Goal: Feedback & Contribution: Submit feedback/report problem

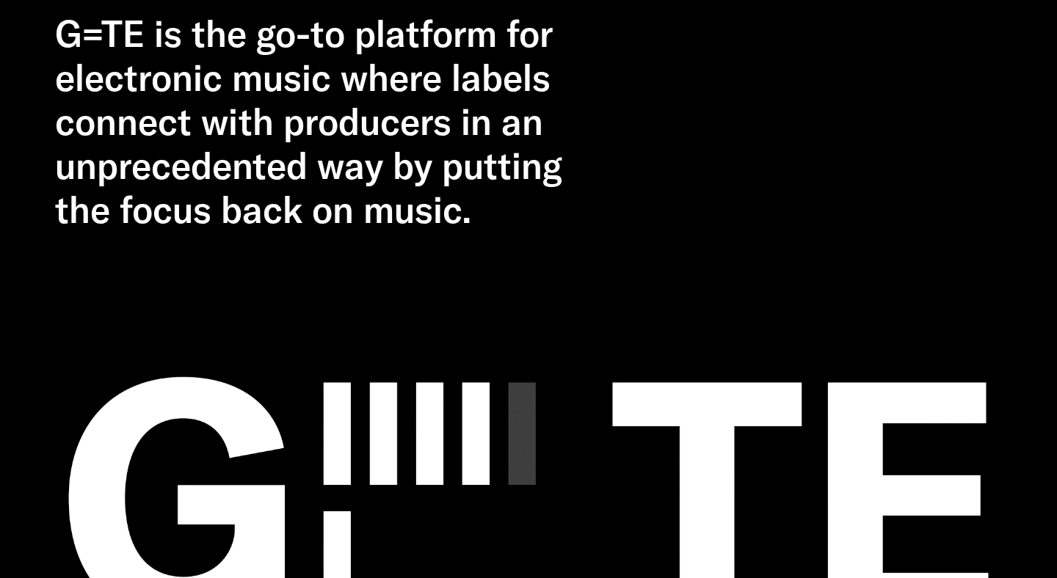
click at [517, 176] on h2 "G=TE is the go-to platform for electronic music where labels connect with produ…" at bounding box center [331, 122] width 552 height 220
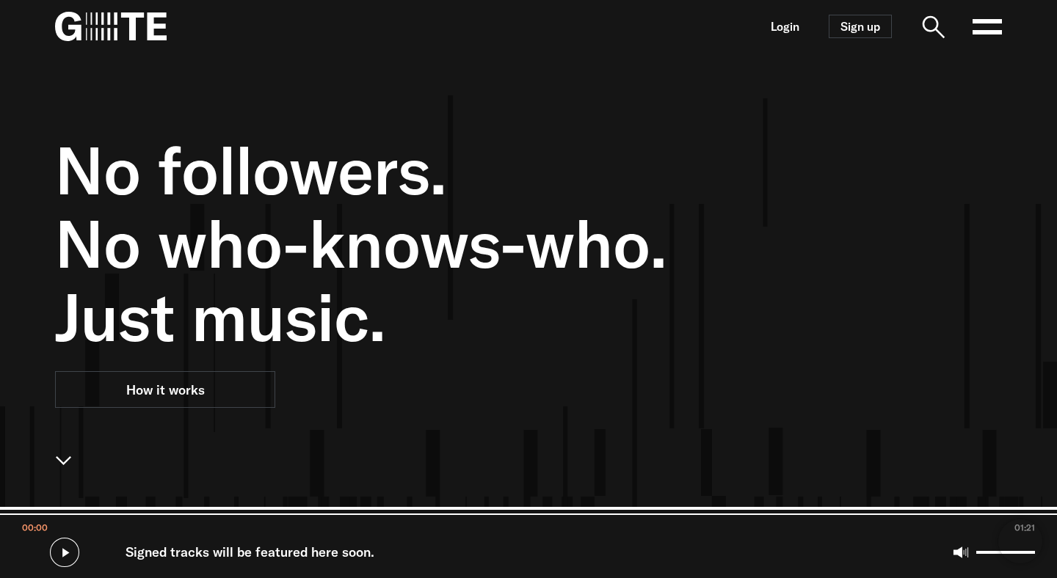
click at [988, 29] on icon at bounding box center [986, 26] width 29 height 29
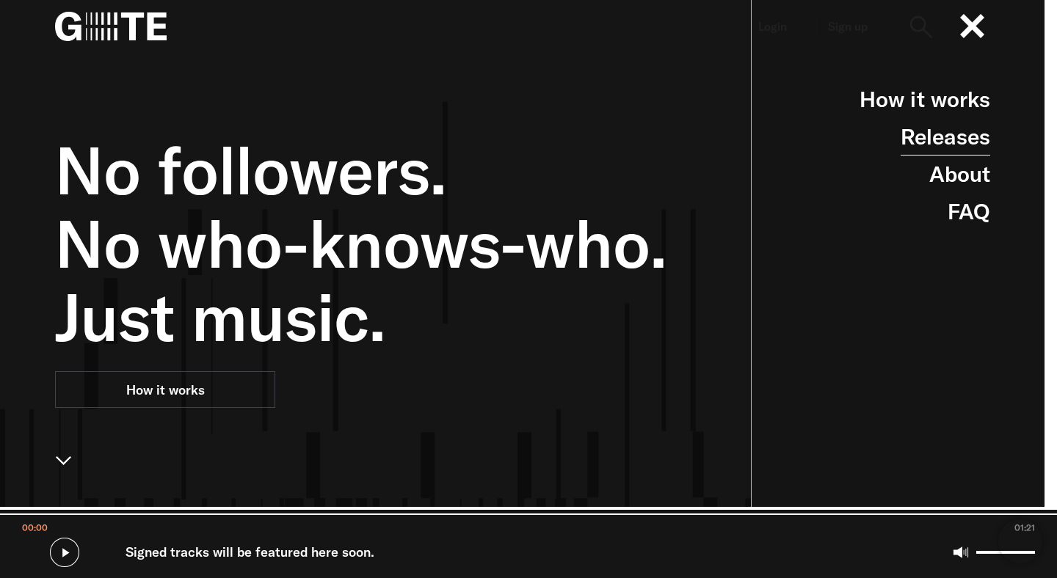
click at [947, 129] on link "Releases" at bounding box center [945, 136] width 90 height 37
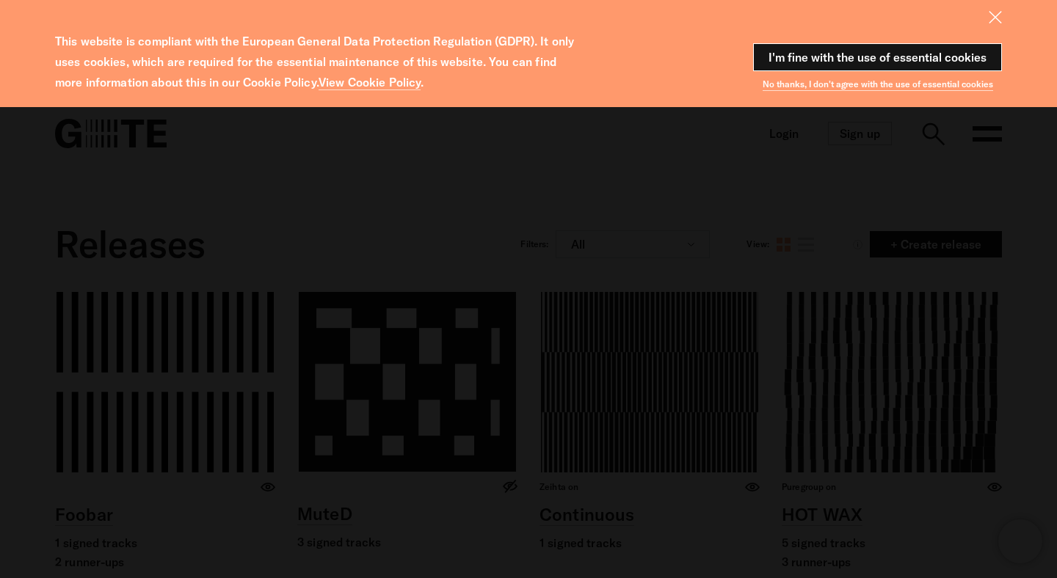
click at [898, 59] on button "I'm fine with the use of essential cookies" at bounding box center [877, 57] width 249 height 28
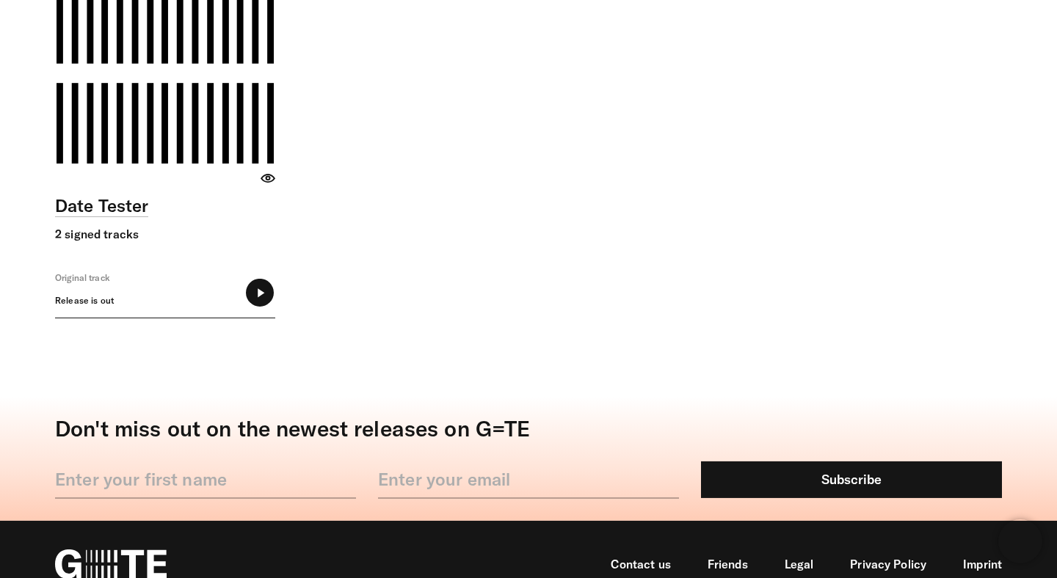
scroll to position [7274, 0]
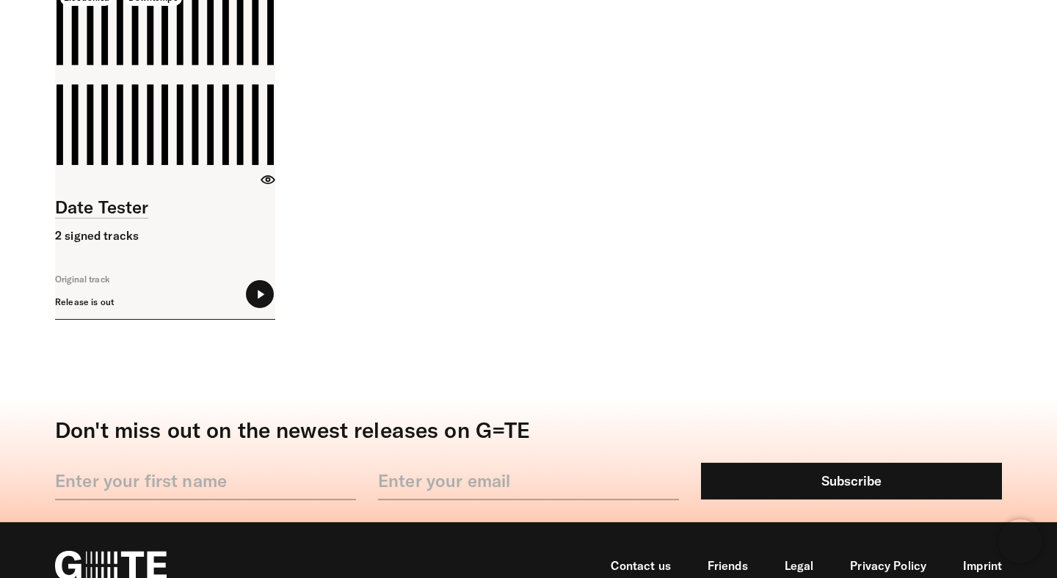
click at [271, 291] on icon at bounding box center [260, 294] width 28 height 28
click at [146, 318] on input "range" at bounding box center [165, 315] width 220 height 10
click at [193, 315] on input "range" at bounding box center [165, 315] width 220 height 10
click at [221, 318] on input "range" at bounding box center [165, 315] width 220 height 10
click at [245, 315] on input "range" at bounding box center [165, 315] width 220 height 10
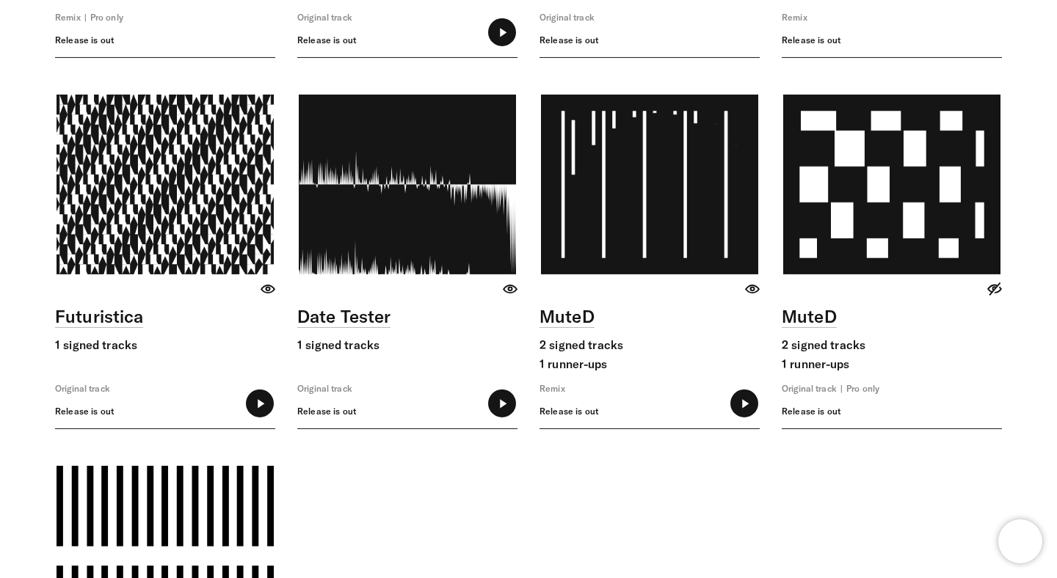
scroll to position [6883, 0]
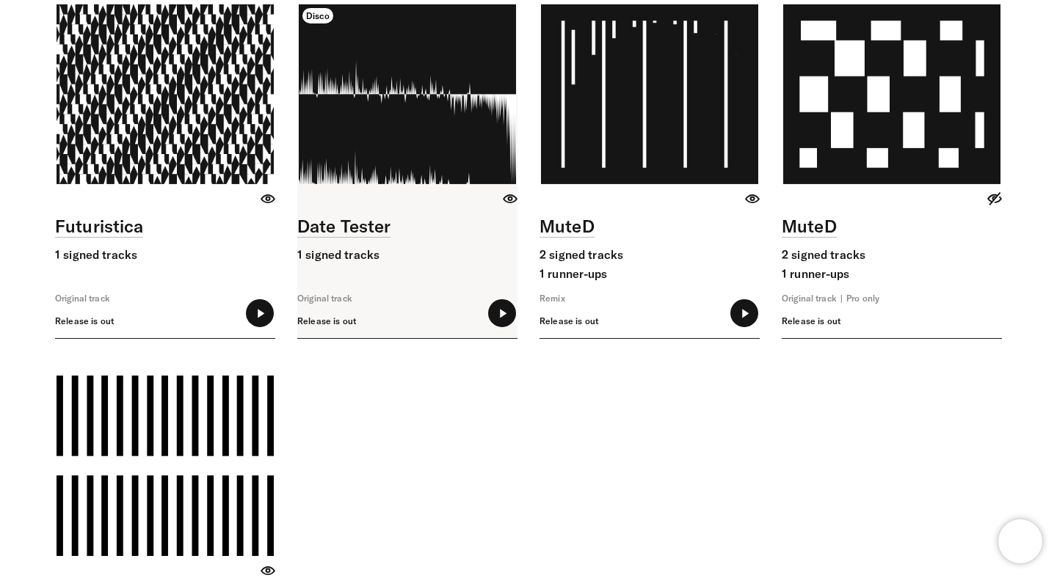
click at [416, 155] on link at bounding box center [407, 171] width 220 height 334
type input "*****"
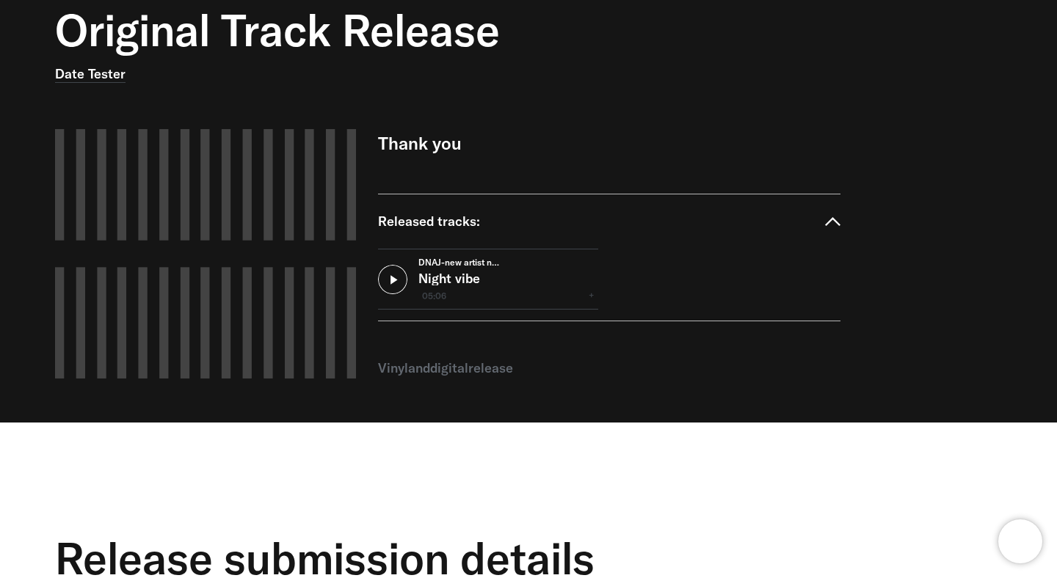
scroll to position [139, 0]
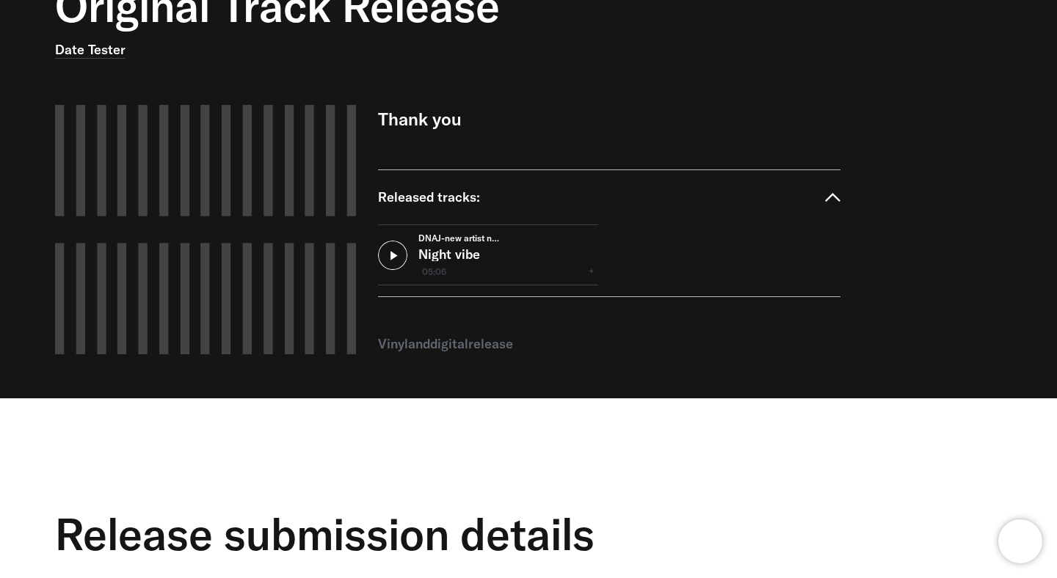
click at [395, 253] on button at bounding box center [392, 255] width 29 height 29
click at [433, 283] on div "DNAJ-new artist name Night vibe 00:01 00:15" at bounding box center [508, 254] width 180 height 59
click at [500, 279] on input "range" at bounding box center [488, 279] width 220 height 10
click at [401, 277] on input "range" at bounding box center [488, 279] width 220 height 10
click at [423, 282] on input "range" at bounding box center [488, 279] width 220 height 10
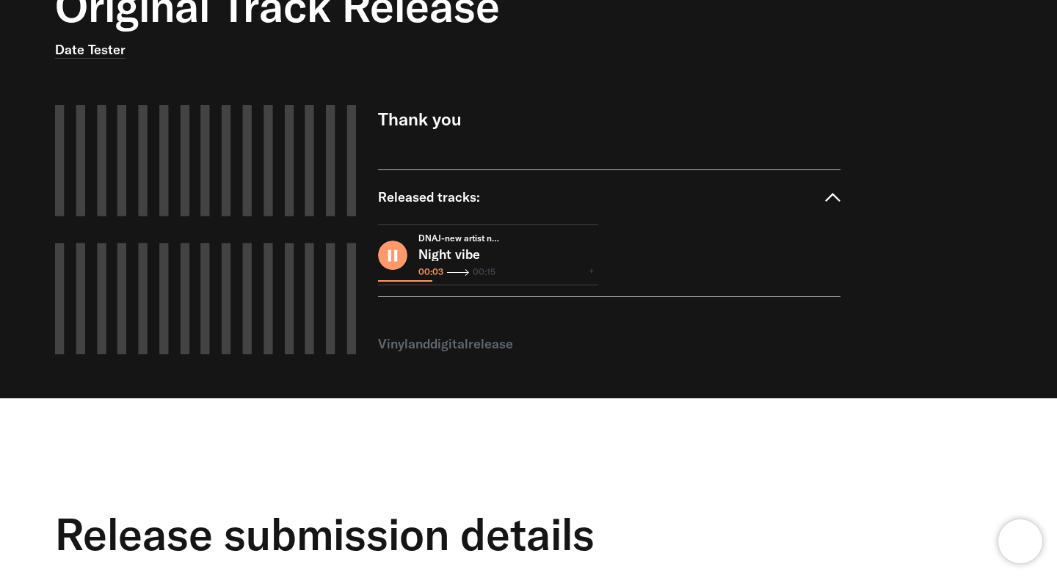
click at [451, 285] on div "DNAJ-new artist name Night vibe 00:03 00:15" at bounding box center [488, 255] width 220 height 61
click at [471, 282] on input "range" at bounding box center [488, 279] width 220 height 10
click at [503, 277] on input "range" at bounding box center [488, 279] width 220 height 10
click at [390, 250] on button at bounding box center [392, 255] width 29 height 29
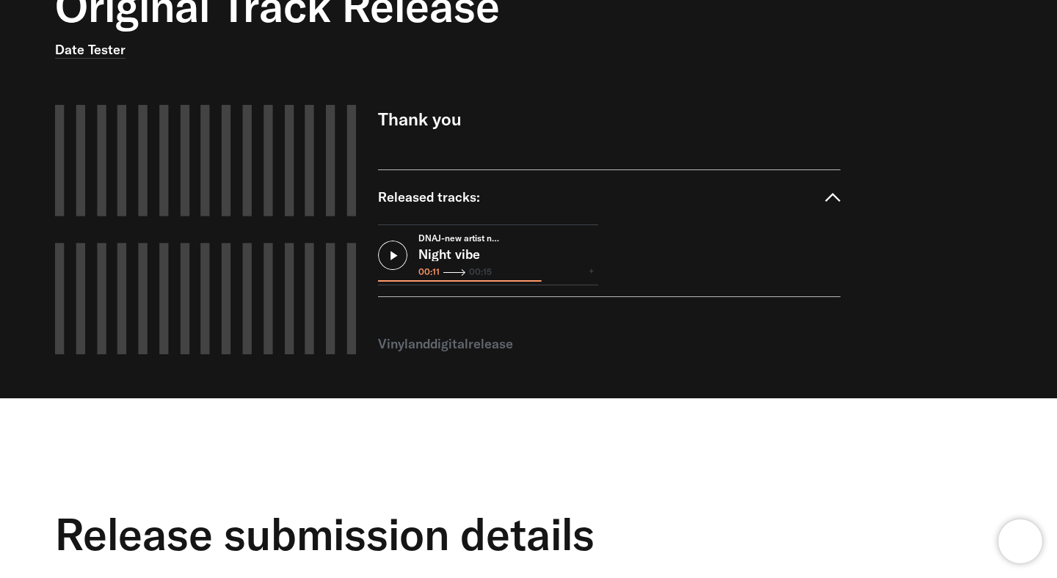
click at [395, 262] on button at bounding box center [392, 255] width 29 height 29
click at [572, 277] on input "range" at bounding box center [488, 279] width 220 height 10
click at [416, 282] on input "range" at bounding box center [488, 279] width 220 height 10
click at [392, 280] on input "range" at bounding box center [488, 279] width 220 height 10
click at [419, 280] on input "range" at bounding box center [488, 279] width 220 height 10
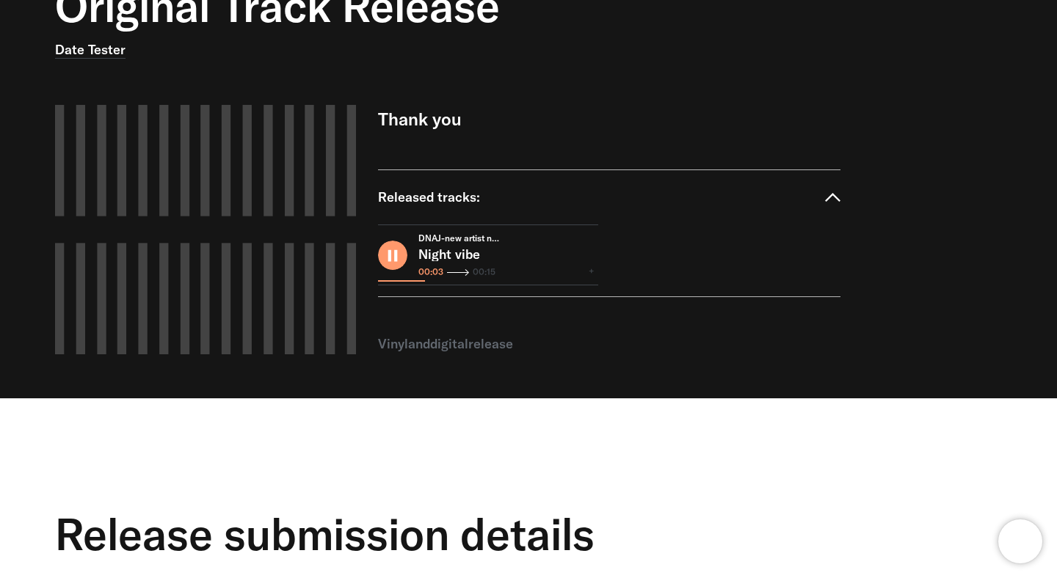
click at [446, 280] on input "range" at bounding box center [488, 279] width 220 height 10
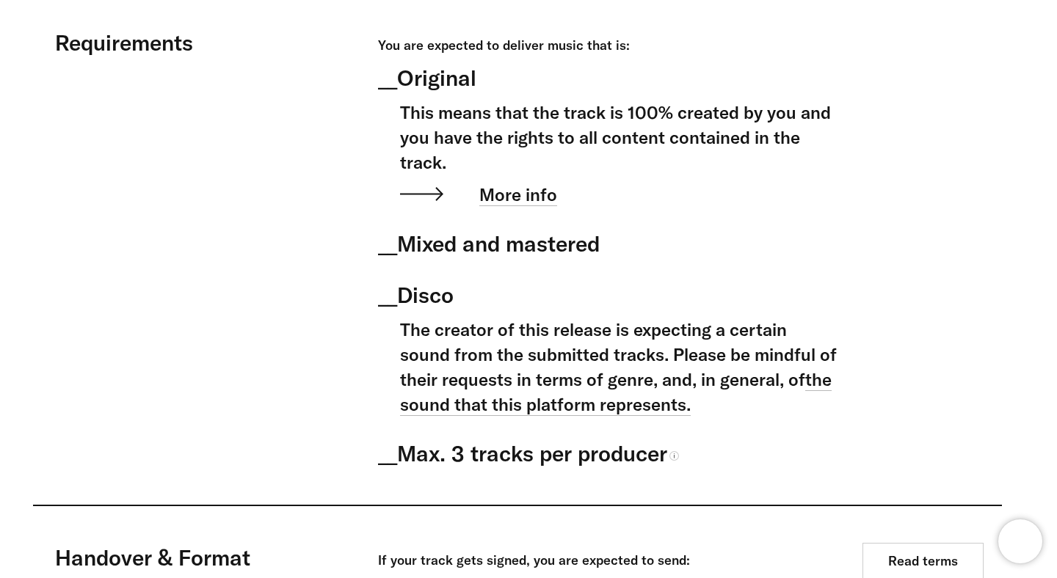
scroll to position [710, 0]
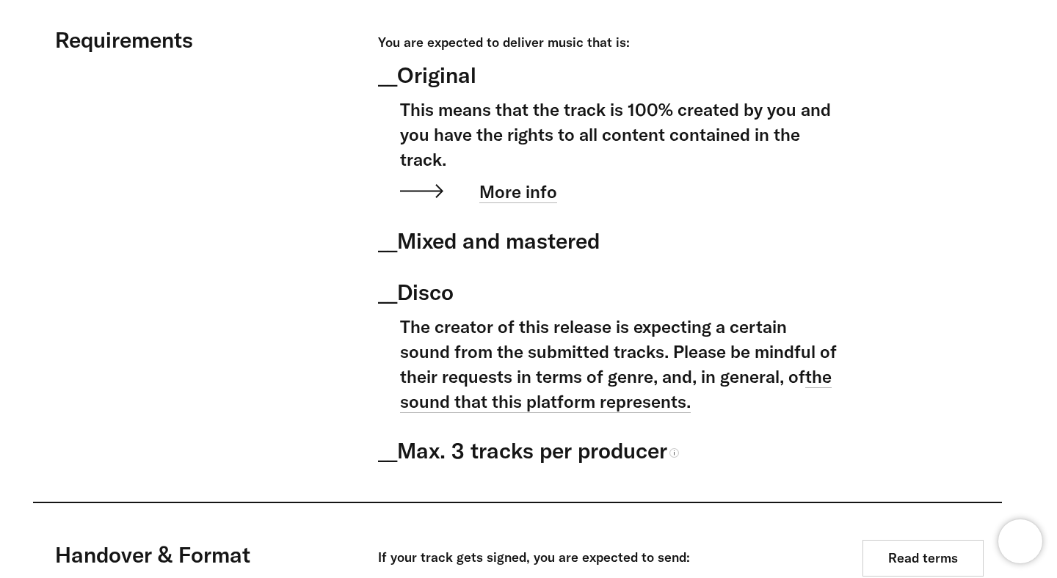
type input "*****"
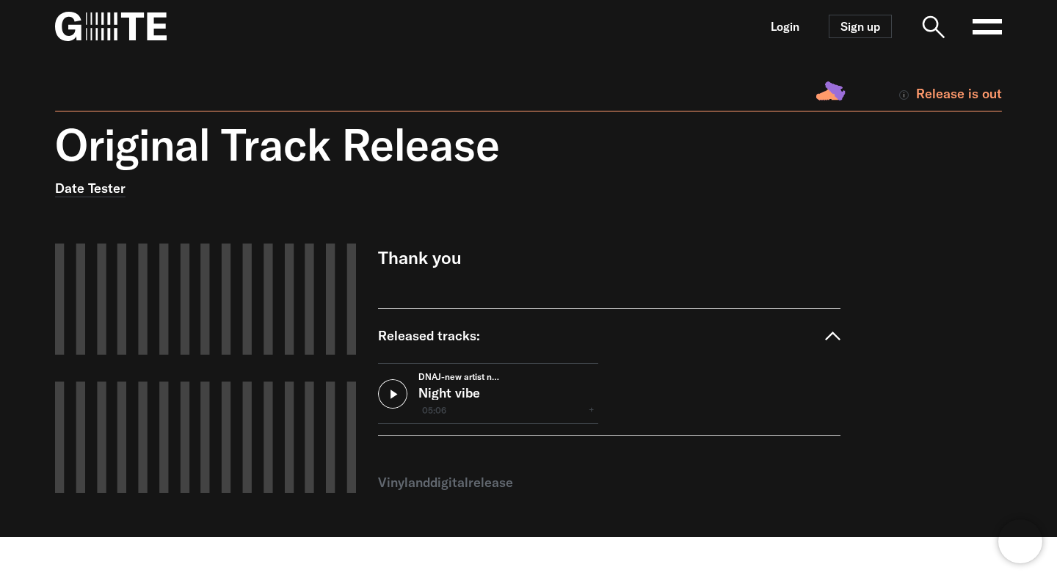
click at [136, 40] on img at bounding box center [111, 26] width 112 height 29
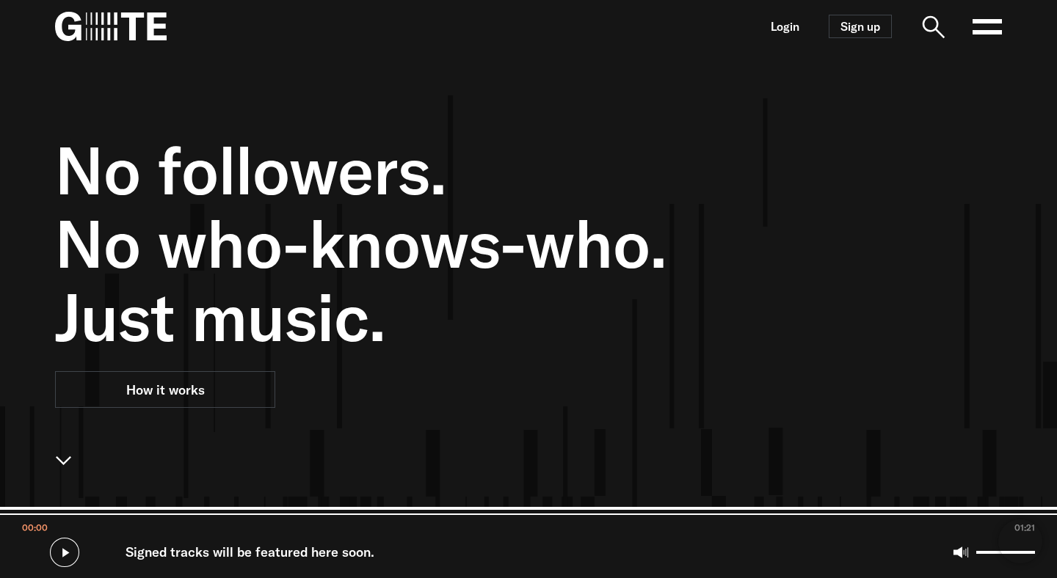
click at [66, 561] on icon at bounding box center [64, 552] width 29 height 29
click at [101, 507] on input "Seek" at bounding box center [528, 511] width 1057 height 8
click at [241, 514] on input "Seek" at bounding box center [528, 511] width 1057 height 8
click at [355, 512] on input "Seek" at bounding box center [528, 511] width 1057 height 8
click at [506, 508] on input "Seek" at bounding box center [528, 511] width 1057 height 8
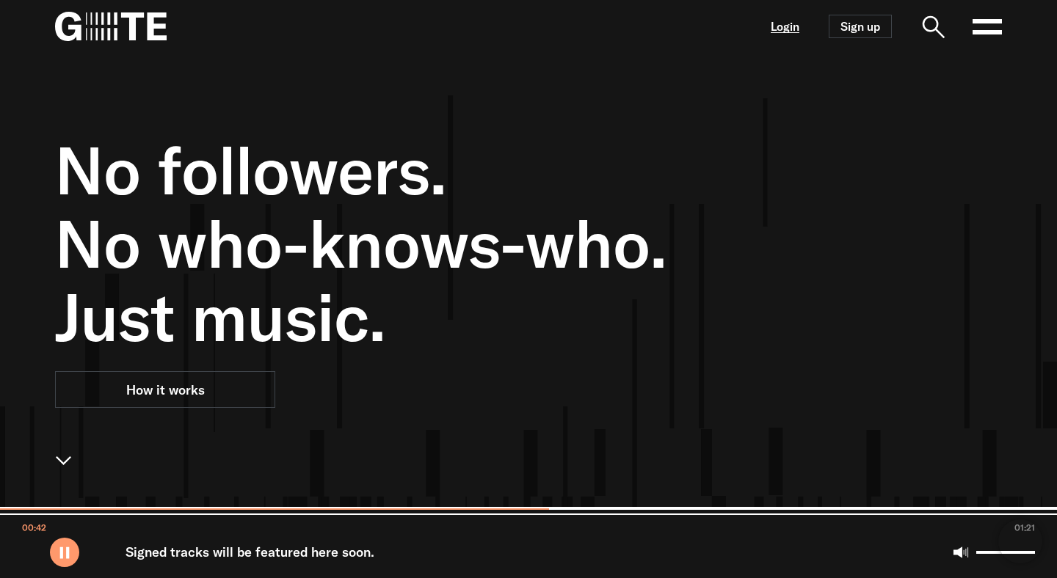
click at [789, 25] on link "Login" at bounding box center [784, 27] width 29 height 12
type input "******"
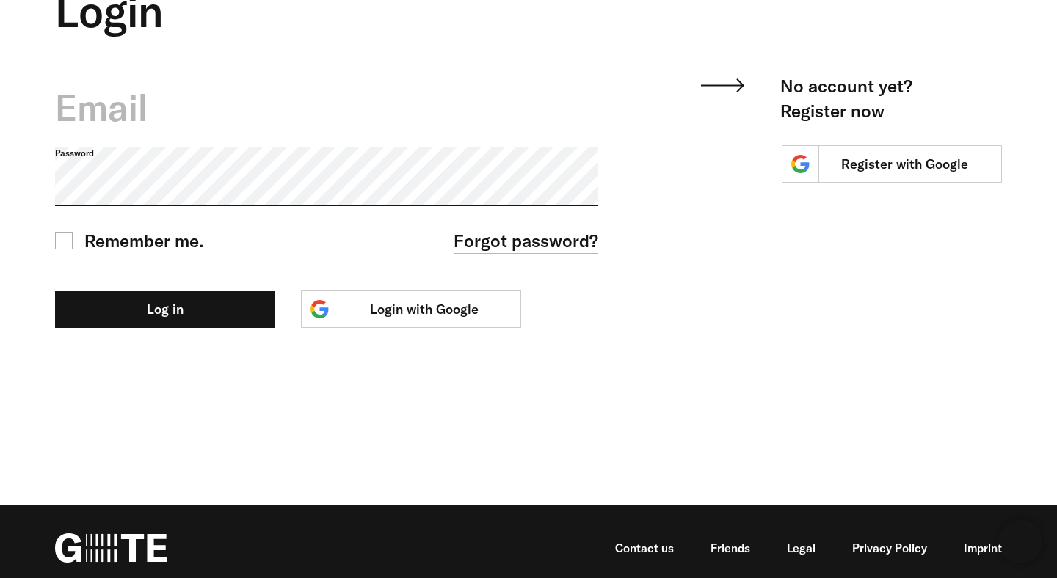
scroll to position [127, 0]
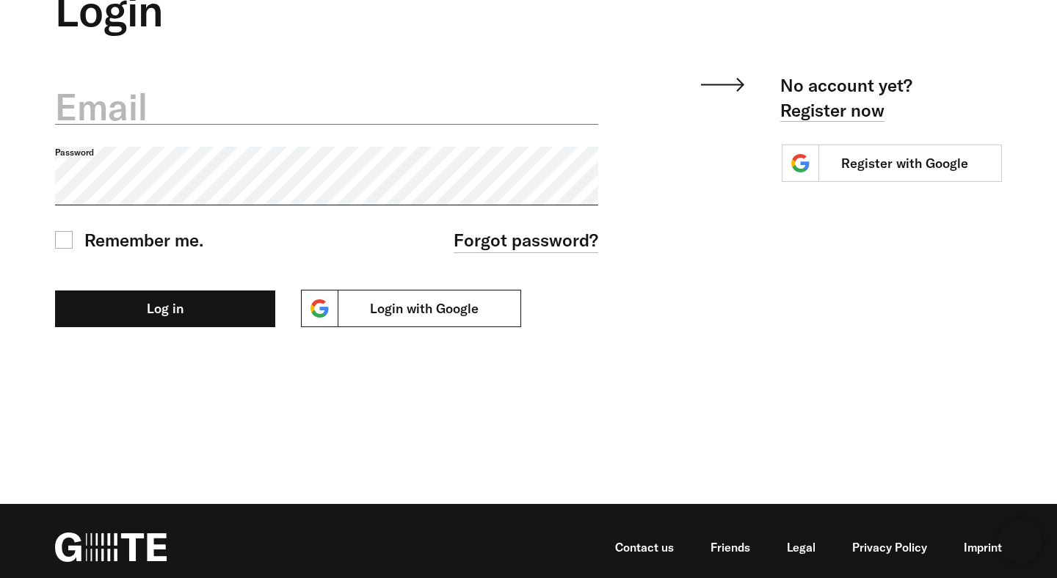
click at [385, 319] on link "Login with Google" at bounding box center [411, 308] width 220 height 37
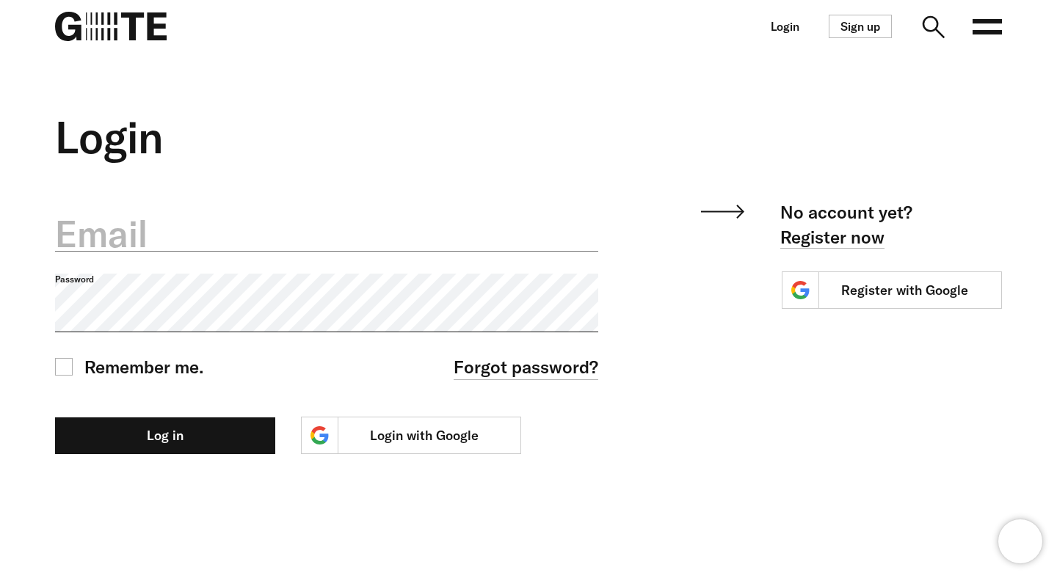
click at [999, 26] on icon at bounding box center [986, 26] width 29 height 29
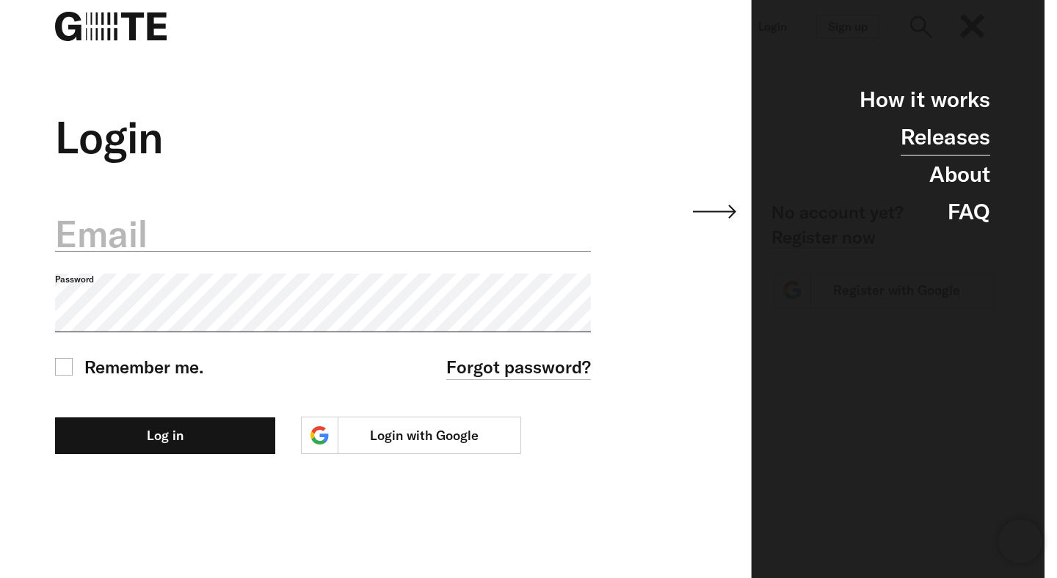
click at [957, 126] on link "Releases" at bounding box center [945, 136] width 90 height 37
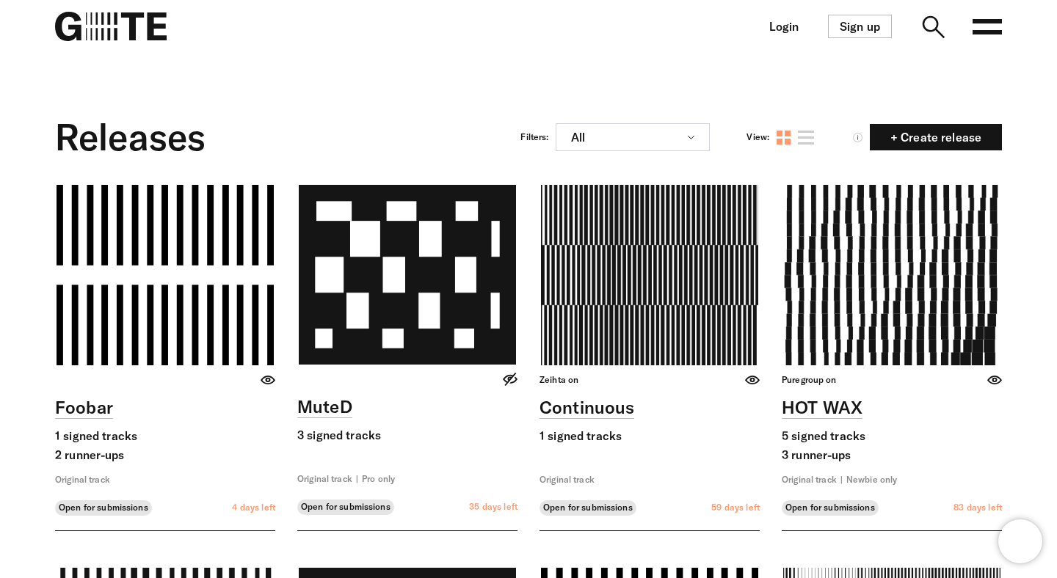
click at [808, 139] on link at bounding box center [806, 138] width 16 height 14
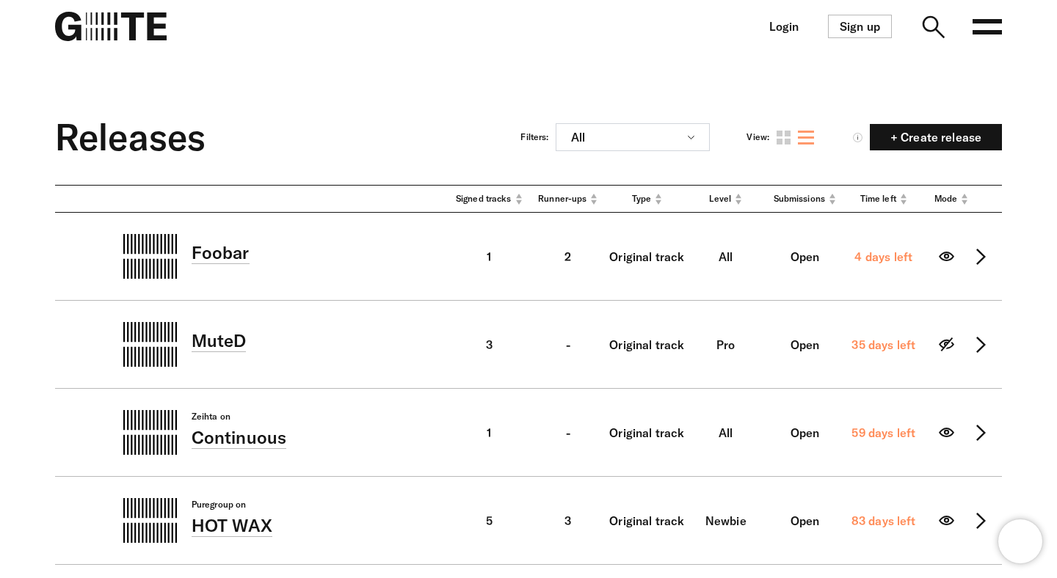
click at [865, 200] on span "Time left" at bounding box center [878, 199] width 36 height 12
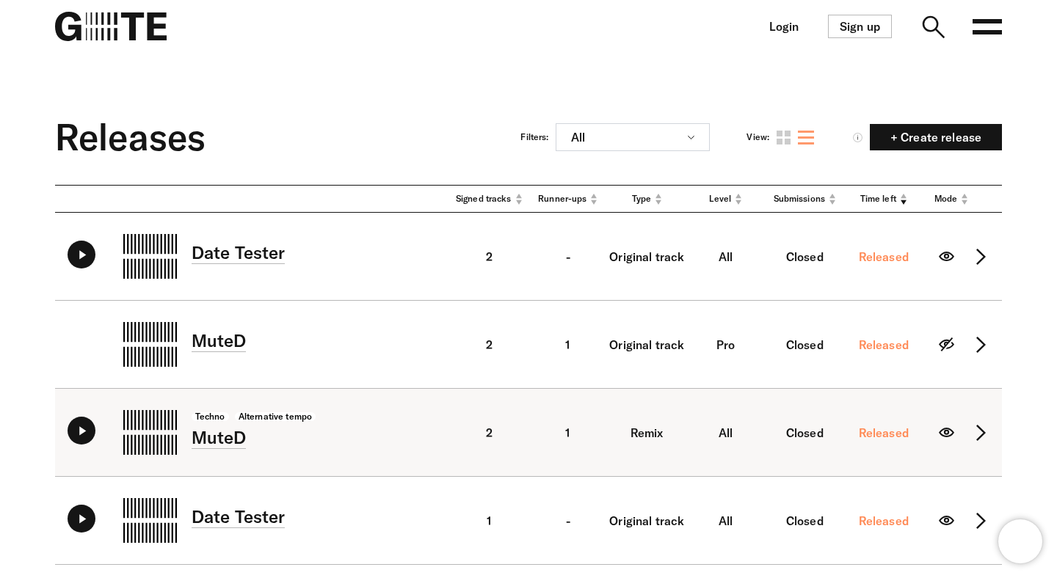
click at [78, 427] on icon at bounding box center [81, 431] width 28 height 28
click at [196, 468] on input "range" at bounding box center [252, 470] width 395 height 12
click at [265, 470] on input "range" at bounding box center [252, 470] width 395 height 12
click at [312, 470] on input "range" at bounding box center [252, 470] width 395 height 12
click at [388, 475] on input "range" at bounding box center [252, 470] width 395 height 12
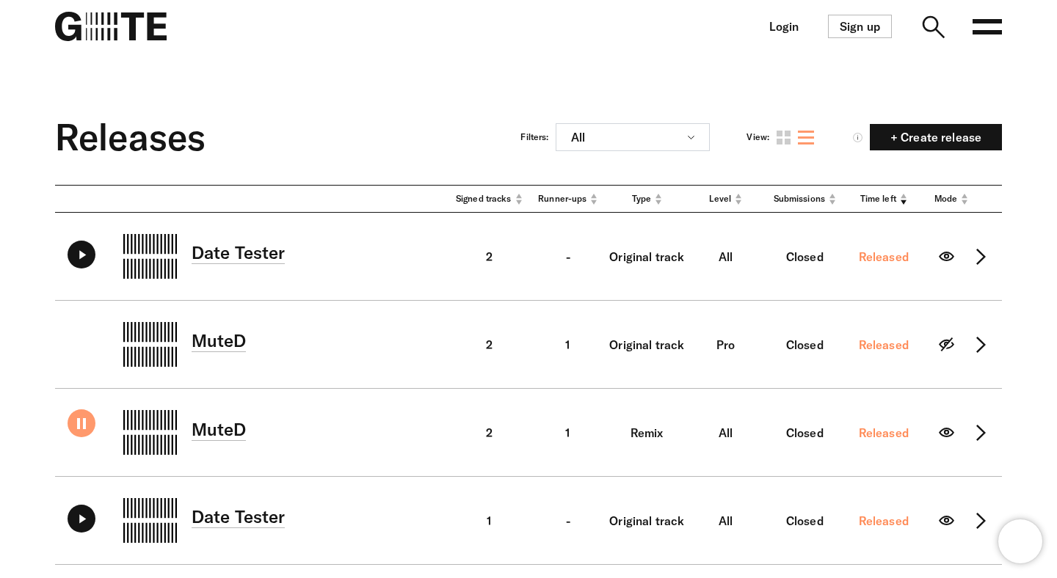
type input "******"
click at [114, 37] on img at bounding box center [111, 26] width 112 height 29
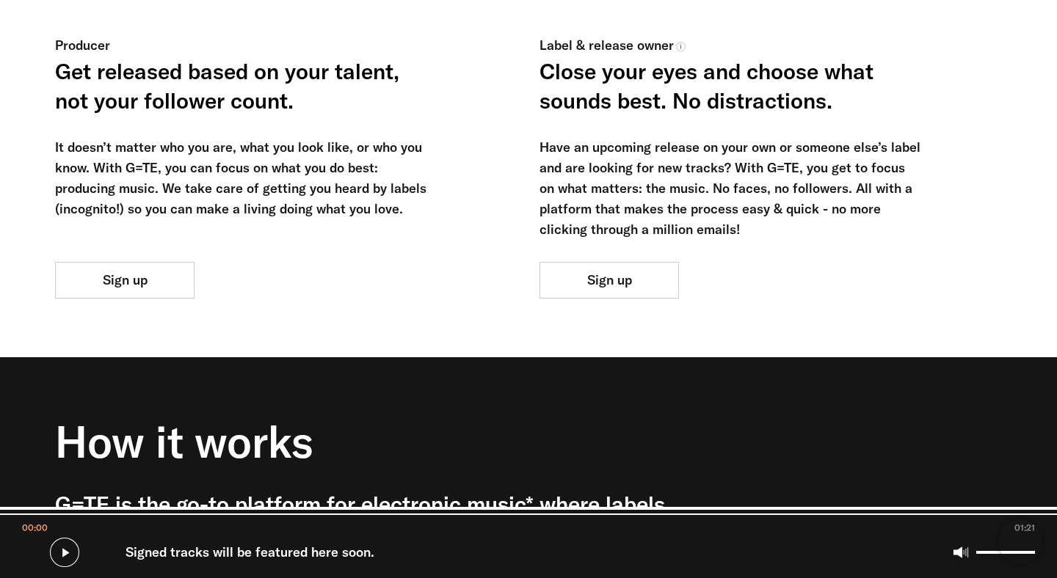
scroll to position [894, 0]
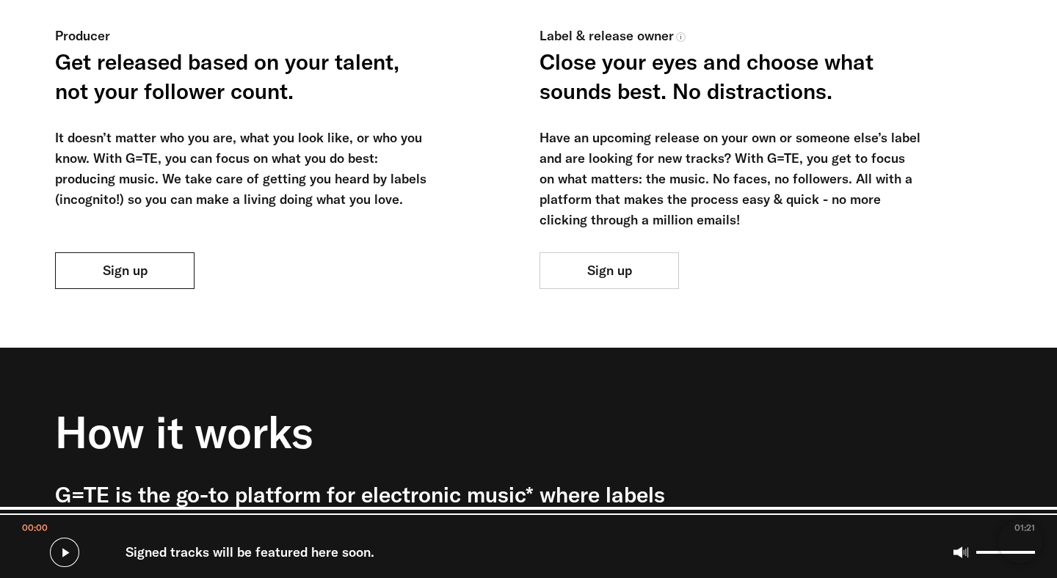
click at [150, 268] on link "Sign up" at bounding box center [124, 270] width 139 height 37
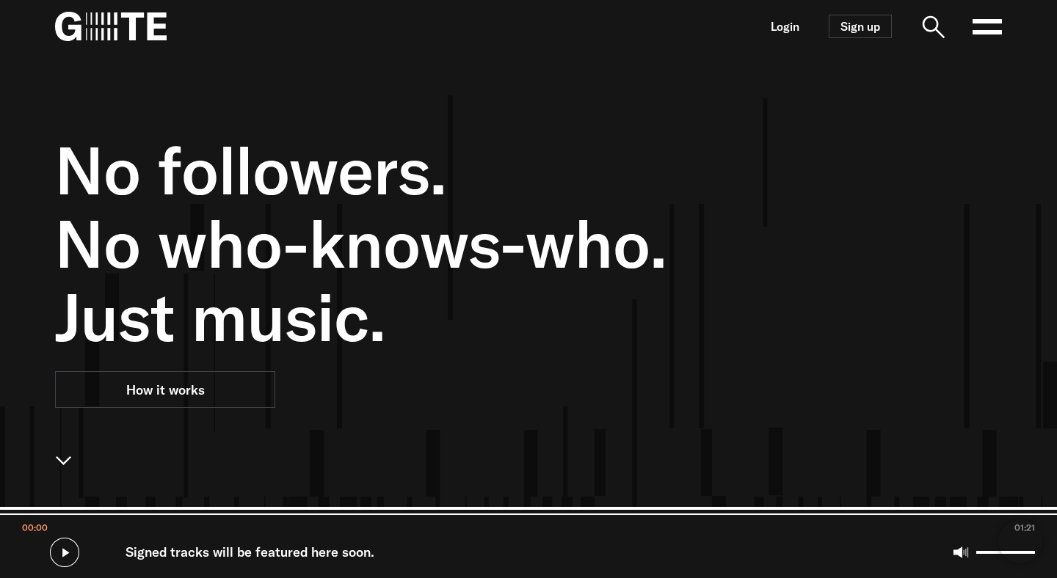
scroll to position [894, 0]
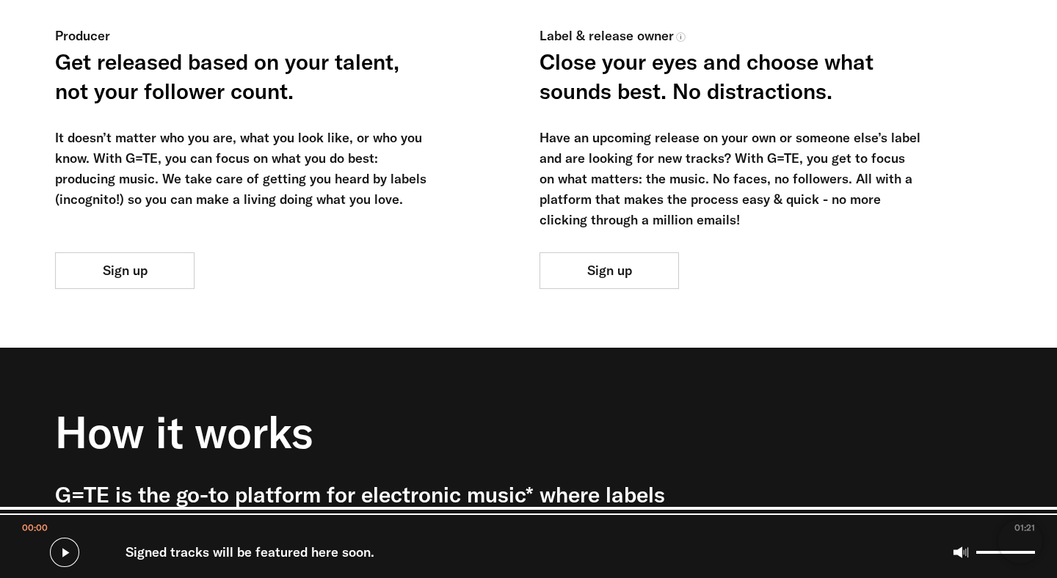
click at [573, 258] on link "Sign up" at bounding box center [608, 270] width 139 height 37
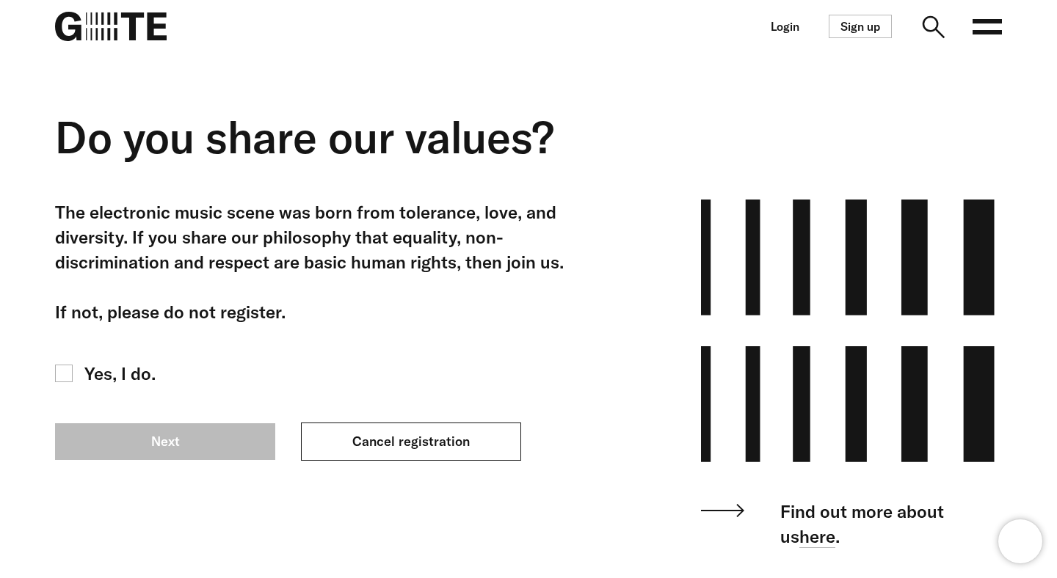
click at [450, 445] on link "Cancel registration" at bounding box center [411, 442] width 220 height 38
click at [486, 440] on link "Cancel registration" at bounding box center [411, 442] width 220 height 38
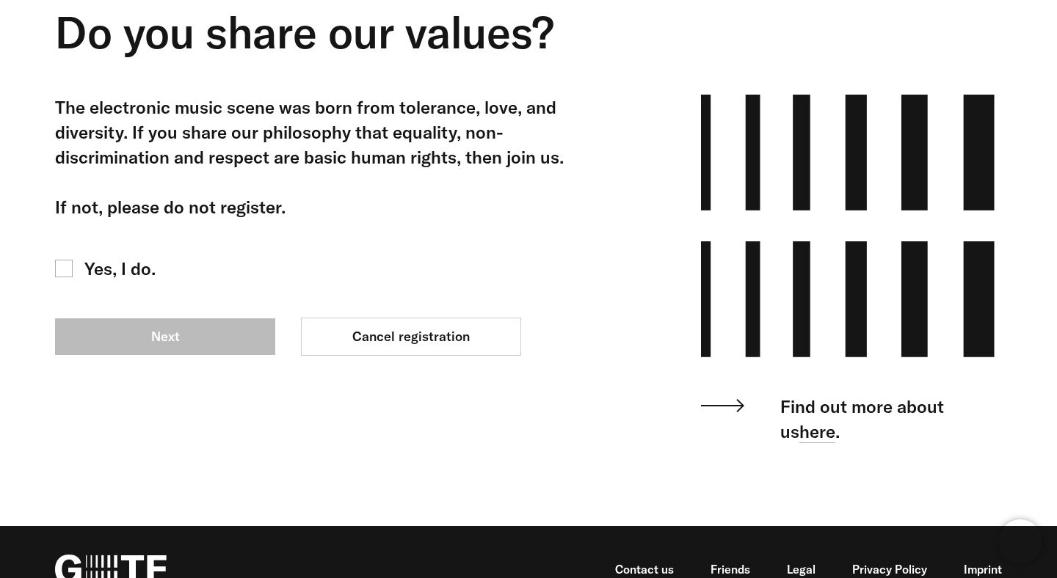
scroll to position [139, 0]
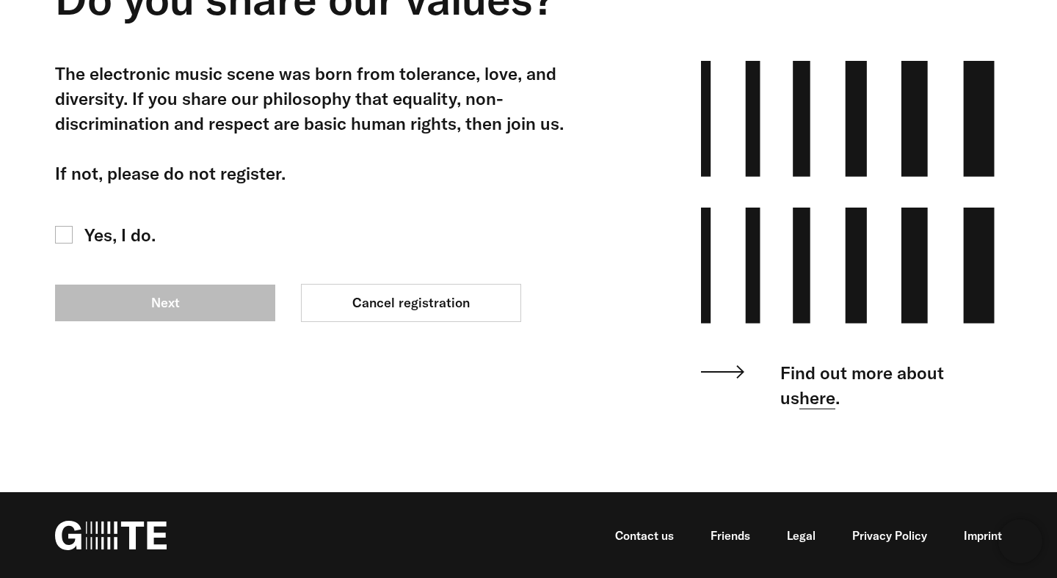
click at [799, 403] on link "here" at bounding box center [817, 398] width 36 height 23
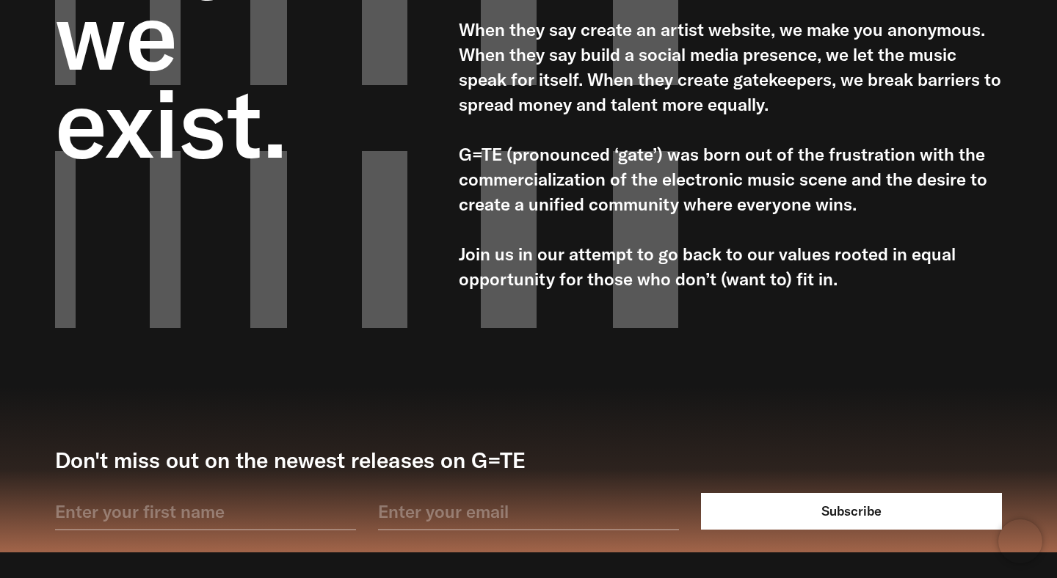
scroll to position [346, 0]
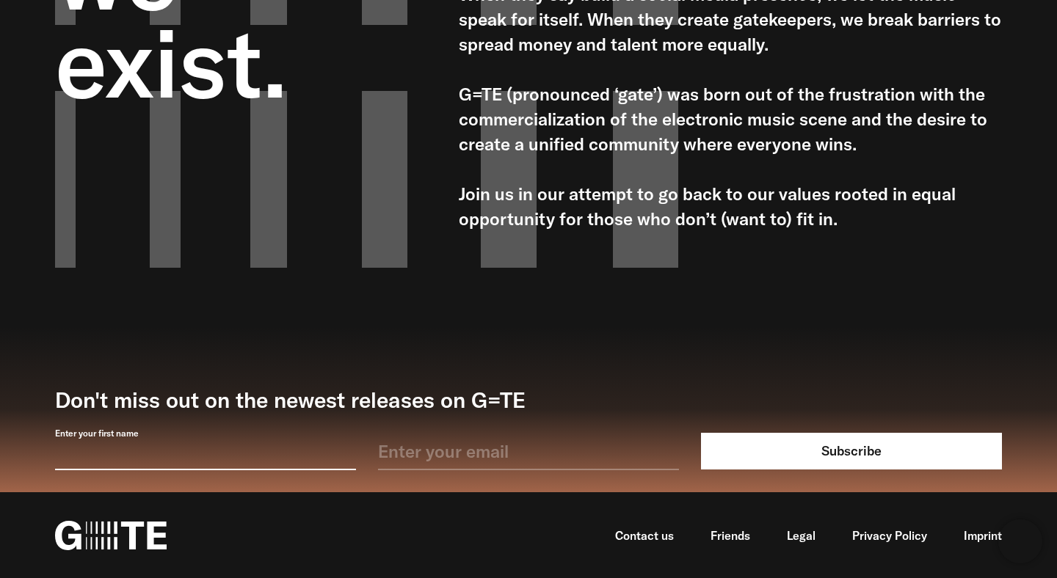
click at [344, 458] on input "Enter your first name" at bounding box center [205, 451] width 301 height 37
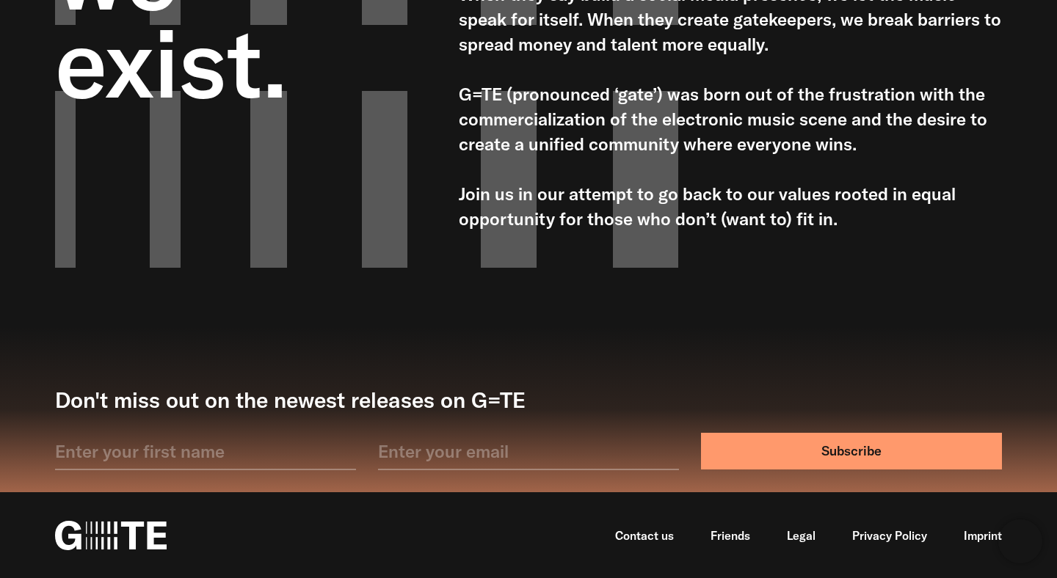
click at [788, 445] on button "Subscribe" at bounding box center [851, 451] width 301 height 37
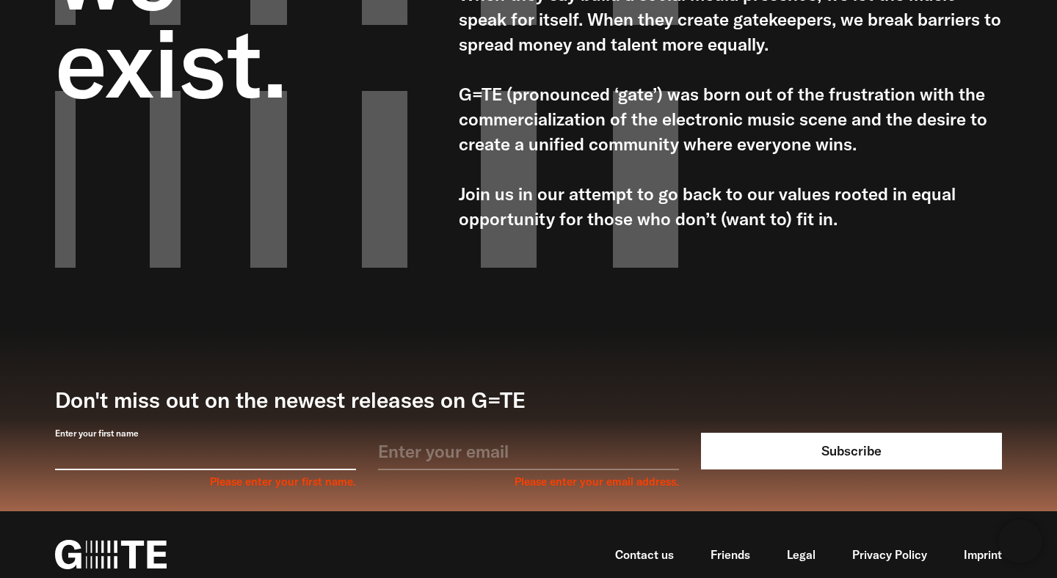
click at [263, 460] on input "Enter your first name" at bounding box center [205, 451] width 301 height 37
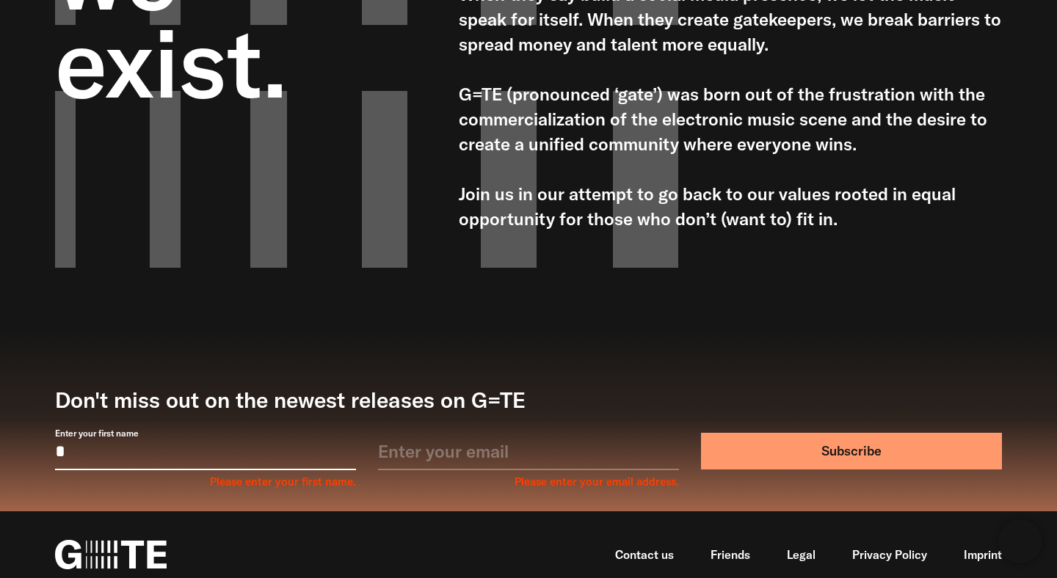
type input "*"
click at [763, 440] on button "Subscribe" at bounding box center [851, 451] width 301 height 37
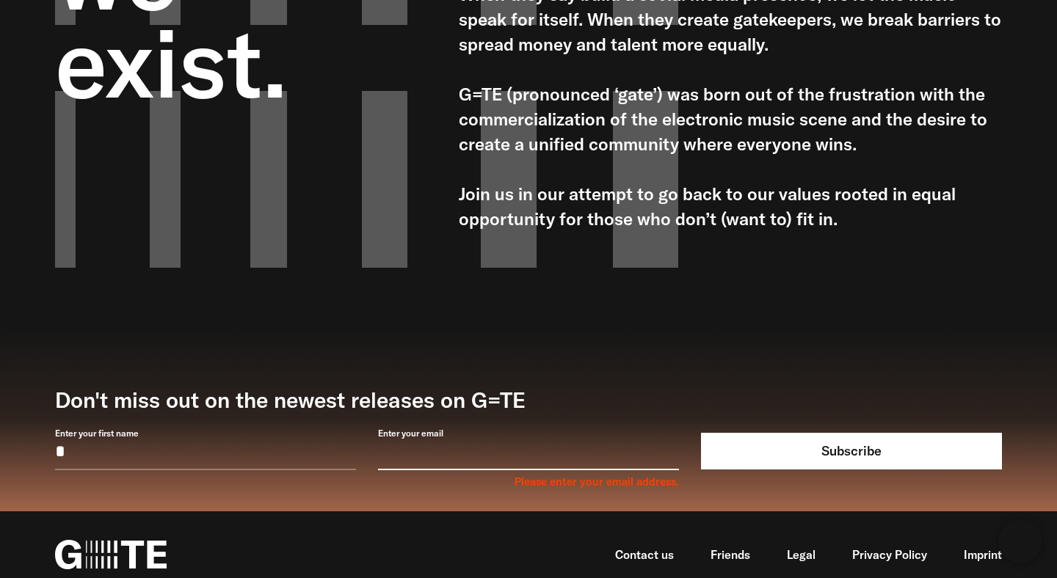
click at [544, 441] on input "Enter your email" at bounding box center [528, 451] width 301 height 37
click at [413, 454] on input "**********" at bounding box center [528, 451] width 301 height 37
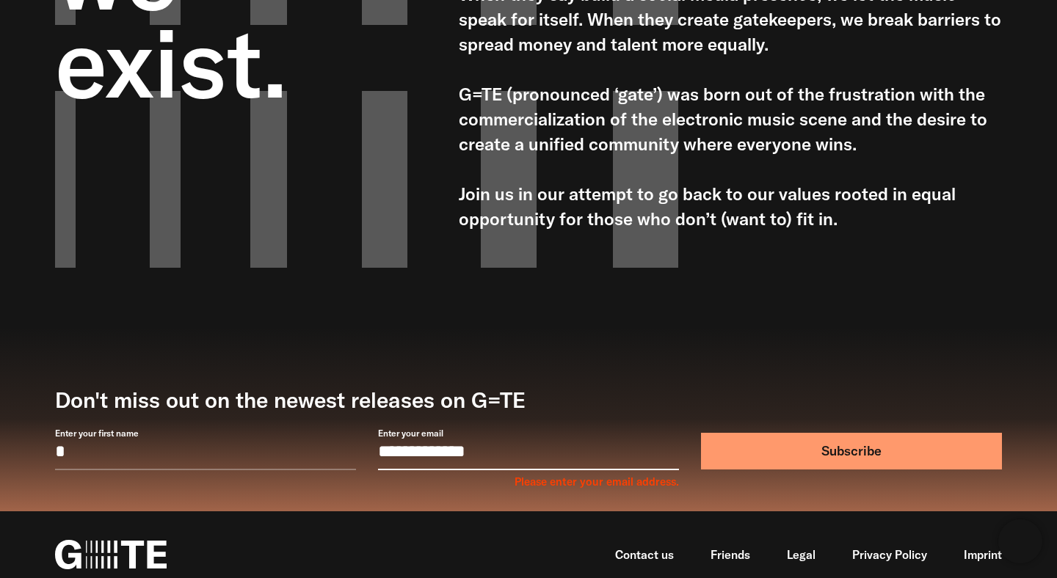
type input "**********"
click at [851, 446] on button "Subscribe" at bounding box center [851, 451] width 301 height 37
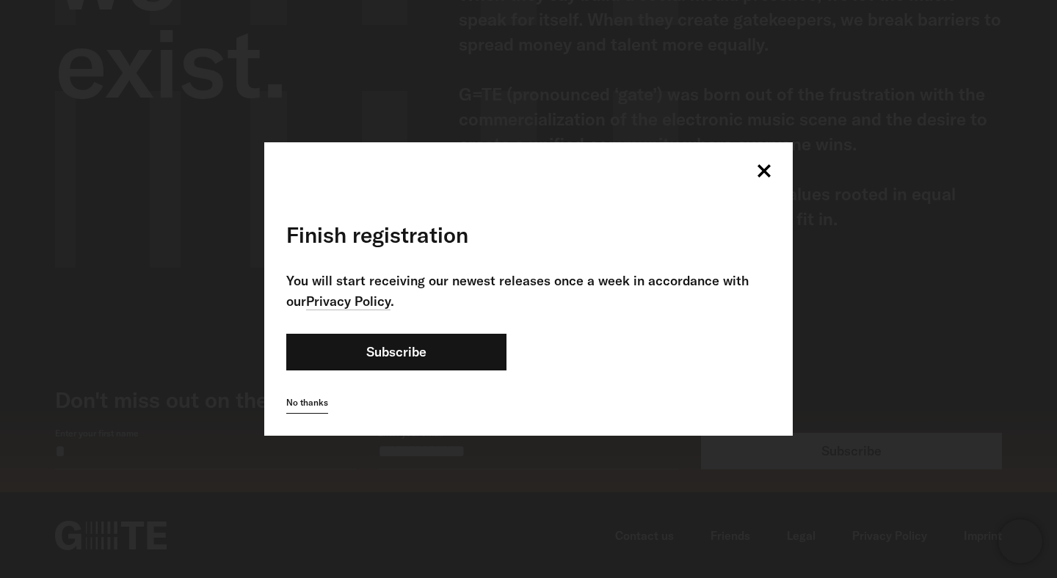
click at [296, 401] on link "No thanks" at bounding box center [307, 403] width 42 height 21
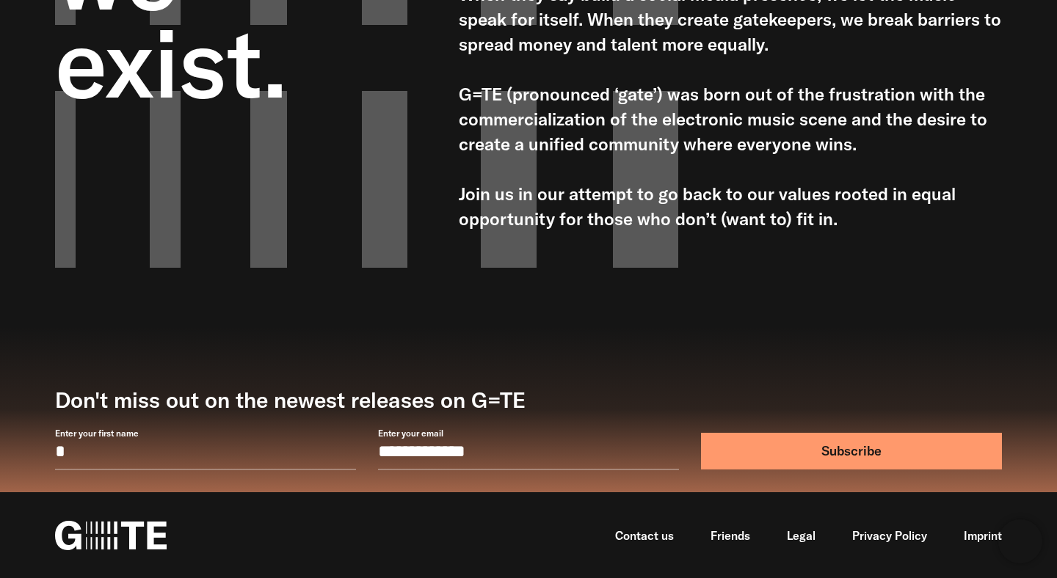
click at [773, 452] on button "Subscribe" at bounding box center [851, 451] width 301 height 37
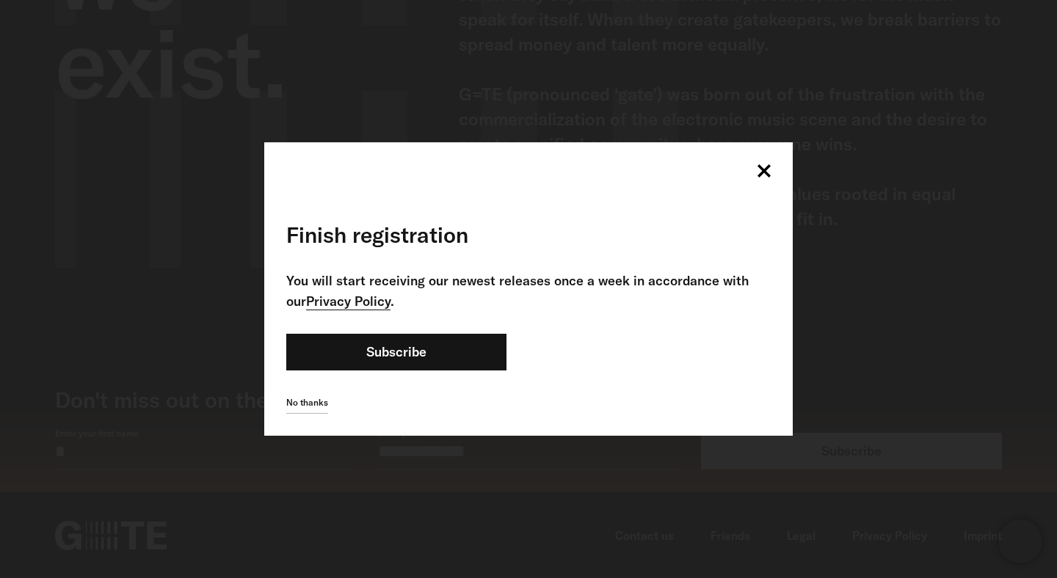
click at [343, 306] on link "Privacy Policy" at bounding box center [348, 302] width 84 height 18
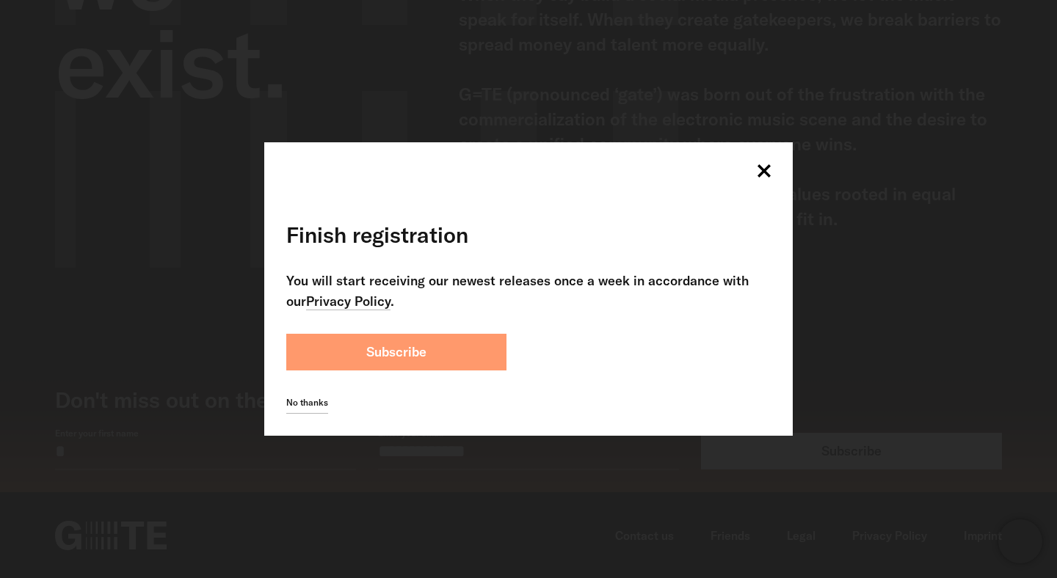
click at [439, 356] on button "Subscribe" at bounding box center [396, 352] width 220 height 37
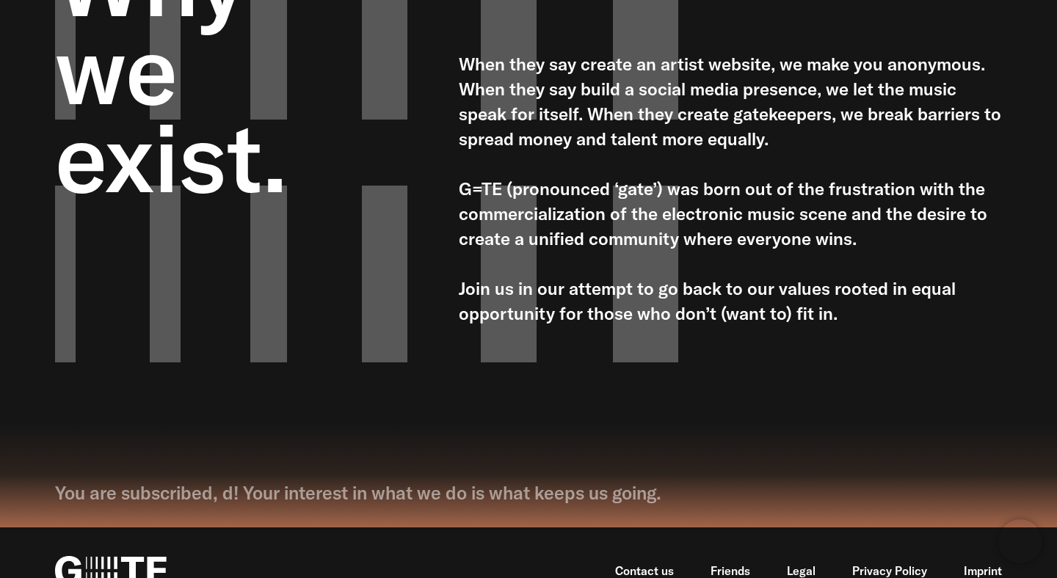
scroll to position [0, 0]
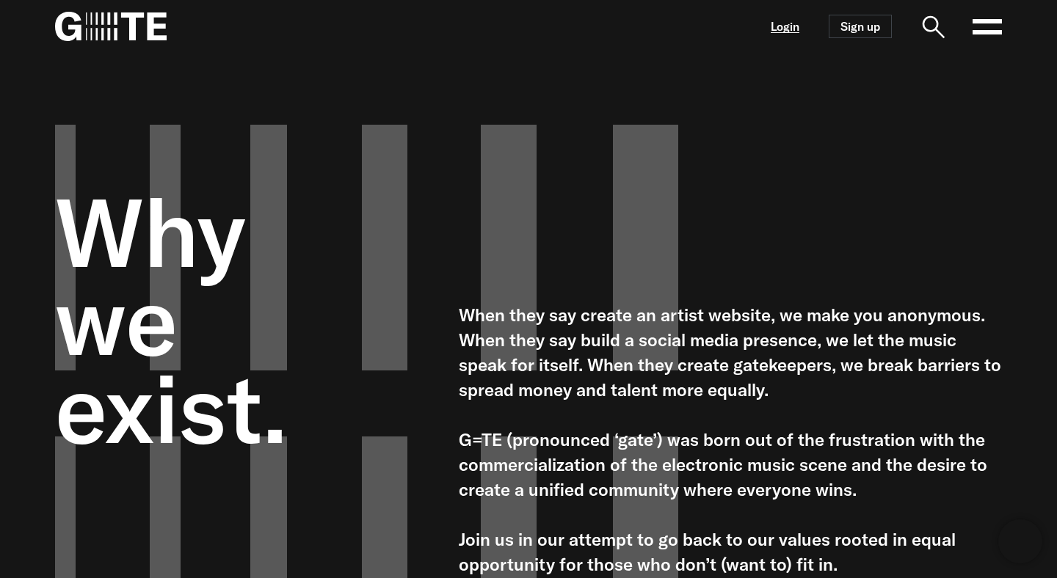
click at [787, 30] on link "Login" at bounding box center [784, 27] width 29 height 12
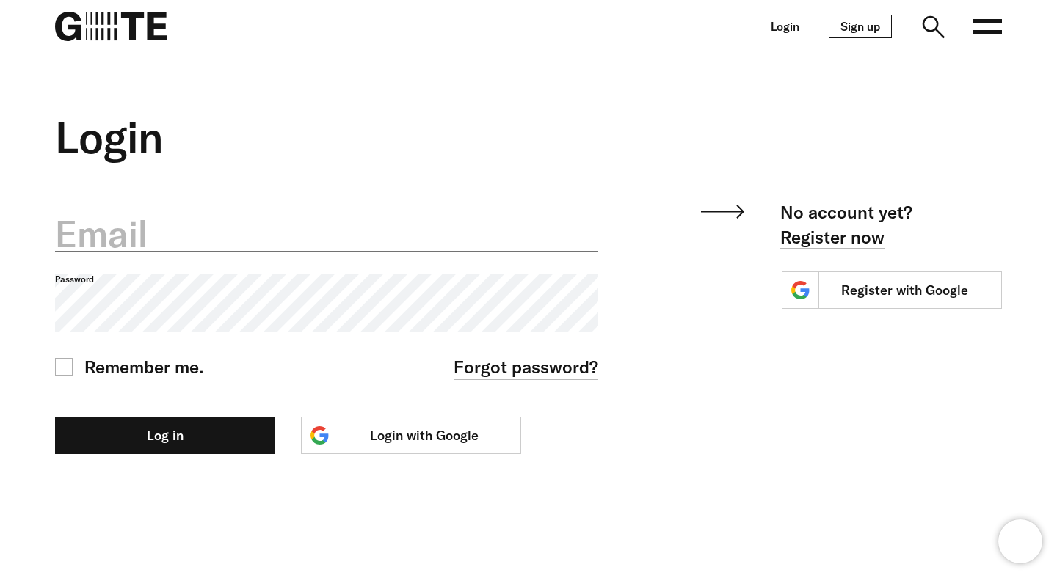
click at [858, 21] on link "Sign up" at bounding box center [859, 26] width 63 height 23
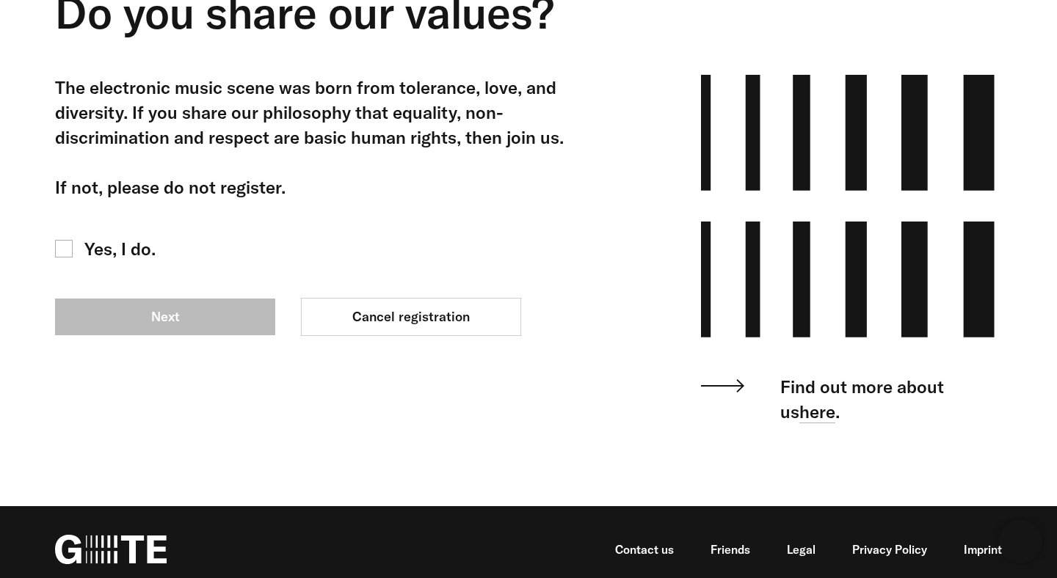
scroll to position [139, 0]
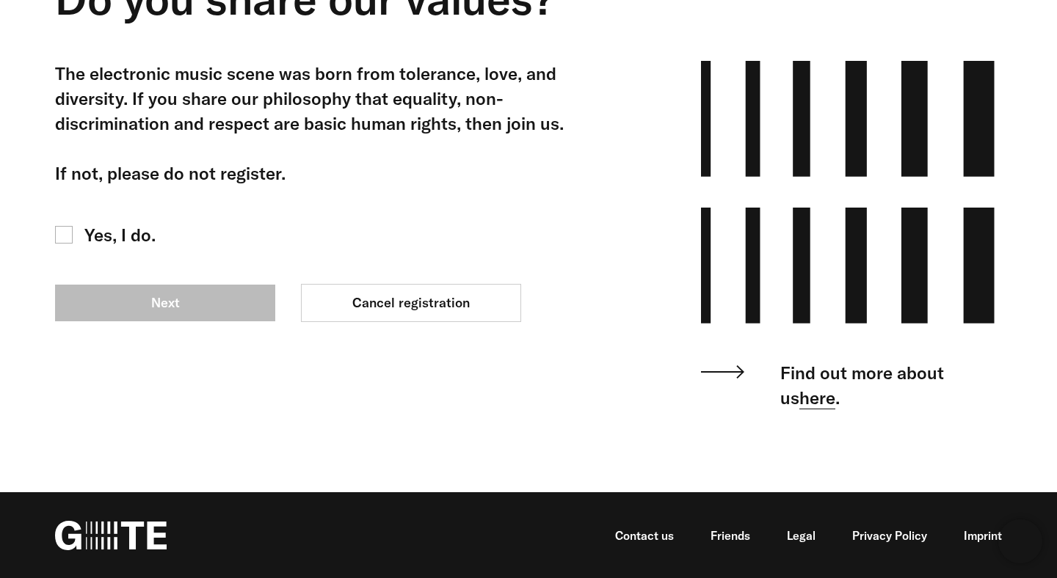
click at [806, 401] on link "here" at bounding box center [817, 398] width 36 height 23
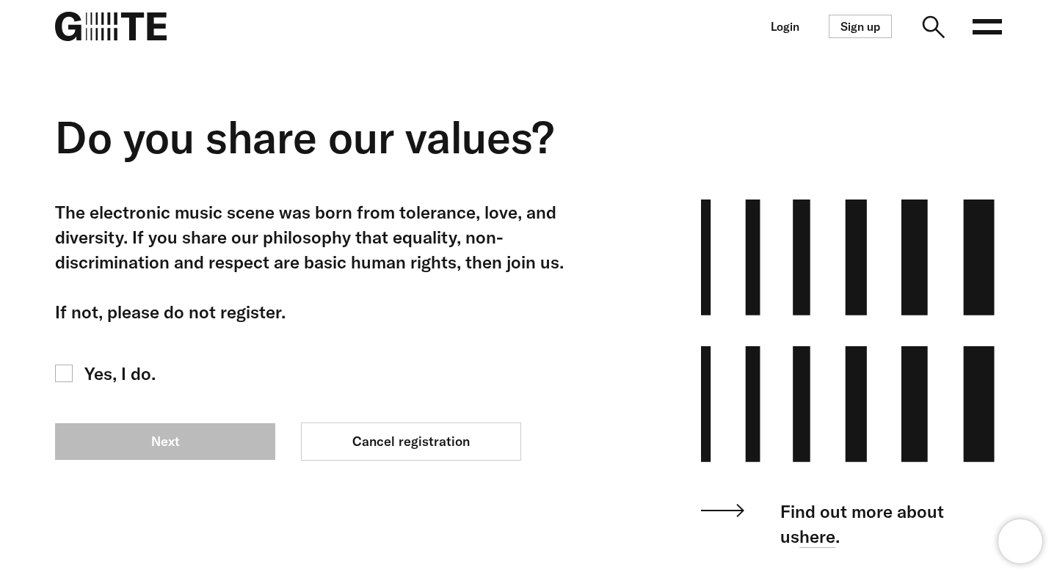
scroll to position [139, 0]
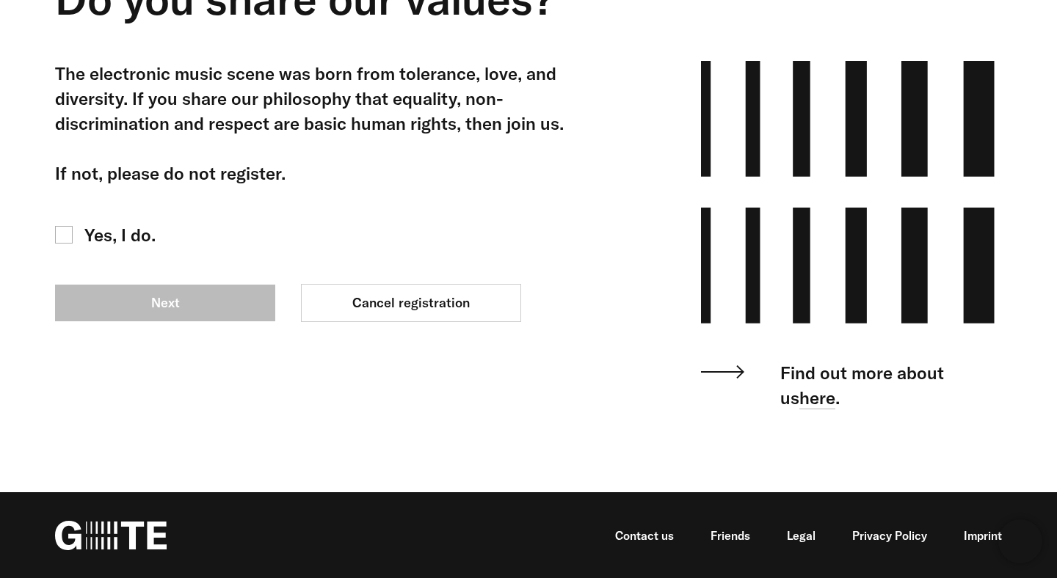
click at [134, 230] on span "Yes, I do." at bounding box center [119, 234] width 71 height 25
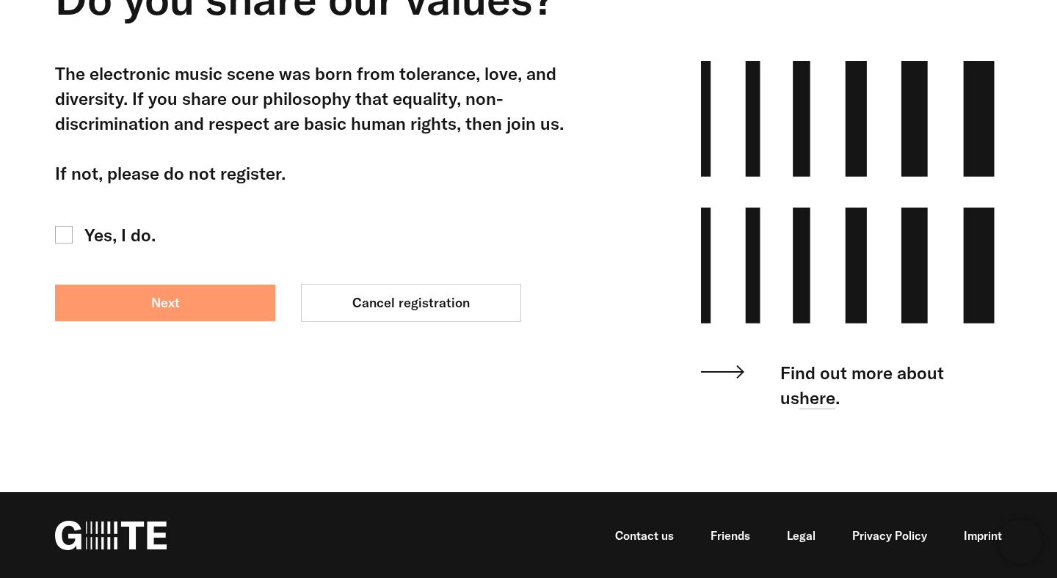
click at [202, 313] on link "Next" at bounding box center [165, 303] width 220 height 37
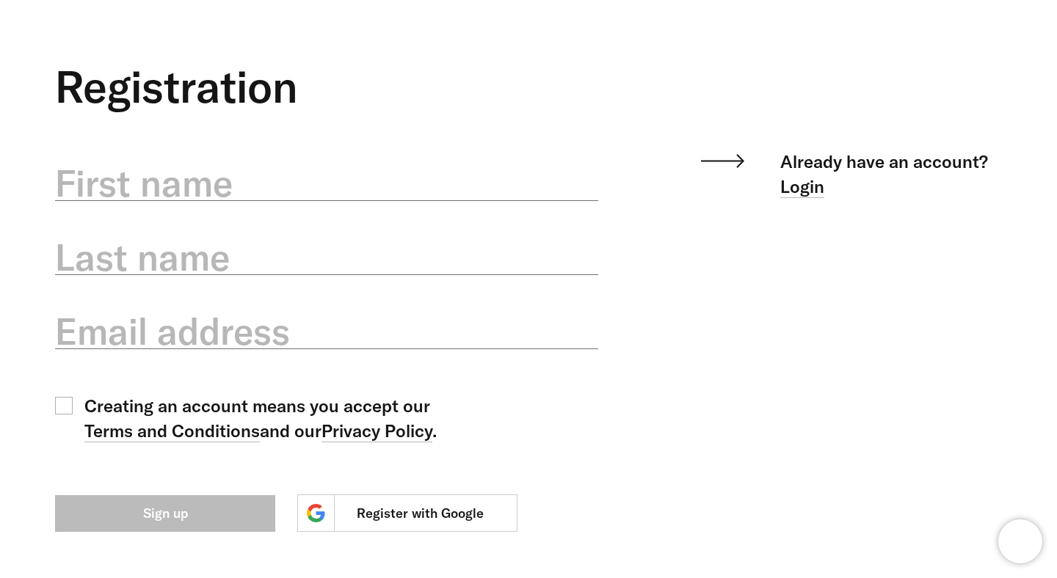
scroll to position [169, 0]
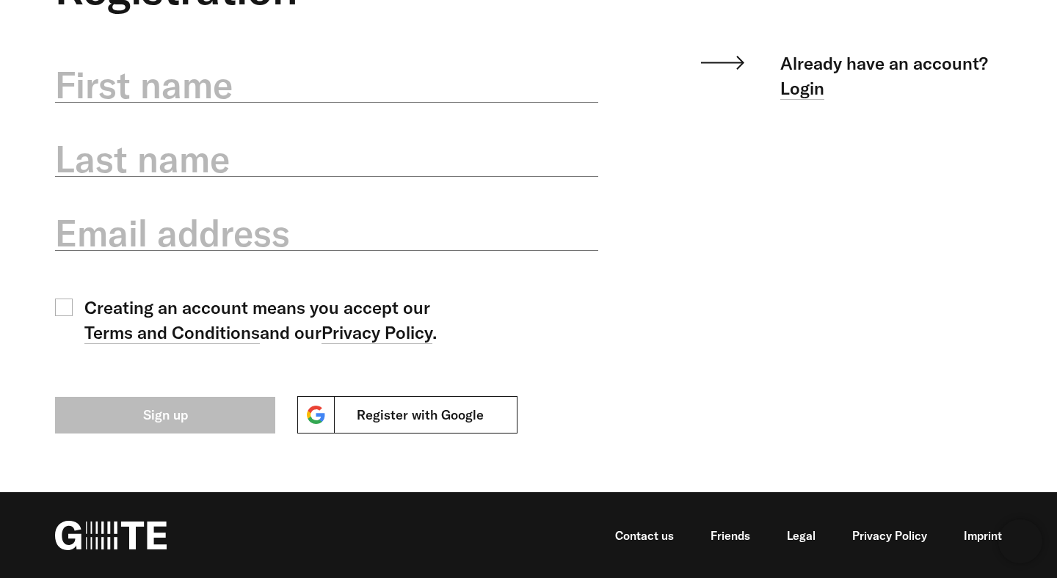
click at [405, 413] on link "Register with Google" at bounding box center [407, 414] width 220 height 37
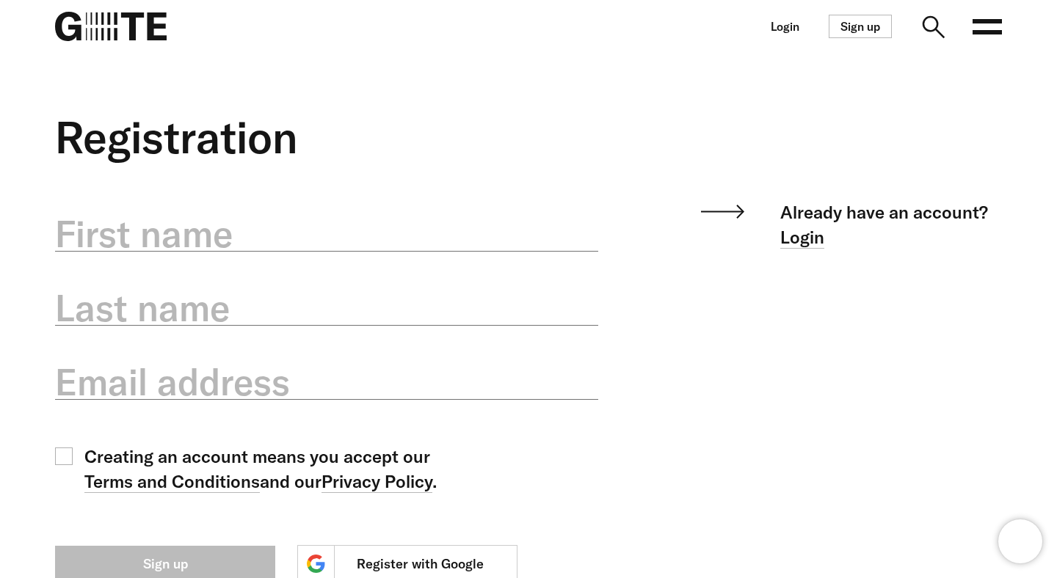
click at [173, 246] on label "First name" at bounding box center [326, 233] width 543 height 51
click at [173, 246] on input "First name" at bounding box center [326, 226] width 543 height 52
click at [518, 183] on div "Registration" at bounding box center [517, 156] width 968 height 88
click at [339, 213] on label "First name" at bounding box center [326, 233] width 543 height 51
click at [339, 213] on input "First name" at bounding box center [326, 226] width 543 height 52
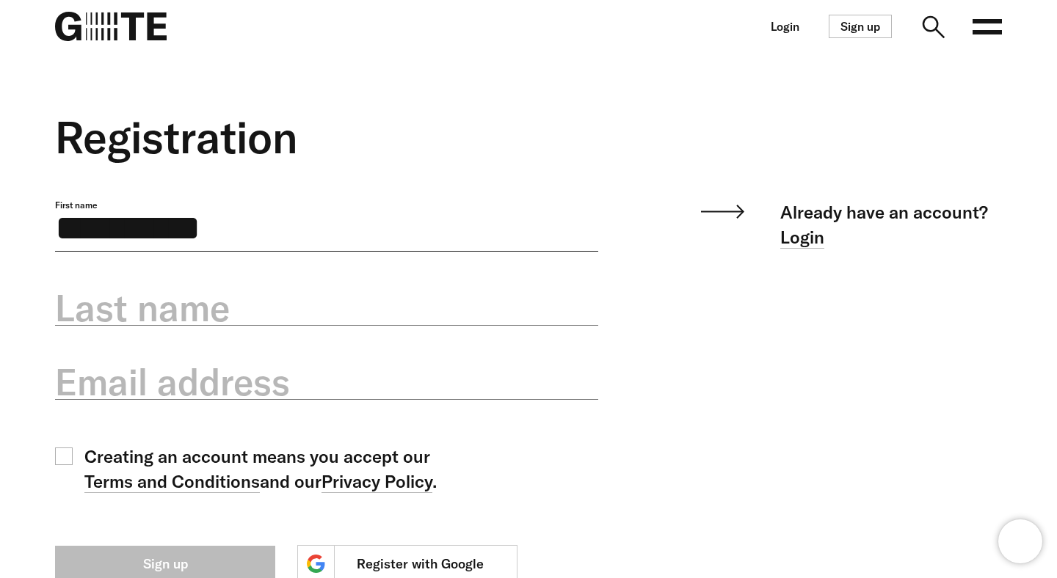
type input "**********"
click at [256, 290] on label "Last name" at bounding box center [326, 307] width 543 height 51
click at [256, 290] on input "Last name" at bounding box center [326, 300] width 543 height 52
type input "*"
click at [190, 244] on input "**********" at bounding box center [326, 226] width 543 height 52
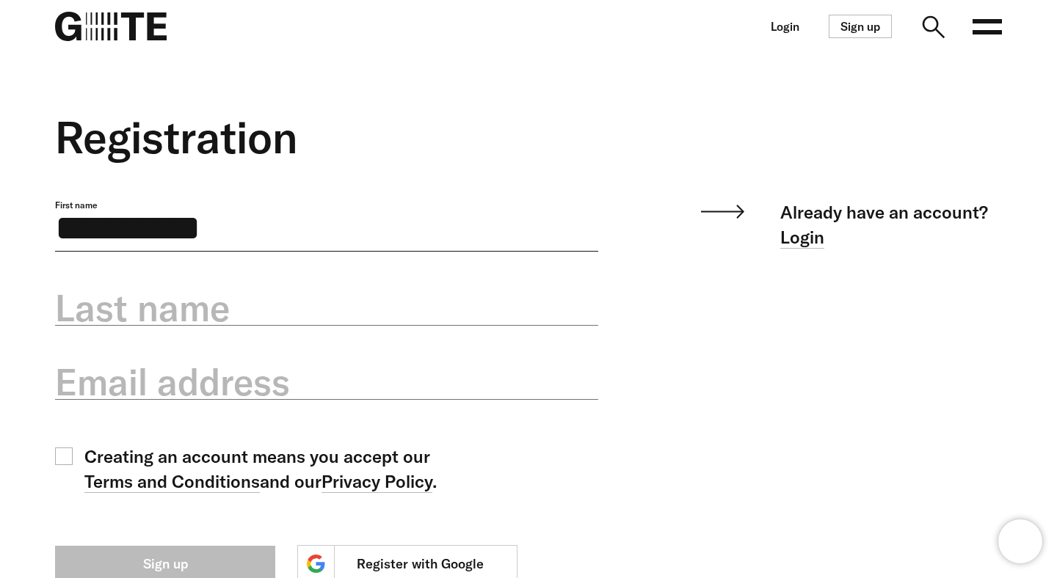
click at [190, 244] on input "**********" at bounding box center [326, 226] width 543 height 52
type input "*****"
click at [215, 301] on label "Last name" at bounding box center [326, 307] width 543 height 51
click at [215, 301] on input "Last name" at bounding box center [326, 300] width 543 height 52
paste input "****"
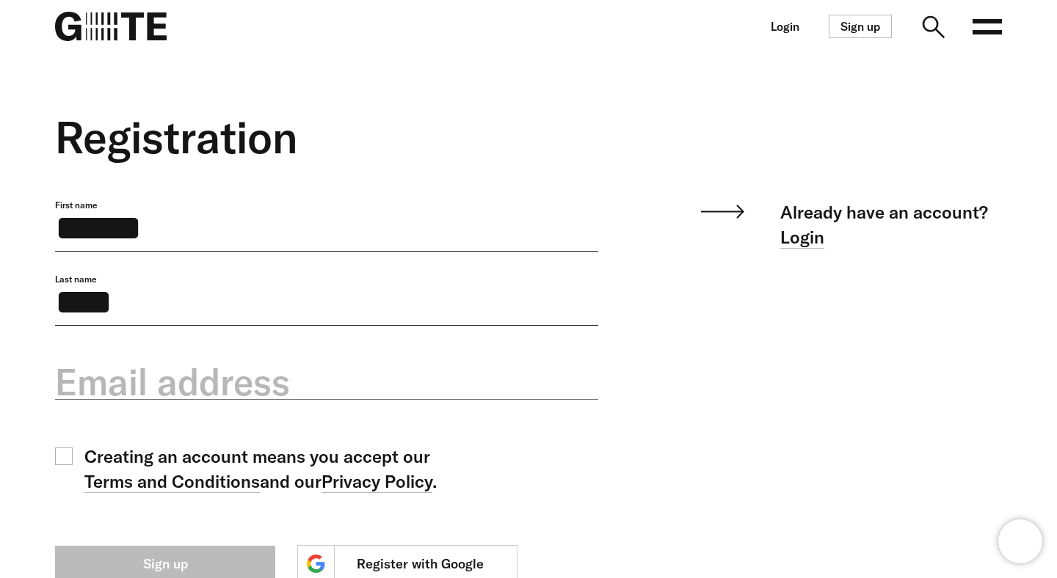
type input "****"
click at [183, 387] on label "Email address" at bounding box center [326, 382] width 543 height 51
click at [183, 387] on input "Email address" at bounding box center [326, 374] width 543 height 52
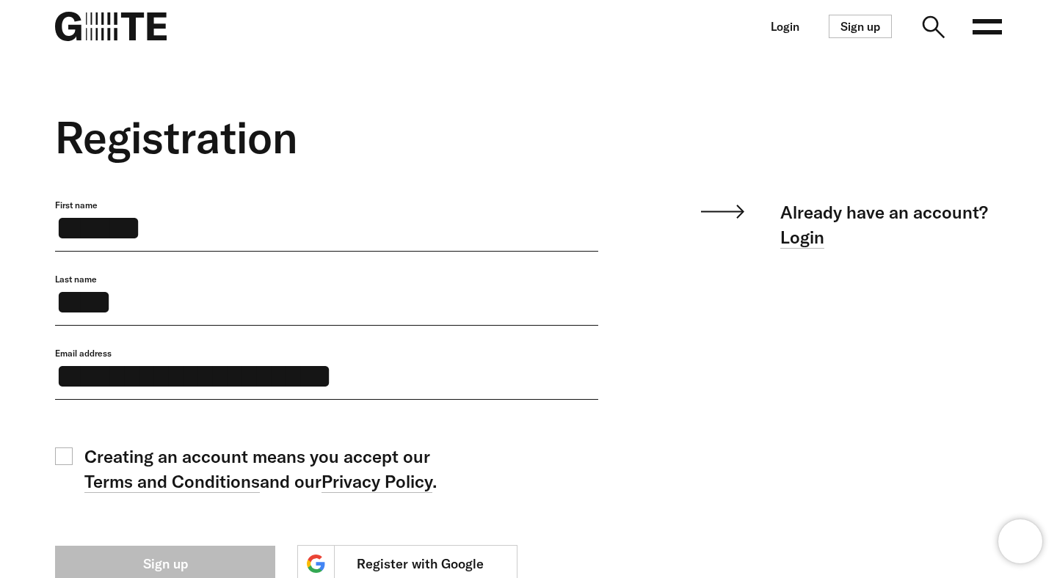
scroll to position [169, 0]
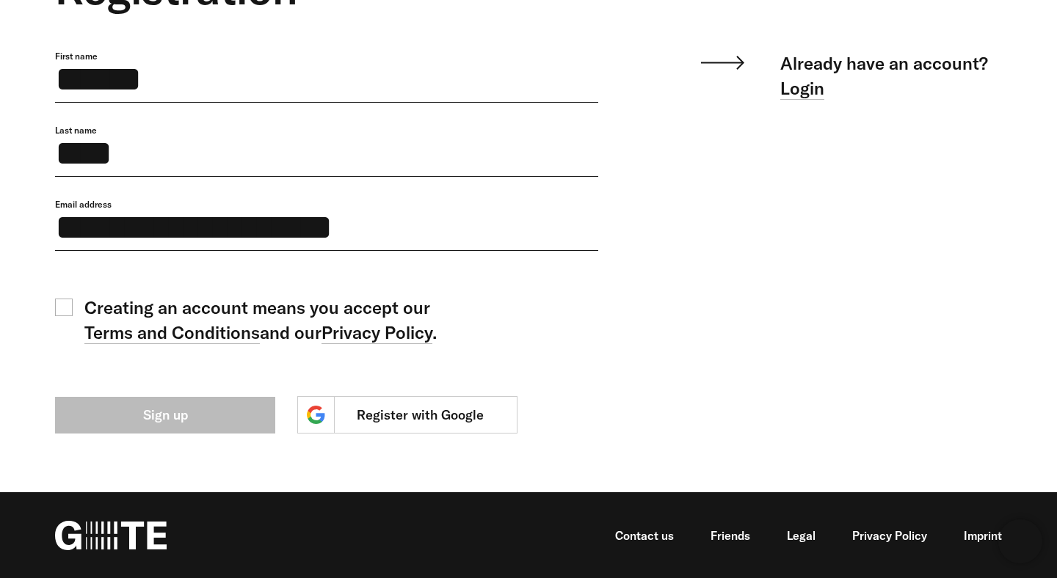
type input "**********"
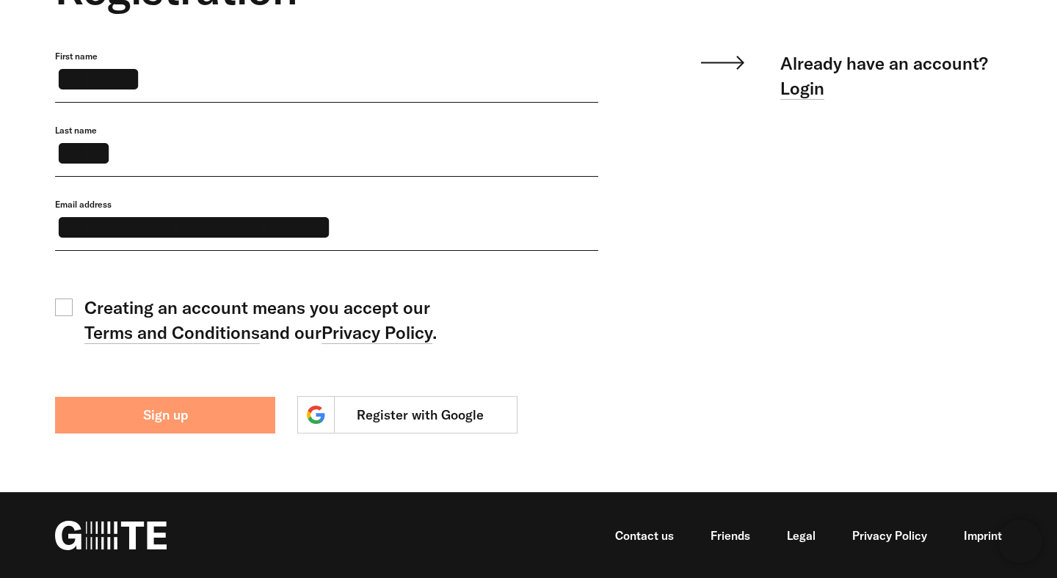
click at [158, 412] on button "Sign up" at bounding box center [165, 415] width 220 height 37
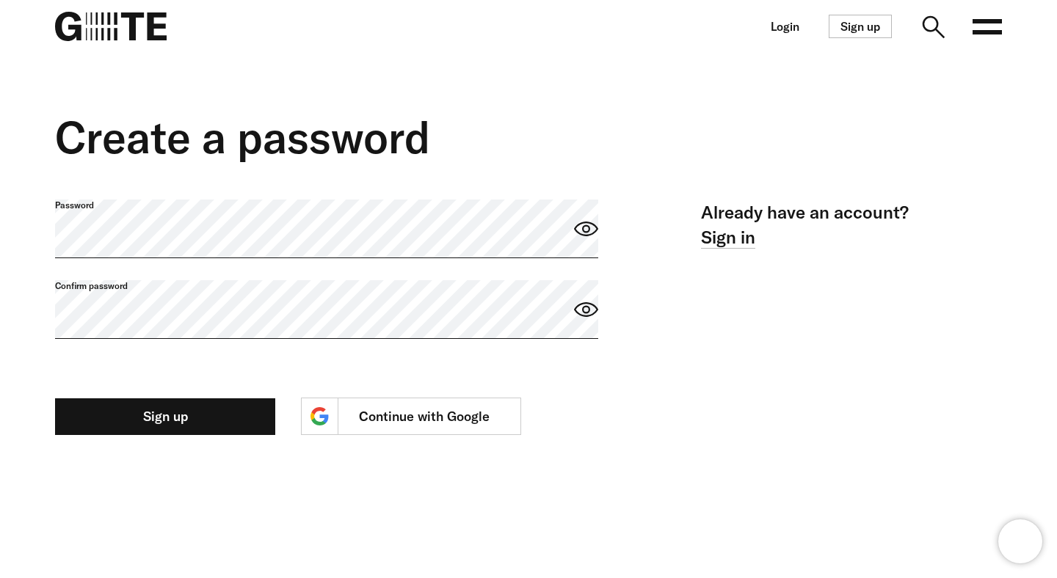
click at [303, 211] on label "Password" at bounding box center [326, 206] width 543 height 12
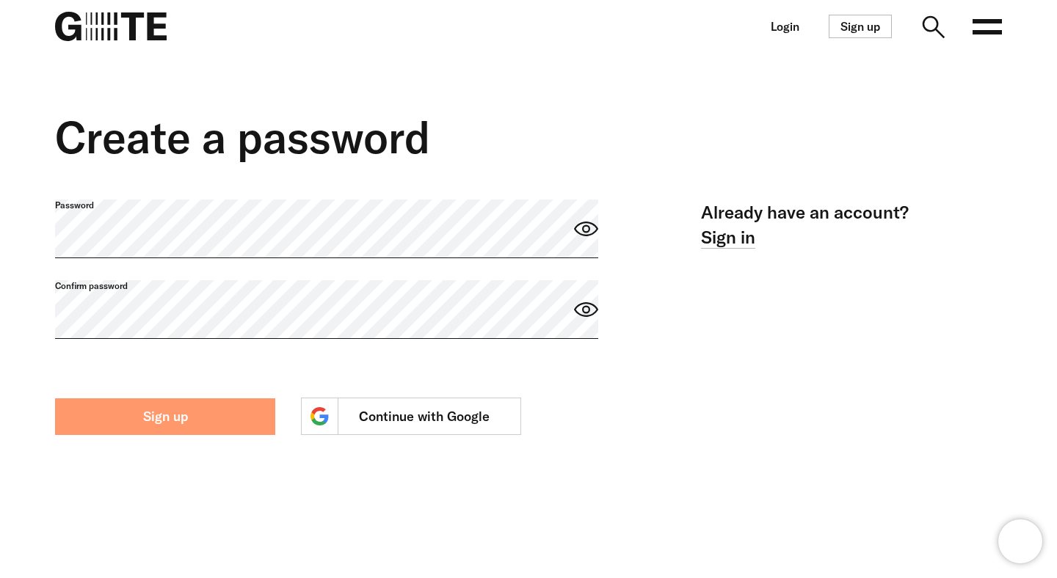
click at [228, 412] on button "Sign up" at bounding box center [165, 416] width 220 height 37
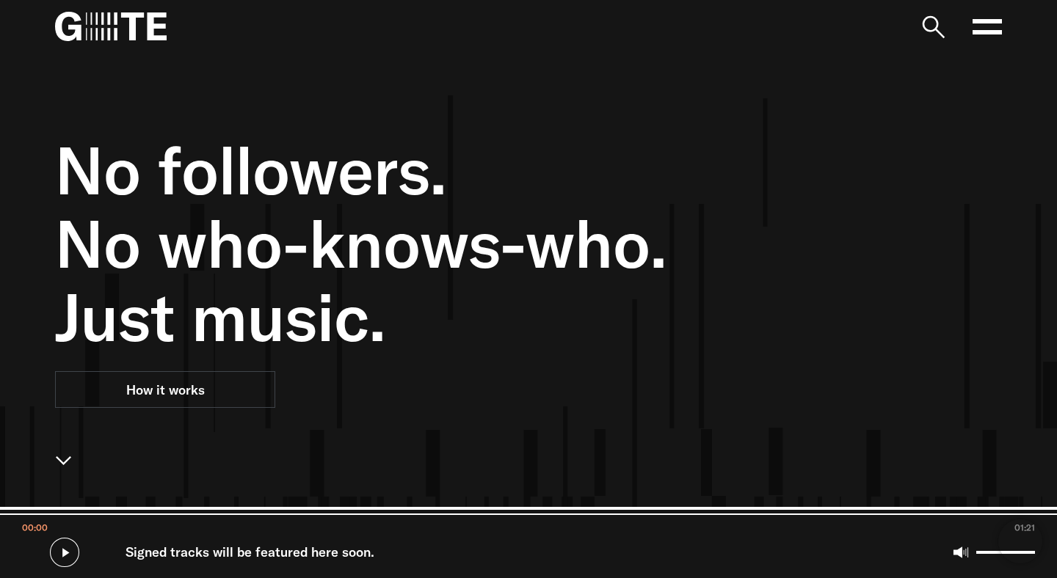
click at [412, 110] on div "No followers. No who-knows-who. Just music. How it works" at bounding box center [447, 342] width 785 height 578
click at [1001, 32] on nav "Open main menu FAQ" at bounding box center [528, 26] width 1057 height 53
click at [989, 31] on rect at bounding box center [986, 32] width 29 height 4
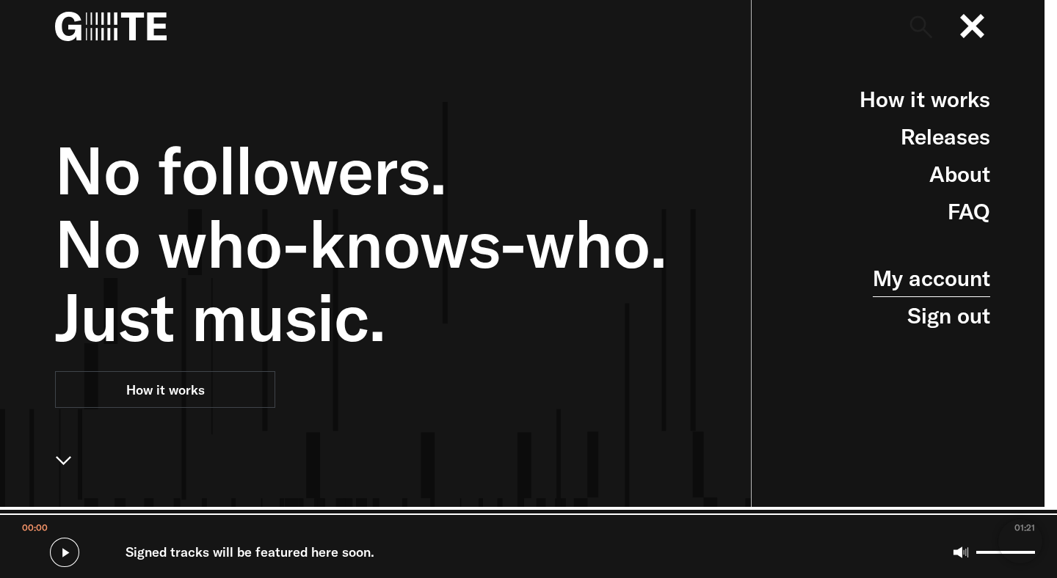
click at [943, 280] on link "My account" at bounding box center [930, 278] width 117 height 37
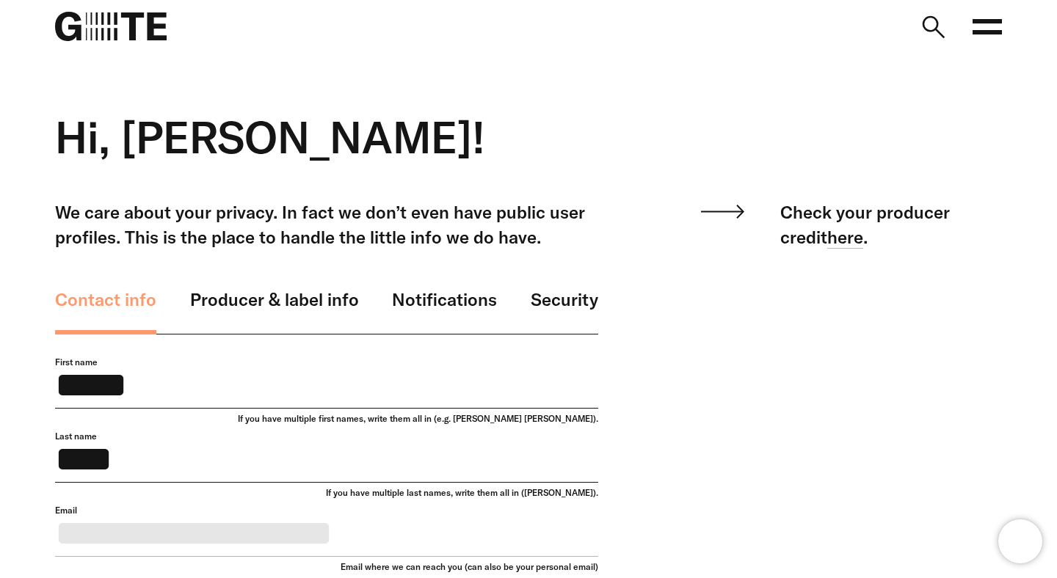
scroll to position [58, 0]
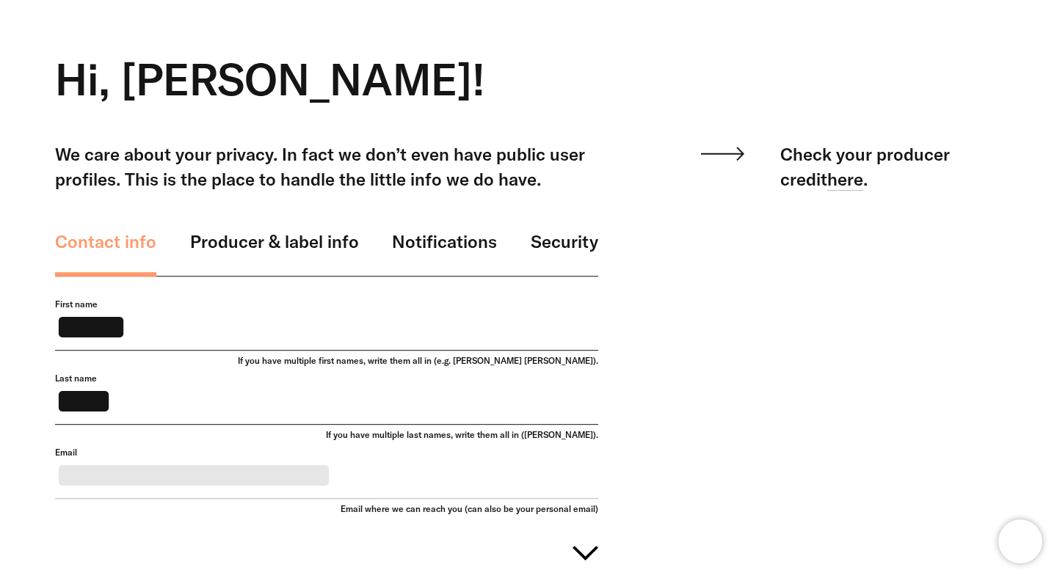
click at [566, 249] on link "Security" at bounding box center [563, 253] width 67 height 48
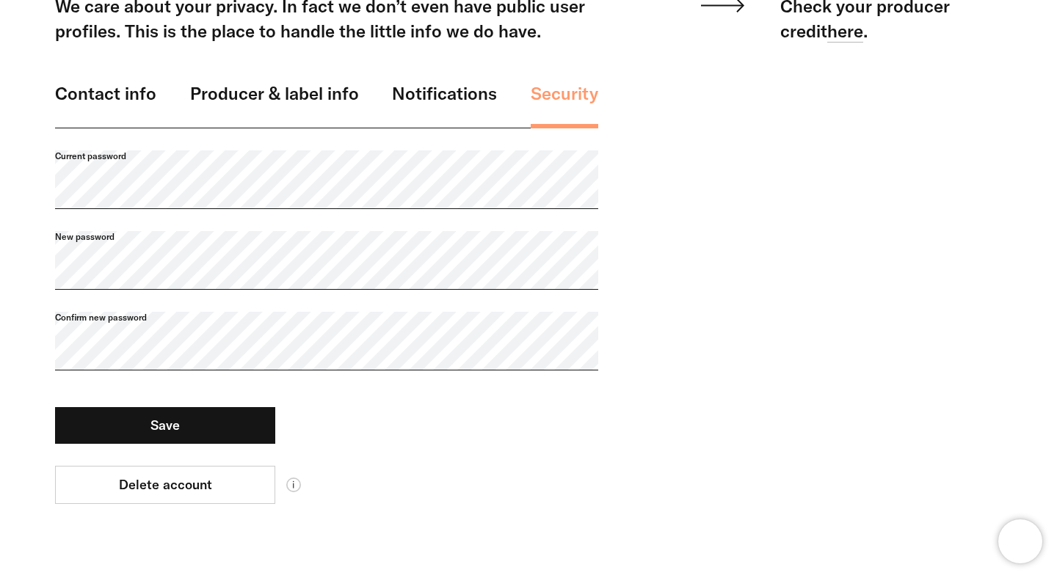
scroll to position [208, 0]
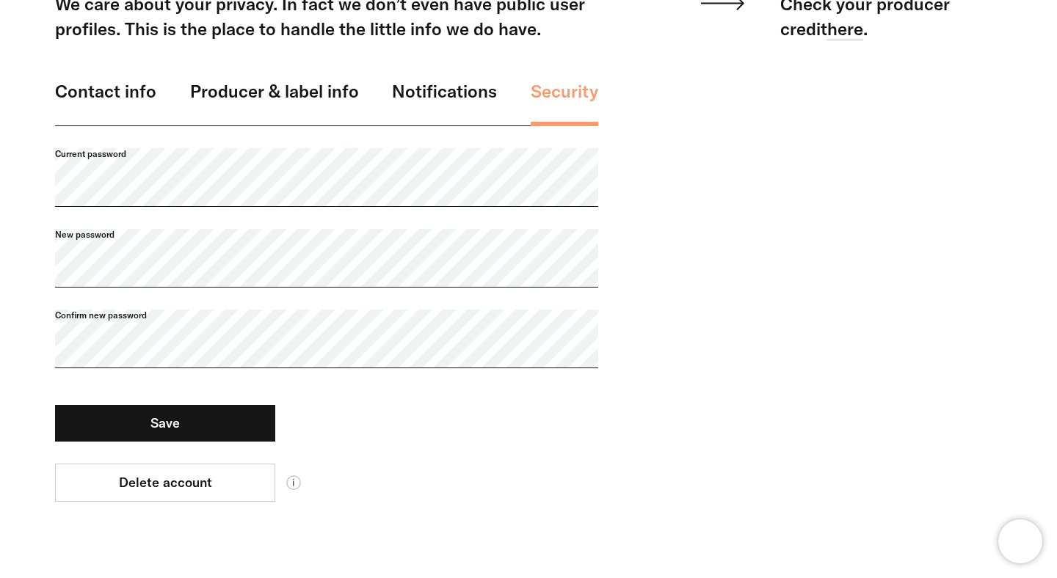
click at [479, 106] on link "Notifications" at bounding box center [444, 103] width 105 height 48
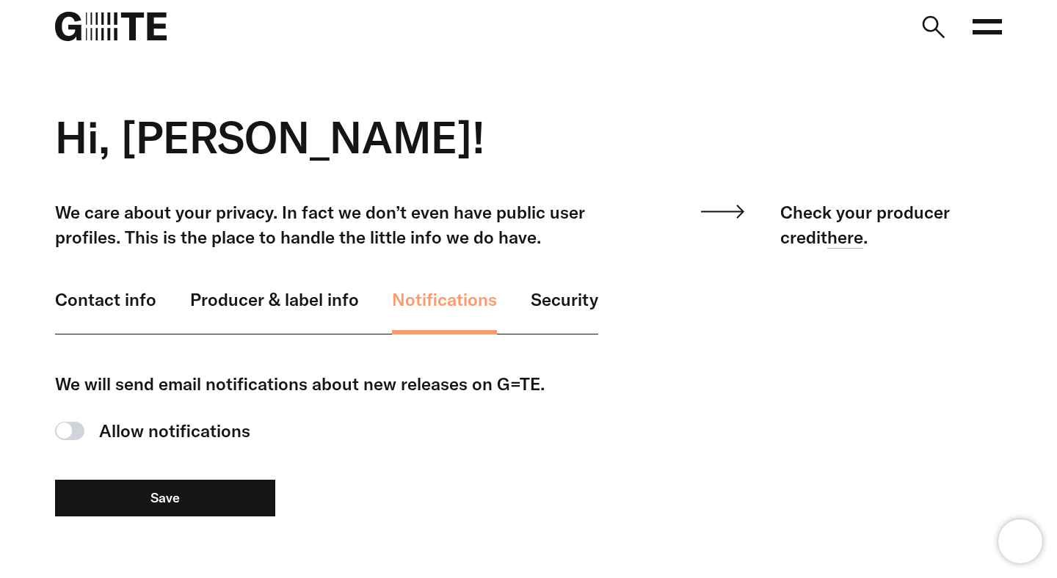
click at [123, 37] on img at bounding box center [111, 26] width 112 height 29
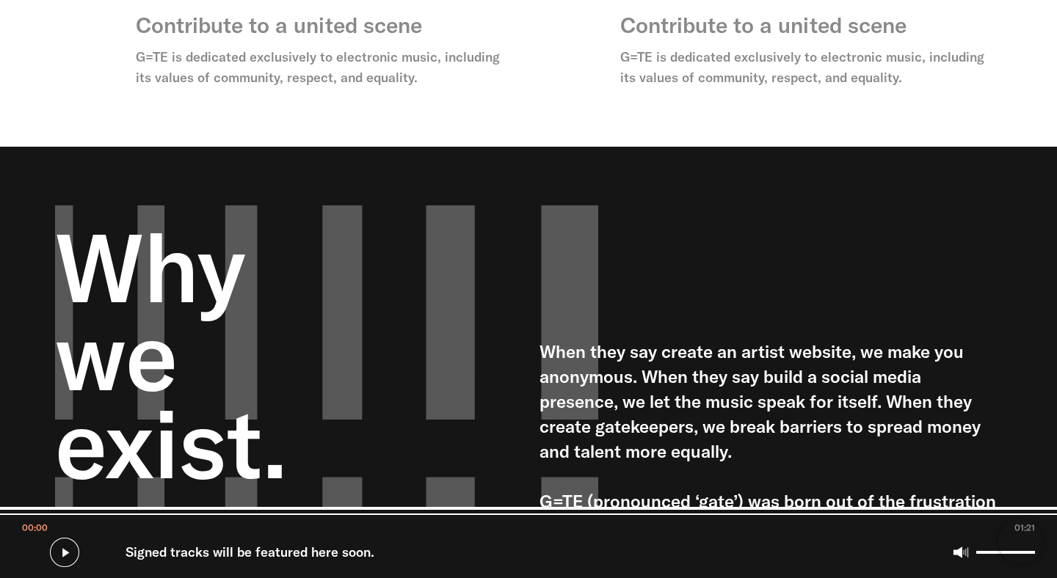
scroll to position [4645, 0]
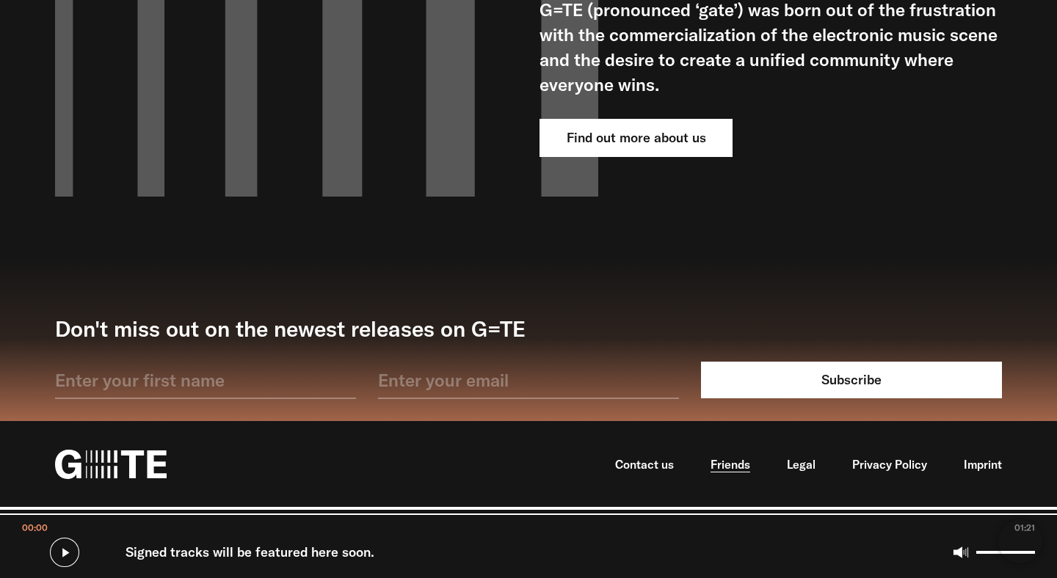
click at [733, 465] on link "Friends" at bounding box center [730, 464] width 40 height 15
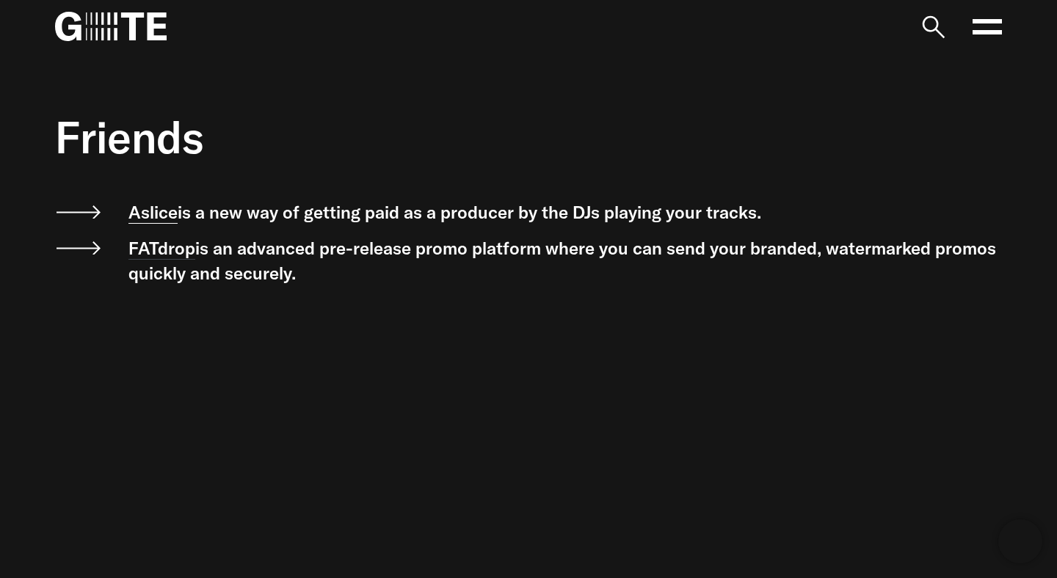
click at [158, 219] on link "Aslice" at bounding box center [152, 212] width 49 height 23
click at [937, 26] on circle at bounding box center [930, 24] width 20 height 20
click at [0, 0] on input "search" at bounding box center [0, 0] width 0 height 0
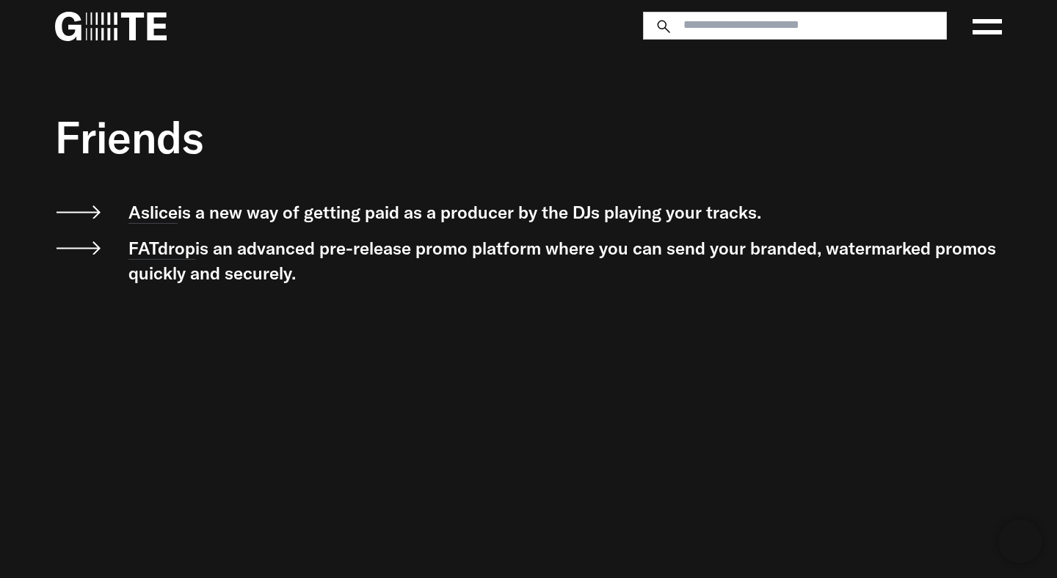
click at [991, 30] on icon at bounding box center [986, 26] width 29 height 29
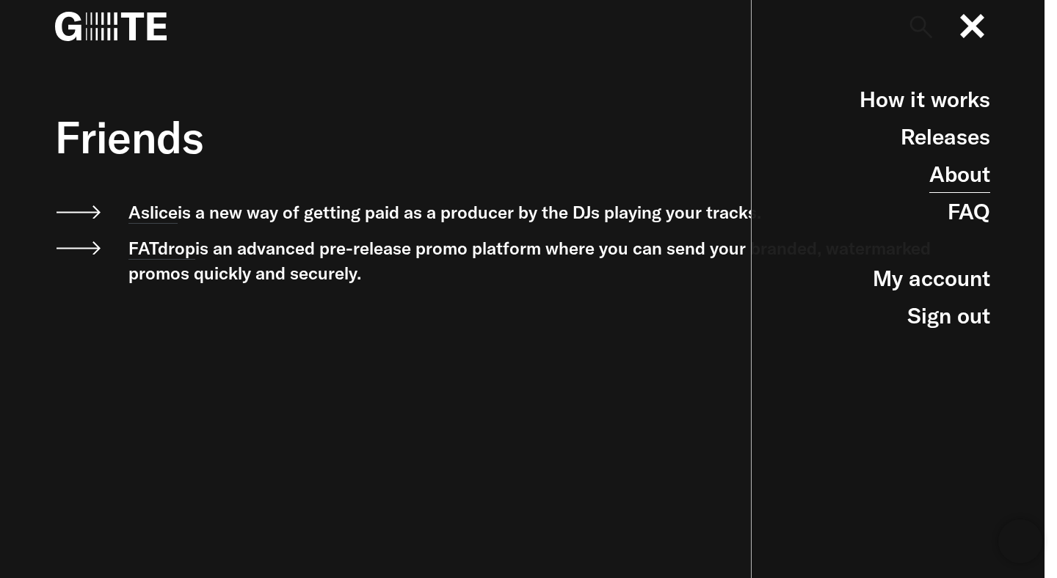
click at [958, 183] on link "About" at bounding box center [959, 174] width 61 height 37
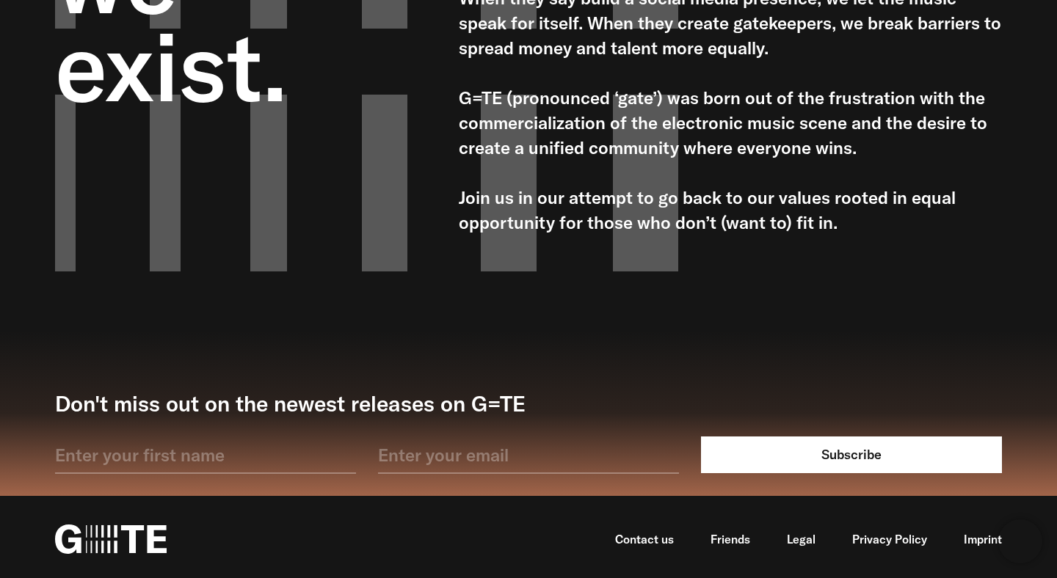
scroll to position [346, 0]
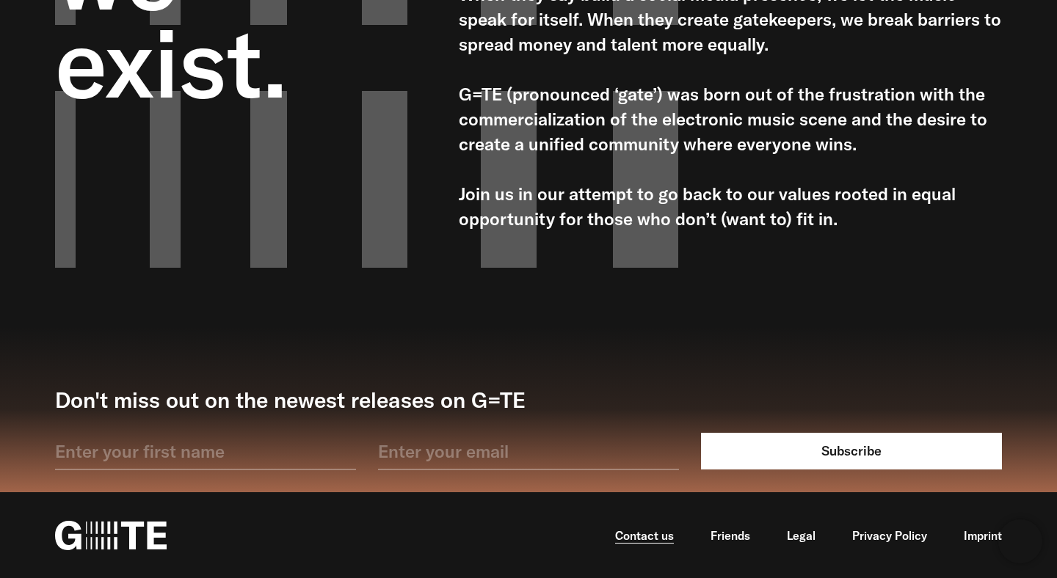
click at [655, 540] on link "Contact us" at bounding box center [644, 535] width 59 height 15
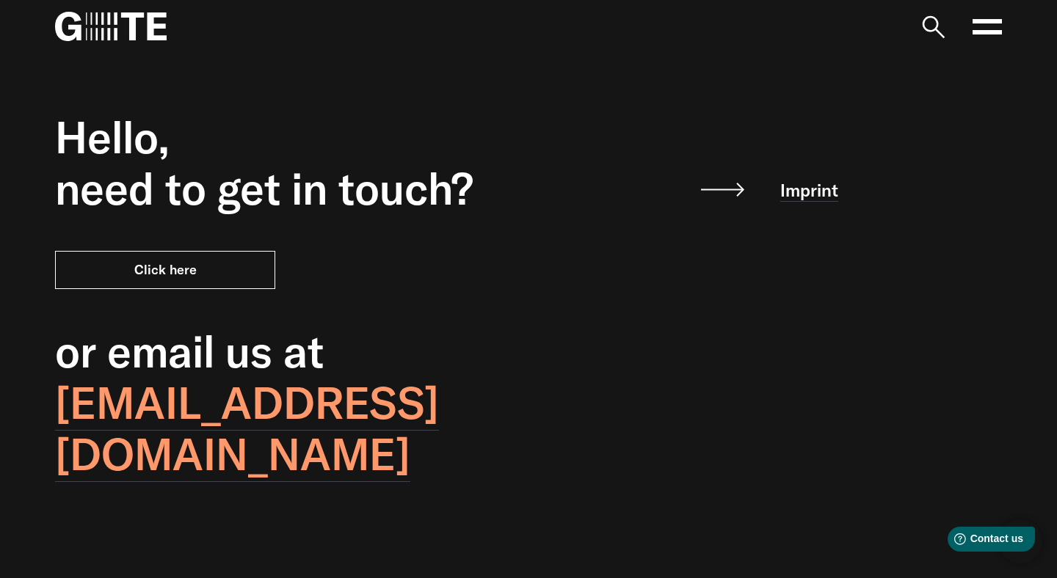
click at [235, 266] on button "Click here" at bounding box center [165, 270] width 220 height 38
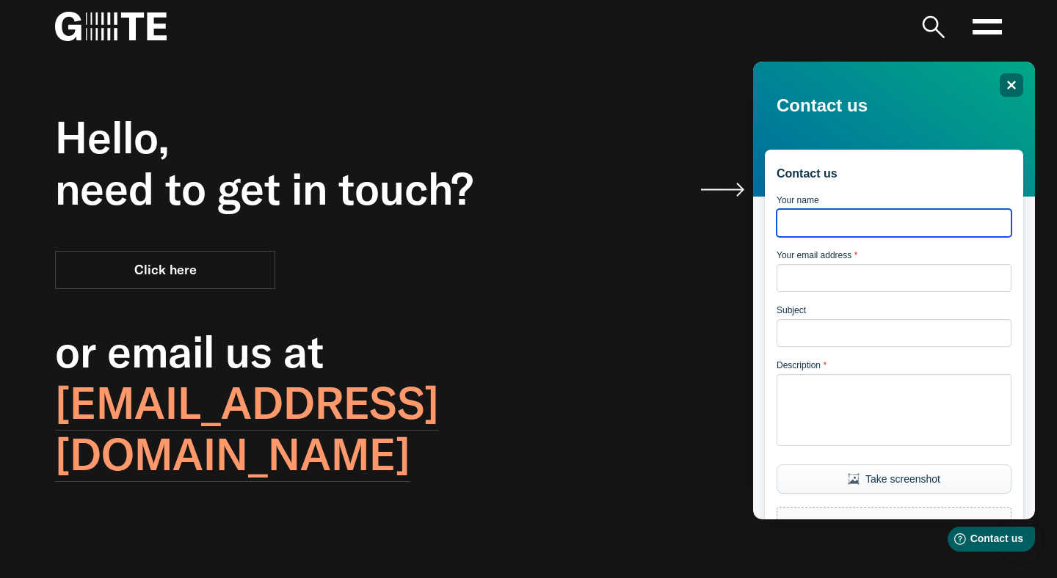
click at [880, 219] on input "Your name" at bounding box center [893, 223] width 235 height 28
click at [917, 232] on input "**********" at bounding box center [893, 223] width 235 height 28
type input "**********"
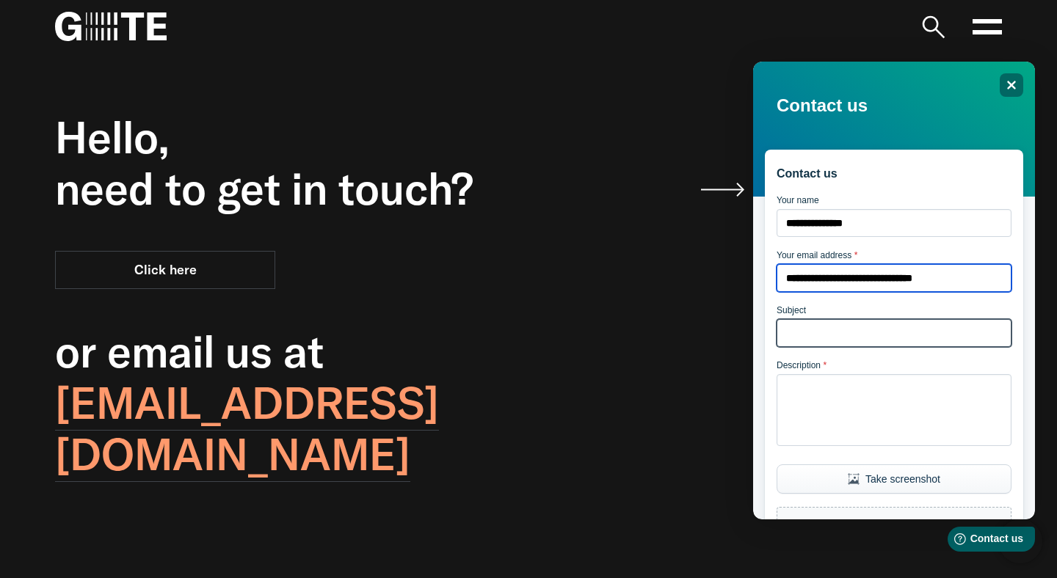
type input "**********"
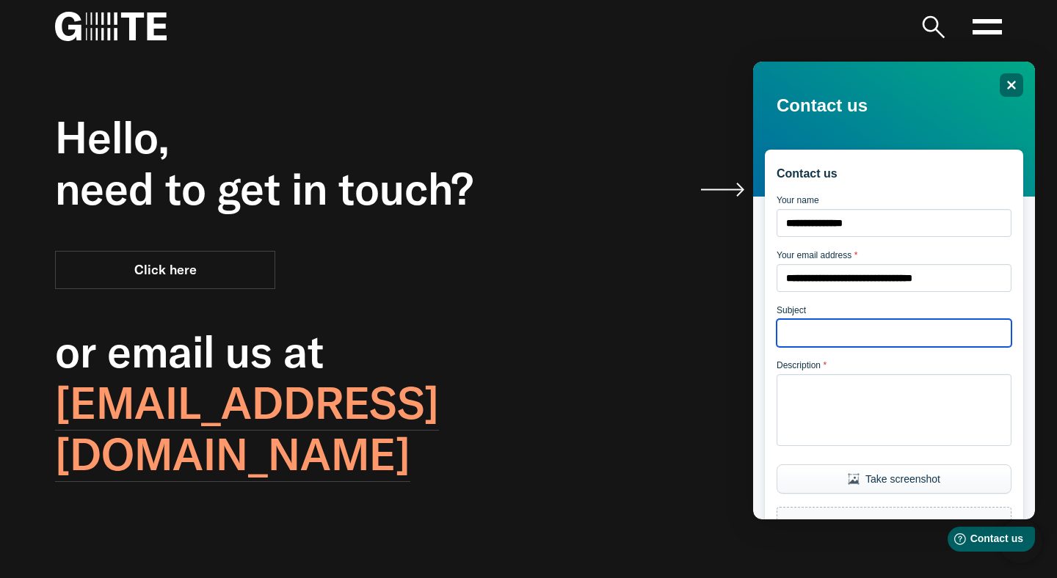
click at [891, 346] on input "Subject" at bounding box center [893, 333] width 235 height 28
type input "*********"
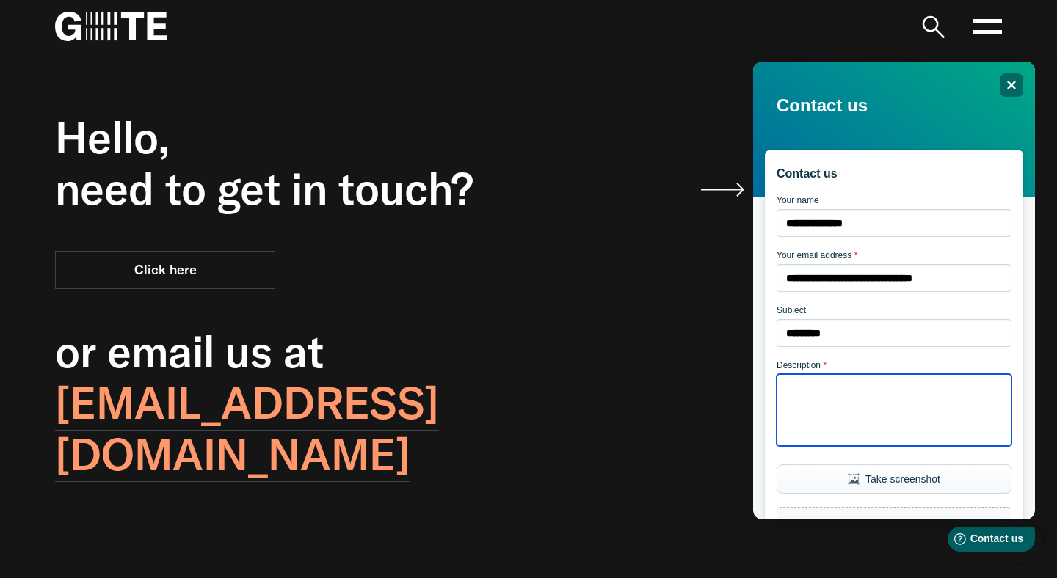
click at [919, 440] on textarea "Description *" at bounding box center [893, 410] width 235 height 72
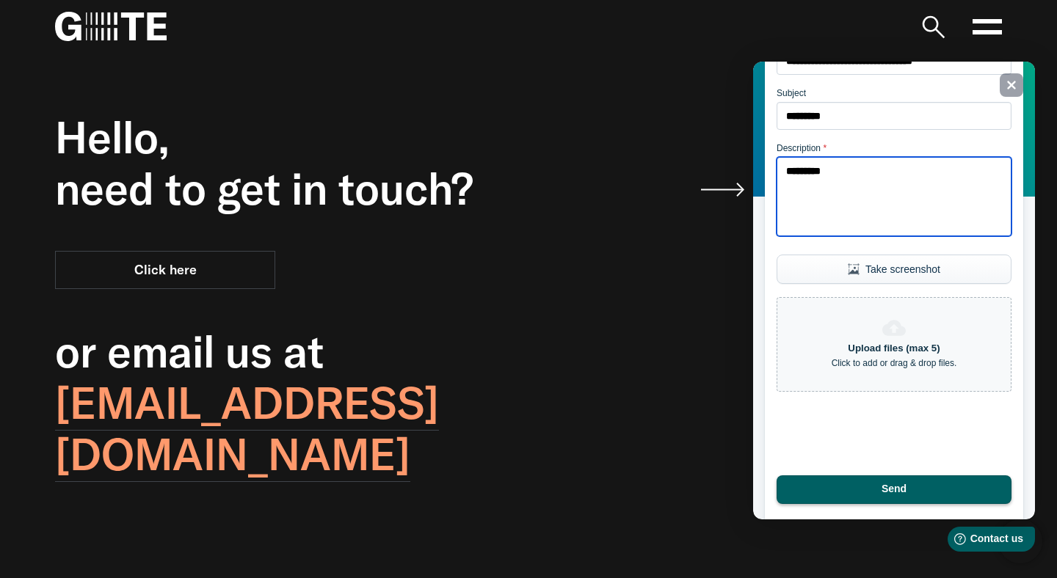
scroll to position [230, 0]
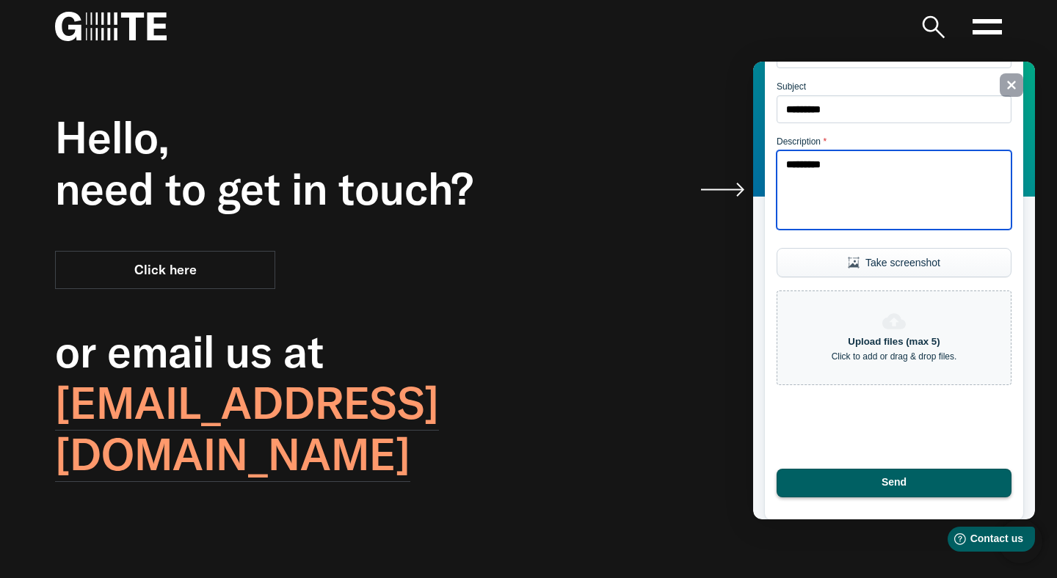
type textarea "*********"
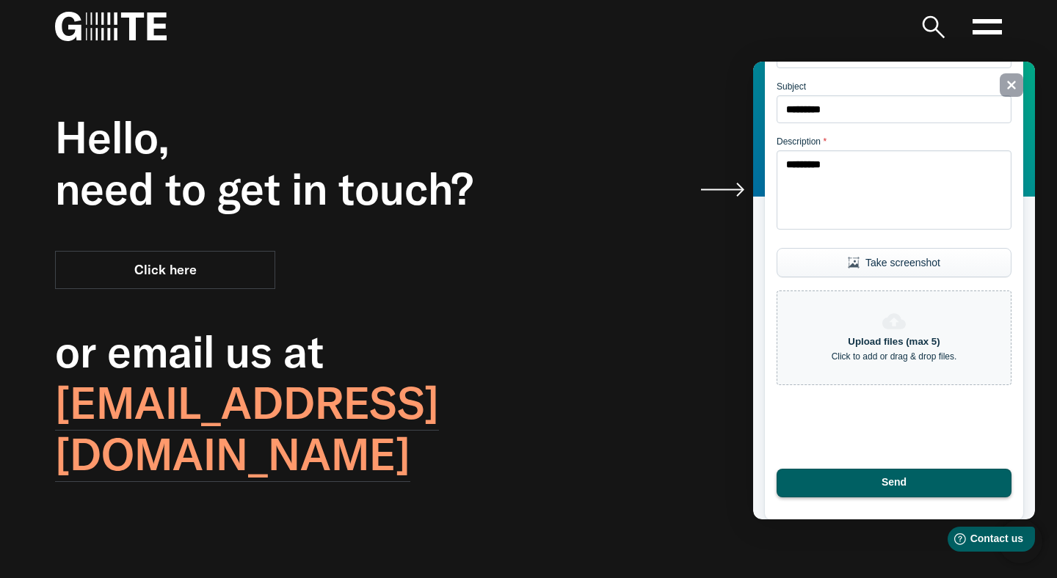
click at [914, 255] on button "Take screenshot" at bounding box center [893, 262] width 235 height 29
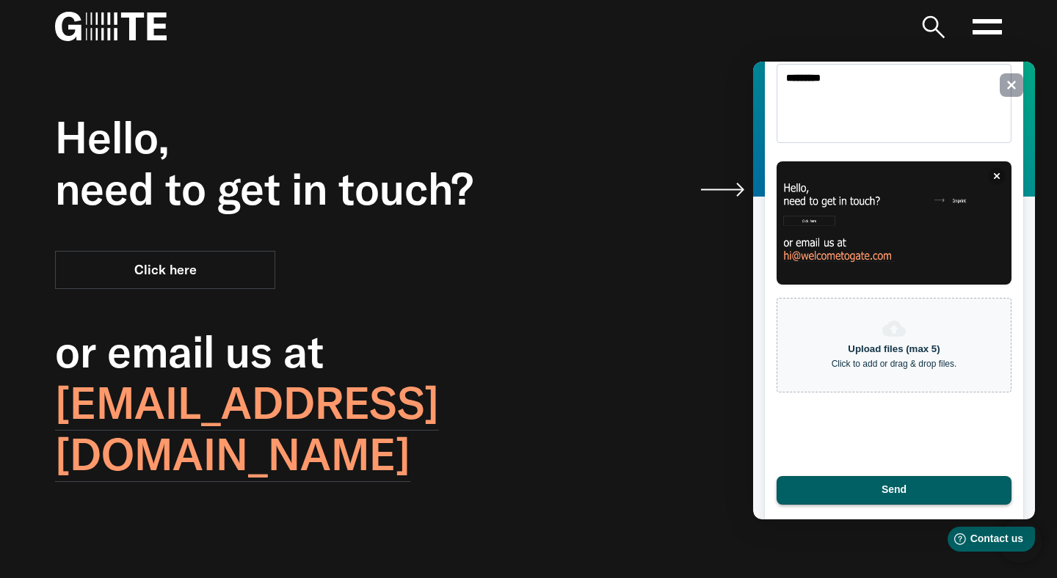
scroll to position [324, 0]
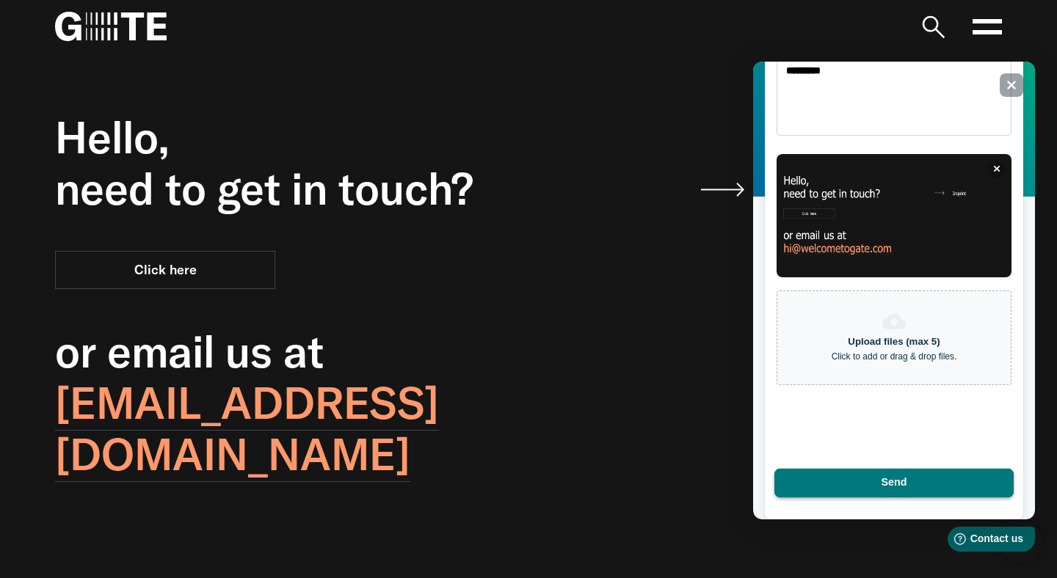
click at [873, 488] on button "Send" at bounding box center [893, 483] width 239 height 29
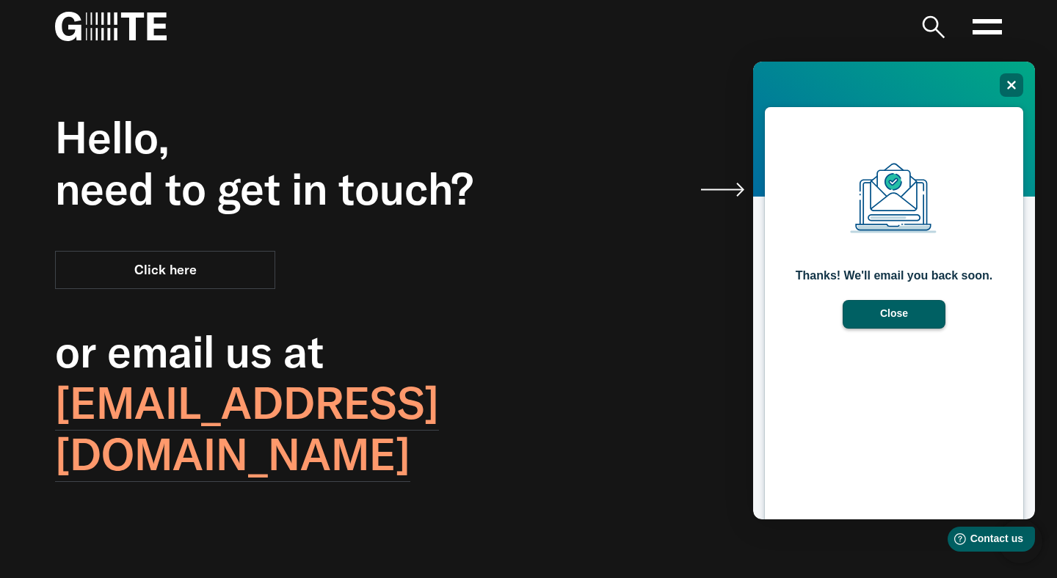
scroll to position [1, 0]
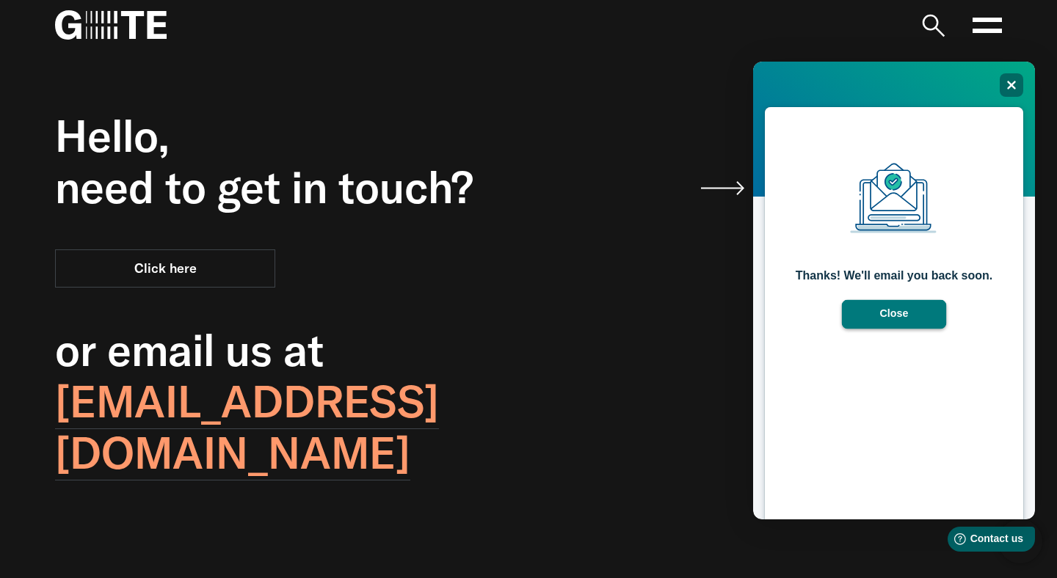
click at [881, 323] on button "Close" at bounding box center [894, 314] width 105 height 29
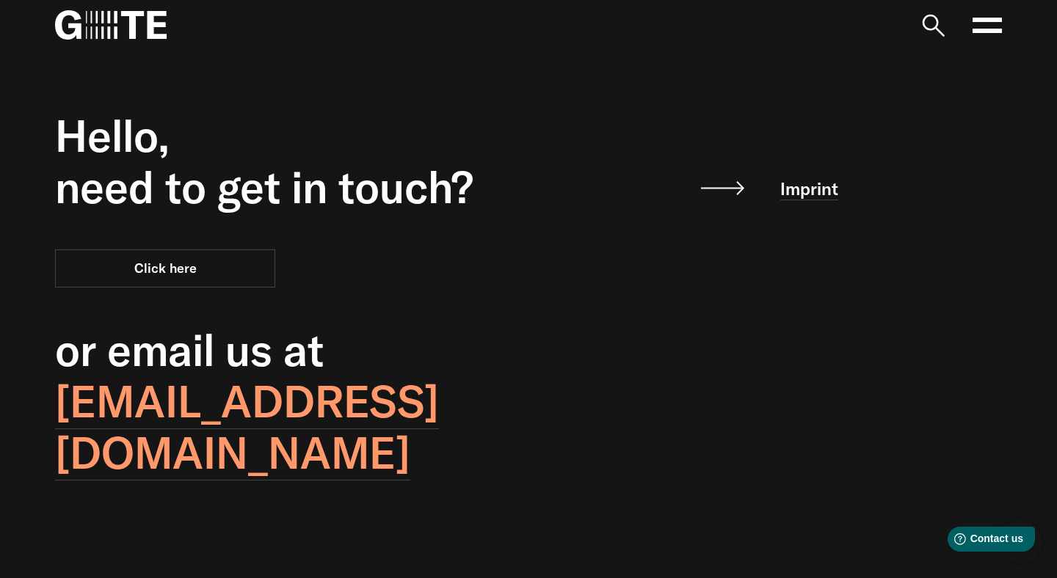
scroll to position [0, 0]
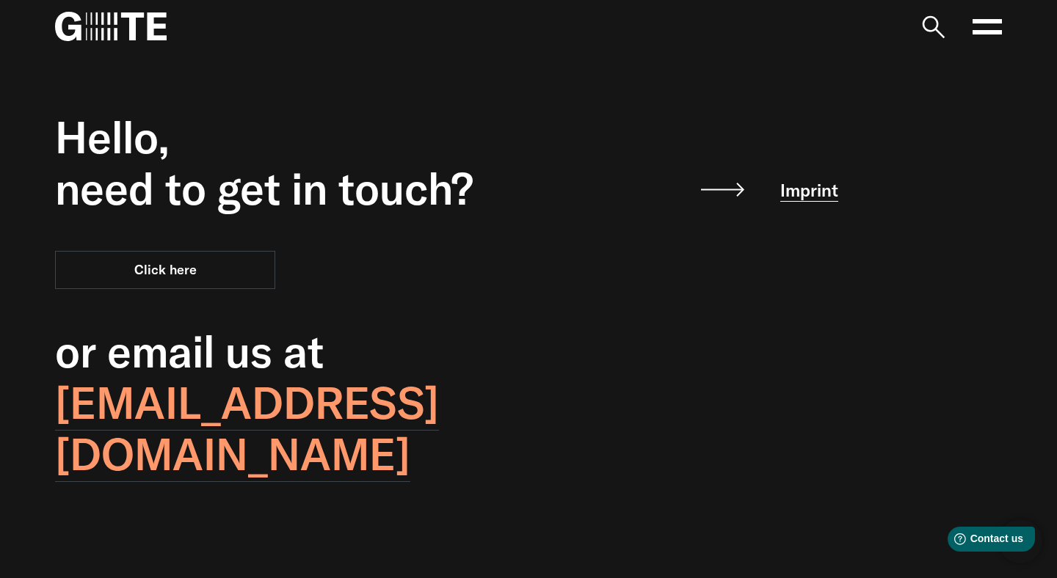
click at [802, 189] on link "Imprint" at bounding box center [809, 190] width 58 height 23
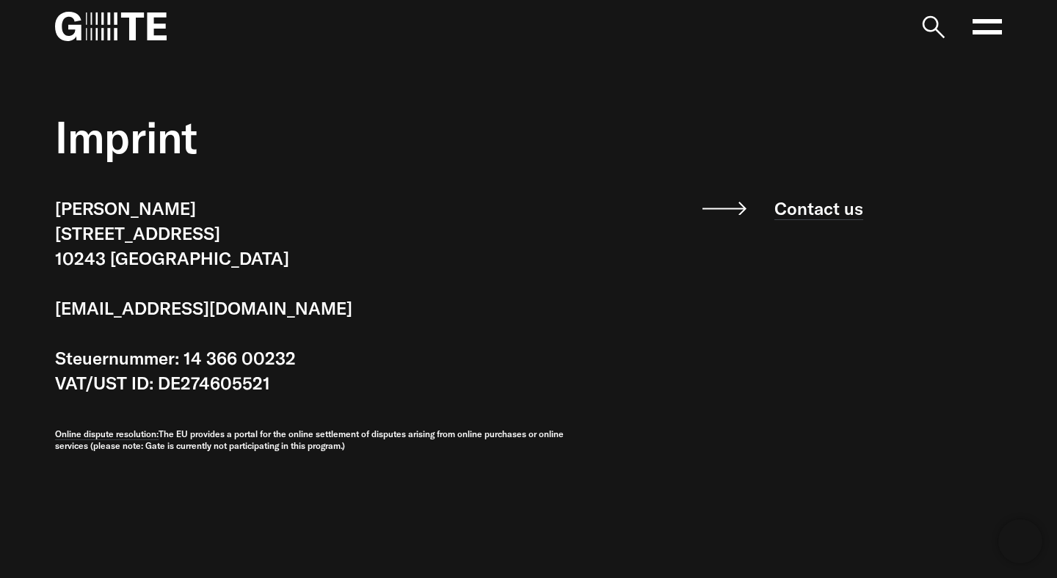
click at [114, 34] on img at bounding box center [111, 26] width 112 height 29
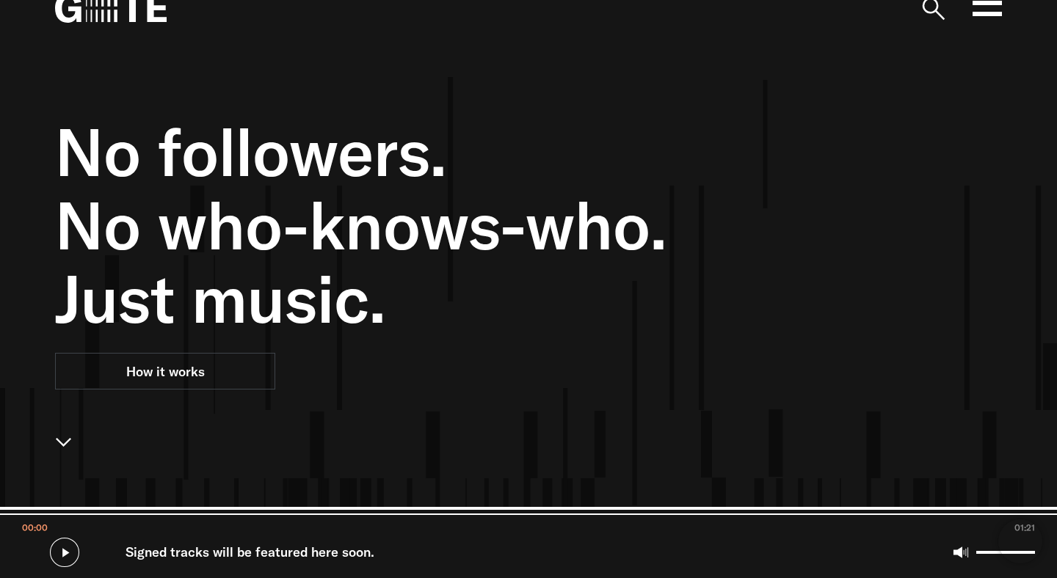
click at [244, 380] on link "How it works" at bounding box center [165, 371] width 220 height 37
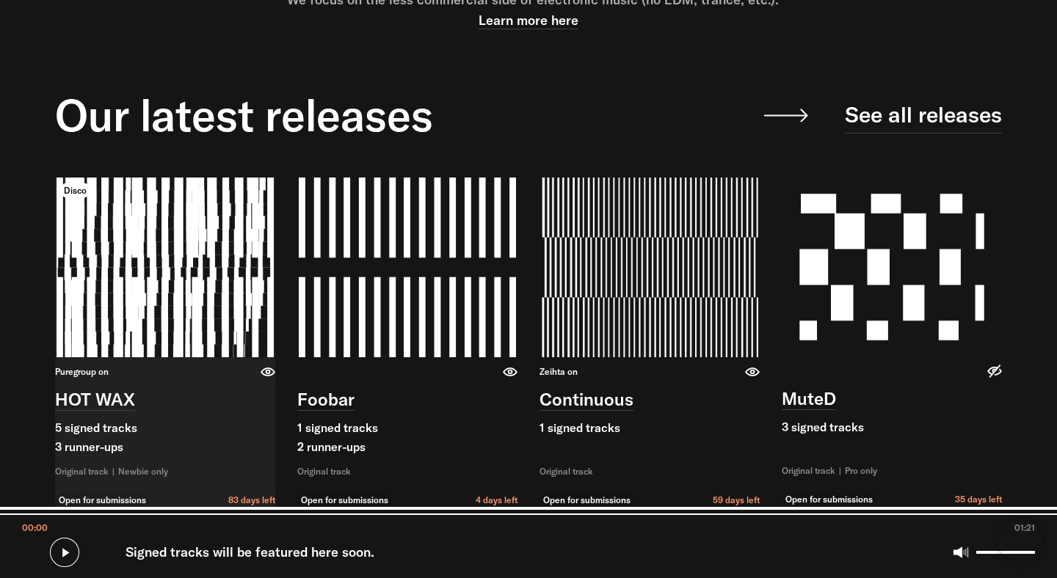
scroll to position [3289, 0]
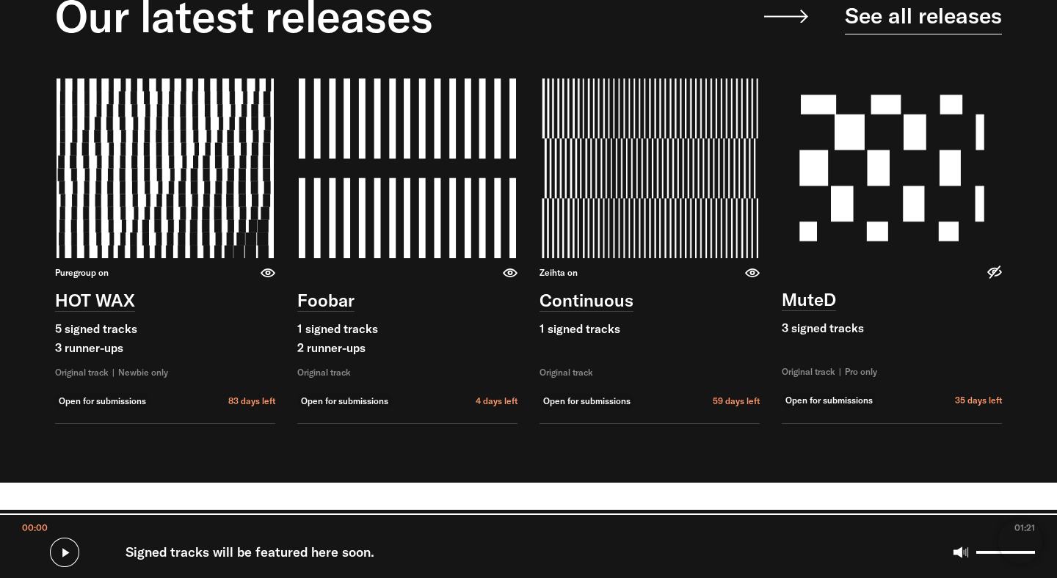
click at [911, 15] on link "See all releases" at bounding box center [922, 15] width 157 height 37
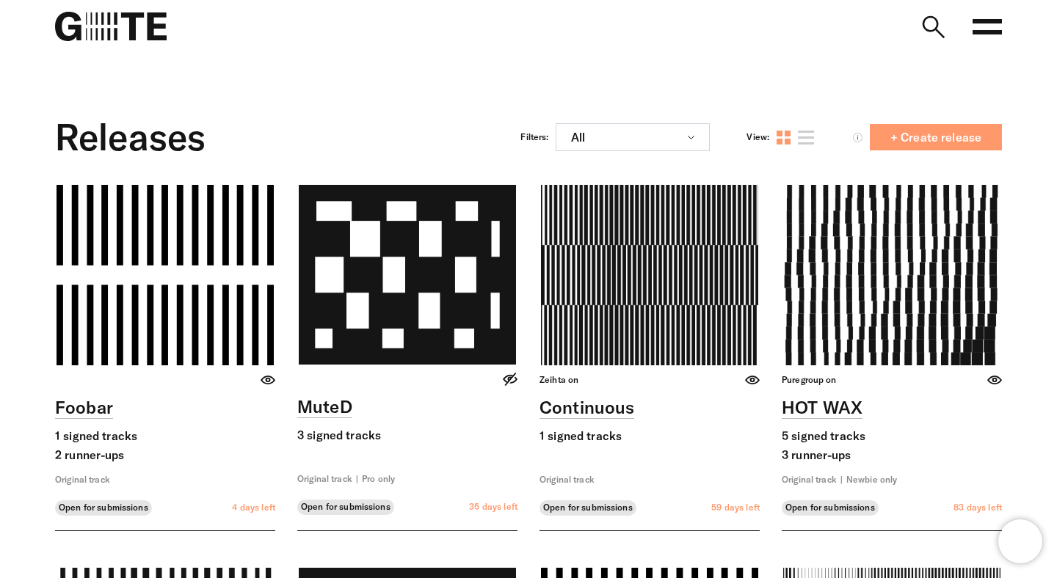
click at [928, 137] on span "+ Create release" at bounding box center [935, 137] width 114 height 12
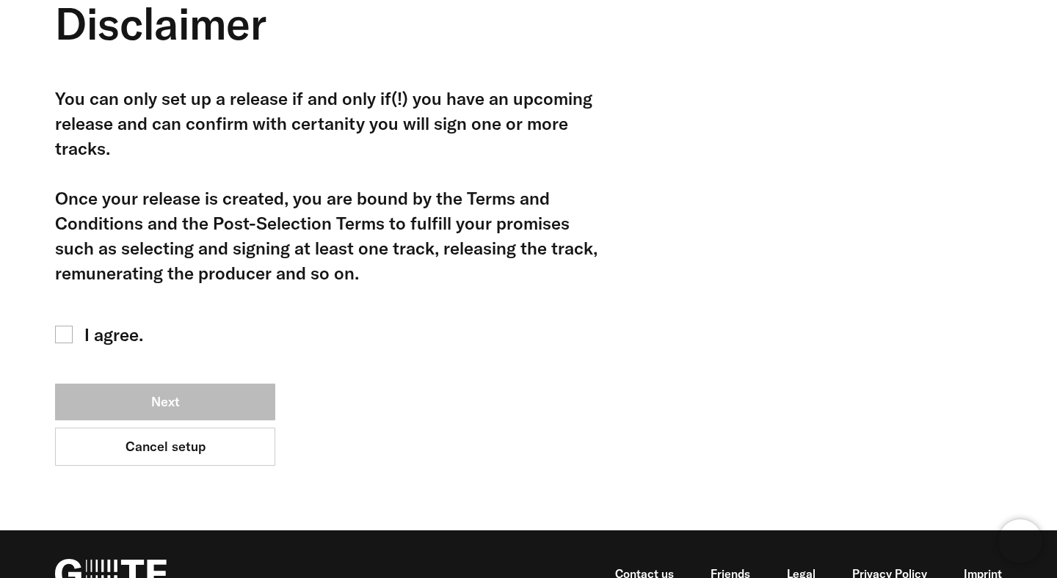
scroll to position [153, 0]
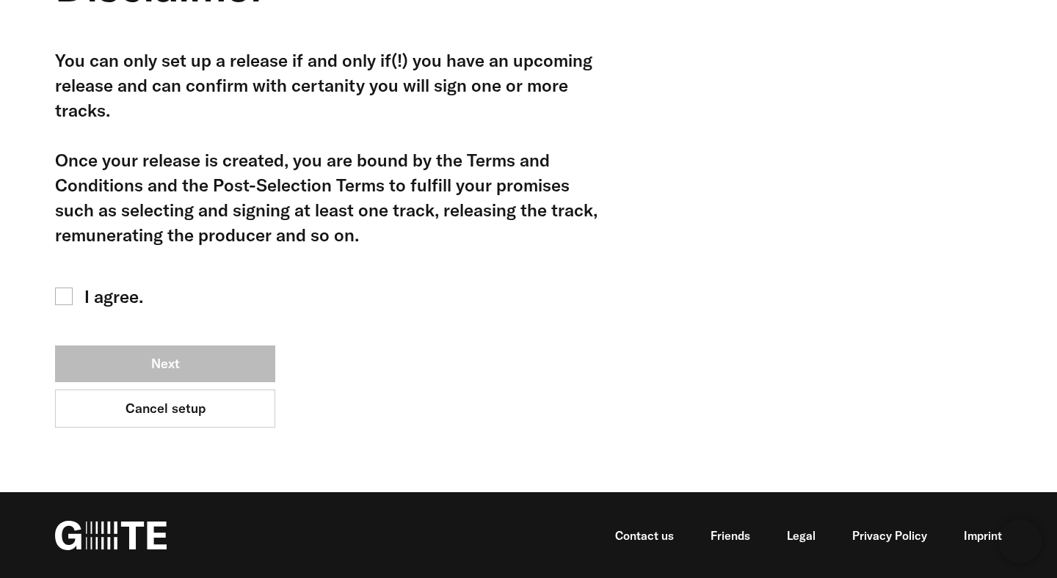
click at [124, 287] on span "I agree." at bounding box center [113, 296] width 59 height 25
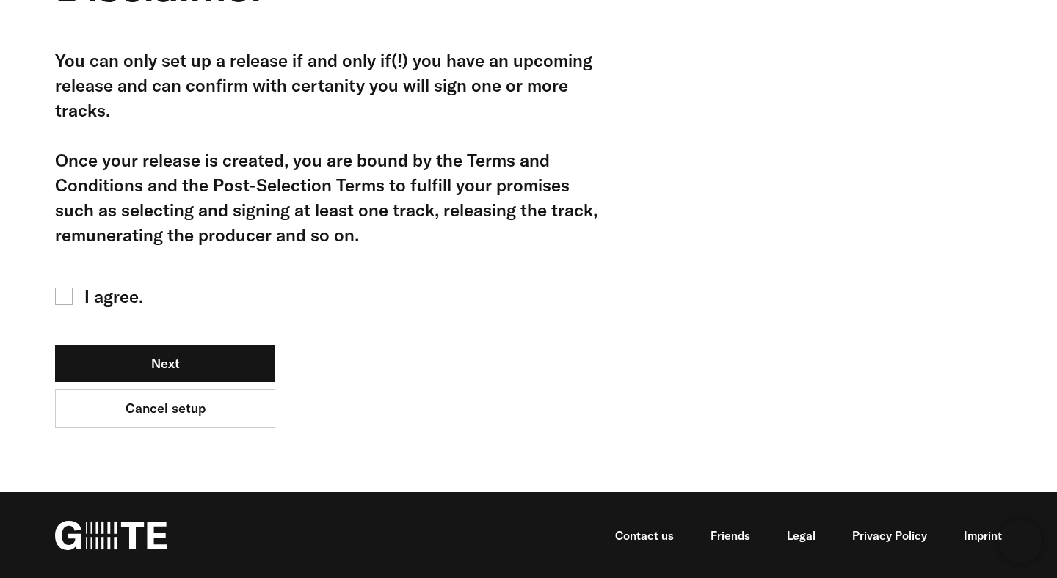
scroll to position [0, 0]
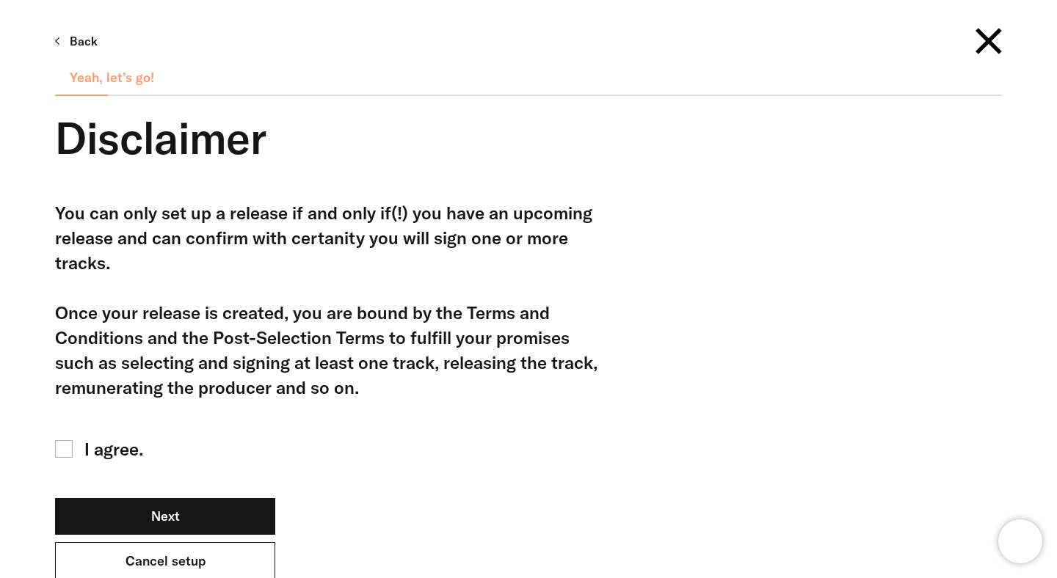
click at [229, 555] on link "Cancel setup" at bounding box center [165, 561] width 220 height 38
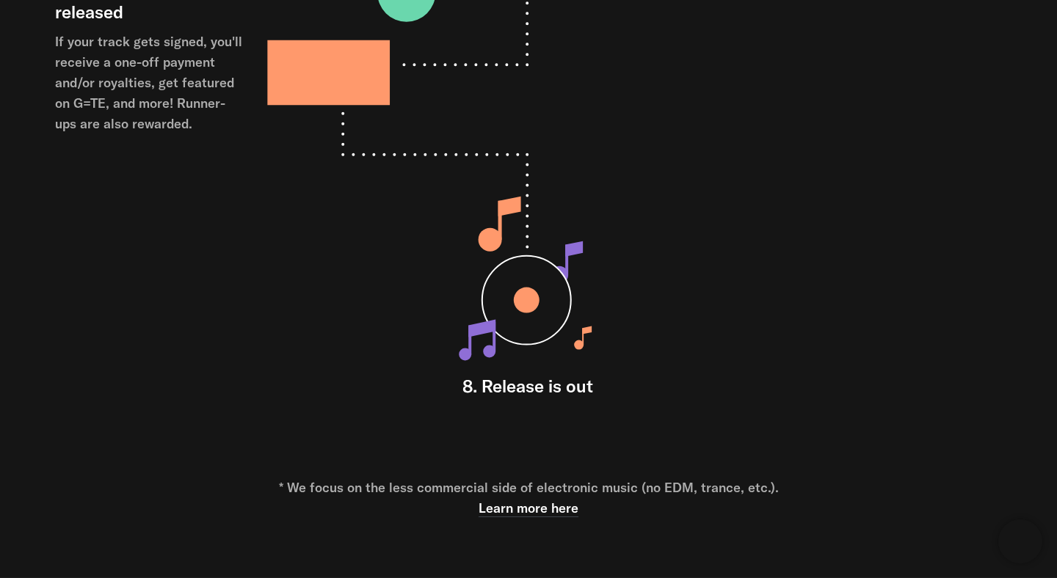
scroll to position [2223, 0]
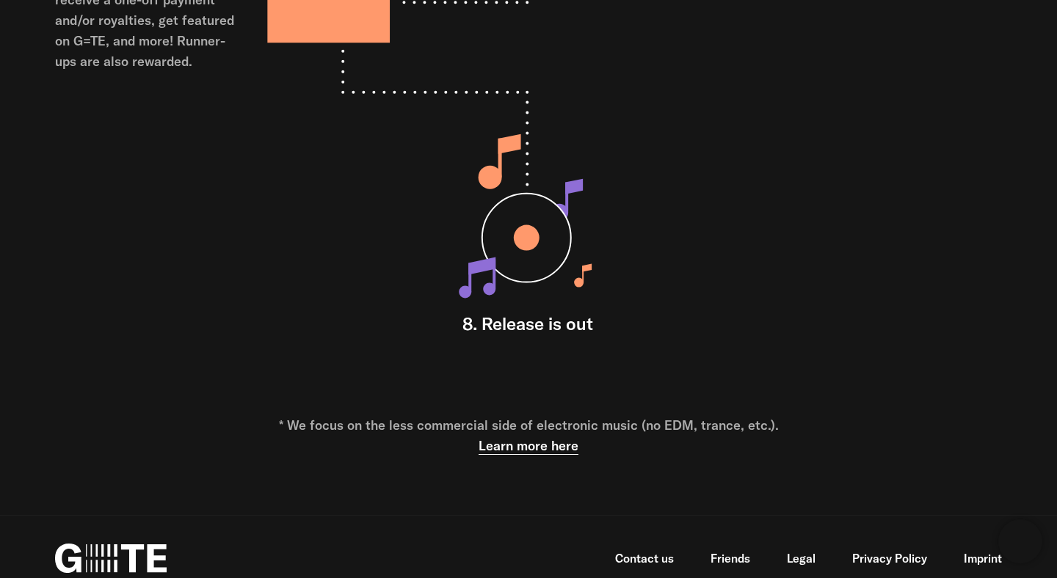
click at [547, 443] on link "Learn more here" at bounding box center [528, 446] width 100 height 18
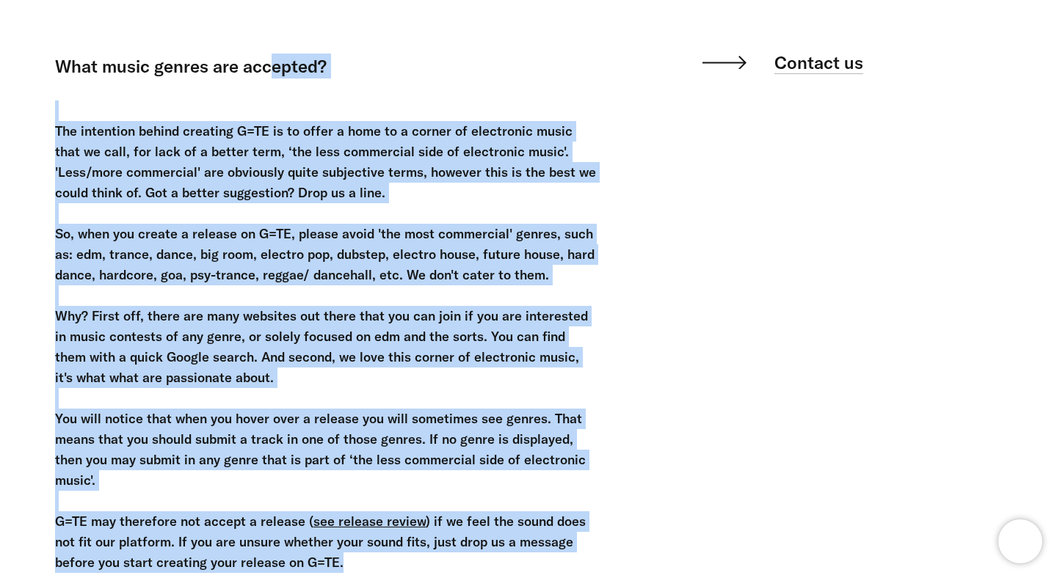
scroll to position [214, 0]
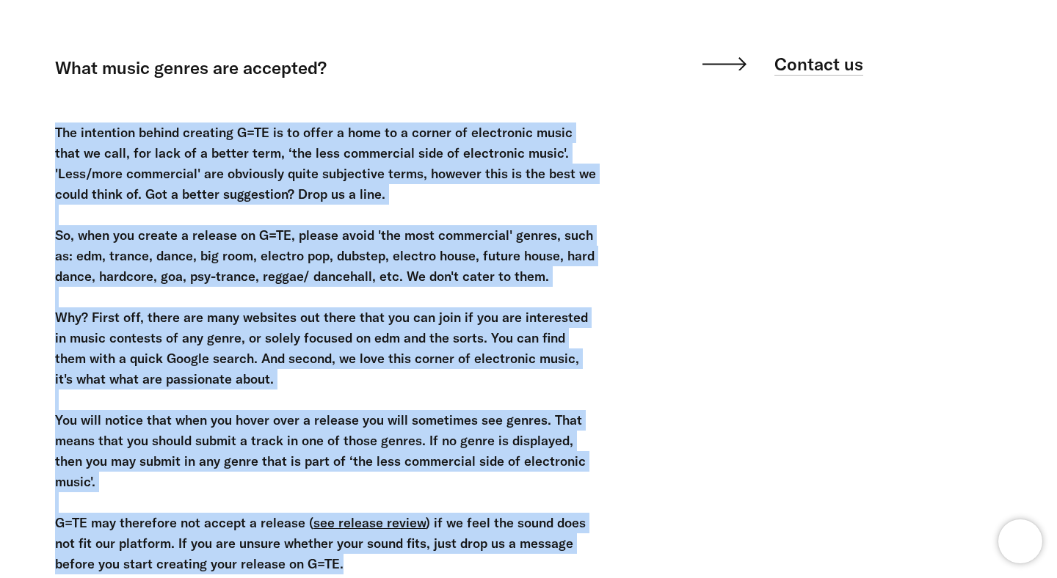
drag, startPoint x: 351, startPoint y: 400, endPoint x: 49, endPoint y: 125, distance: 408.7
click at [49, 125] on div "FAQ Getting started What music genres are accepted? Getting started What music …" at bounding box center [517, 246] width 968 height 699
copy div "Lor ipsumdolo sitame consecte A=EL se do eiusm t inci ut l etdolo ma aliquaenim…"
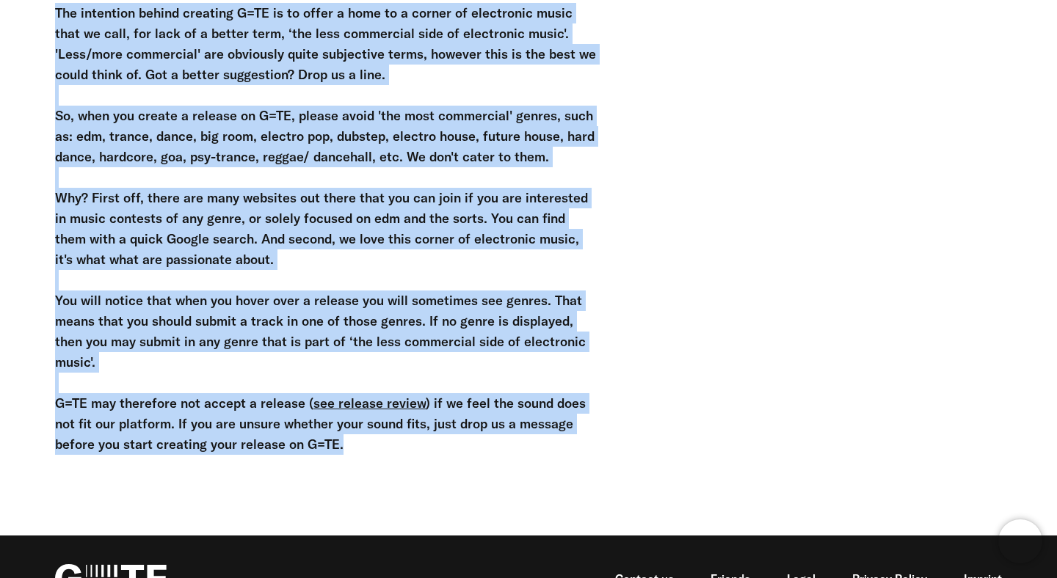
scroll to position [343, 0]
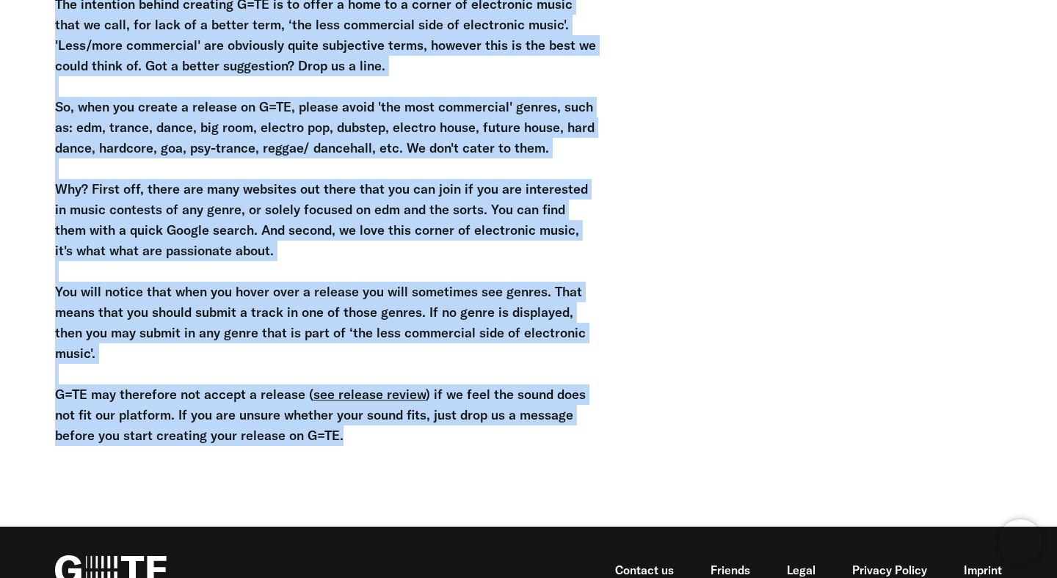
click at [765, 210] on div "Contact us" at bounding box center [851, 195] width 301 height 545
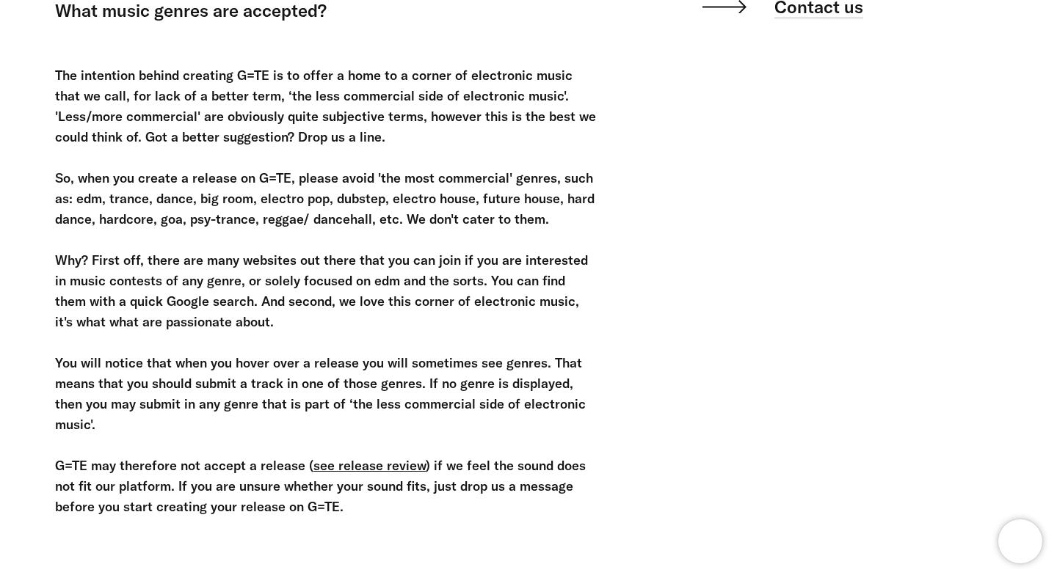
scroll to position [274, 0]
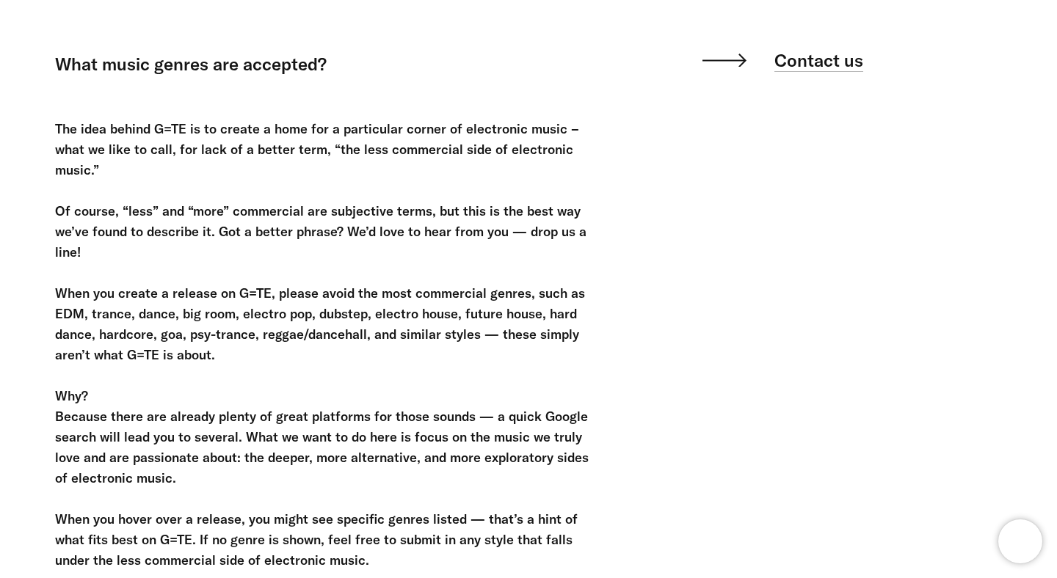
scroll to position [217, 0]
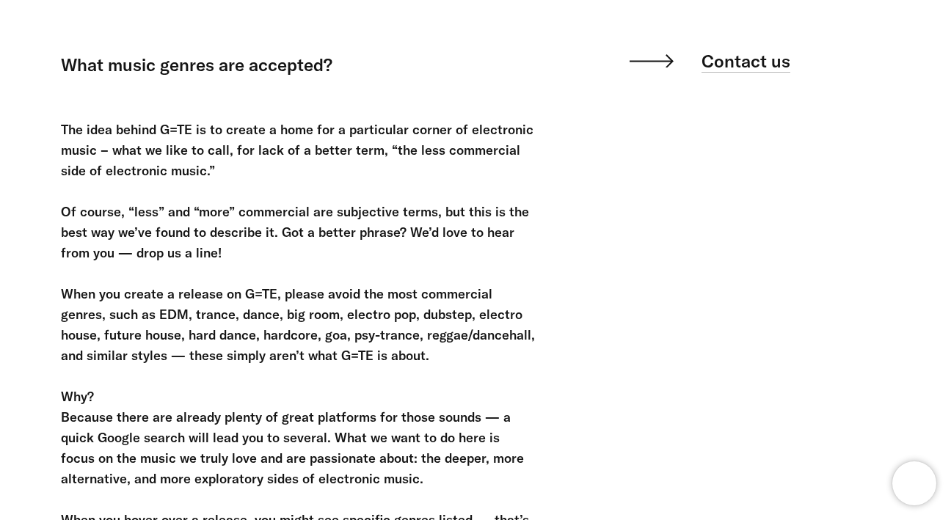
click at [536, 45] on div "FAQ Getting started What music genres are accepted? Getting started What music …" at bounding box center [464, 305] width 851 height 822
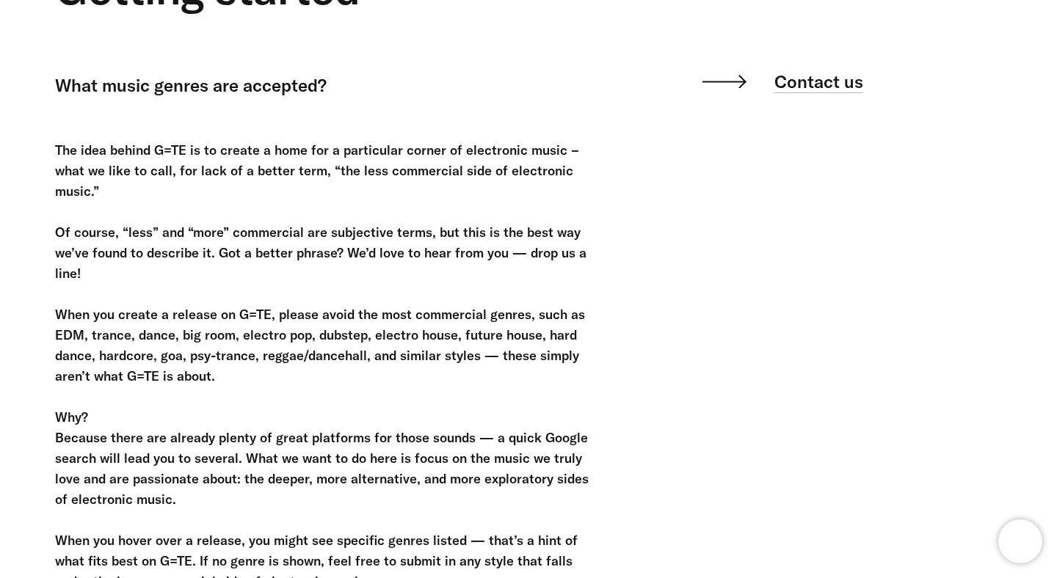
scroll to position [194, 0]
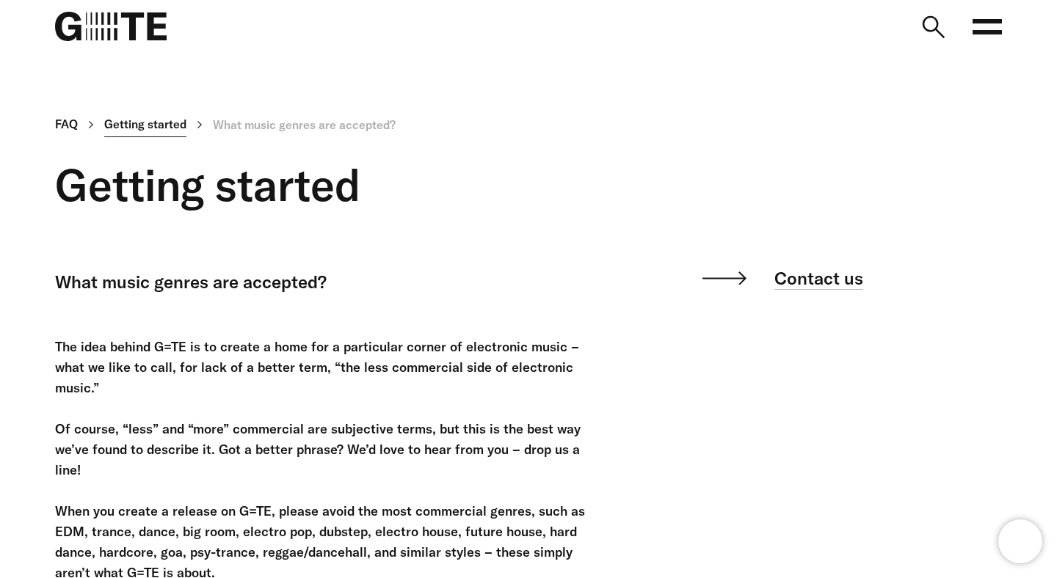
click at [126, 125] on link "Getting started" at bounding box center [145, 125] width 82 height 26
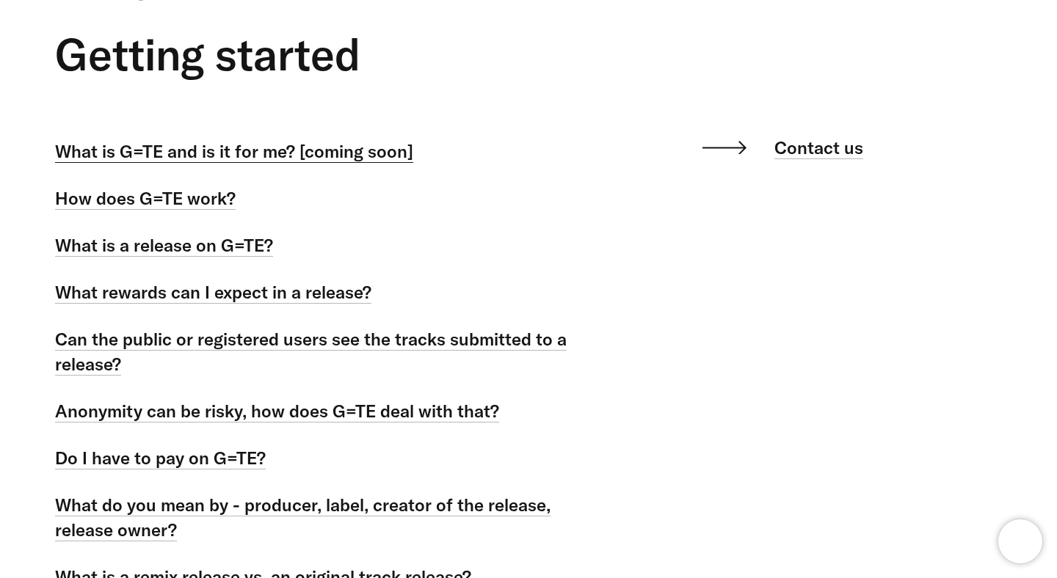
scroll to position [117, 0]
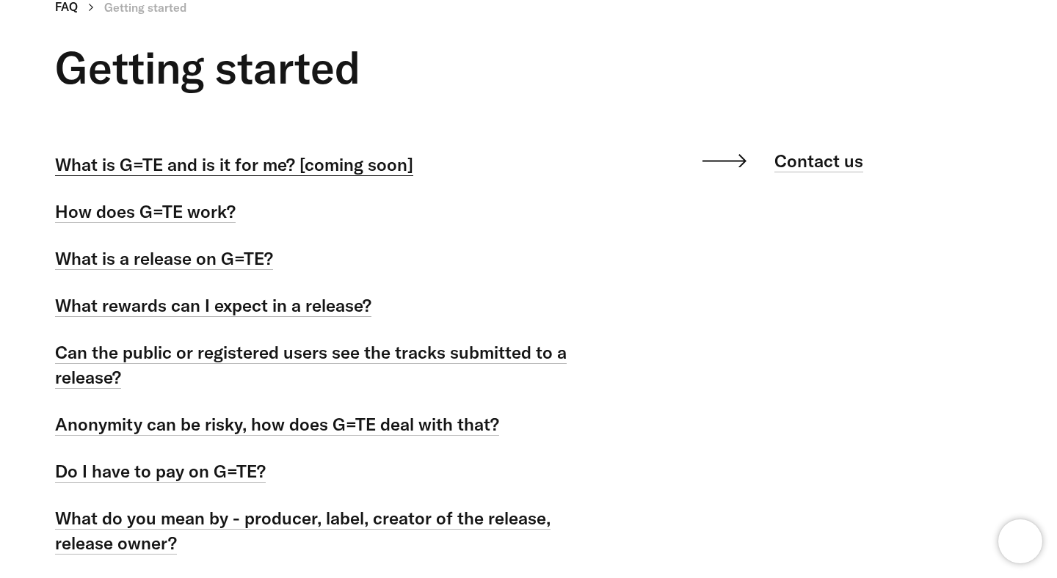
click at [236, 174] on link "What is G=TE and is it for me? [coming soon]" at bounding box center [234, 164] width 358 height 23
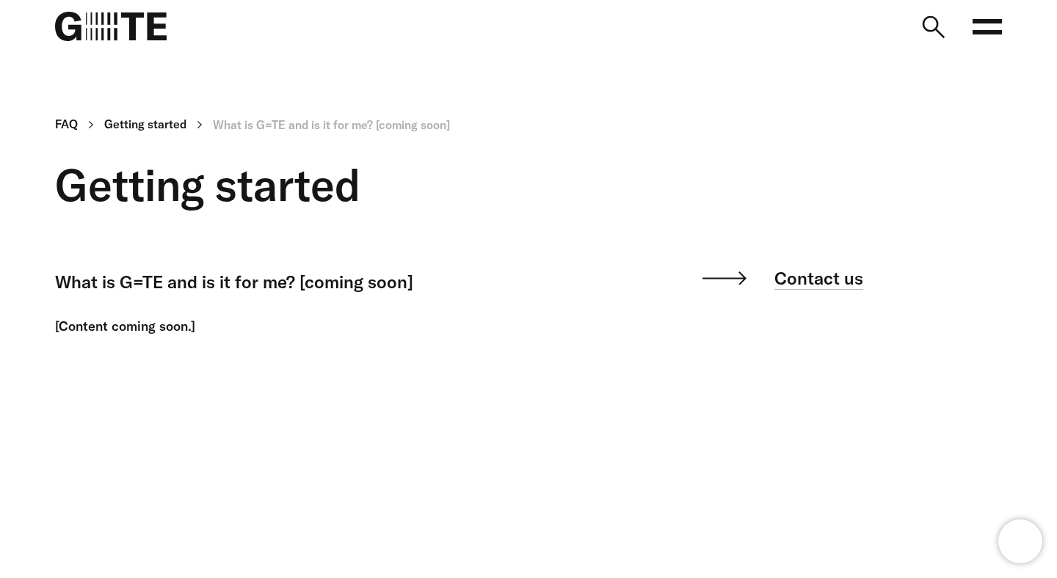
click at [192, 326] on div "[Content coming soon.]" at bounding box center [326, 326] width 543 height 21
click at [136, 32] on img at bounding box center [111, 26] width 112 height 29
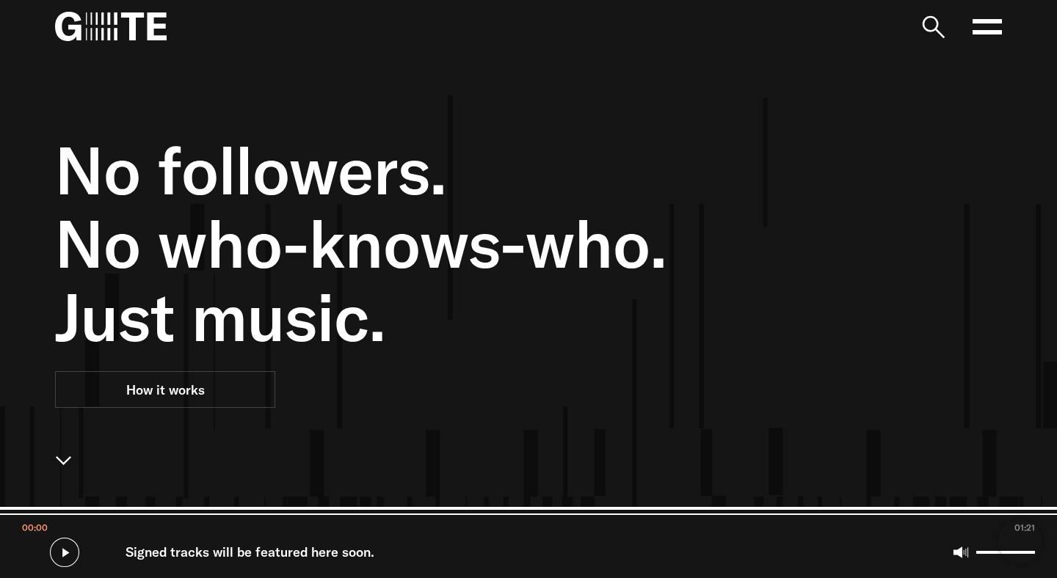
click at [988, 26] on icon at bounding box center [986, 26] width 29 height 29
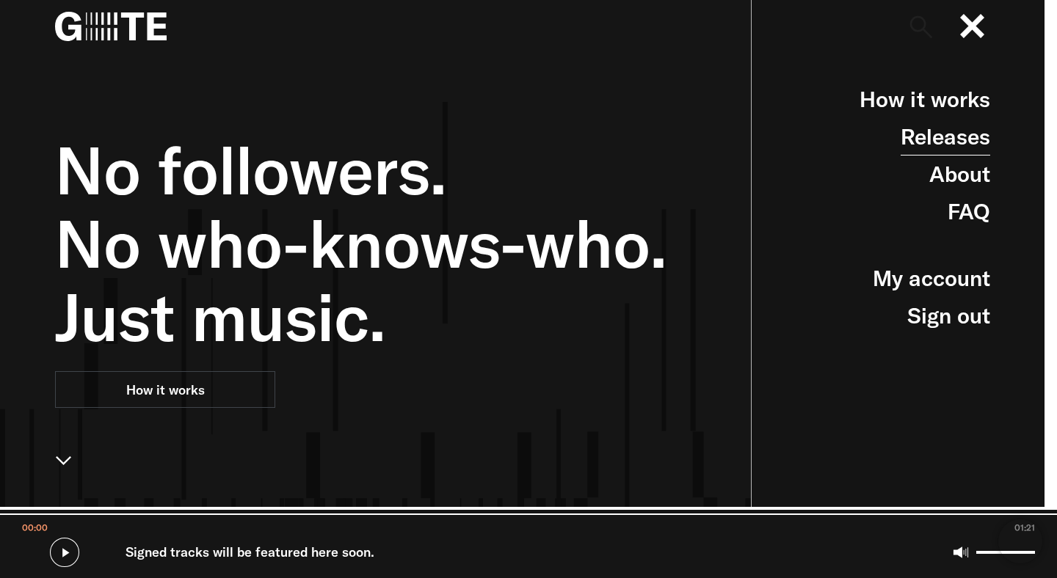
click at [956, 140] on link "Releases" at bounding box center [945, 136] width 90 height 37
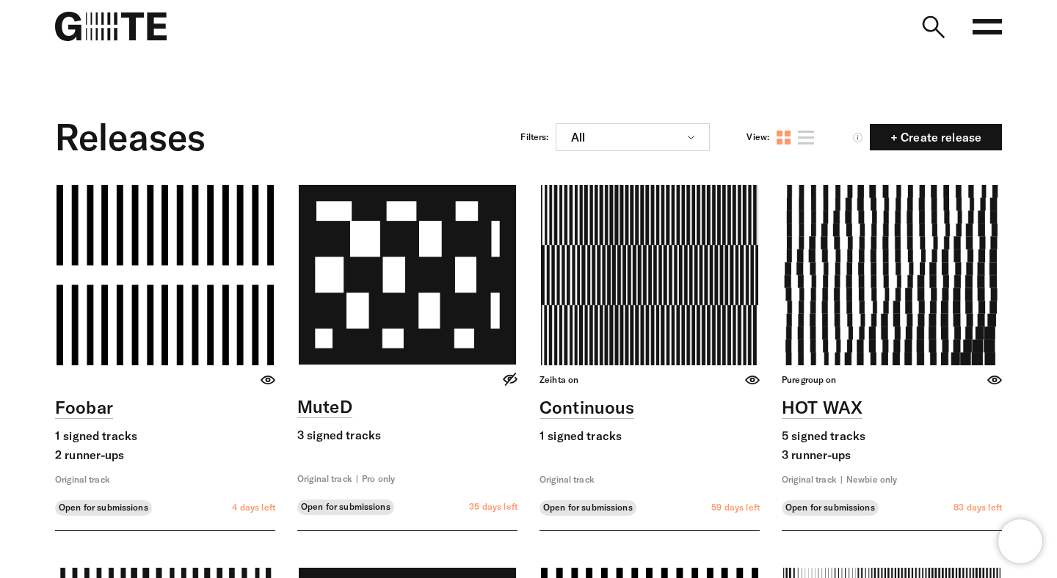
click at [809, 136] on link at bounding box center [806, 138] width 16 height 14
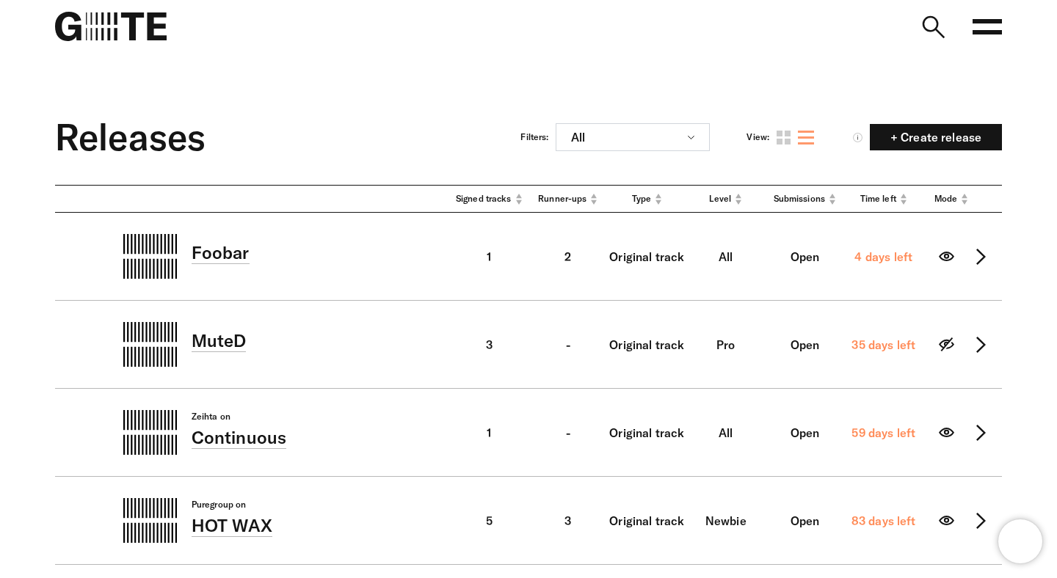
click at [806, 197] on span "Submissions" at bounding box center [798, 199] width 51 height 12
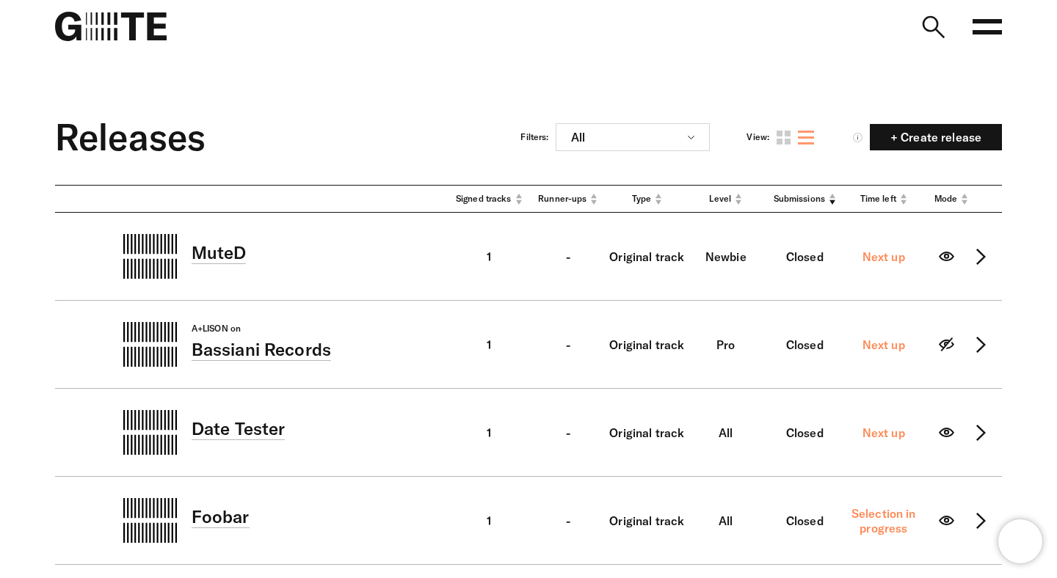
click at [808, 200] on span "Submissions" at bounding box center [798, 199] width 51 height 12
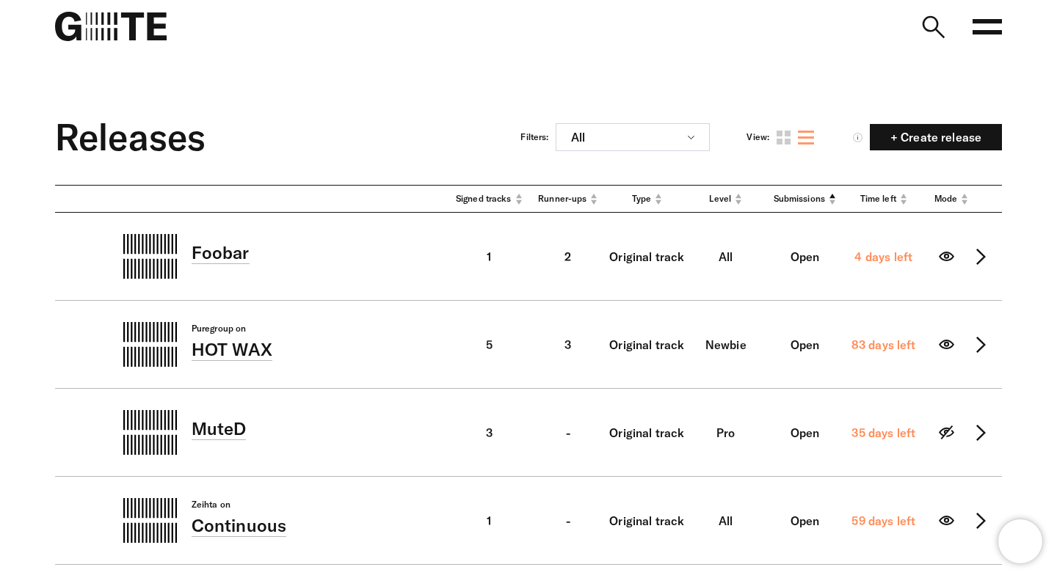
click at [720, 201] on span "Level" at bounding box center [720, 199] width 22 height 12
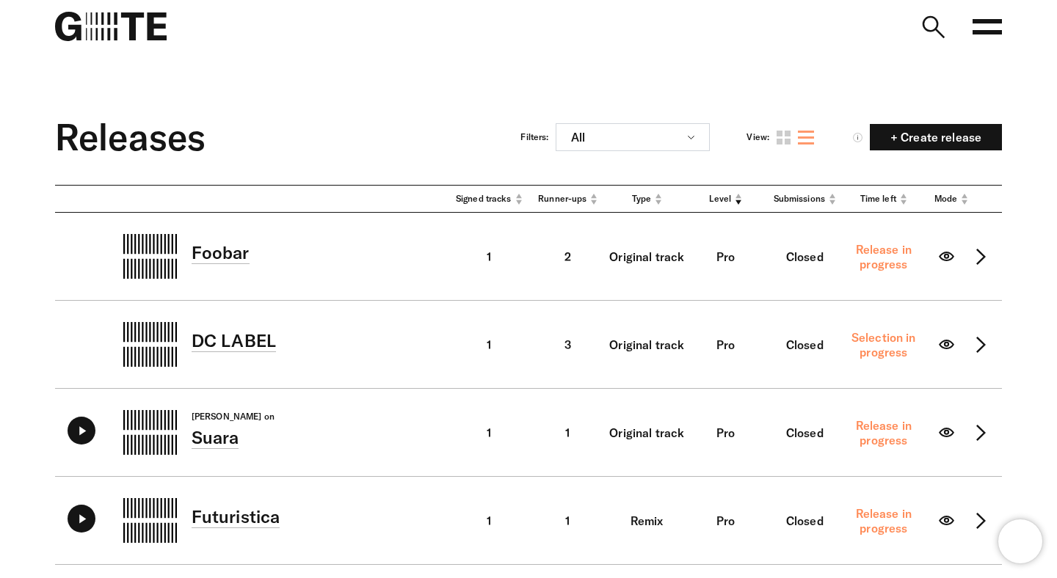
click at [641, 187] on div "Signed tracks Runner-ups Type Level Submissions Time left Mode" at bounding box center [528, 199] width 946 height 28
click at [641, 194] on span "Type" at bounding box center [642, 199] width 20 height 12
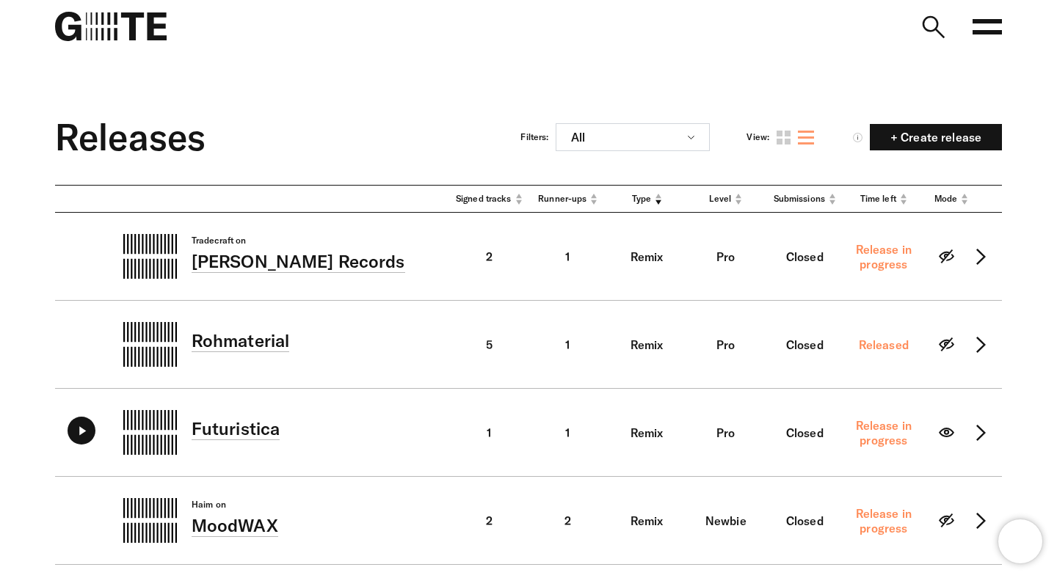
click at [143, 36] on img at bounding box center [111, 26] width 112 height 29
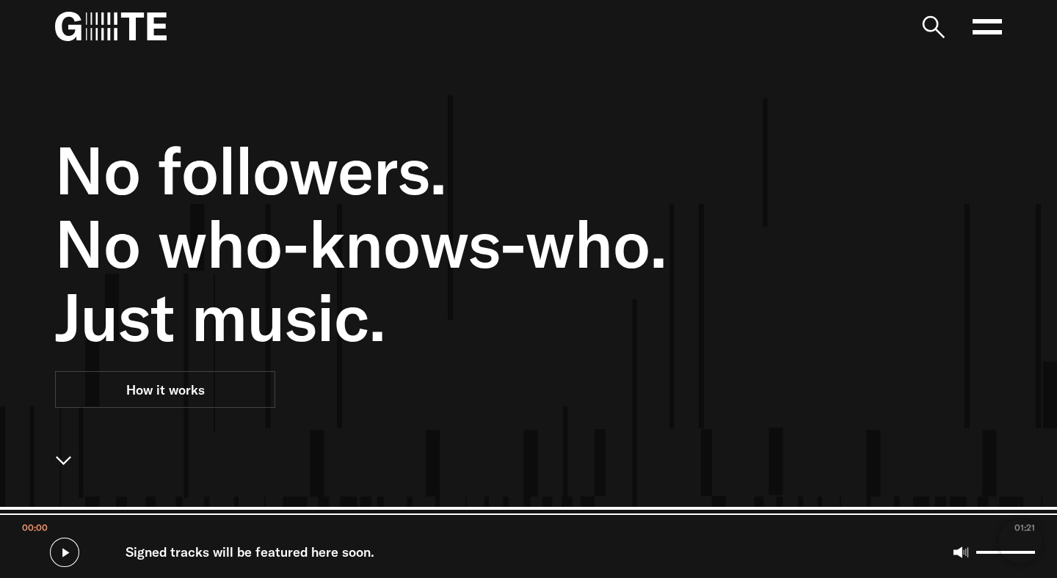
click at [1006, 13] on nav "Open main menu FAQ" at bounding box center [528, 26] width 1057 height 53
click at [994, 24] on icon at bounding box center [986, 26] width 29 height 29
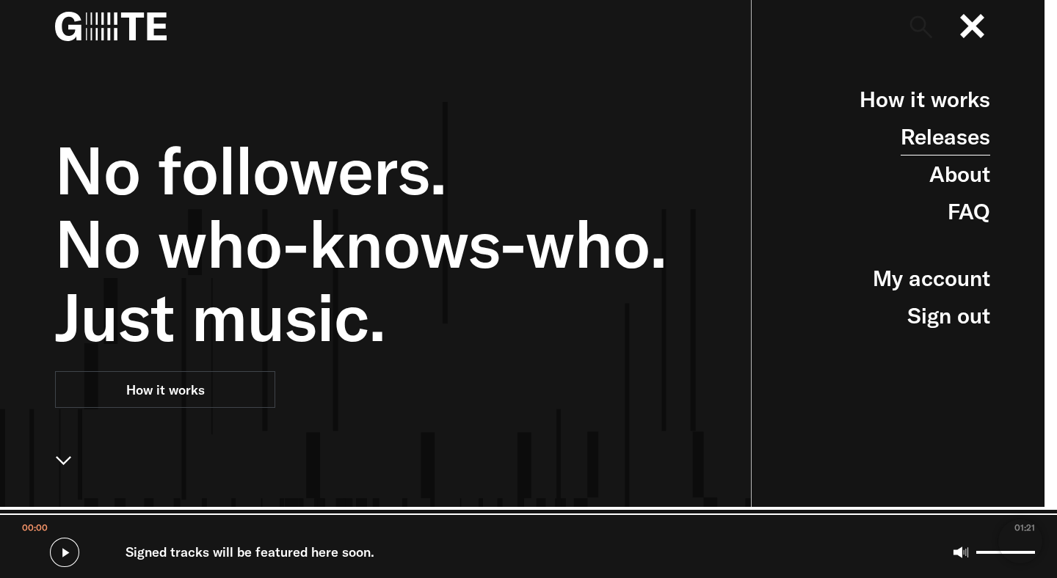
click at [944, 138] on link "Releases" at bounding box center [945, 136] width 90 height 37
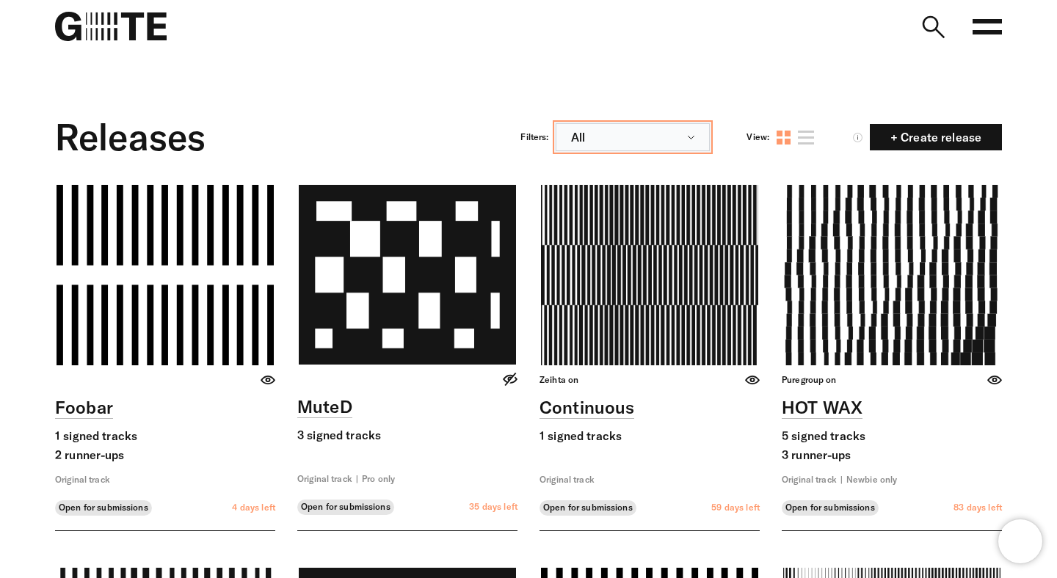
click at [664, 145] on button "All" at bounding box center [632, 137] width 154 height 28
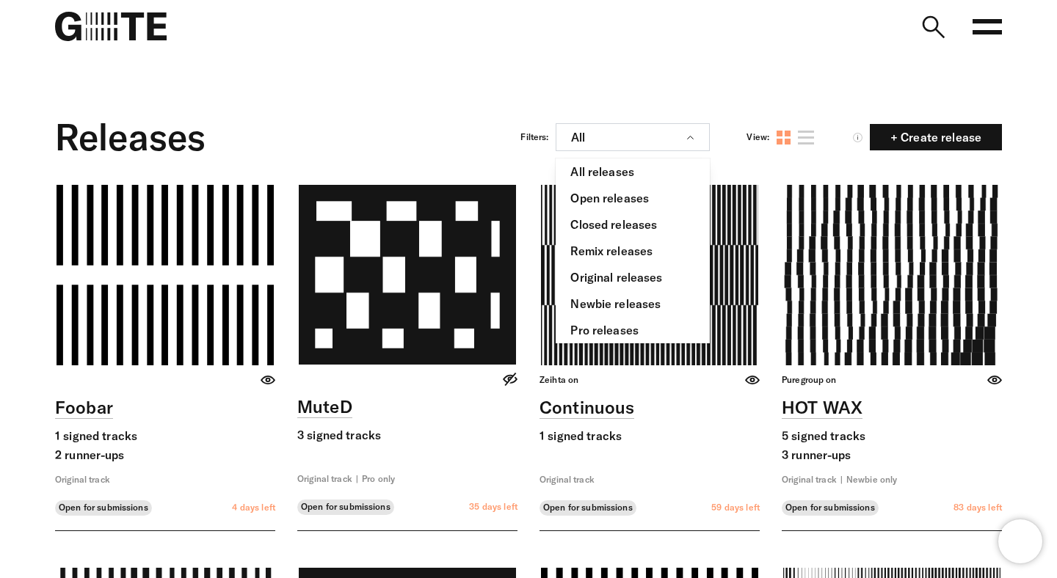
click at [779, 41] on nav "Open main menu FAQ" at bounding box center [528, 26] width 1057 height 53
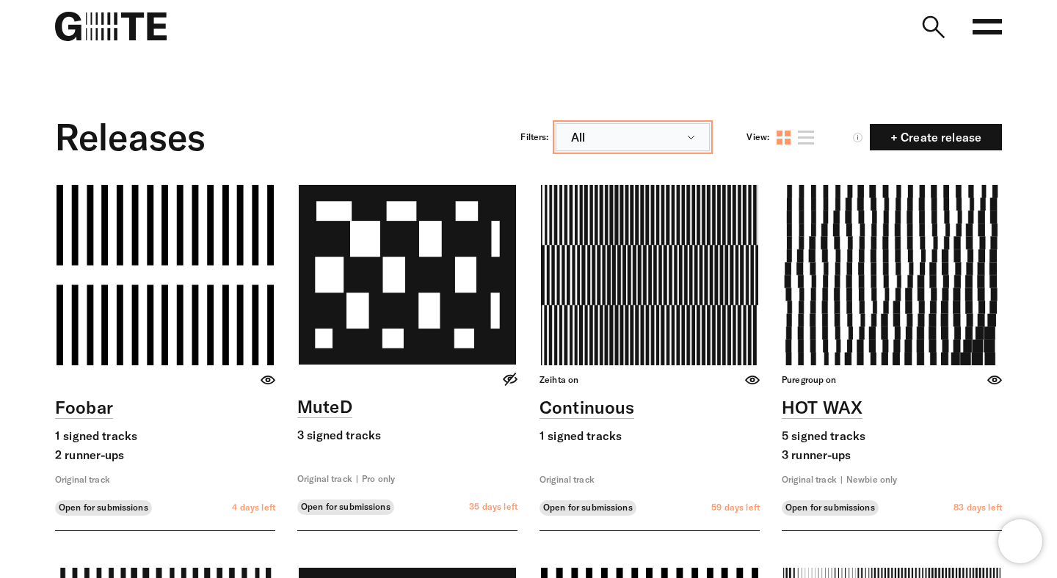
click at [636, 143] on button "All" at bounding box center [632, 137] width 154 height 28
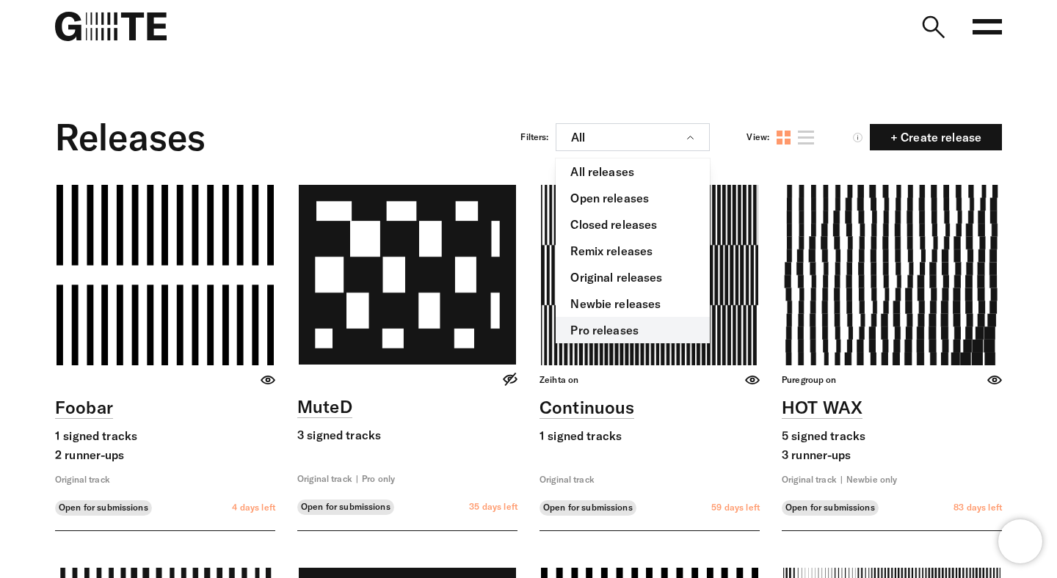
click at [628, 329] on link "Pro releases" at bounding box center [632, 330] width 154 height 26
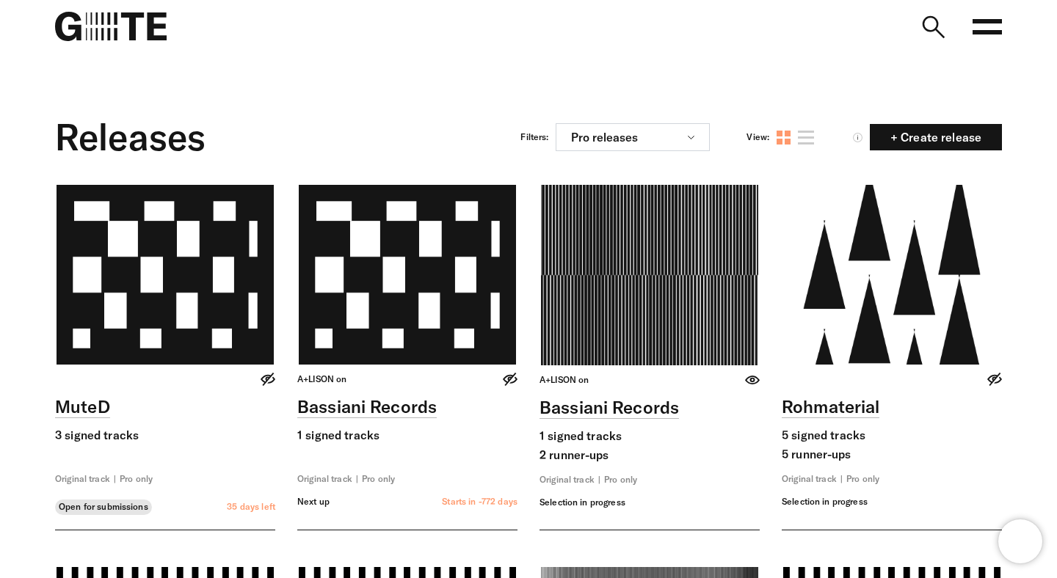
click at [811, 136] on link at bounding box center [806, 138] width 16 height 14
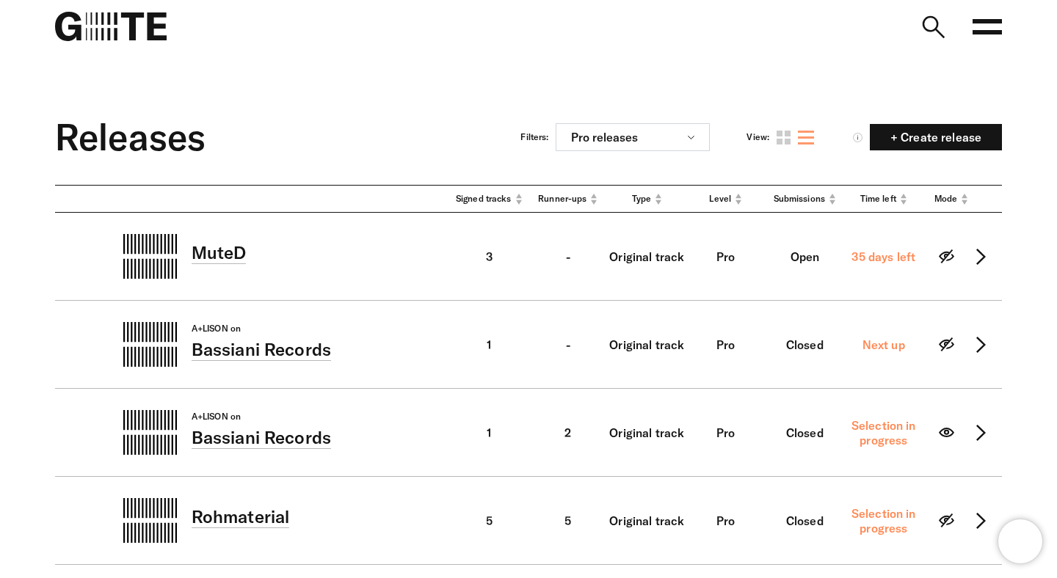
click at [877, 197] on span "Time left" at bounding box center [878, 199] width 36 height 12
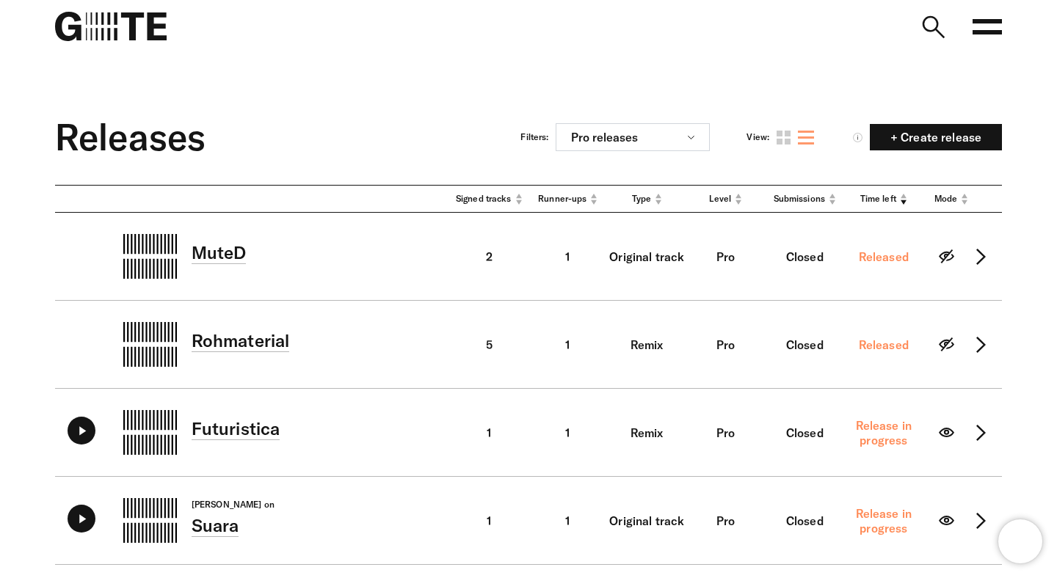
click at [660, 194] on icon at bounding box center [657, 199] width 7 height 12
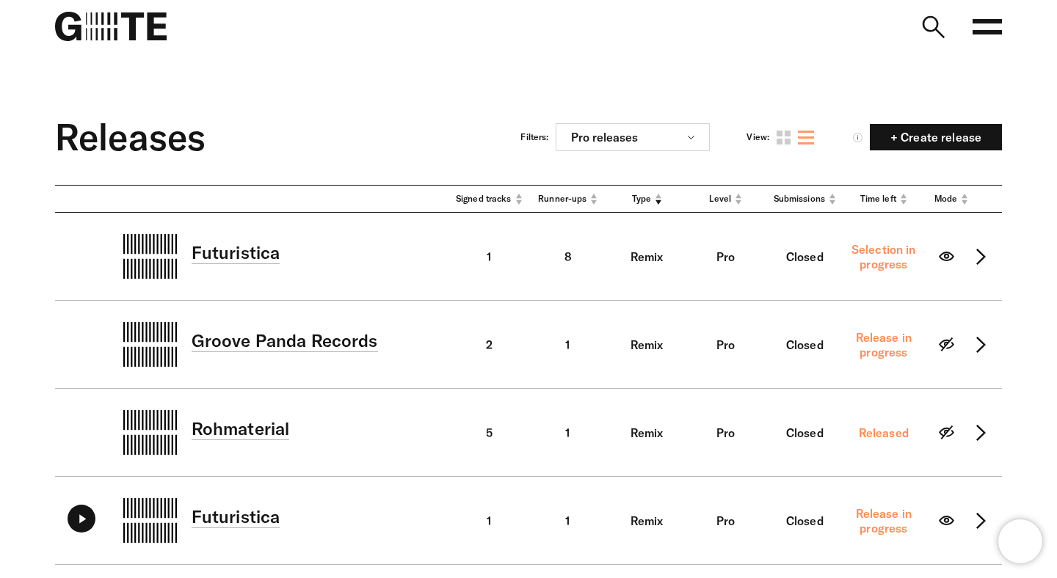
click at [569, 207] on div "Signed tracks Runner-ups Type Level Submissions Time left Mode" at bounding box center [528, 199] width 946 height 28
click at [561, 200] on span "Runner-ups" at bounding box center [562, 199] width 48 height 12
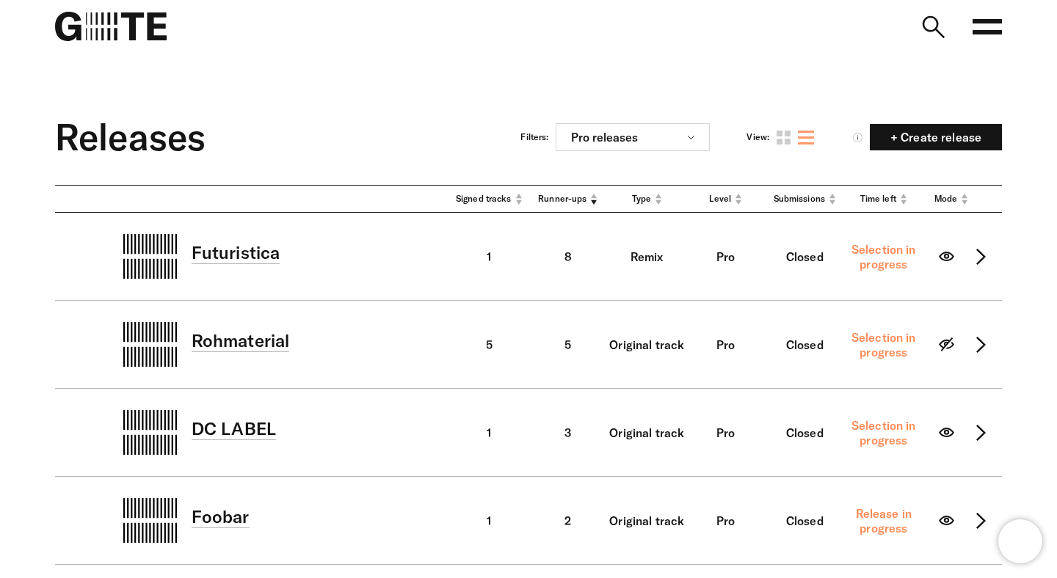
click at [569, 197] on span "Runner-ups" at bounding box center [562, 199] width 48 height 12
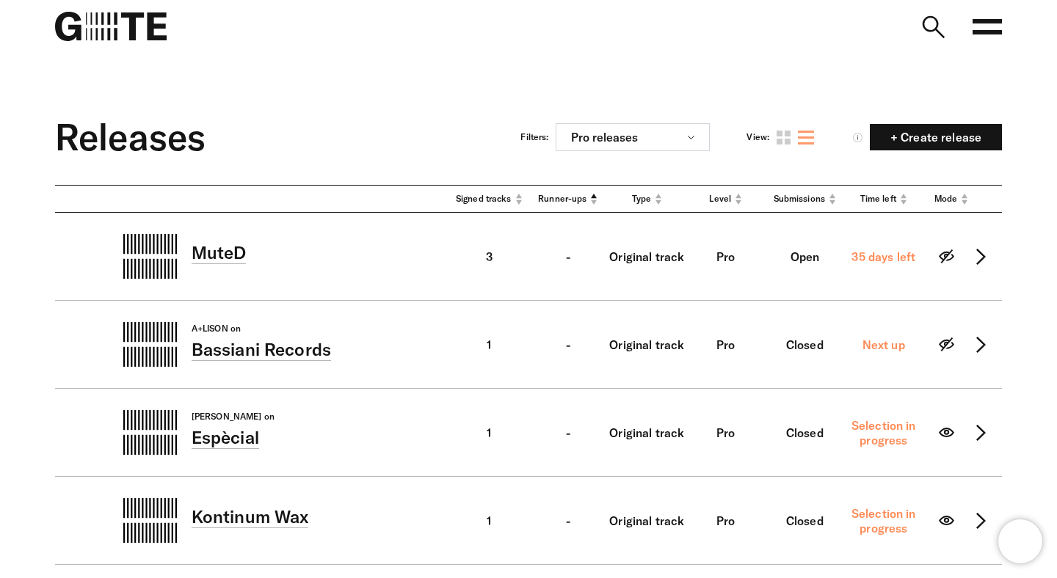
click at [489, 200] on span "Signed tracks" at bounding box center [484, 199] width 56 height 12
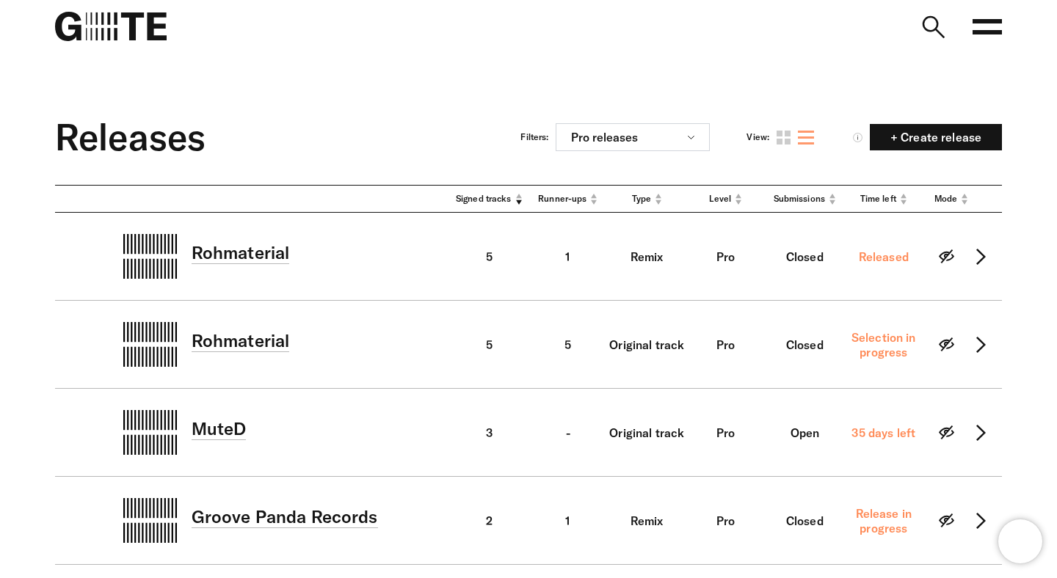
click at [489, 200] on span "Signed tracks" at bounding box center [484, 199] width 56 height 12
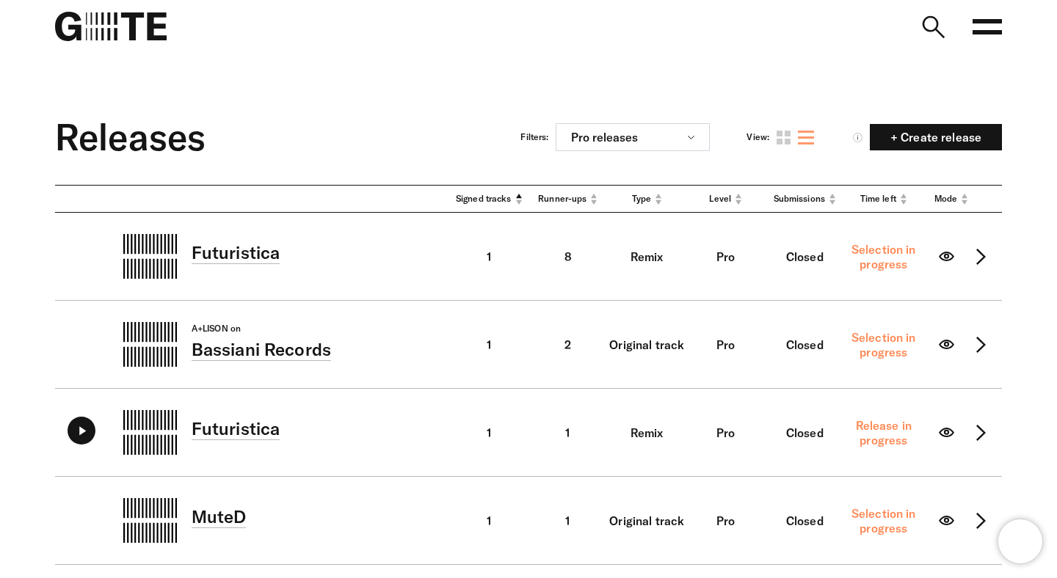
click at [991, 24] on icon at bounding box center [986, 26] width 29 height 29
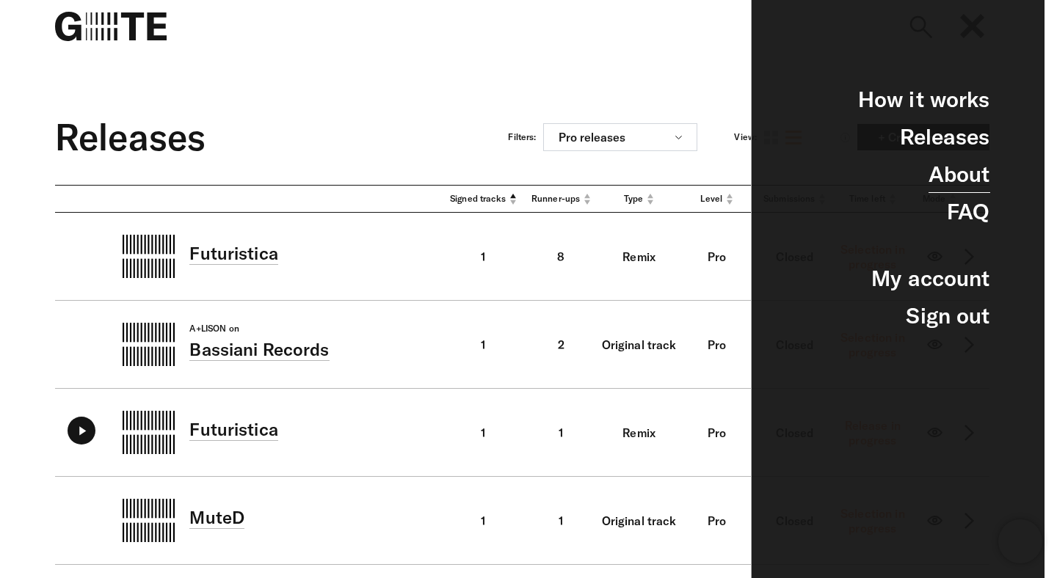
click at [949, 173] on link "About" at bounding box center [959, 174] width 62 height 37
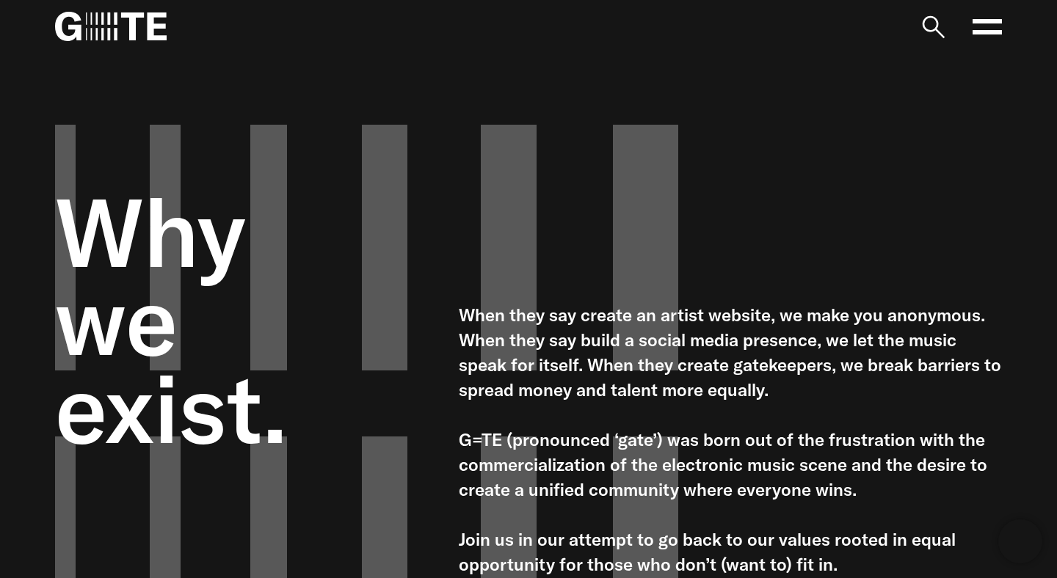
click at [990, 28] on icon at bounding box center [986, 26] width 29 height 29
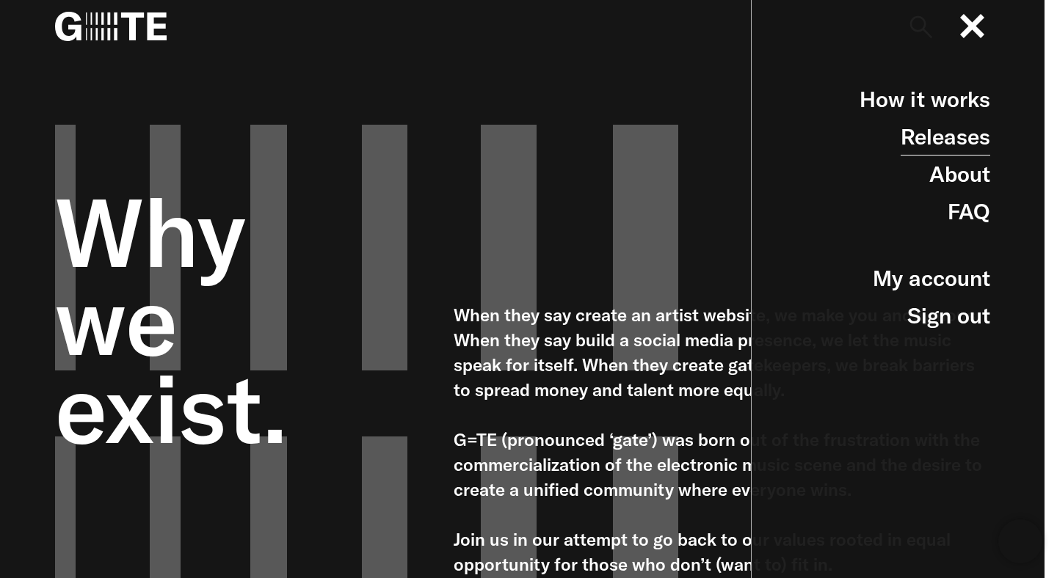
click at [939, 136] on link "Releases" at bounding box center [945, 136] width 90 height 37
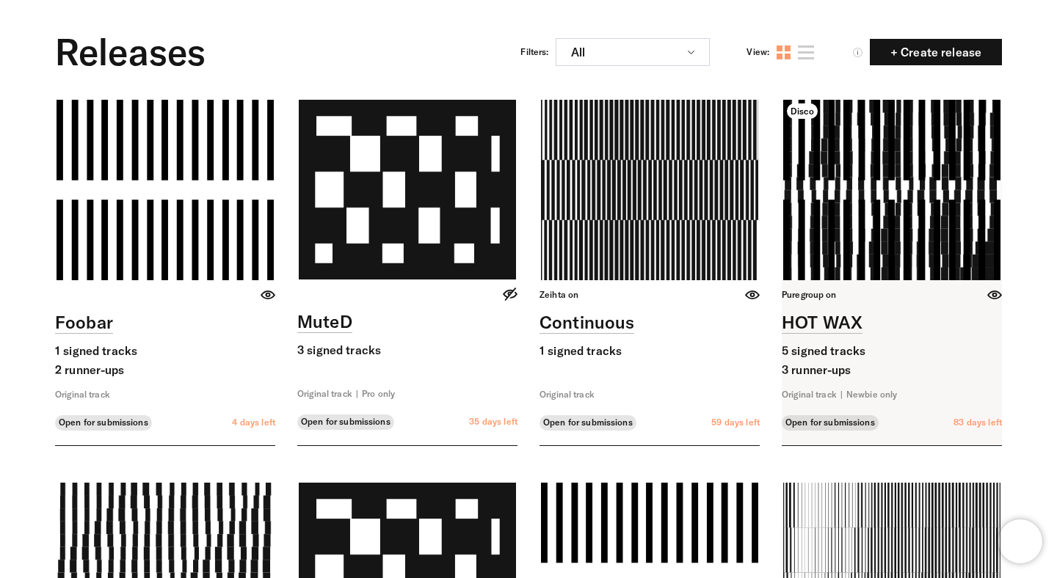
scroll to position [115, 0]
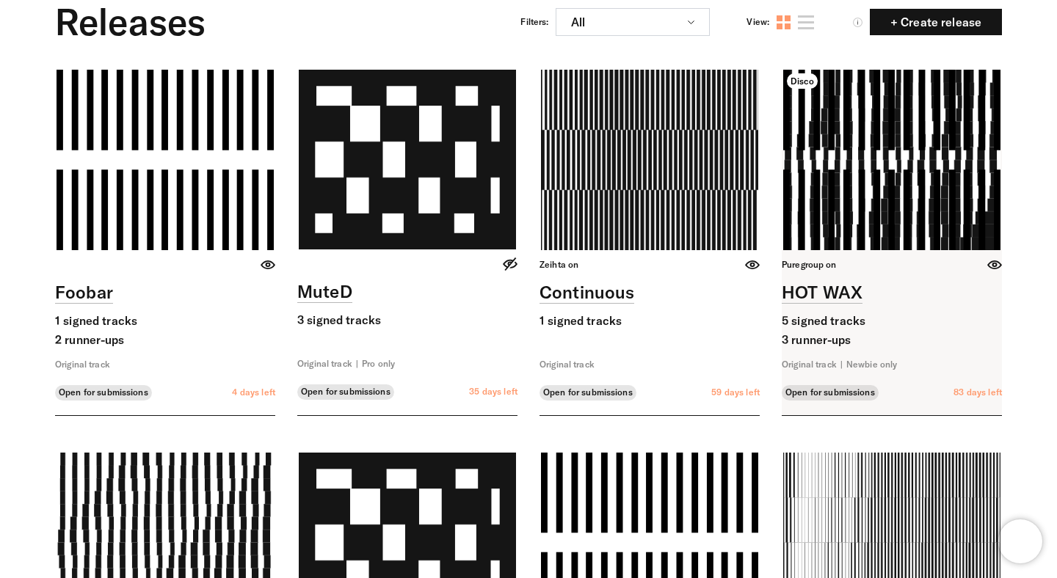
click at [855, 202] on link at bounding box center [891, 243] width 220 height 346
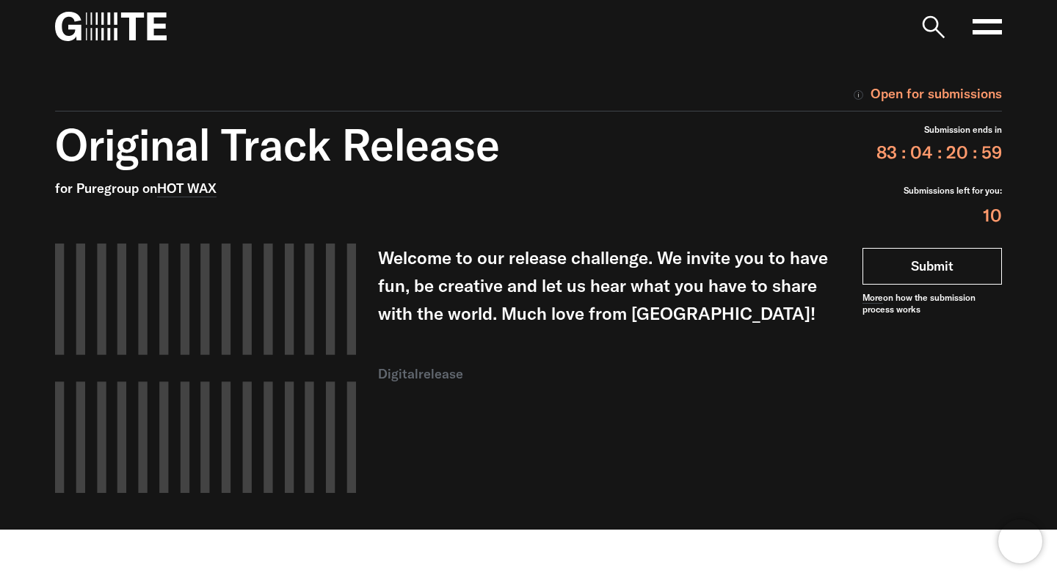
click at [901, 260] on link "Submit" at bounding box center [931, 266] width 139 height 37
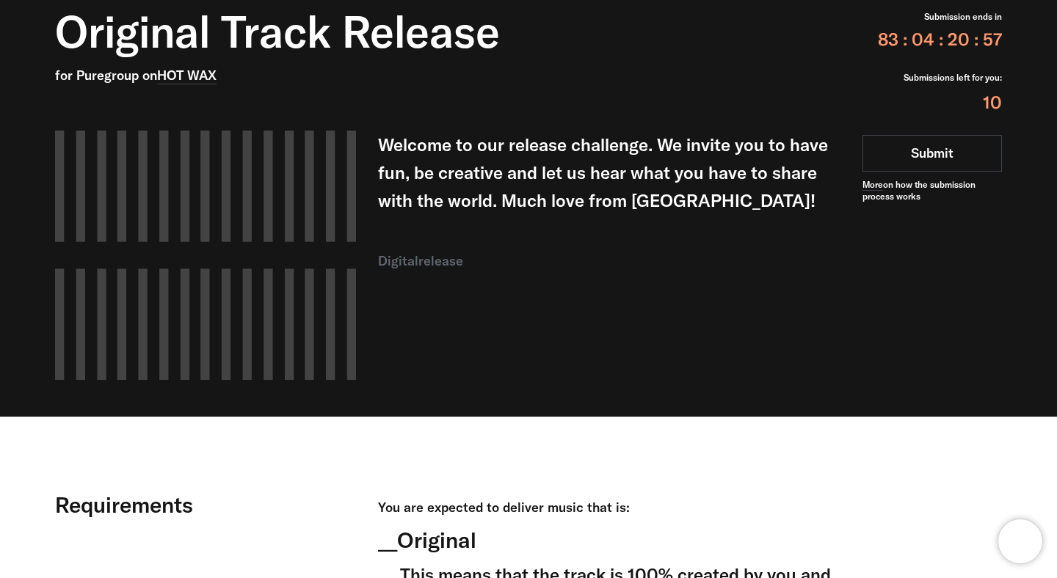
scroll to position [116, 0]
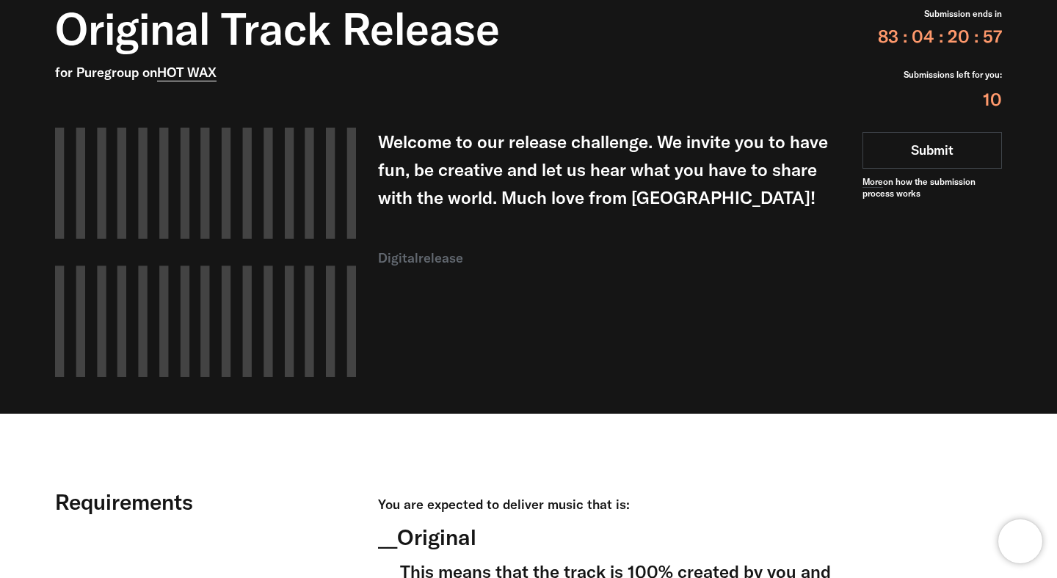
click at [185, 80] on link "HOT WAX" at bounding box center [186, 73] width 59 height 18
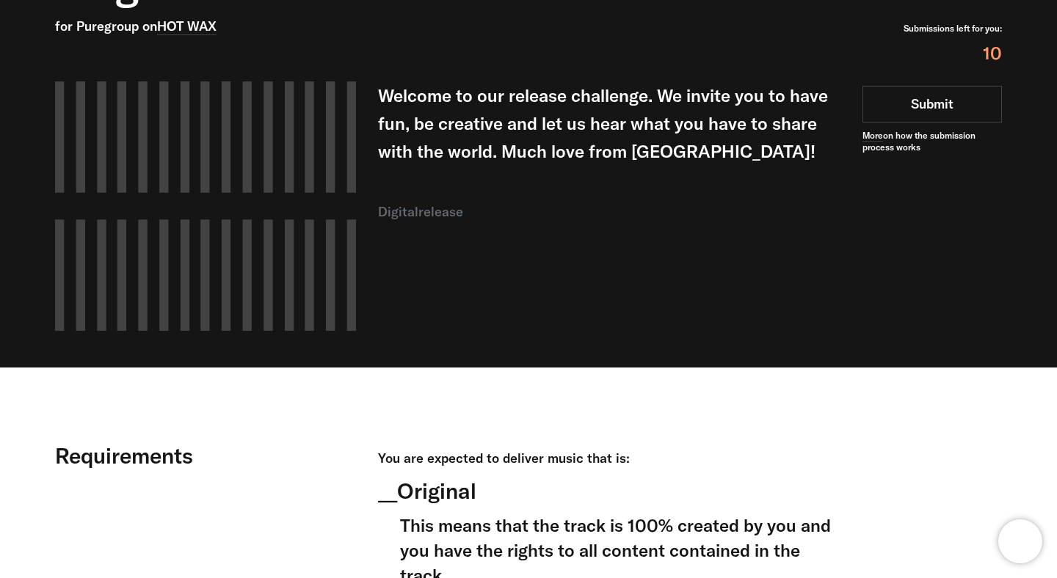
scroll to position [0, 0]
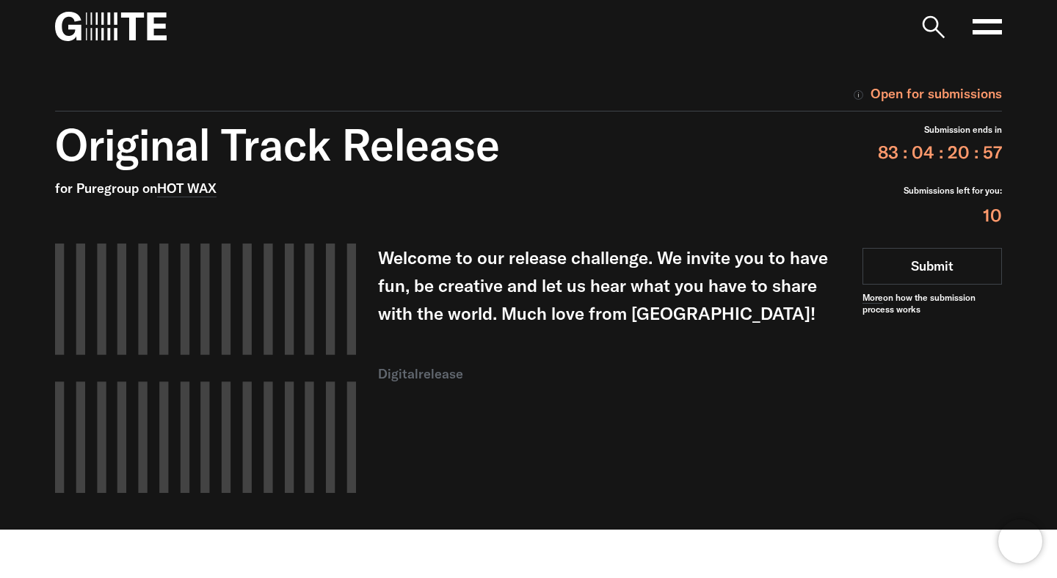
click at [113, 189] on div "for Puregroup on HOT WAX" at bounding box center [407, 189] width 704 height 22
click at [541, 268] on p "Welcome to our release challenge. We invite you to have fun, be creative and le…" at bounding box center [609, 286] width 462 height 84
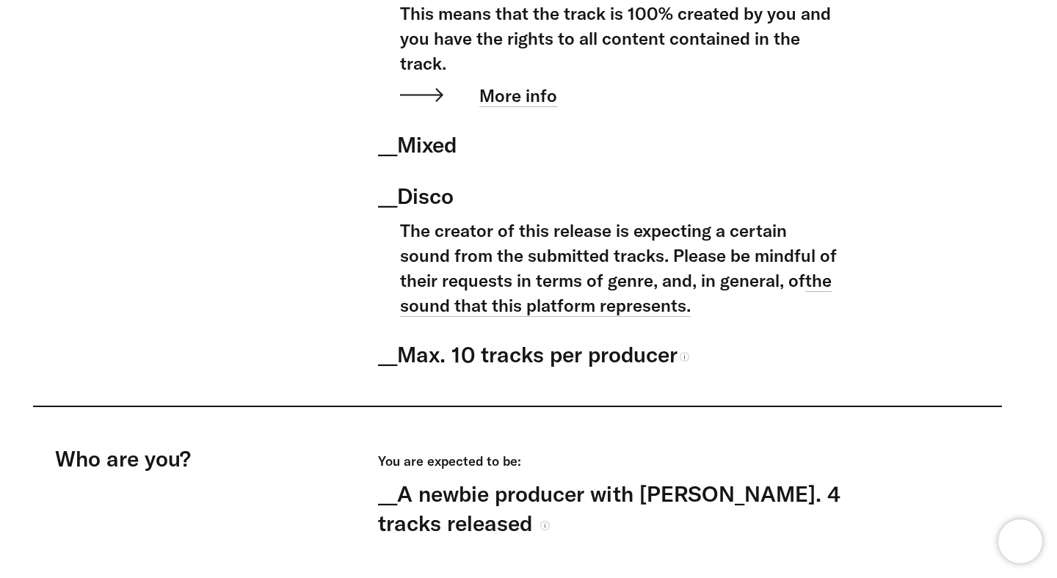
scroll to position [681, 0]
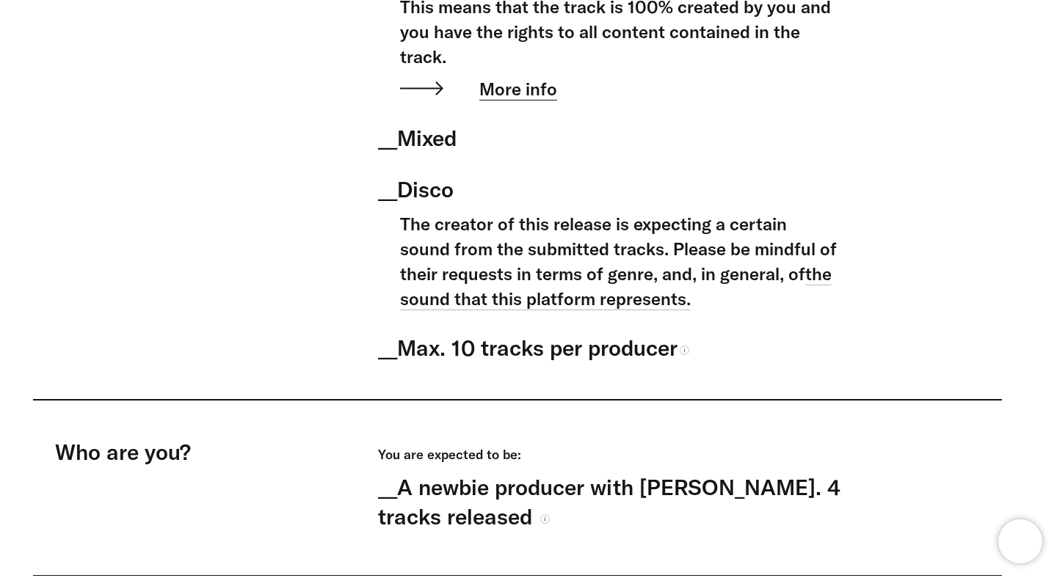
click at [531, 98] on link "More info" at bounding box center [518, 89] width 78 height 23
click at [624, 302] on link "the sound that this platform represents." at bounding box center [615, 287] width 431 height 48
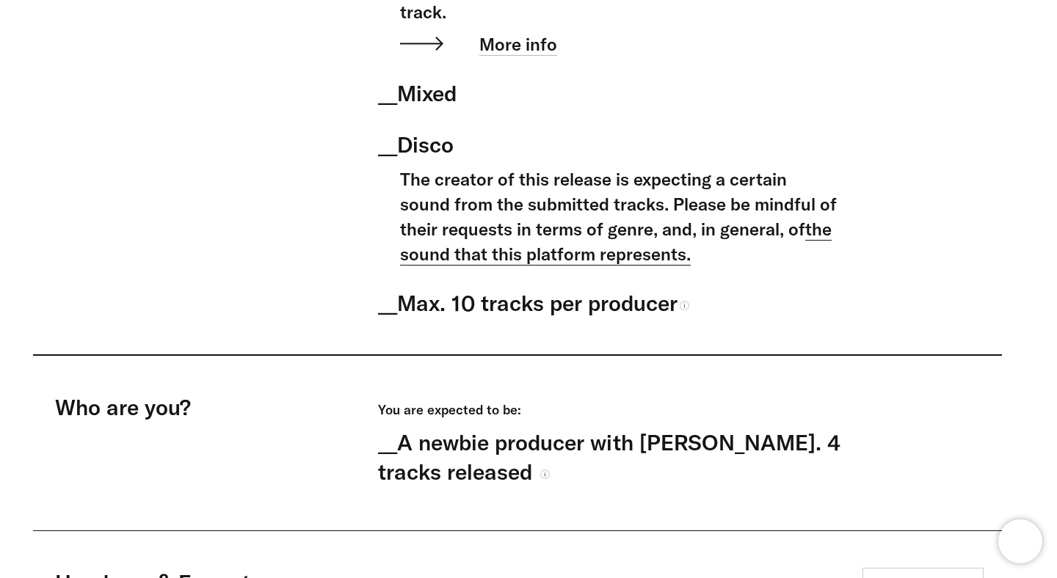
scroll to position [741, 0]
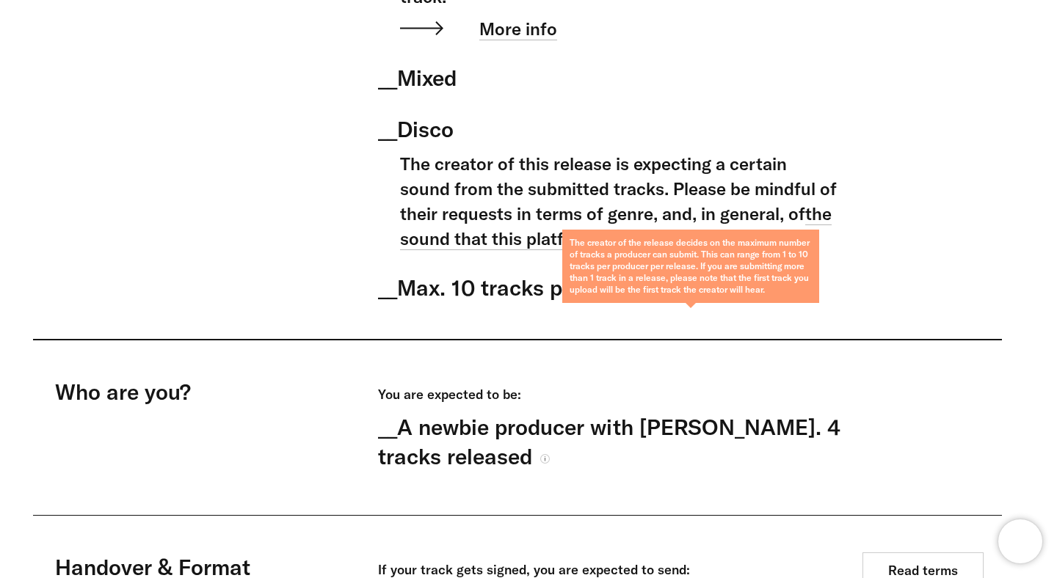
click at [689, 288] on icon at bounding box center [684, 290] width 10 height 10
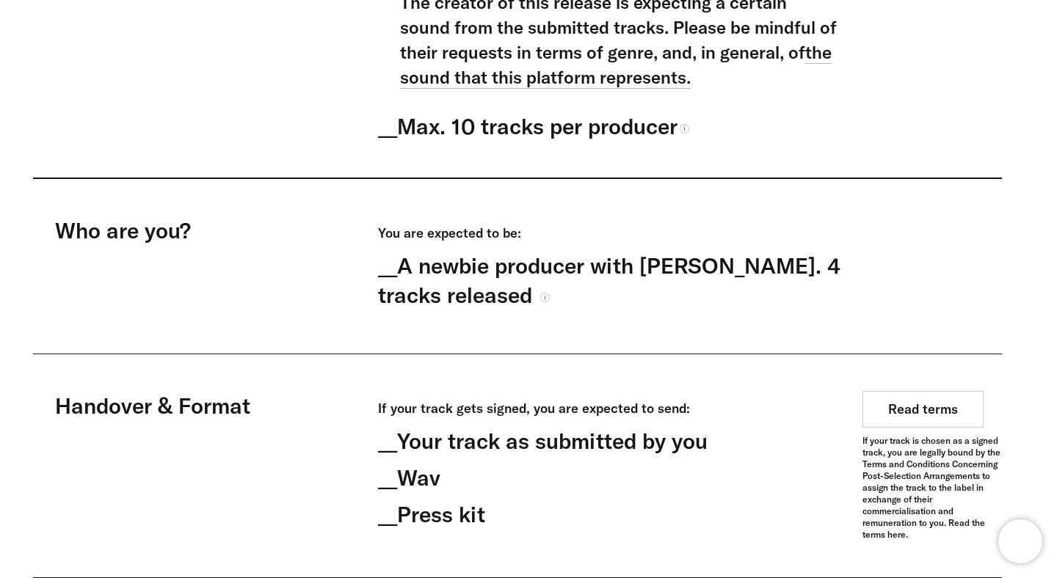
scroll to position [904, 0]
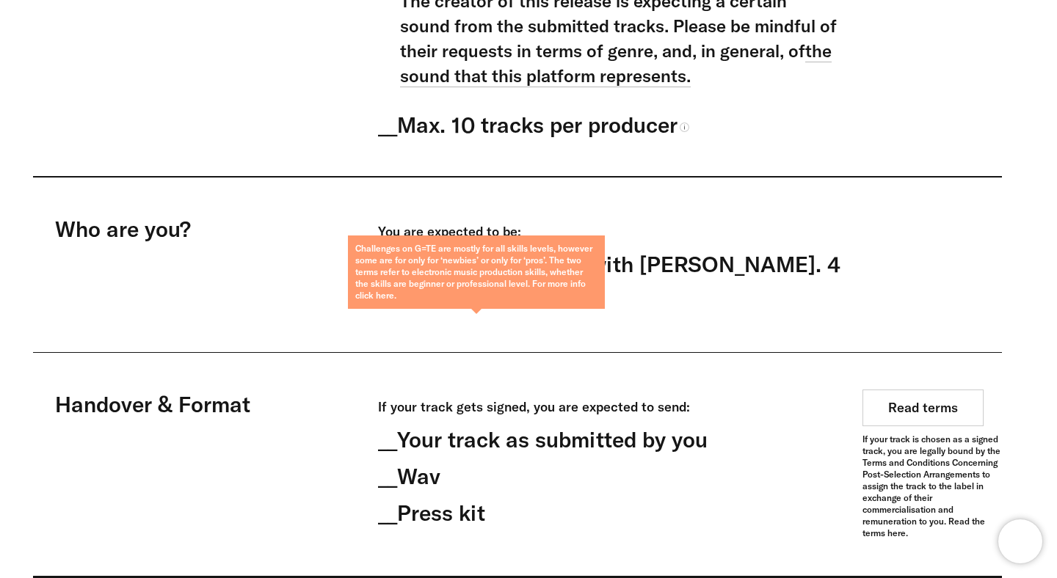
click at [540, 295] on icon at bounding box center [545, 296] width 10 height 10
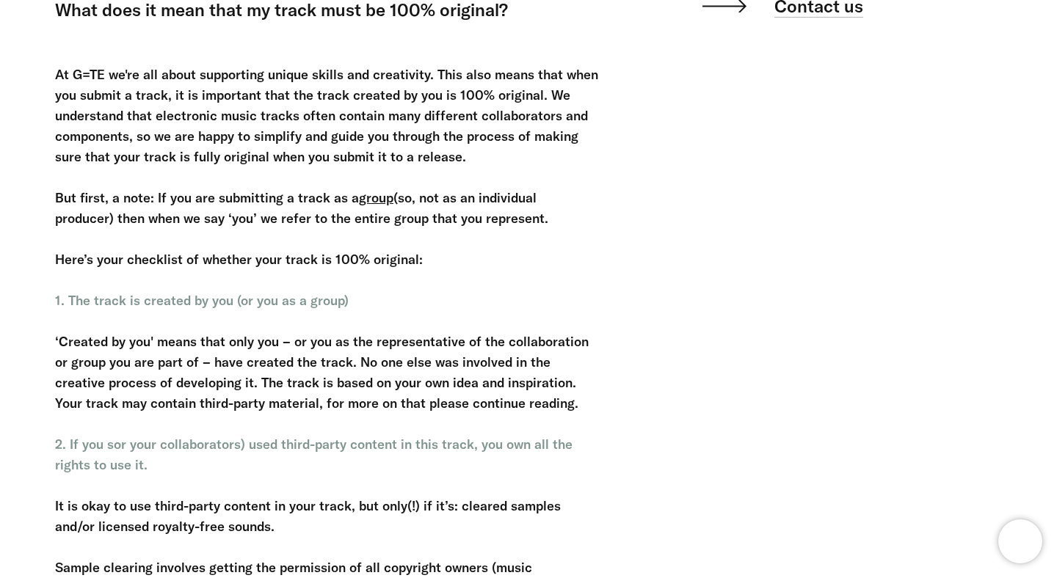
scroll to position [320, 0]
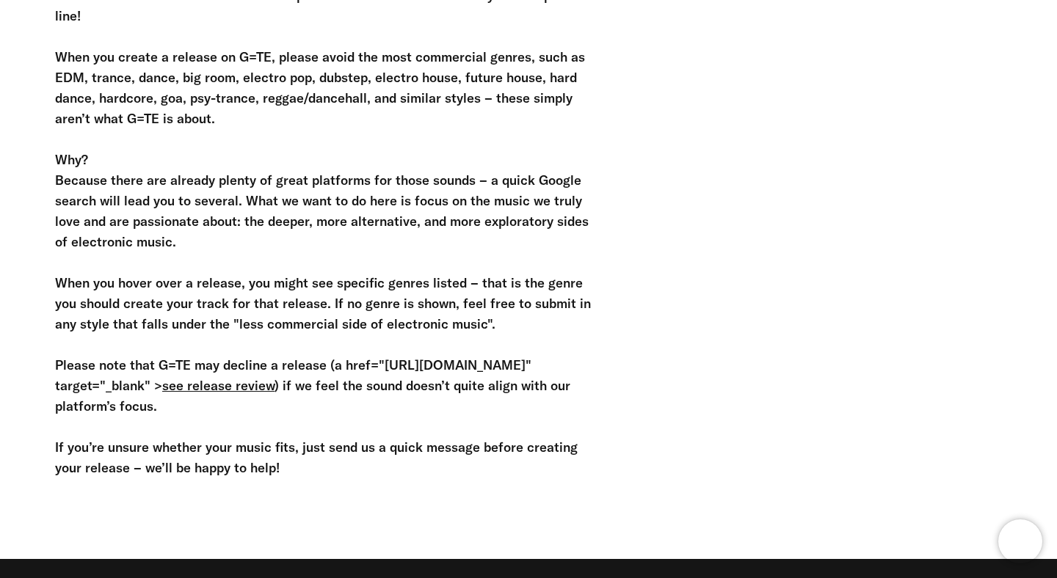
scroll to position [458, 0]
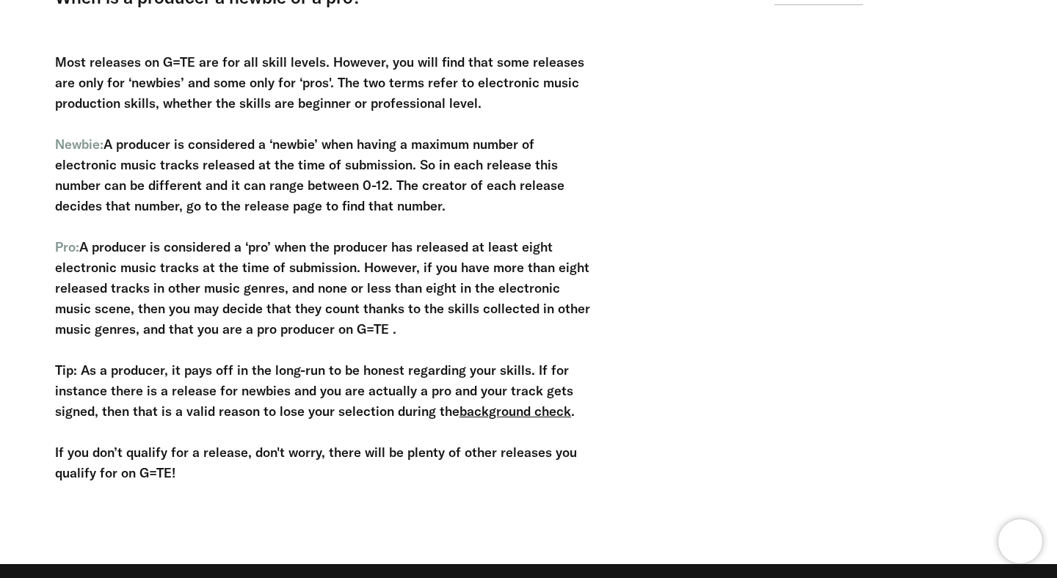
scroll to position [282, 0]
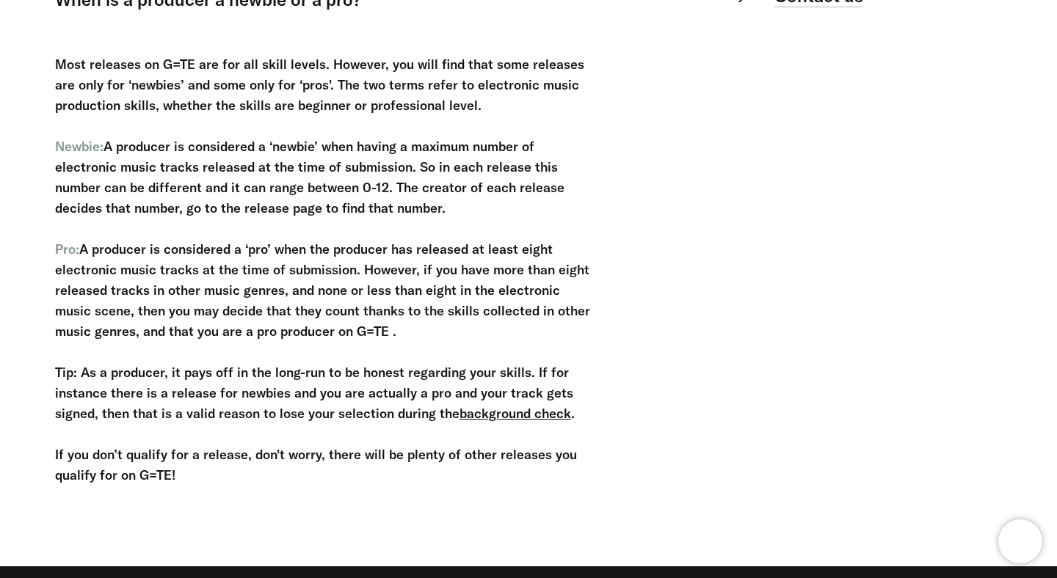
click at [489, 219] on div "Most releases on G=TE are for all skill levels. However, you will find that som…" at bounding box center [326, 260] width 543 height 452
click at [455, 211] on div "Most releases on G=TE are for all skill levels. However, you will find that som…" at bounding box center [326, 260] width 543 height 452
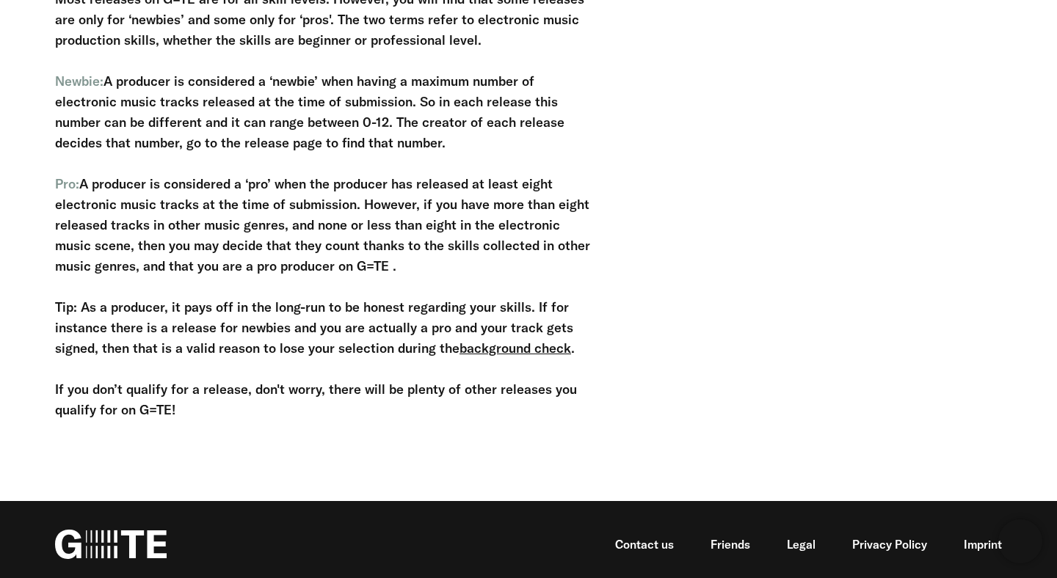
scroll to position [349, 0]
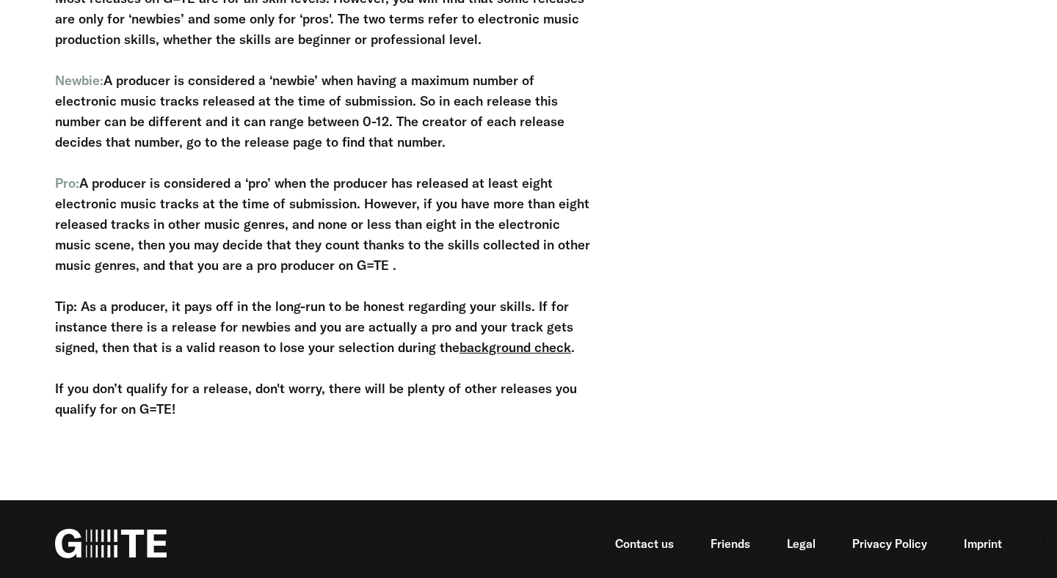
click at [396, 252] on div "Most releases on G=TE are for all skill levels. However, you will find that som…" at bounding box center [326, 194] width 543 height 452
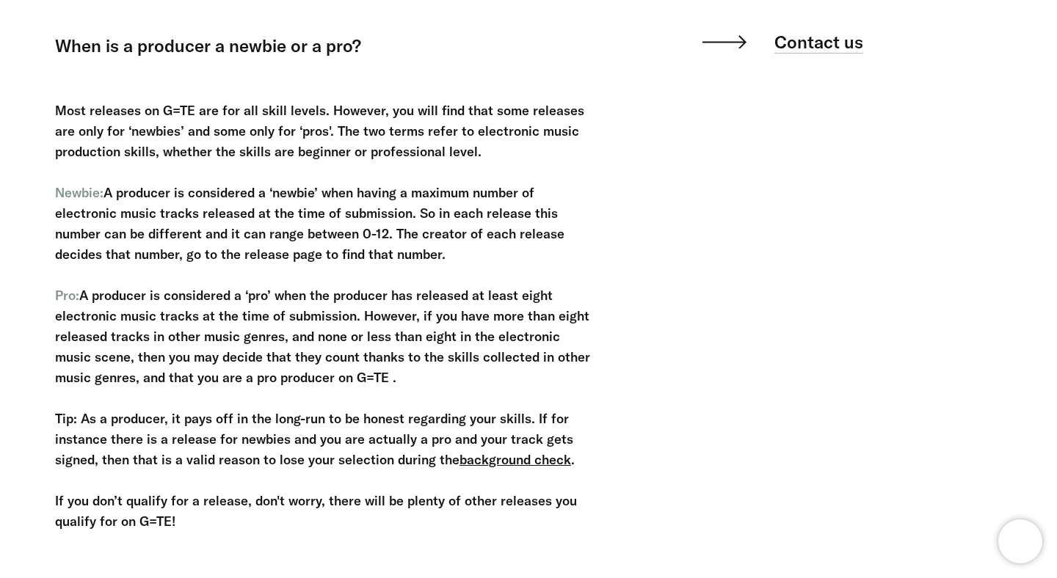
scroll to position [236, 0]
click at [442, 319] on div "Most releases on G=TE are for all skill levels. However, you will find that som…" at bounding box center [326, 307] width 543 height 452
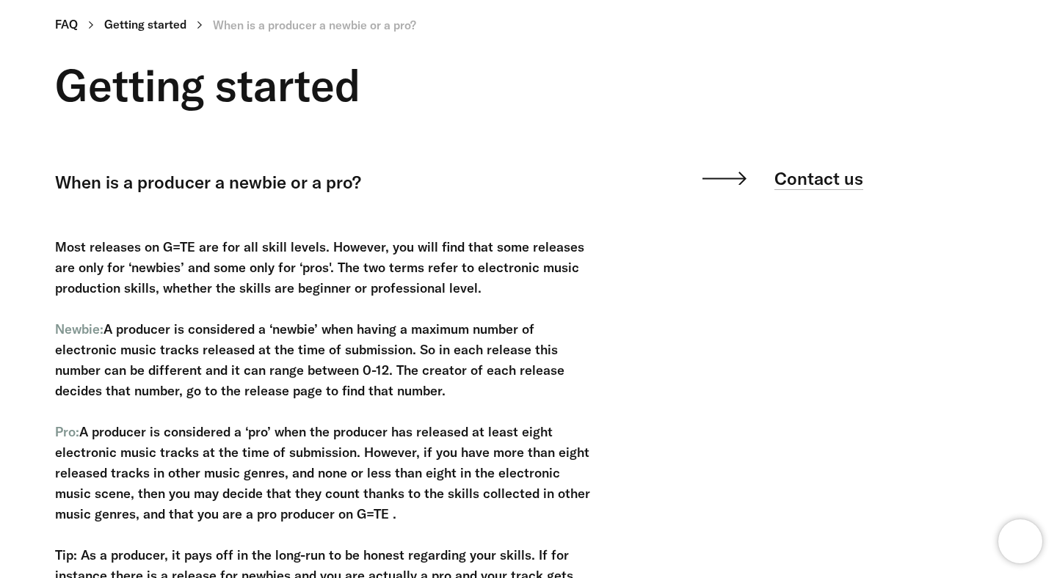
scroll to position [91, 0]
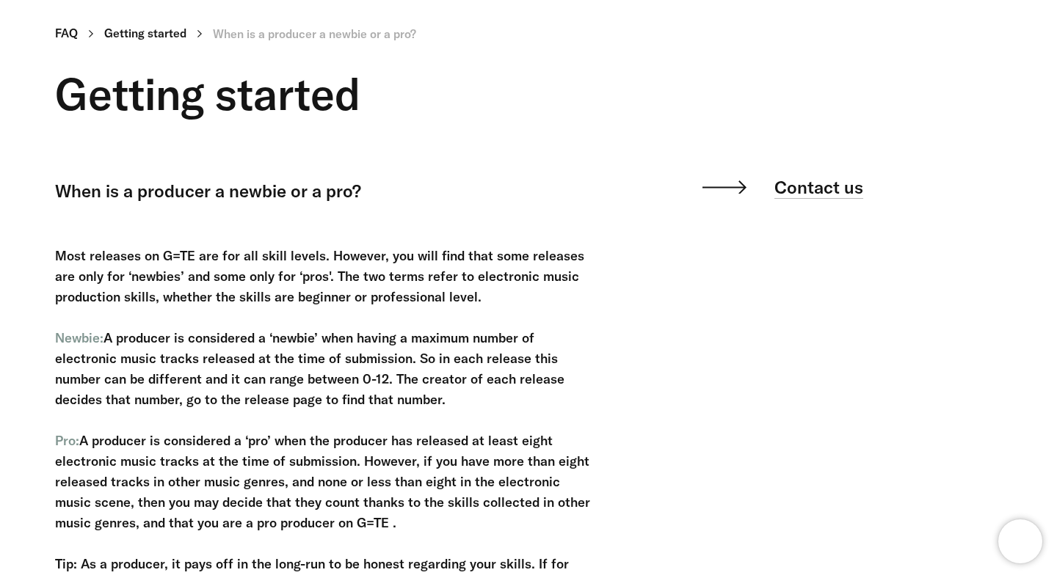
click at [65, 255] on div "Most releases on G=TE are for all skill levels. However, you will find that som…" at bounding box center [326, 451] width 543 height 452
drag, startPoint x: 51, startPoint y: 258, endPoint x: 95, endPoint y: 259, distance: 43.3
click at [54, 258] on div "FAQ Getting started When is a producer a newbie or a pro? Getting started When …" at bounding box center [517, 360] width 968 height 679
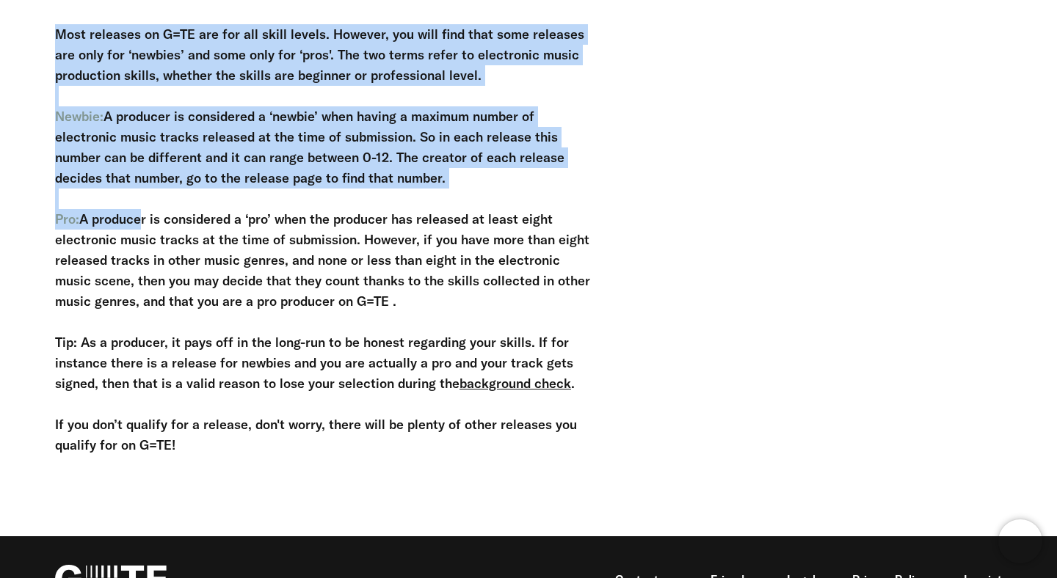
scroll to position [314, 0]
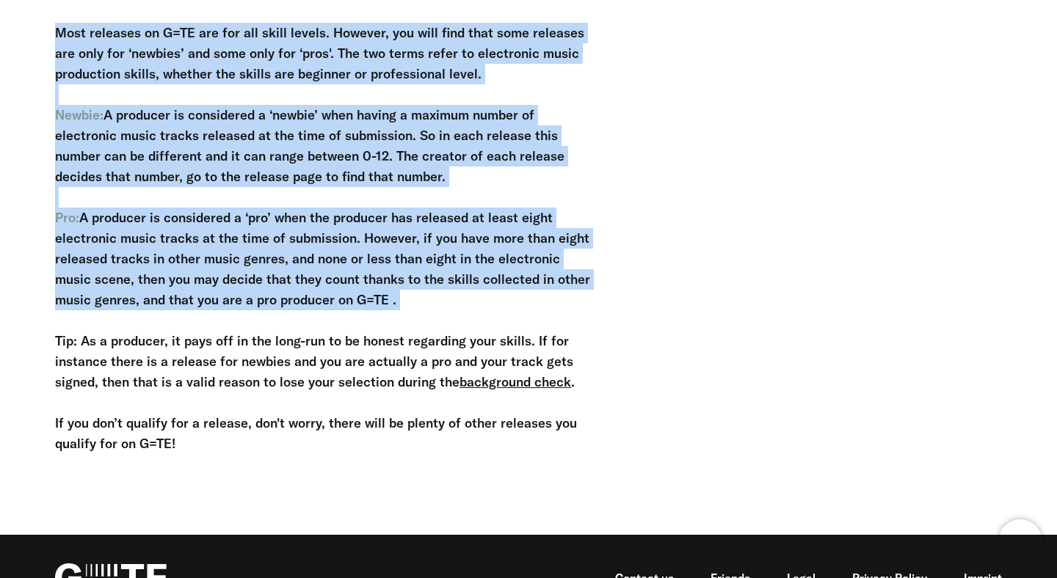
drag, startPoint x: 60, startPoint y: 156, endPoint x: 376, endPoint y: 326, distance: 359.1
click at [376, 326] on div "Most releases on G=TE are for all skill levels. However, you will find that som…" at bounding box center [326, 228] width 543 height 452
copy div "Most releases on G=TE are for all skill levels. However, you will find that som…"
click at [481, 199] on div "Most releases on G=TE are for all skill levels. However, you will find that som…" at bounding box center [326, 228] width 543 height 452
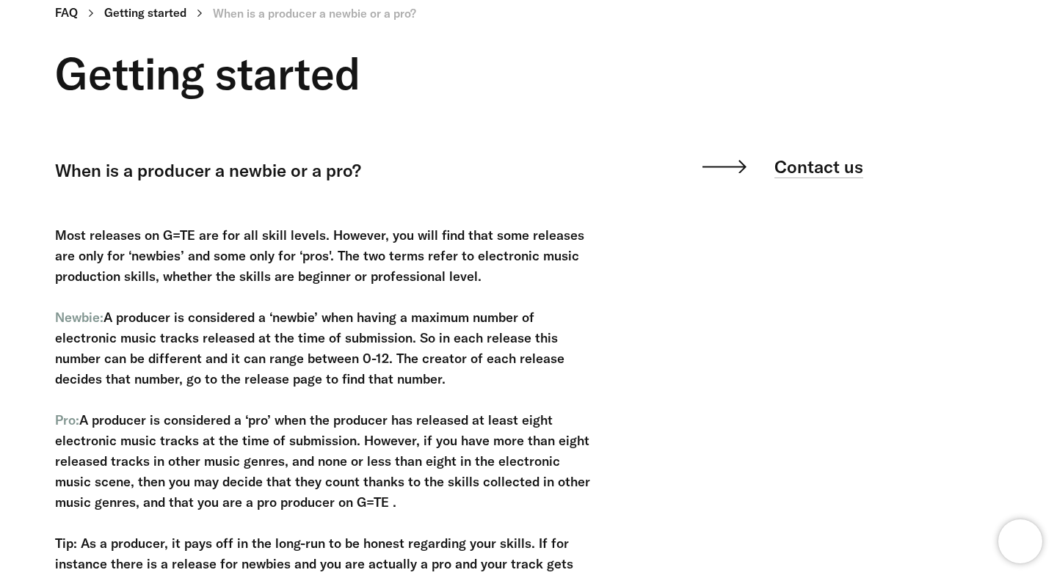
scroll to position [0, 0]
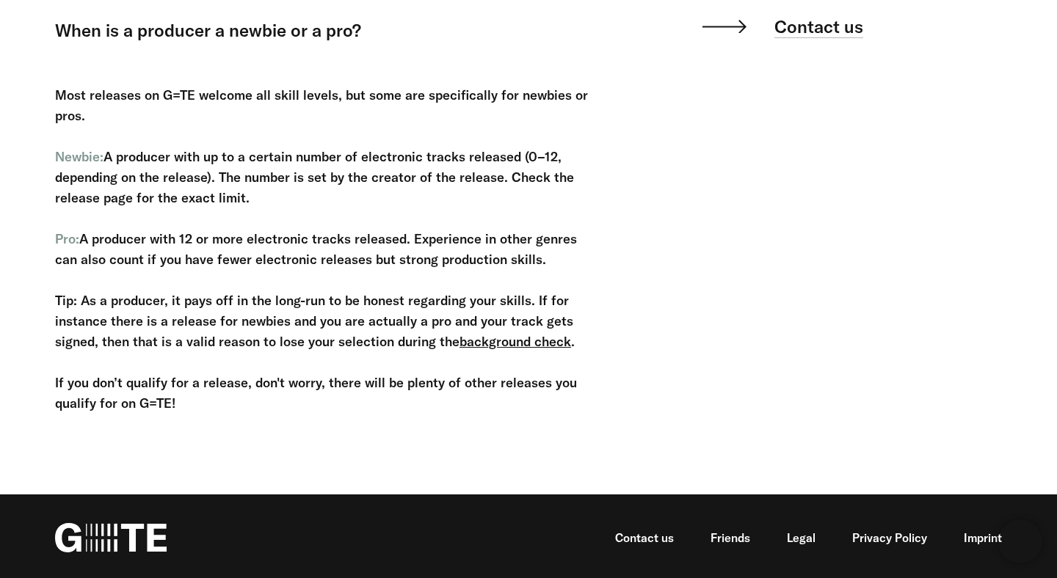
scroll to position [254, 0]
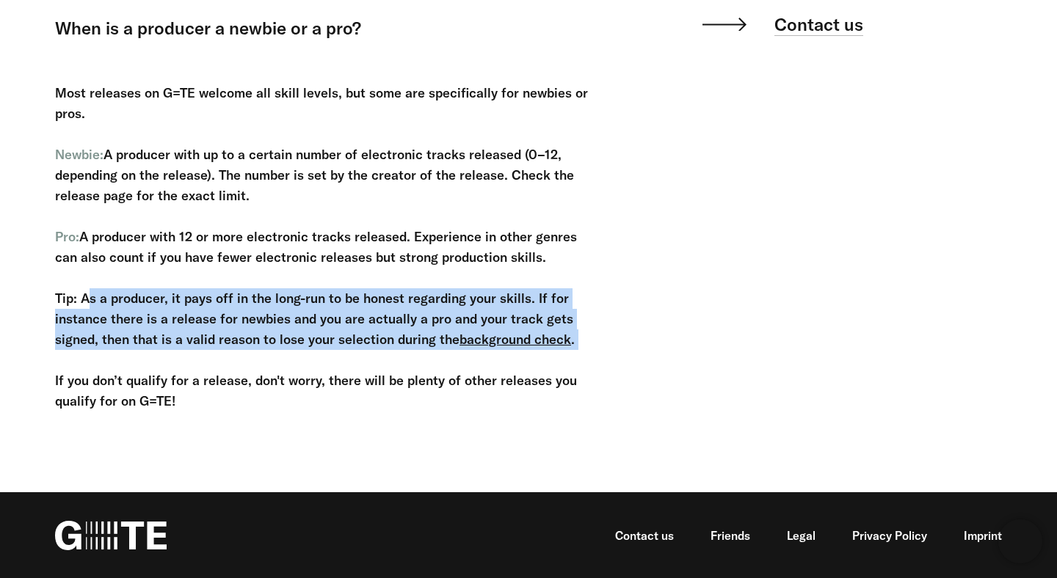
drag, startPoint x: 88, startPoint y: 299, endPoint x: 227, endPoint y: 329, distance: 142.6
click at [211, 333] on div "Most releases on G=TE welcome all skill levels, but some are specifically for n…" at bounding box center [326, 236] width 543 height 349
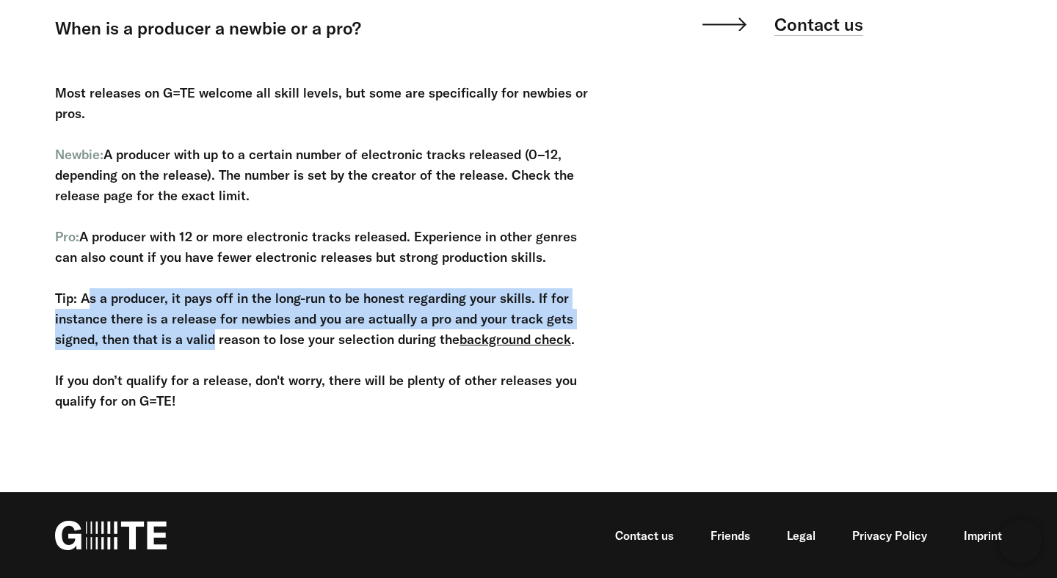
click at [580, 336] on div "Most releases on G=TE welcome all skill levels, but some are specifically for n…" at bounding box center [326, 236] width 543 height 349
click at [202, 310] on div "Most releases on G=TE welcome all skill levels, but some are specifically for n…" at bounding box center [326, 236] width 543 height 349
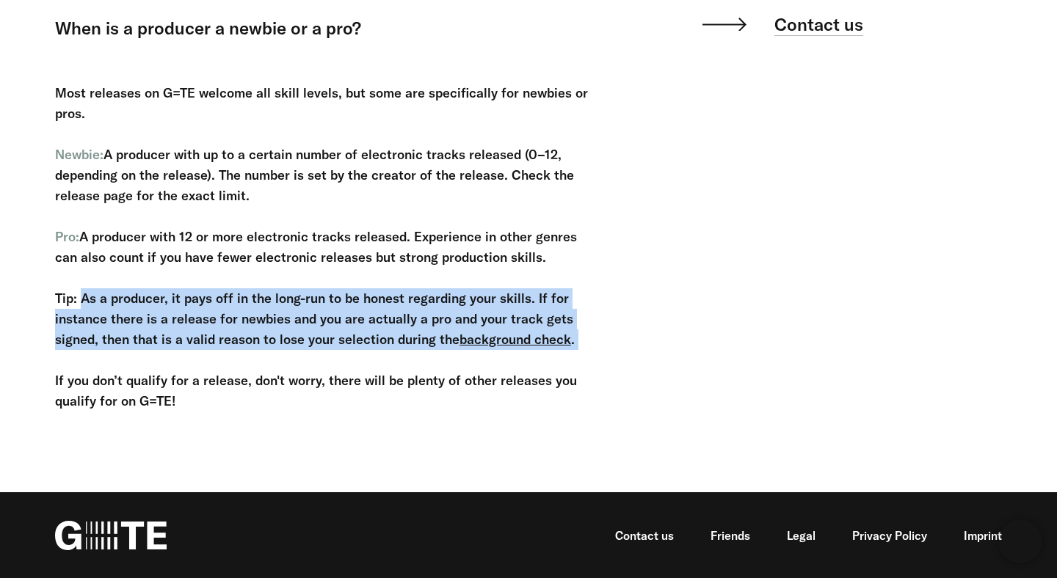
drag, startPoint x: 84, startPoint y: 296, endPoint x: 621, endPoint y: 362, distance: 541.7
click at [621, 362] on div "FAQ Getting started When is a producer a newbie or a pro? Getting started When …" at bounding box center [517, 146] width 968 height 576
copy div "As a producer, it pays off in the long-run to be honest regarding your skills. …"
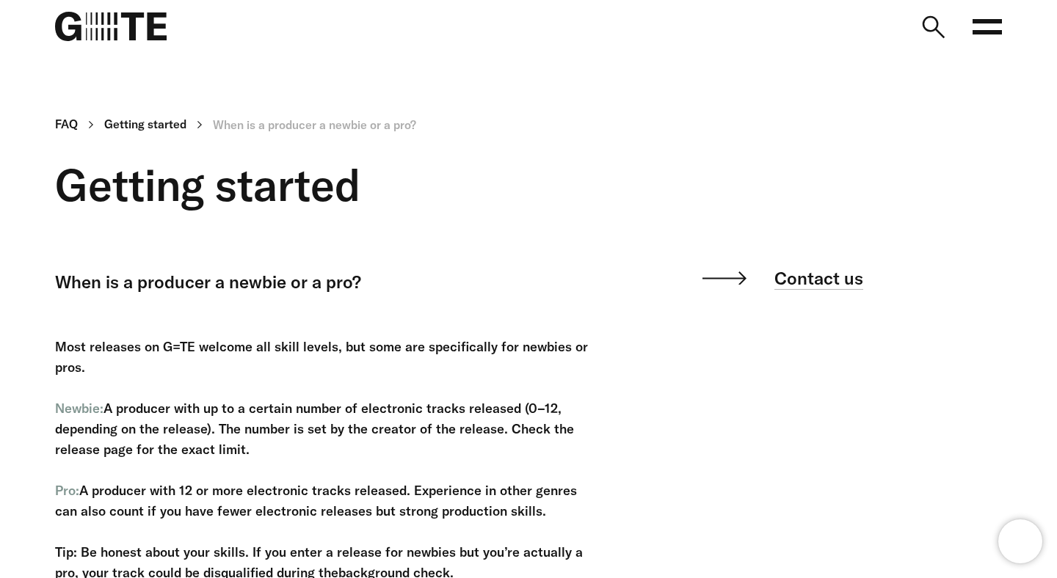
scroll to position [233, 0]
click at [161, 125] on link "Getting started" at bounding box center [145, 125] width 82 height 26
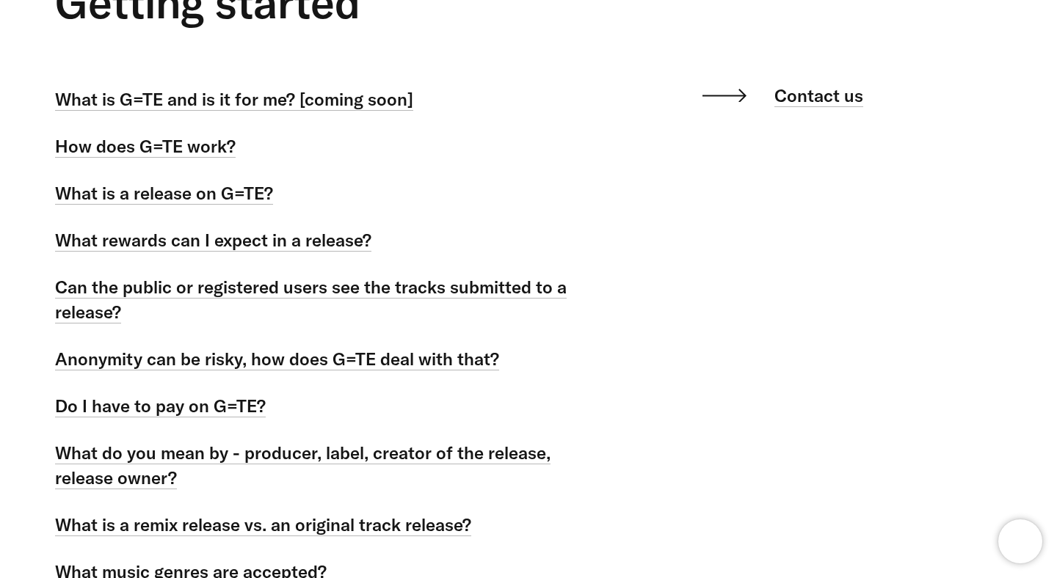
scroll to position [186, 0]
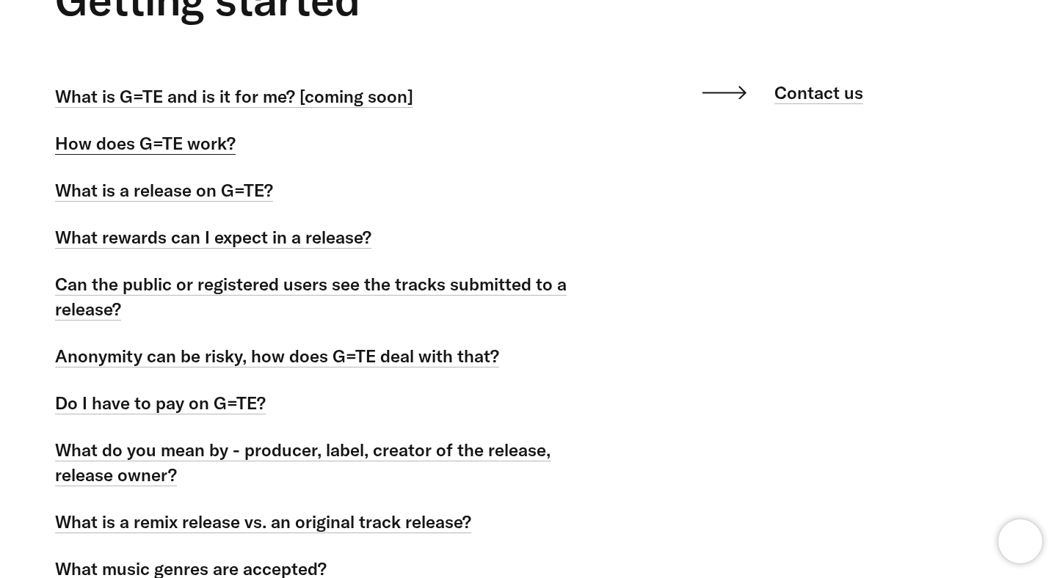
click at [211, 142] on link "How does G=TE work?" at bounding box center [145, 143] width 180 height 23
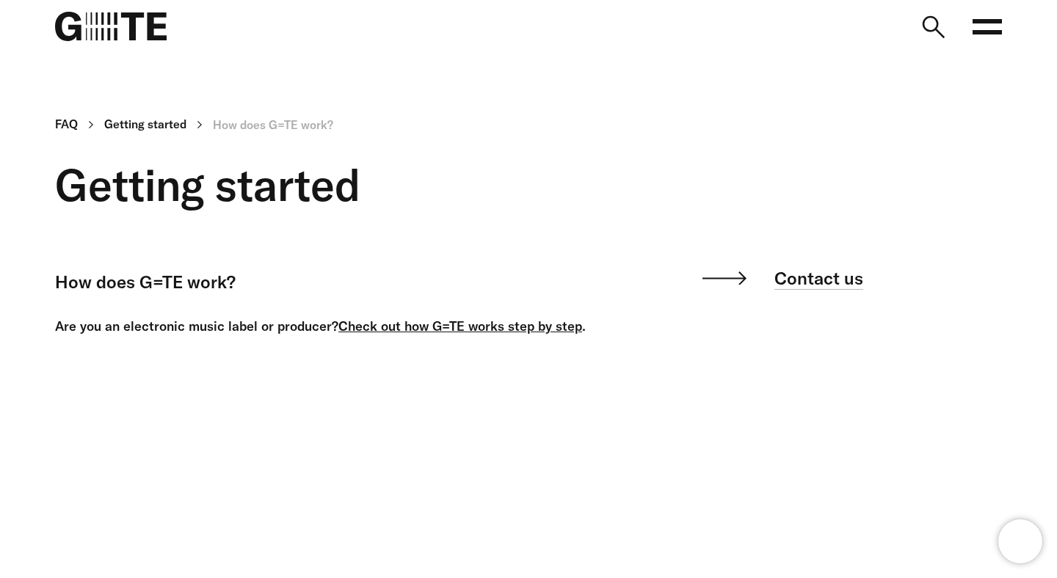
scroll to position [139, 0]
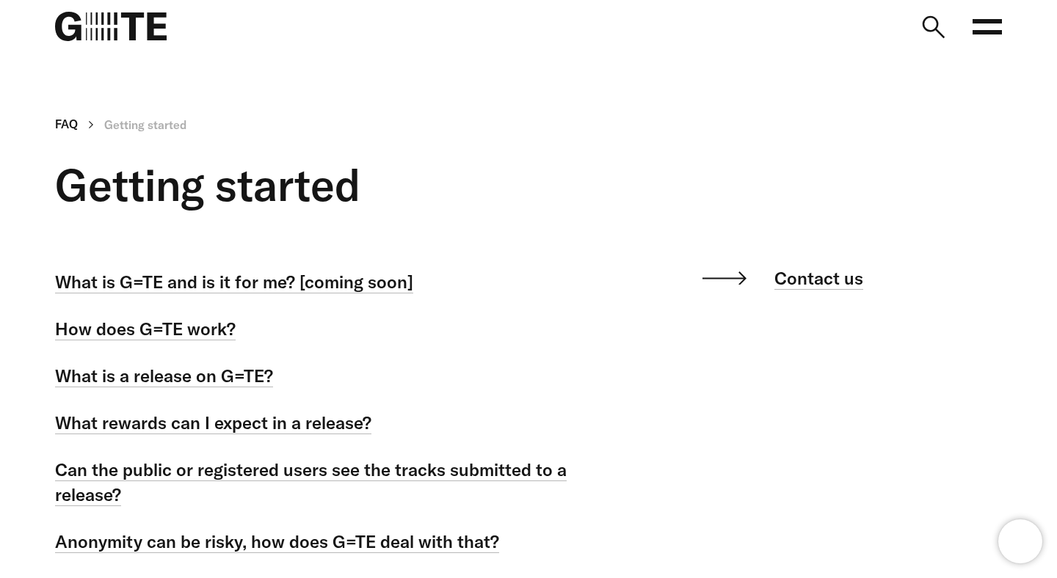
scroll to position [186, 0]
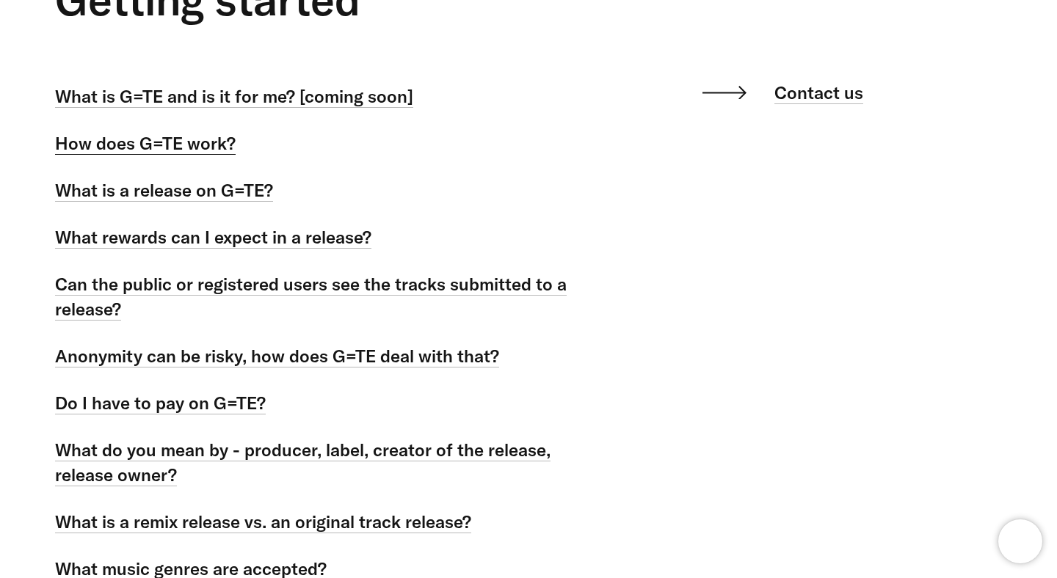
click at [189, 140] on link "How does G=TE work?" at bounding box center [145, 143] width 180 height 23
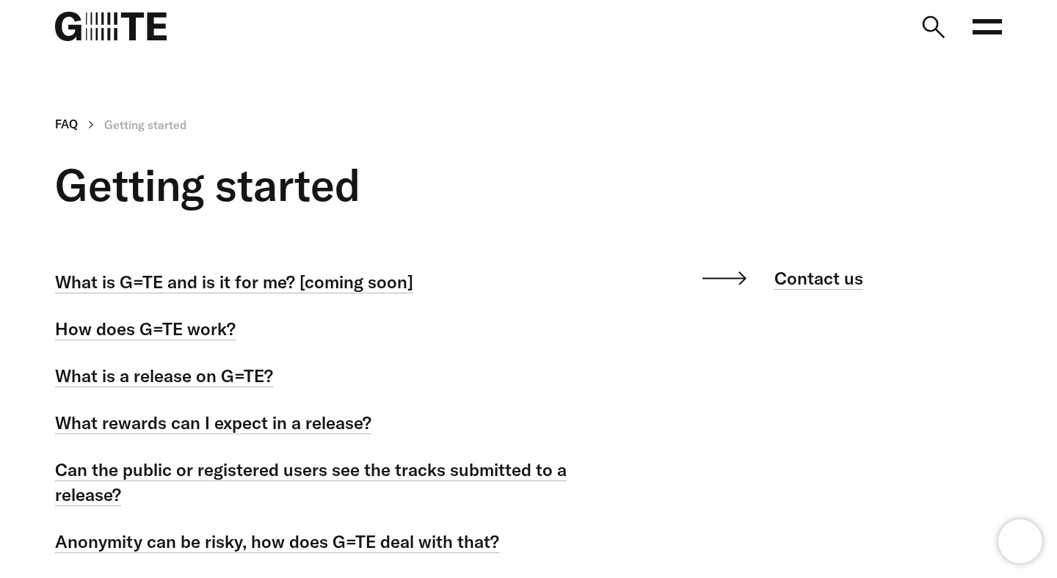
scroll to position [186, 0]
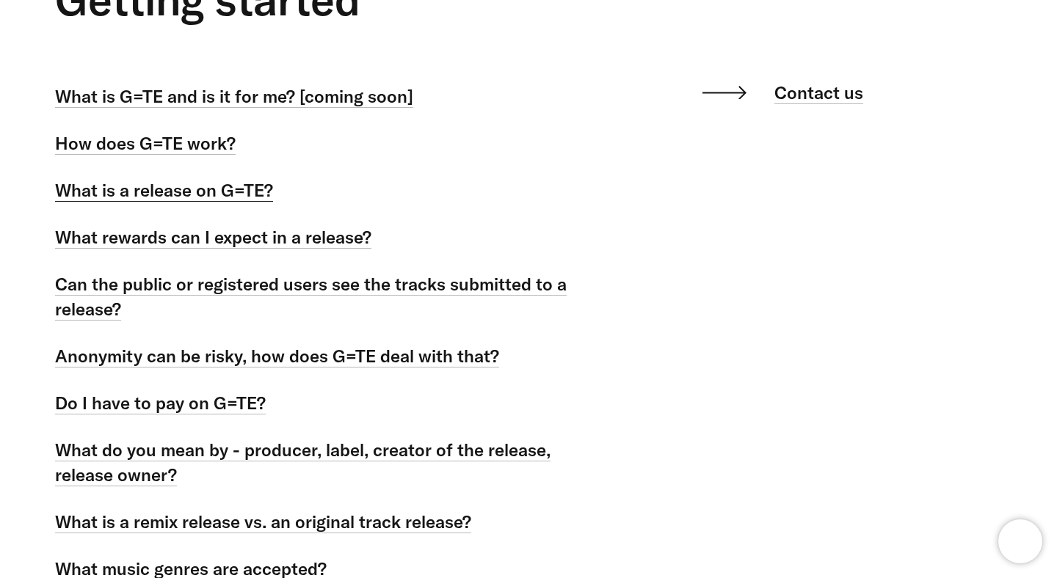
click at [207, 199] on link "What is a release on G=TE?" at bounding box center [164, 190] width 218 height 23
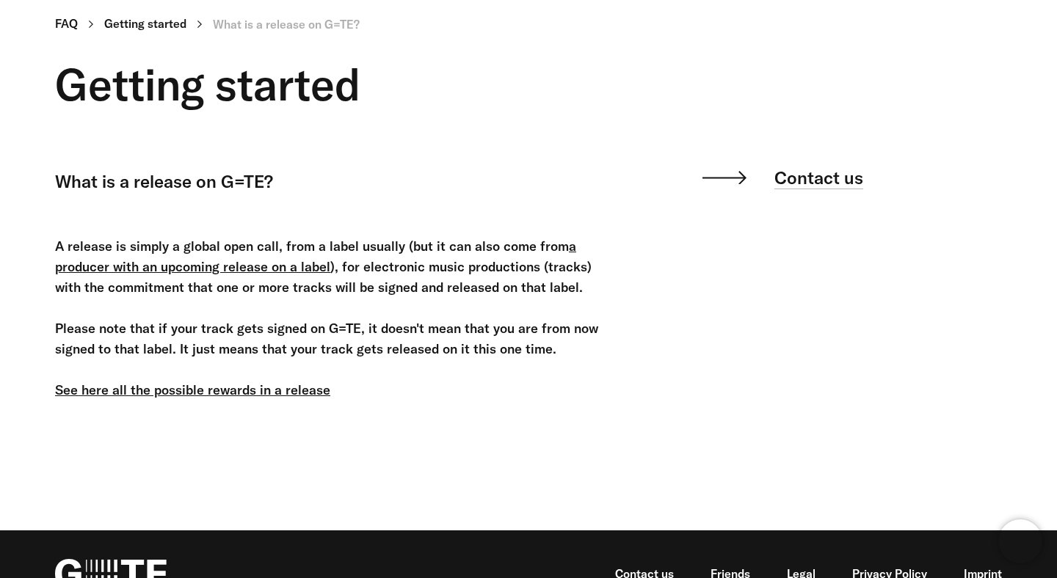
scroll to position [104, 0]
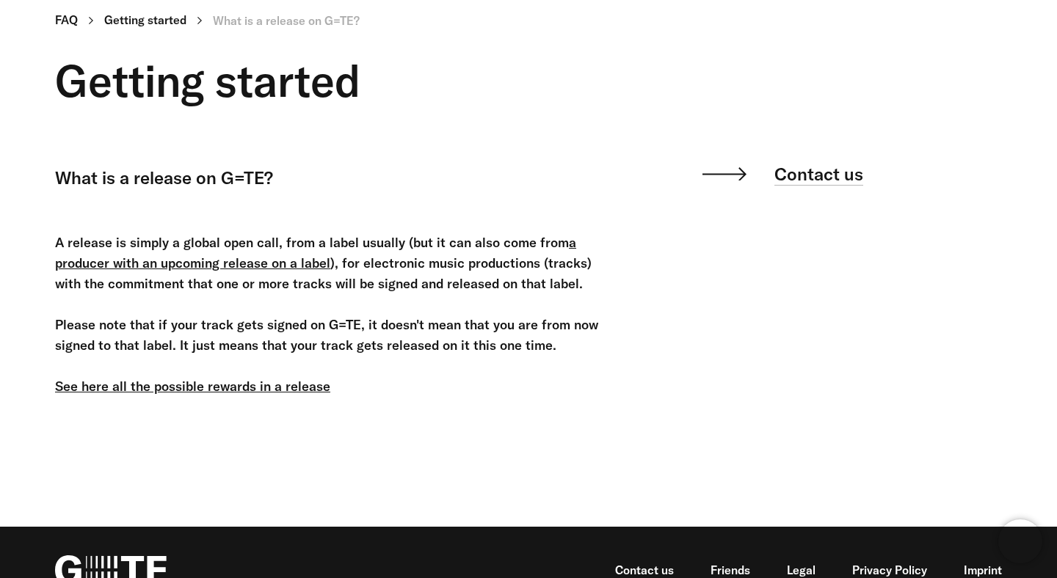
drag, startPoint x: 595, startPoint y: 280, endPoint x: 218, endPoint y: 263, distance: 377.5
click at [218, 263] on div "A release is simply a global open call, from a label usually (but it can also c…" at bounding box center [326, 319] width 543 height 214
click at [470, 344] on div "A release is simply a global open call, from a label usually (but it can also c…" at bounding box center [326, 319] width 543 height 214
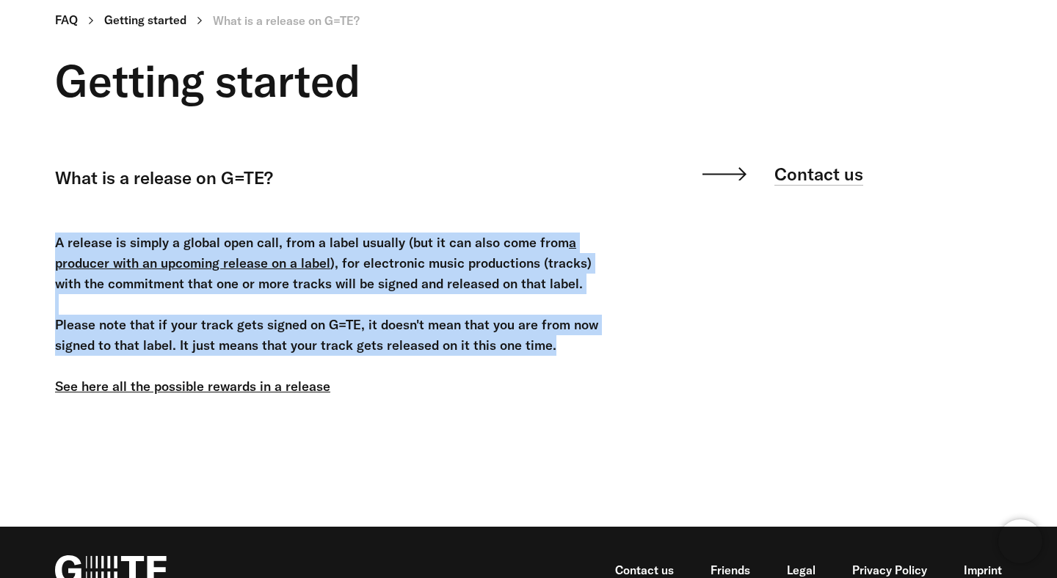
drag, startPoint x: 552, startPoint y: 344, endPoint x: 21, endPoint y: 239, distance: 541.5
click at [21, 239] on main "FAQ Getting started What is a release on G=TE? Getting started What is a releas…" at bounding box center [528, 227] width 1057 height 440
copy div "A release is simply a global open call, from a label usually (but it can also c…"
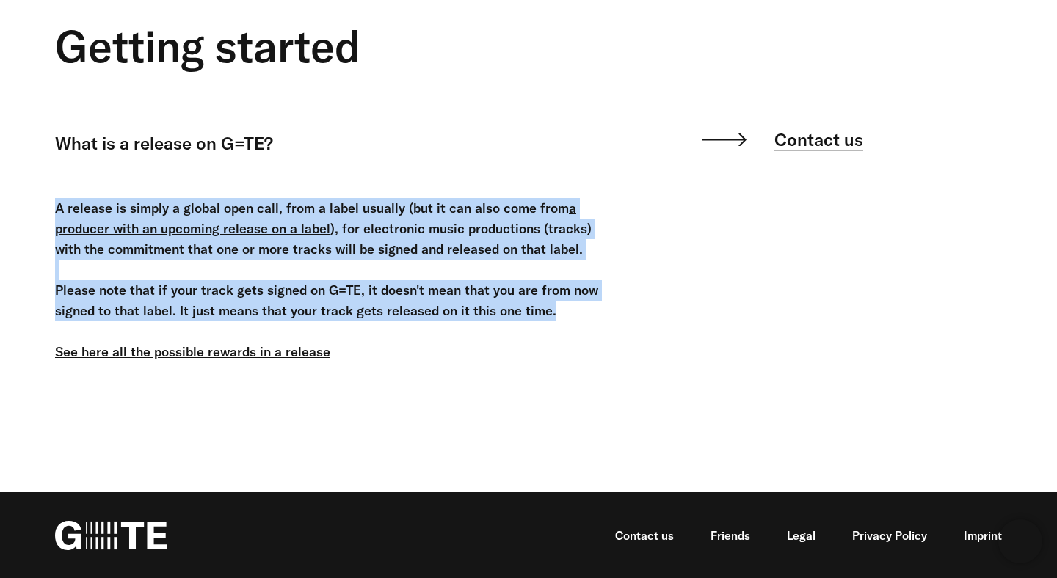
click at [390, 267] on div "A release is simply a global open call, from a label usually (but it can also c…" at bounding box center [326, 285] width 543 height 214
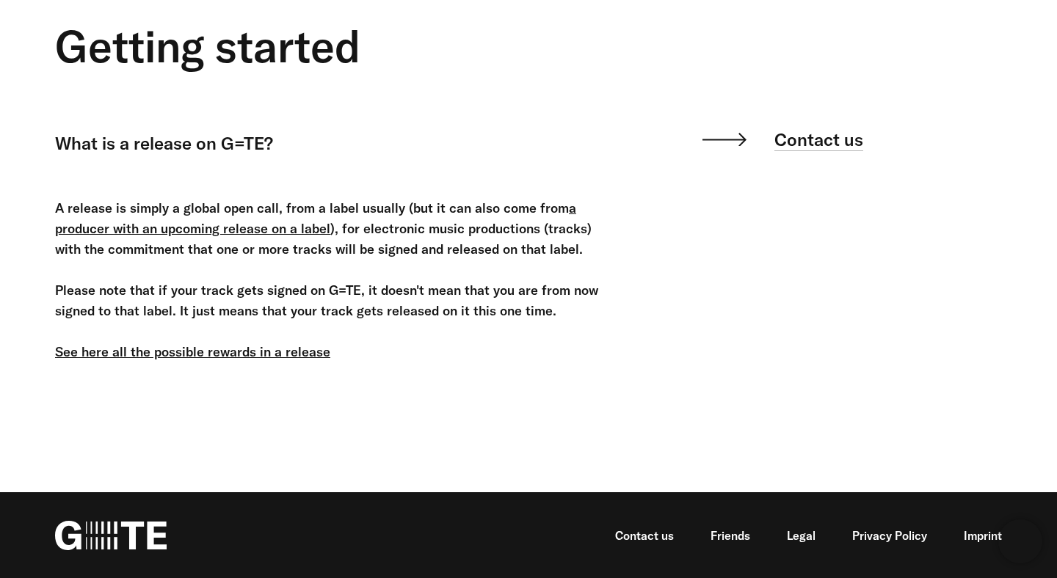
click at [245, 227] on u "a producer with an upcoming release on a label" at bounding box center [315, 218] width 521 height 37
click at [310, 227] on u "a producer with an upcoming release on a label" at bounding box center [315, 218] width 521 height 37
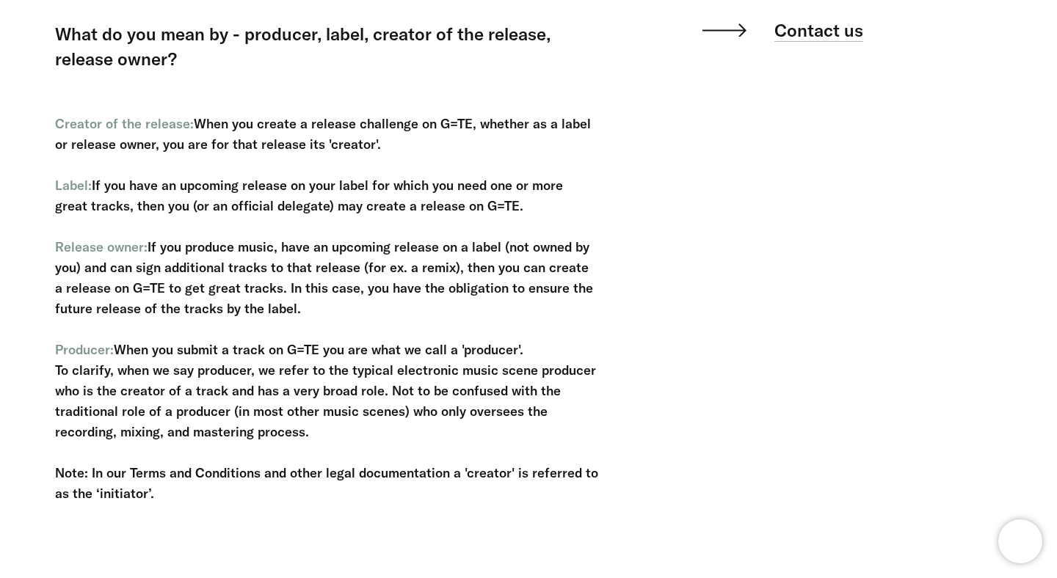
scroll to position [252, 0]
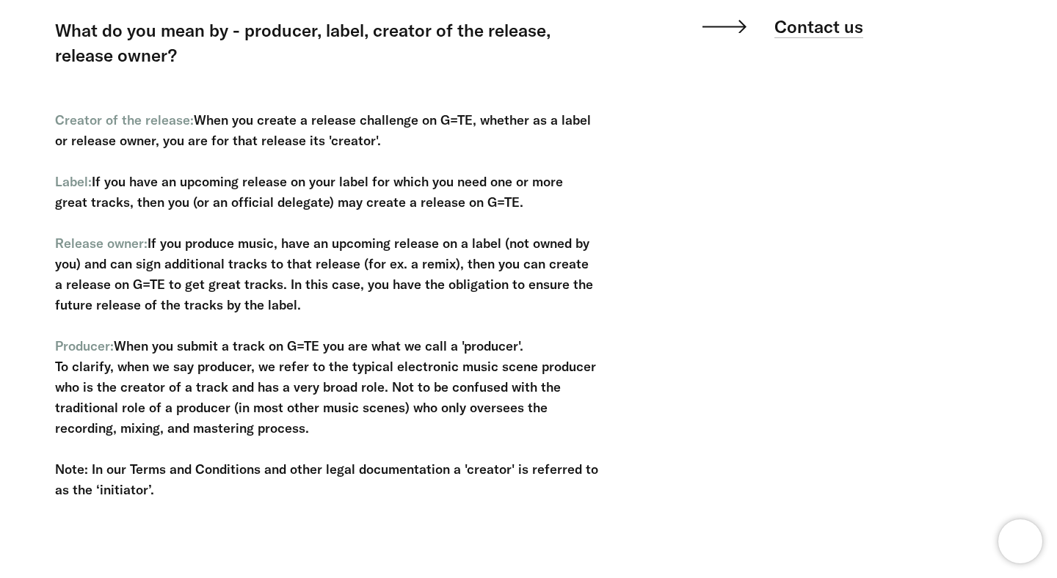
click at [419, 264] on div "Creator of the release: When you create a release challenge on G=TE, whether as…" at bounding box center [326, 295] width 543 height 411
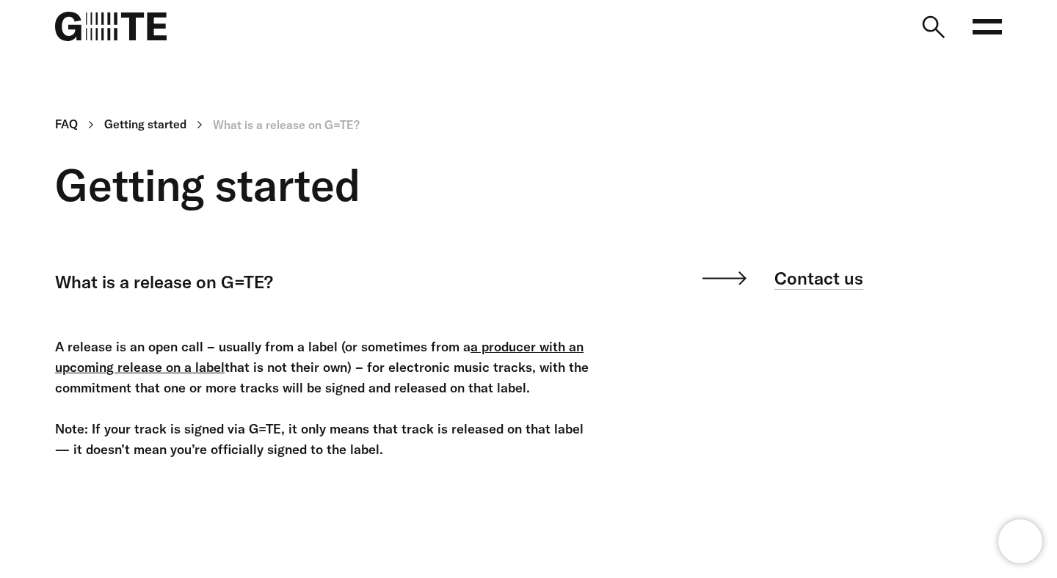
scroll to position [139, 0]
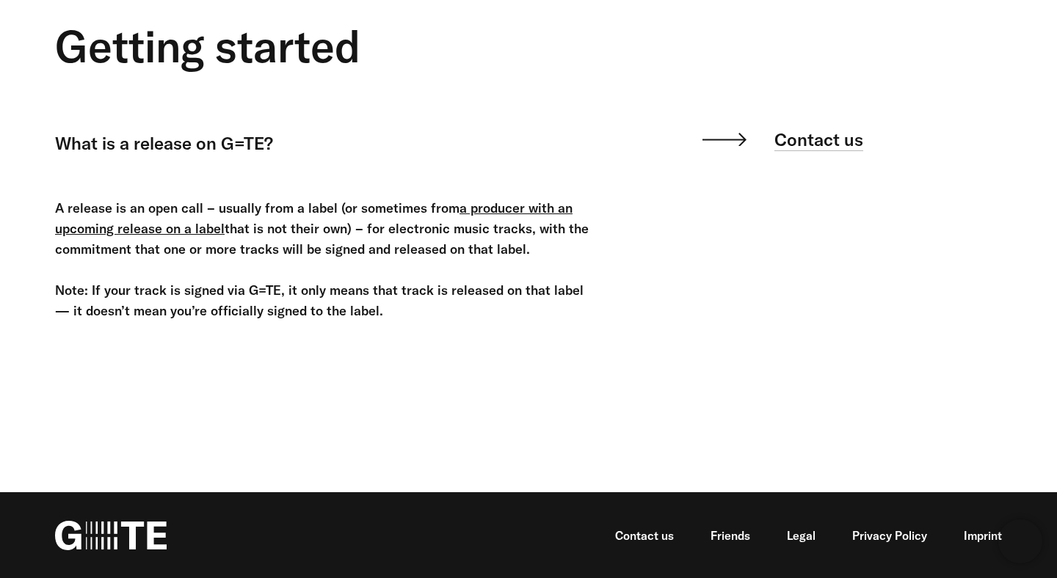
click at [791, 335] on div "Contact us" at bounding box center [851, 235] width 301 height 216
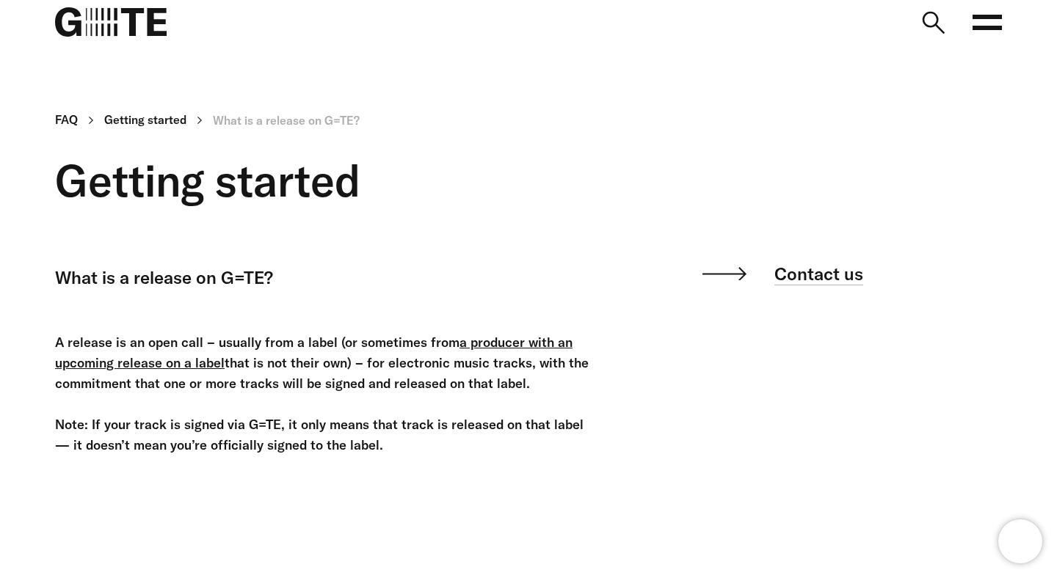
scroll to position [0, 0]
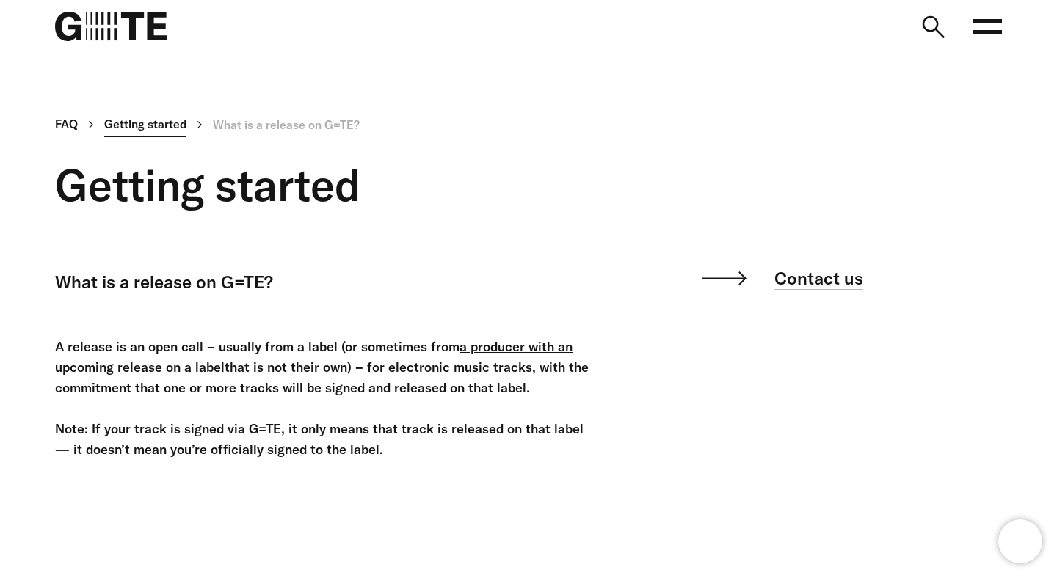
click at [167, 114] on link "Getting started" at bounding box center [145, 125] width 82 height 26
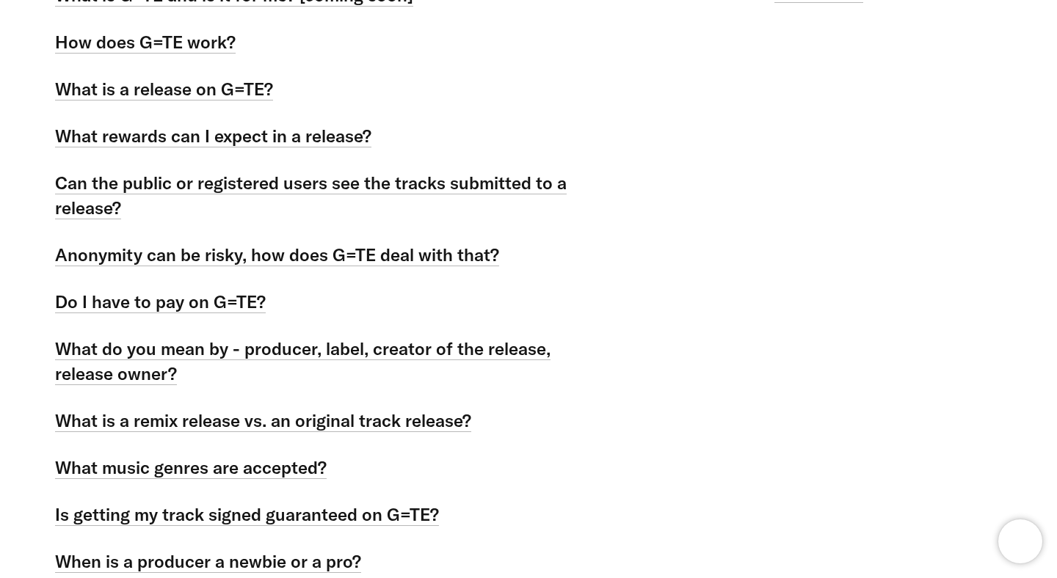
scroll to position [296, 0]
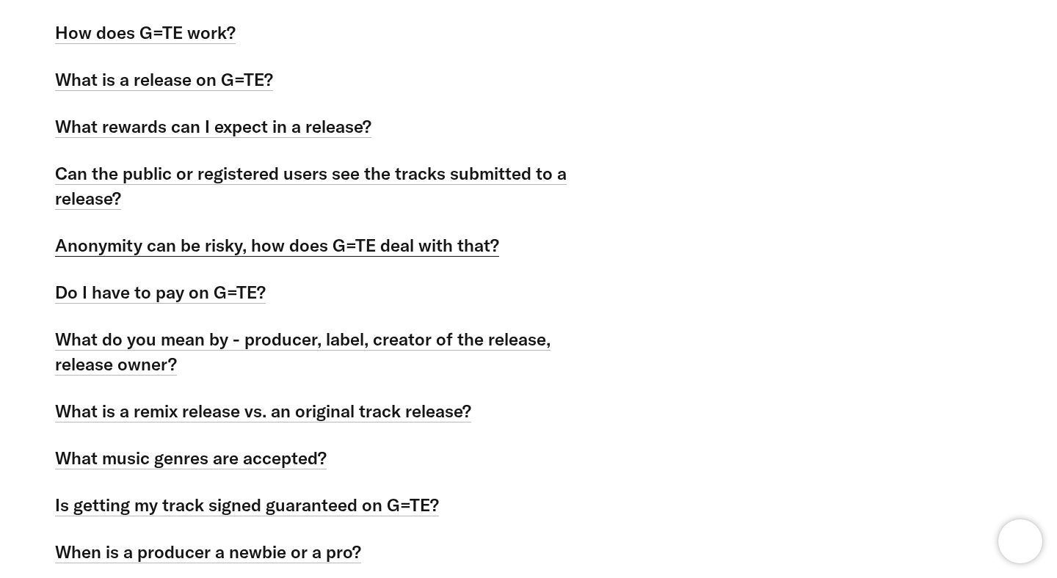
click at [308, 249] on link "Anonymity can be risky, how does G=TE deal with that?" at bounding box center [277, 245] width 444 height 23
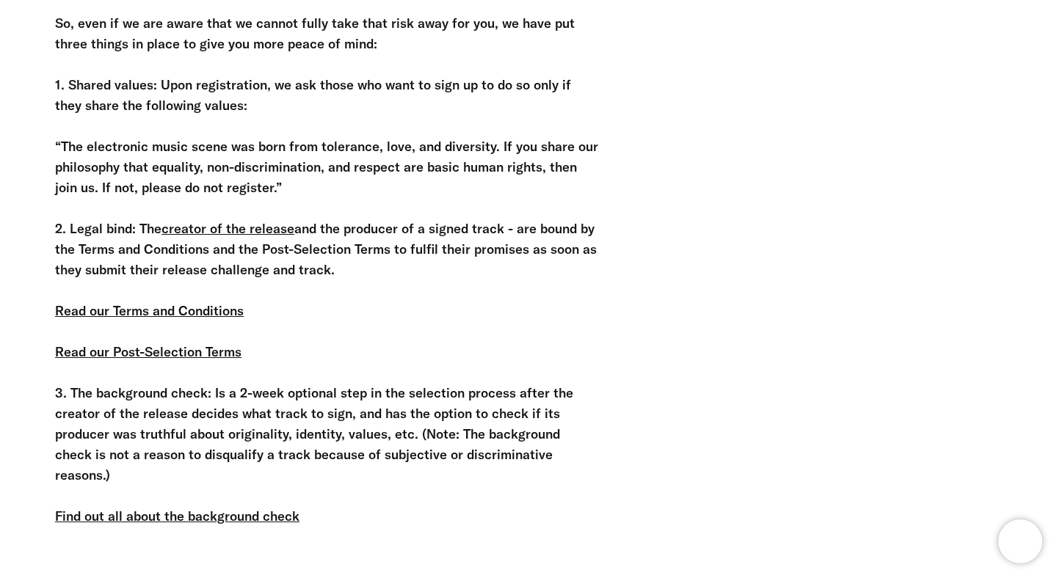
scroll to position [389, 0]
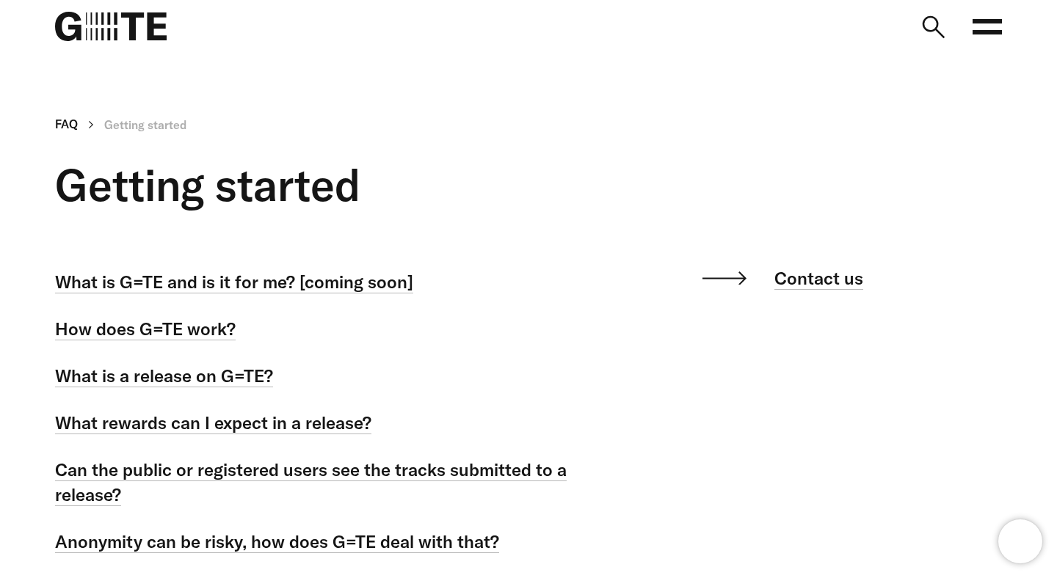
scroll to position [296, 0]
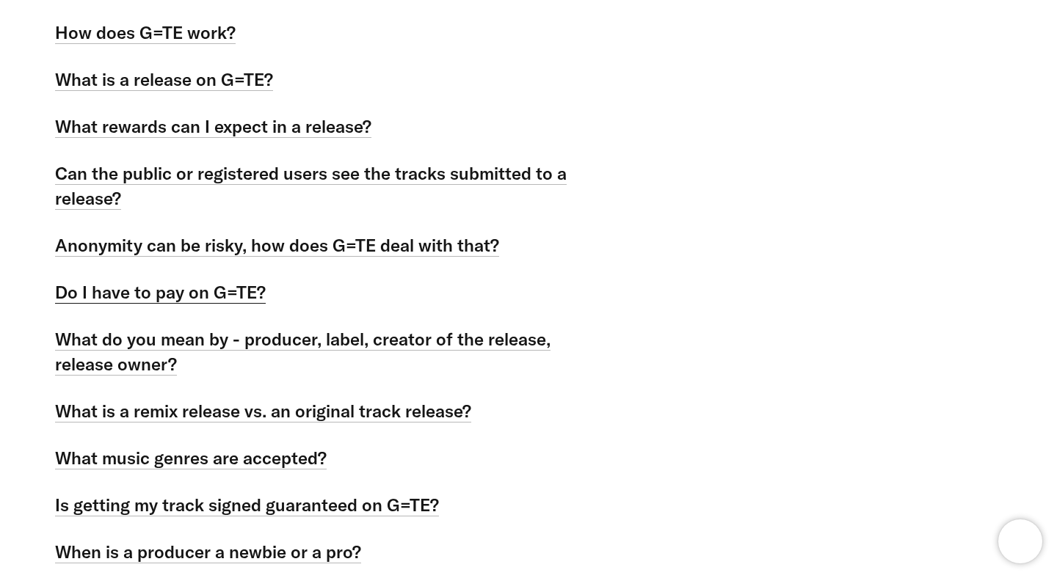
click at [241, 286] on link "Do I have to pay on G=TE?" at bounding box center [160, 292] width 211 height 23
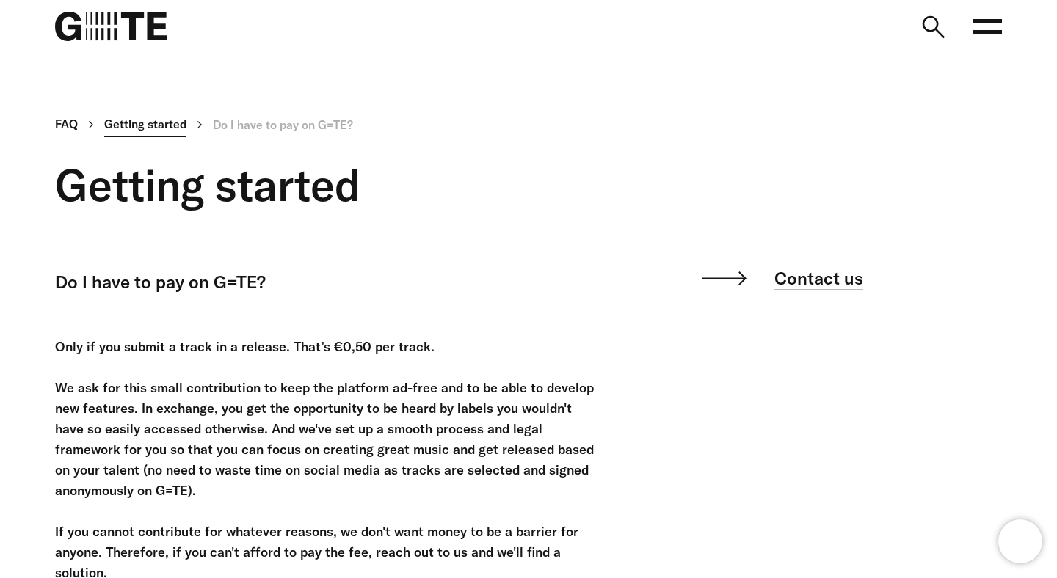
click at [155, 128] on link "Getting started" at bounding box center [145, 125] width 82 height 26
click at [993, 28] on icon at bounding box center [986, 26] width 29 height 29
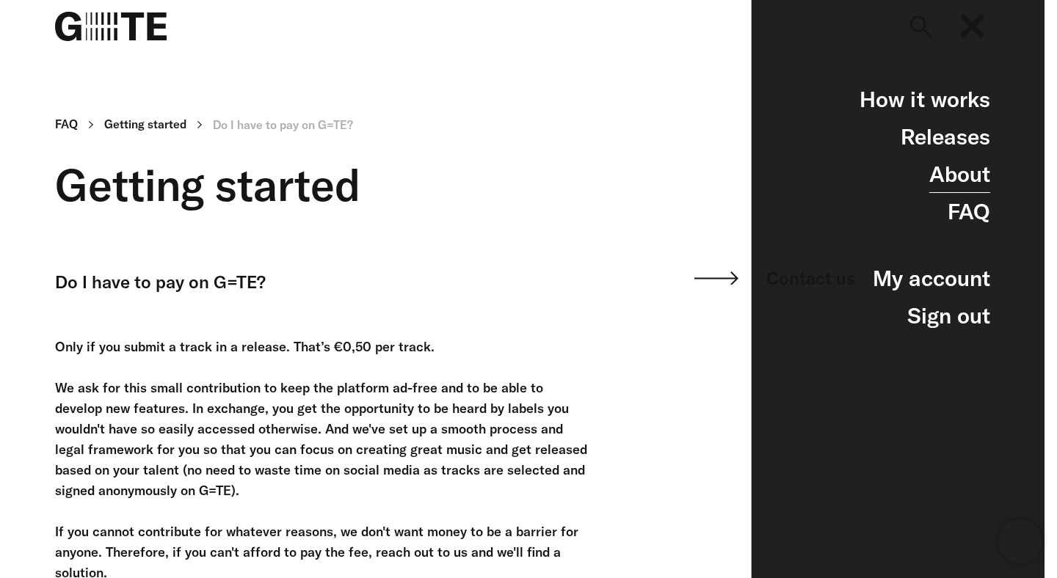
click at [956, 184] on link "About" at bounding box center [959, 174] width 61 height 37
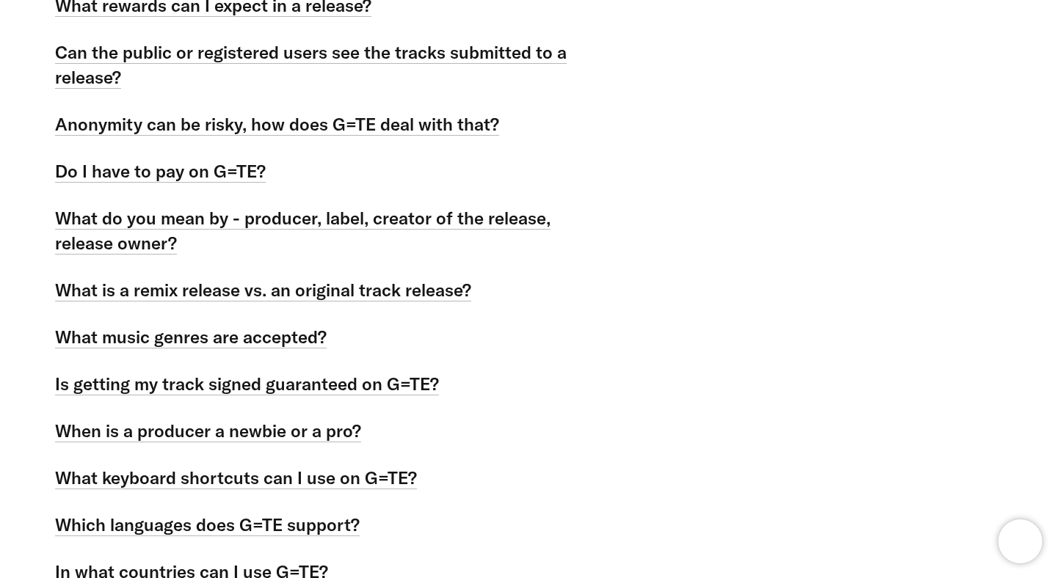
scroll to position [428, 0]
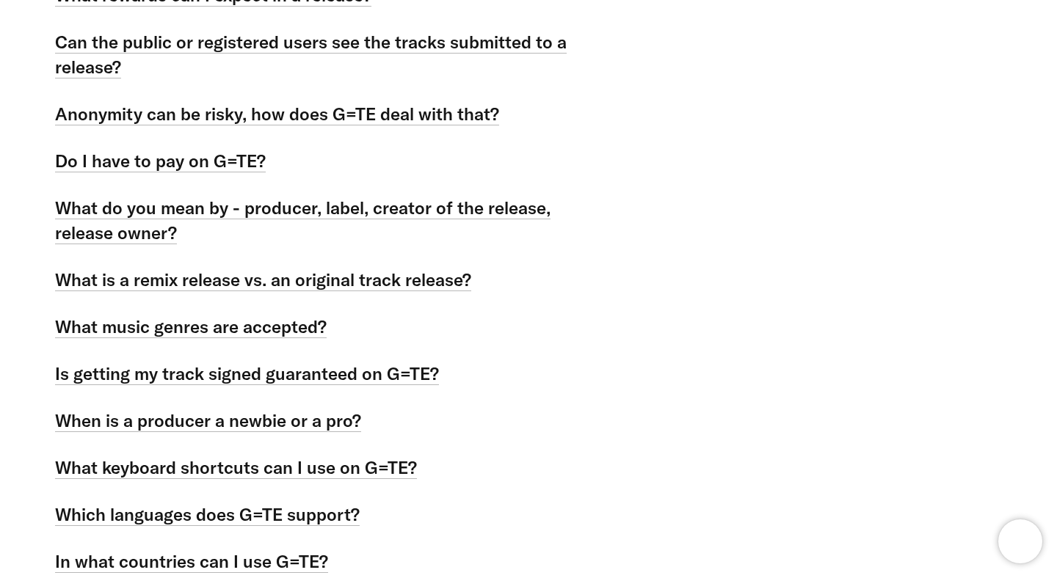
click at [387, 220] on li "What do you mean by - producer, label, creator of the release, release owner?" at bounding box center [326, 220] width 543 height 50
click at [402, 216] on link "What do you mean by - producer, label, creator of the release, release owner?" at bounding box center [302, 221] width 495 height 48
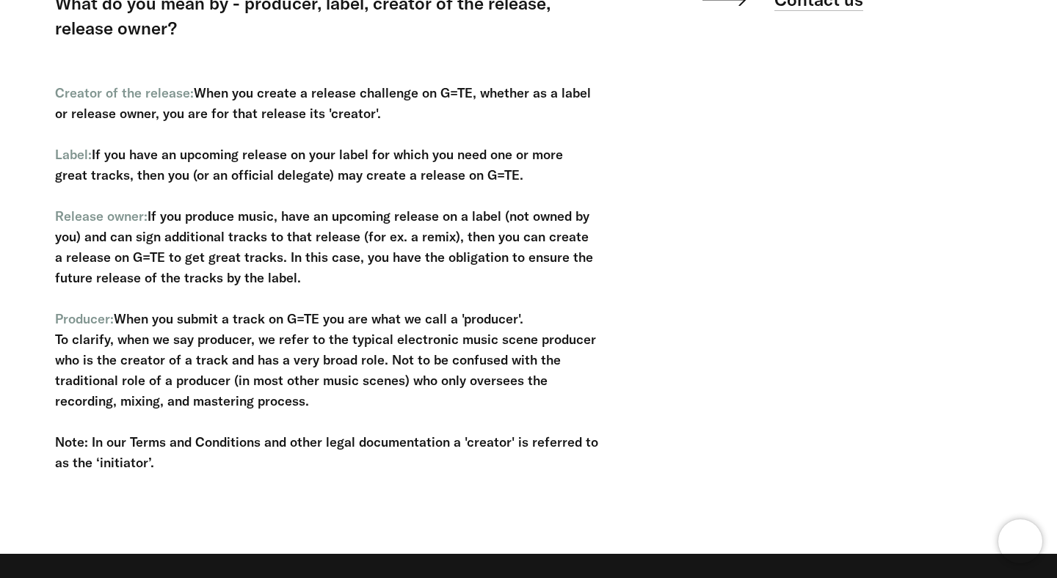
scroll to position [274, 0]
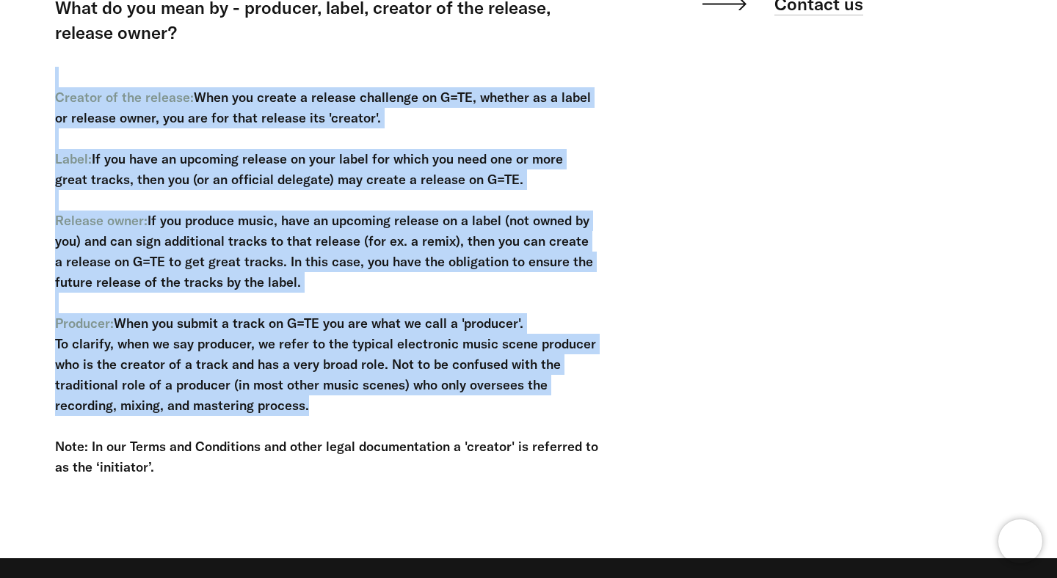
drag, startPoint x: 319, startPoint y: 410, endPoint x: 4, endPoint y: 68, distance: 464.7
click at [4, 68] on main "FAQ Getting started What do you mean by - producer, label, creator of the relea…" at bounding box center [528, 168] width 1057 height 663
copy div "Creator of the release: When you create a release challenge on G=TE, whether as…"
click at [693, 179] on div "FAQ Getting started What do you mean by - producer, label, creator of the relea…" at bounding box center [517, 168] width 968 height 663
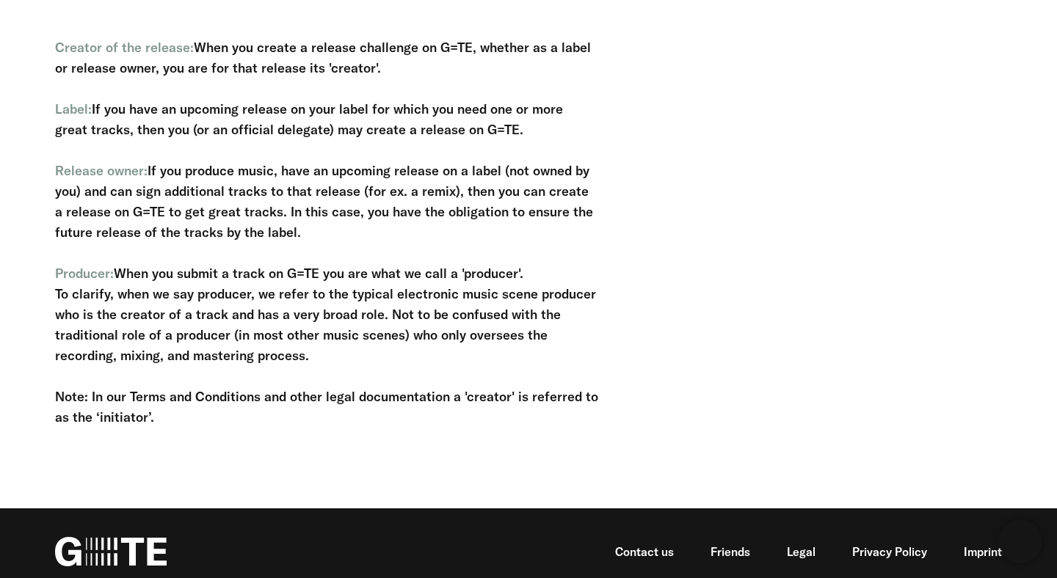
scroll to position [340, 0]
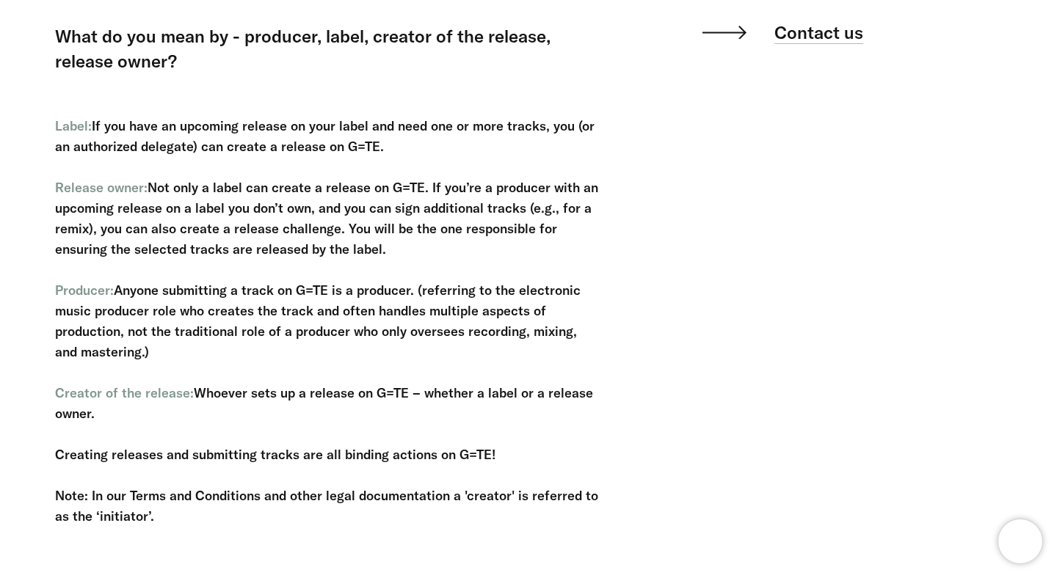
scroll to position [245, 0]
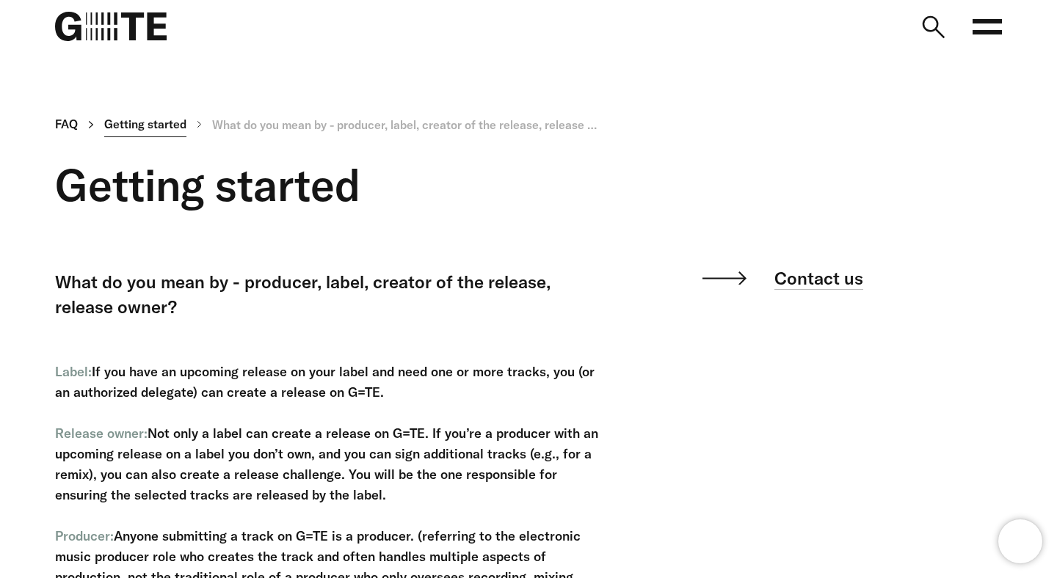
click at [152, 124] on link "Getting started" at bounding box center [145, 125] width 82 height 26
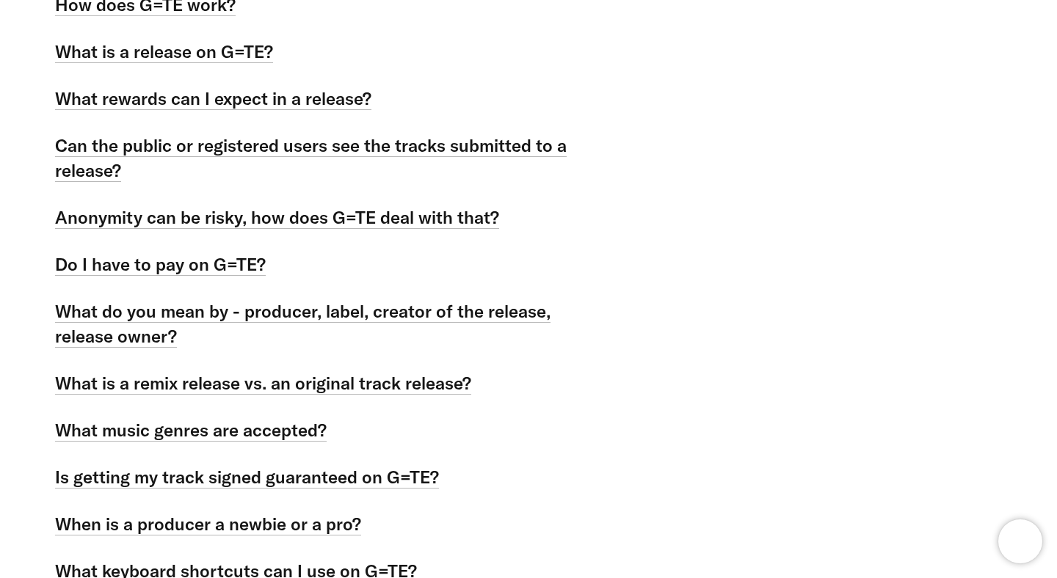
scroll to position [327, 0]
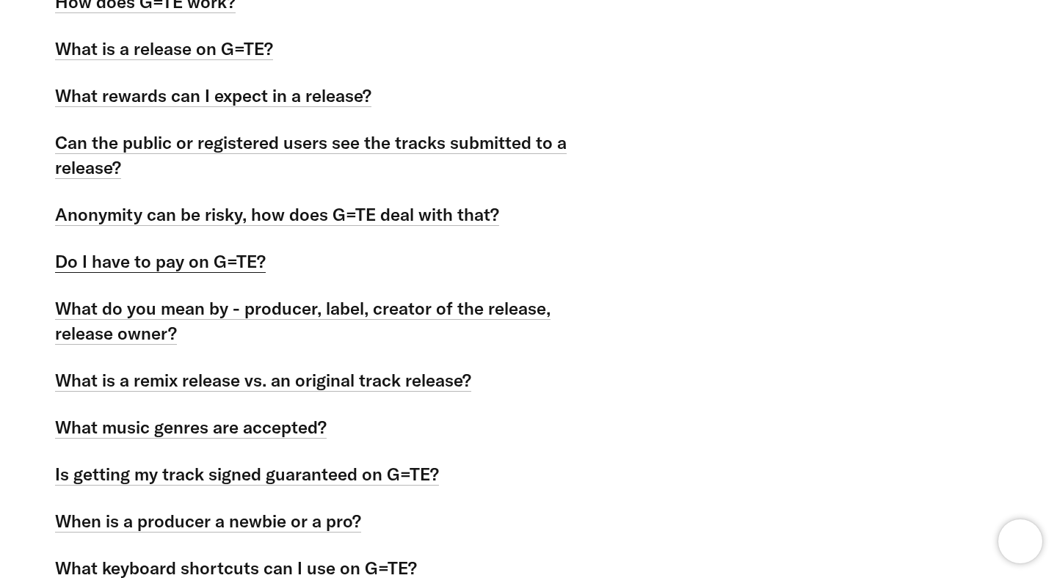
click at [216, 269] on link "Do I have to pay on G=TE?" at bounding box center [160, 261] width 211 height 23
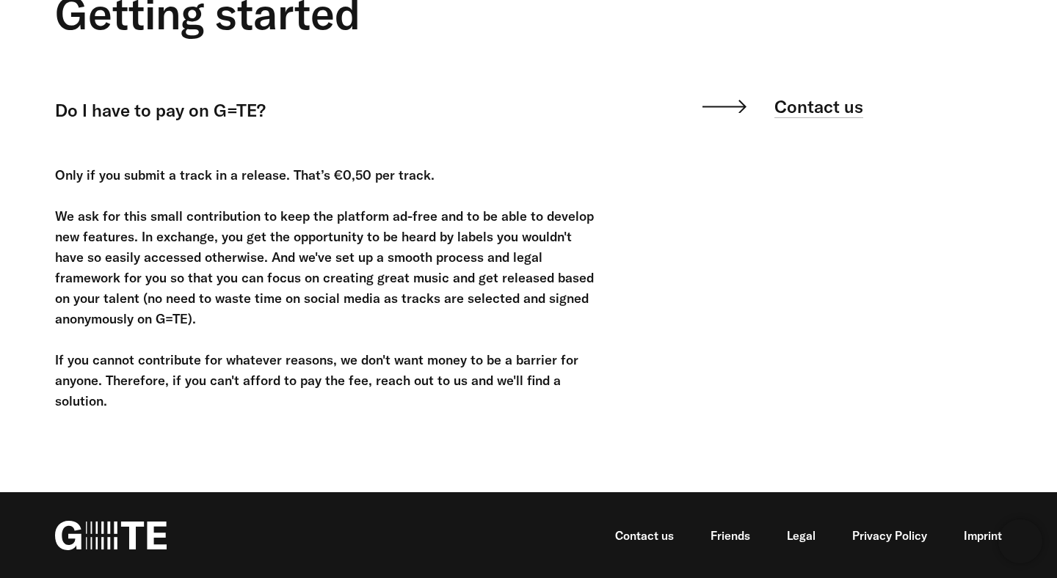
scroll to position [172, 0]
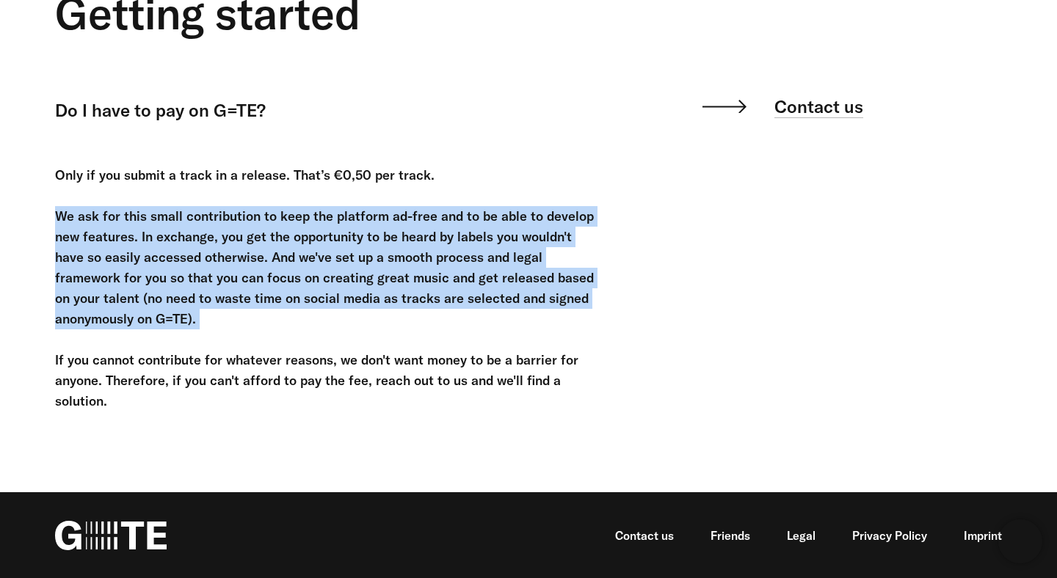
drag, startPoint x: 203, startPoint y: 330, endPoint x: 33, endPoint y: 219, distance: 203.5
click at [33, 219] on div "FAQ Getting started Do I have to pay on G=TE? Getting started Do I have to pay …" at bounding box center [517, 187] width 968 height 494
copy div "We ask for this small contribution to keep the platform ad-free and to be able …"
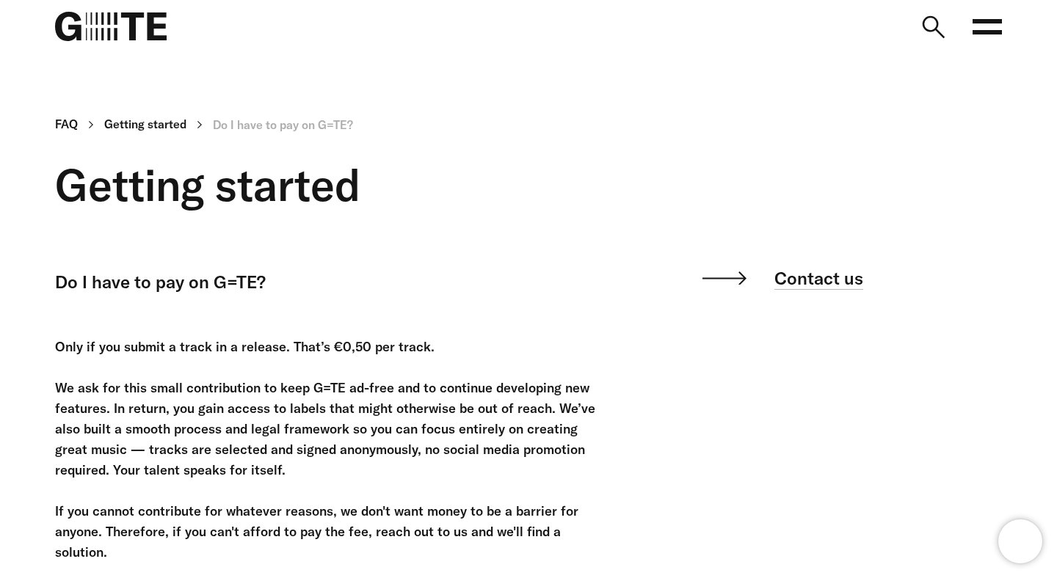
scroll to position [151, 0]
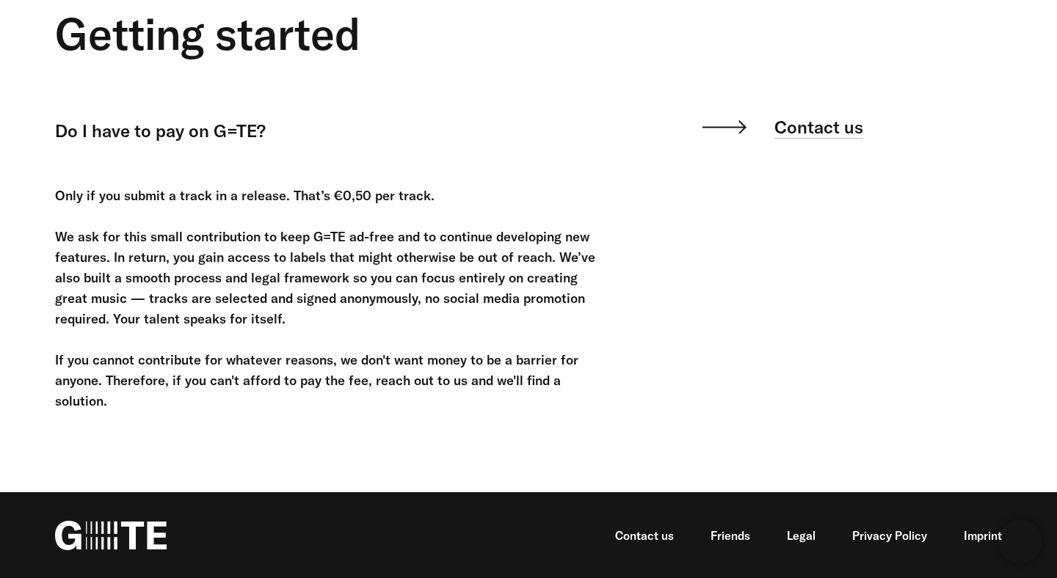
click at [663, 337] on div "FAQ Getting started Do I have to pay on G=TE? Getting started Do I have to pay …" at bounding box center [517, 196] width 968 height 473
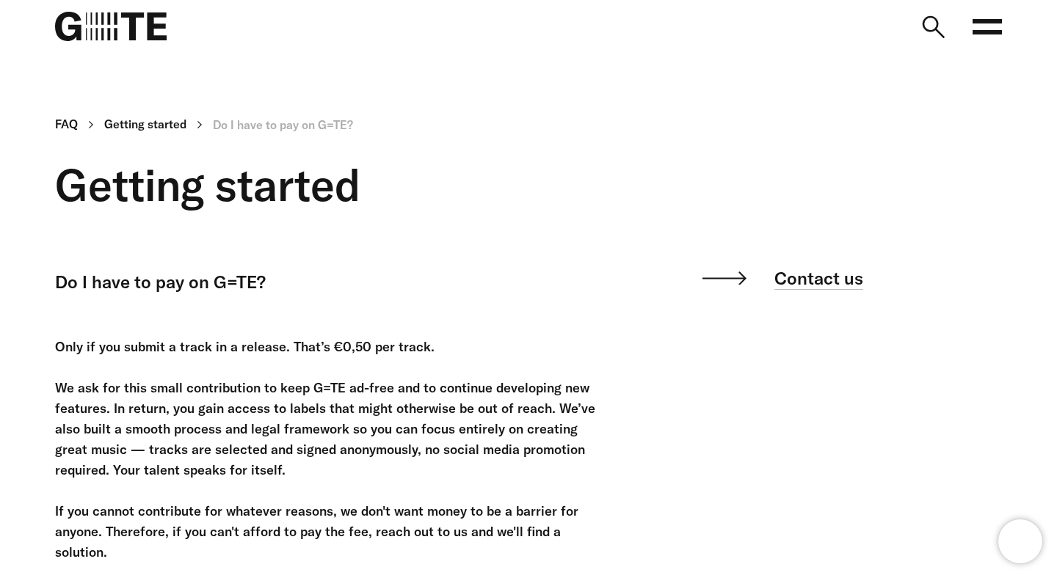
click at [993, 33] on rect at bounding box center [986, 32] width 29 height 4
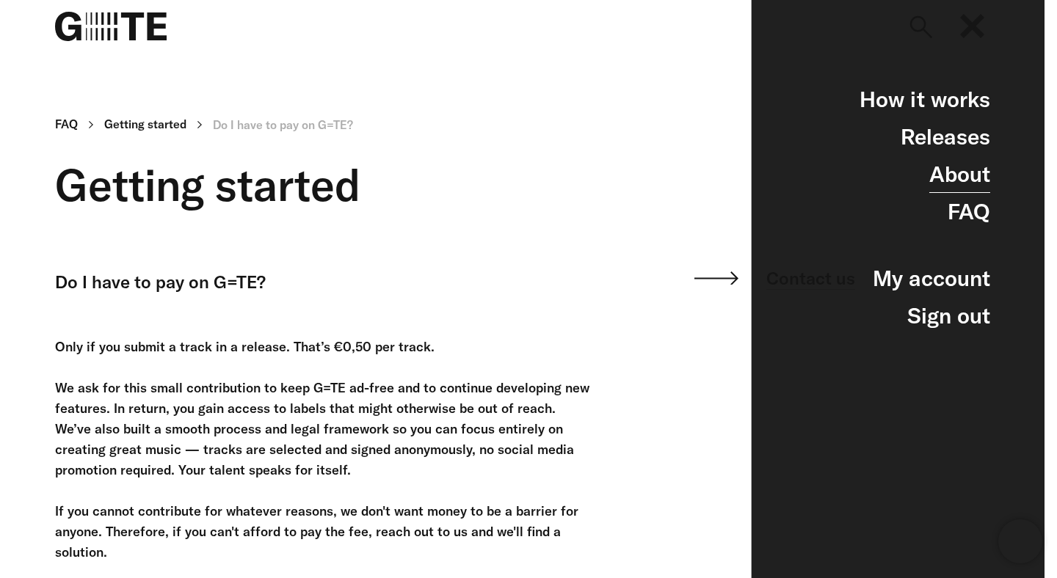
click at [970, 177] on link "About" at bounding box center [959, 174] width 61 height 37
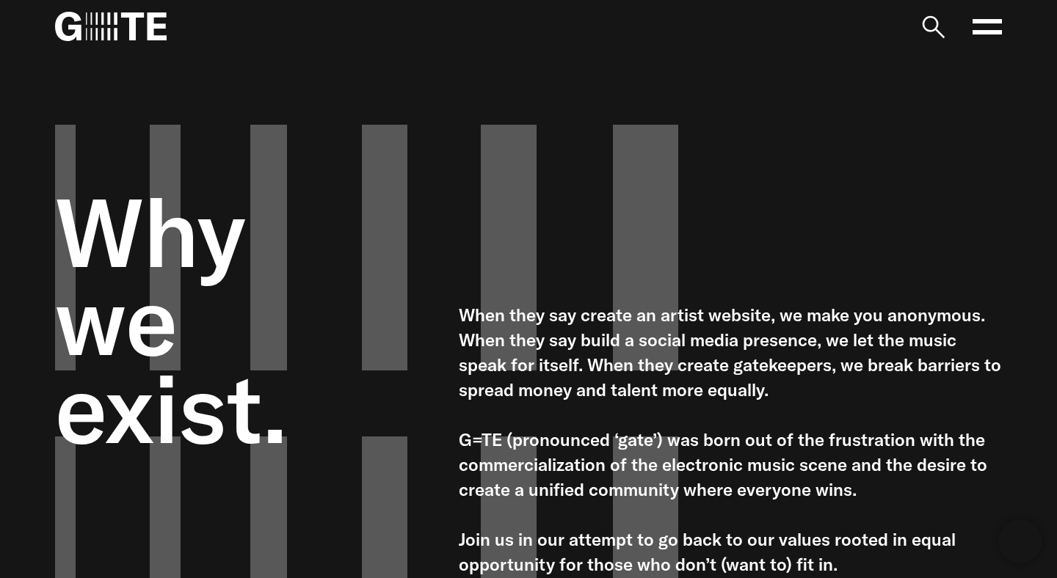
click at [987, 33] on rect at bounding box center [986, 32] width 29 height 4
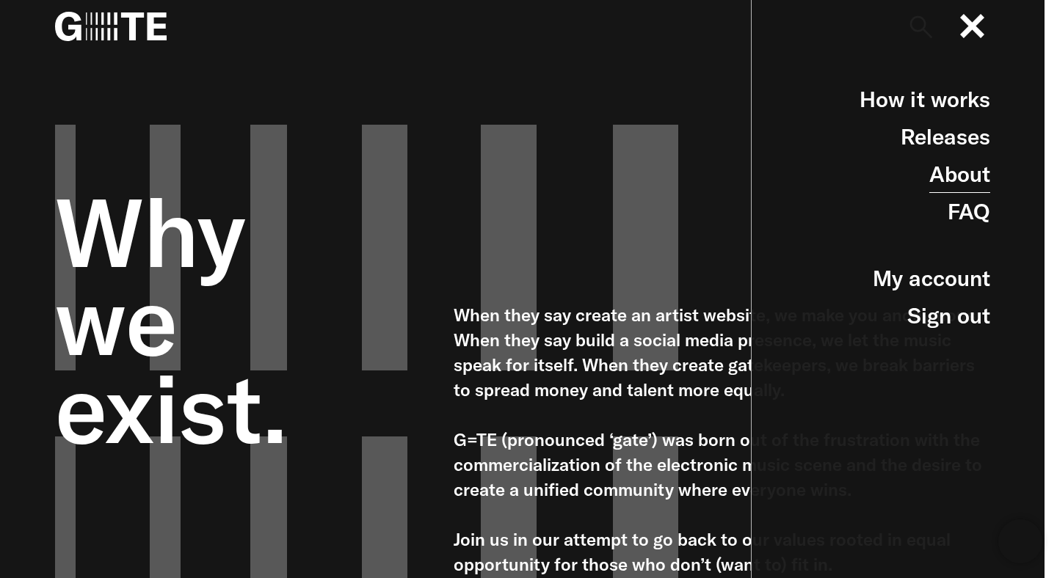
click at [942, 172] on link "About" at bounding box center [959, 174] width 61 height 37
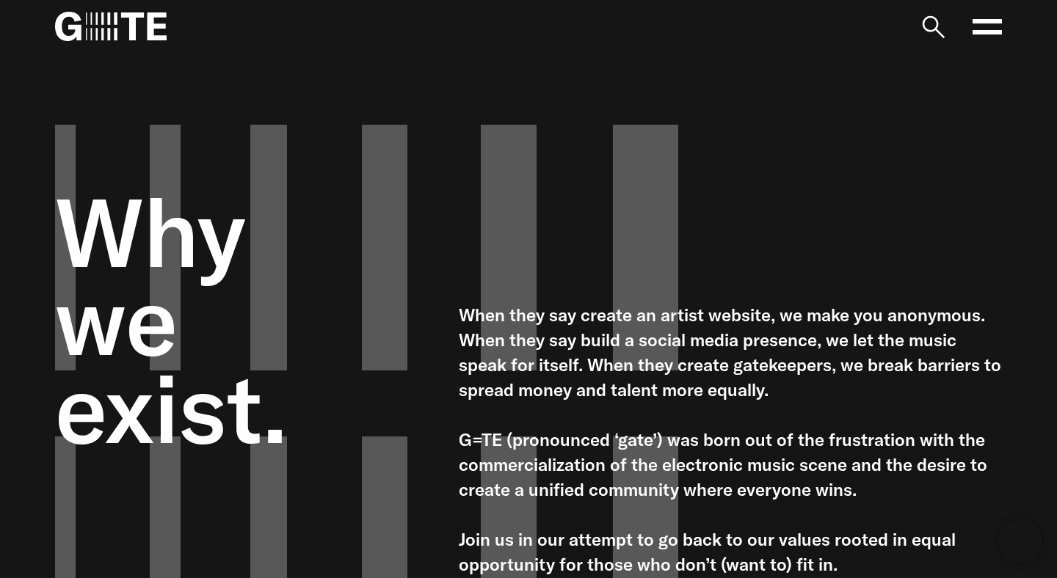
click at [987, 40] on icon at bounding box center [986, 26] width 29 height 29
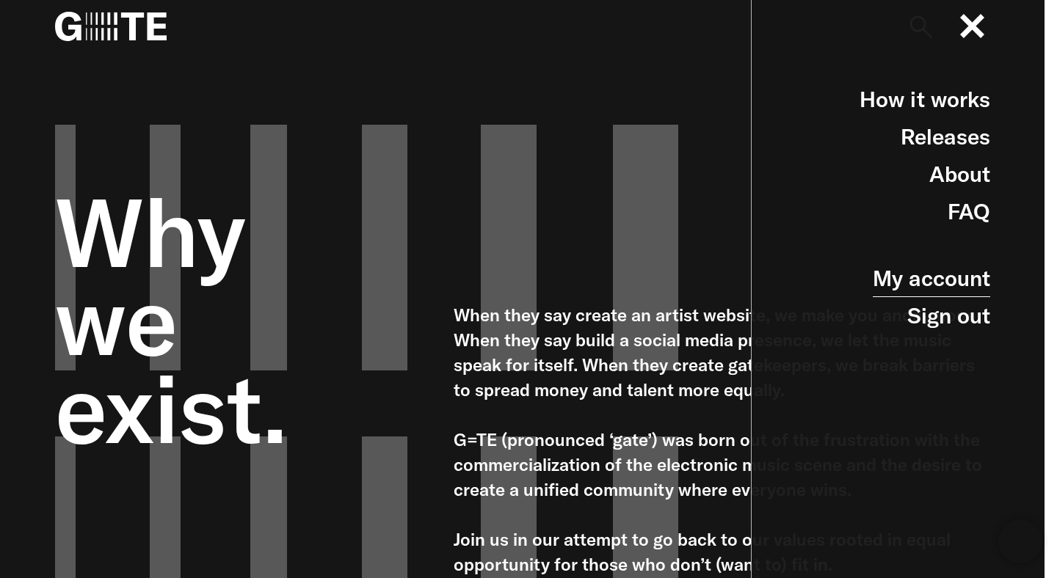
click at [946, 277] on link "My account" at bounding box center [930, 278] width 117 height 37
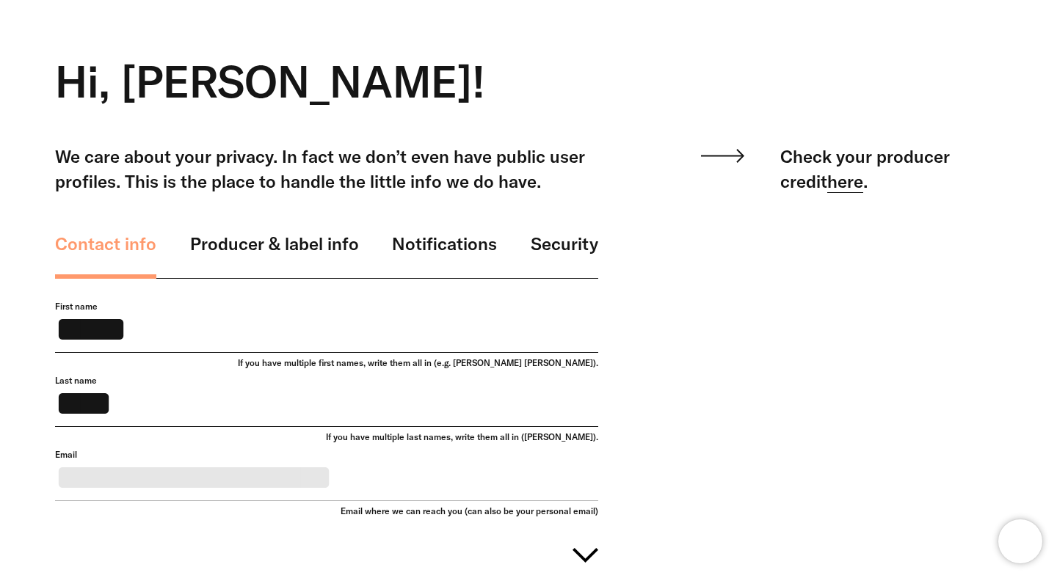
scroll to position [58, 0]
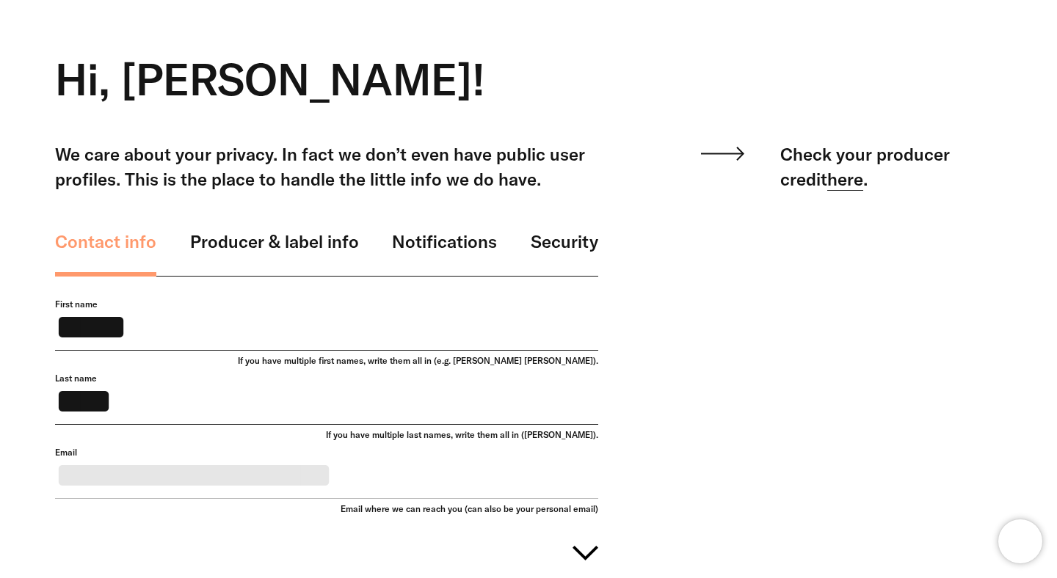
click at [827, 175] on link "here" at bounding box center [845, 179] width 36 height 23
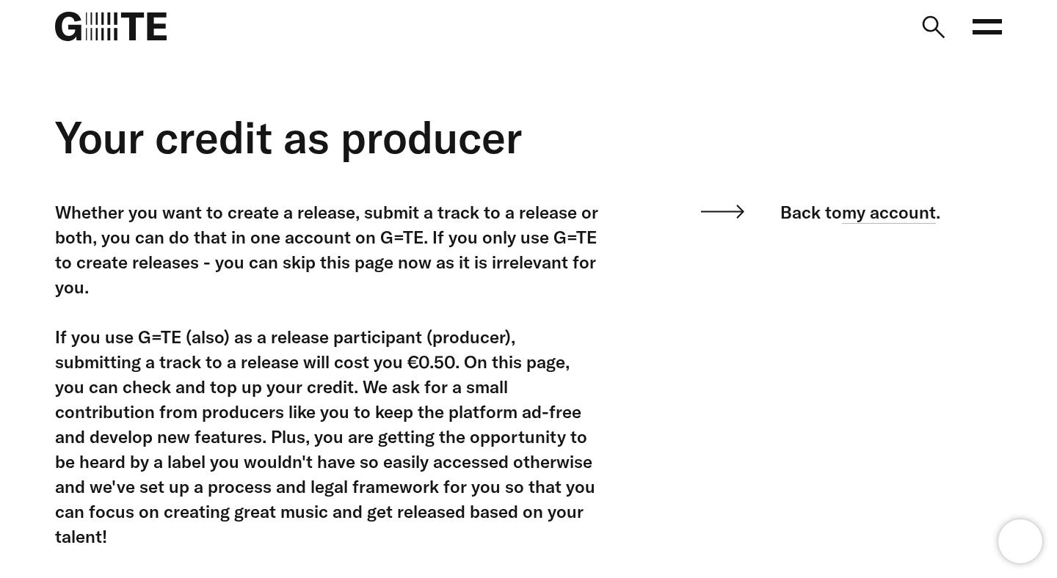
click at [983, 38] on icon at bounding box center [986, 26] width 29 height 29
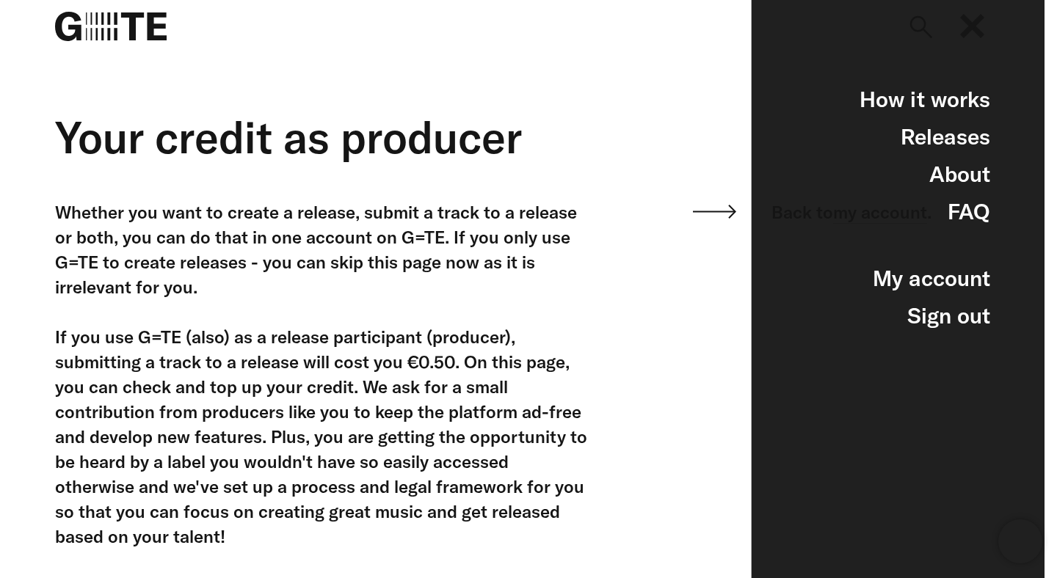
click at [669, 334] on div "Whether you want to create a release, submit a track to a release or both, you …" at bounding box center [511, 543] width 956 height 687
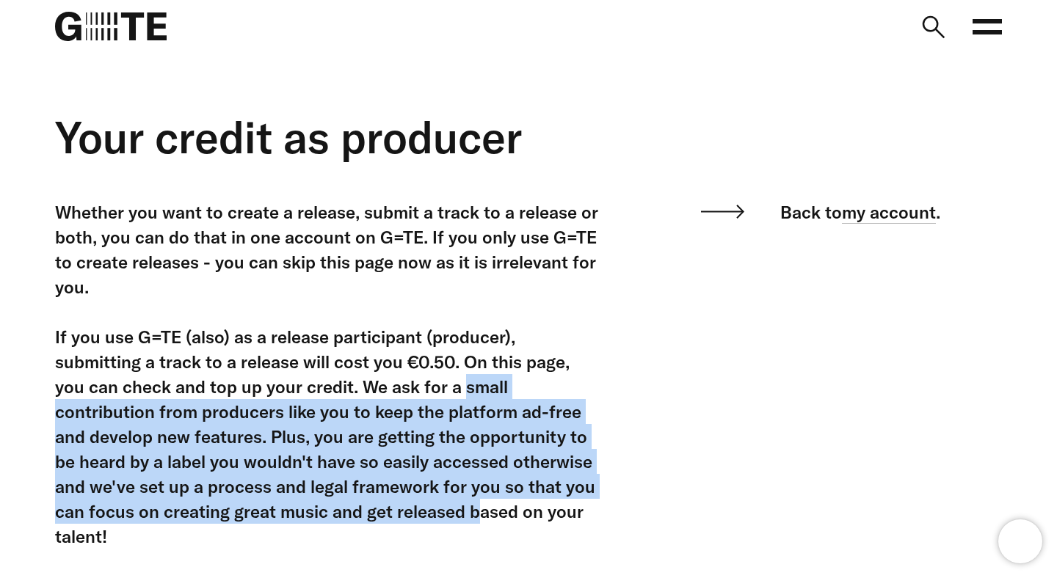
drag, startPoint x: 368, startPoint y: 395, endPoint x: 372, endPoint y: 513, distance: 118.2
click at [372, 513] on div "Whether you want to create a release, submit a track to a release or both, you …" at bounding box center [326, 399] width 543 height 399
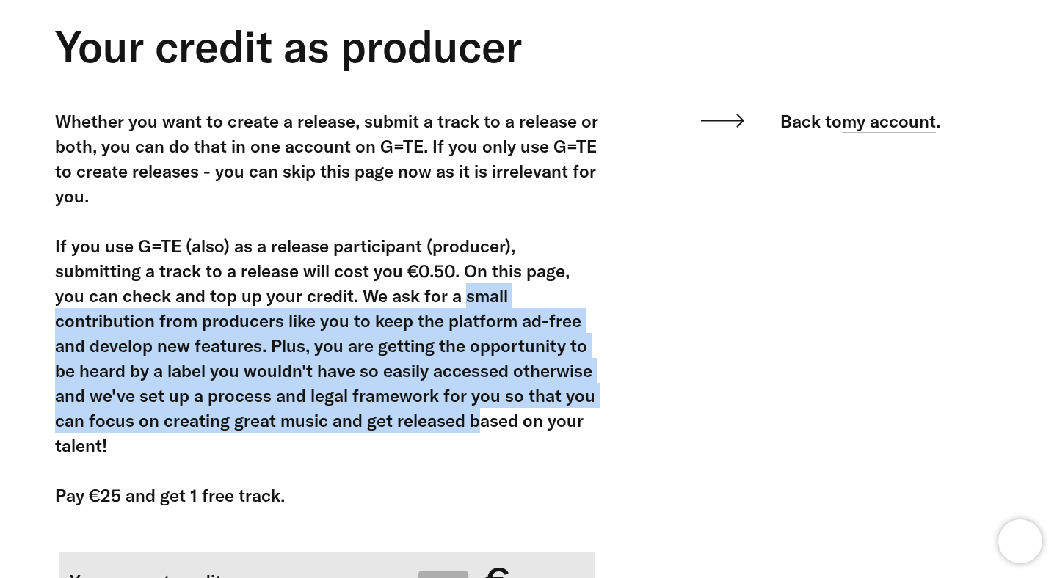
scroll to position [92, 0]
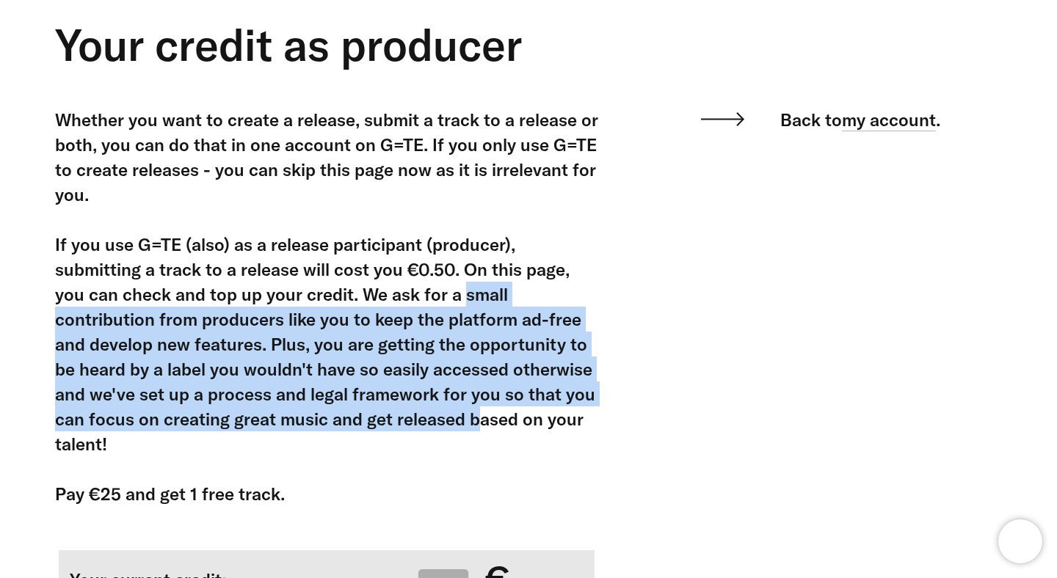
click at [197, 447] on div "Whether you want to create a release, submit a track to a release or both, you …" at bounding box center [326, 306] width 543 height 399
click at [682, 344] on div "Whether you want to create a release, submit a track to a release or both, you …" at bounding box center [517, 450] width 968 height 687
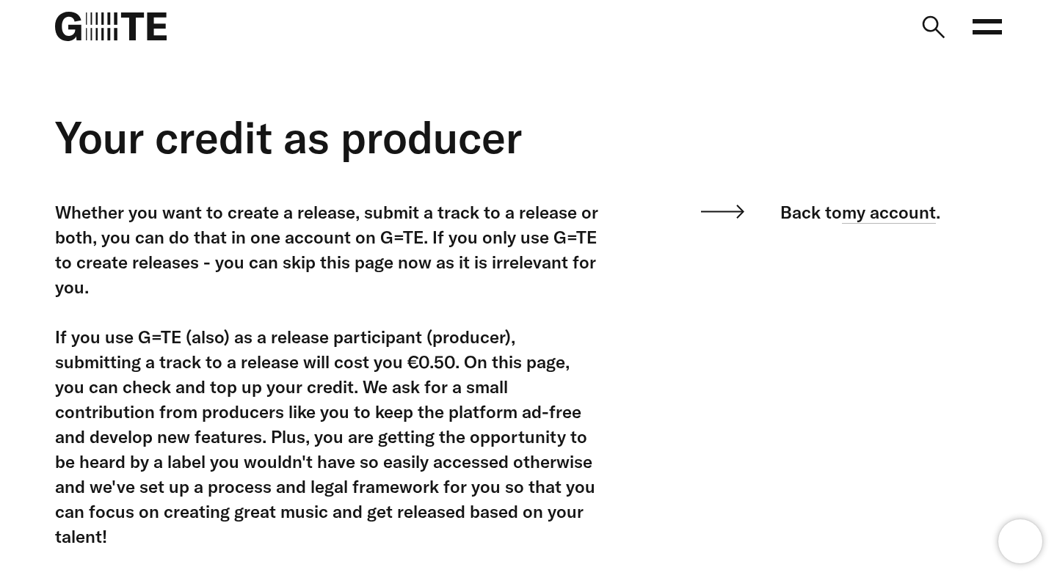
click at [993, 29] on icon at bounding box center [986, 26] width 29 height 29
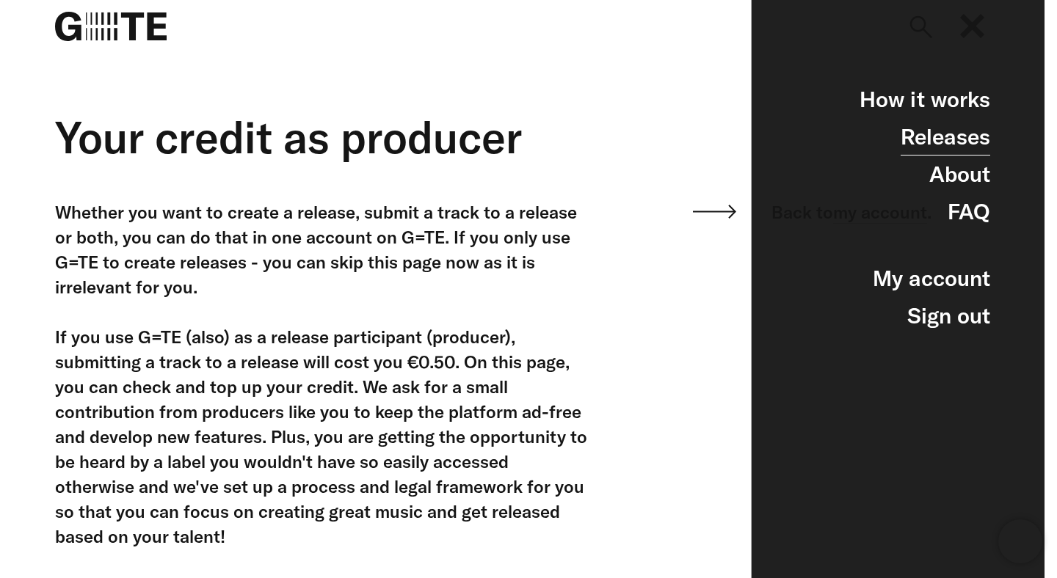
click at [936, 140] on link "Releases" at bounding box center [945, 136] width 90 height 37
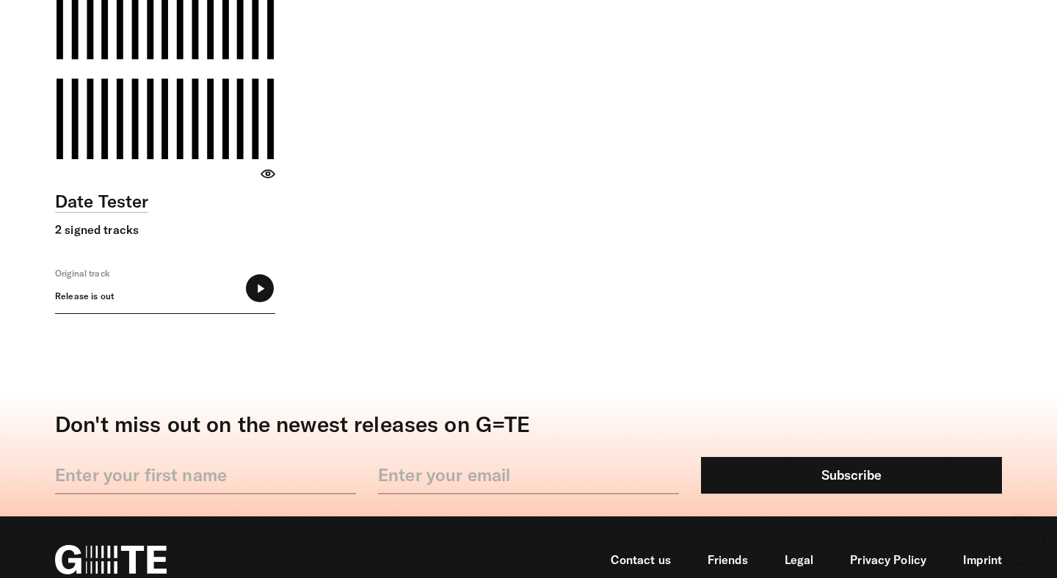
scroll to position [7304, 0]
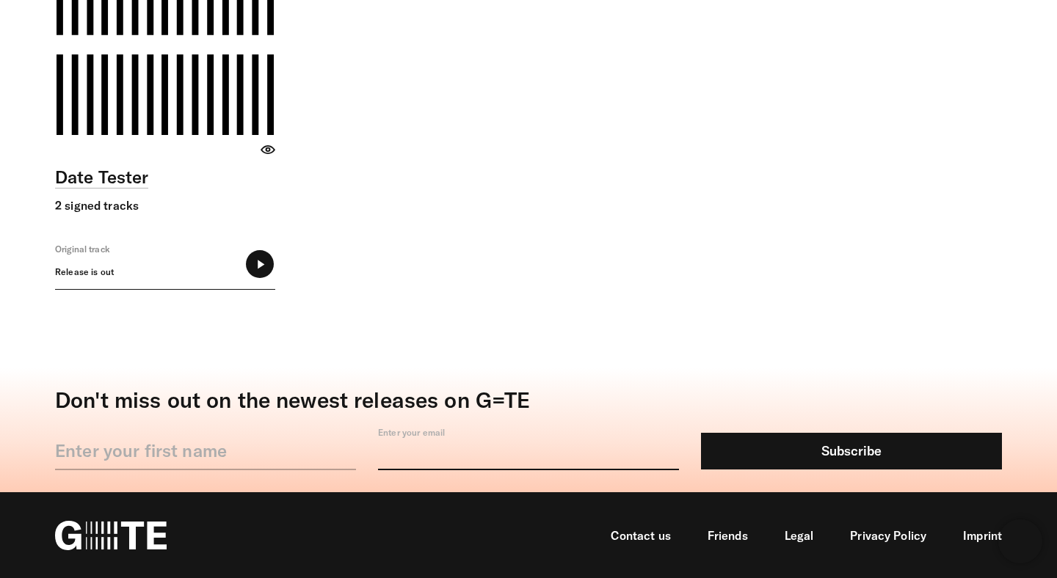
click at [606, 450] on input "Enter your email" at bounding box center [528, 451] width 301 height 37
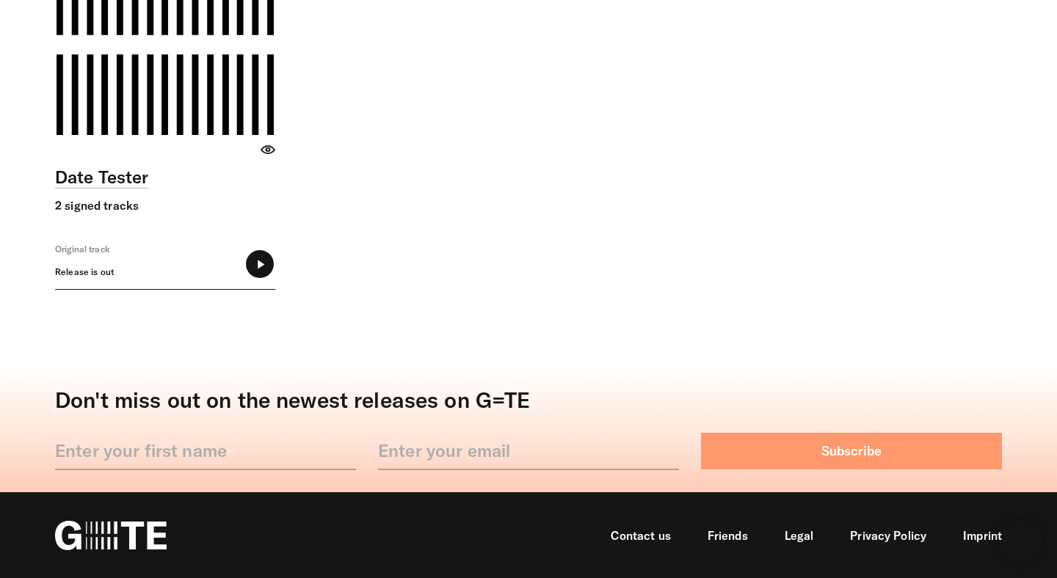
click at [743, 443] on button "Subscribe" at bounding box center [851, 451] width 301 height 37
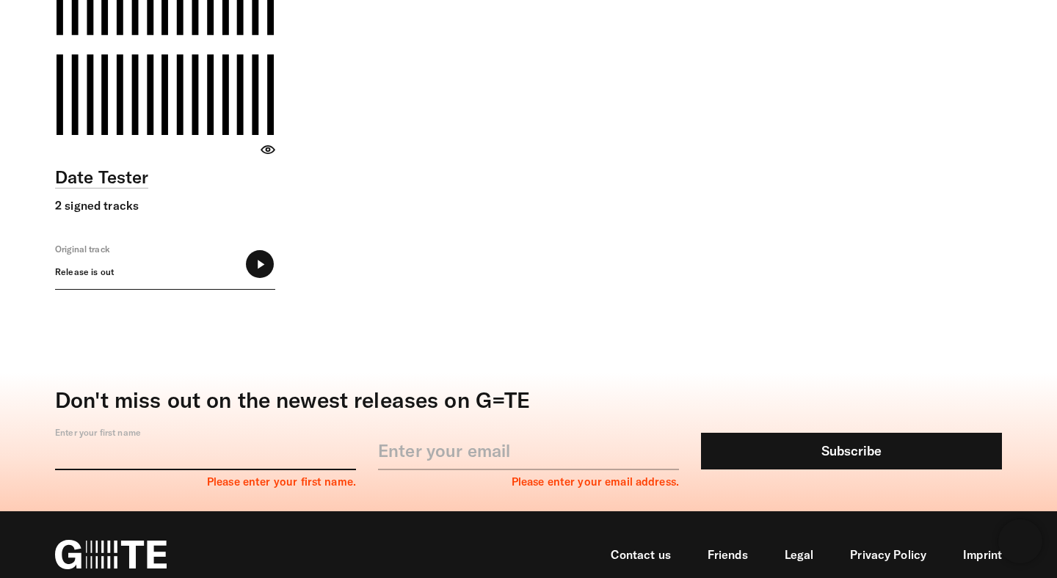
click at [284, 447] on input "Enter your first name" at bounding box center [205, 451] width 301 height 37
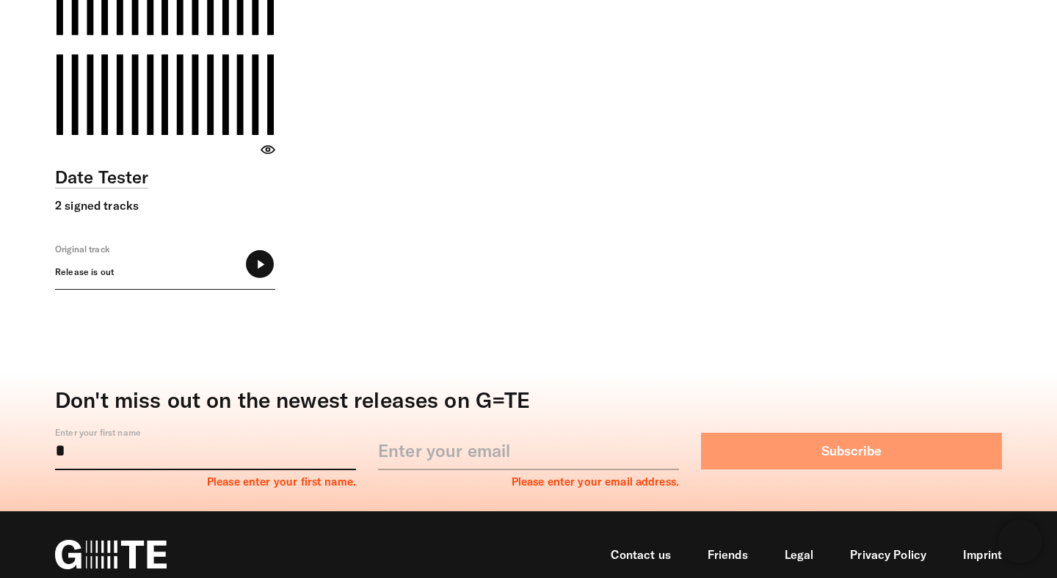
type input "*"
click at [730, 439] on button "Subscribe" at bounding box center [851, 451] width 301 height 37
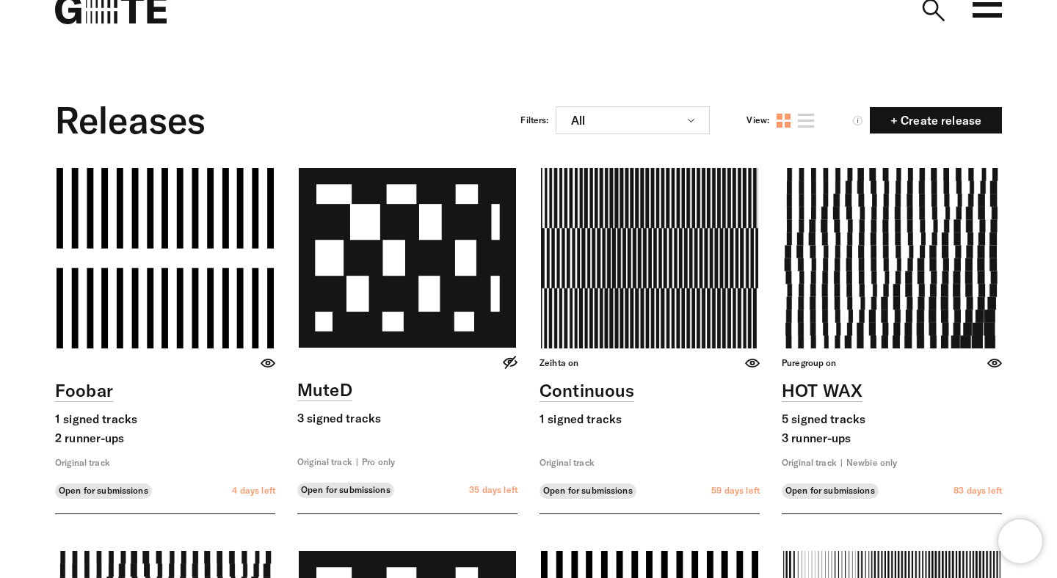
scroll to position [0, 0]
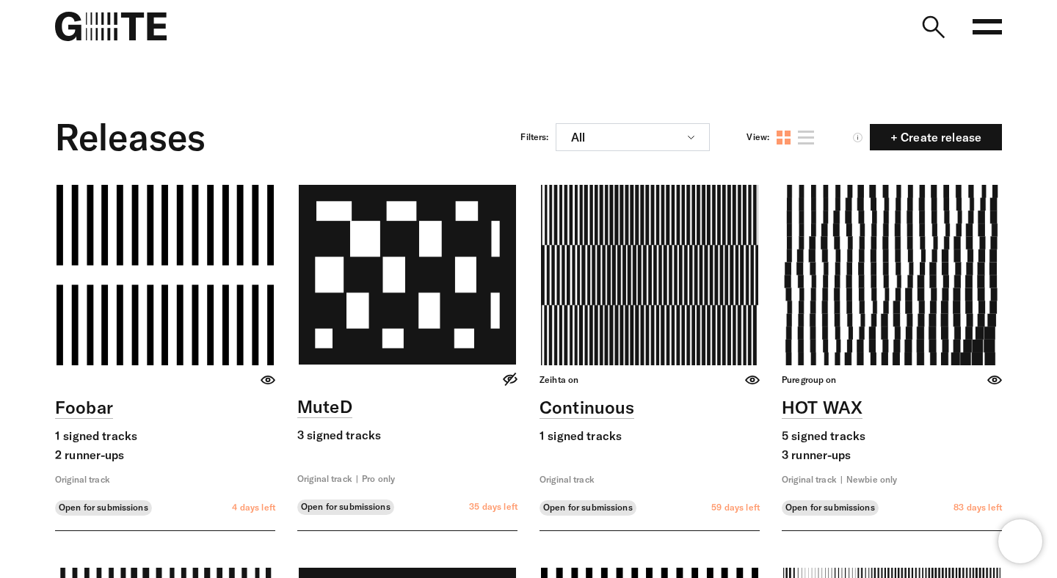
click at [993, 32] on rect at bounding box center [986, 32] width 29 height 4
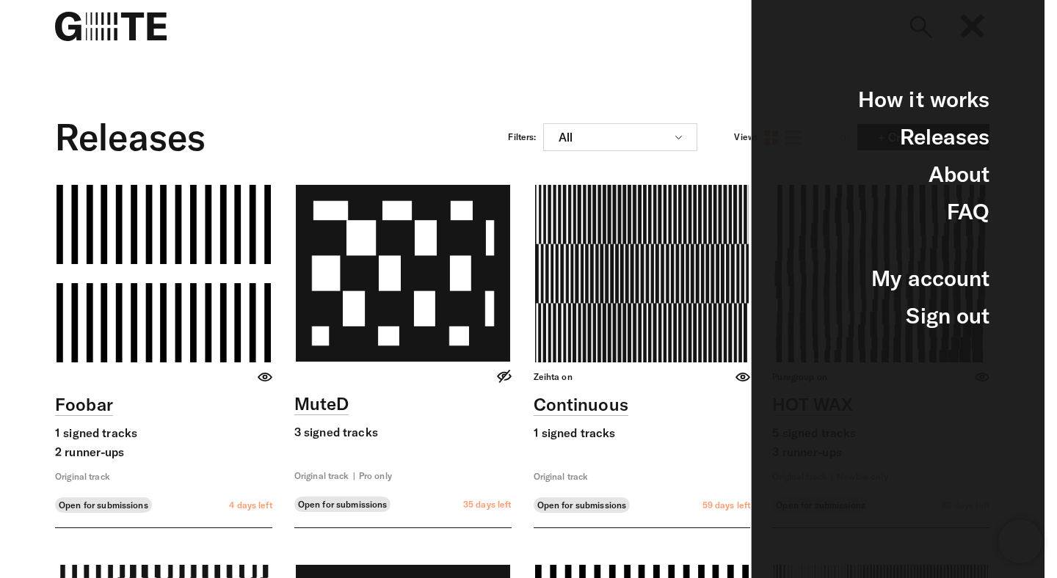
click at [658, 98] on div at bounding box center [511, 82] width 956 height 59
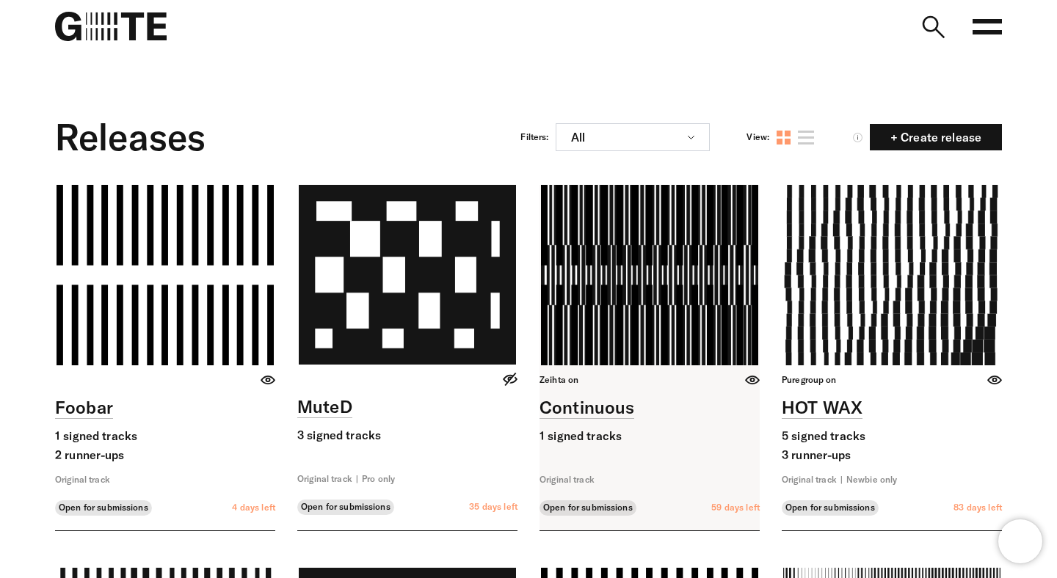
click at [685, 250] on link at bounding box center [649, 358] width 220 height 346
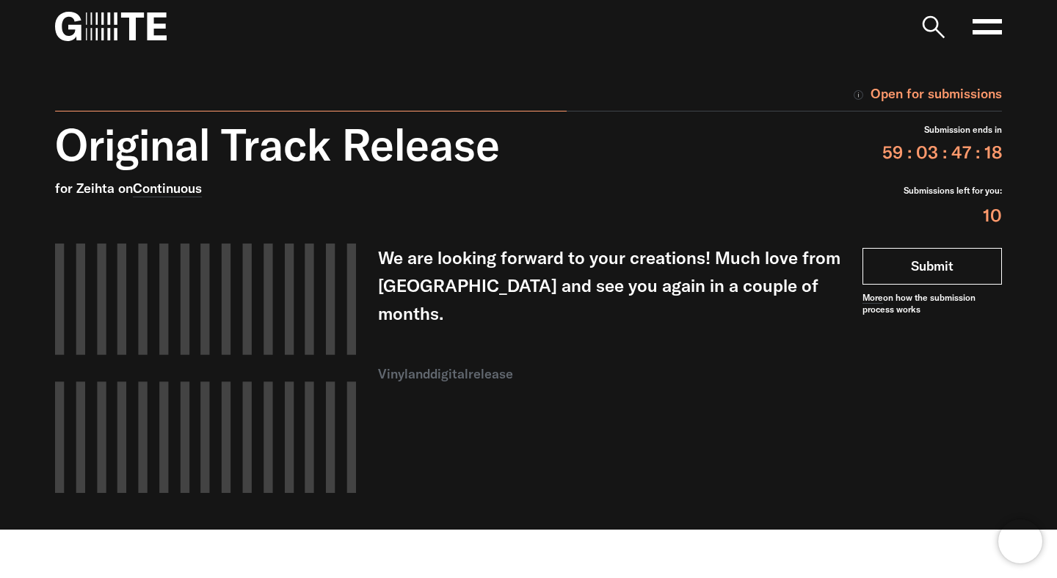
click at [932, 265] on link "Submit" at bounding box center [931, 266] width 139 height 37
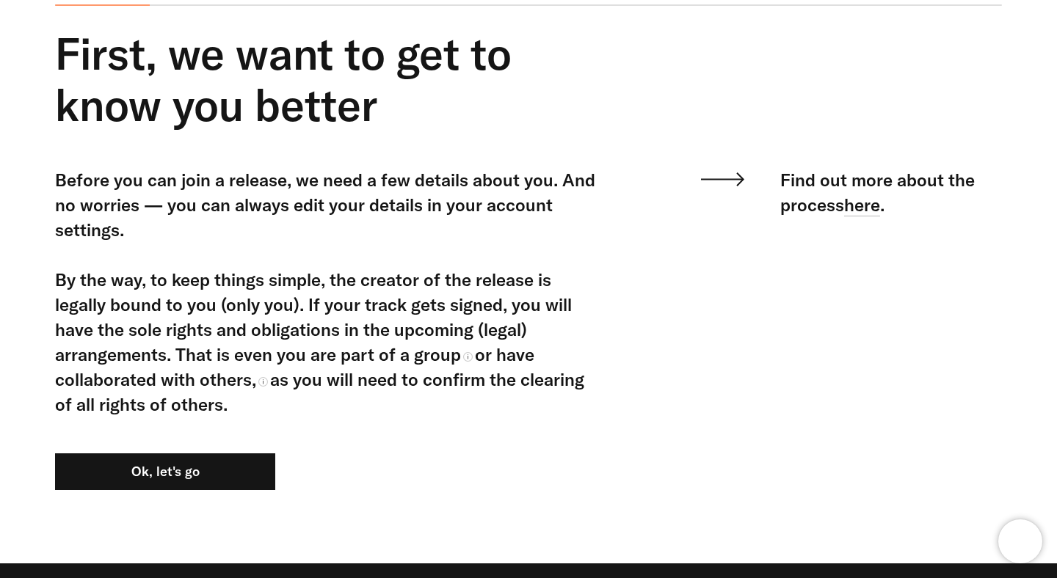
scroll to position [91, 0]
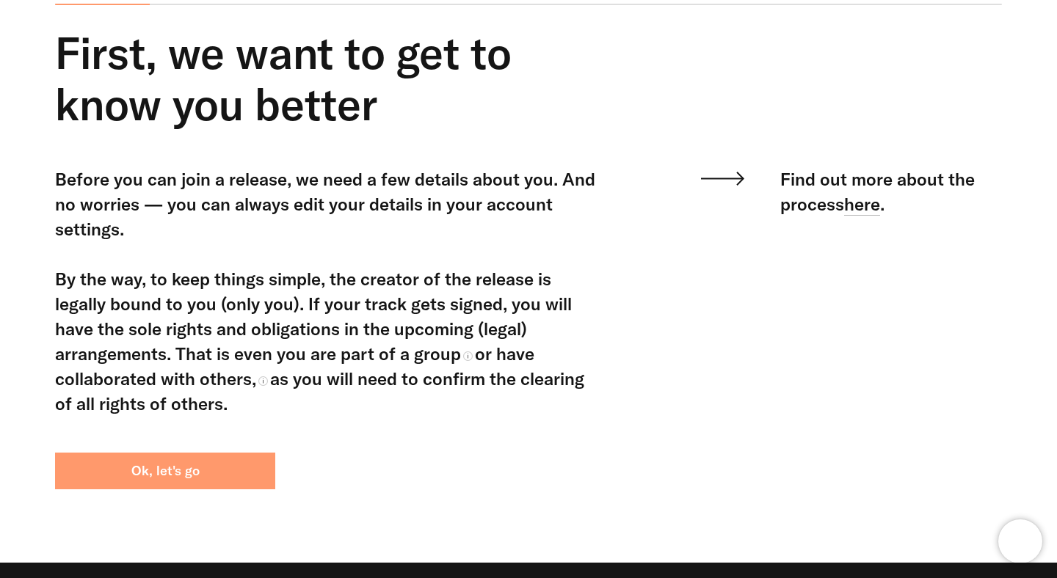
click at [236, 459] on button "Ok, let's go" at bounding box center [165, 471] width 220 height 37
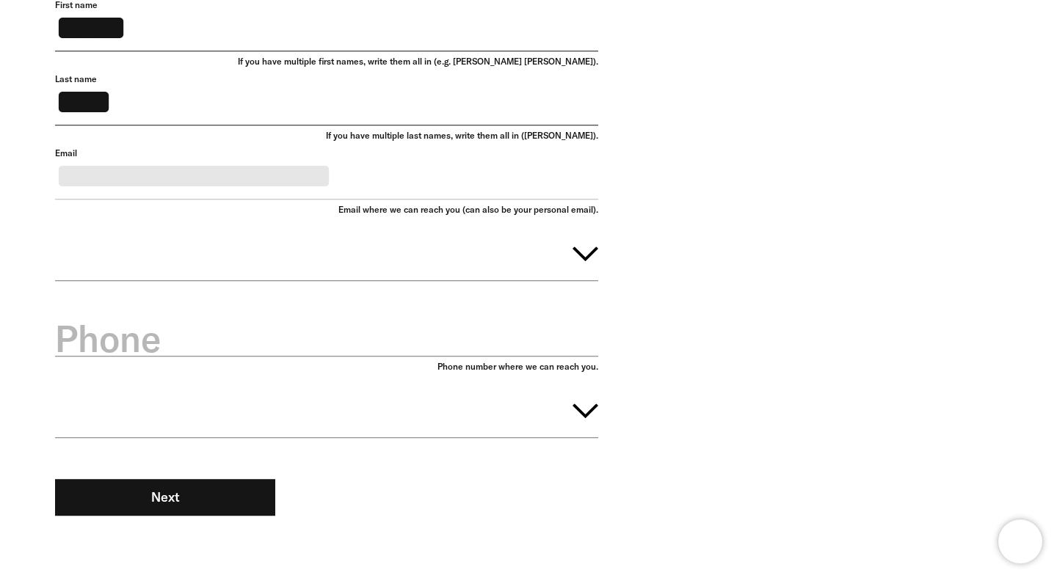
scroll to position [191, 0]
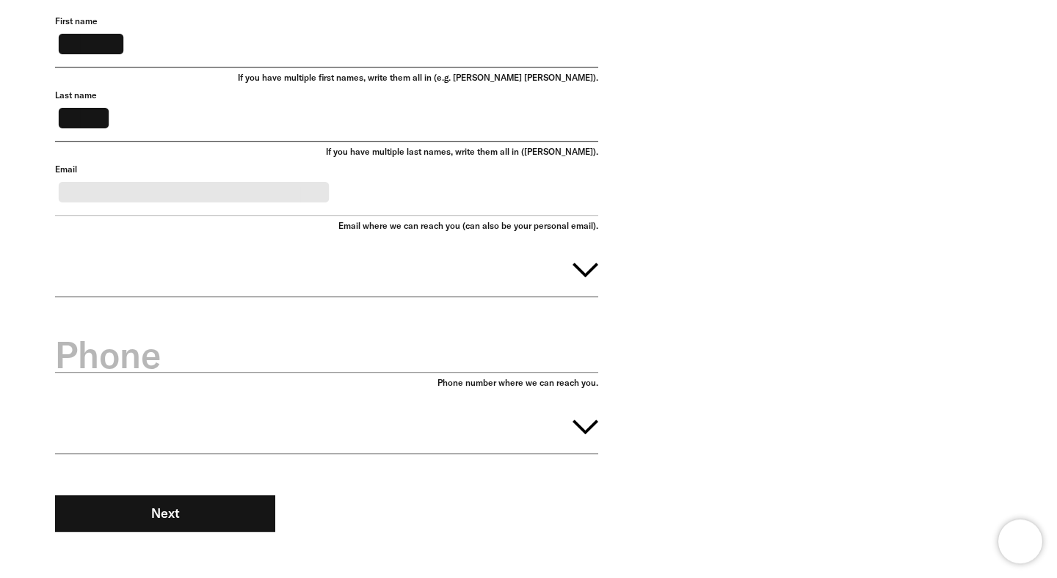
click at [248, 290] on button "button" at bounding box center [326, 267] width 543 height 59
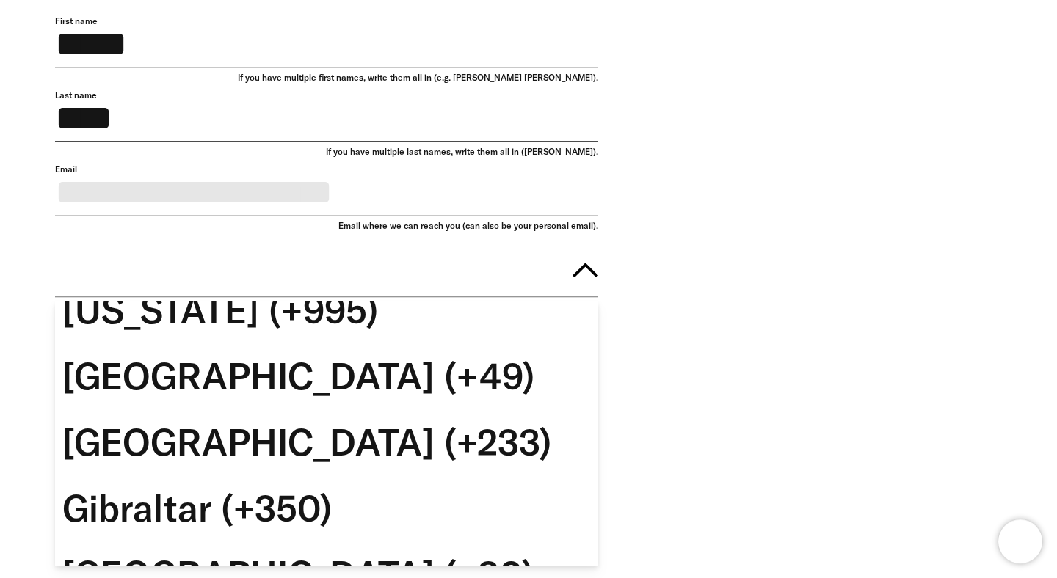
scroll to position [5275, 0]
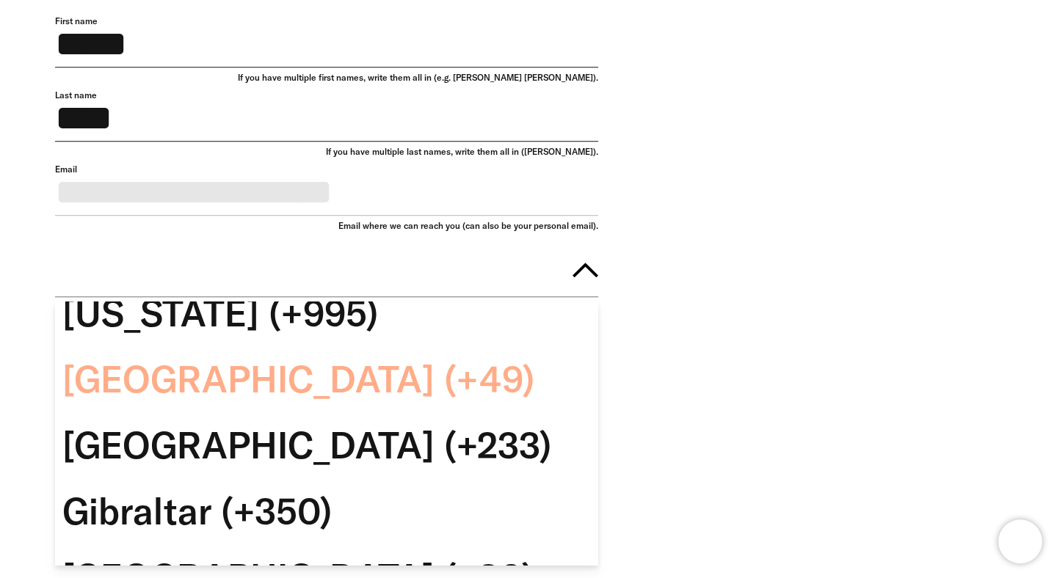
click at [246, 412] on div "Germany (+49)" at bounding box center [326, 379] width 543 height 66
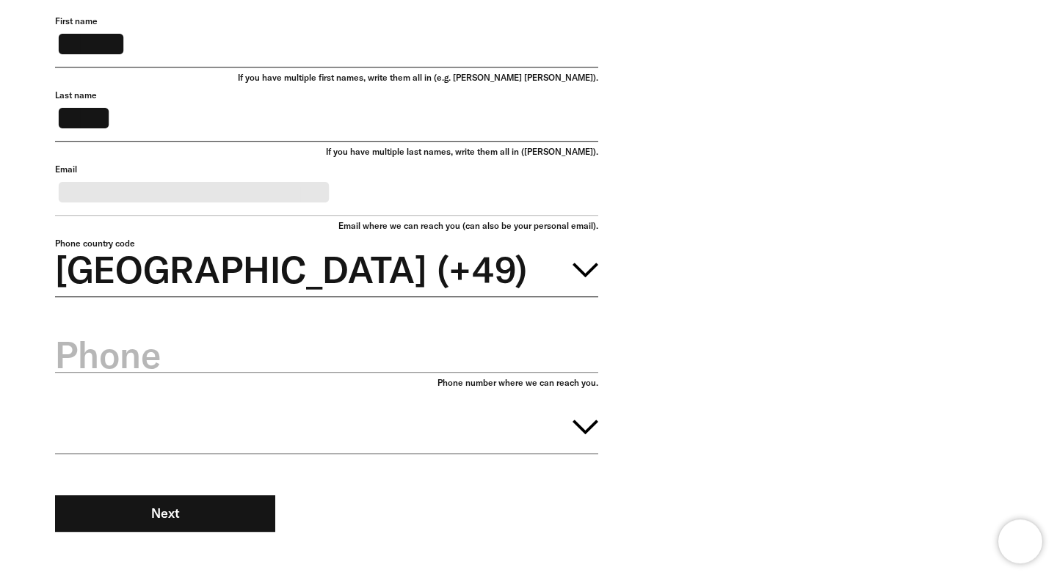
click at [261, 372] on label "Phone" at bounding box center [326, 354] width 543 height 51
click at [261, 372] on input "Phone" at bounding box center [326, 347] width 543 height 52
type input "**********"
click at [731, 296] on div "**********" at bounding box center [517, 291] width 968 height 553
click at [381, 445] on button "button" at bounding box center [326, 424] width 543 height 59
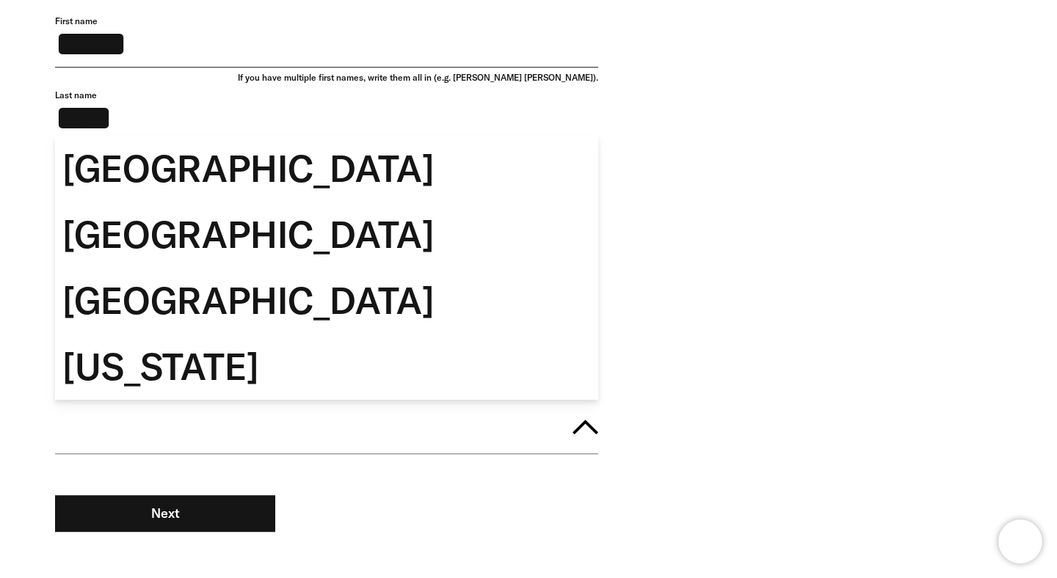
click at [712, 293] on div "**********" at bounding box center [517, 291] width 968 height 553
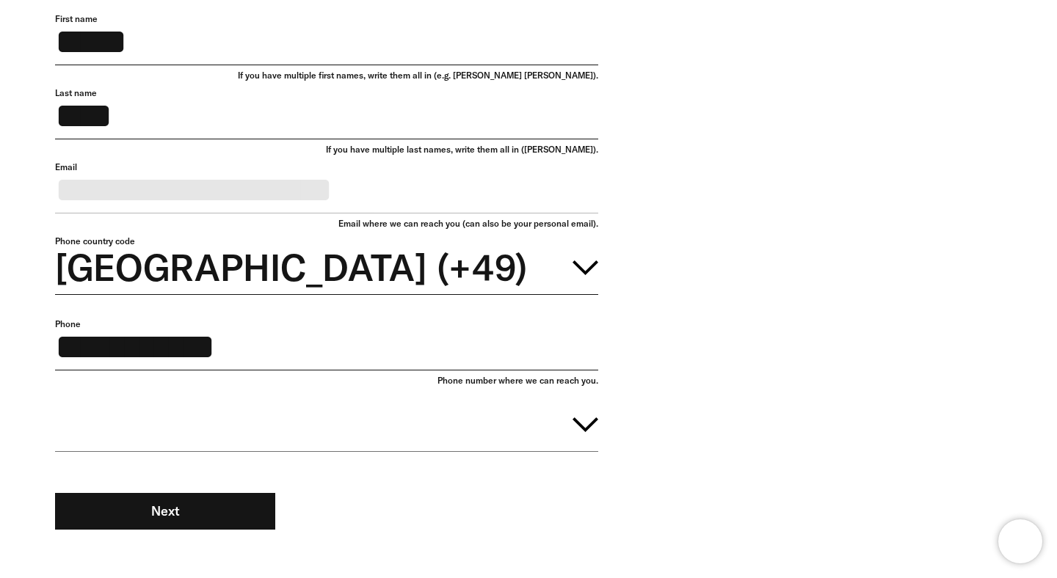
scroll to position [181, 0]
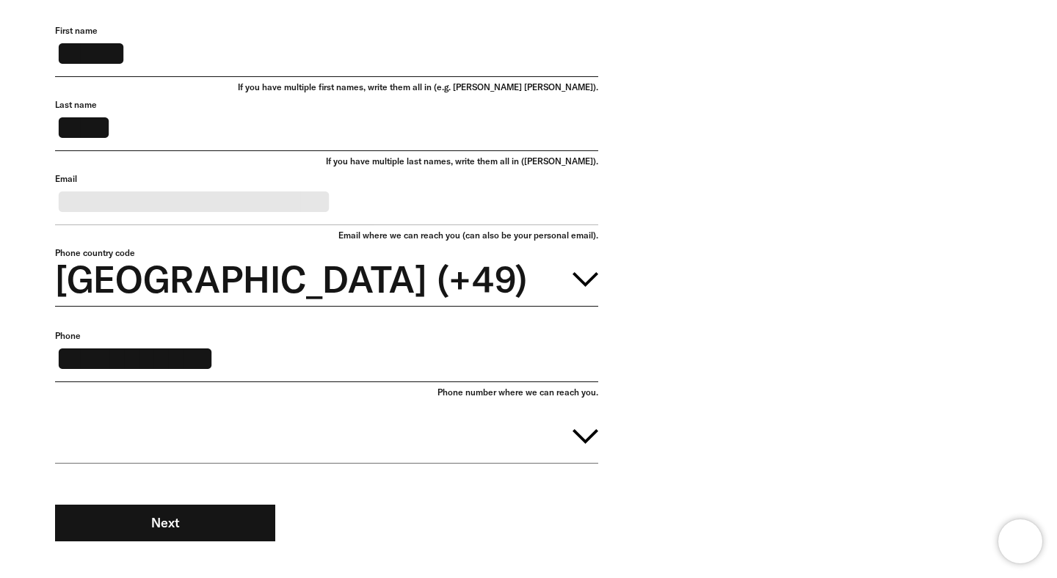
click at [506, 461] on button "button" at bounding box center [326, 433] width 543 height 59
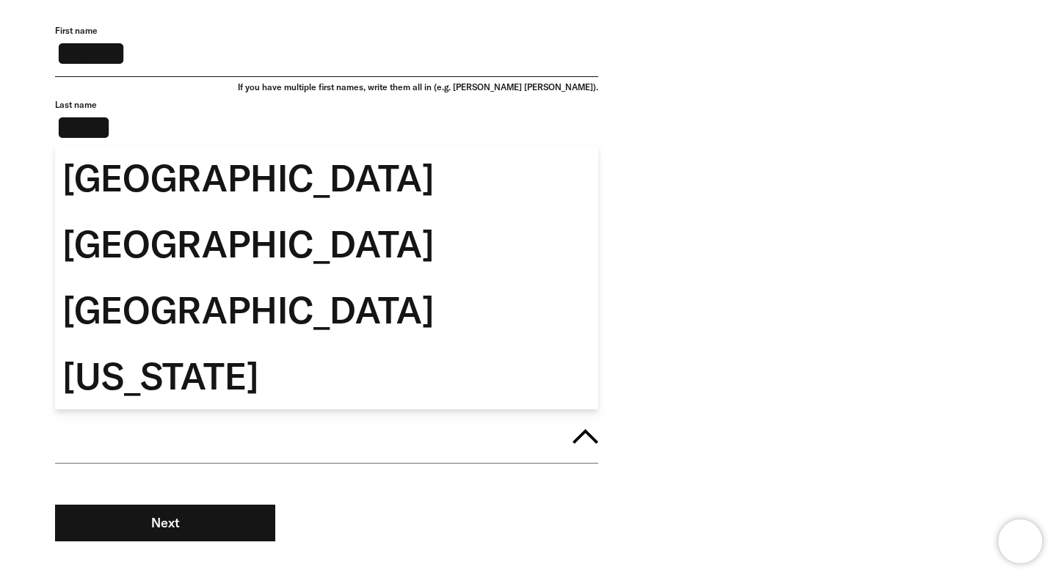
click at [729, 199] on div "**********" at bounding box center [517, 301] width 968 height 553
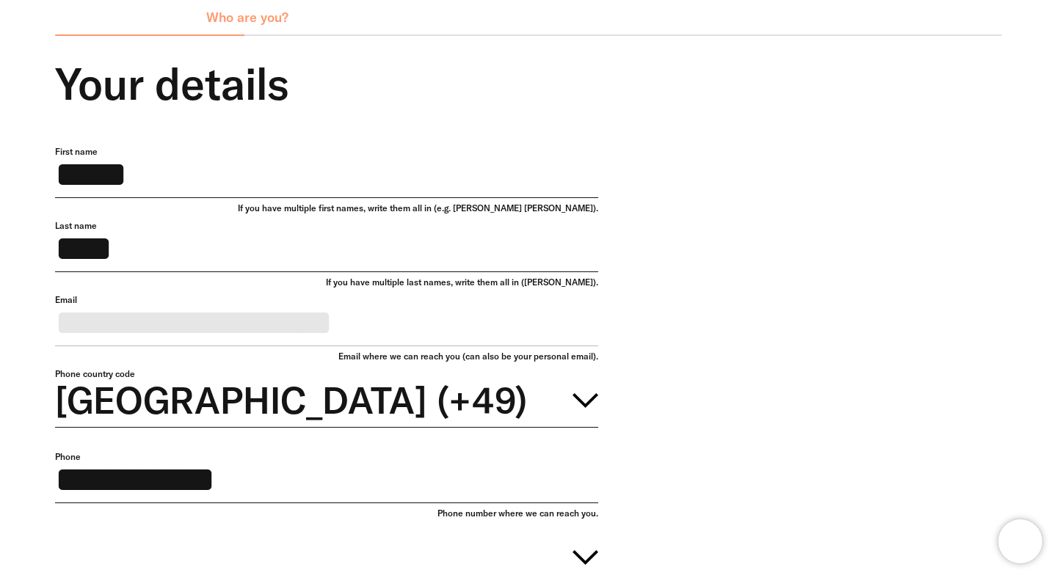
scroll to position [0, 0]
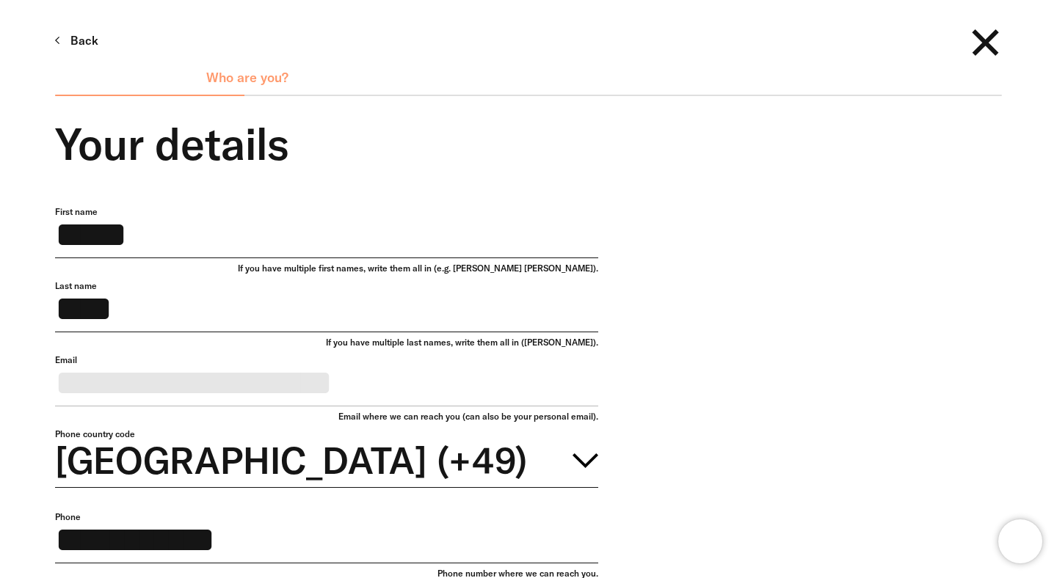
click at [95, 45] on link "Back" at bounding box center [76, 40] width 43 height 25
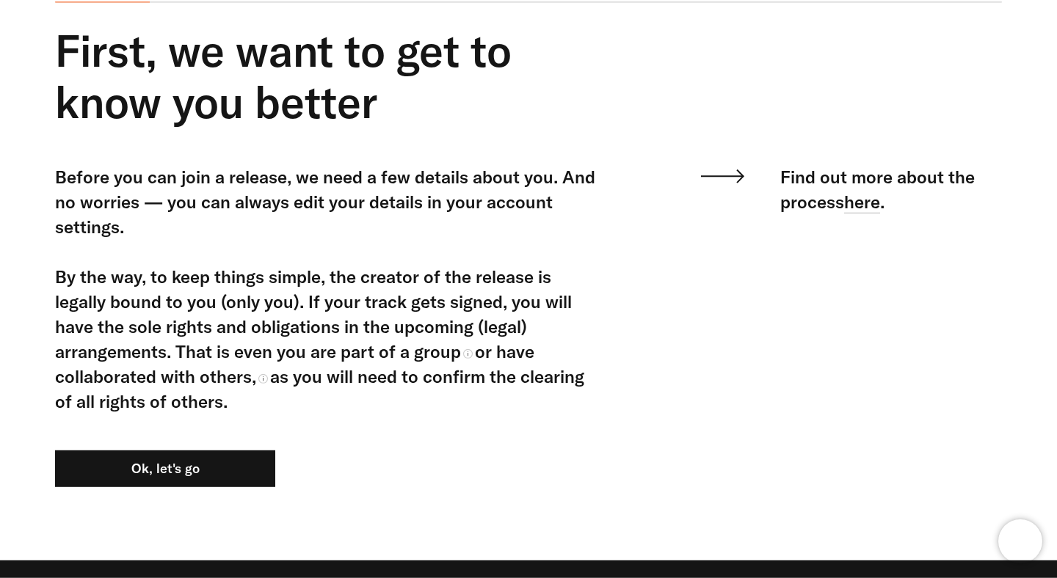
scroll to position [96, 0]
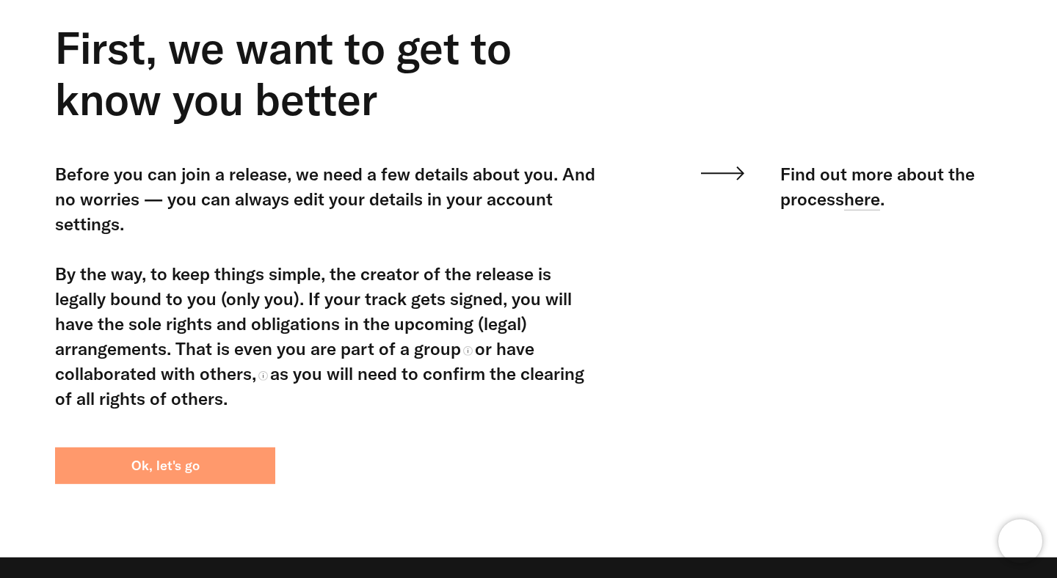
click at [226, 457] on button "Ok, let's go" at bounding box center [165, 466] width 220 height 37
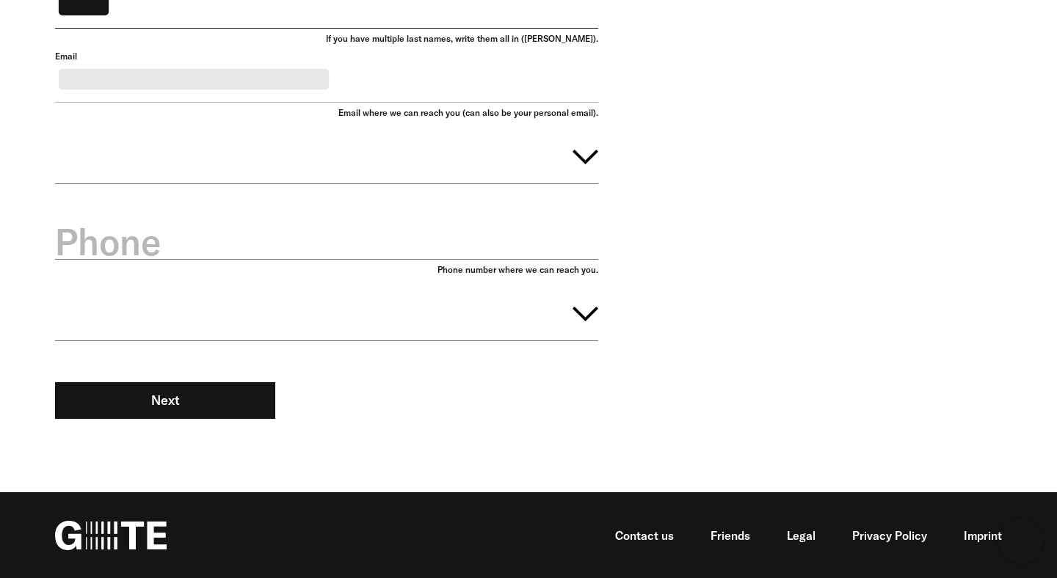
scroll to position [326, 0]
drag, startPoint x: 605, startPoint y: 195, endPoint x: 512, endPoint y: 173, distance: 95.7
click at [508, 176] on div "**********" at bounding box center [517, 178] width 968 height 553
click at [631, 189] on div "**********" at bounding box center [517, 178] width 968 height 553
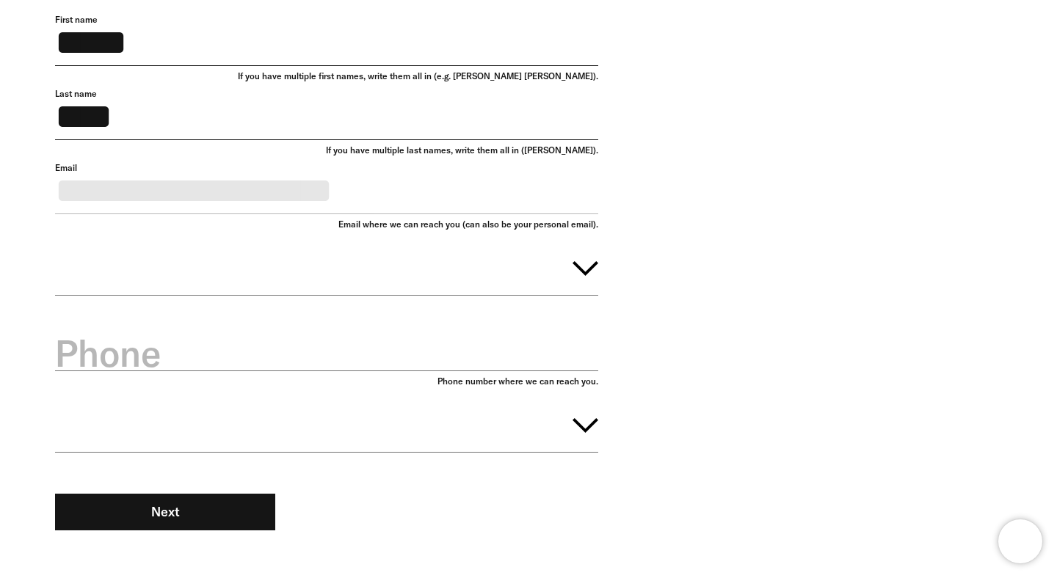
scroll to position [207, 0]
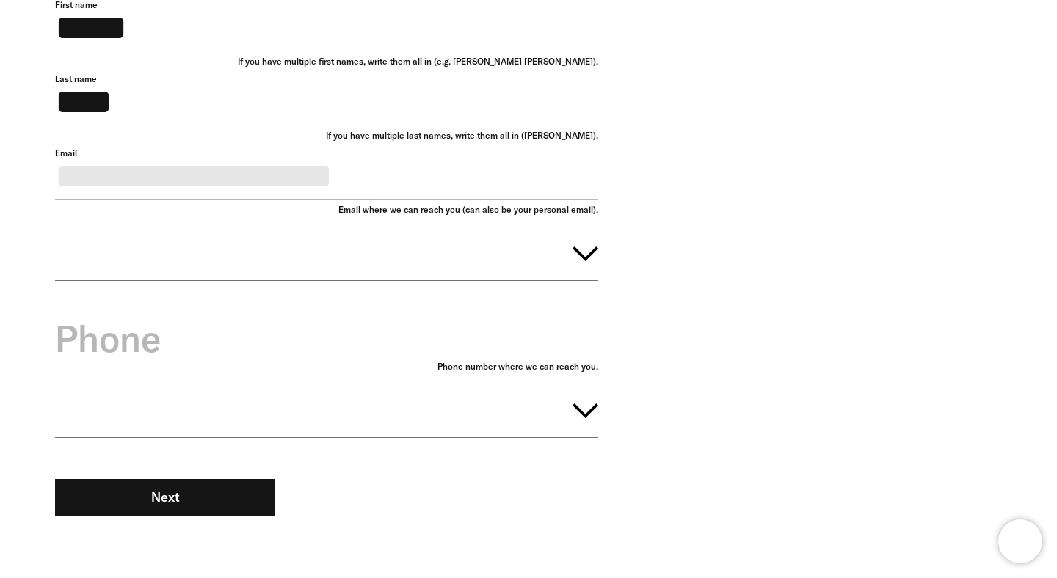
click at [593, 261] on icon "button" at bounding box center [585, 254] width 26 height 15
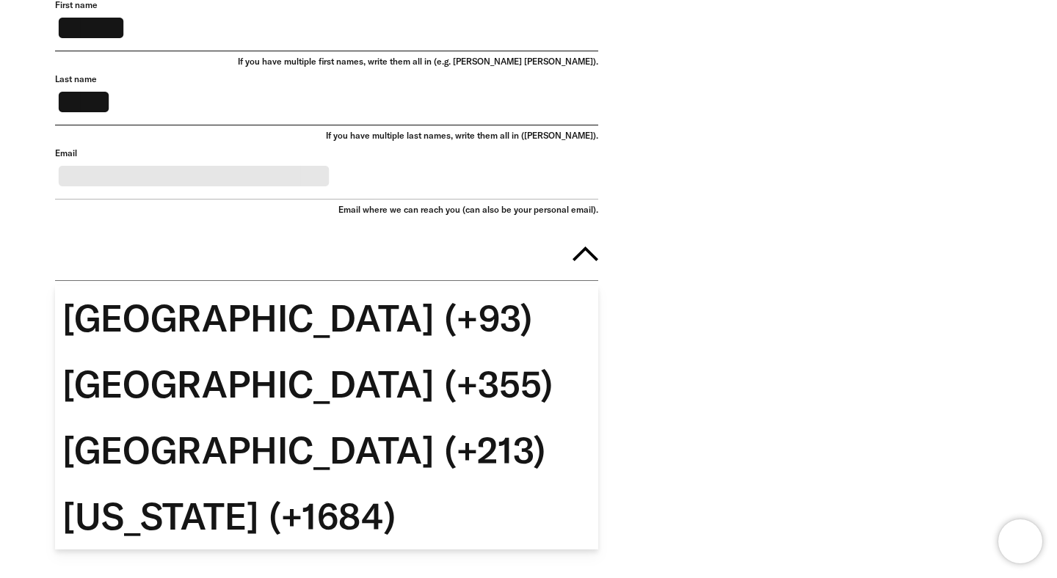
click at [742, 231] on div "**********" at bounding box center [517, 275] width 968 height 553
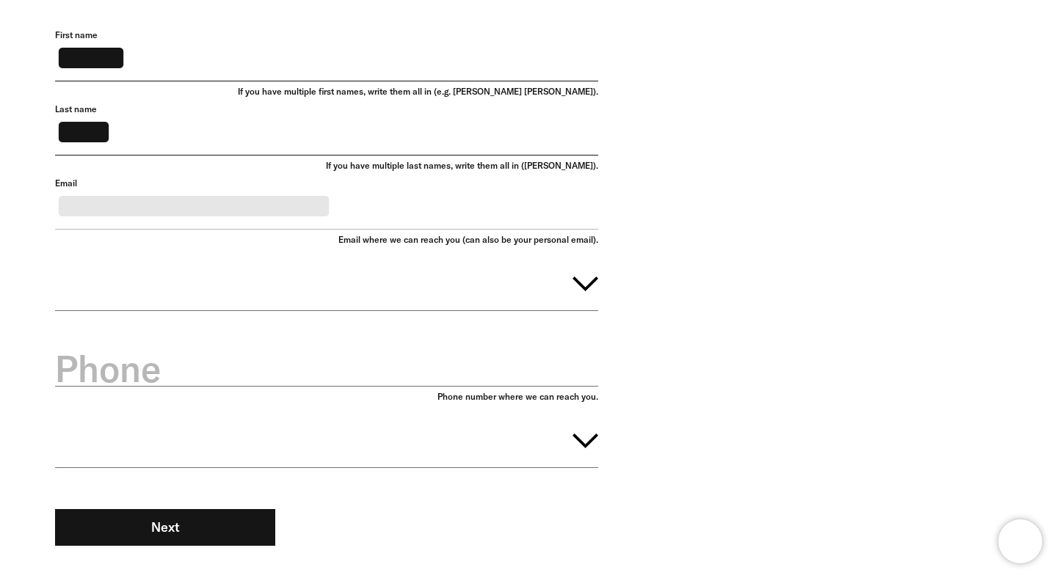
scroll to position [170, 0]
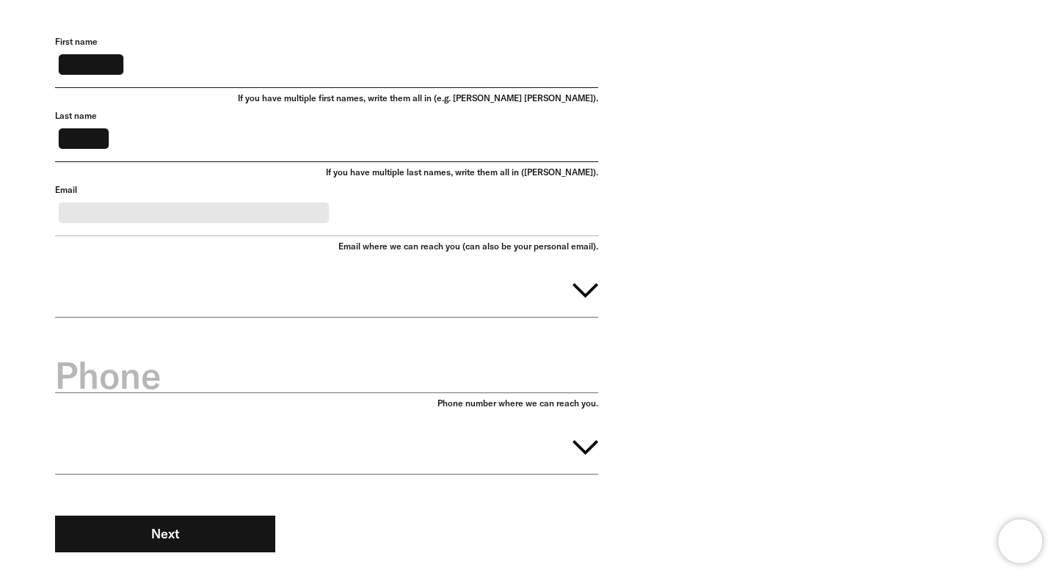
click at [348, 234] on input "**********" at bounding box center [326, 210] width 543 height 52
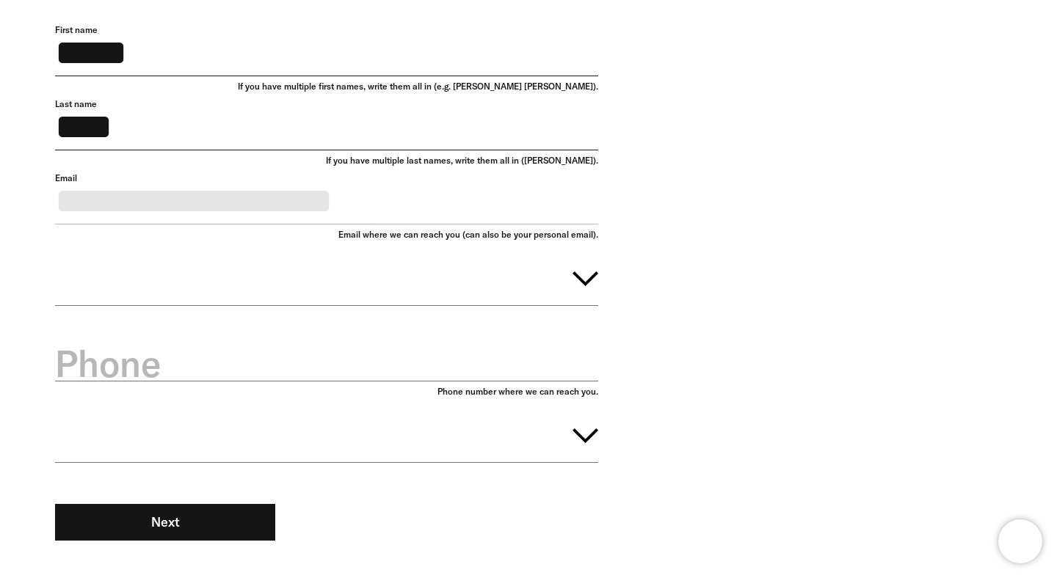
scroll to position [183, 0]
click at [941, 67] on div "**********" at bounding box center [517, 299] width 968 height 553
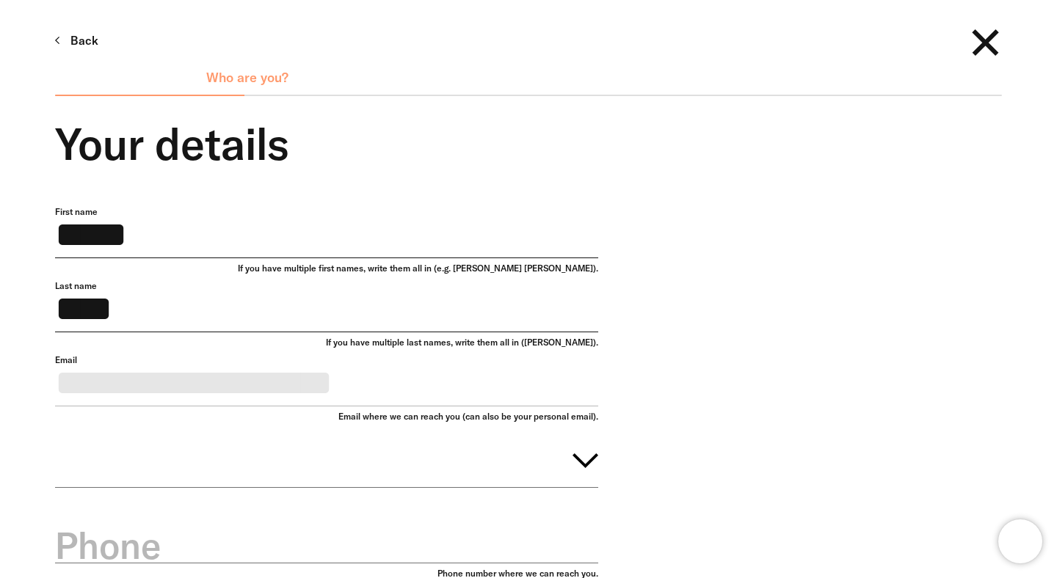
click at [740, 362] on div "**********" at bounding box center [517, 482] width 968 height 553
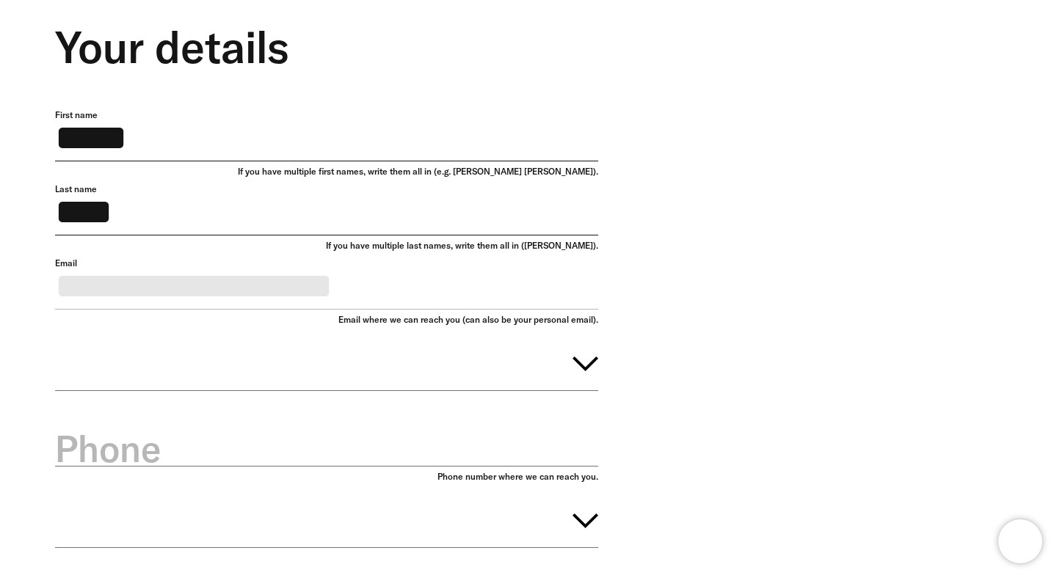
scroll to position [330, 0]
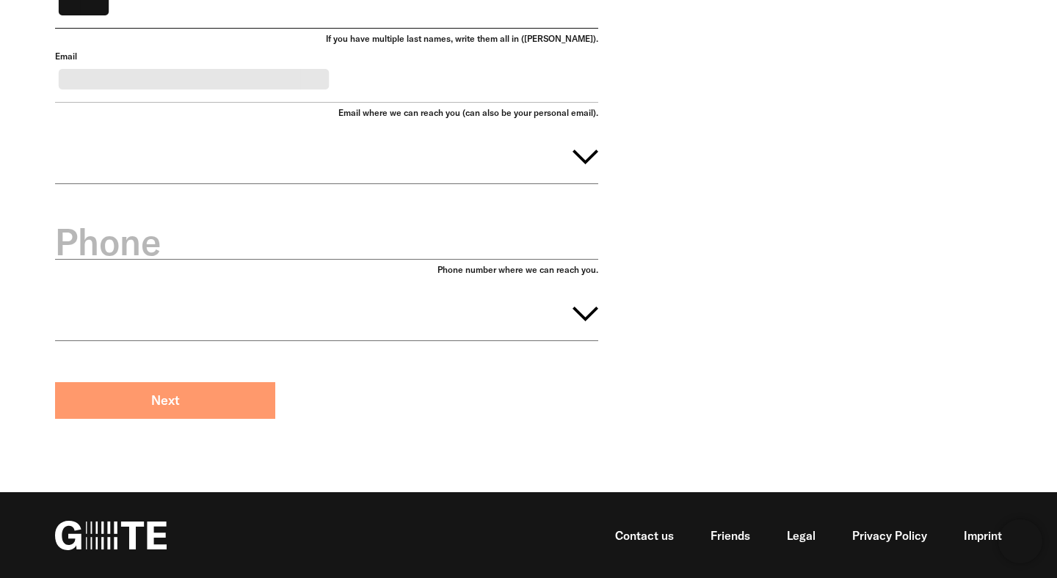
click at [223, 387] on button "Next" at bounding box center [165, 400] width 220 height 37
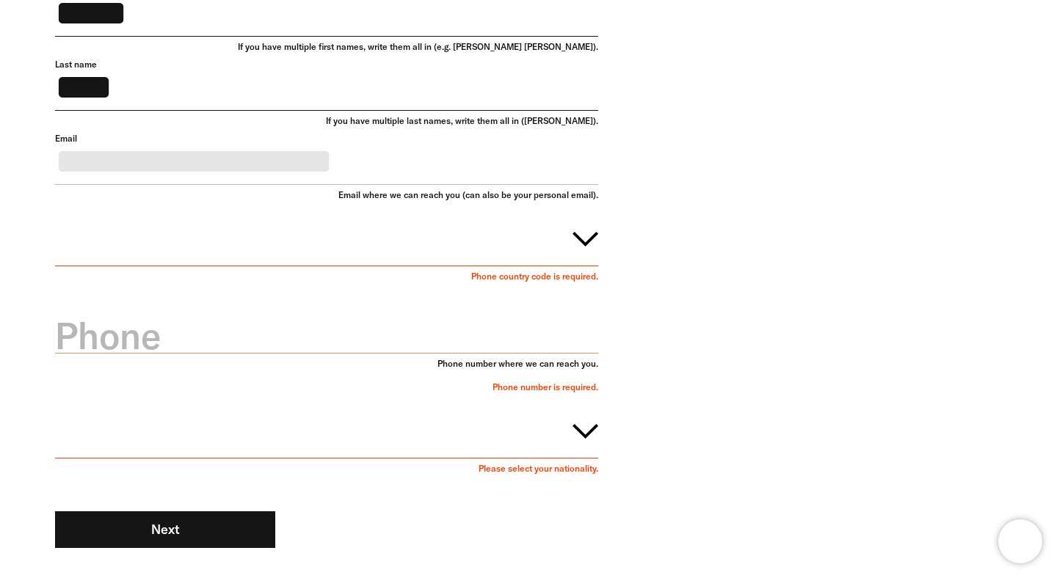
scroll to position [213, 0]
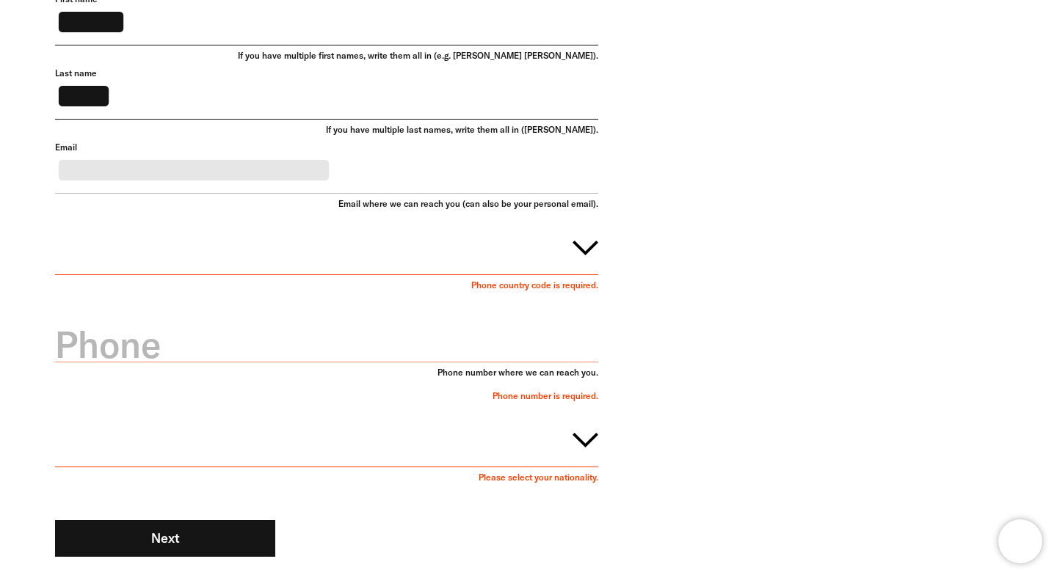
click at [439, 252] on button "button" at bounding box center [326, 245] width 543 height 59
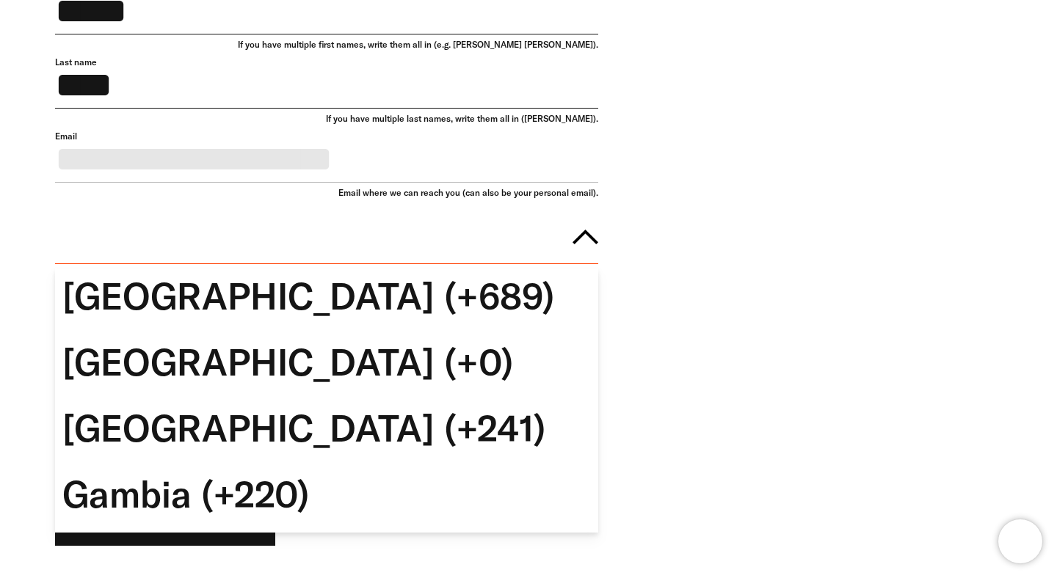
scroll to position [5320, 0]
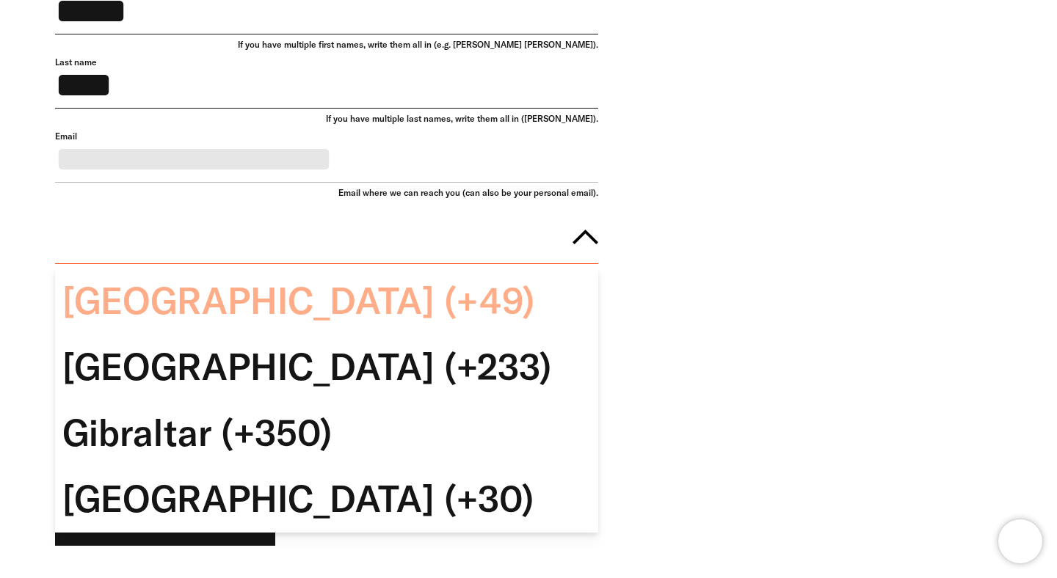
click at [355, 334] on div "Germany (+49)" at bounding box center [326, 301] width 543 height 66
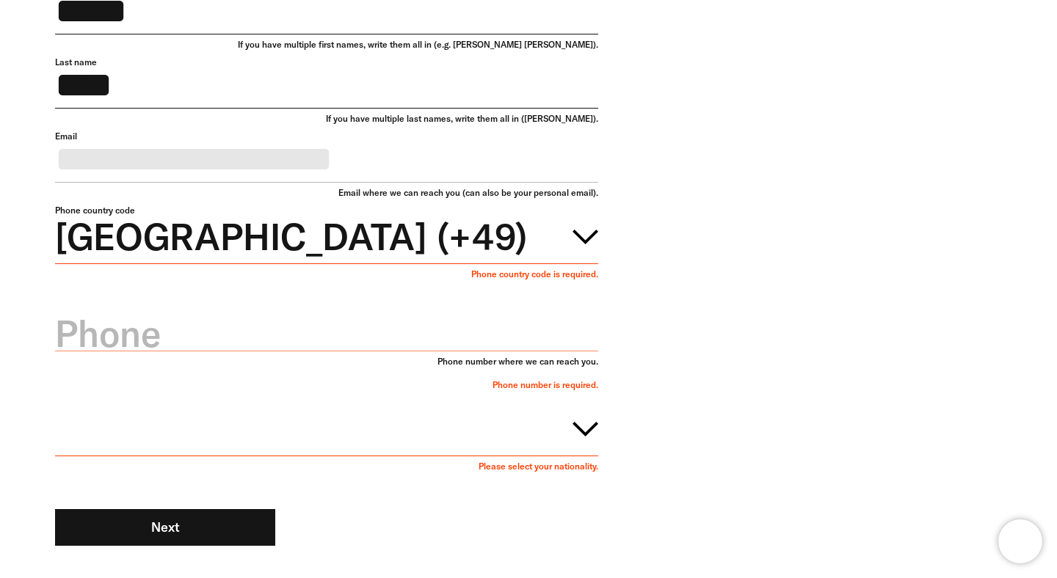
click at [325, 360] on label "Phone" at bounding box center [326, 333] width 543 height 51
click at [325, 351] on input "Phone" at bounding box center [326, 325] width 543 height 52
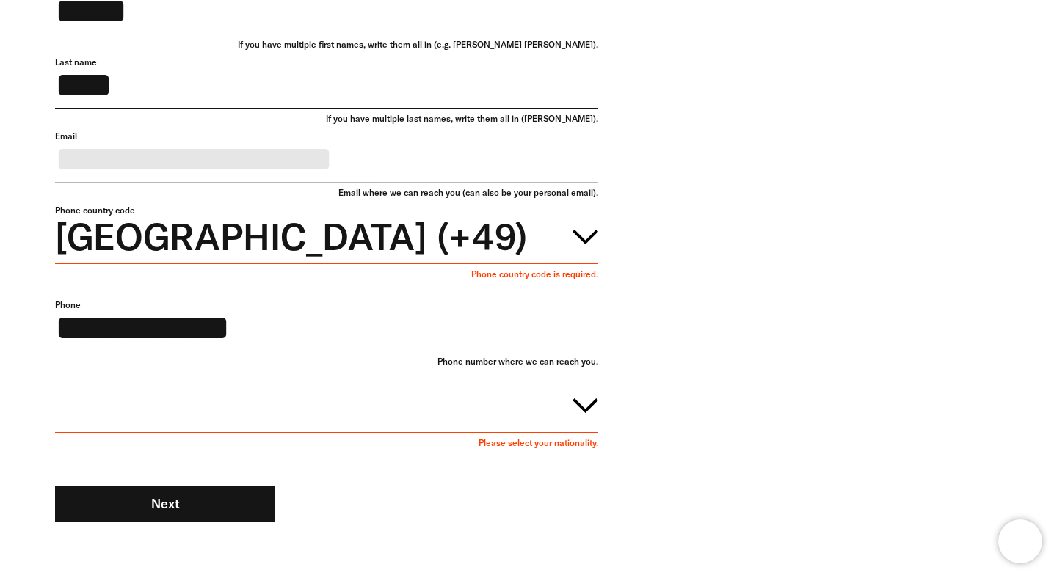
type input "**********"
click at [291, 433] on button "button" at bounding box center [326, 402] width 543 height 59
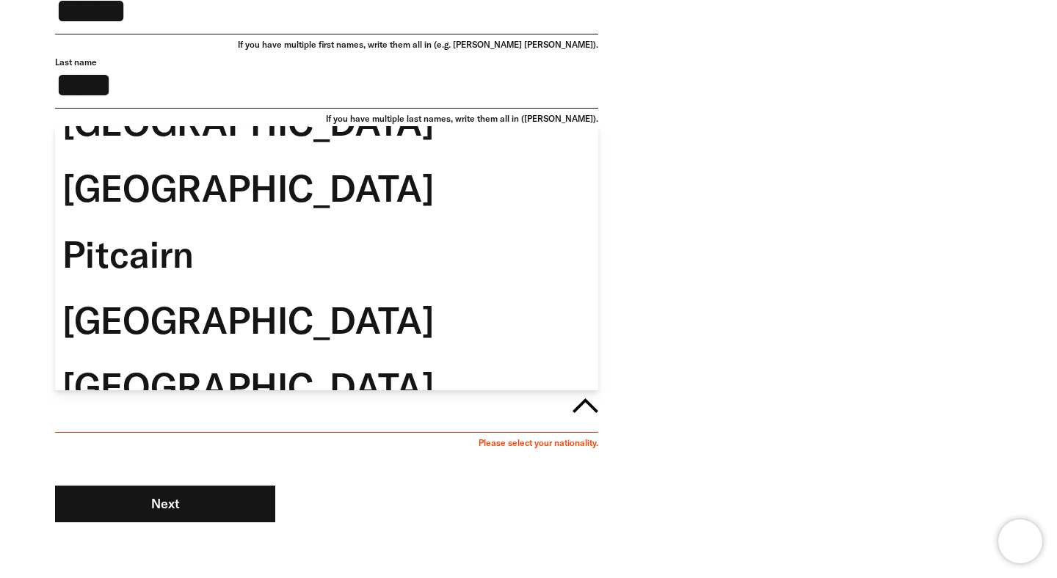
scroll to position [11733, 0]
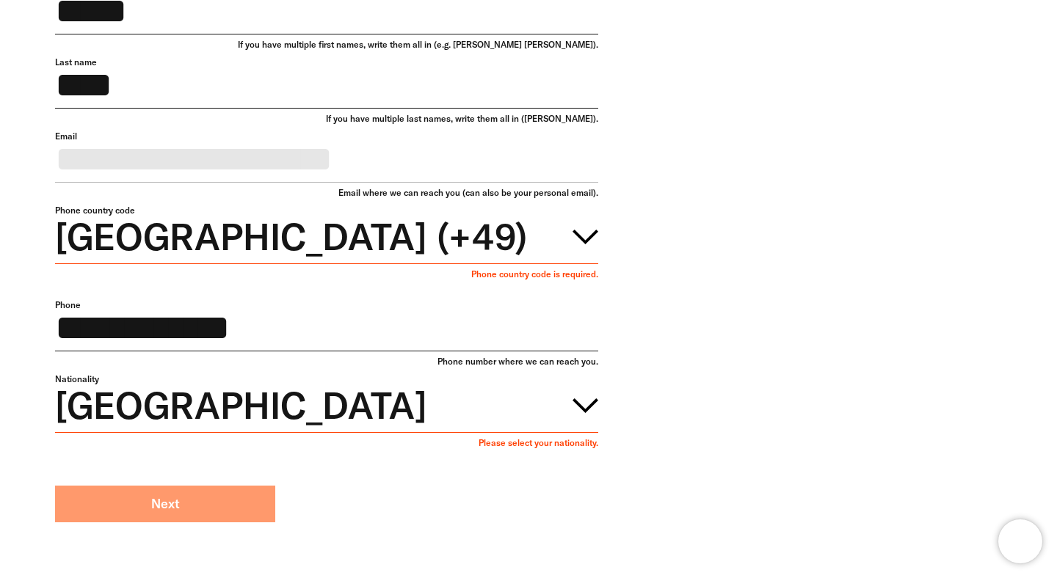
click at [227, 516] on button "Next" at bounding box center [165, 504] width 220 height 37
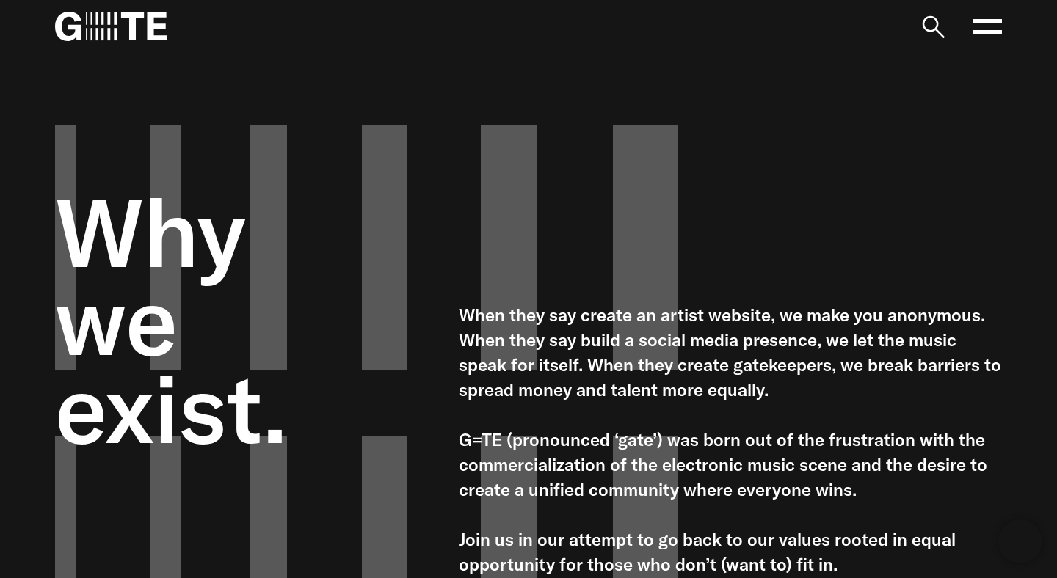
click at [992, 30] on icon at bounding box center [986, 26] width 29 height 29
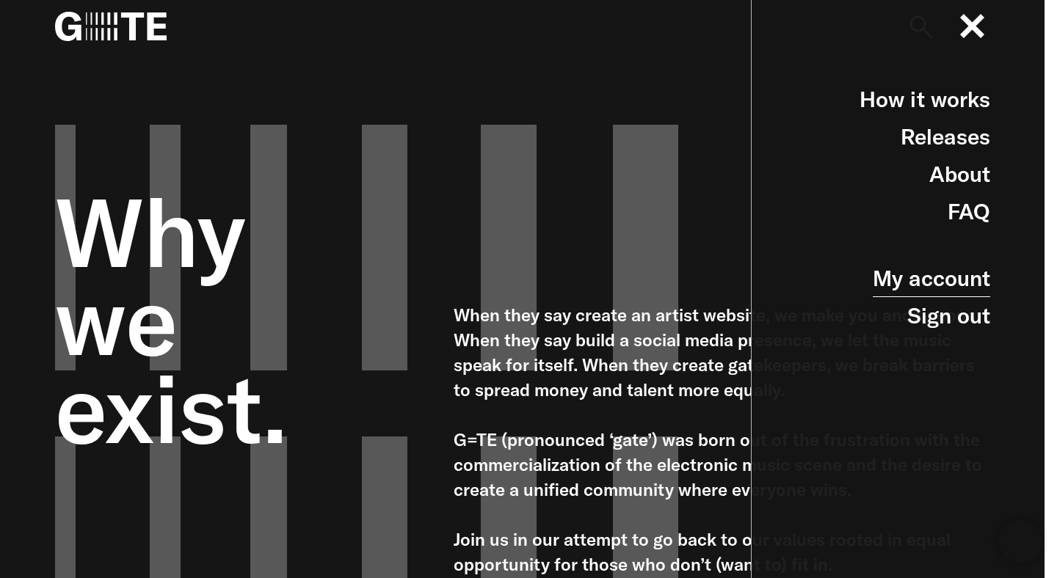
click at [937, 284] on link "My account" at bounding box center [930, 278] width 117 height 37
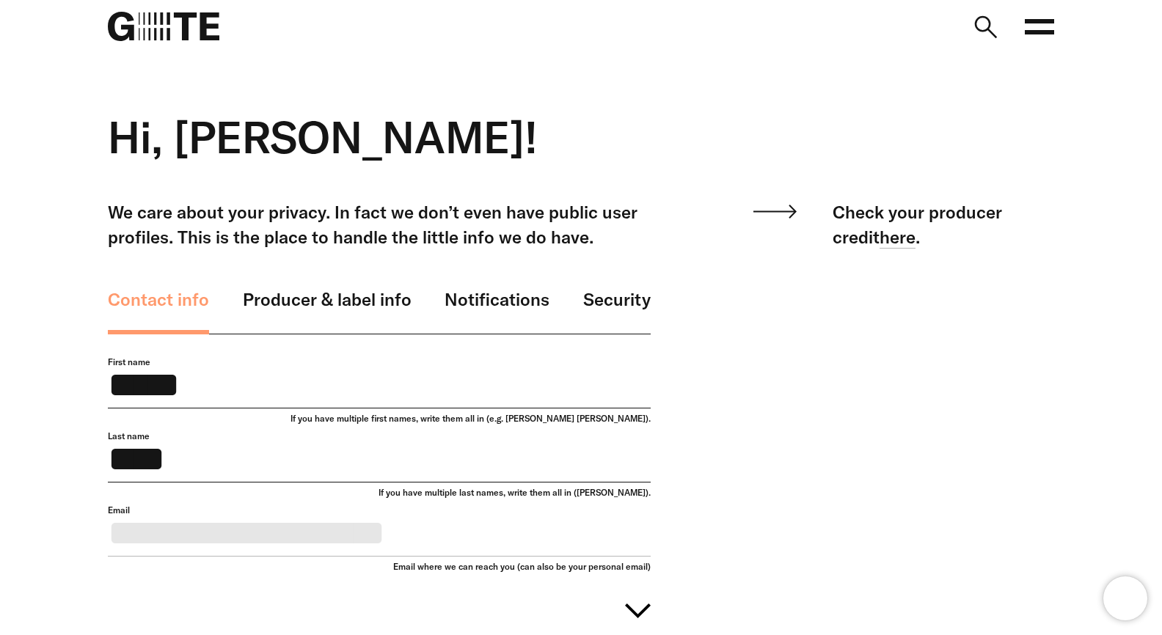
click at [341, 311] on link "Producer & label info" at bounding box center [327, 311] width 169 height 48
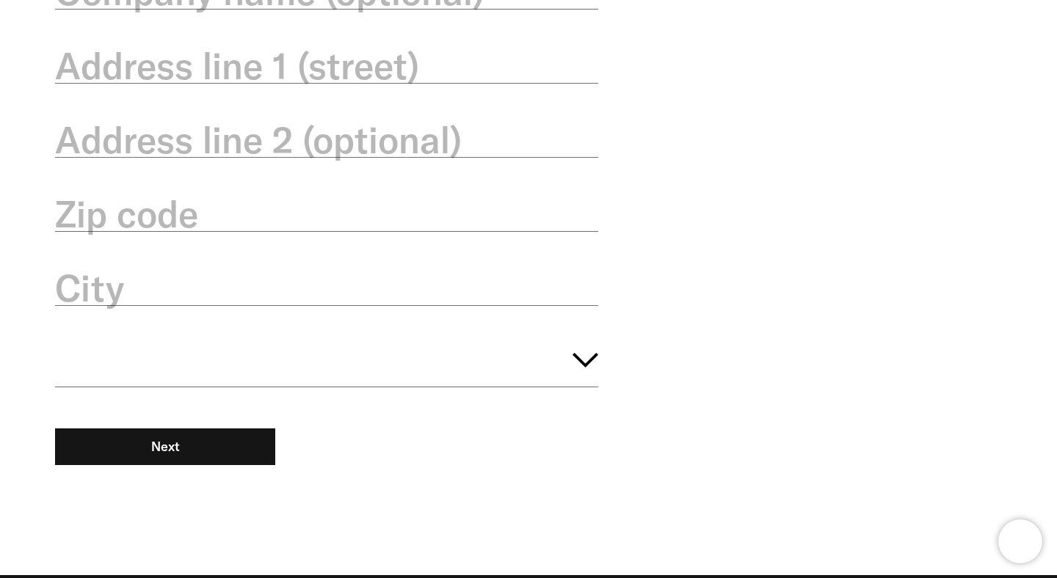
scroll to position [401, 0]
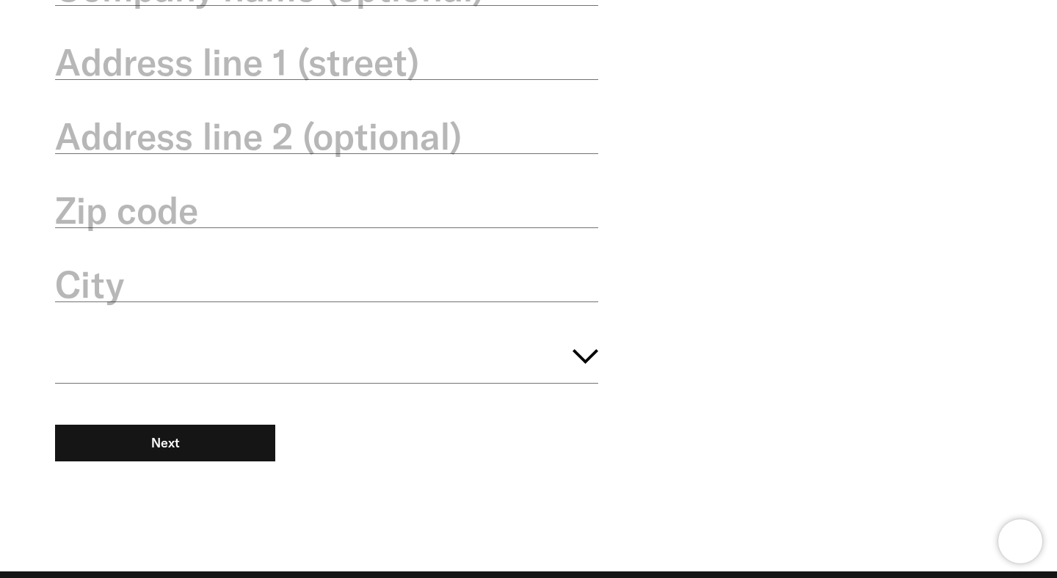
click at [590, 364] on icon "button" at bounding box center [585, 356] width 26 height 15
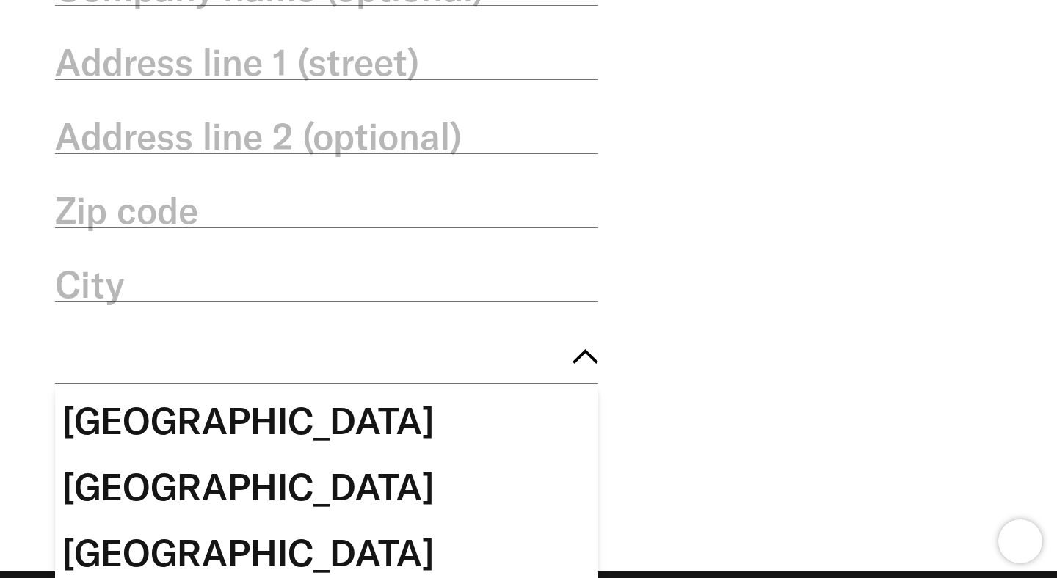
click at [723, 292] on div "First name Last name Company name (optional) Address line 1 (street) Address li…" at bounding box center [517, 170] width 968 height 729
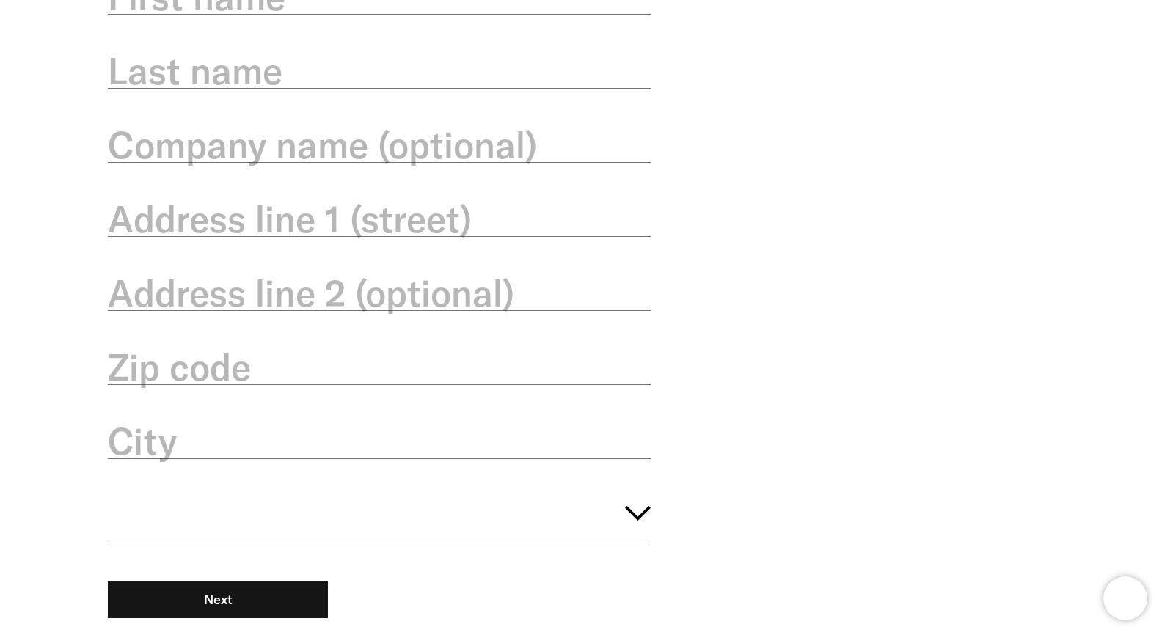
scroll to position [245, 0]
click at [915, 320] on div "First name Last name Company name (optional) Address line 1 (street) Address li…" at bounding box center [570, 325] width 968 height 729
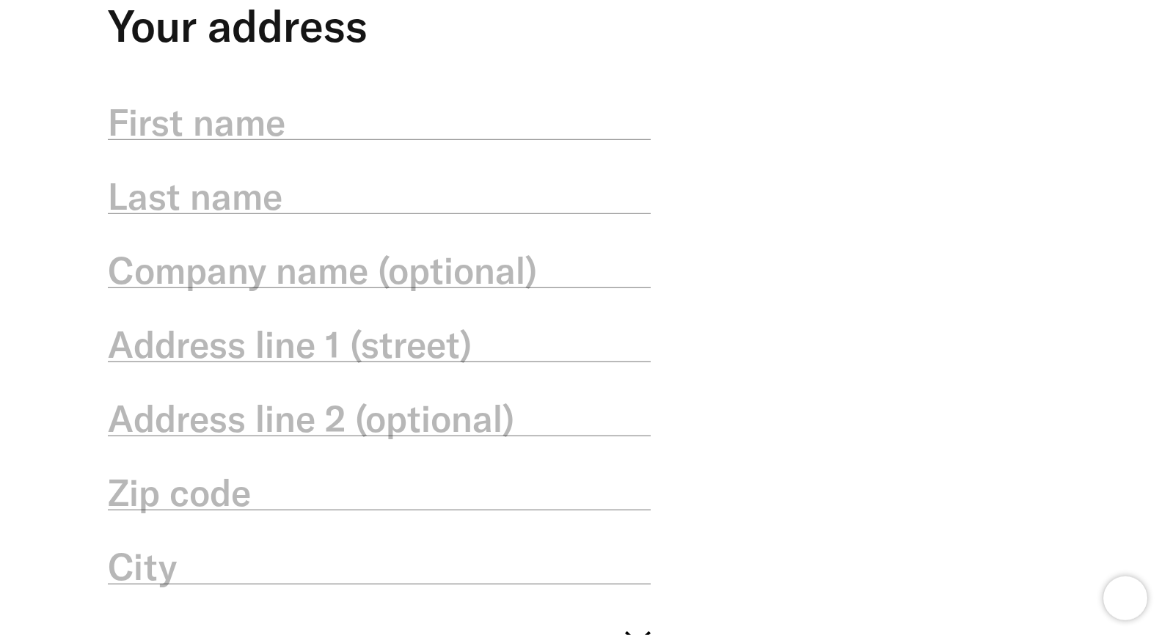
scroll to position [128, 0]
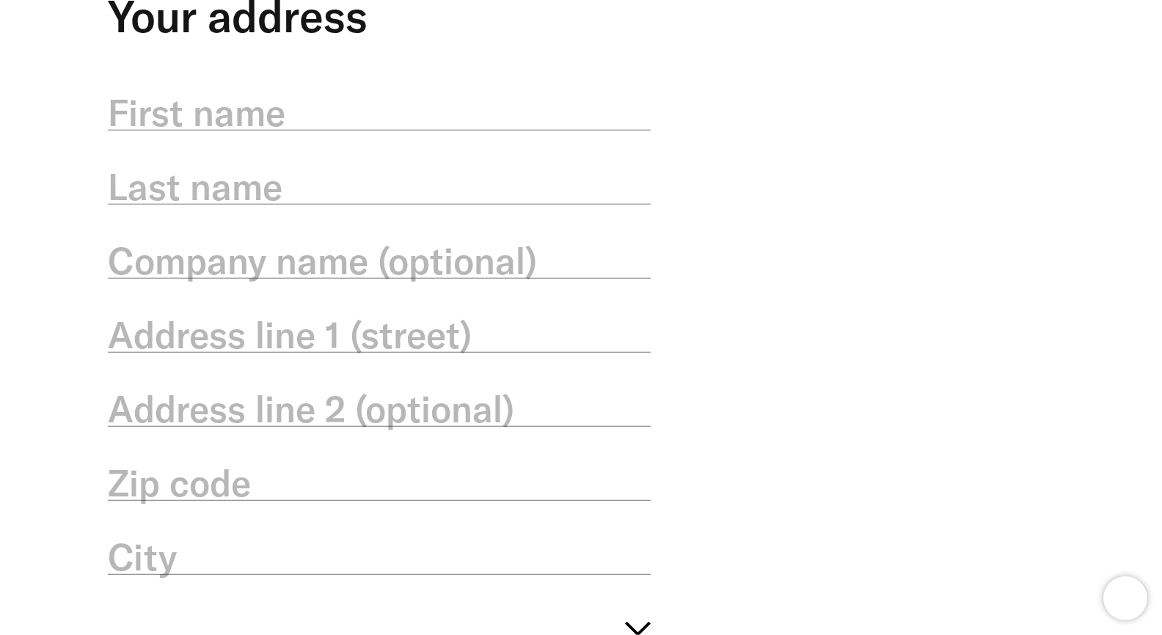
click at [494, 106] on label "First name" at bounding box center [379, 112] width 543 height 51
click at [494, 106] on input "First name" at bounding box center [379, 105] width 543 height 52
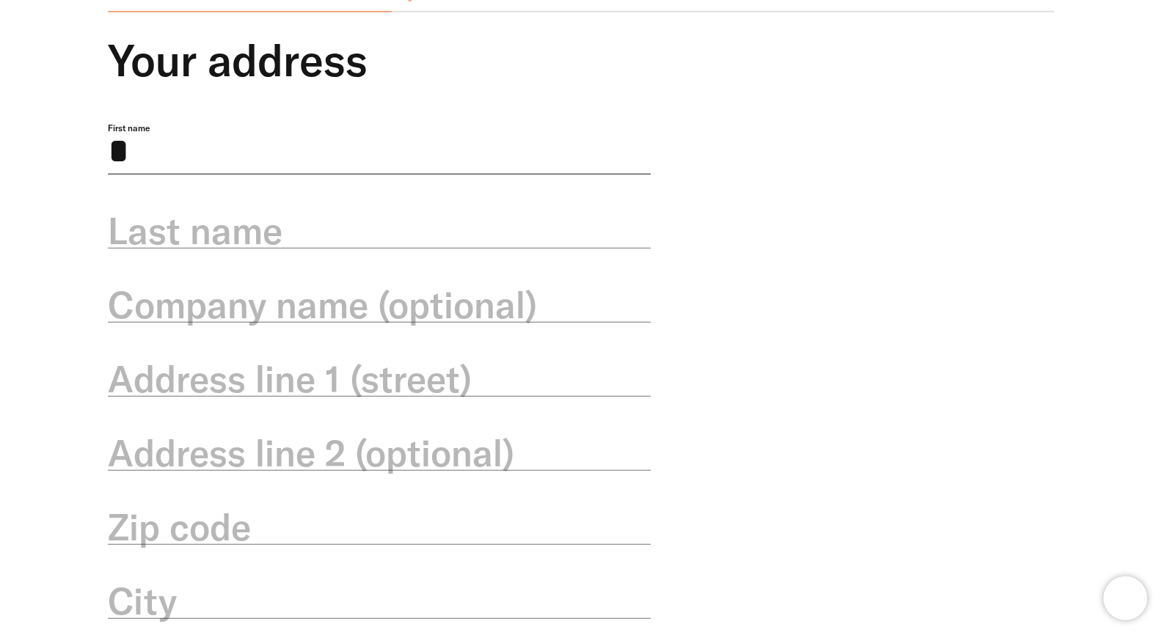
scroll to position [47, 0]
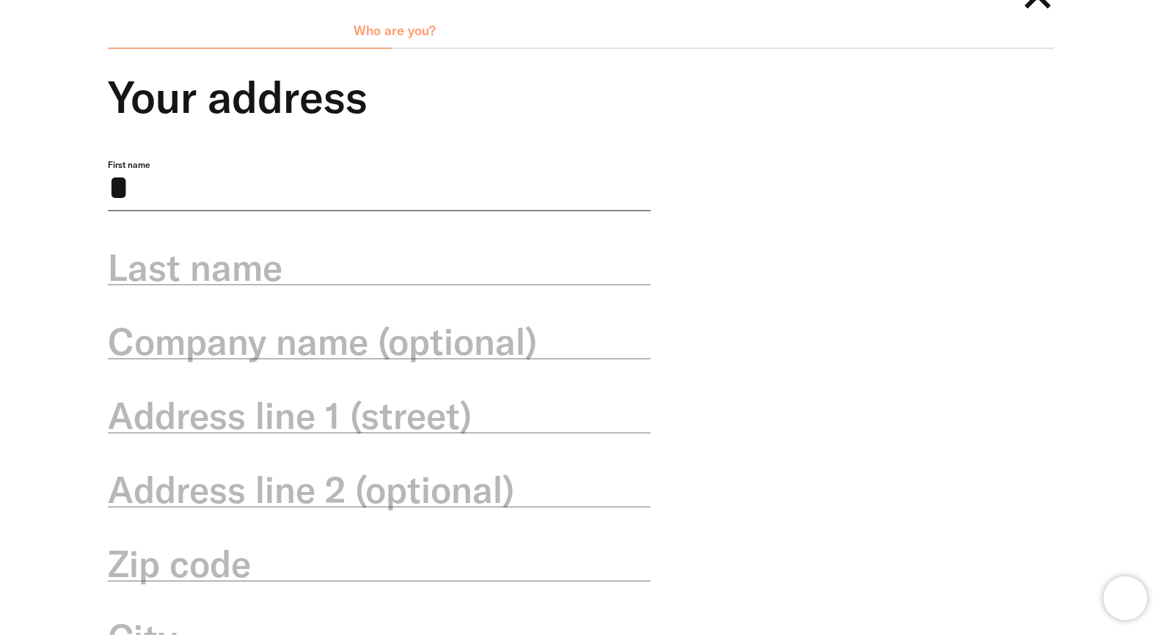
drag, startPoint x: 282, startPoint y: 191, endPoint x: 169, endPoint y: 197, distance: 113.1
click at [170, 197] on input "*" at bounding box center [379, 185] width 543 height 52
drag, startPoint x: 122, startPoint y: 200, endPoint x: 84, endPoint y: 188, distance: 39.4
click at [108, 192] on input "*" at bounding box center [379, 185] width 543 height 52
type input "*****"
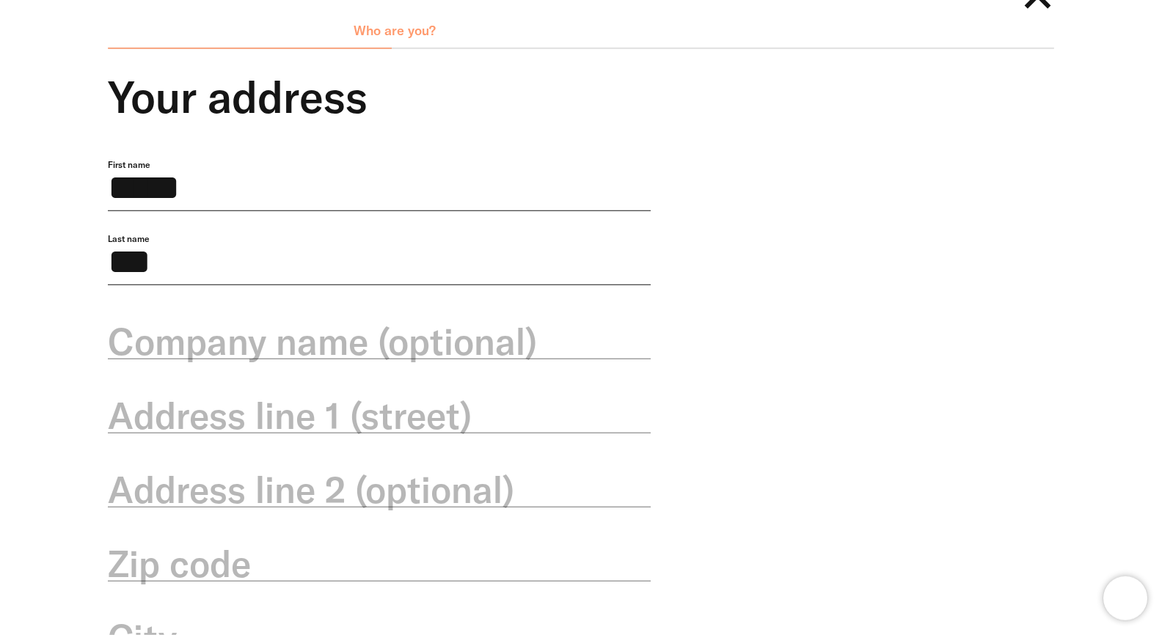
type input "***"
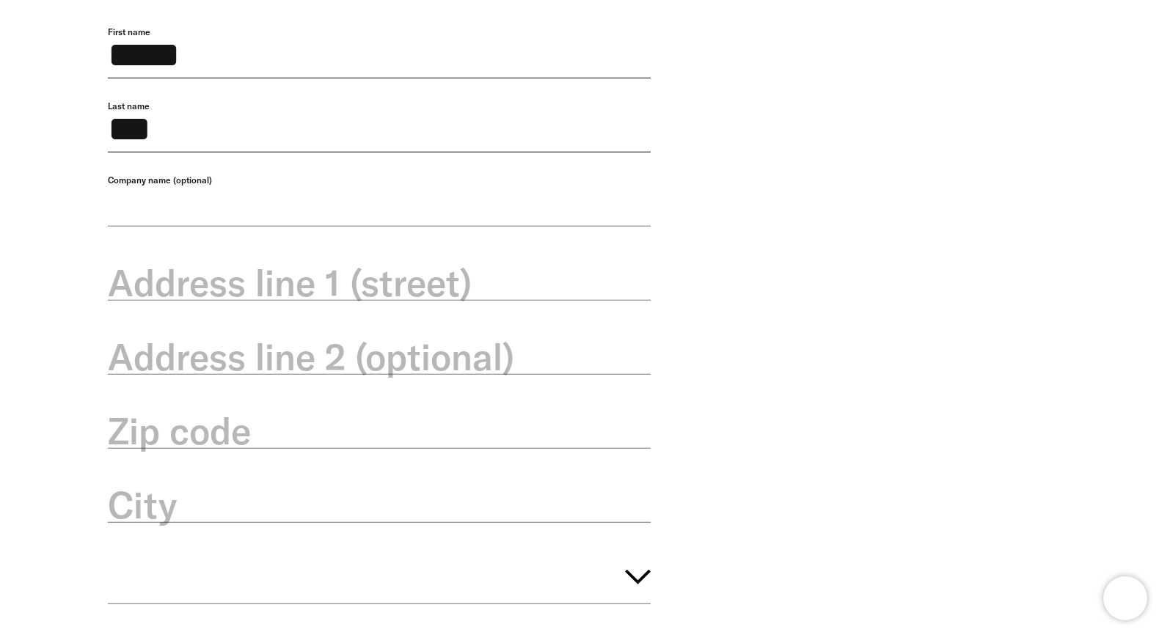
scroll to position [180, 0]
type input "**********"
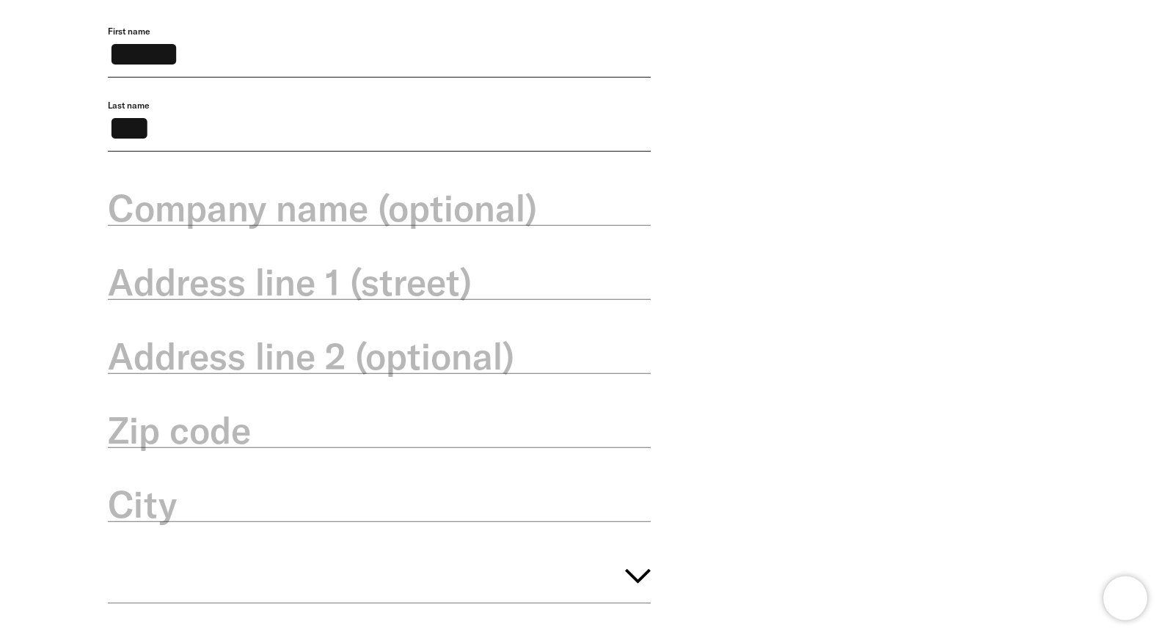
click at [134, 291] on label "Address line 1 (street)" at bounding box center [379, 282] width 543 height 51
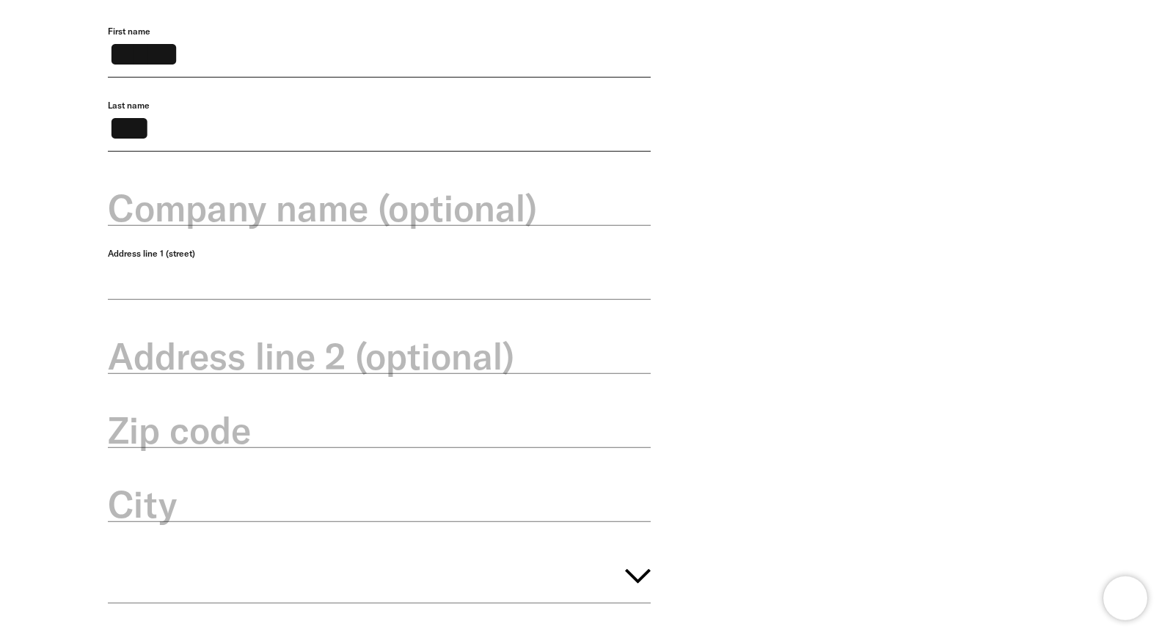
click at [134, 291] on input "Address line 1 (street)" at bounding box center [379, 274] width 543 height 52
paste input "**********"
click at [283, 225] on label "Company name (optional)" at bounding box center [379, 208] width 543 height 51
click at [283, 225] on input "Company name (optional)" at bounding box center [379, 200] width 543 height 52
click at [407, 291] on input "**********" at bounding box center [379, 274] width 543 height 52
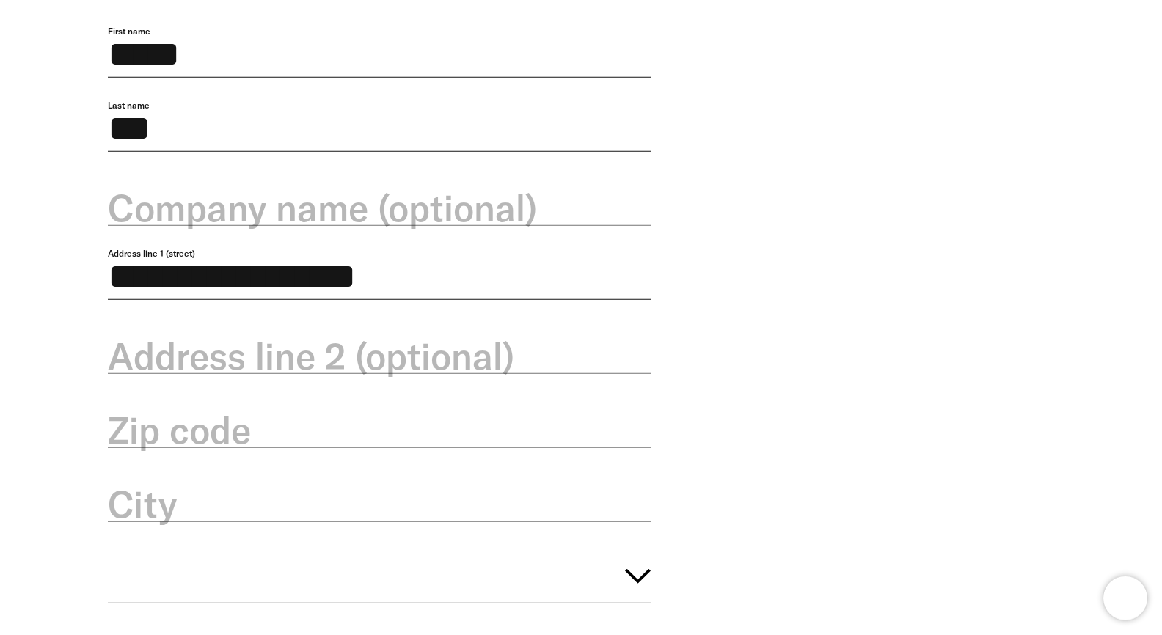
type input "**********"
click at [349, 222] on label "Company name (optional)" at bounding box center [379, 208] width 543 height 51
click at [349, 222] on input "Company name (optional)" at bounding box center [379, 200] width 543 height 52
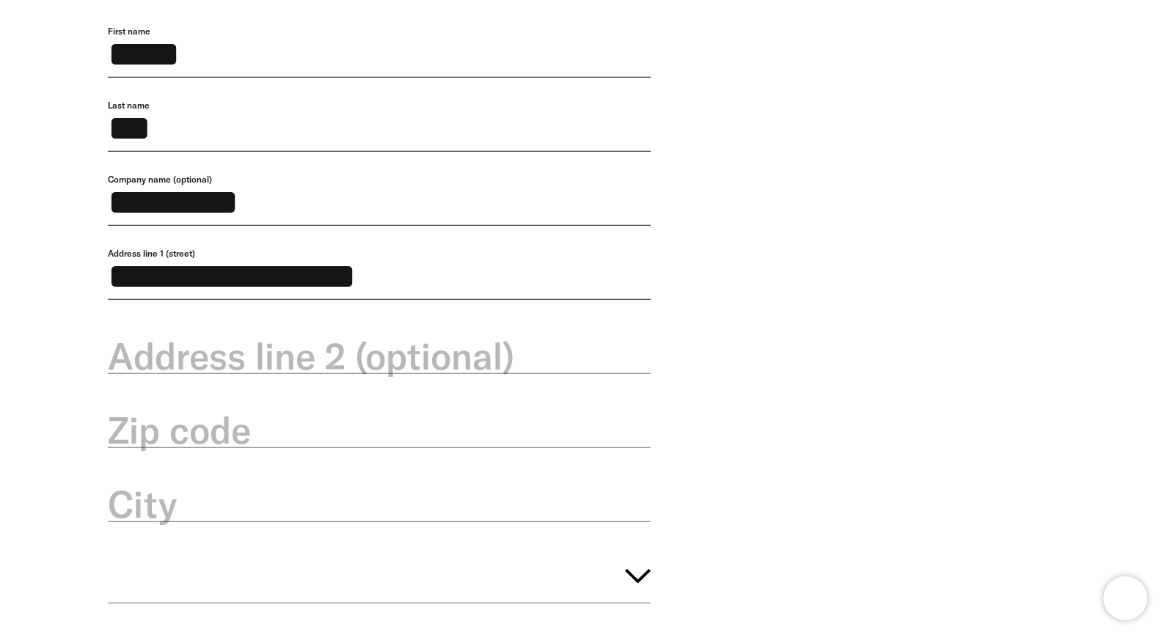
type input "*********"
click at [351, 382] on label "Address line 2 (optional)" at bounding box center [379, 356] width 543 height 51
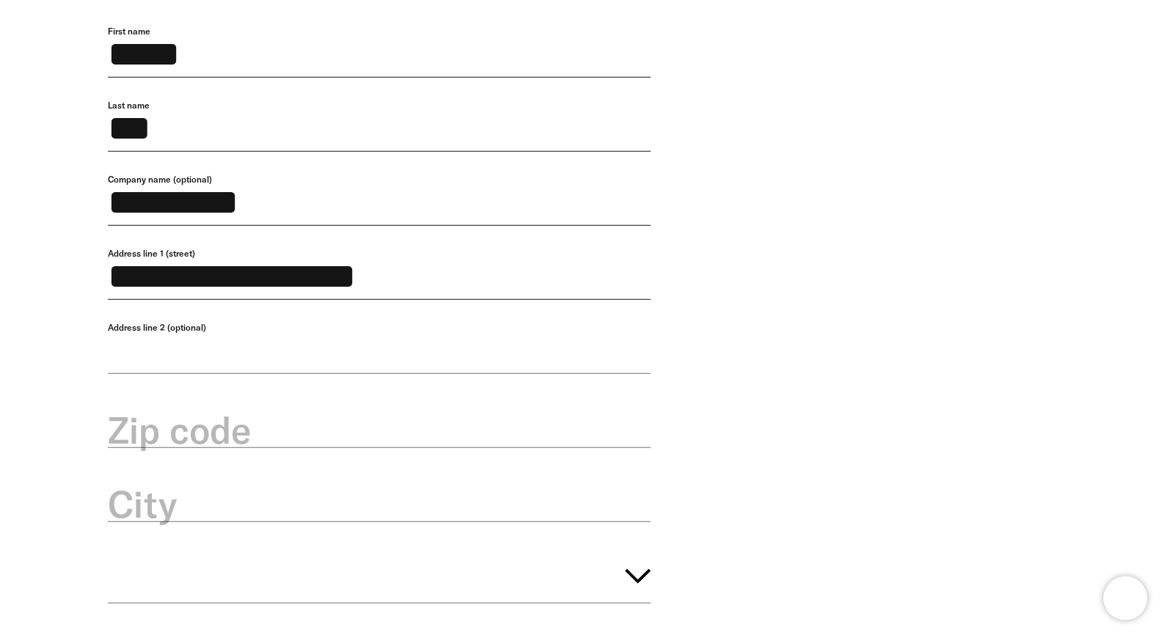
click at [351, 374] on input "Address line 2 (optional)" at bounding box center [379, 348] width 543 height 52
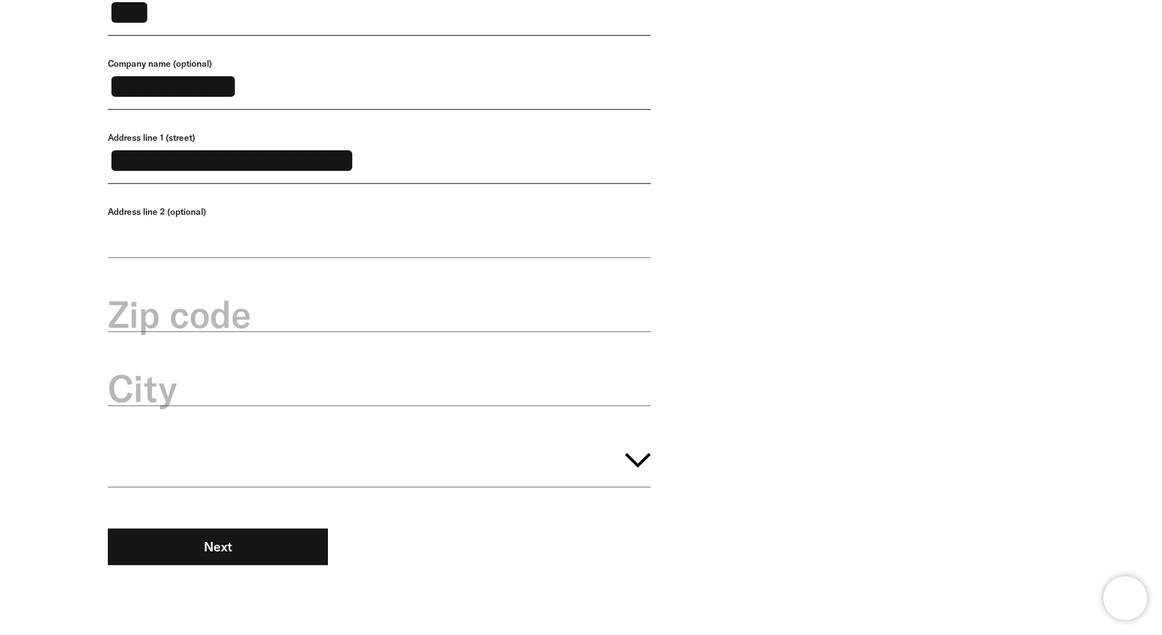
scroll to position [350, 0]
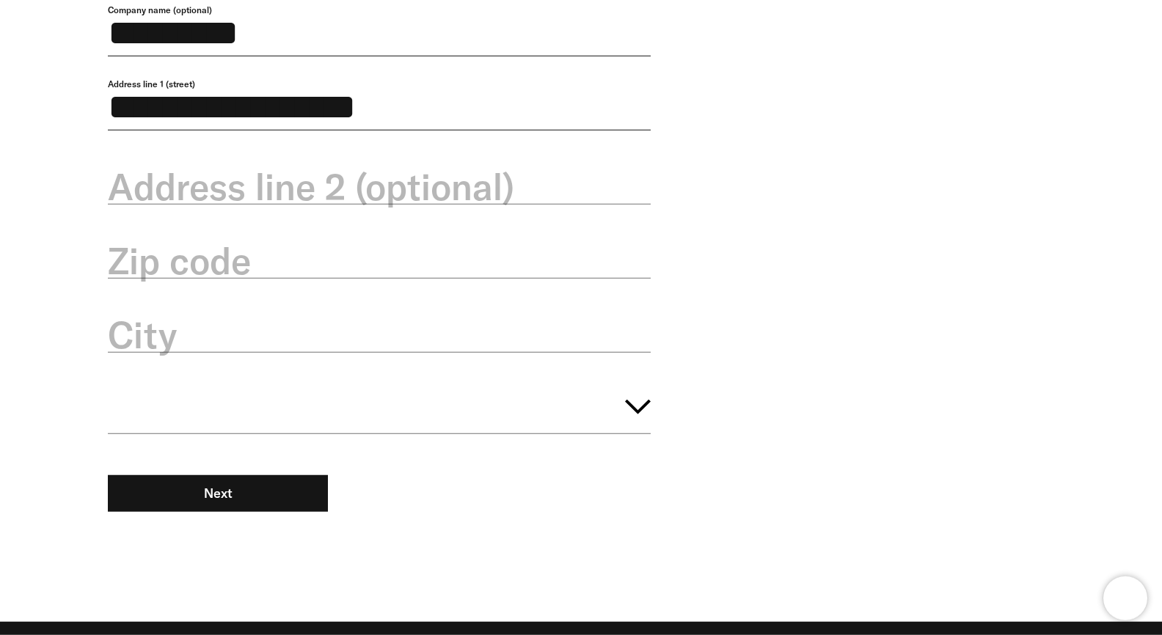
click at [382, 283] on label "Zip code" at bounding box center [379, 261] width 543 height 51
click at [382, 279] on input "Zip code" at bounding box center [379, 253] width 543 height 52
type input "*****"
type input "******"
click at [486, 434] on button "button" at bounding box center [379, 404] width 543 height 59
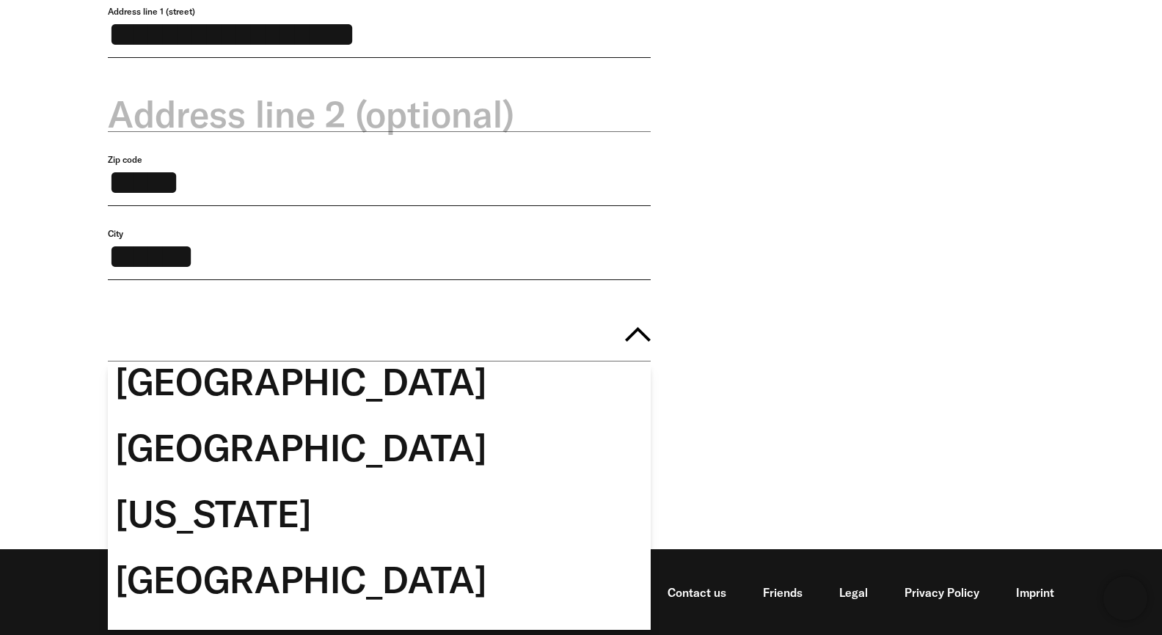
scroll to position [5137, 0]
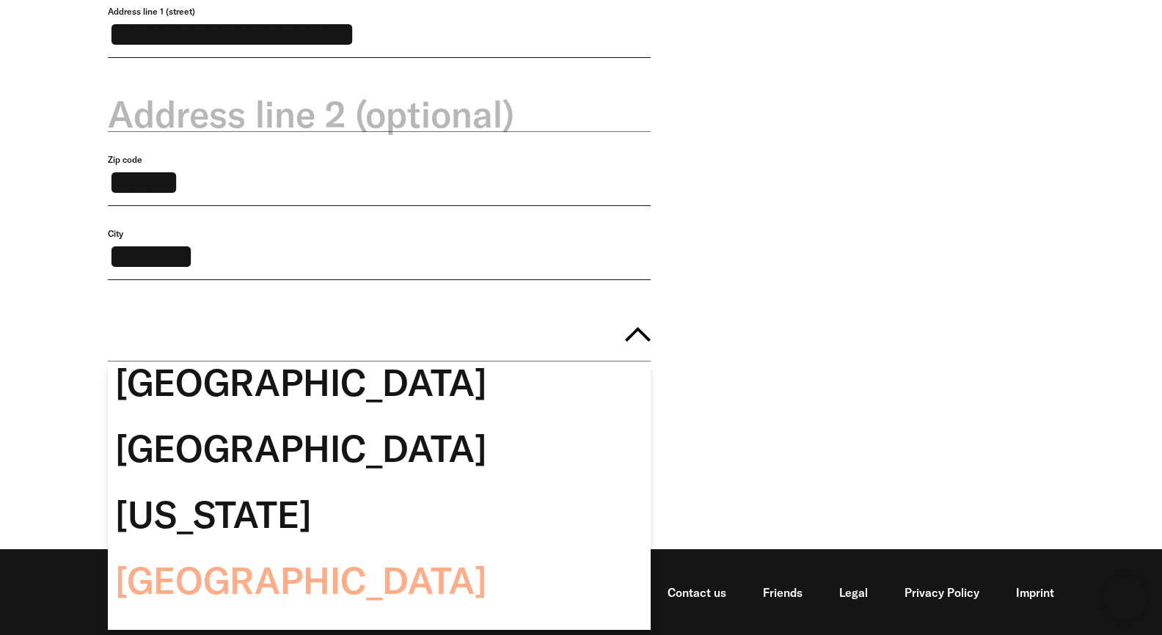
click at [450, 548] on div "Germany" at bounding box center [379, 581] width 543 height 66
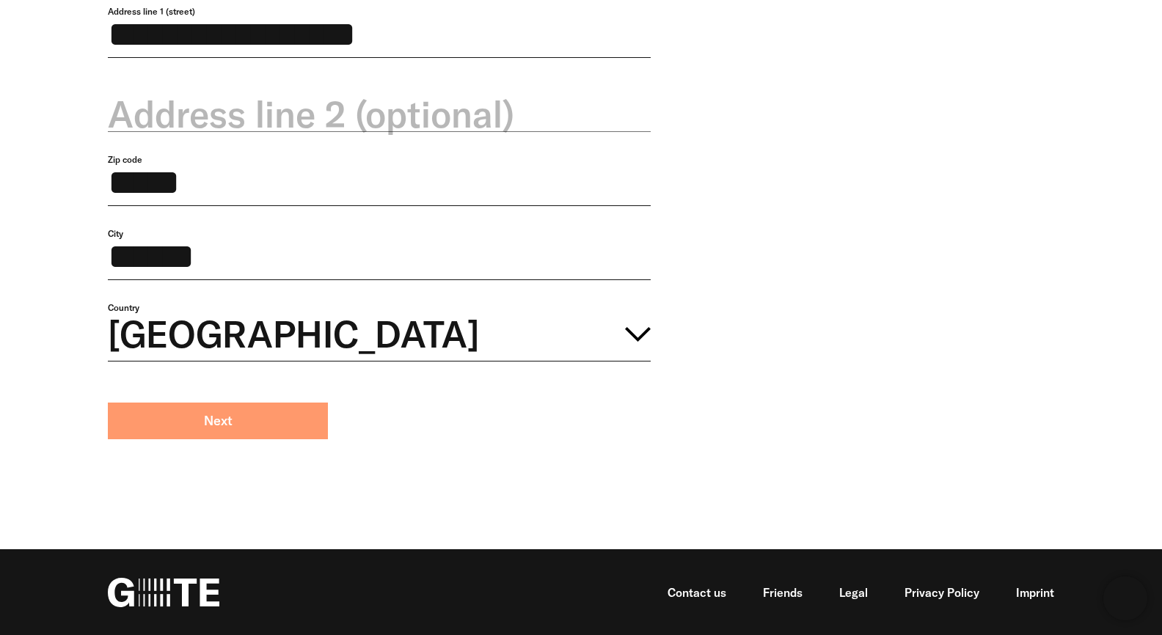
click at [309, 435] on button "Next" at bounding box center [218, 421] width 220 height 37
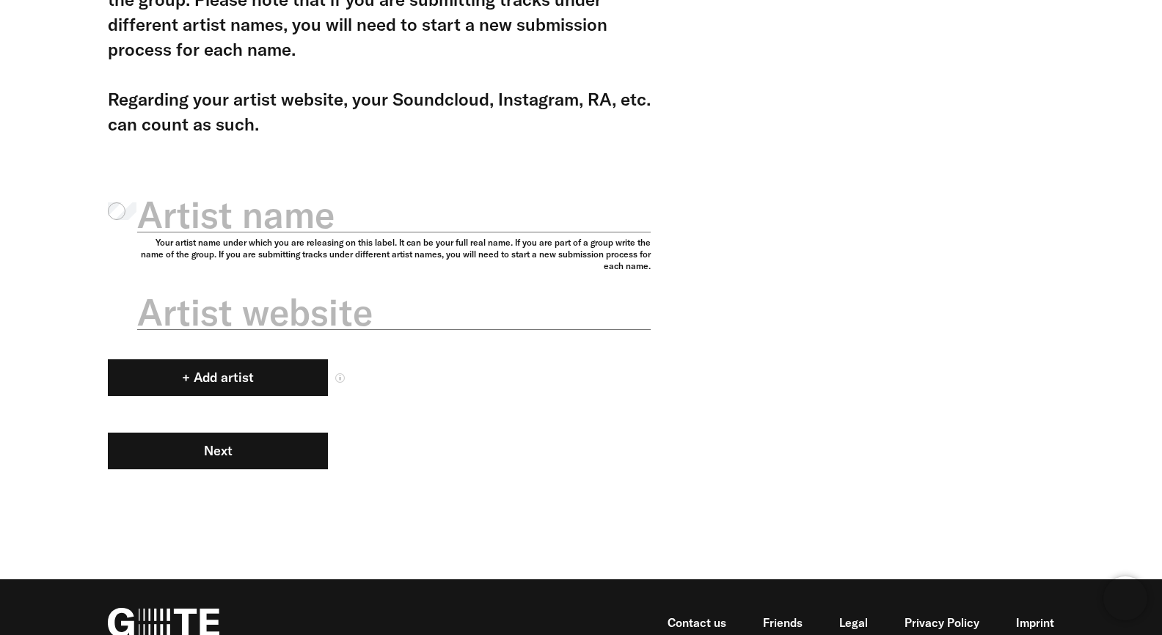
scroll to position [276, 0]
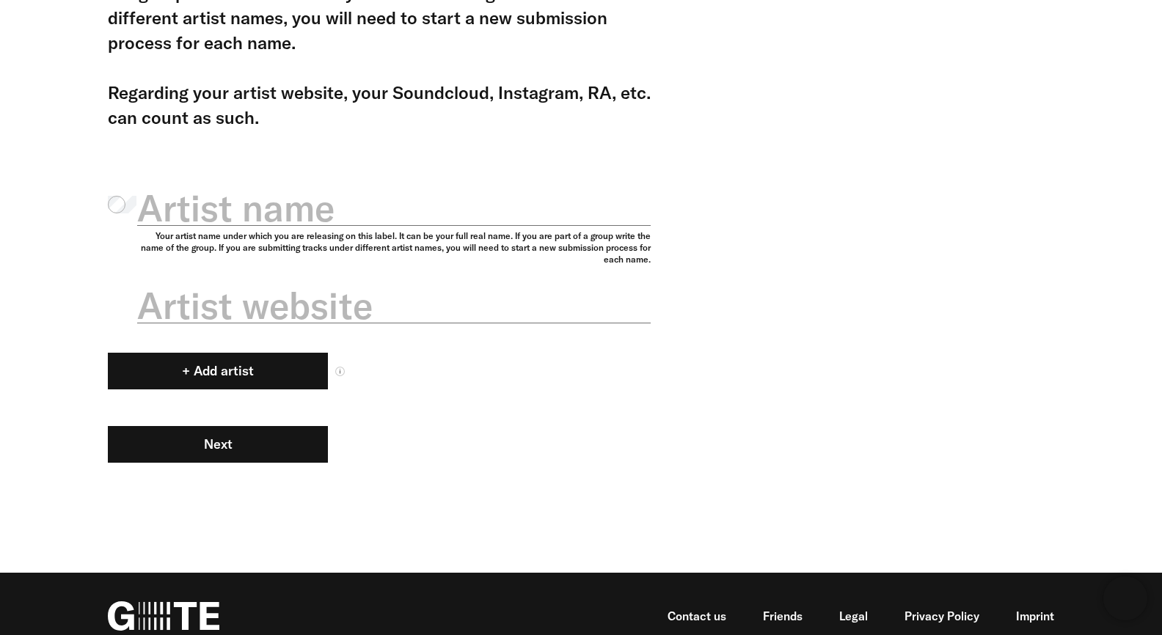
click at [321, 215] on label "Artist name" at bounding box center [394, 208] width 514 height 51
click at [321, 215] on input "Artist name Your artist name under which you are releasing on this label. It ca…" at bounding box center [394, 200] width 514 height 52
click at [222, 214] on input "******" at bounding box center [394, 200] width 514 height 52
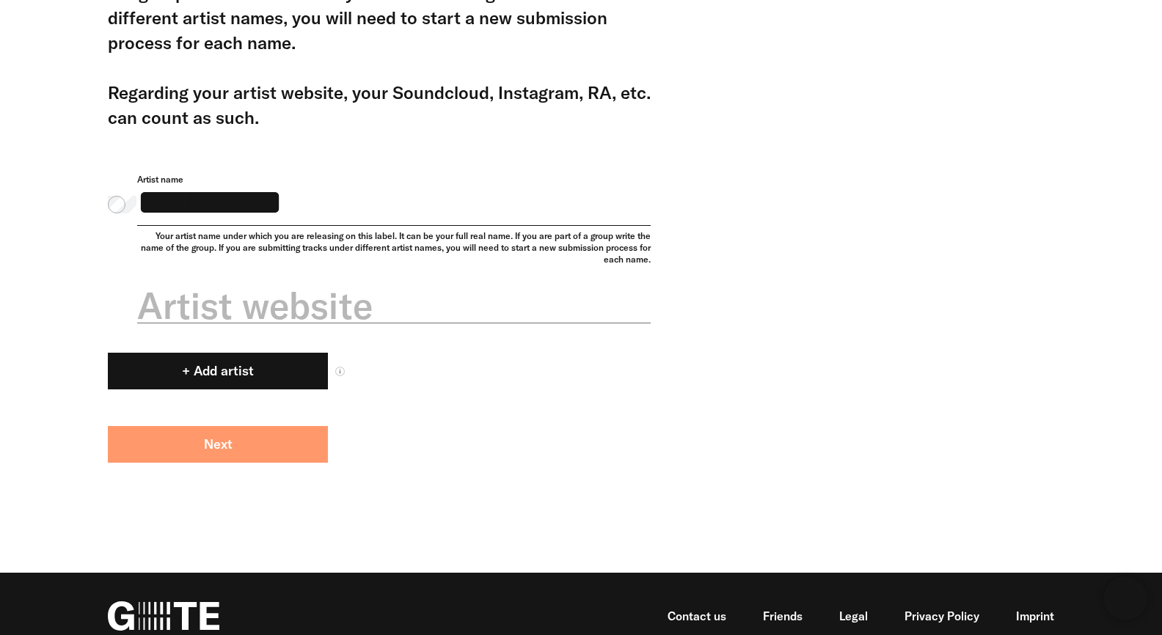
type input "**********"
click at [293, 462] on button "Next" at bounding box center [218, 444] width 220 height 37
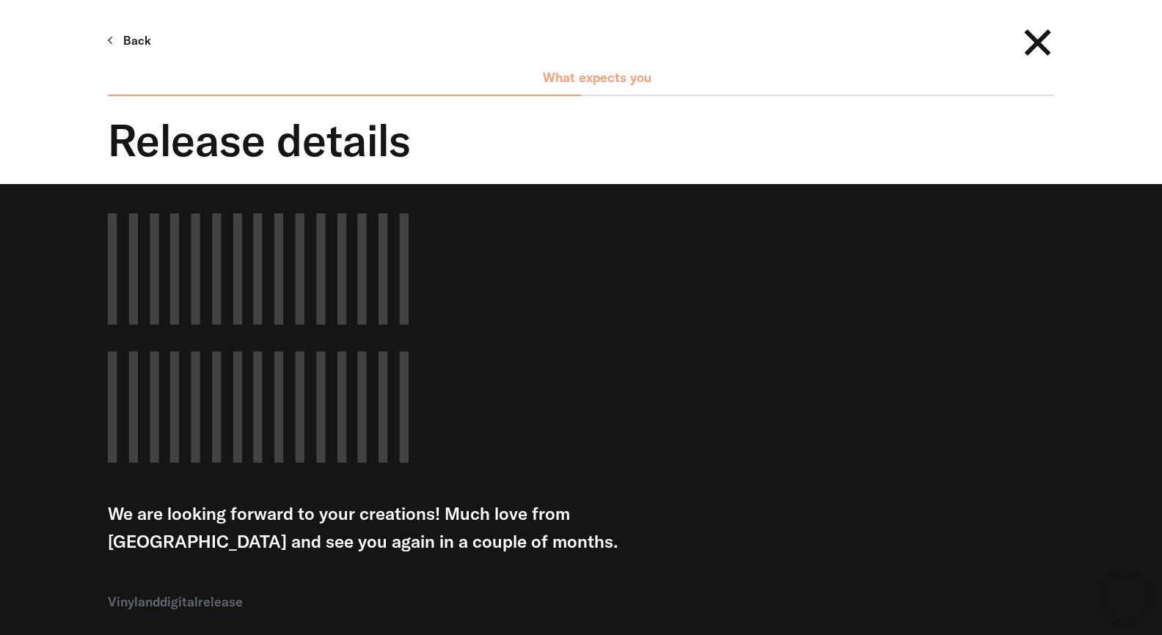
click at [143, 45] on link "Back" at bounding box center [129, 40] width 43 height 25
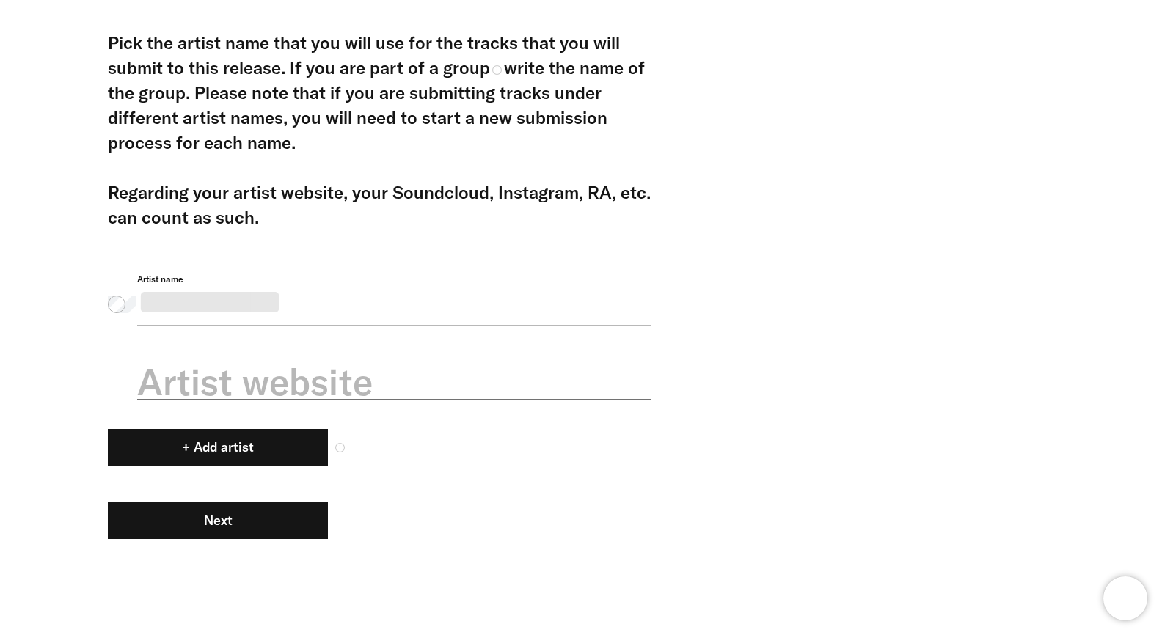
scroll to position [204, 0]
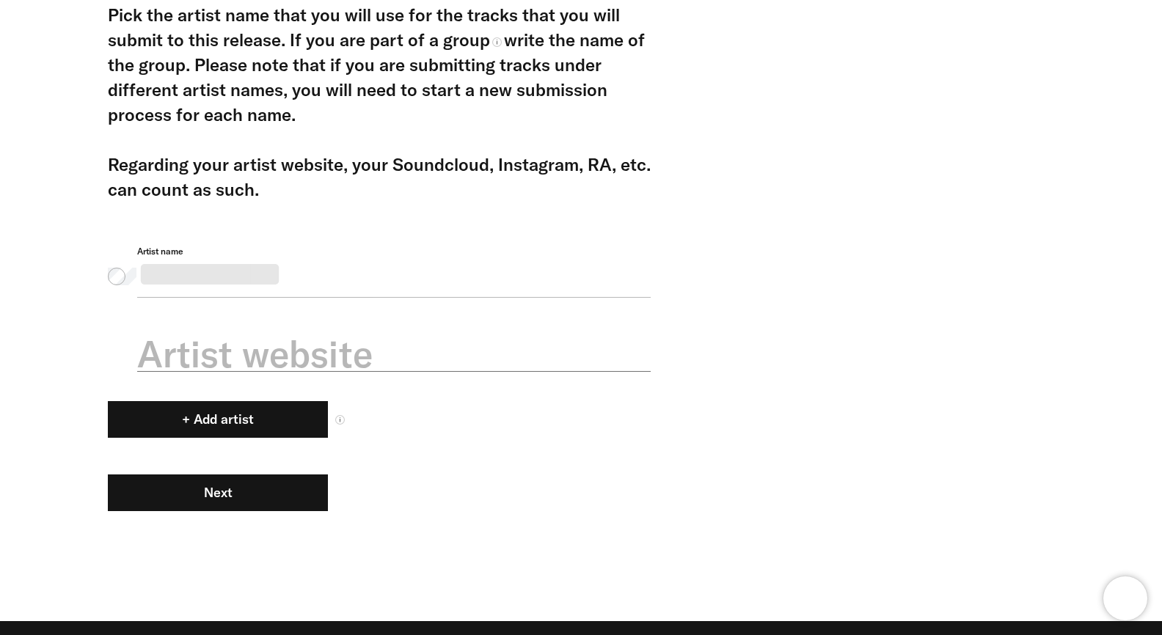
click at [315, 367] on label "Artist website" at bounding box center [394, 354] width 514 height 51
click at [315, 367] on input "**********" at bounding box center [394, 346] width 514 height 52
type input "*"
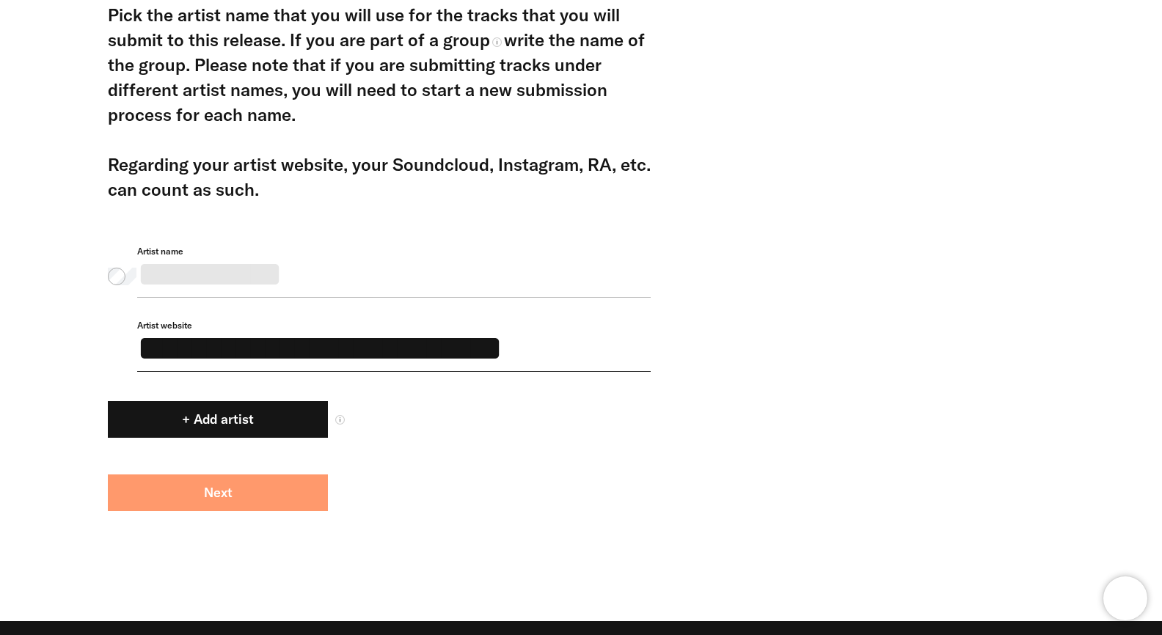
click at [290, 502] on button "Next" at bounding box center [218, 493] width 220 height 37
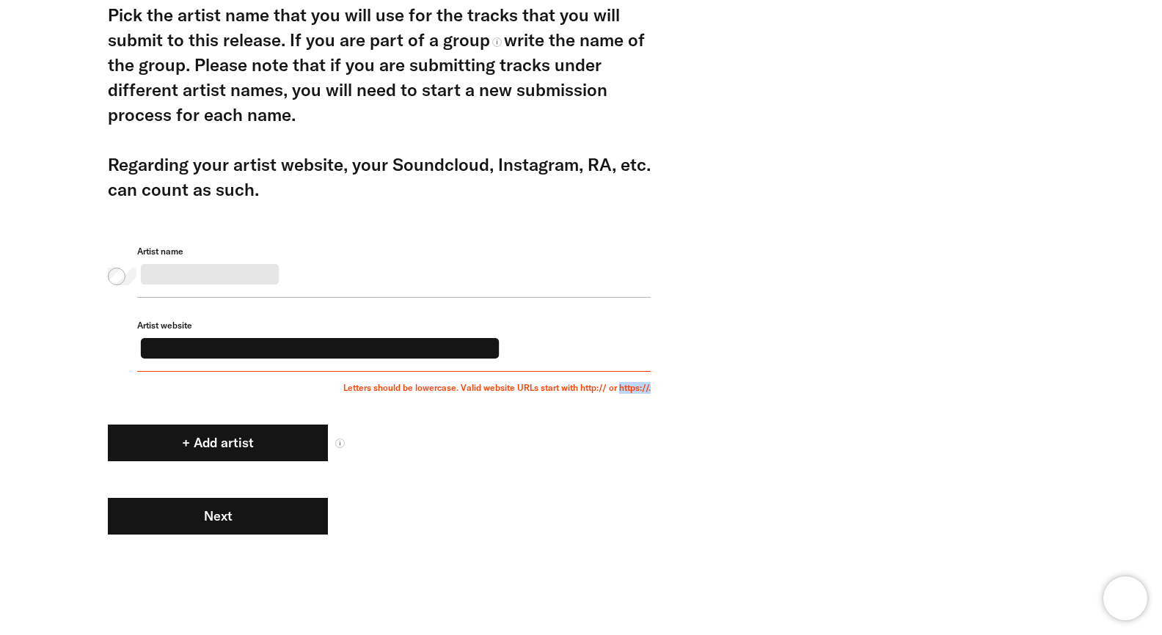
drag, startPoint x: 655, startPoint y: 401, endPoint x: 619, endPoint y: 404, distance: 36.8
click at [619, 404] on div "**********" at bounding box center [570, 305] width 968 height 606
copy div "https://."
click at [470, 362] on input "**********" at bounding box center [394, 346] width 514 height 52
paste input "*********"
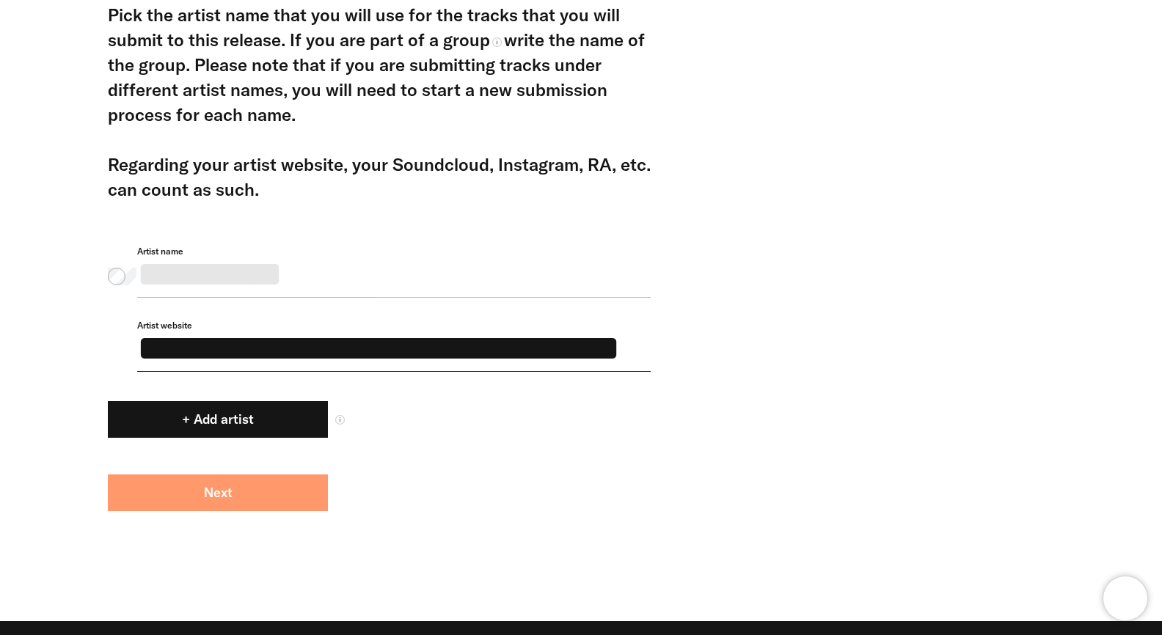
type input "**********"
click at [296, 497] on button "Next" at bounding box center [218, 493] width 220 height 37
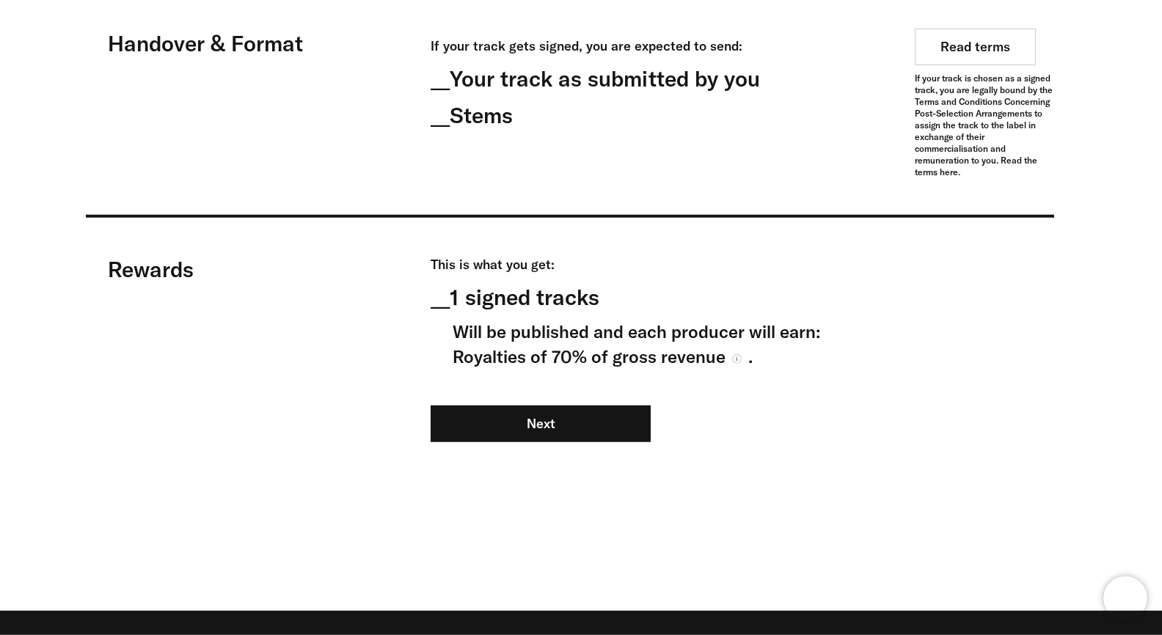
scroll to position [1276, 0]
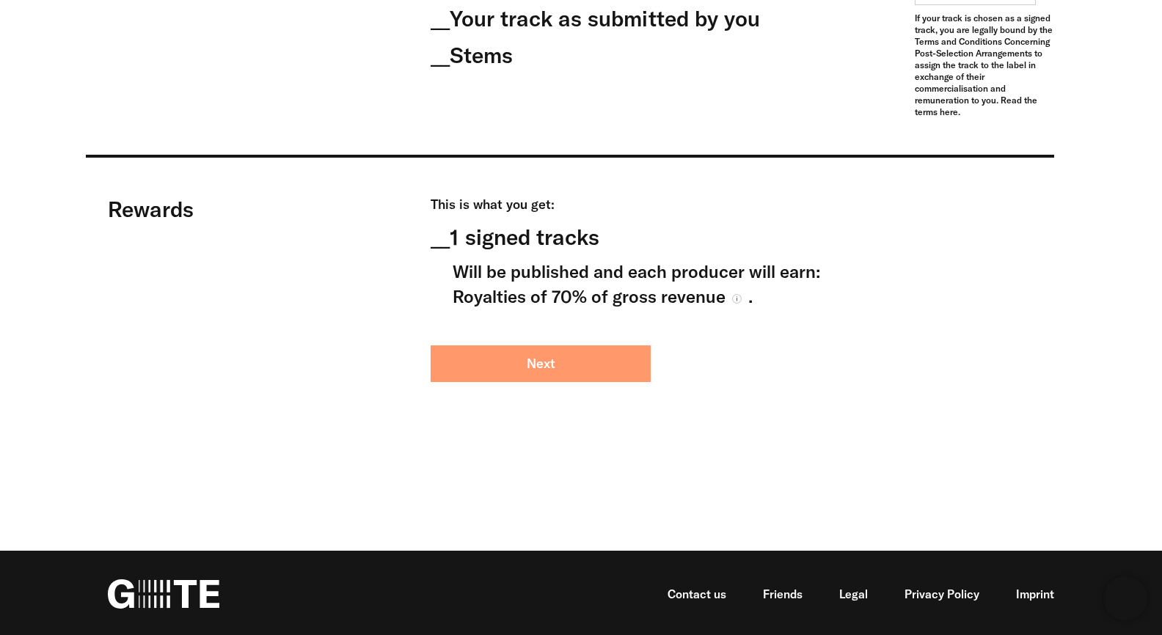
click at [596, 365] on button "Next" at bounding box center [541, 364] width 220 height 37
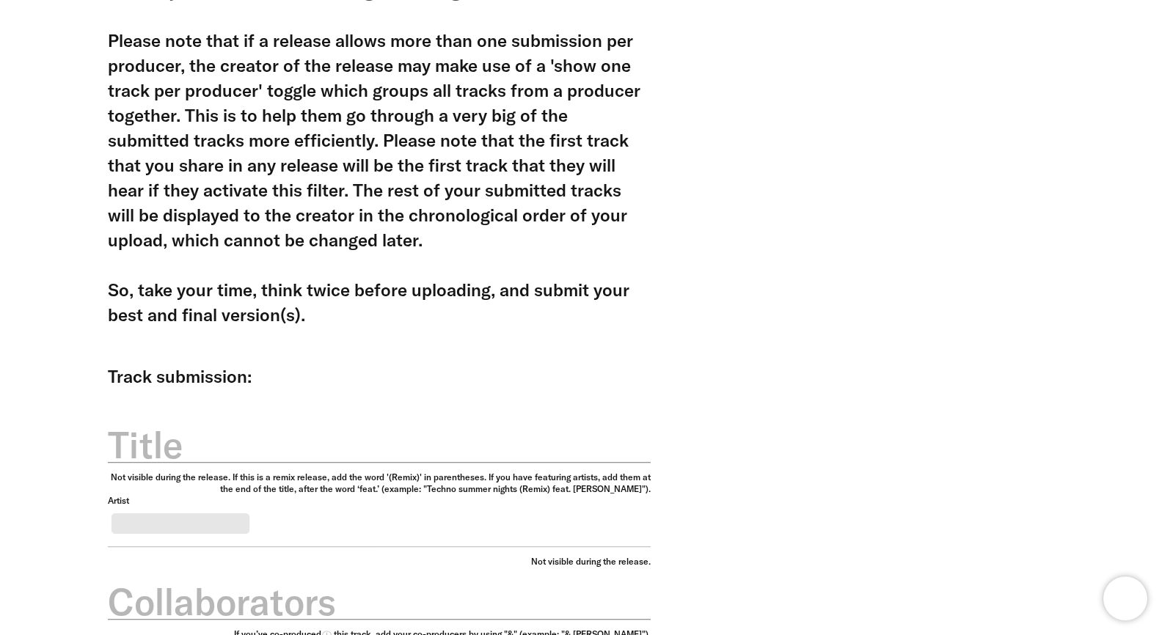
scroll to position [471, 0]
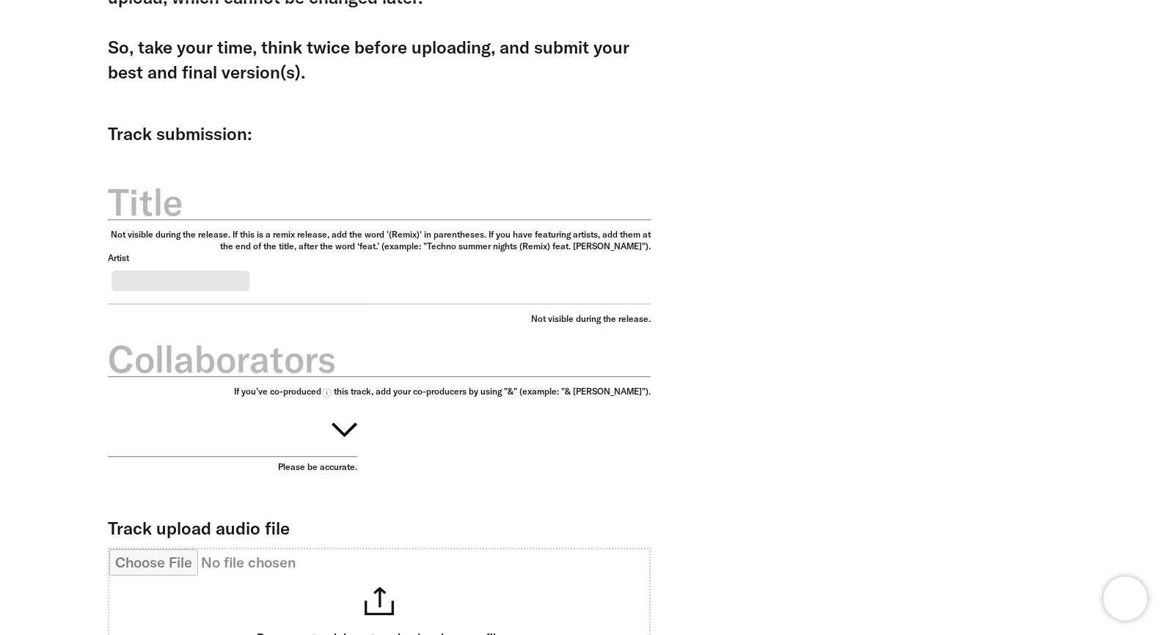
click at [446, 218] on label "Title" at bounding box center [379, 202] width 543 height 51
click at [446, 218] on input "Title" at bounding box center [379, 194] width 543 height 52
click at [437, 211] on input "Title" at bounding box center [379, 194] width 543 height 52
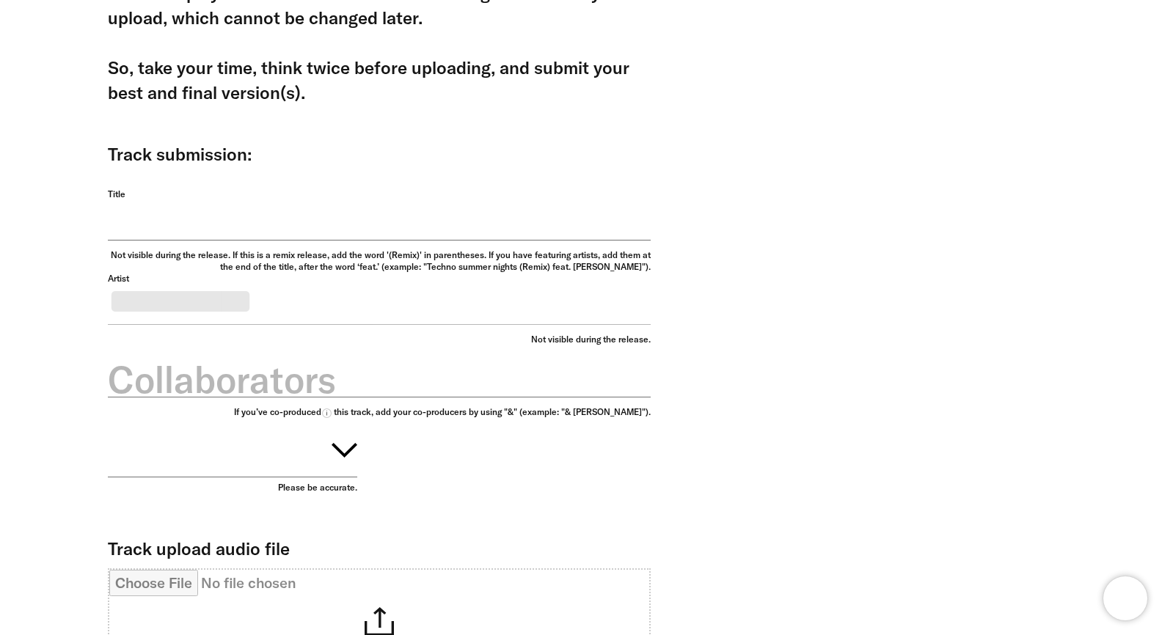
scroll to position [996, 0]
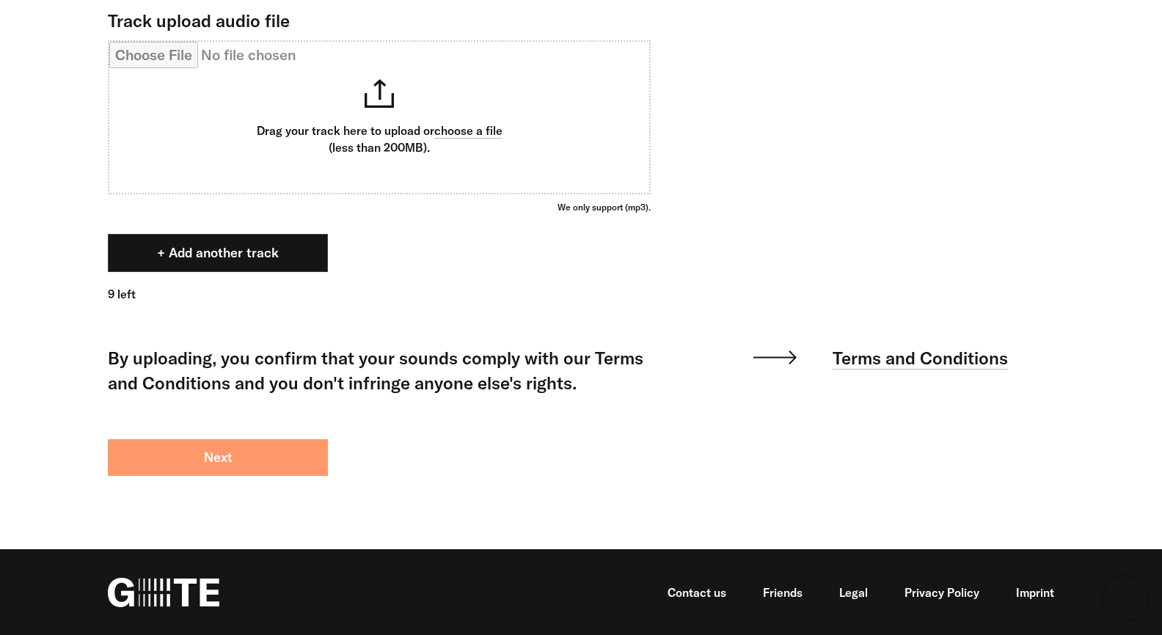
click at [262, 453] on button "Next" at bounding box center [218, 457] width 220 height 37
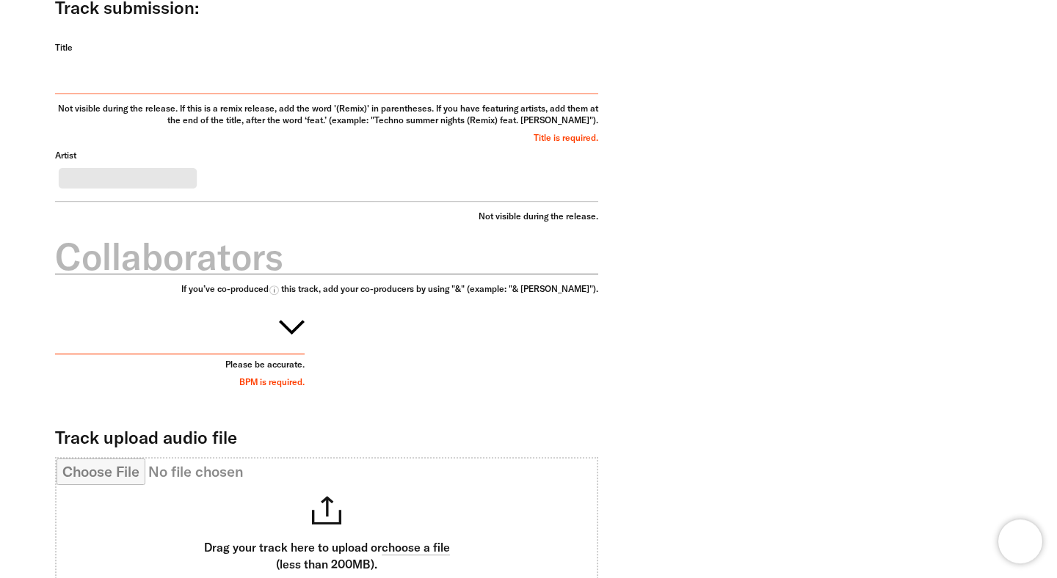
scroll to position [599, 0]
type input "*"
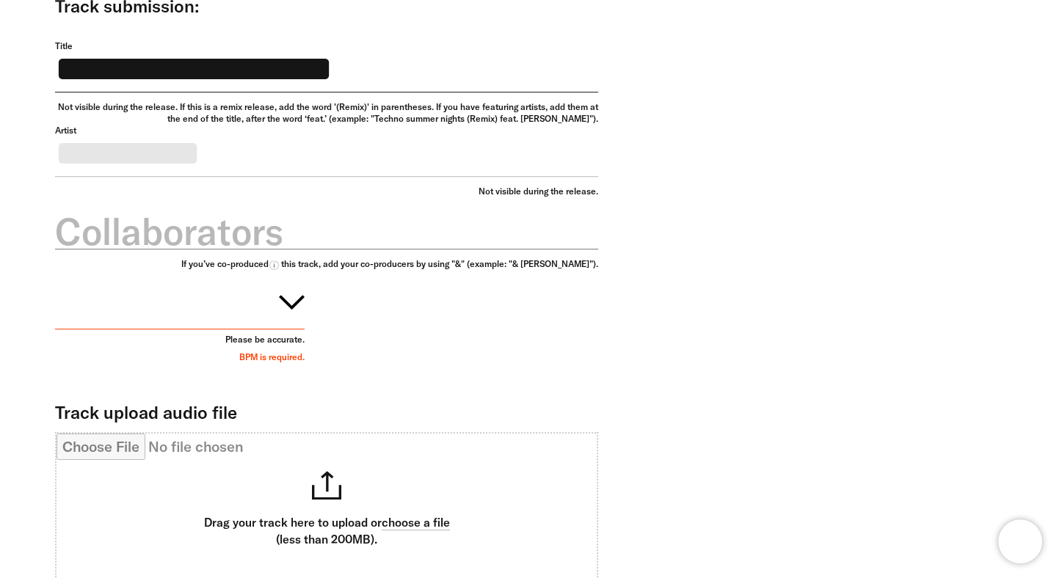
click at [267, 236] on label "Collaborators" at bounding box center [326, 231] width 543 height 51
click at [267, 236] on input "Collaborators" at bounding box center [326, 223] width 543 height 52
click at [311, 247] on input "Collaborators" at bounding box center [326, 223] width 543 height 52
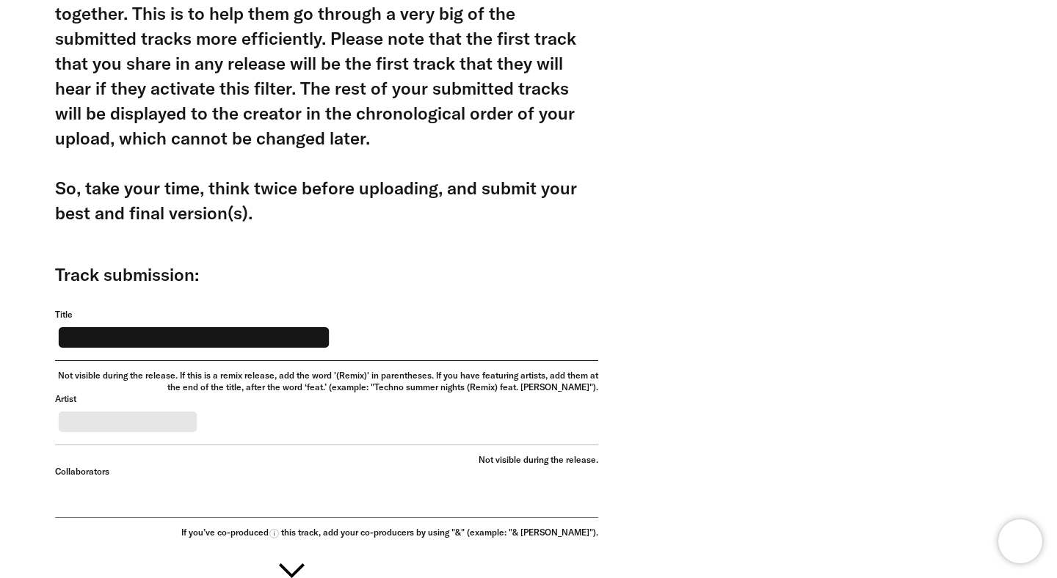
scroll to position [349, 0]
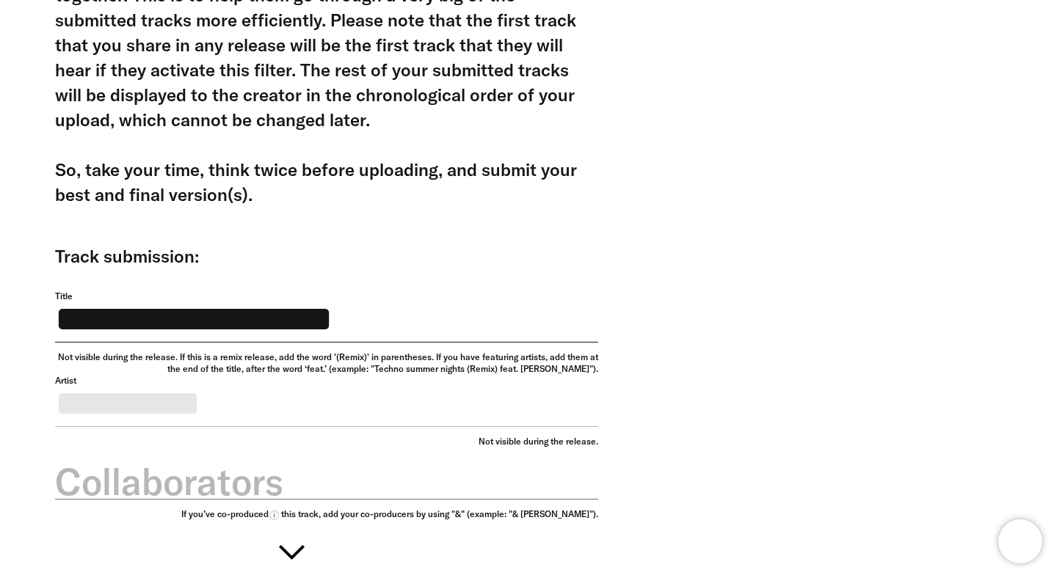
drag, startPoint x: 439, startPoint y: 323, endPoint x: 272, endPoint y: 324, distance: 166.6
click at [272, 324] on input "**********" at bounding box center [326, 317] width 543 height 52
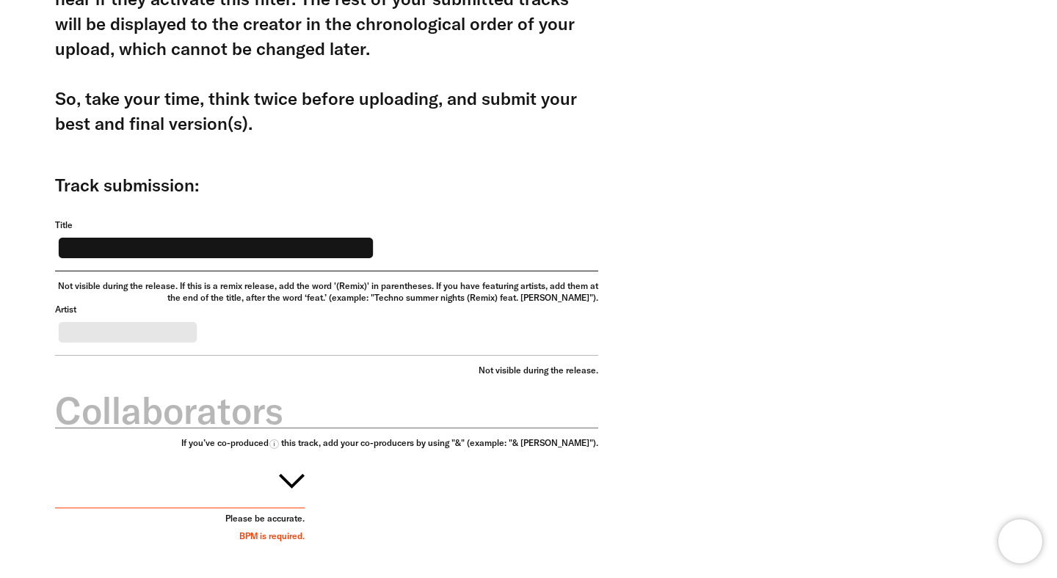
scroll to position [478, 0]
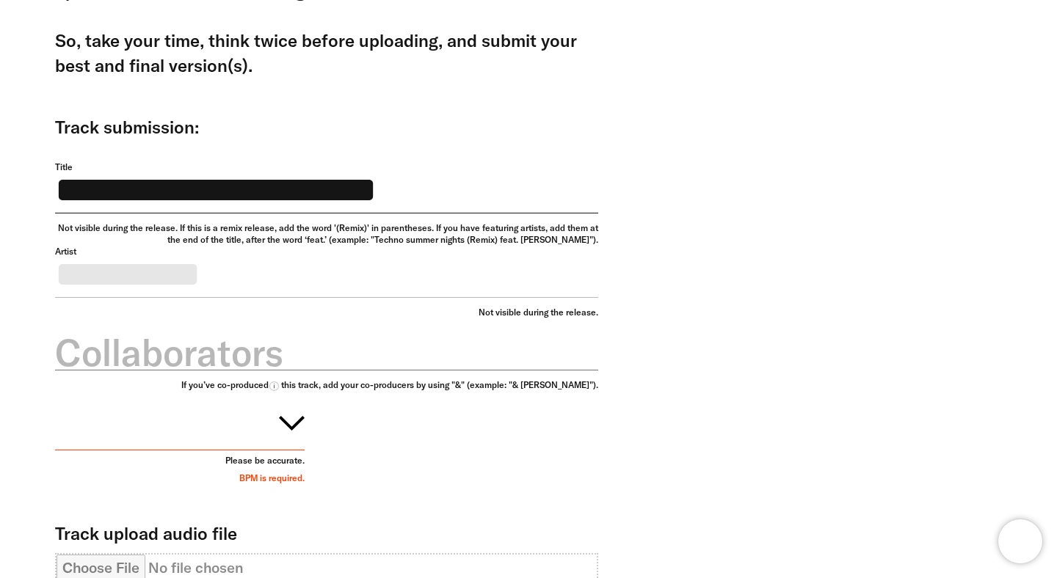
type input "**********"
click at [285, 376] on label "Collaborators" at bounding box center [326, 352] width 543 height 51
click at [285, 371] on input "Collaborators" at bounding box center [326, 344] width 543 height 52
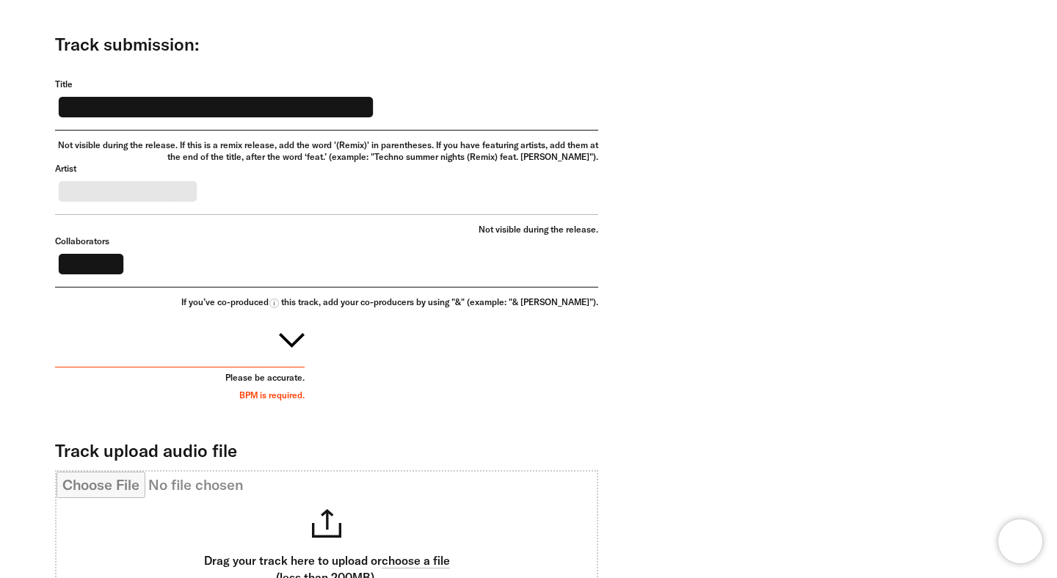
type input "*****"
click at [268, 367] on button "button" at bounding box center [179, 337] width 249 height 59
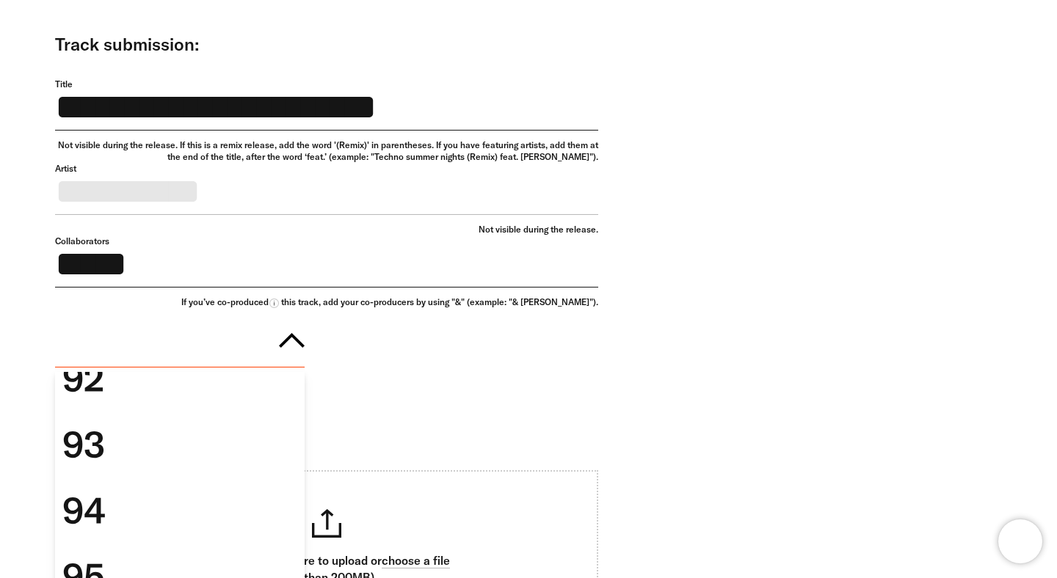
scroll to position [3509, 0]
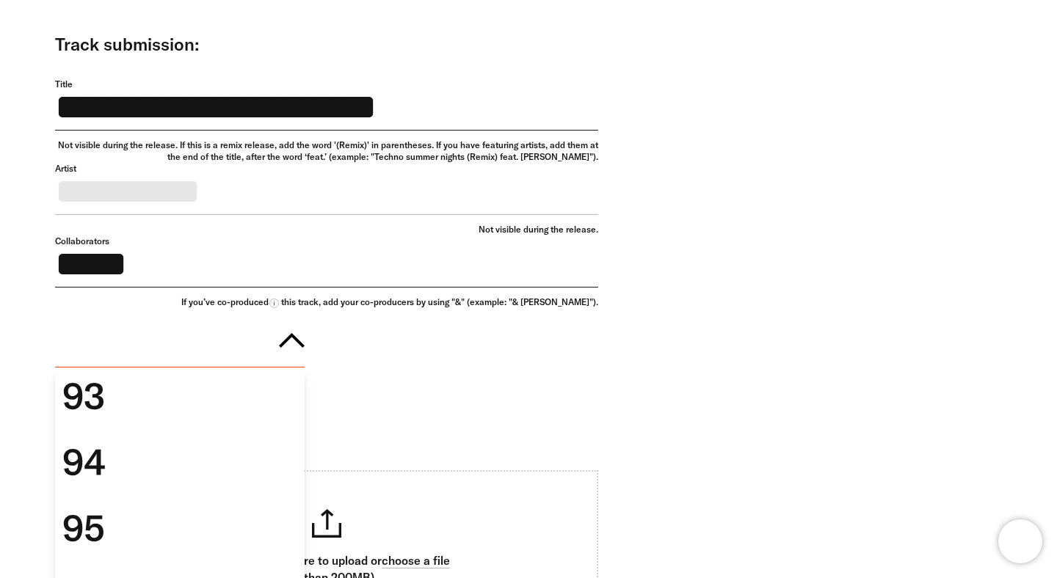
click at [243, 470] on div "94" at bounding box center [179, 462] width 249 height 66
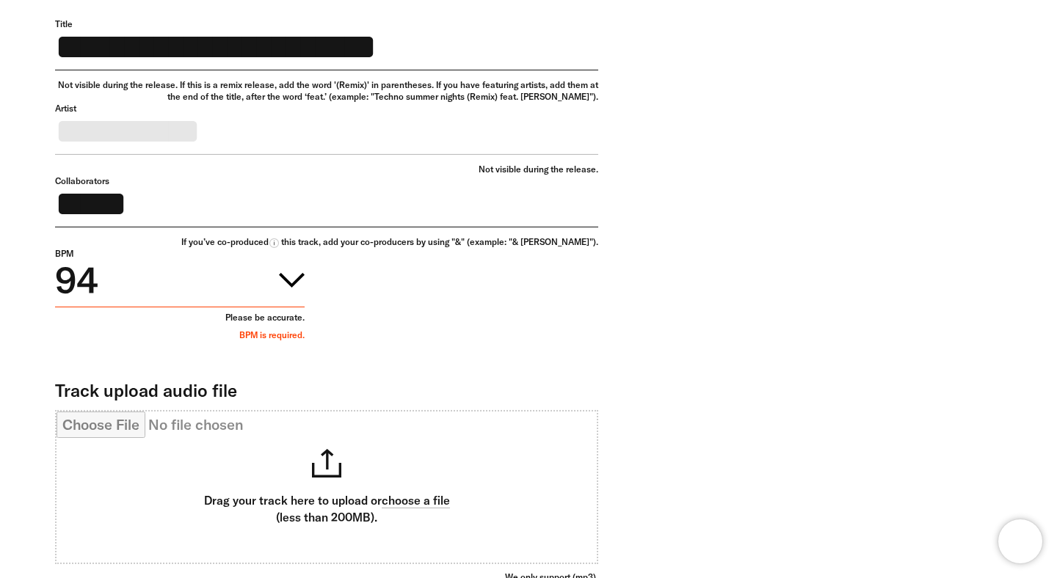
scroll to position [800, 0]
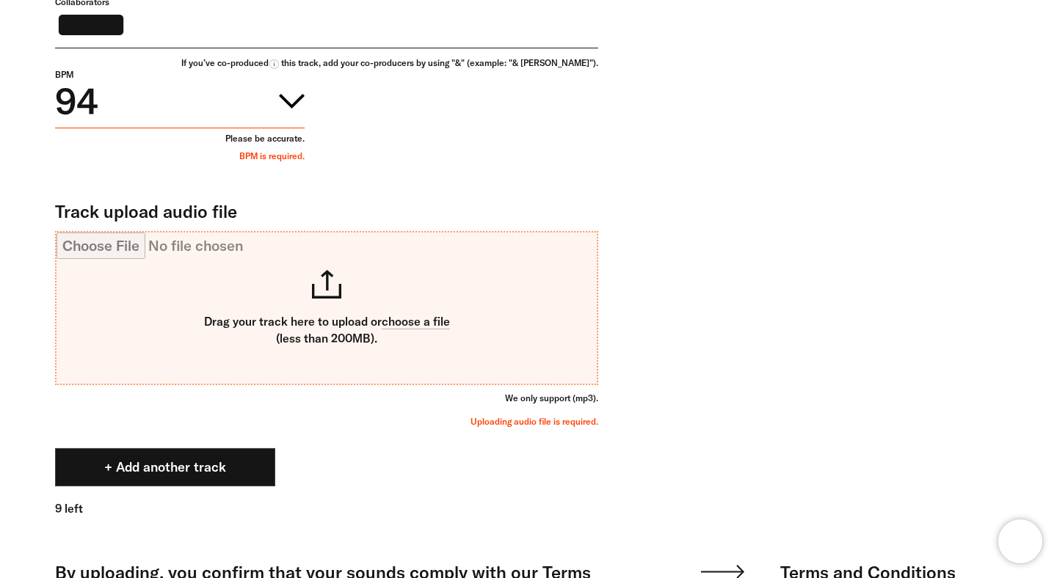
click at [392, 328] on input "Track upload audio file" at bounding box center [326, 308] width 540 height 151
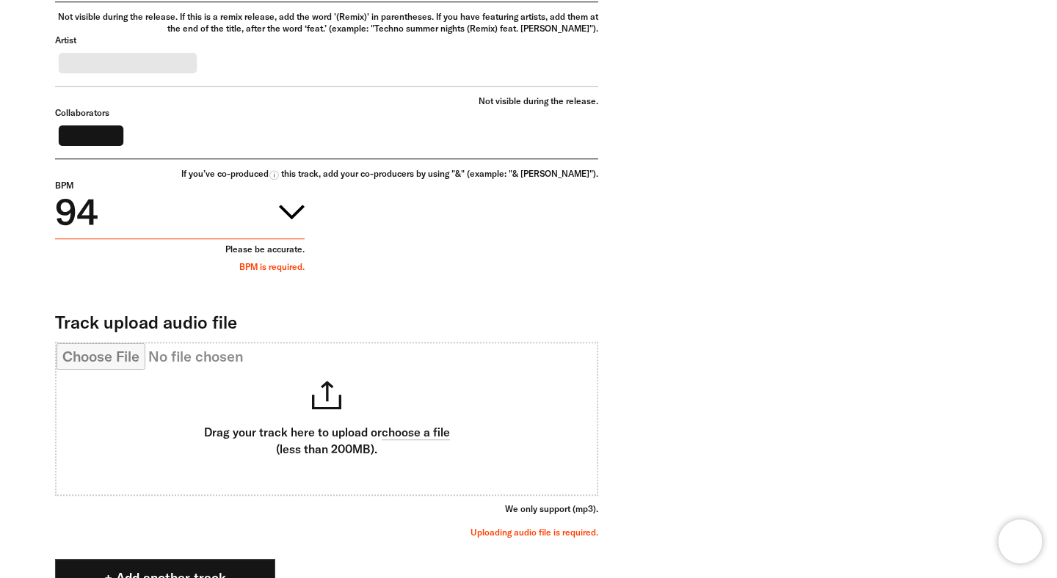
scroll to position [740, 0]
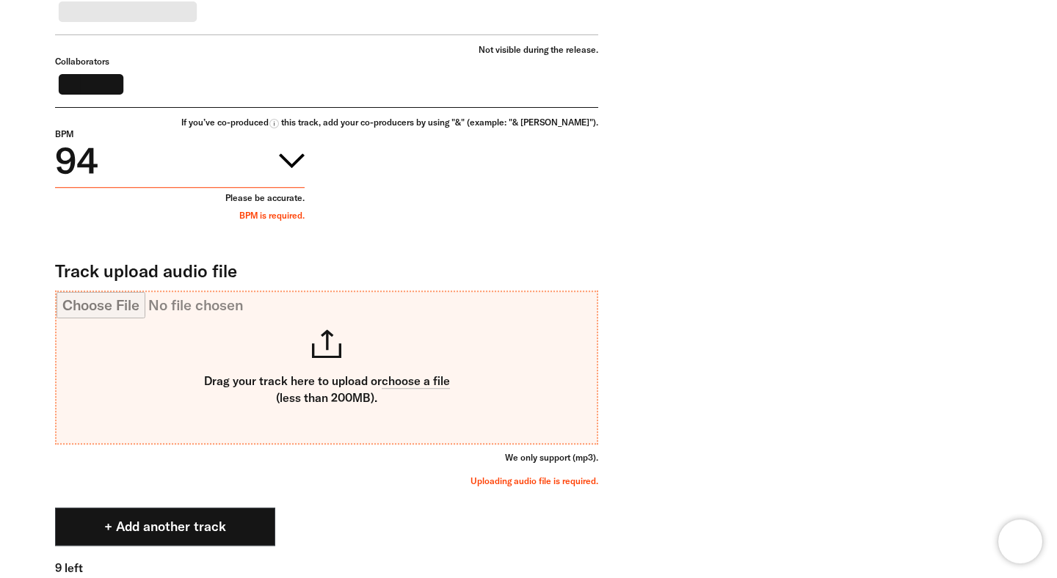
click at [358, 382] on input "Track upload audio file" at bounding box center [326, 367] width 540 height 151
type input "**********"
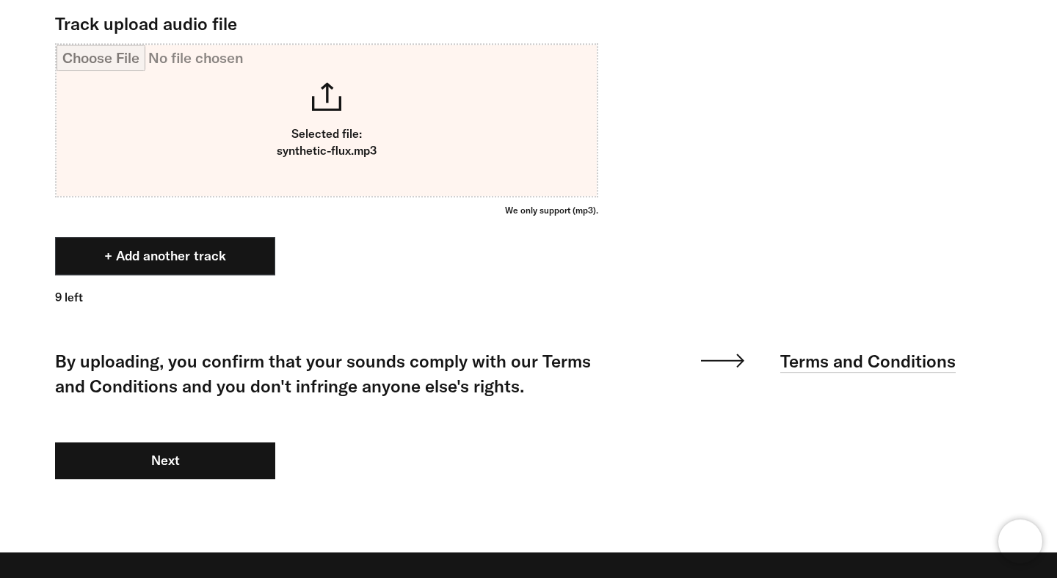
scroll to position [1068, 0]
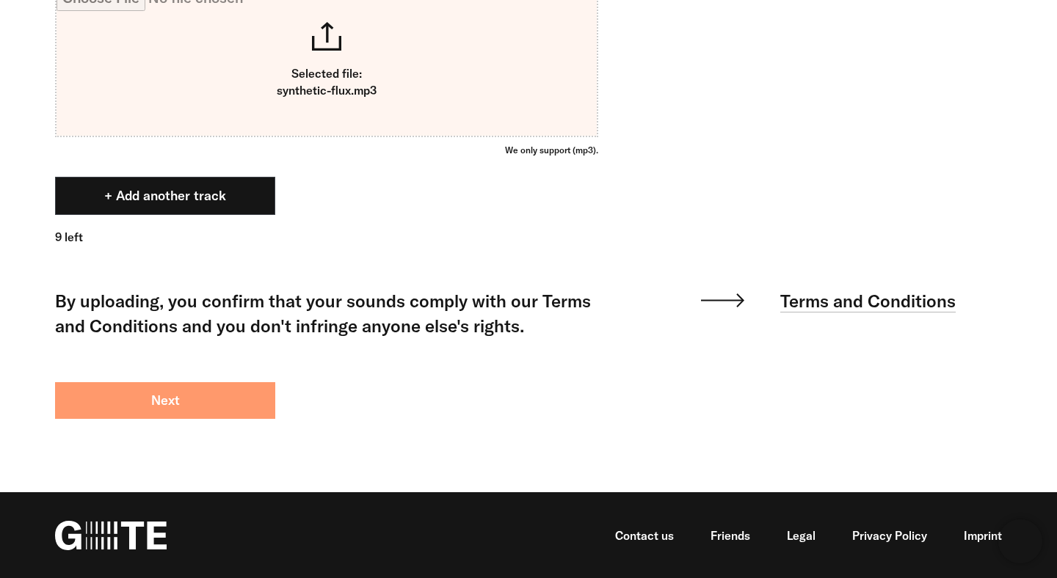
click at [202, 409] on button "Next" at bounding box center [165, 400] width 220 height 37
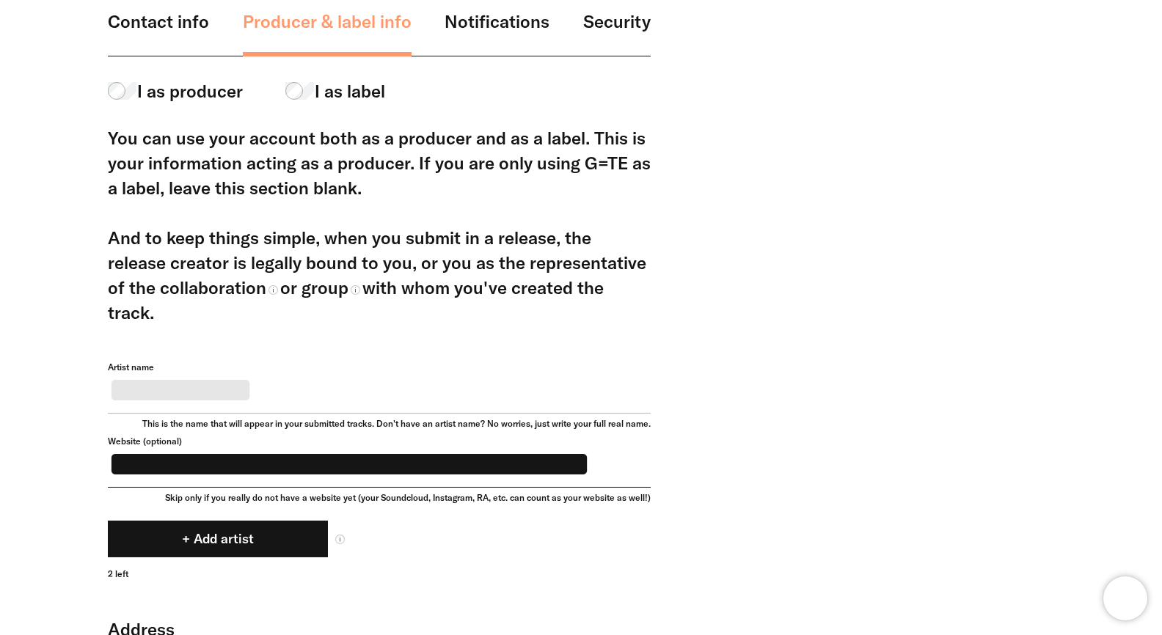
scroll to position [271, 0]
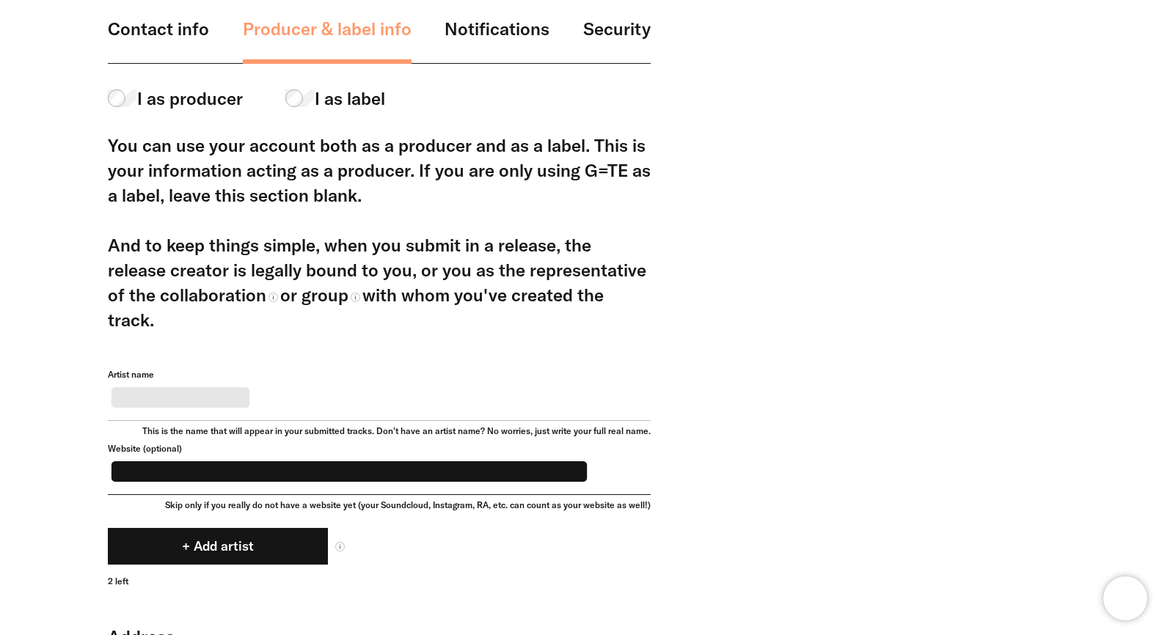
click at [526, 45] on link "Notifications" at bounding box center [497, 40] width 105 height 48
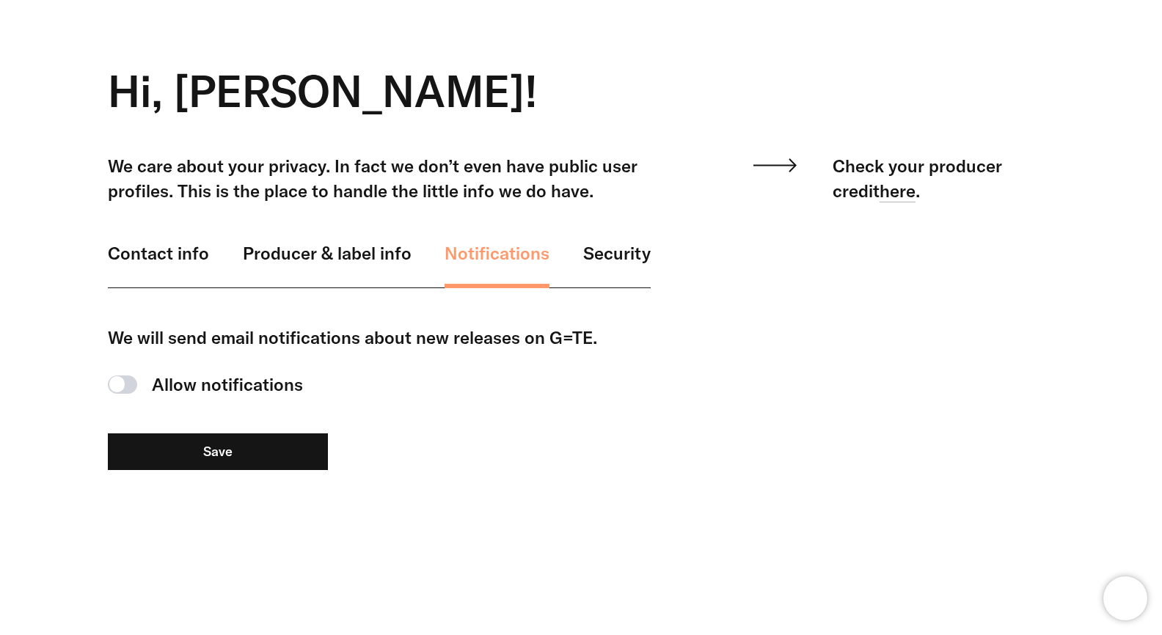
scroll to position [139, 0]
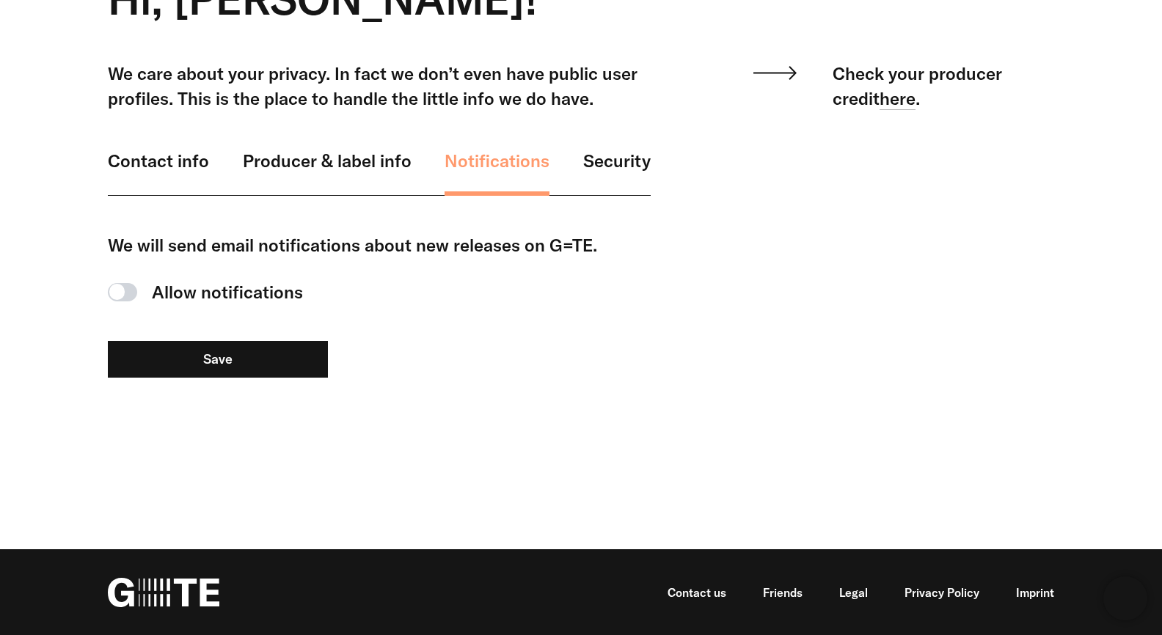
click at [610, 148] on link "Security" at bounding box center [616, 172] width 67 height 48
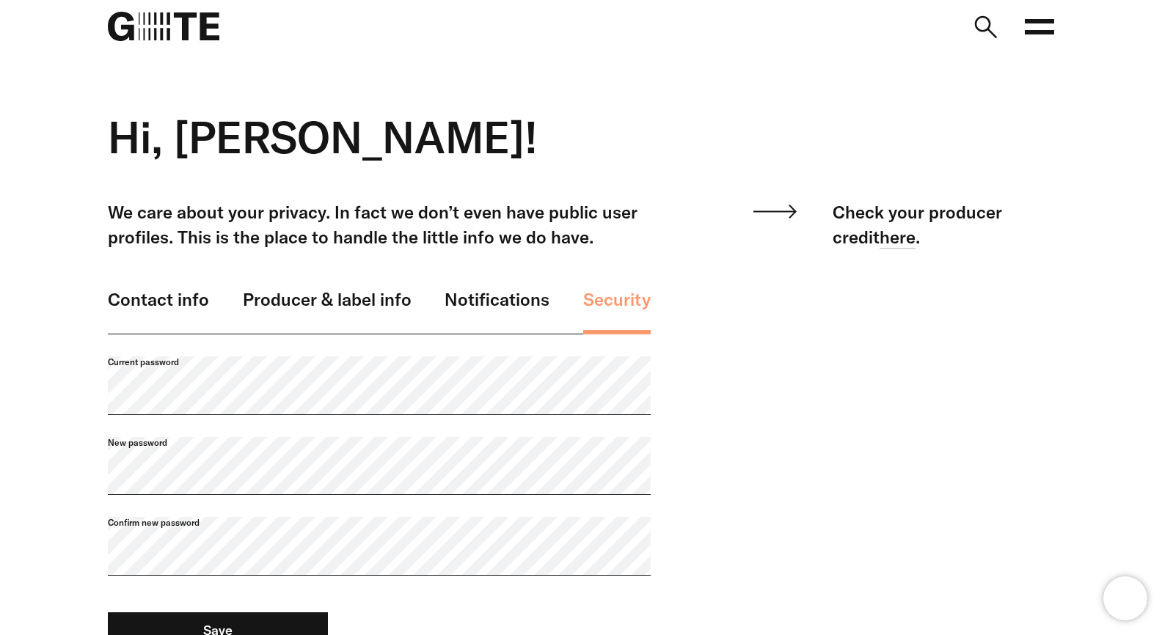
scroll to position [254, 0]
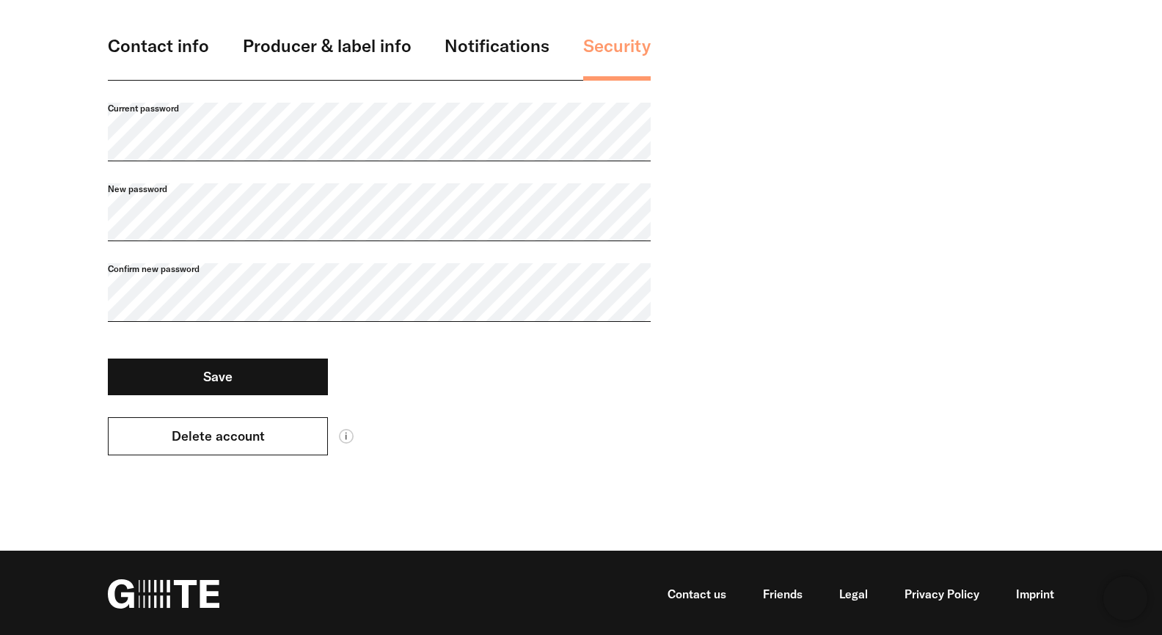
click at [304, 442] on button "Delete account" at bounding box center [218, 436] width 220 height 38
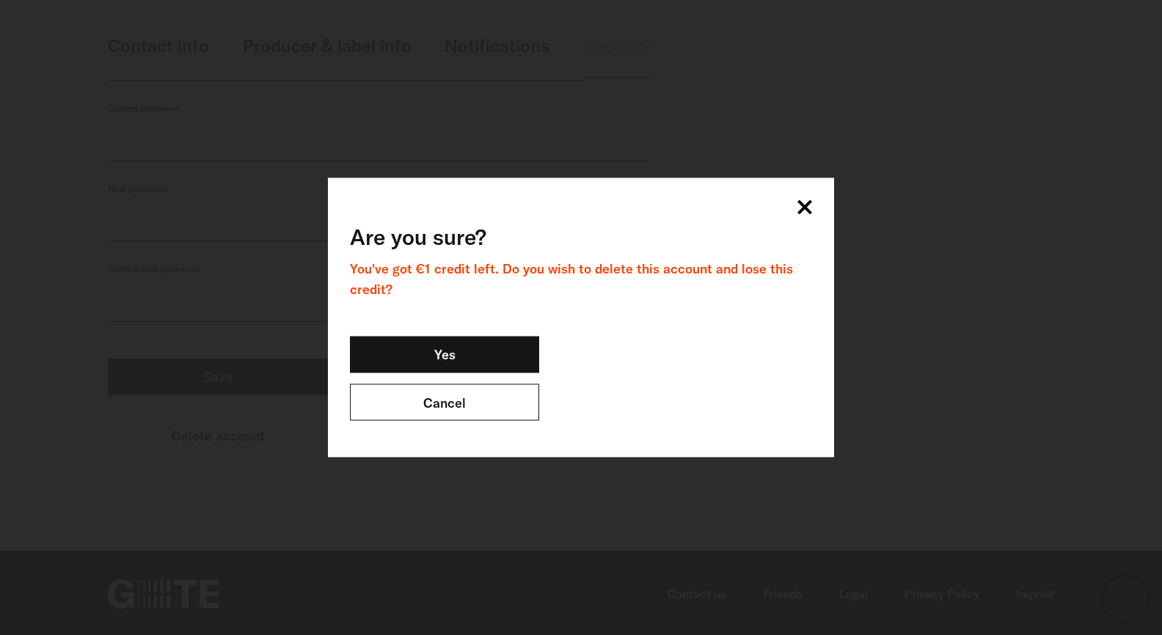
click at [494, 415] on link "Cancel" at bounding box center [444, 402] width 189 height 37
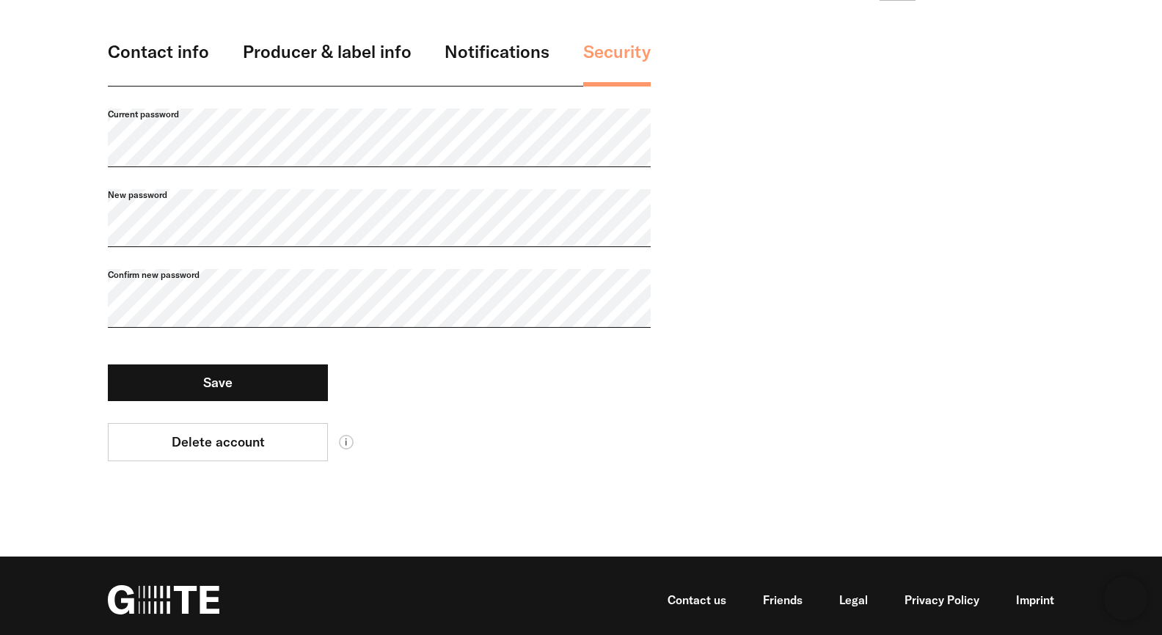
scroll to position [247, 0]
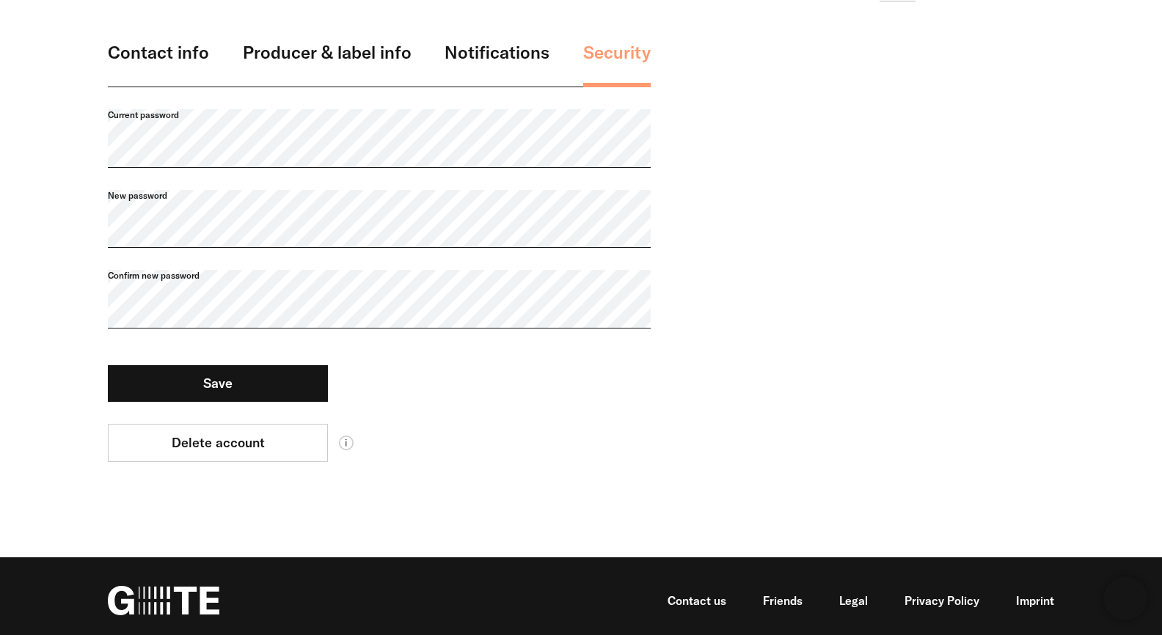
click at [351, 440] on icon at bounding box center [346, 443] width 15 height 15
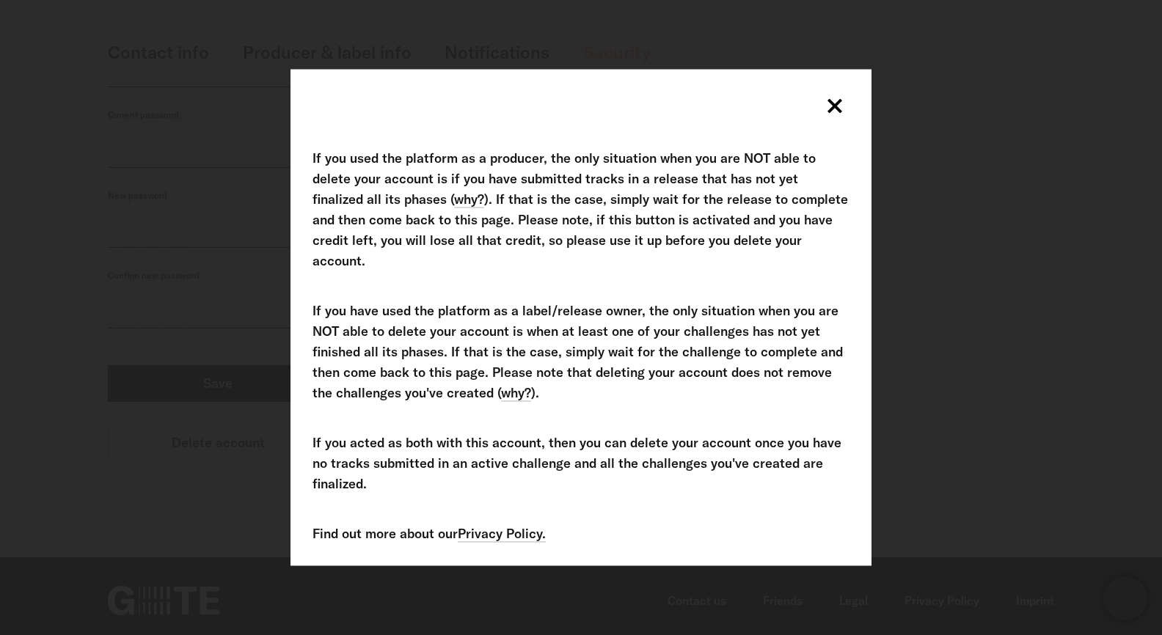
scroll to position [254, 0]
click at [840, 114] on icon at bounding box center [835, 106] width 15 height 15
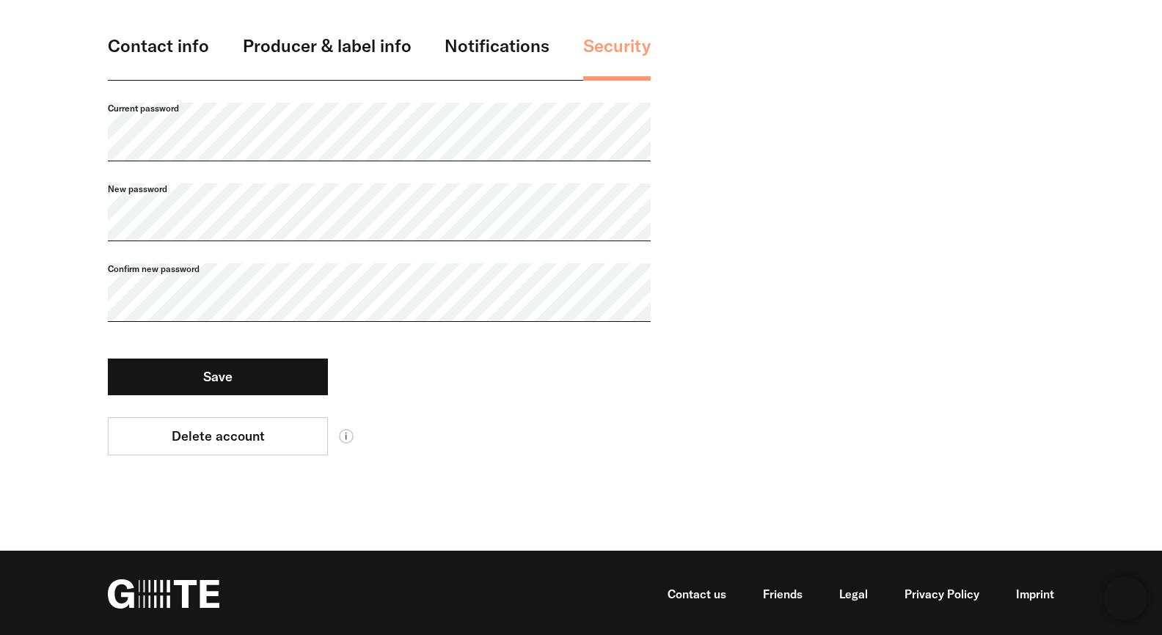
click at [546, 344] on form "Current password New password Confirm new password Save" at bounding box center [379, 249] width 543 height 293
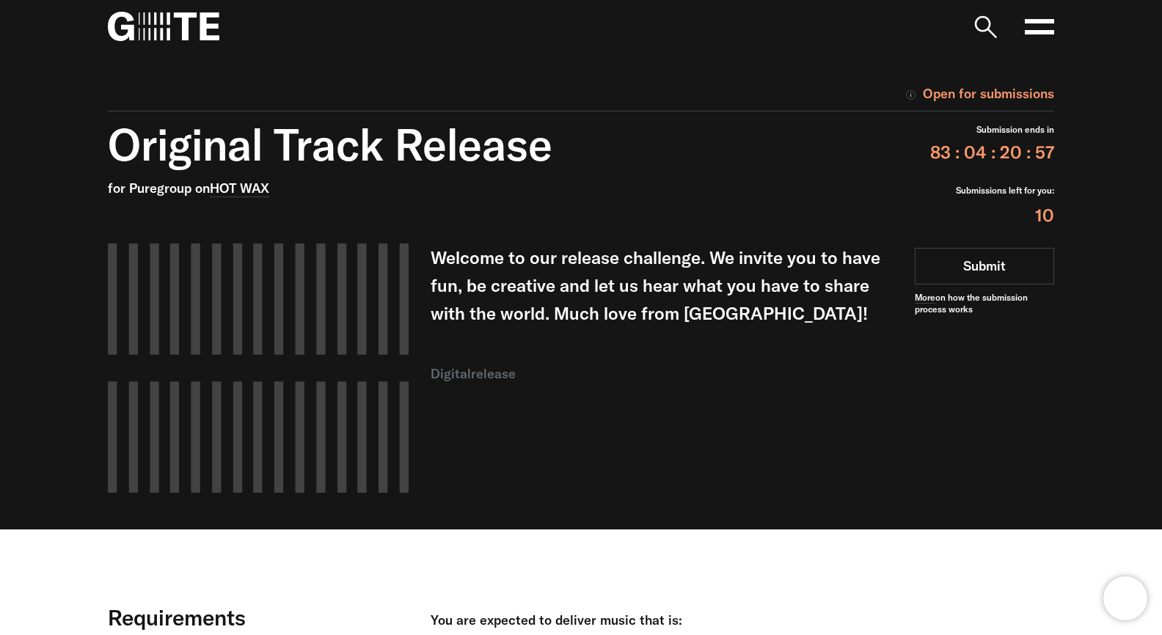
scroll to position [904, 0]
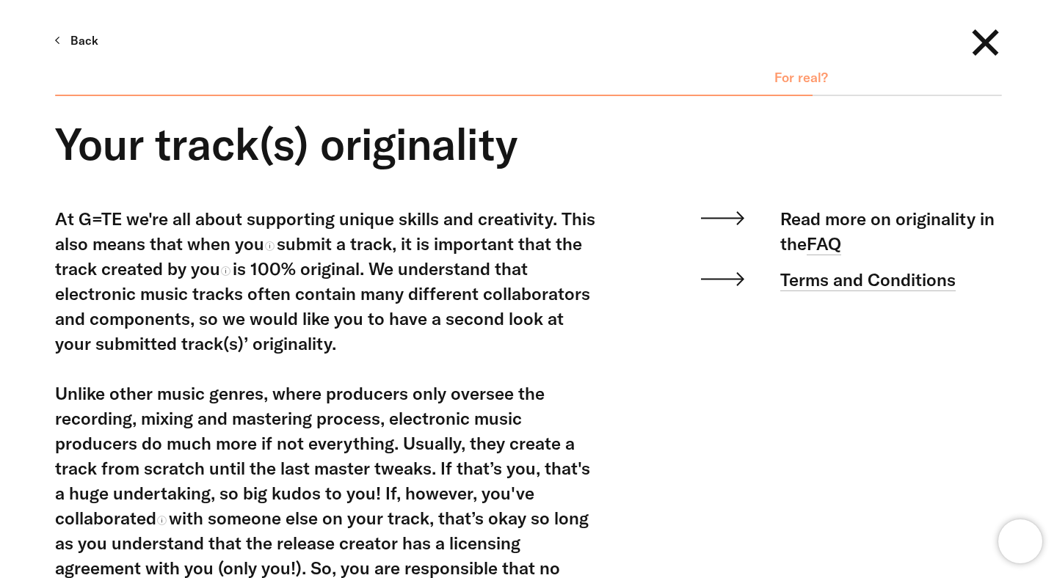
scroll to position [7, 0]
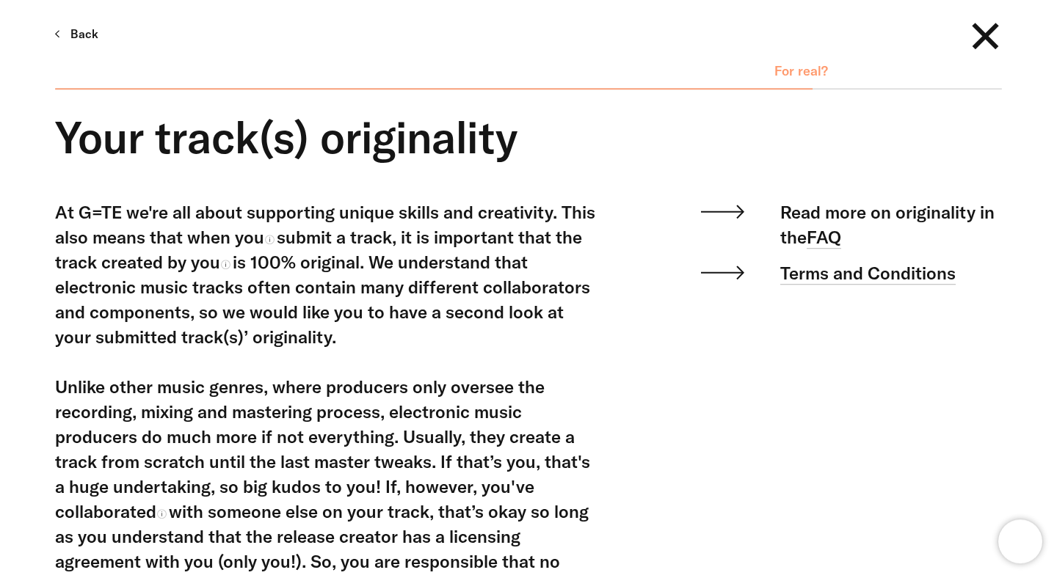
click at [86, 33] on link "Back" at bounding box center [76, 33] width 43 height 25
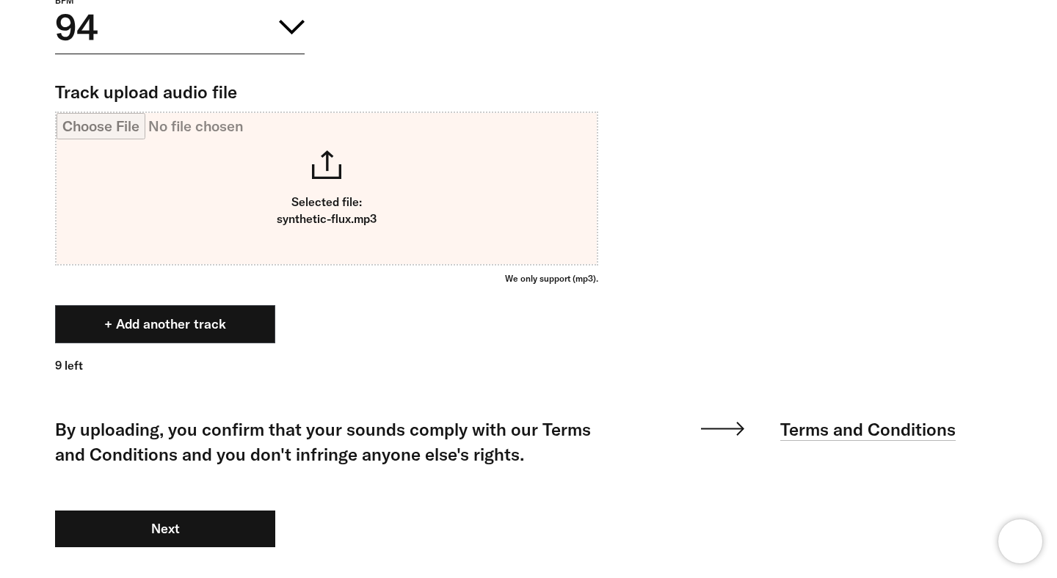
scroll to position [1021, 0]
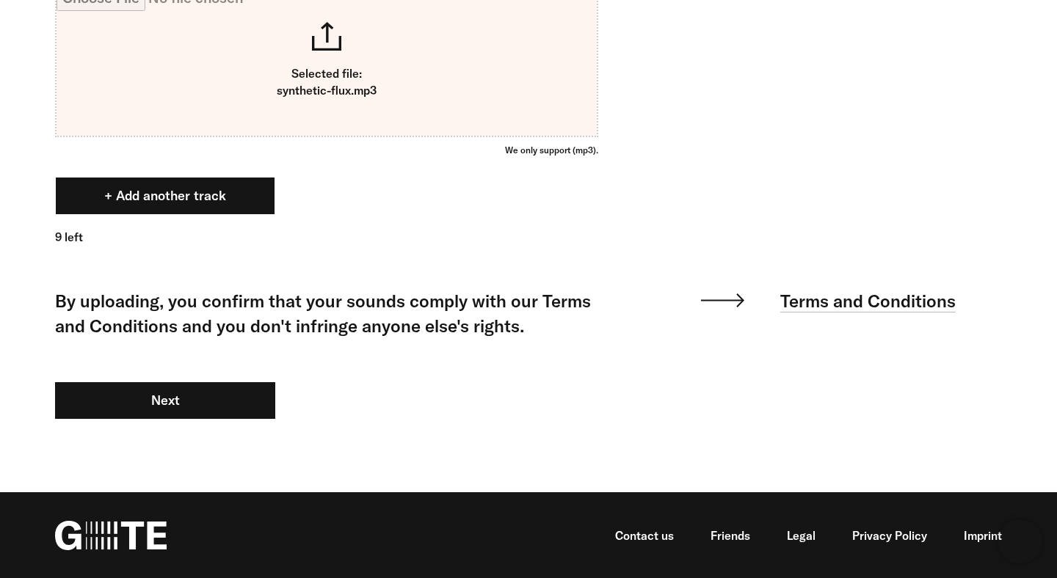
click at [221, 198] on button "+ Add another track" at bounding box center [165, 196] width 220 height 38
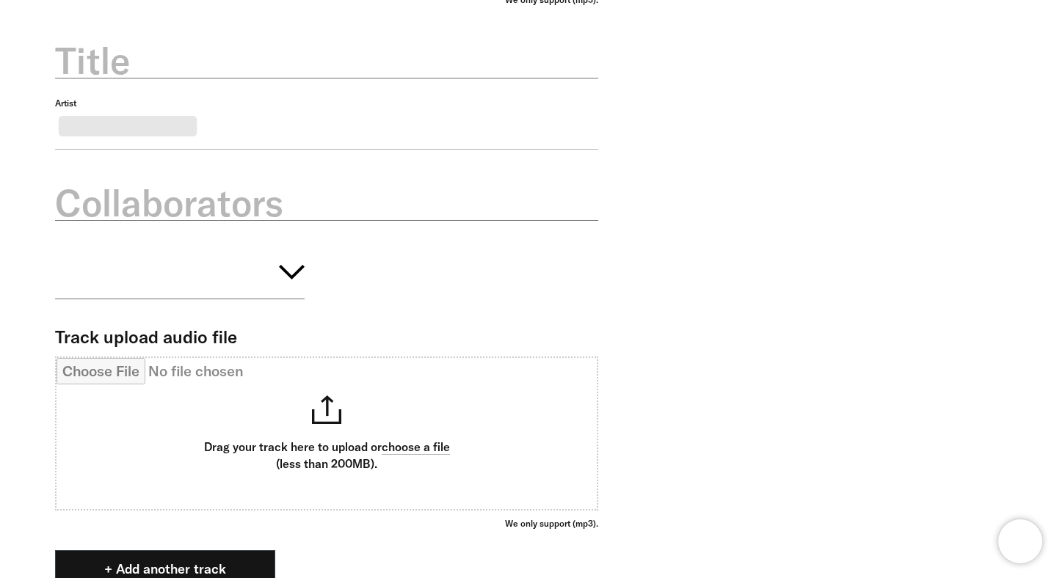
scroll to position [1152, 0]
click at [328, 86] on label "Title" at bounding box center [326, 59] width 543 height 51
click at [328, 78] on input "Title" at bounding box center [326, 52] width 543 height 52
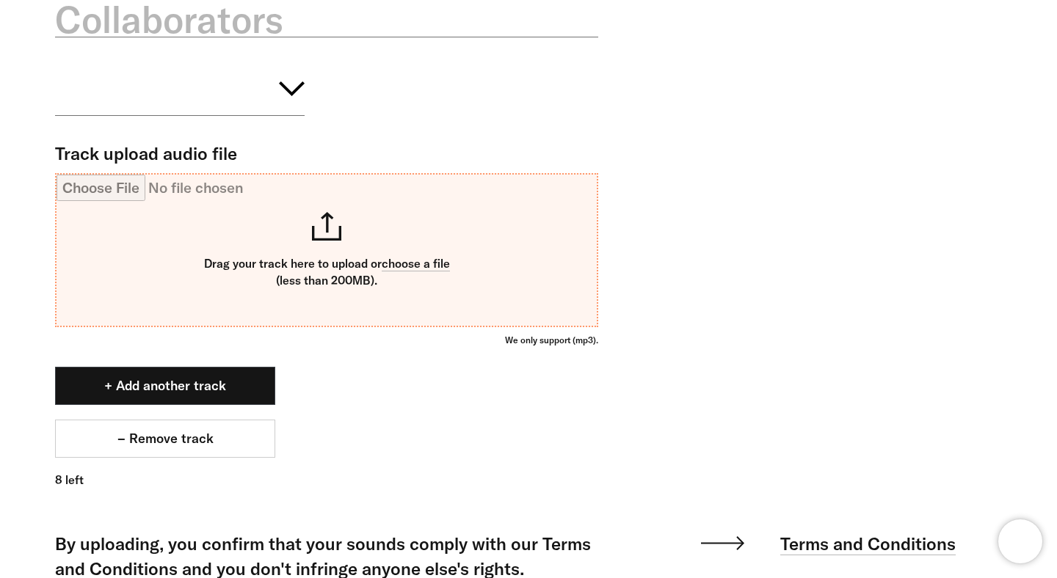
scroll to position [1545, 0]
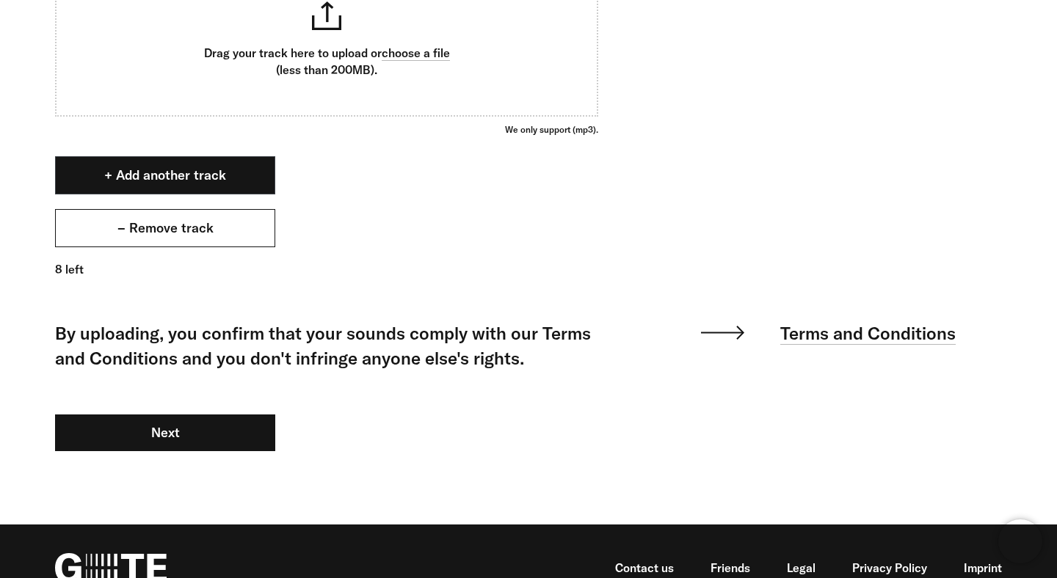
click at [221, 247] on button "– Remove track" at bounding box center [165, 228] width 220 height 38
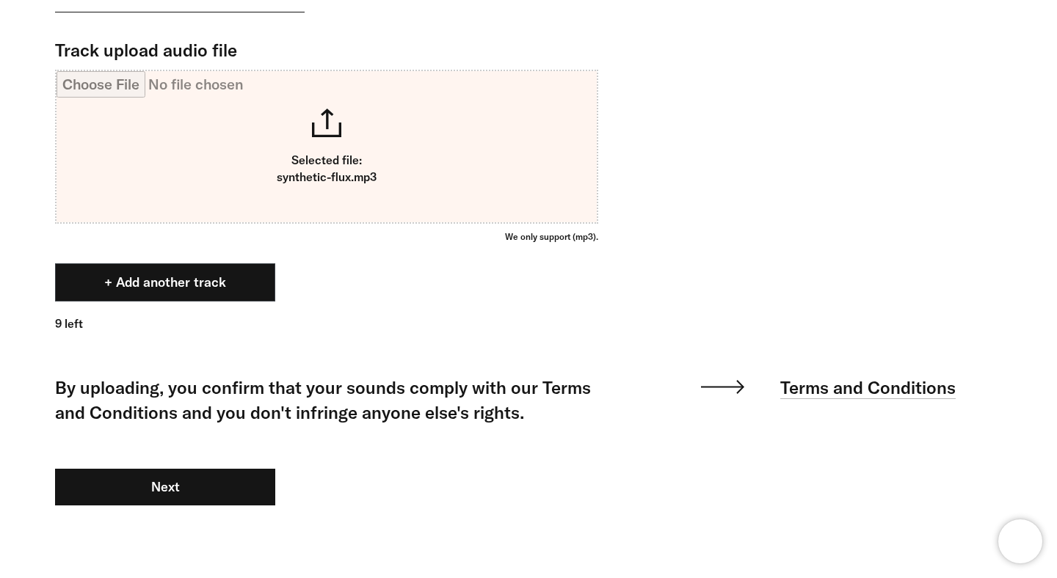
scroll to position [922, 0]
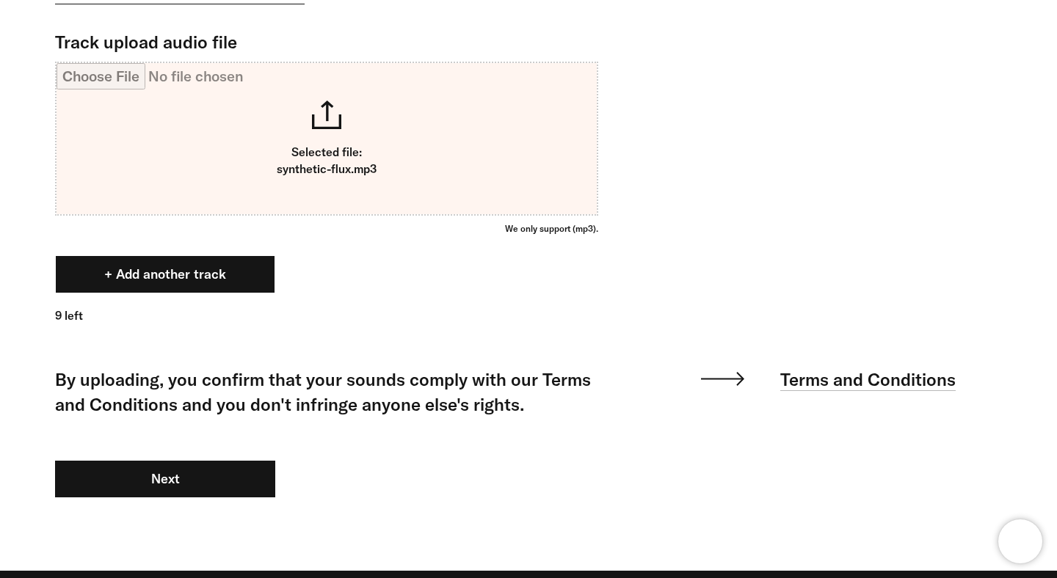
click at [211, 293] on button "+ Add another track" at bounding box center [165, 274] width 220 height 38
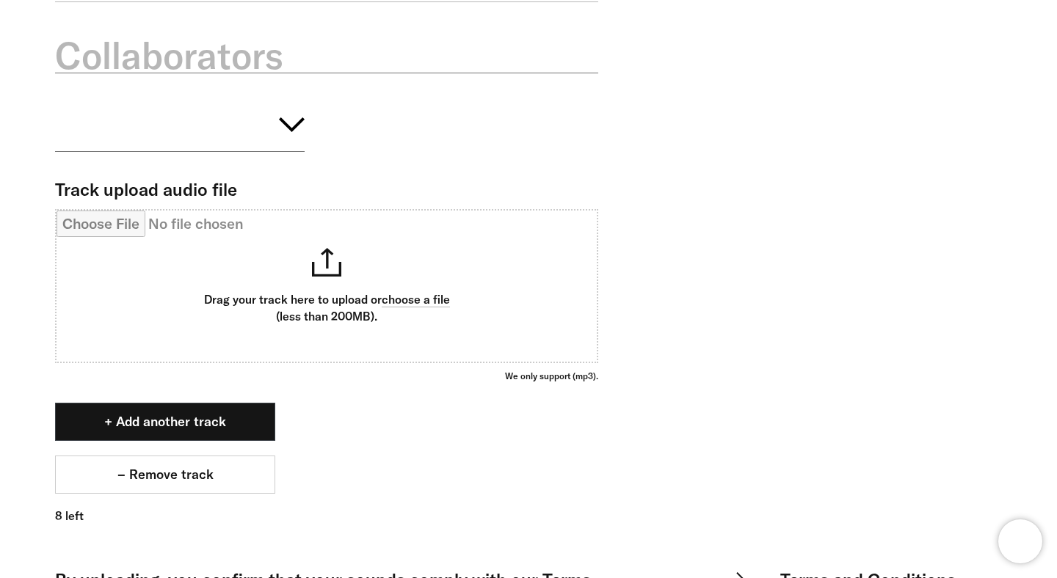
scroll to position [1299, 0]
click at [328, 315] on input "Track upload audio file" at bounding box center [326, 285] width 540 height 151
type input "**********"
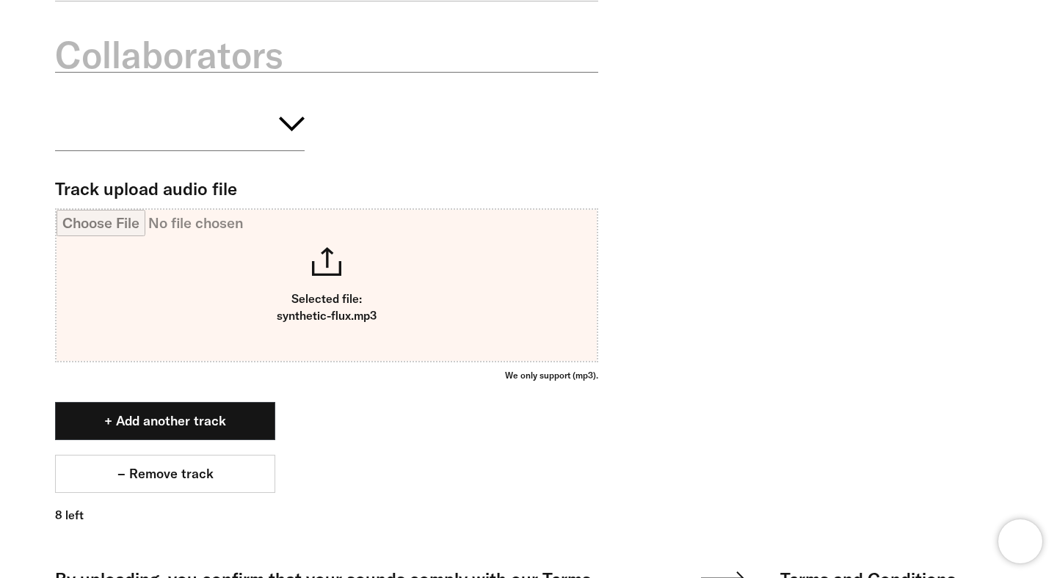
scroll to position [1096, 0]
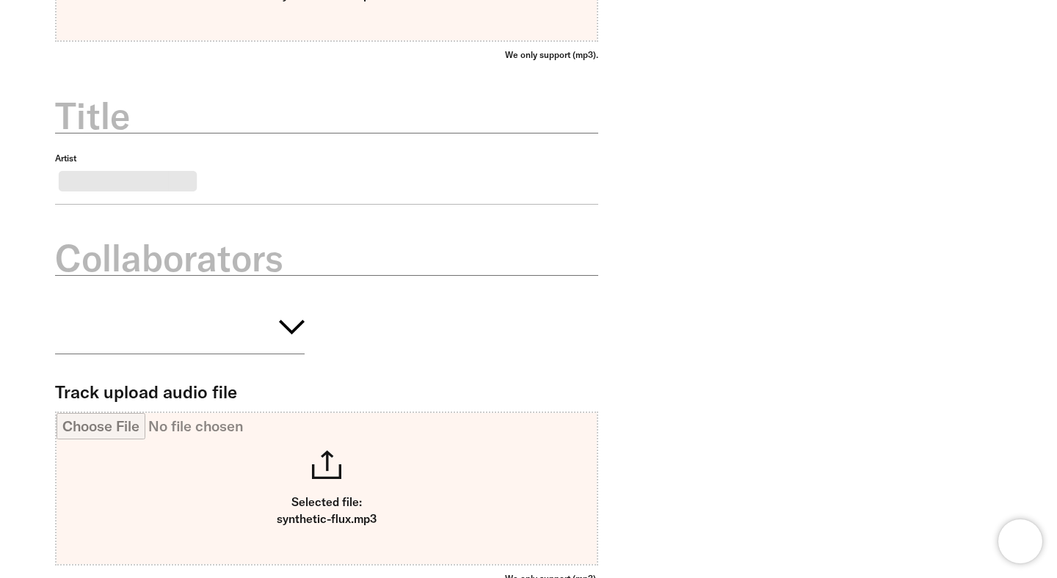
click at [359, 134] on label "Title" at bounding box center [326, 115] width 543 height 51
click at [359, 134] on input "Title" at bounding box center [326, 107] width 543 height 52
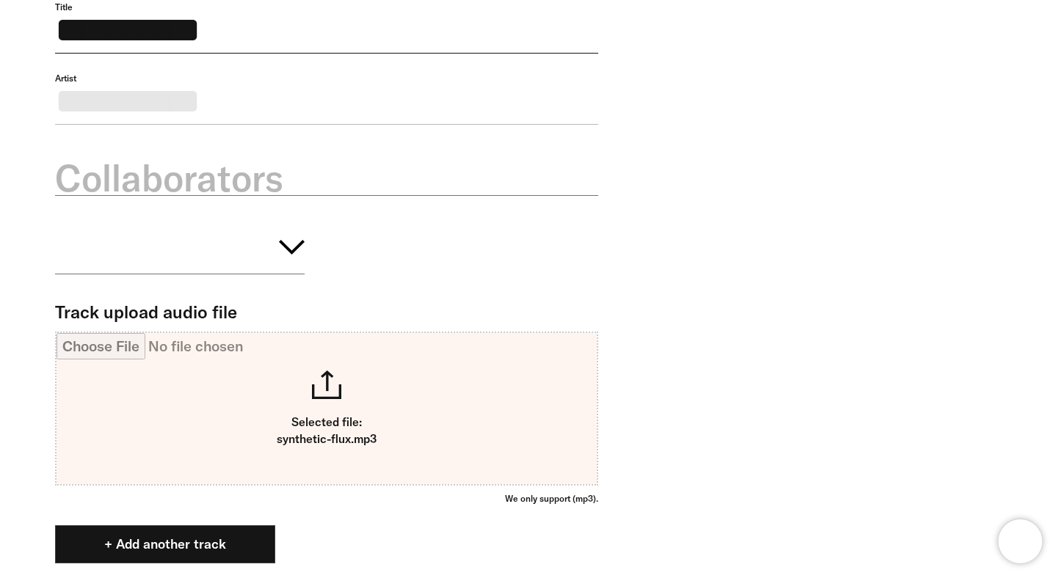
type input "**********"
click at [266, 274] on button "button" at bounding box center [179, 244] width 249 height 59
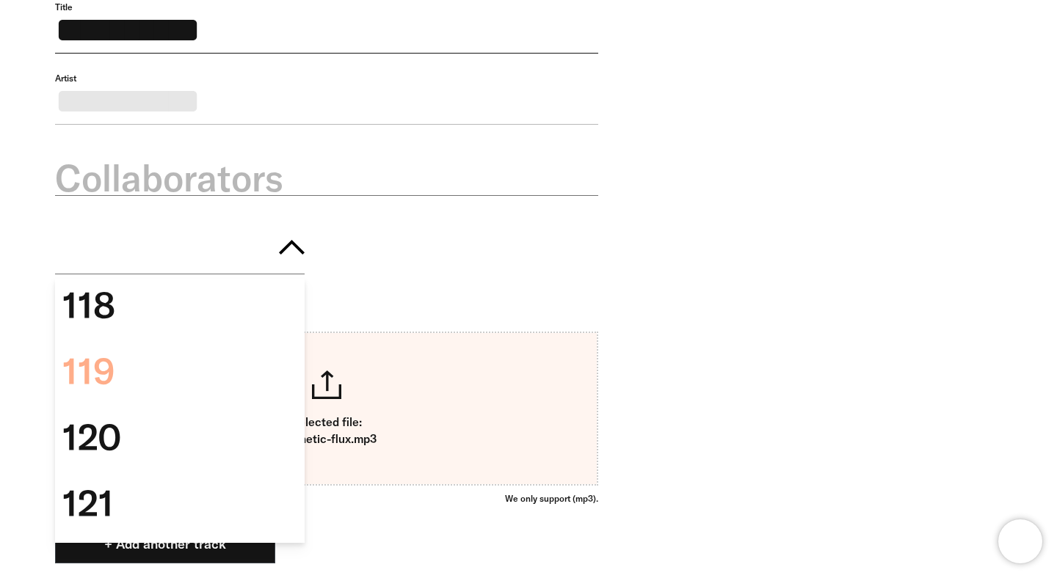
scroll to position [5161, 0]
click at [255, 385] on div "119" at bounding box center [179, 368] width 249 height 66
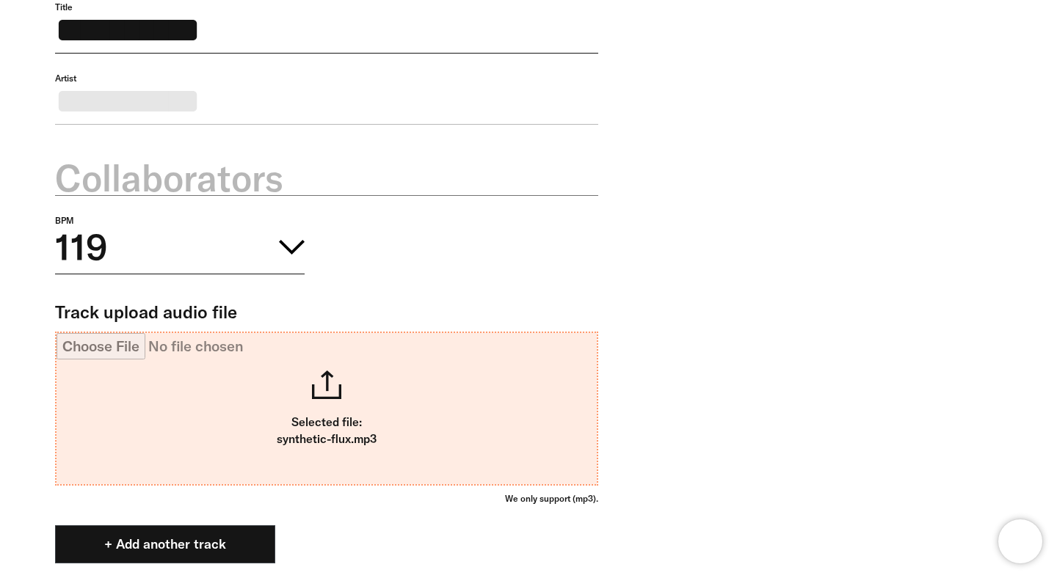
click at [420, 409] on input "Track upload audio file" at bounding box center [326, 408] width 540 height 151
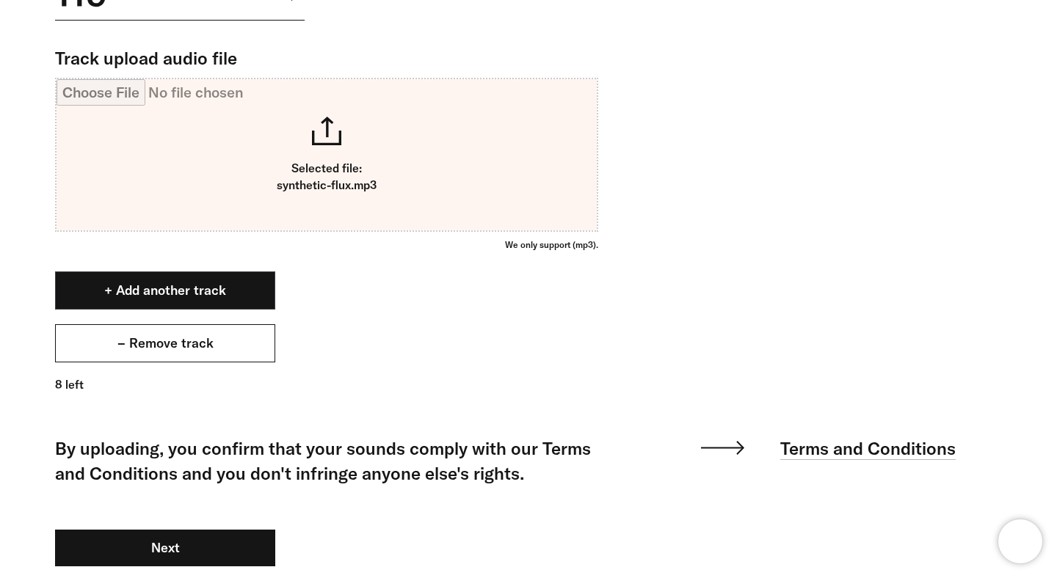
scroll to position [1617, 0]
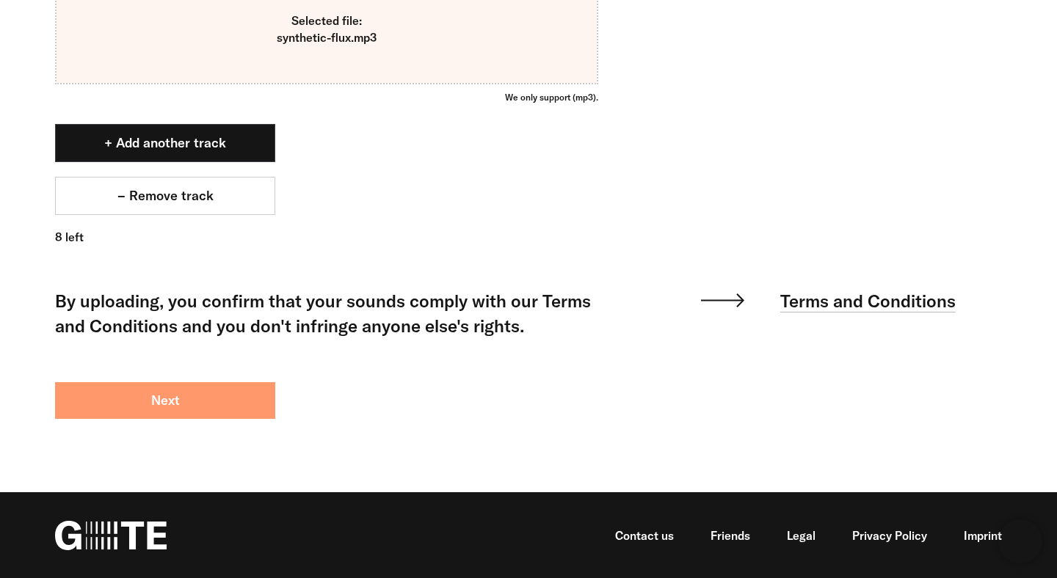
click at [198, 409] on button "Next" at bounding box center [165, 400] width 220 height 37
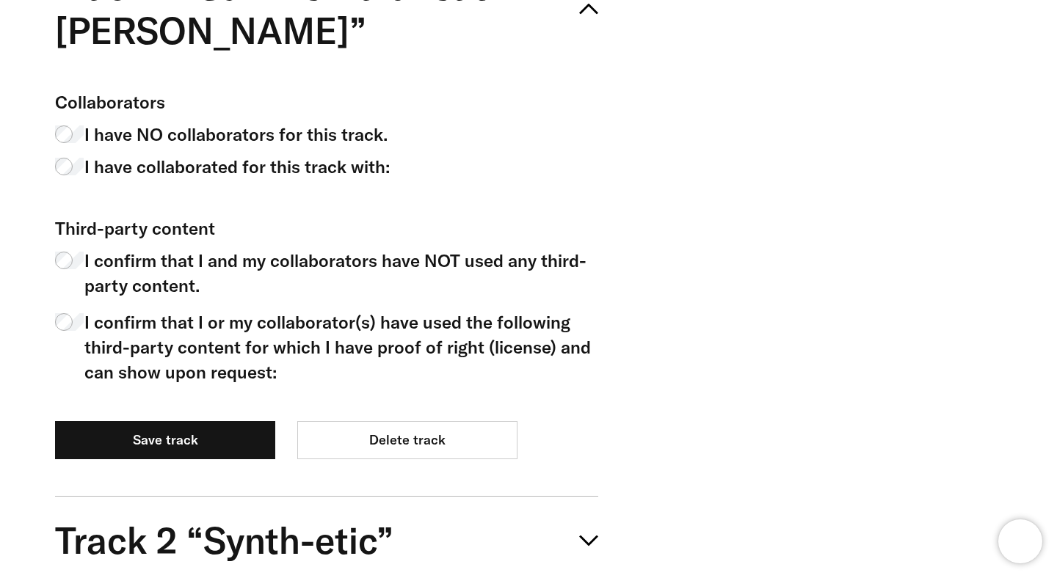
scroll to position [1032, 0]
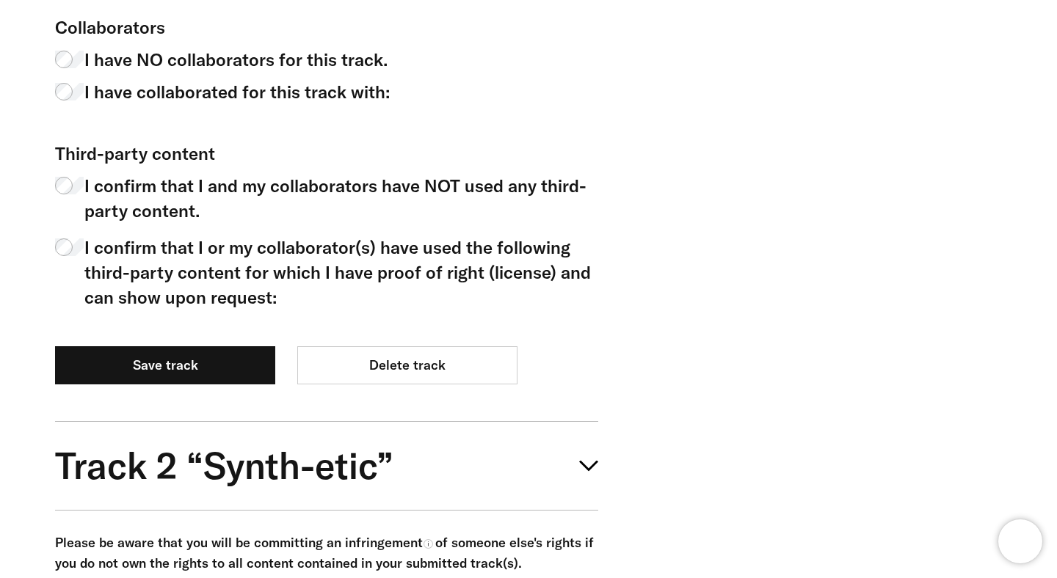
click at [310, 52] on span "I have NO collaborators for this track." at bounding box center [235, 59] width 303 height 25
click at [230, 241] on span "I confirm that I or my collaborator(s) have used the following third-party cont…" at bounding box center [341, 272] width 514 height 75
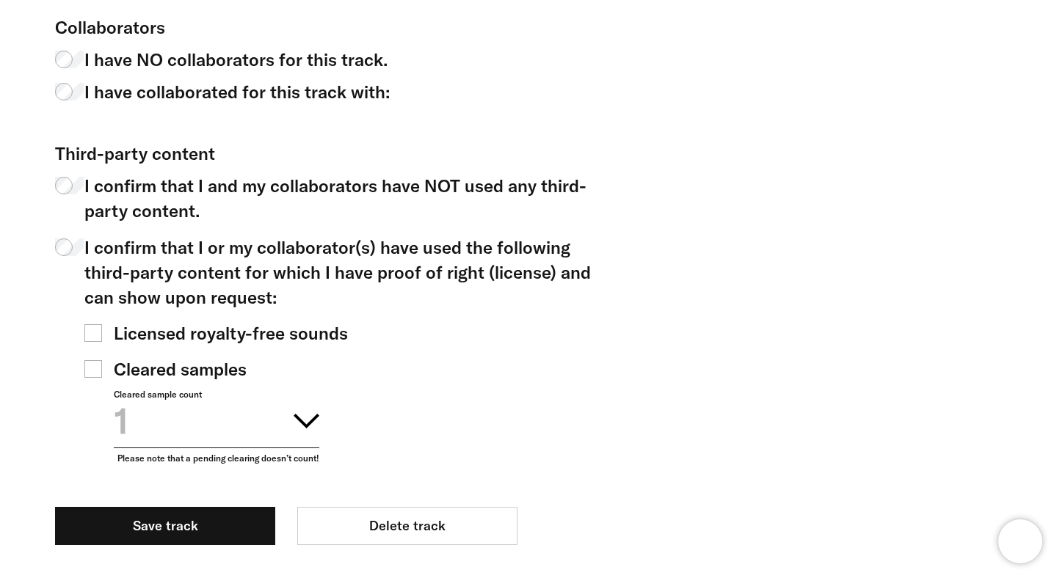
click at [246, 329] on span "Licensed royalty-free sounds" at bounding box center [231, 333] width 234 height 25
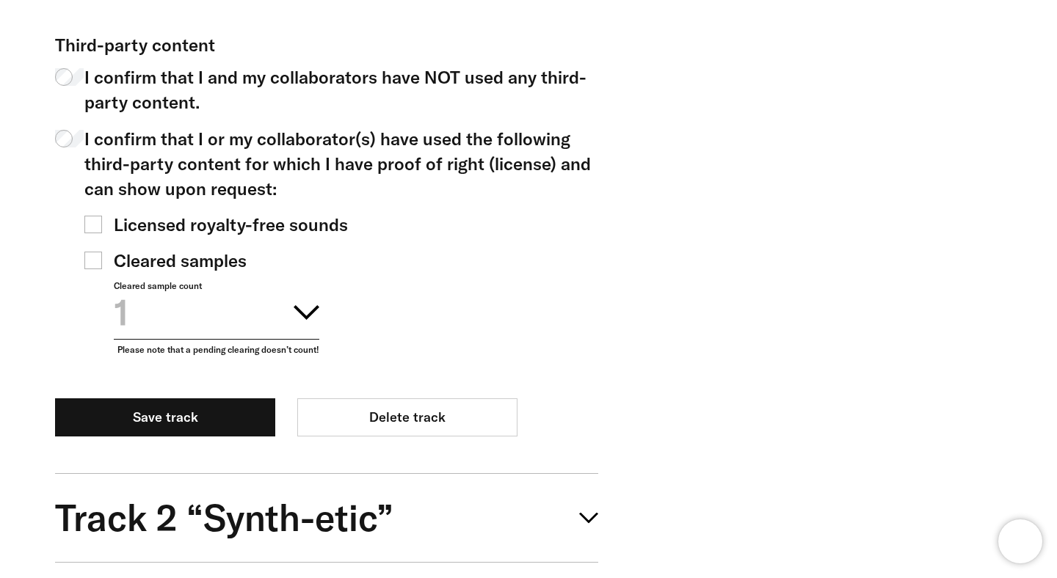
scroll to position [1145, 0]
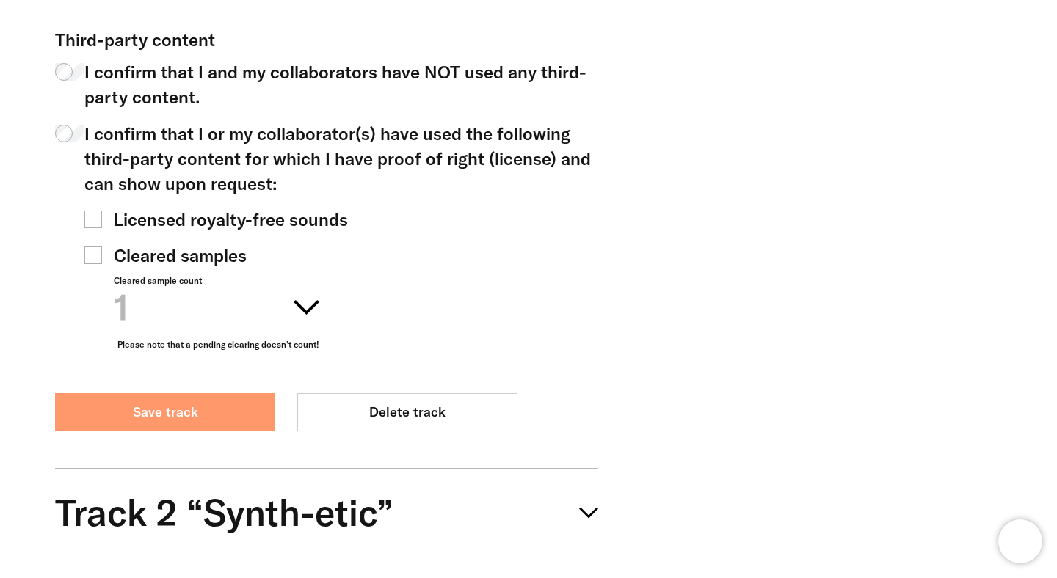
click at [216, 405] on button "Save track" at bounding box center [165, 412] width 220 height 38
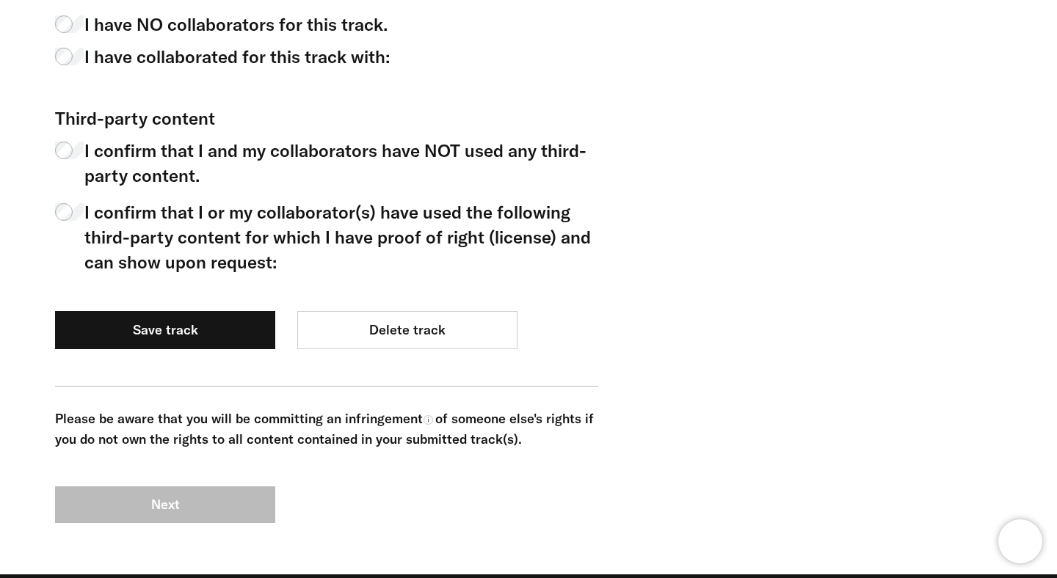
scroll to position [1156, 0]
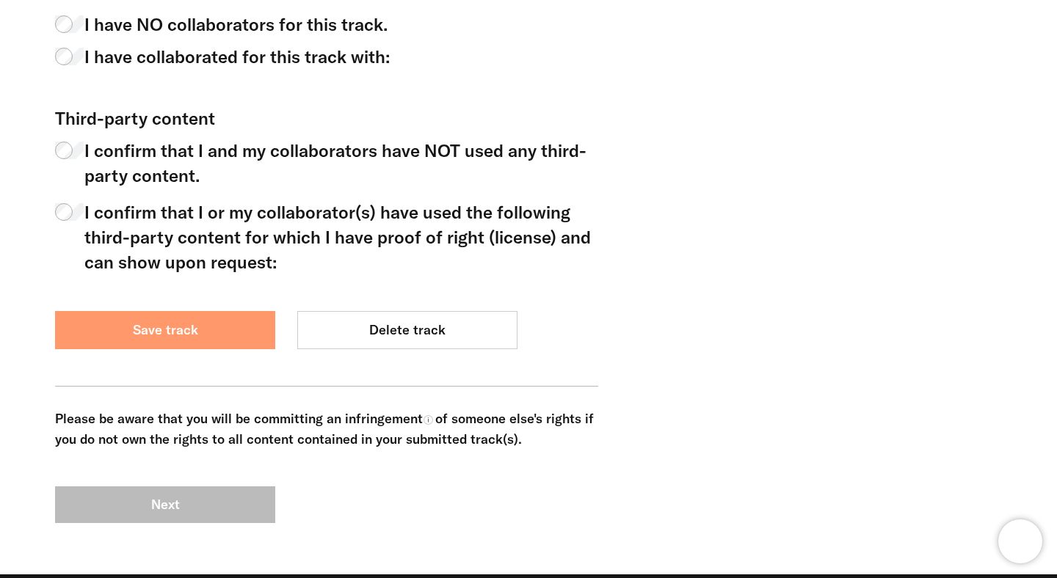
click at [236, 326] on button "Save track" at bounding box center [165, 330] width 220 height 38
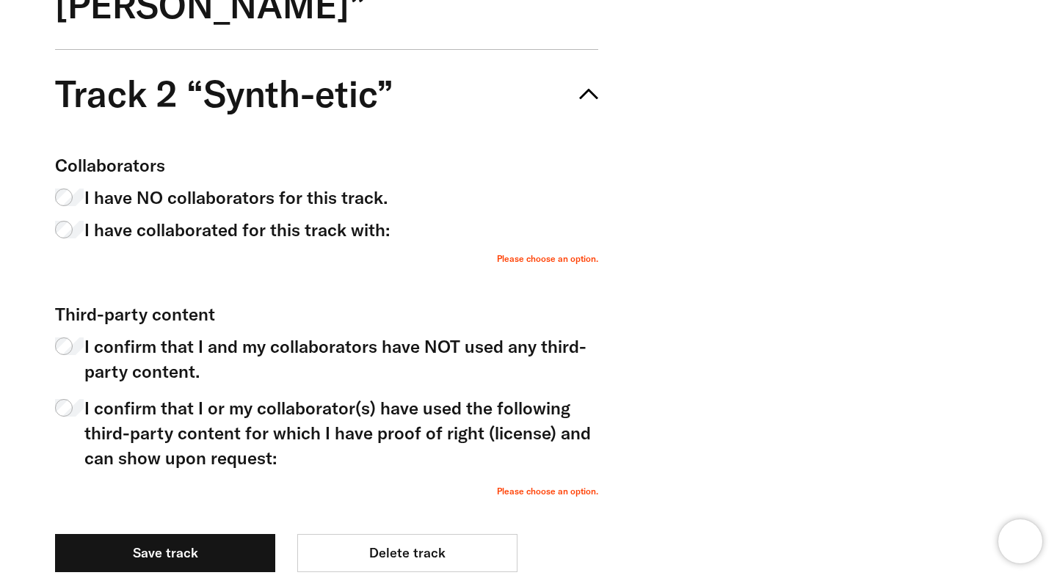
scroll to position [1026, 0]
click at [226, 353] on span "I confirm that I and my collaborators have NOT used any third-party content." at bounding box center [341, 360] width 514 height 50
click at [113, 412] on span "I confirm that I or my collaborator(s) have used the following third-party cont…" at bounding box center [341, 433] width 514 height 75
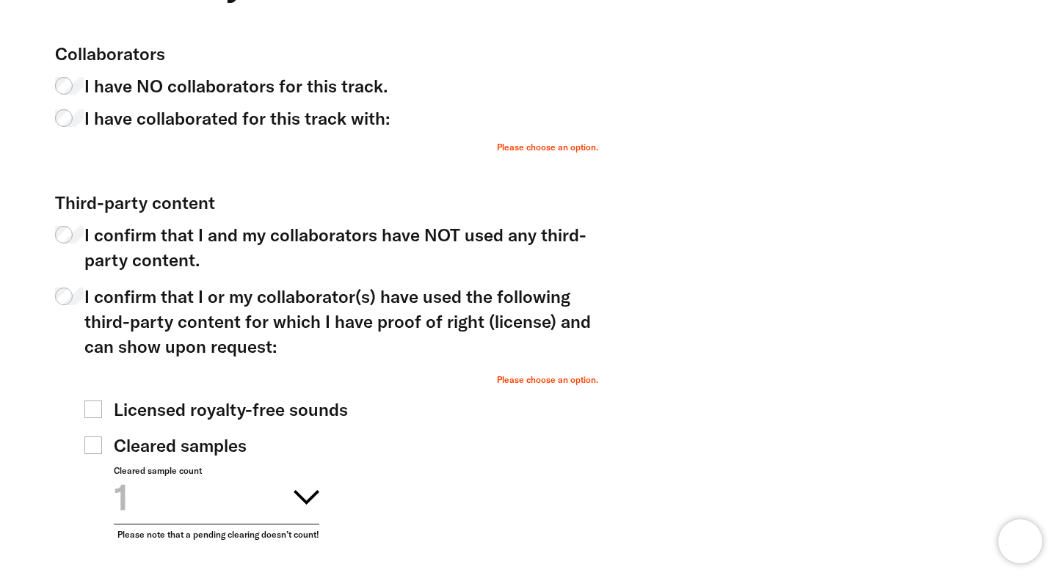
scroll to position [1175, 0]
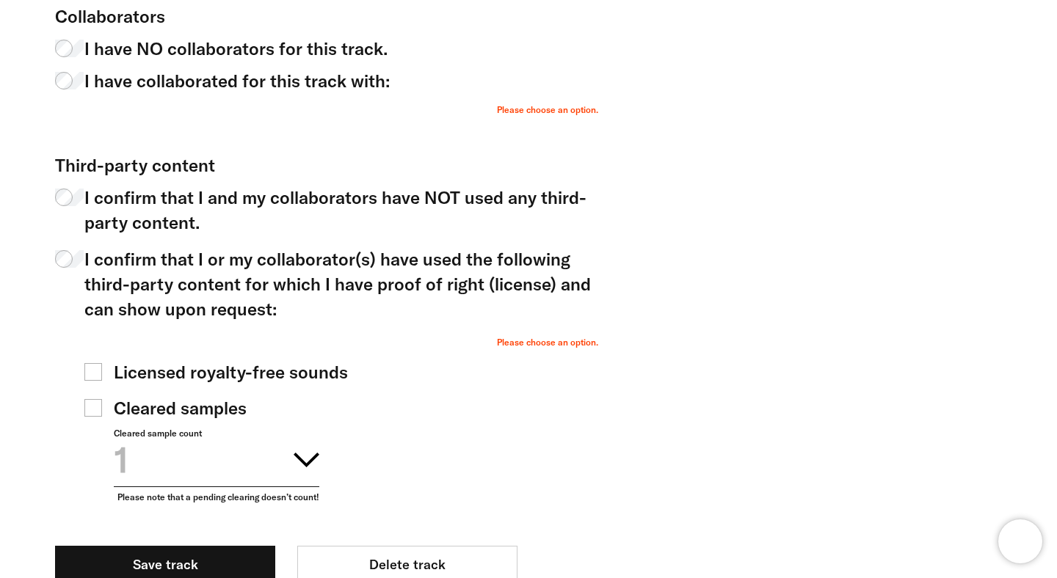
click at [206, 371] on span "Licensed royalty-free sounds" at bounding box center [231, 372] width 234 height 25
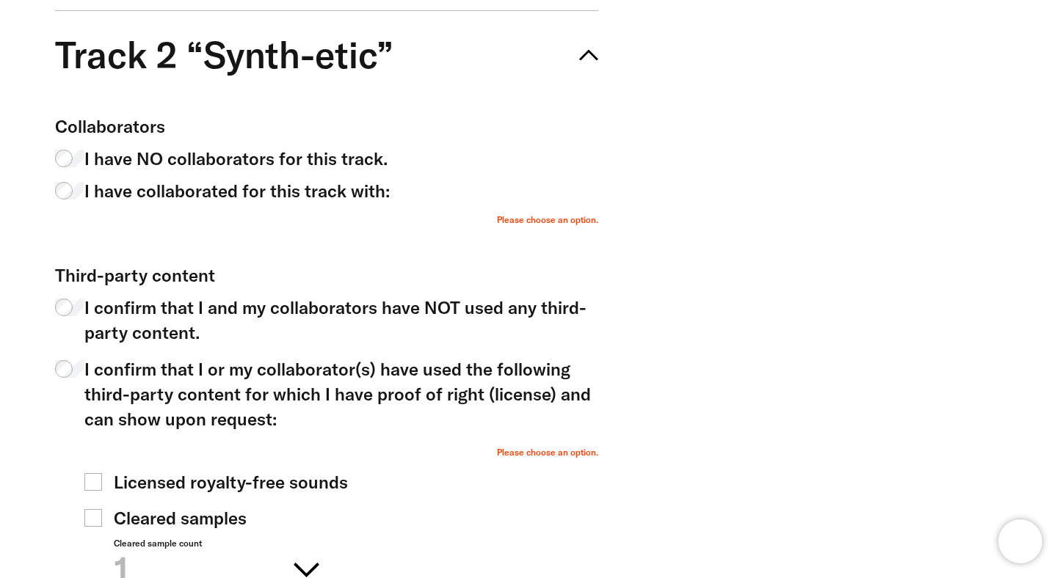
scroll to position [1056, 0]
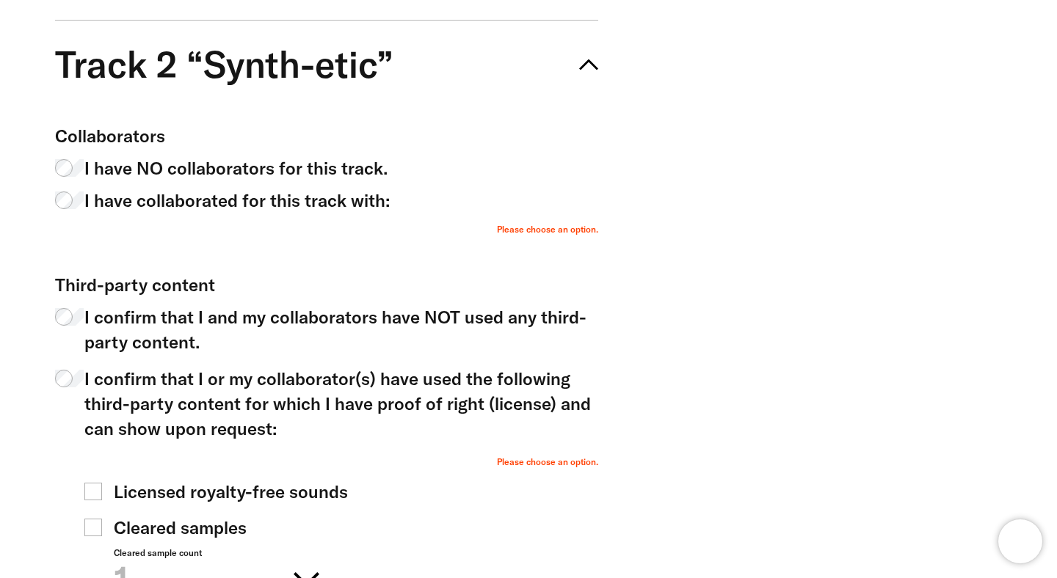
click at [276, 191] on span "I have collaborated for this track with:" at bounding box center [236, 200] width 305 height 25
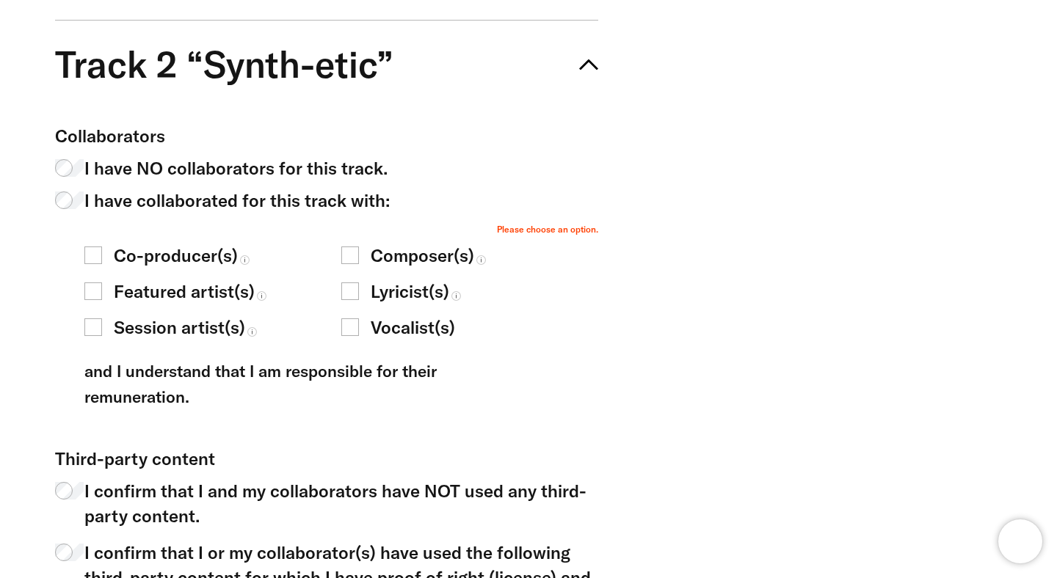
click at [136, 327] on span "Session artist(s)" at bounding box center [179, 327] width 131 height 25
click at [156, 251] on span "Co-producer(s)" at bounding box center [176, 255] width 124 height 25
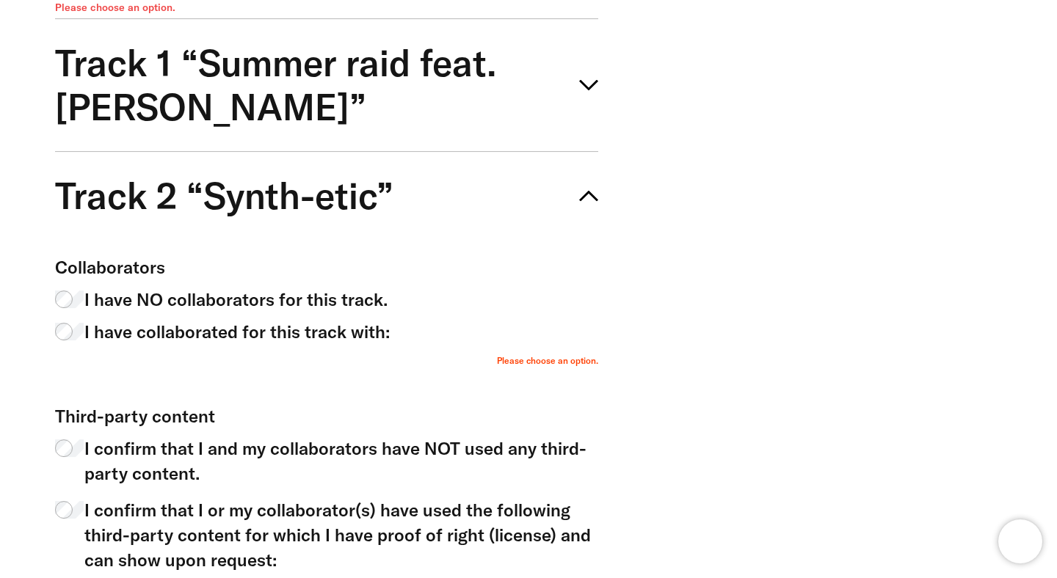
scroll to position [924, 0]
click at [98, 119] on span "Track 1 “Summer raid feat. [PERSON_NAME]”" at bounding box center [313, 86] width 516 height 88
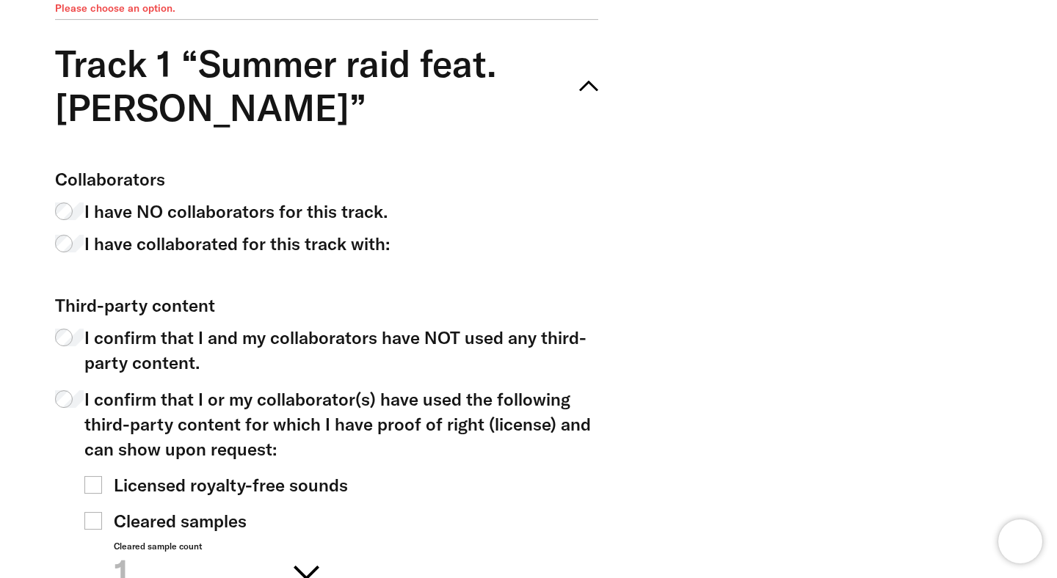
scroll to position [984, 0]
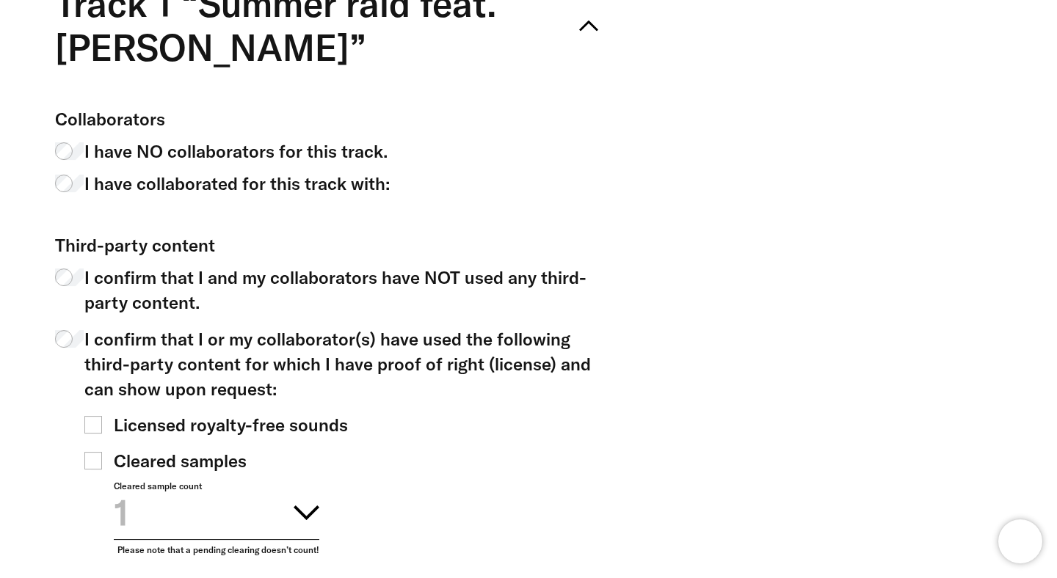
click at [167, 183] on span "I have collaborated for this track with:" at bounding box center [236, 183] width 305 height 25
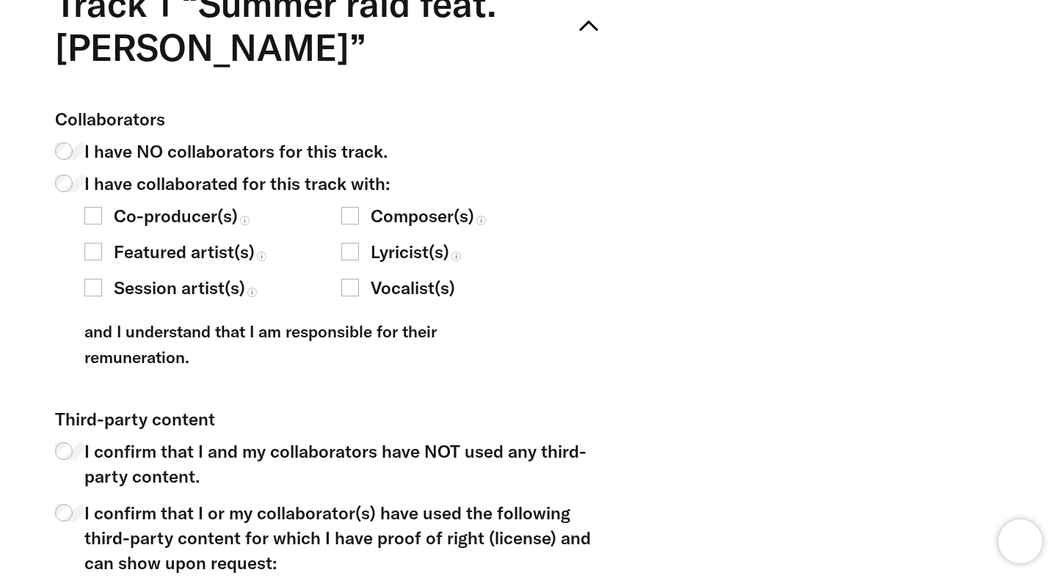
click at [202, 252] on span "Featured artist(s)" at bounding box center [184, 251] width 141 height 25
click at [365, 287] on label "Vocalist(s)" at bounding box center [469, 287] width 257 height 25
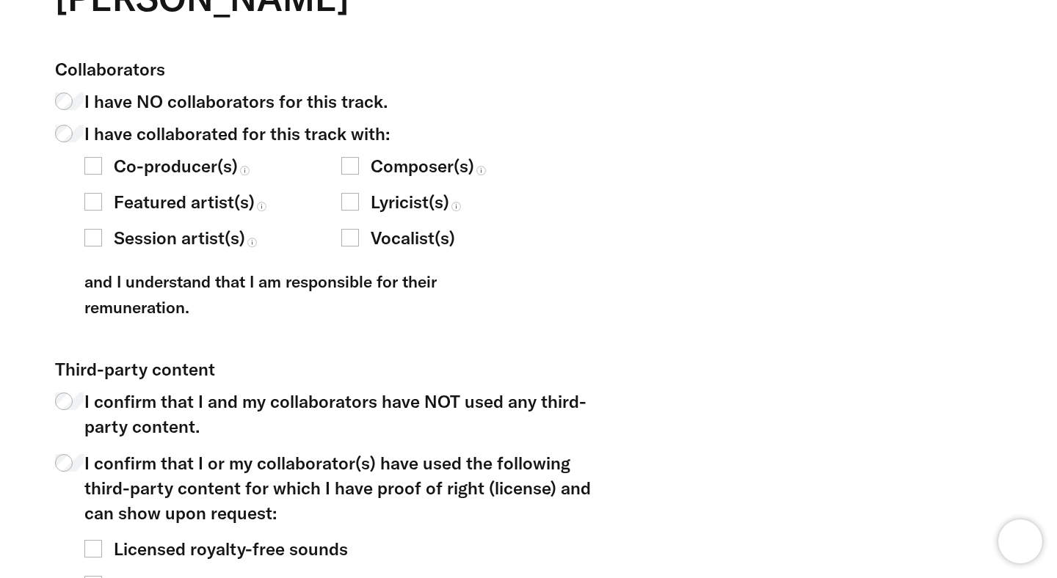
scroll to position [1064, 0]
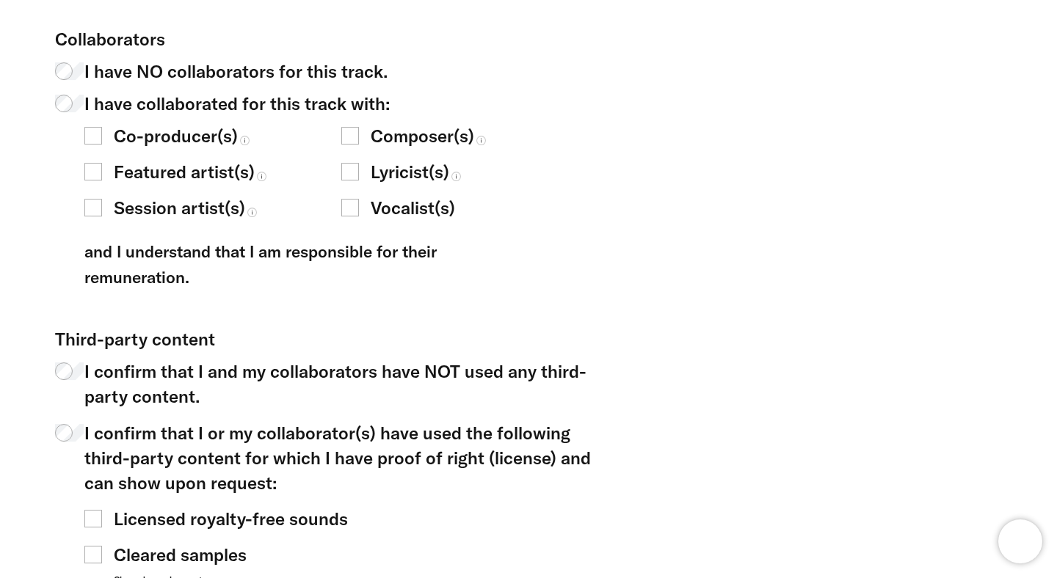
click at [360, 131] on label "Composer(s)" at bounding box center [469, 135] width 257 height 25
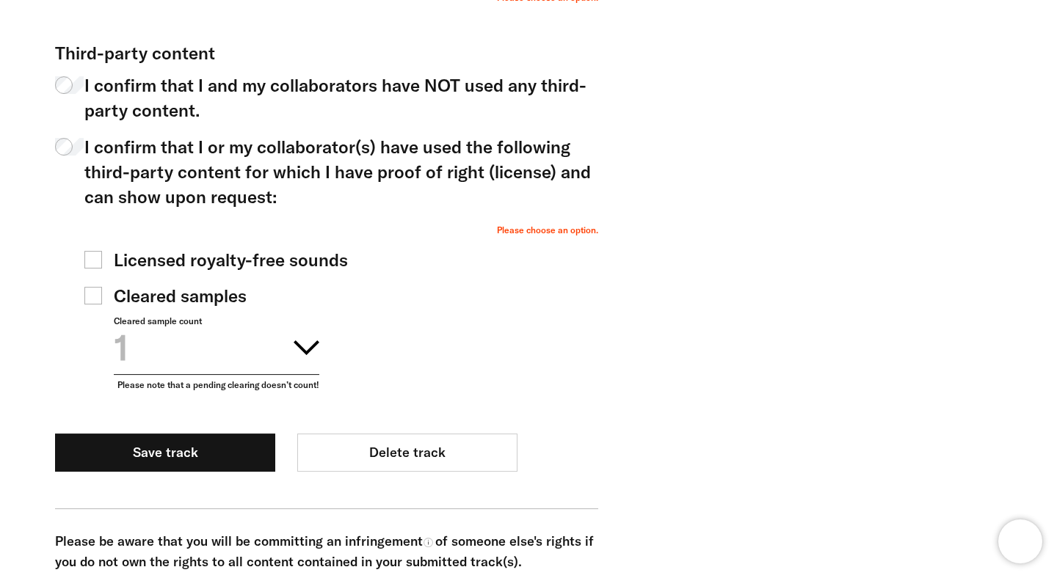
scroll to position [2248, 0]
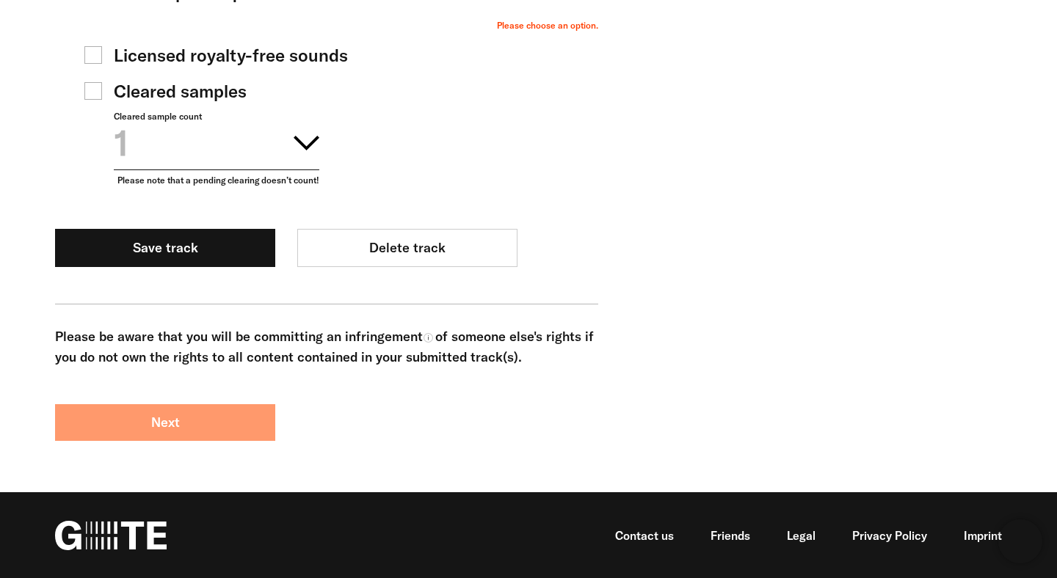
click at [207, 436] on button "Next" at bounding box center [165, 422] width 220 height 37
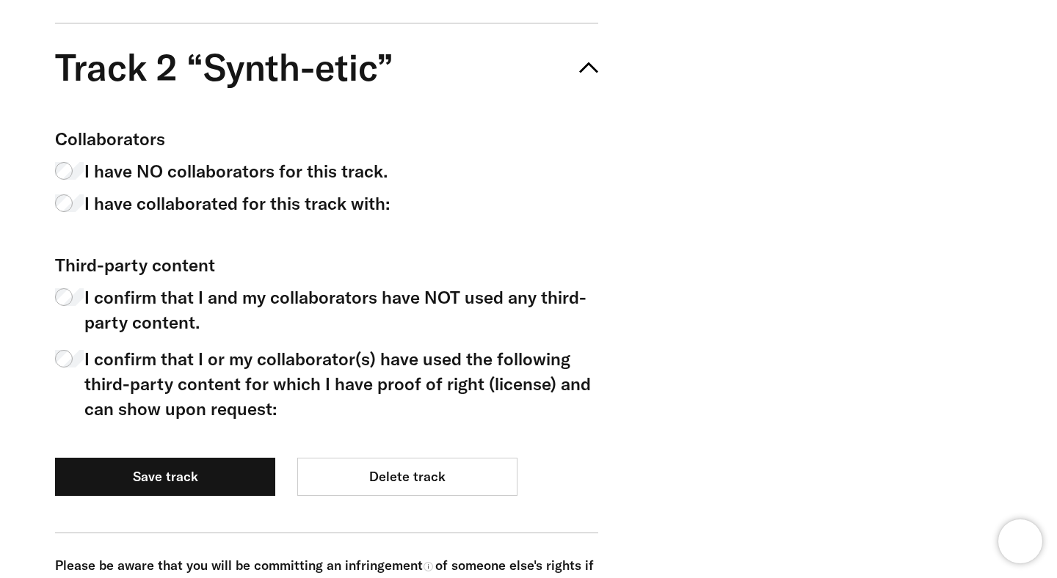
scroll to position [1089, 0]
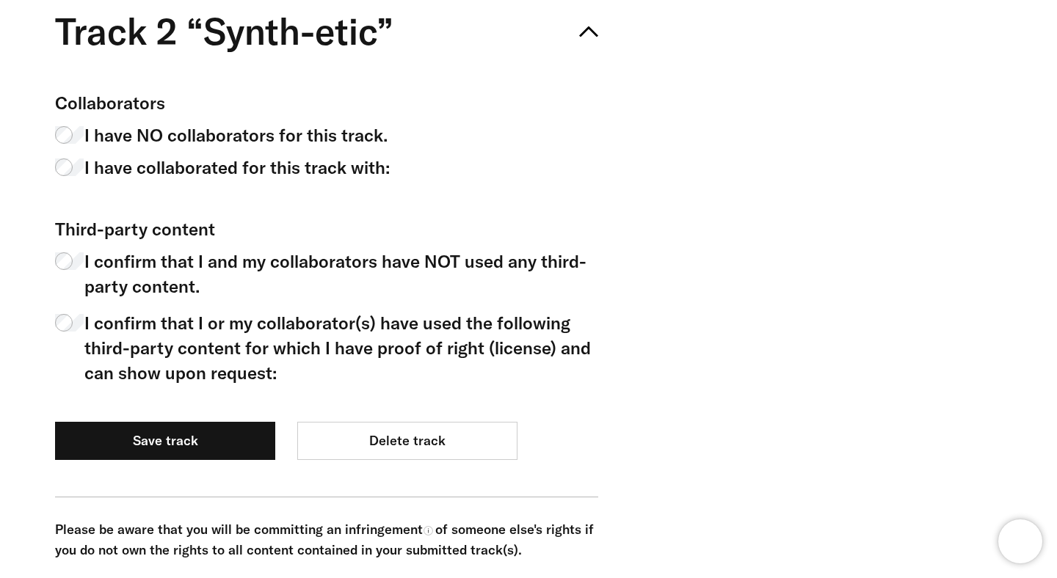
click at [238, 277] on span "I confirm that I and my collaborators have NOT used any third-party content." at bounding box center [341, 274] width 514 height 50
click at [290, 135] on span "I have NO collaborators for this track." at bounding box center [235, 135] width 303 height 25
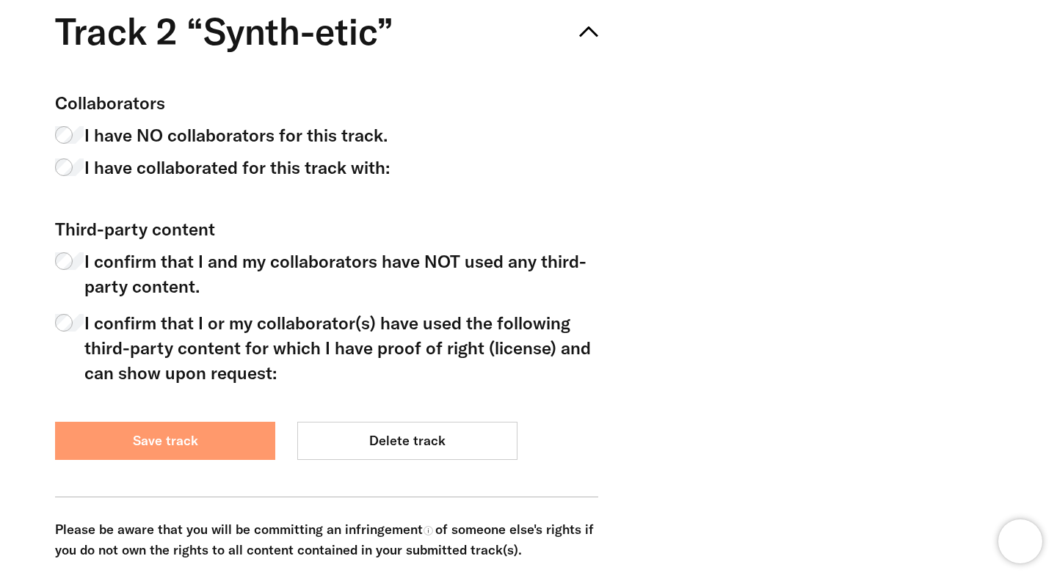
click at [179, 447] on button "Save track" at bounding box center [165, 441] width 220 height 38
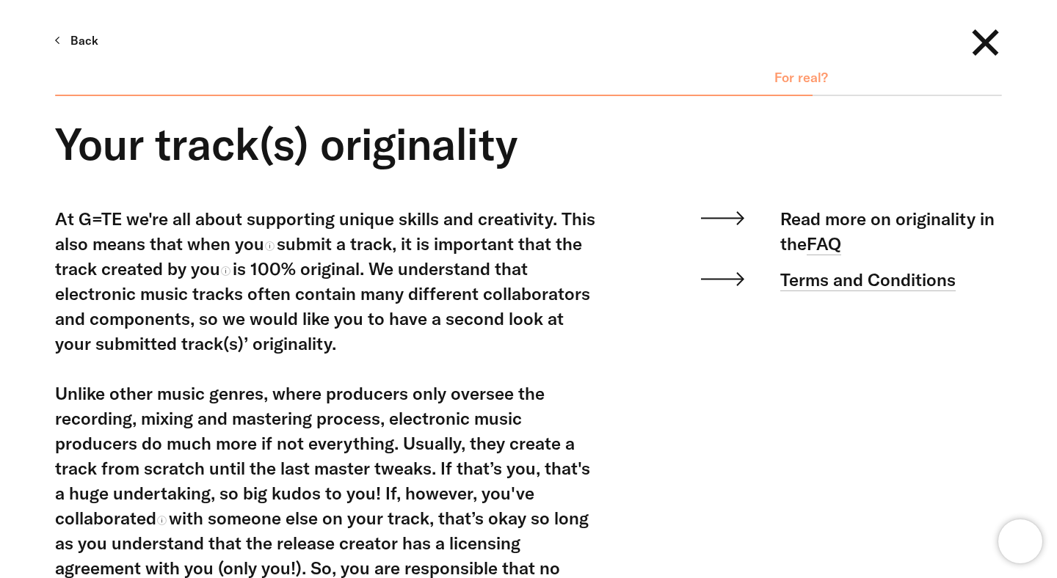
scroll to position [817, 0]
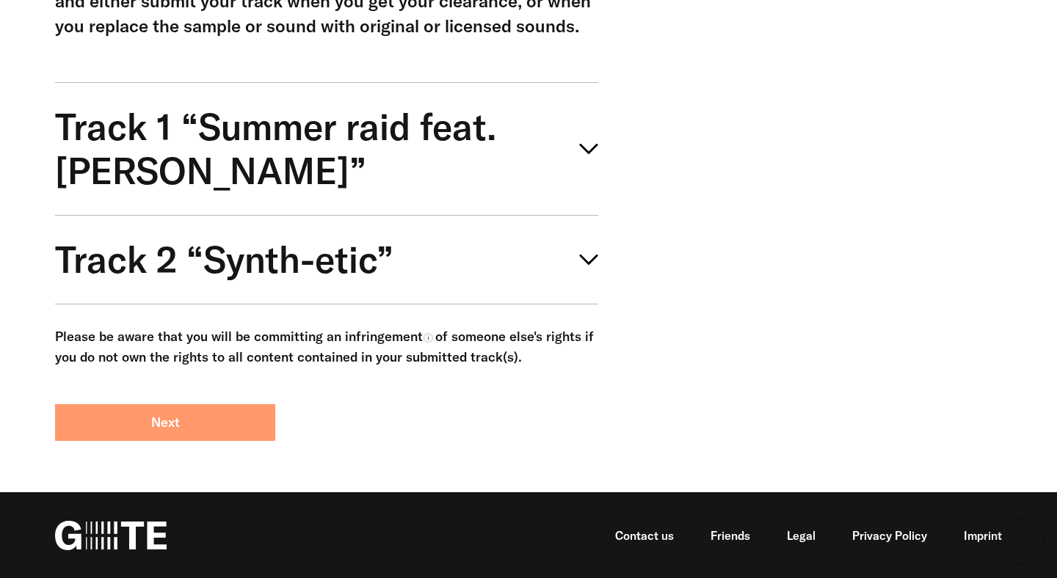
click at [197, 430] on button "Next" at bounding box center [165, 422] width 220 height 37
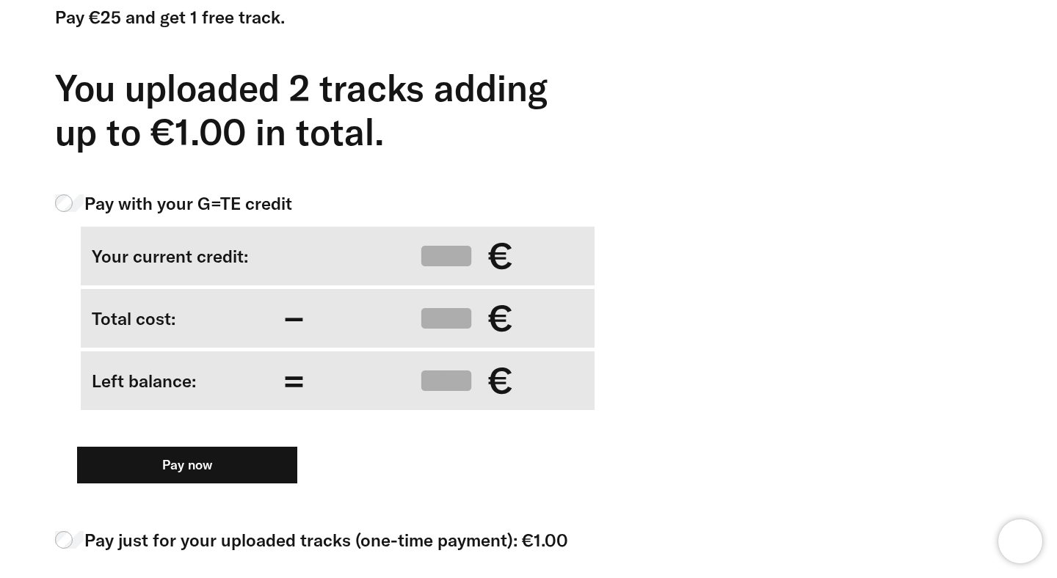
scroll to position [498, 0]
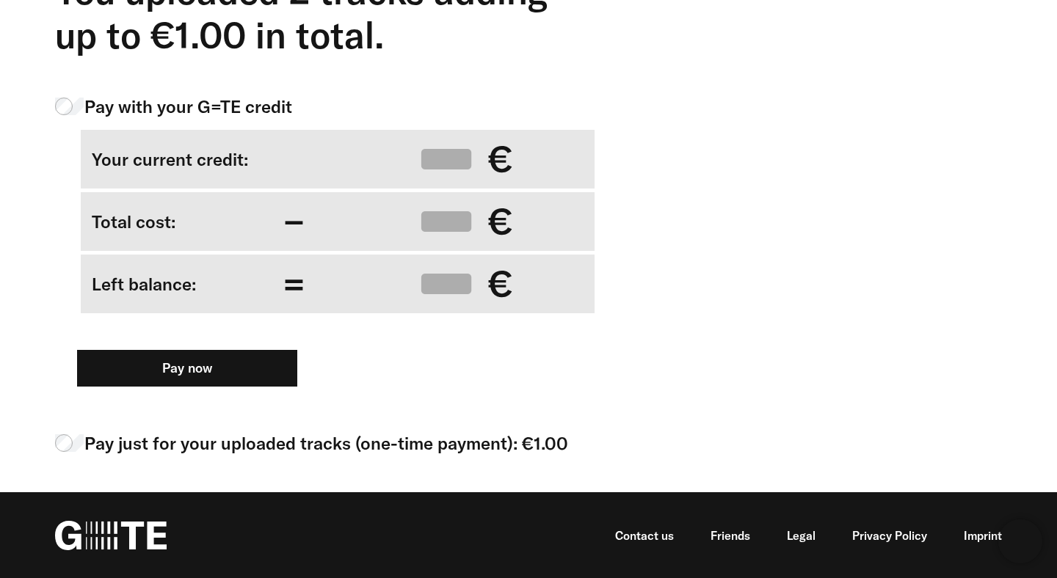
click at [265, 451] on span "Pay just for your uploaded tracks (one-time payment): €1.00" at bounding box center [326, 443] width 484 height 25
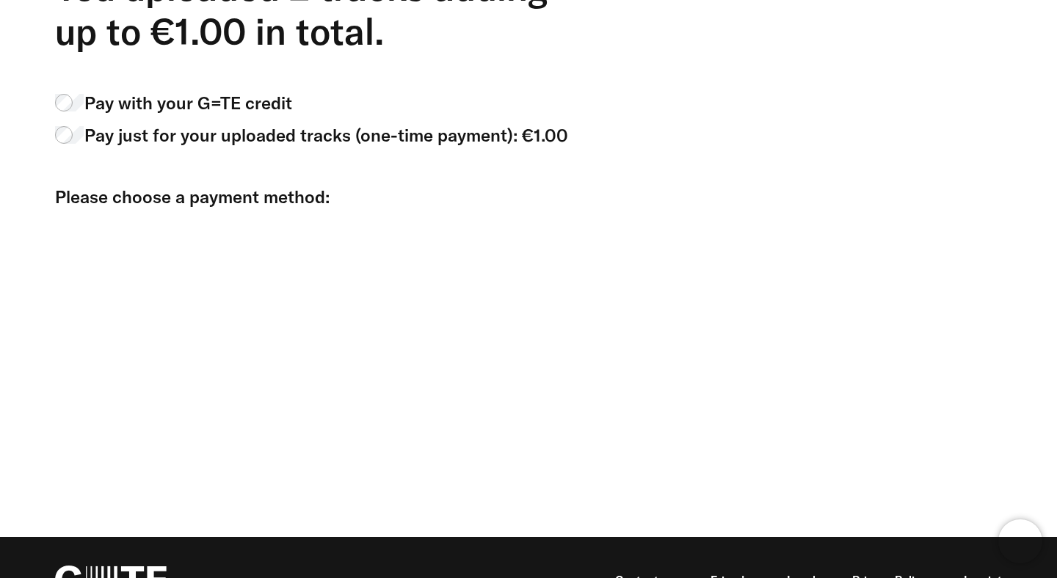
scroll to position [503, 0]
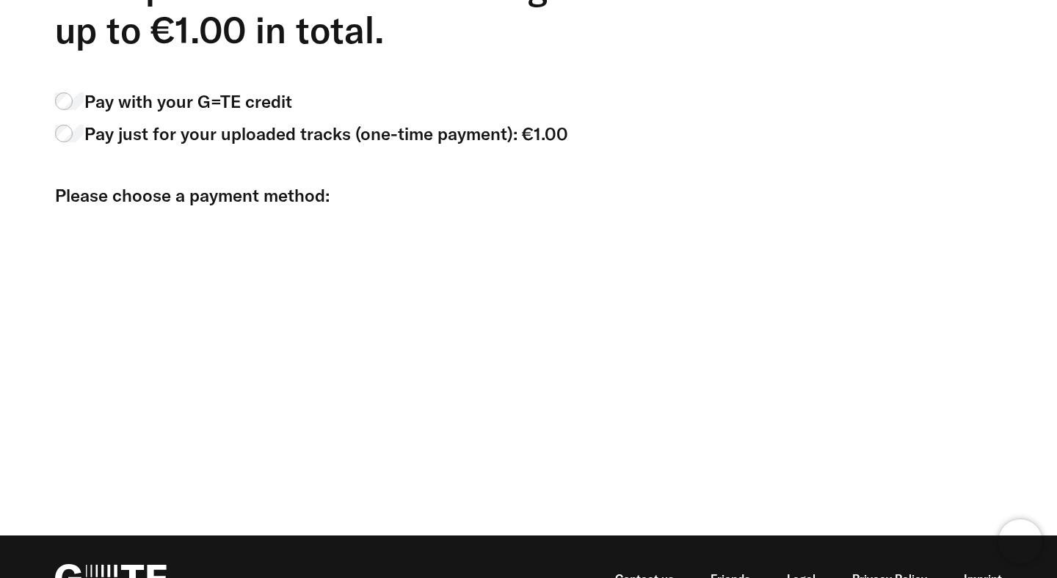
click at [171, 95] on span "Pay with your G=TE credit" at bounding box center [188, 101] width 208 height 25
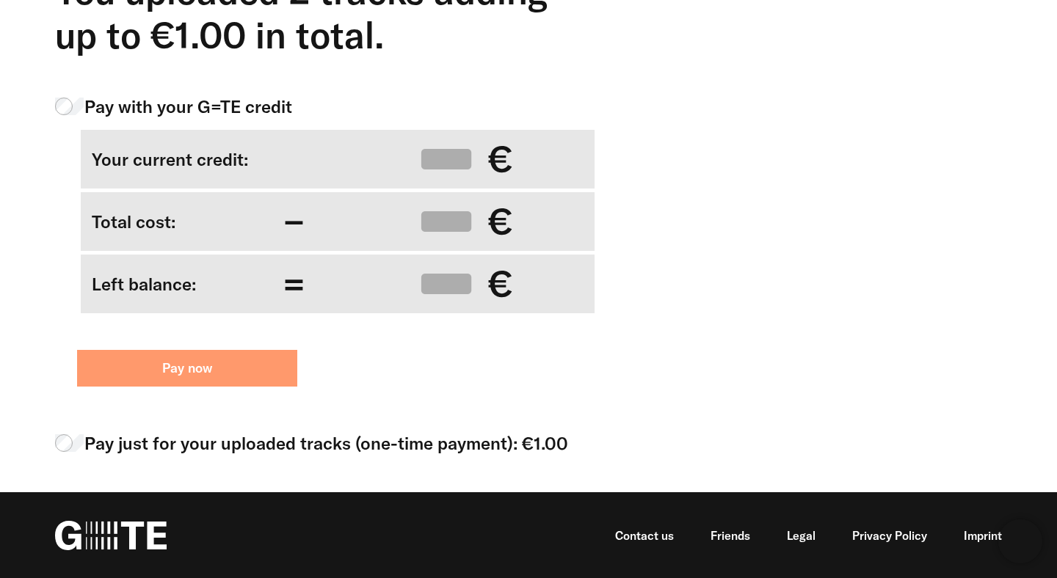
click at [227, 367] on button "Pay now" at bounding box center [187, 368] width 220 height 37
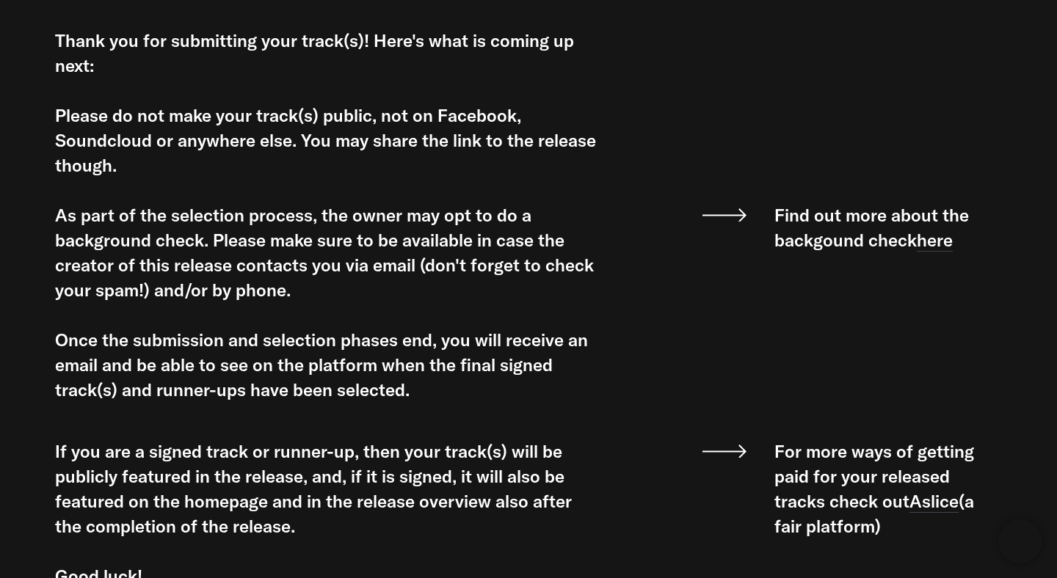
scroll to position [235, 0]
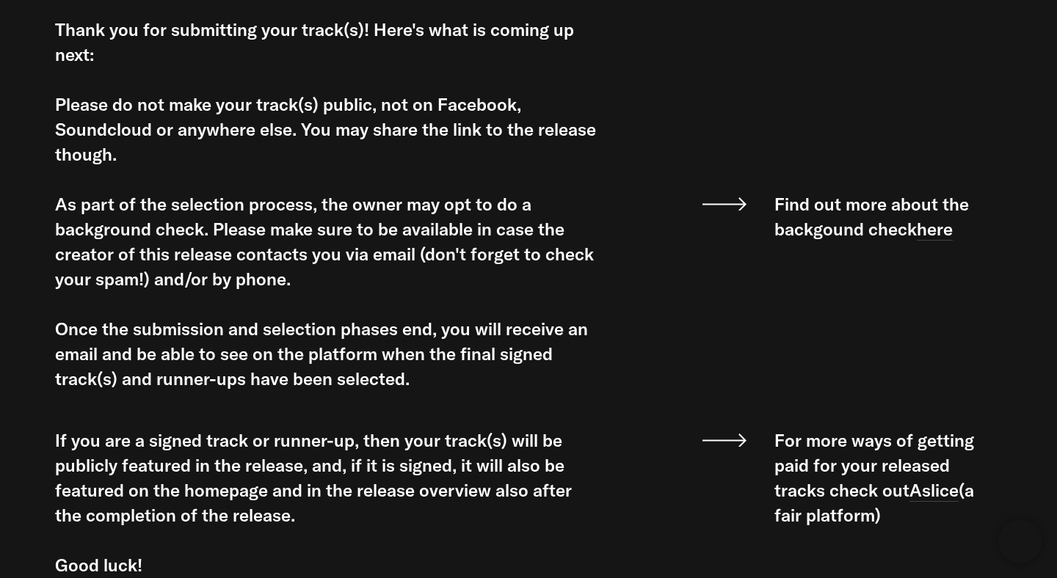
click at [544, 134] on div "Thank you for submitting your track(s)! Here's what is coming up next: Please d…" at bounding box center [326, 104] width 543 height 175
drag, startPoint x: 306, startPoint y: 132, endPoint x: 326, endPoint y: 151, distance: 28.0
click at [326, 151] on div "Thank you for submitting your track(s)! Here's what is coming up next: Please d…" at bounding box center [326, 104] width 543 height 175
click at [339, 175] on div "Thank you for submitting your track(s)! Here's what is coming up next: Please d…" at bounding box center [326, 104] width 543 height 175
drag, startPoint x: 296, startPoint y: 131, endPoint x: 314, endPoint y: 153, distance: 28.2
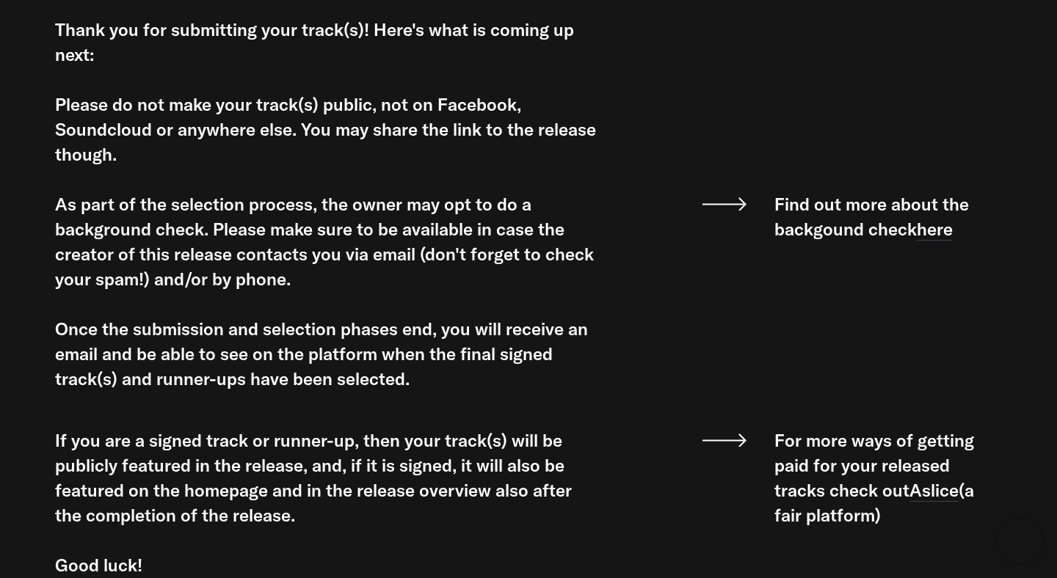
click at [314, 153] on div "Thank you for submitting your track(s)! Here's what is coming up next: Please d…" at bounding box center [326, 104] width 543 height 175
copy div "You may share the link to the release though."
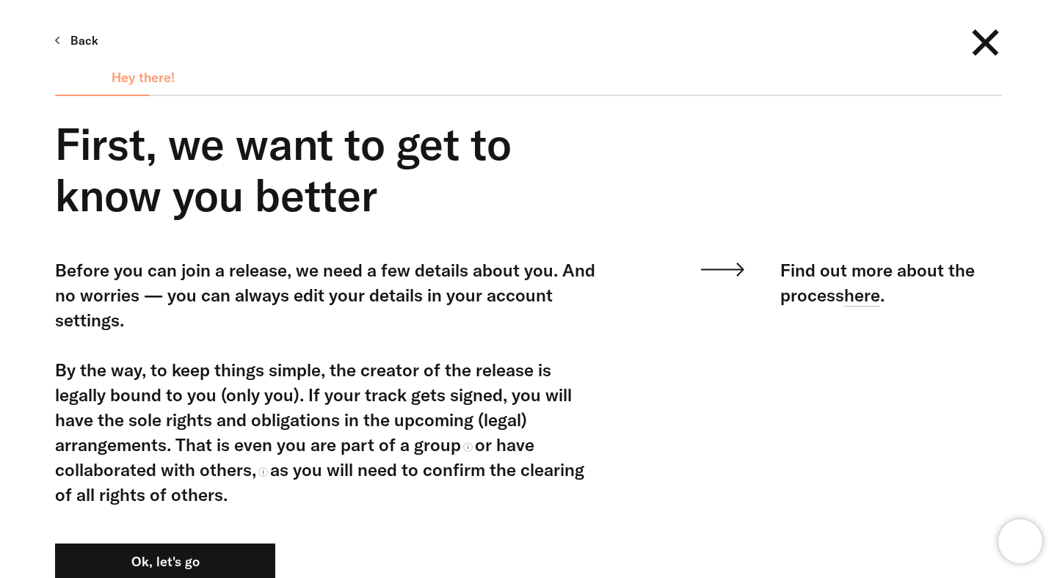
click at [989, 41] on span at bounding box center [985, 42] width 26 height 26
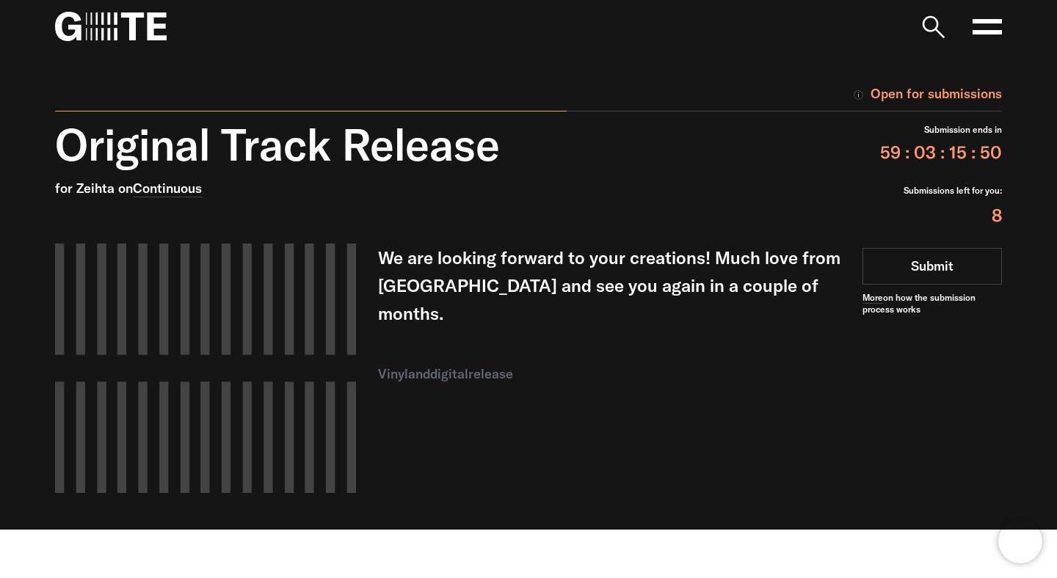
scroll to position [24, 0]
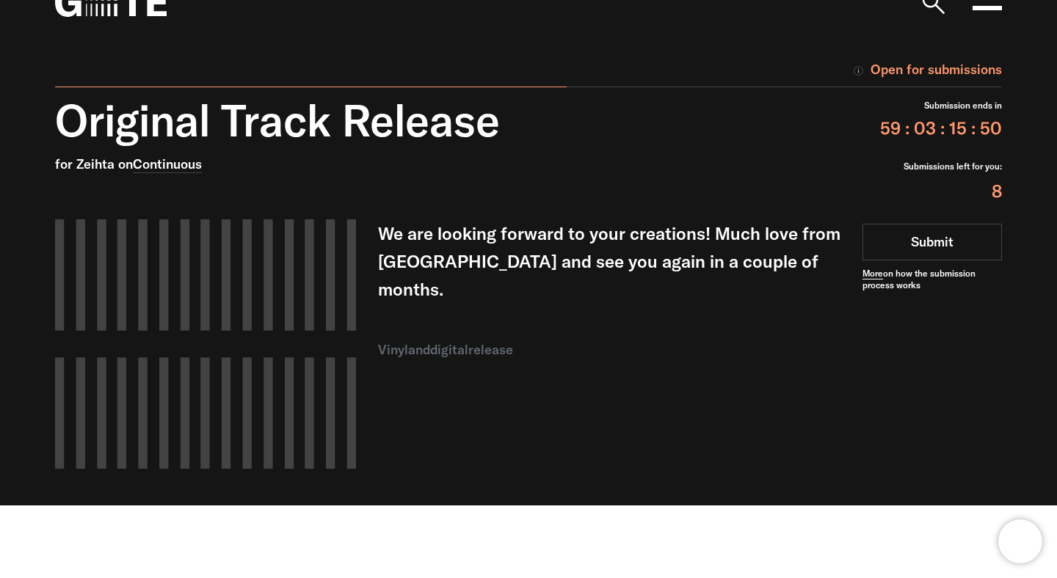
click at [872, 280] on link "More" at bounding box center [872, 274] width 21 height 12
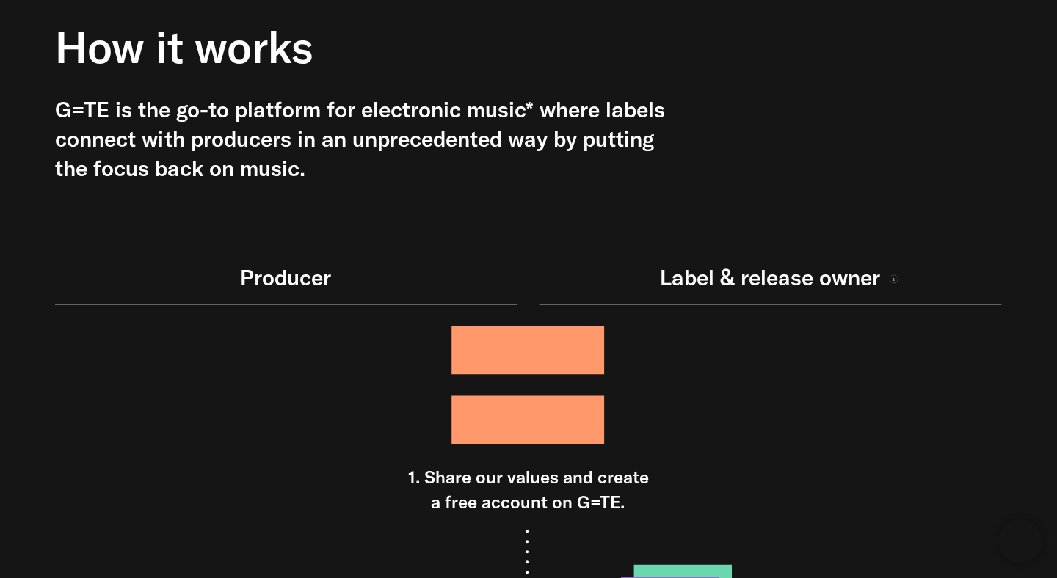
scroll to position [86, 0]
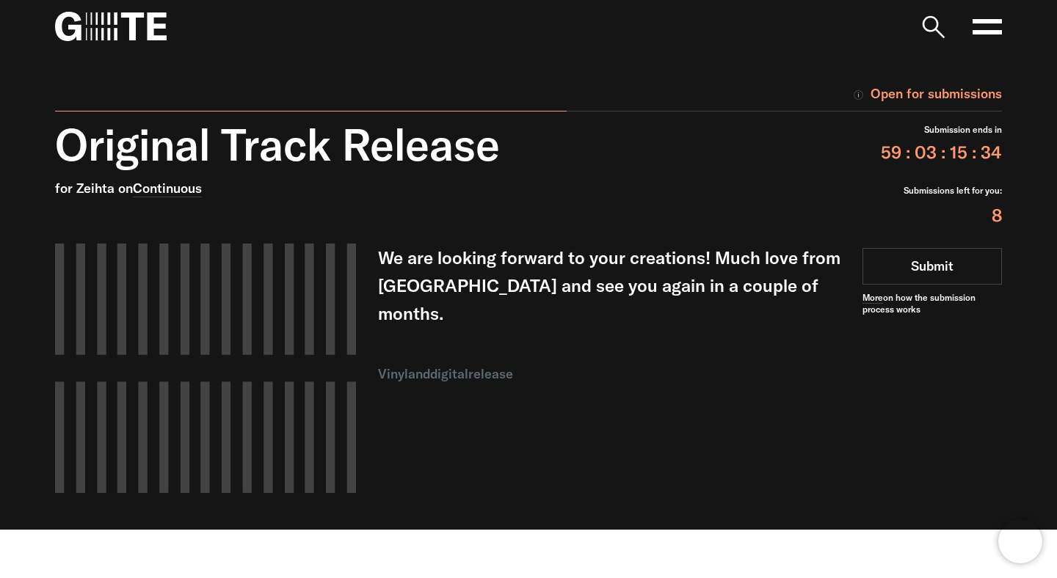
click at [989, 28] on icon at bounding box center [986, 26] width 29 height 29
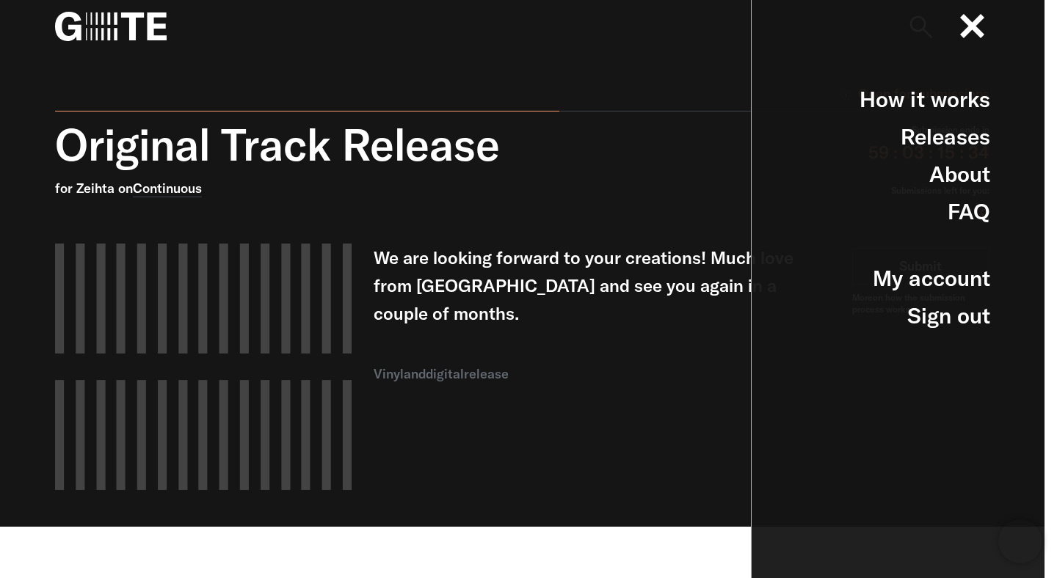
click at [696, 316] on div "We are looking forward to your creations! Much love from Spain and see you agai…" at bounding box center [601, 367] width 456 height 247
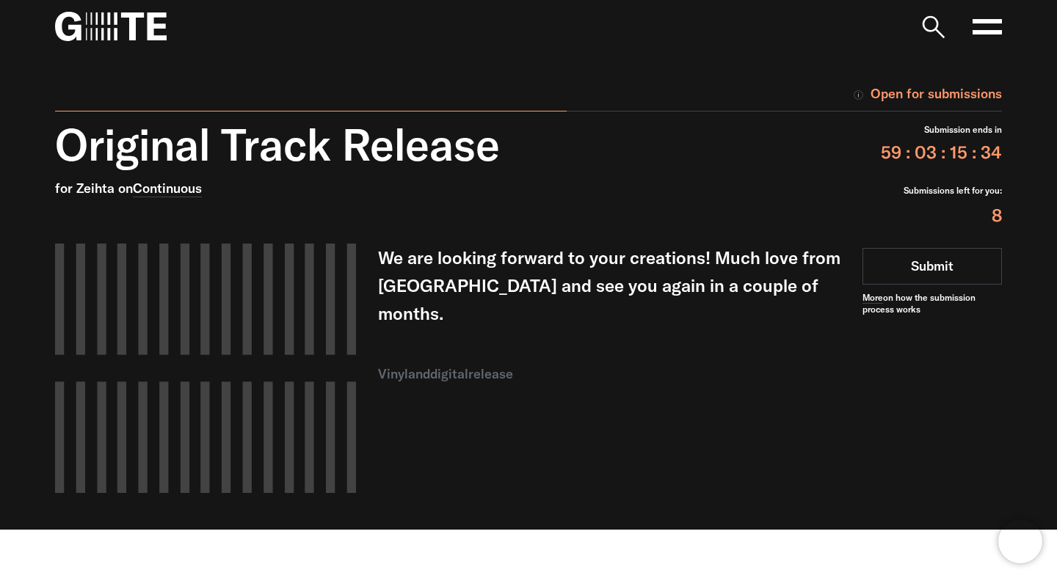
click at [998, 30] on rect at bounding box center [986, 32] width 29 height 4
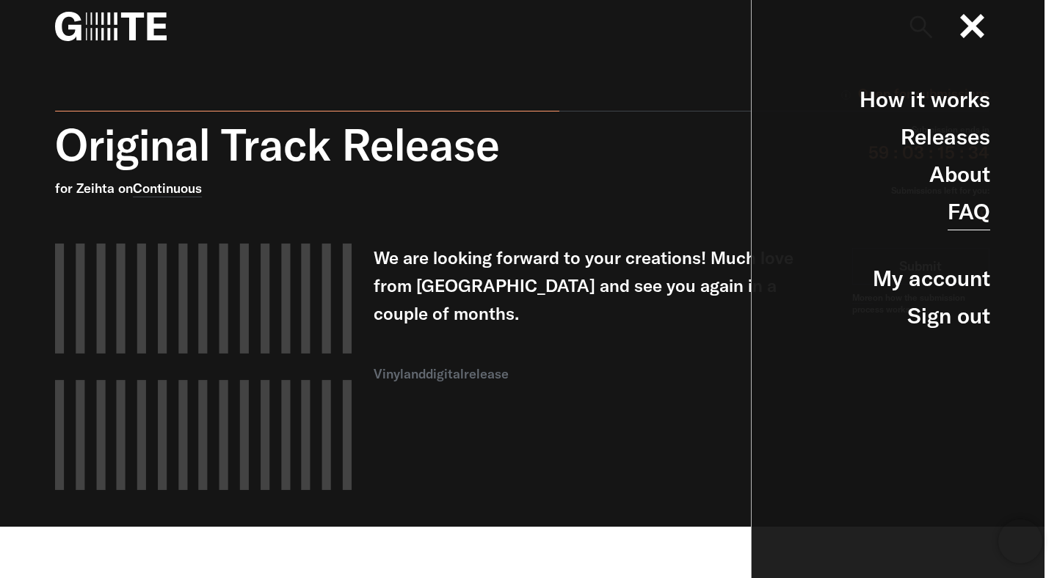
click at [954, 212] on link "FAQ" at bounding box center [968, 211] width 43 height 37
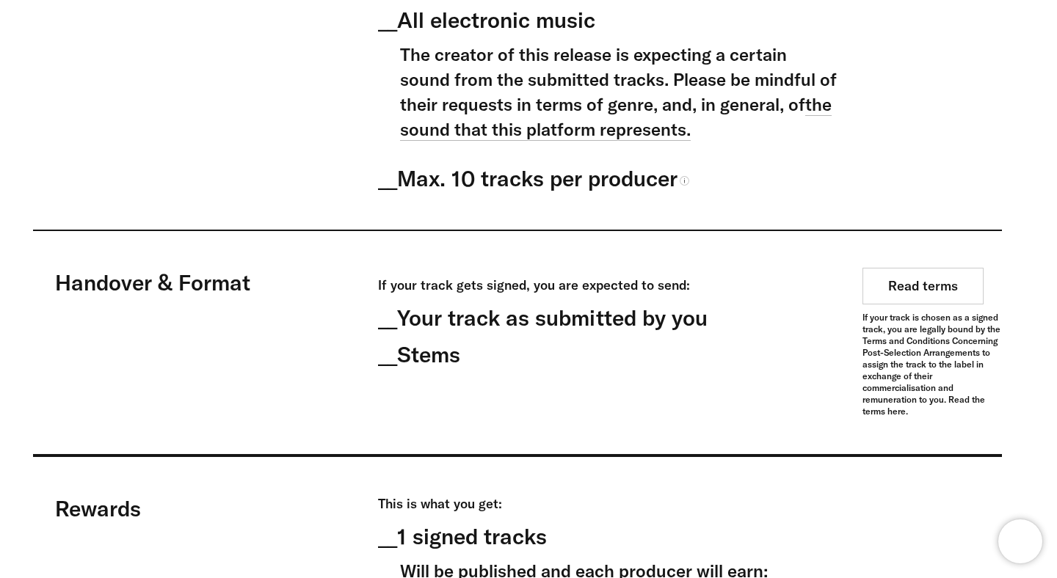
scroll to position [942, 0]
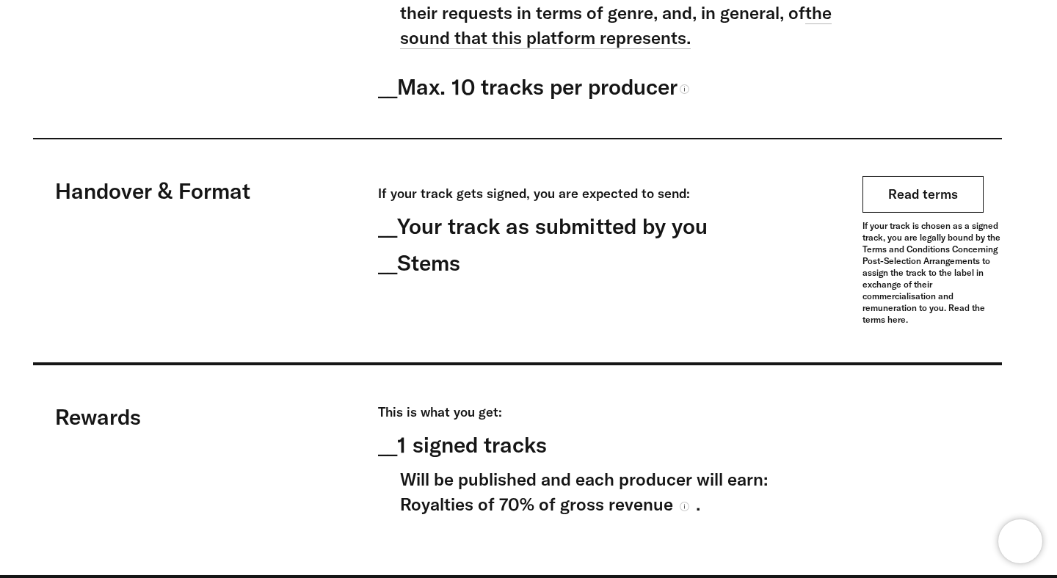
click at [946, 211] on link "Read terms" at bounding box center [922, 194] width 121 height 37
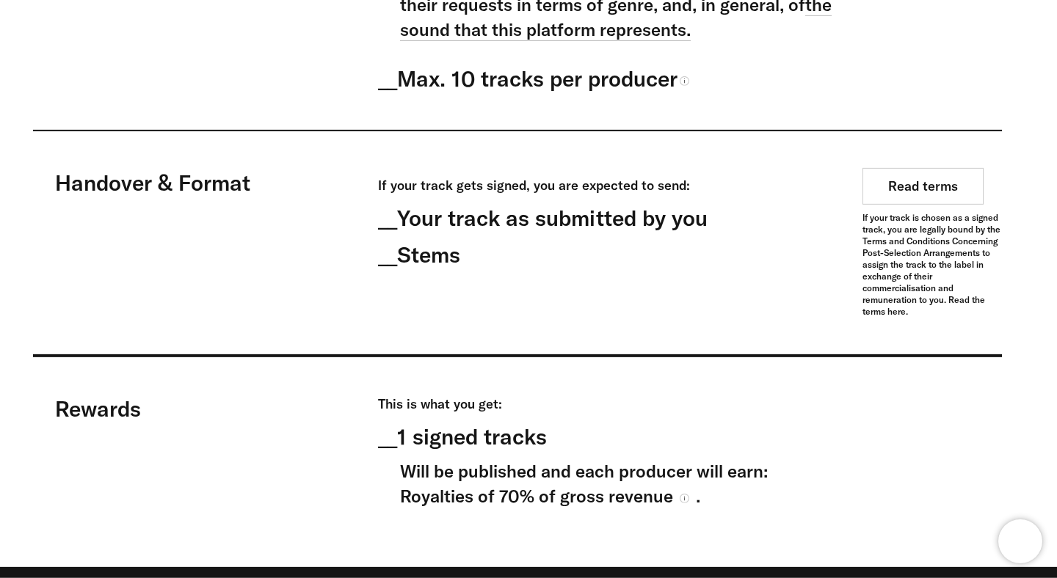
scroll to position [954, 0]
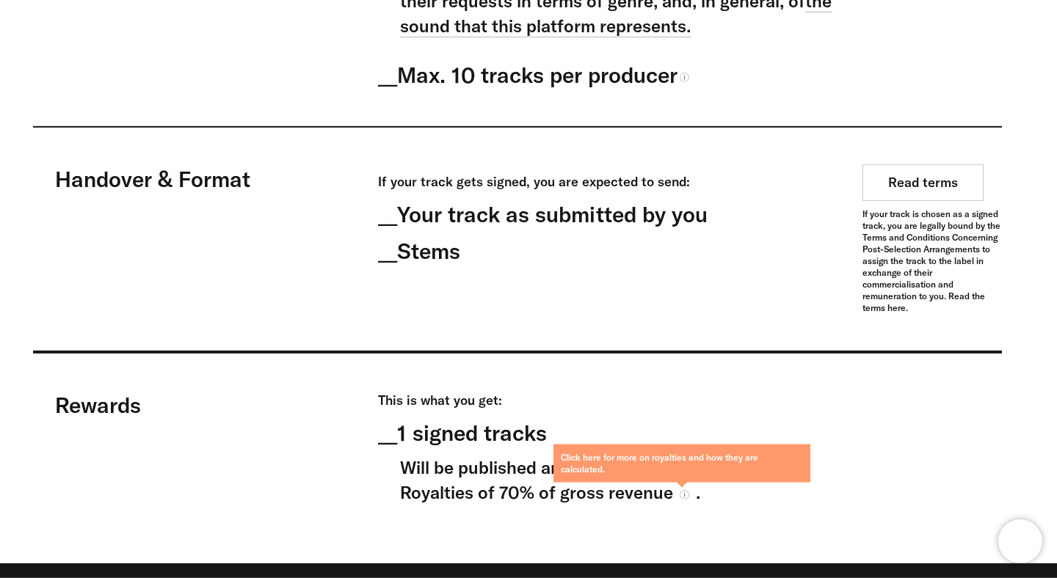
click at [682, 494] on icon at bounding box center [684, 495] width 10 height 10
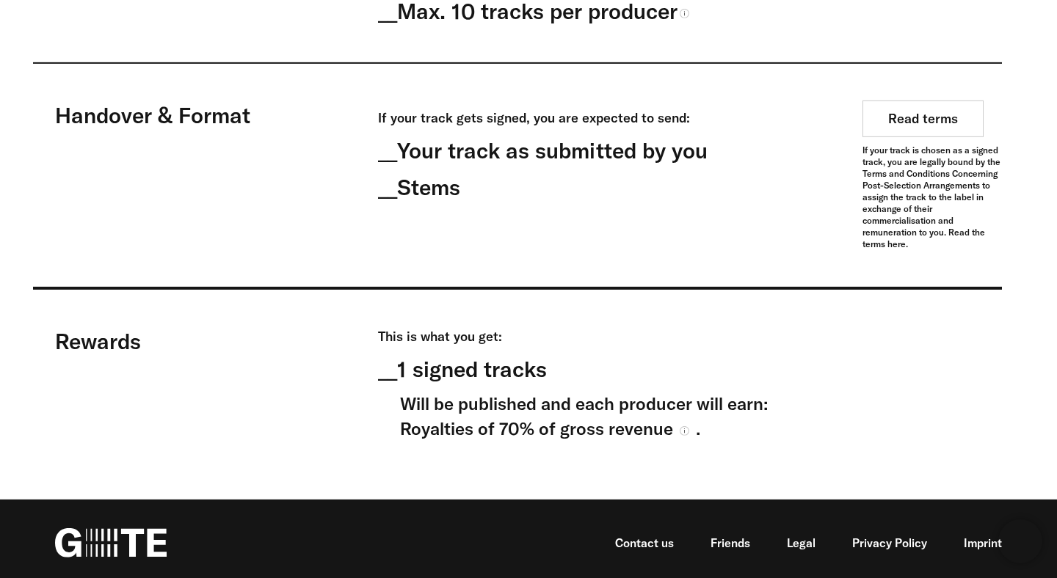
scroll to position [1026, 0]
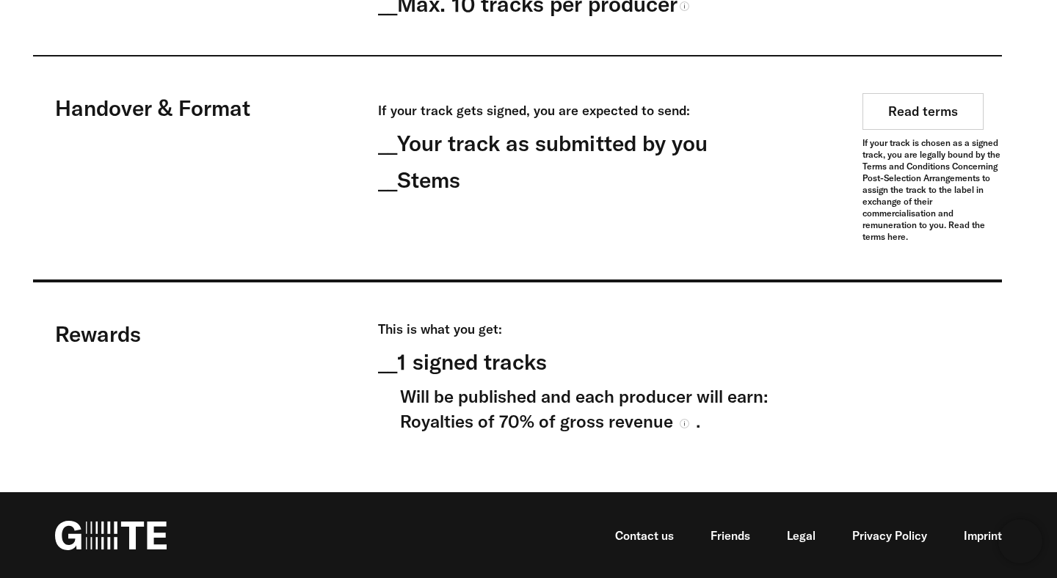
click at [690, 357] on div "__ 1 signed tracks" at bounding box center [609, 361] width 462 height 29
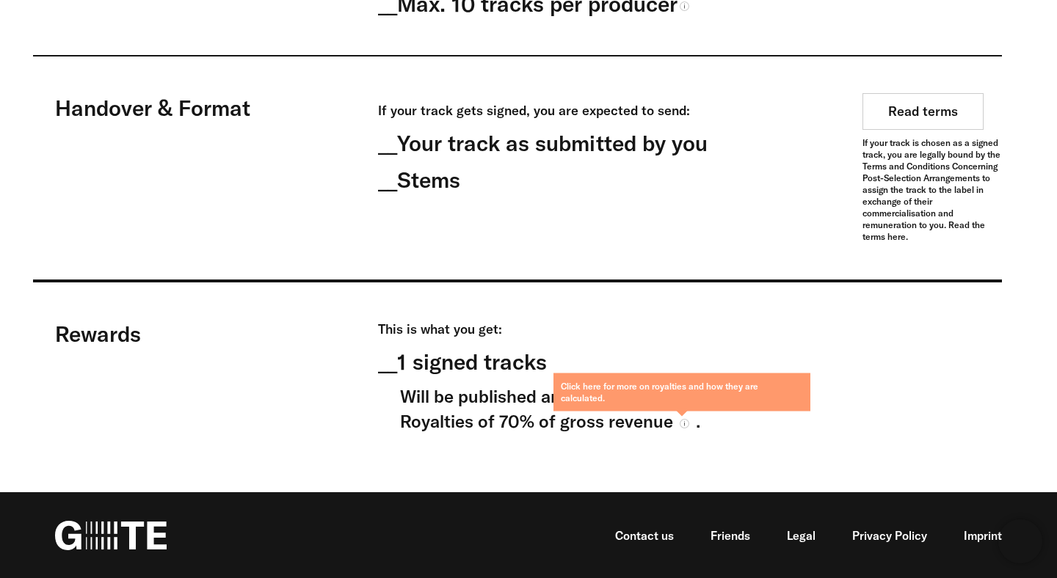
click at [684, 424] on icon at bounding box center [684, 424] width 10 height 10
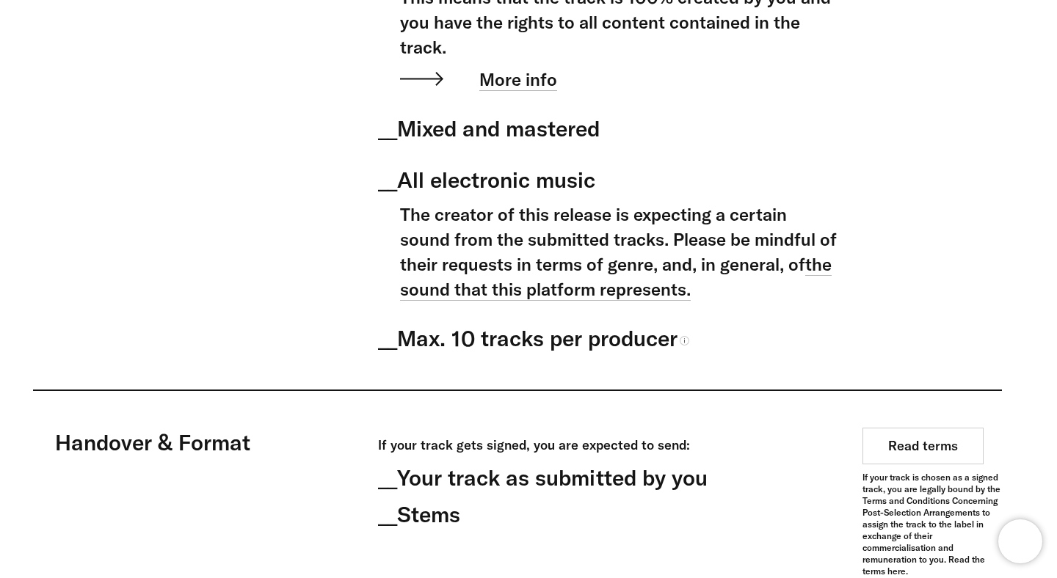
scroll to position [0, 0]
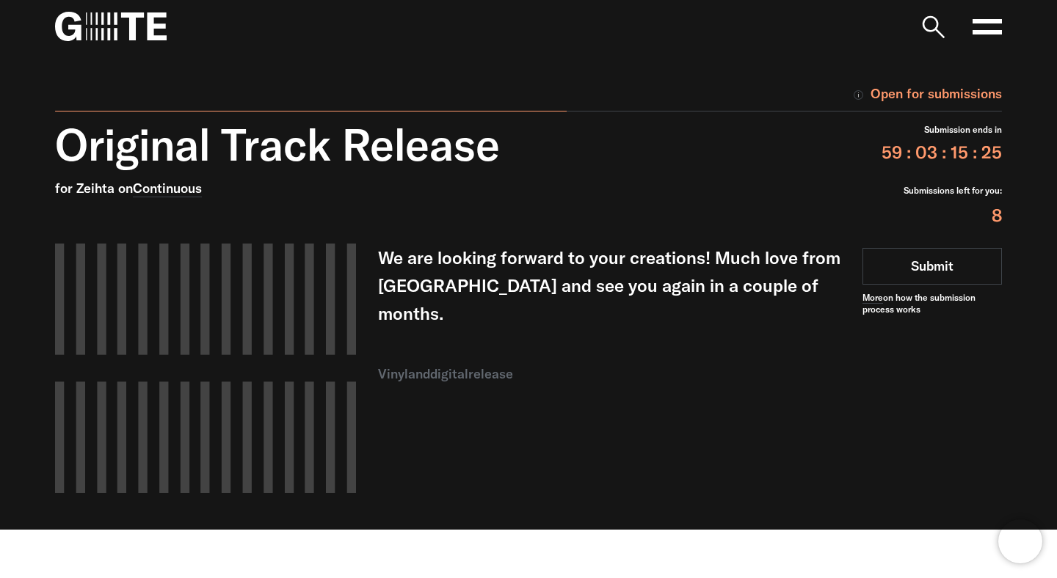
click at [133, 24] on img at bounding box center [111, 26] width 112 height 29
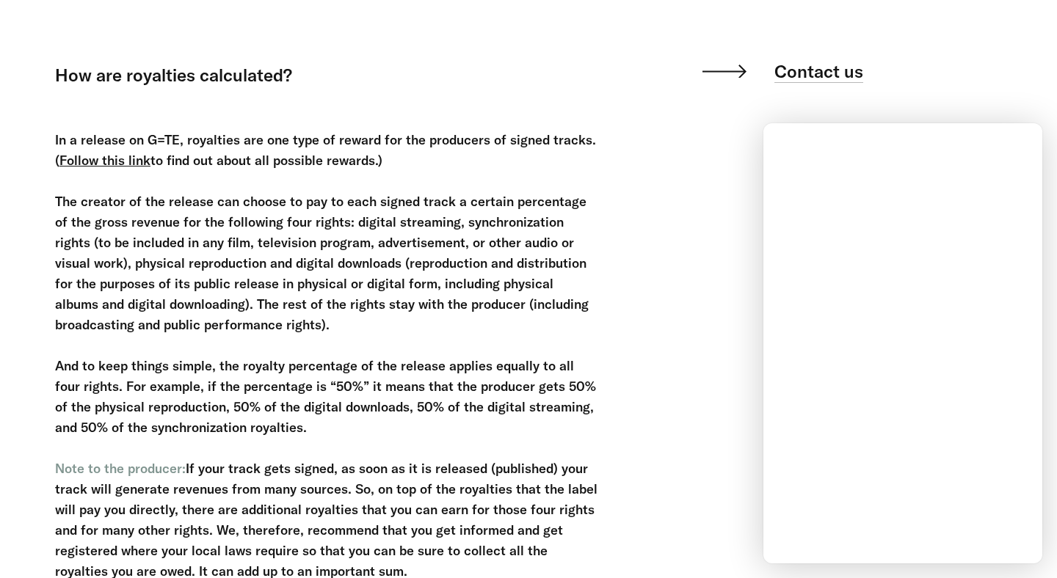
scroll to position [269, 0]
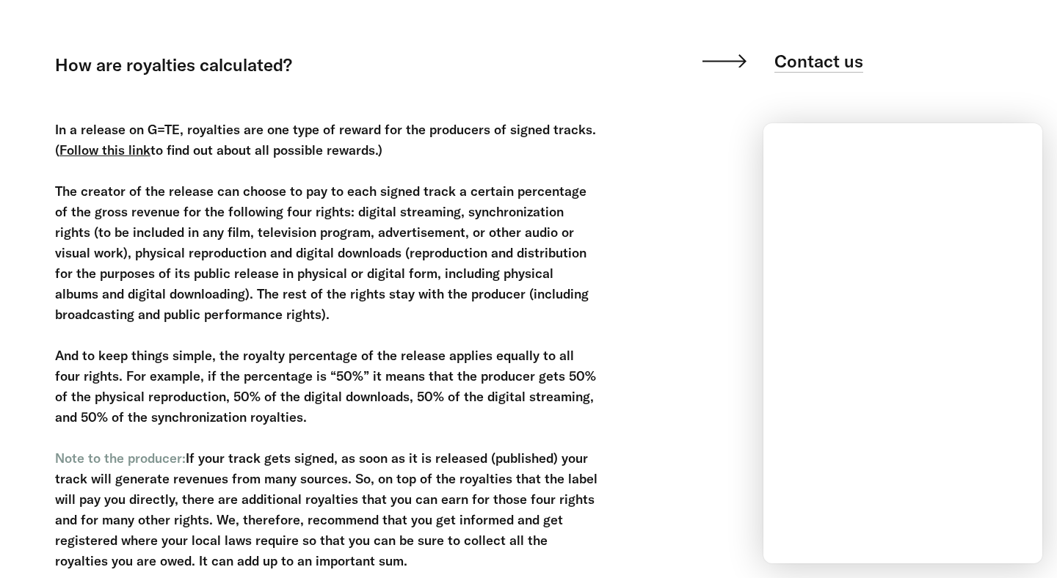
click at [626, 266] on div "FAQ Legal – Post-Selection Terms How are royalties calculated? Legal – Post-Sel…" at bounding box center [517, 269] width 968 height 853
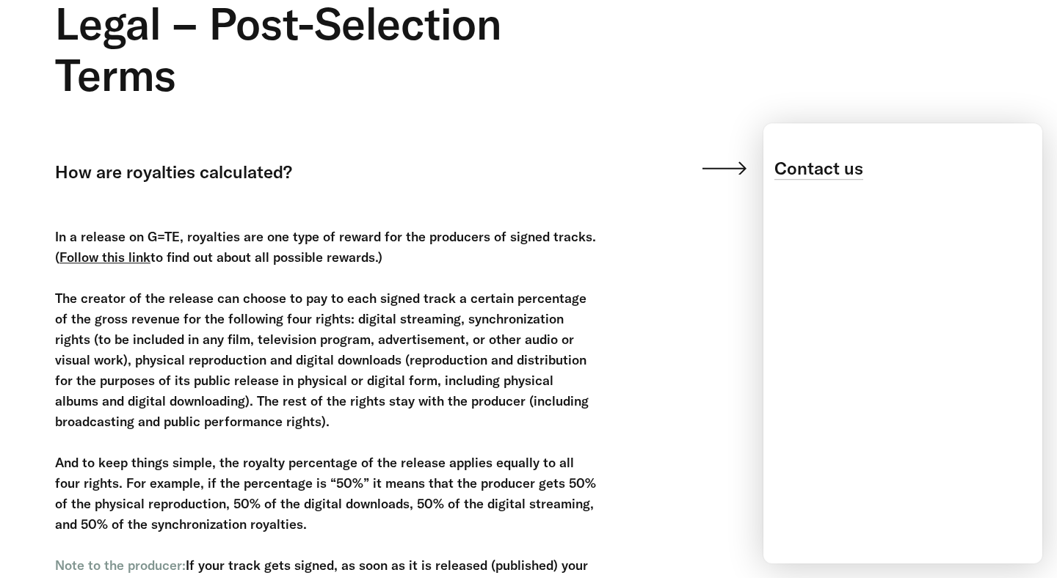
scroll to position [0, 0]
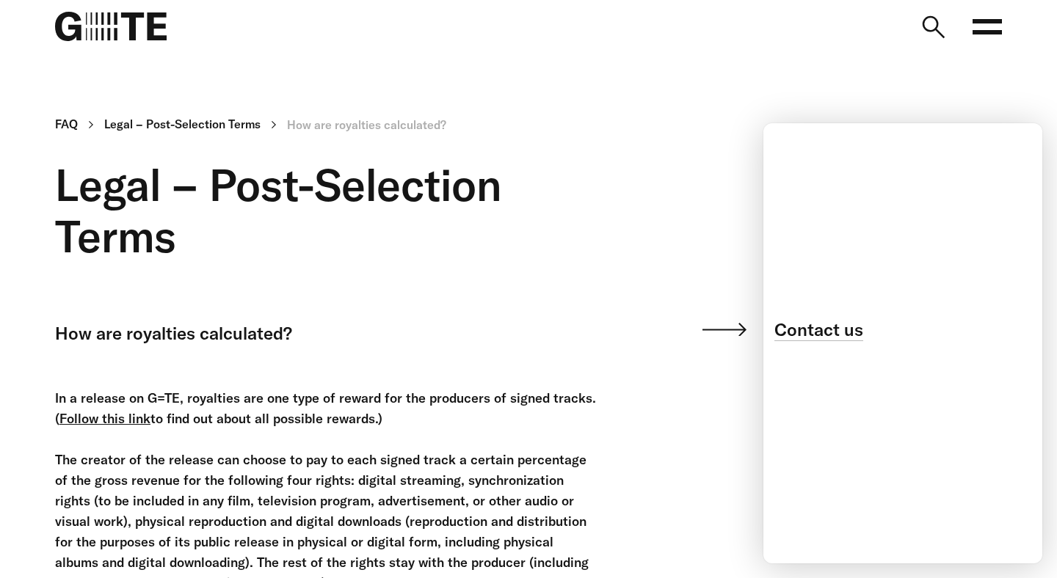
click at [674, 205] on div "FAQ Legal – Post-Selection Terms How are royalties calculated? Legal – Post-Sel…" at bounding box center [517, 538] width 968 height 853
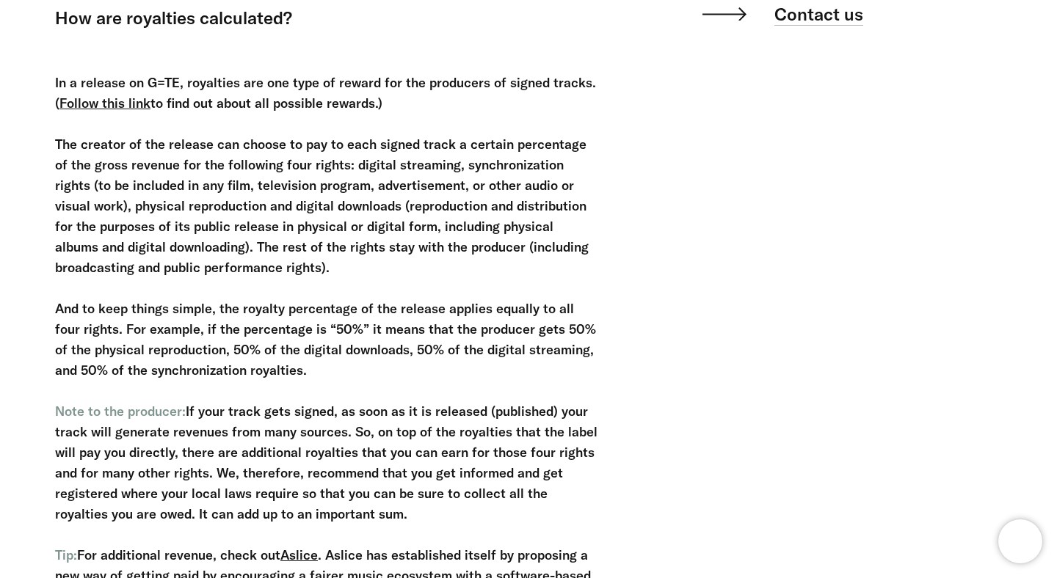
scroll to position [318, 0]
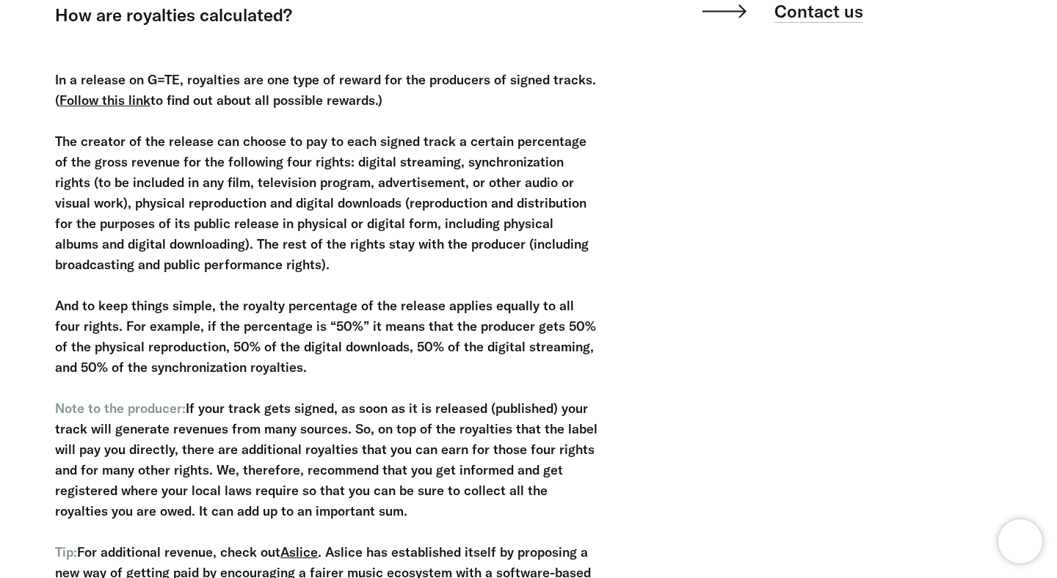
click at [123, 98] on u "Follow this link" at bounding box center [104, 100] width 91 height 17
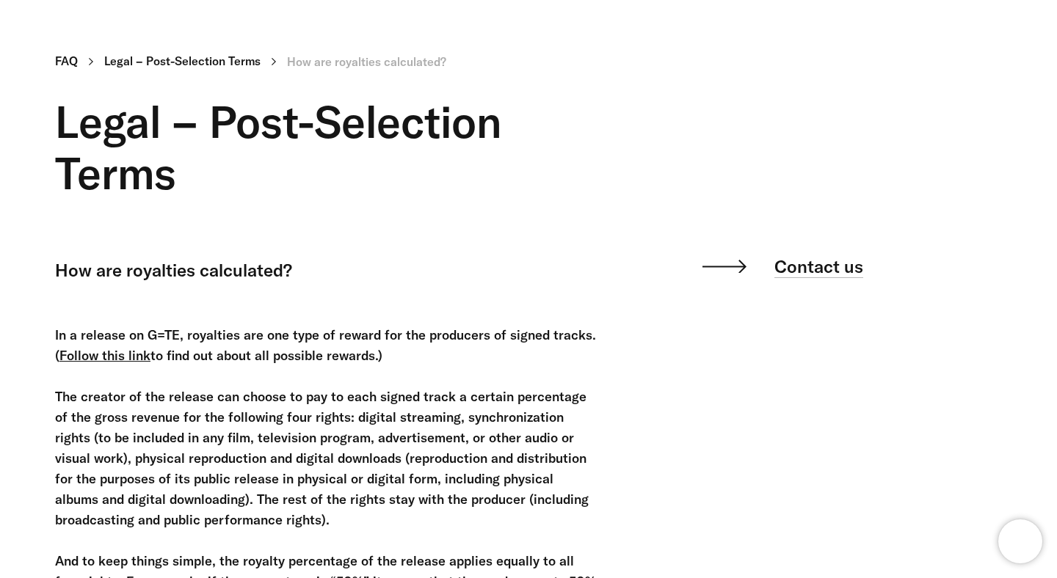
scroll to position [0, 0]
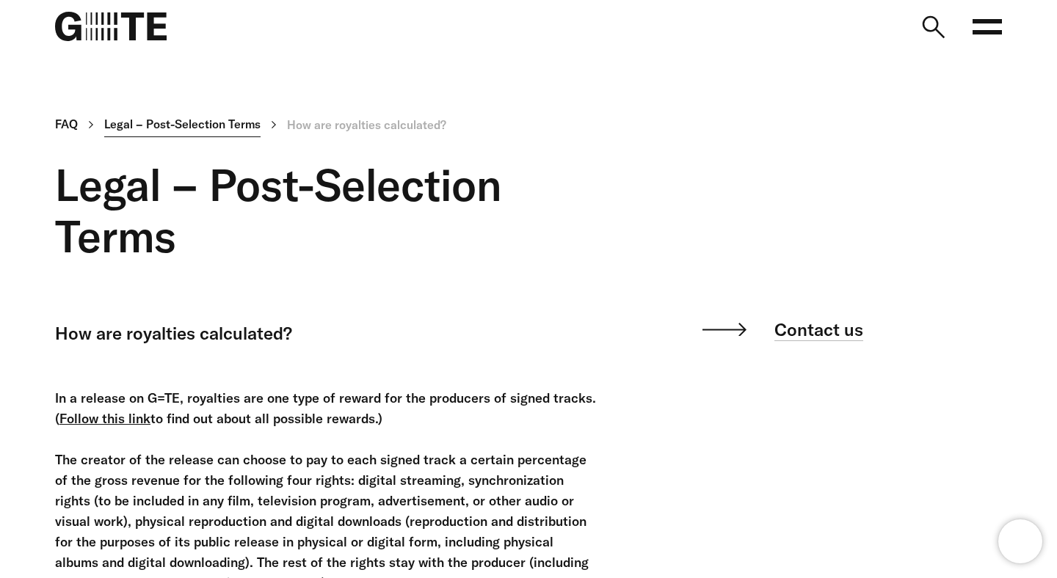
click at [143, 122] on link "Legal – Post-Selection Terms" at bounding box center [182, 125] width 156 height 26
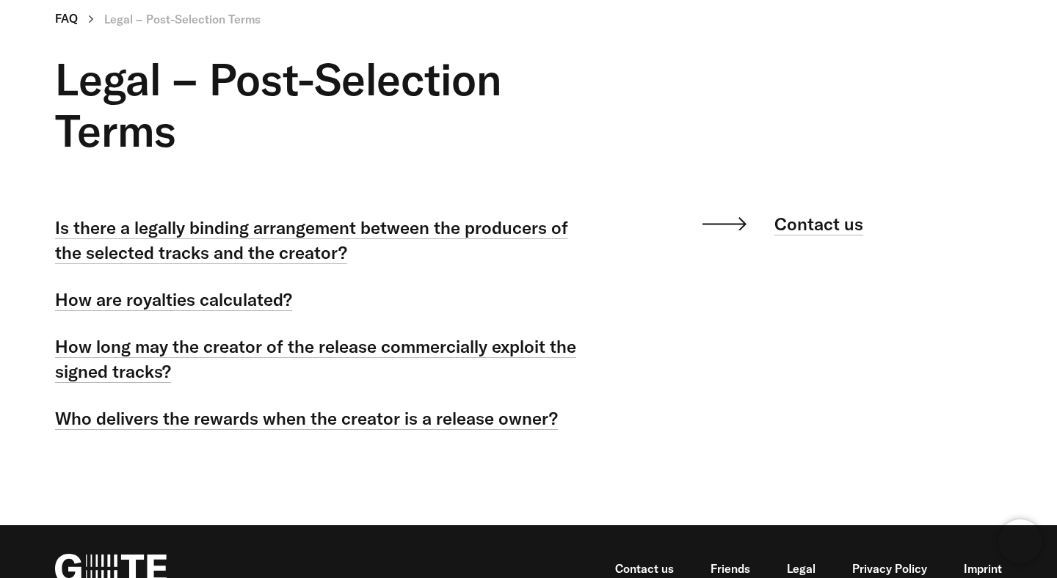
scroll to position [109, 0]
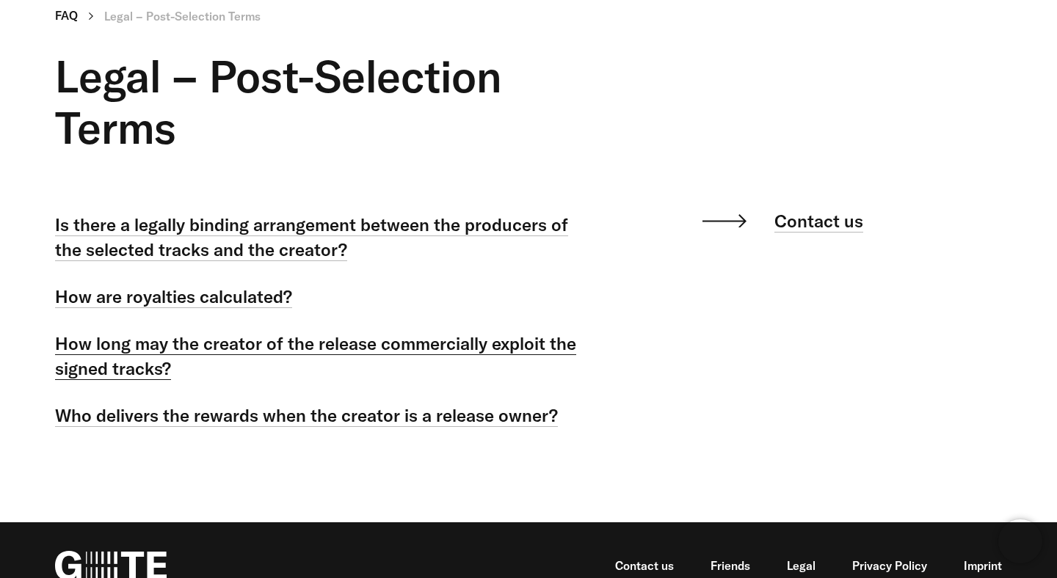
click at [200, 340] on link "How long may the creator of the release commercially exploit the signed tracks?" at bounding box center [315, 356] width 521 height 48
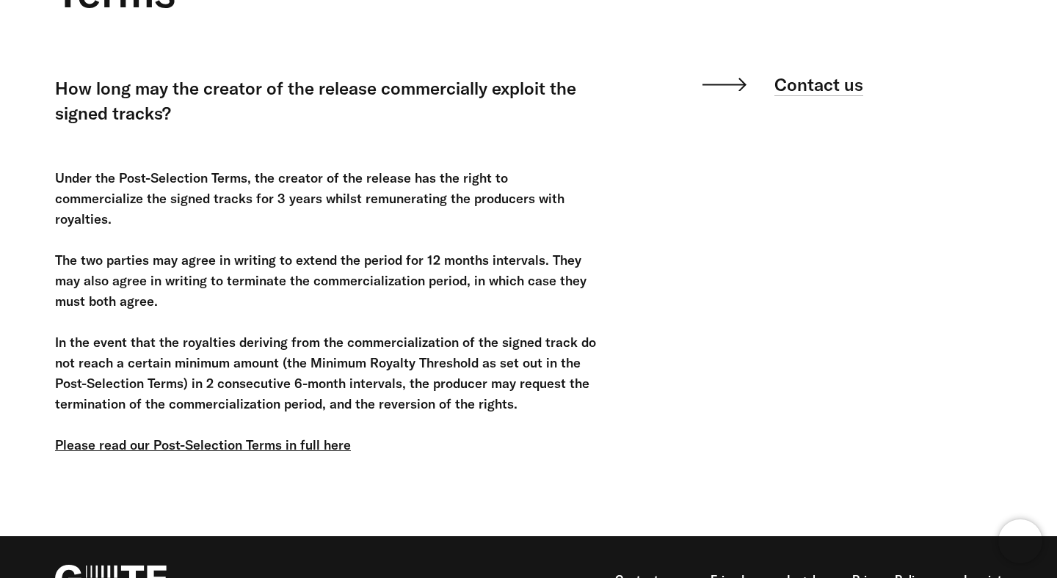
scroll to position [269, 0]
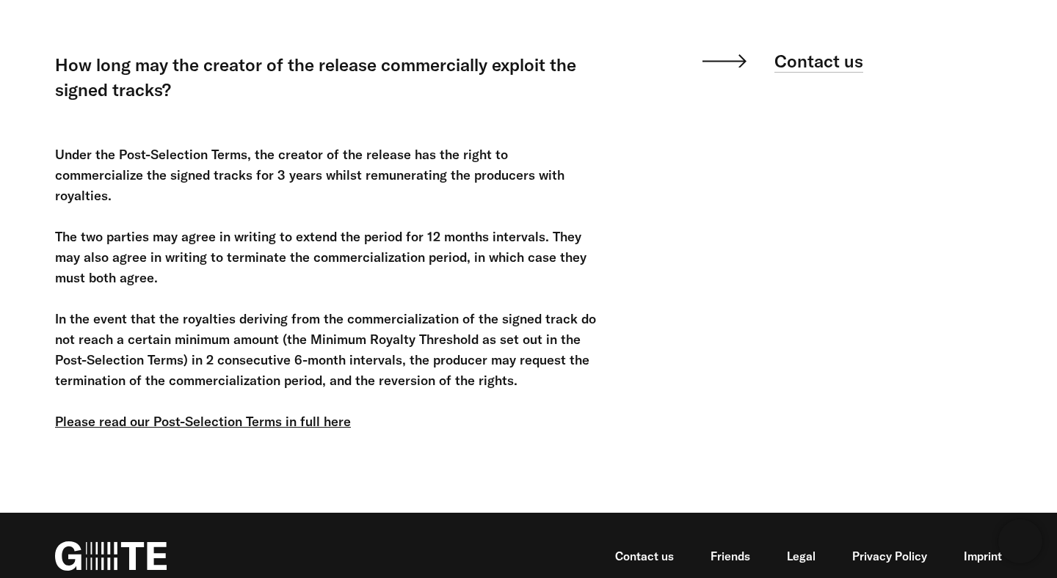
click at [295, 413] on u "Please read our Post-Selection Terms in full here" at bounding box center [203, 421] width 296 height 17
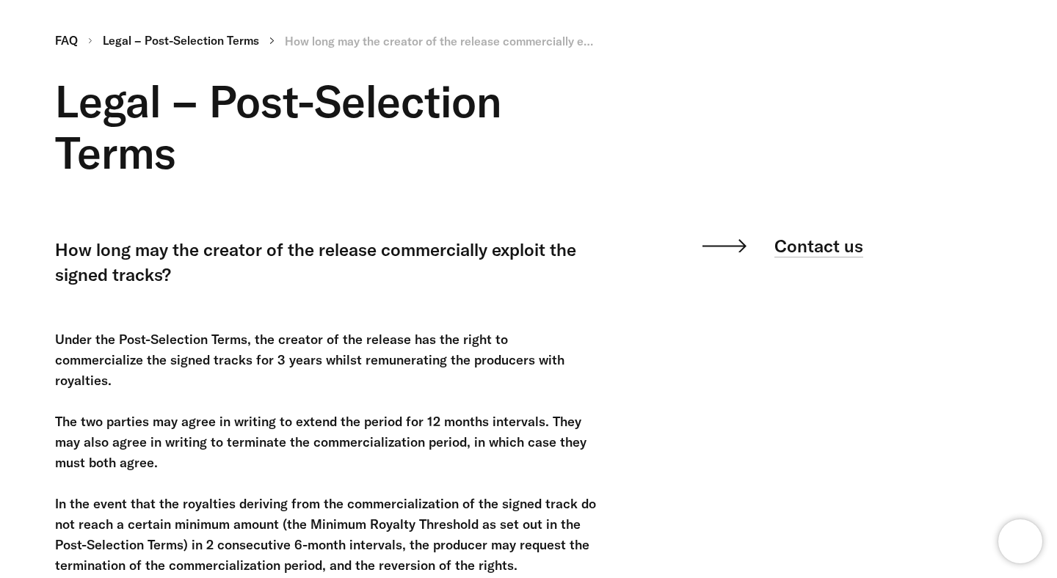
scroll to position [0, 0]
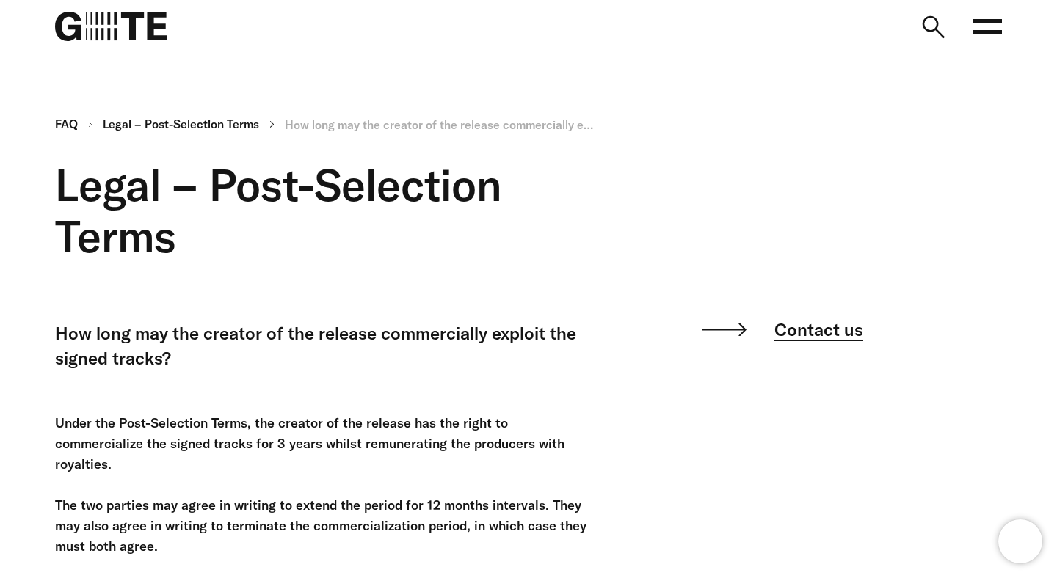
click at [825, 341] on link "Contact us" at bounding box center [818, 329] width 89 height 23
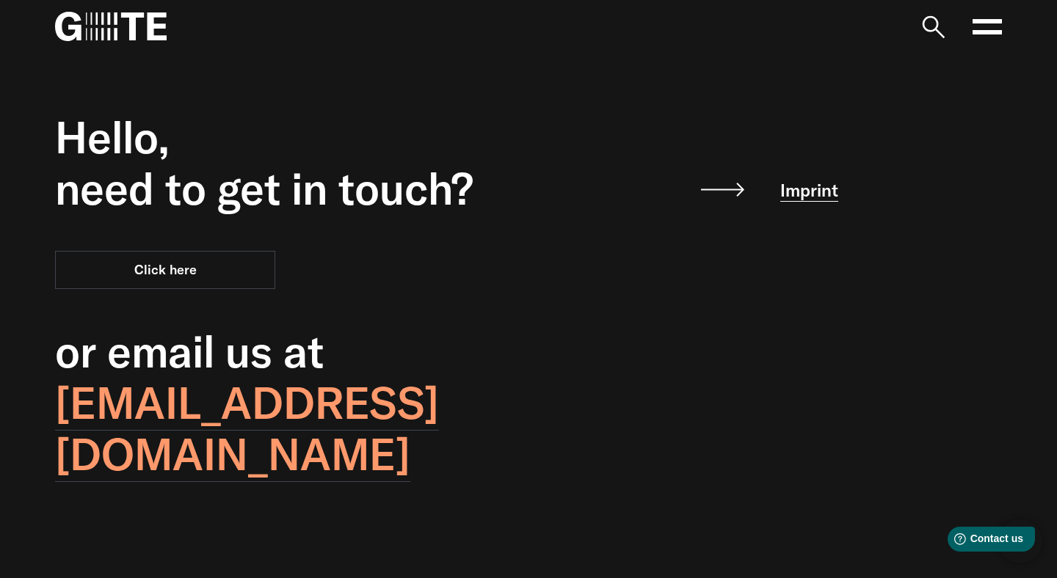
click at [809, 186] on link "Imprint" at bounding box center [809, 190] width 58 height 23
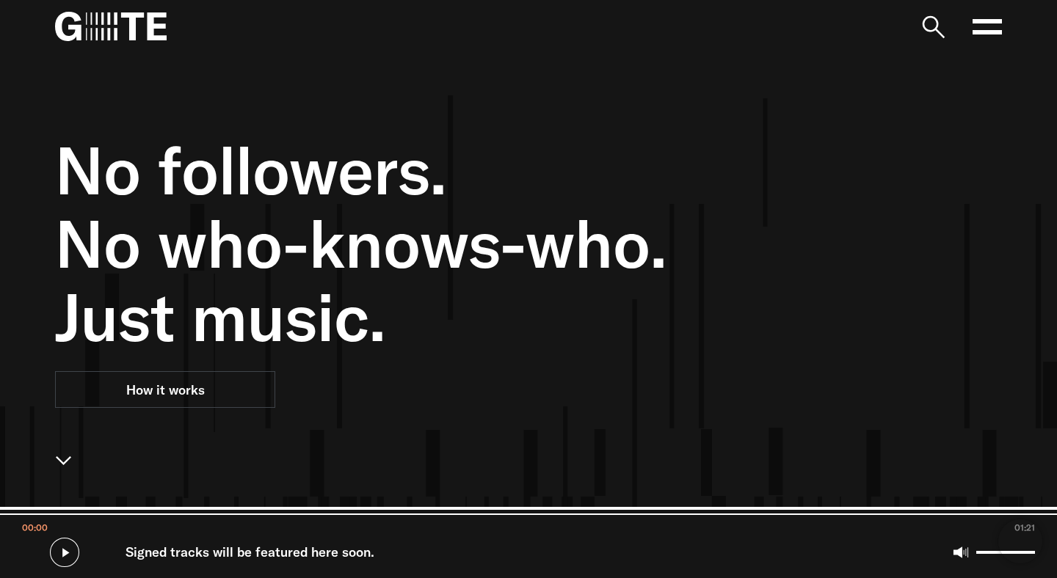
click at [994, 28] on icon at bounding box center [986, 26] width 29 height 29
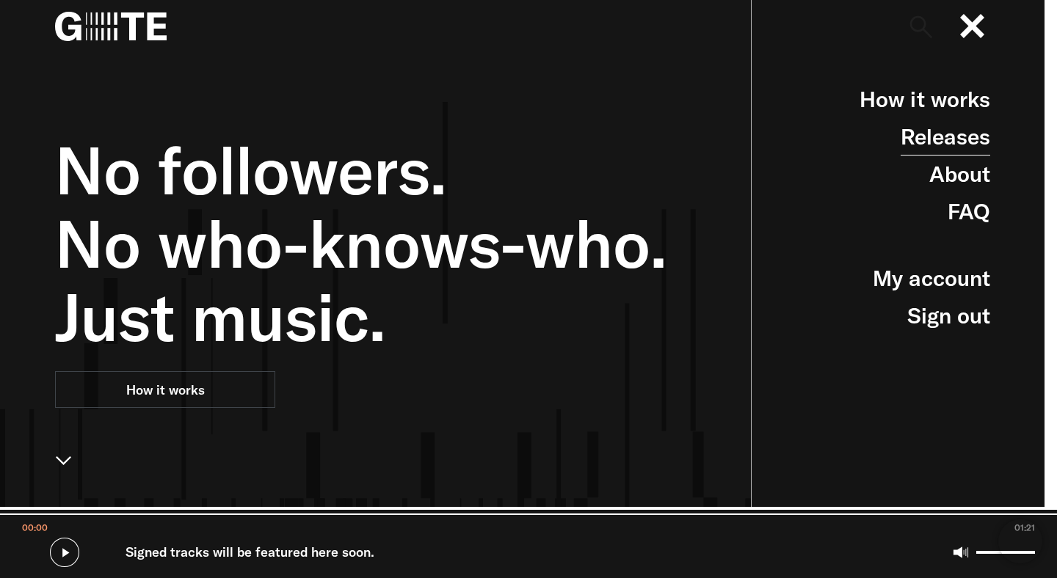
click at [946, 138] on link "Releases" at bounding box center [945, 136] width 90 height 37
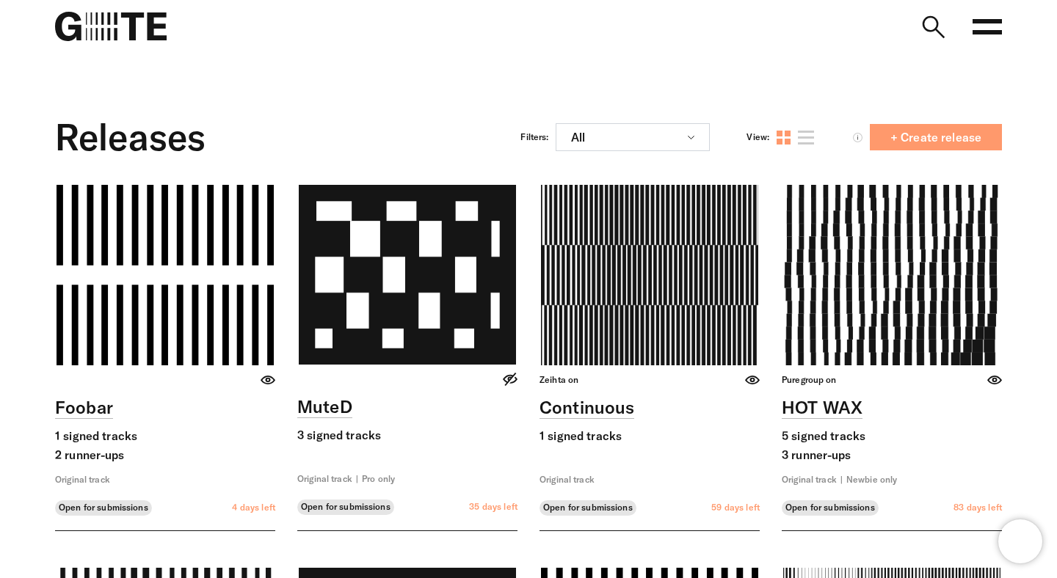
click at [935, 140] on span "+ Create release" at bounding box center [935, 137] width 114 height 12
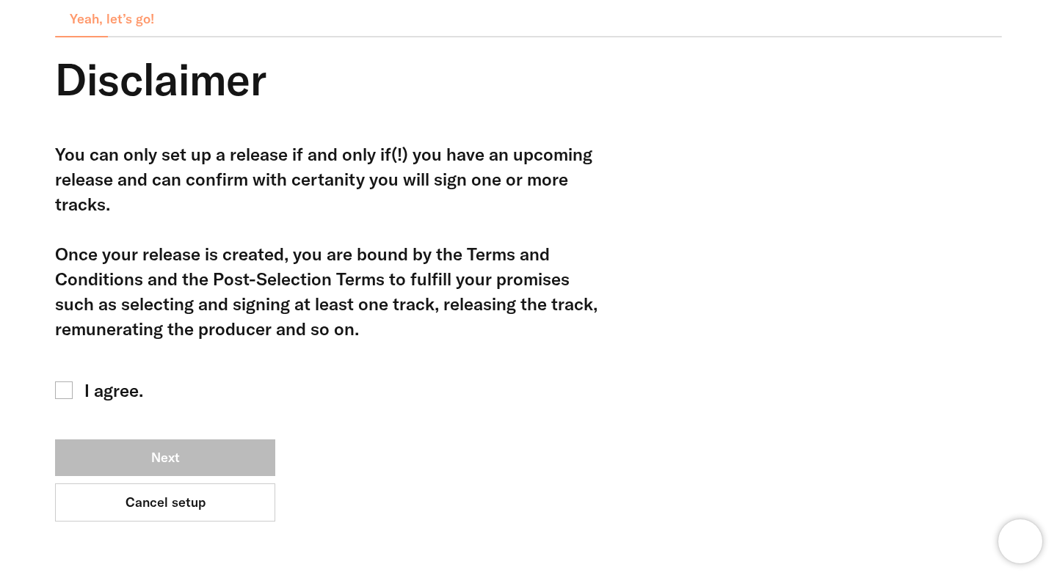
scroll to position [77, 0]
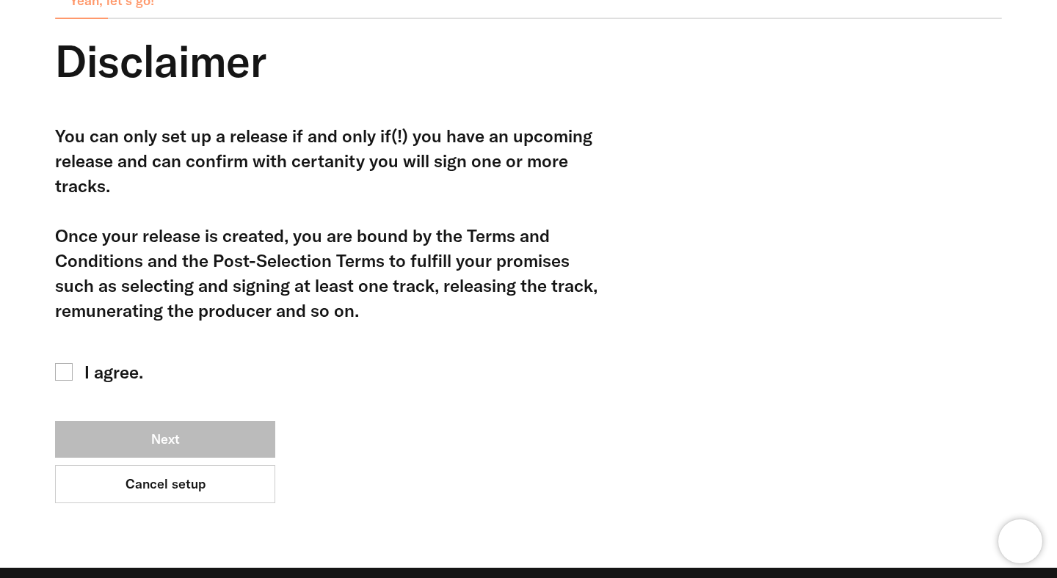
click at [84, 379] on label "I agree." at bounding box center [326, 372] width 543 height 25
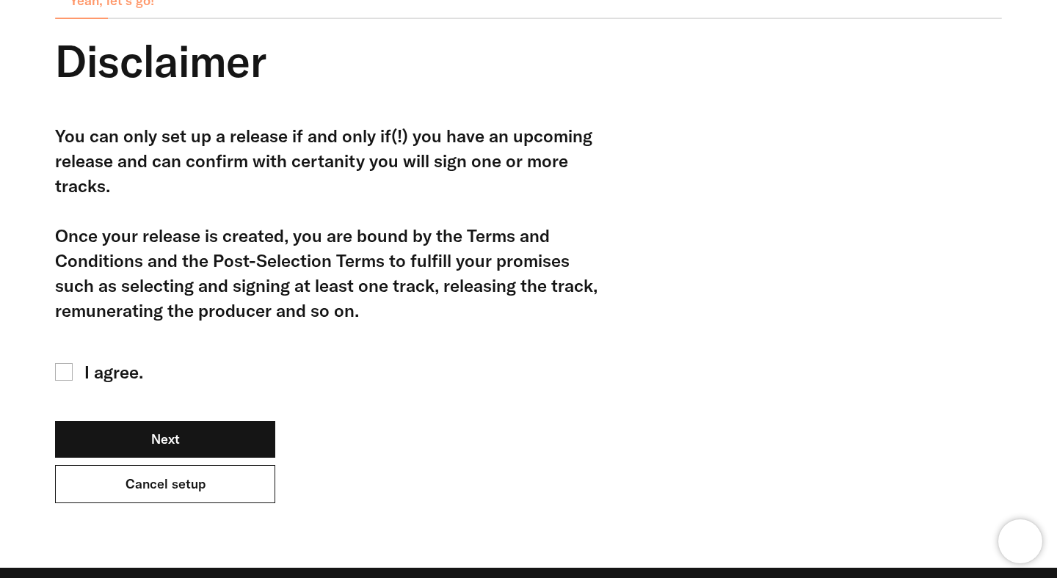
click at [186, 489] on link "Cancel setup" at bounding box center [165, 484] width 220 height 38
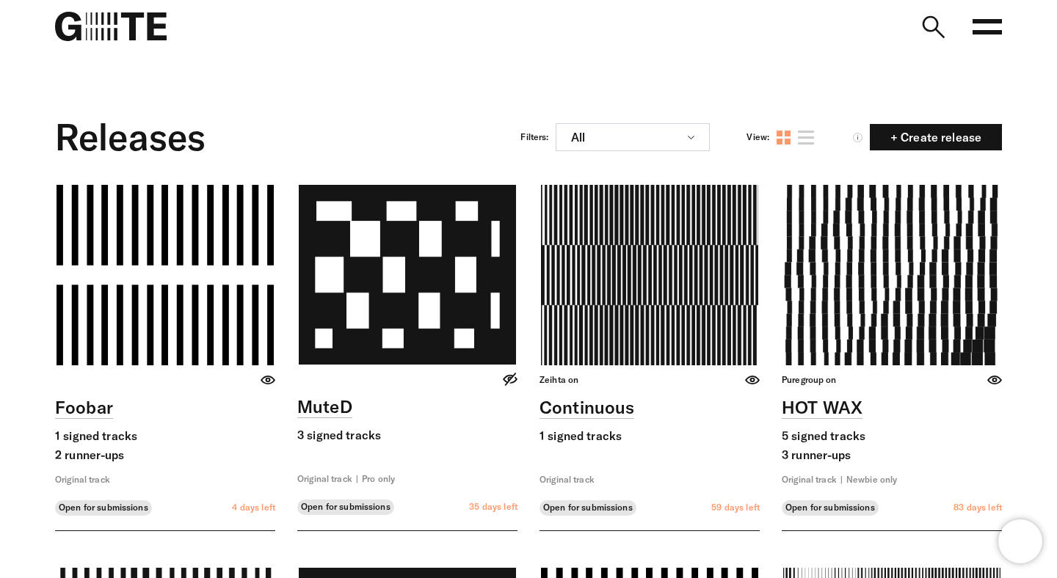
click at [978, 136] on span "+ Create release" at bounding box center [935, 137] width 114 height 12
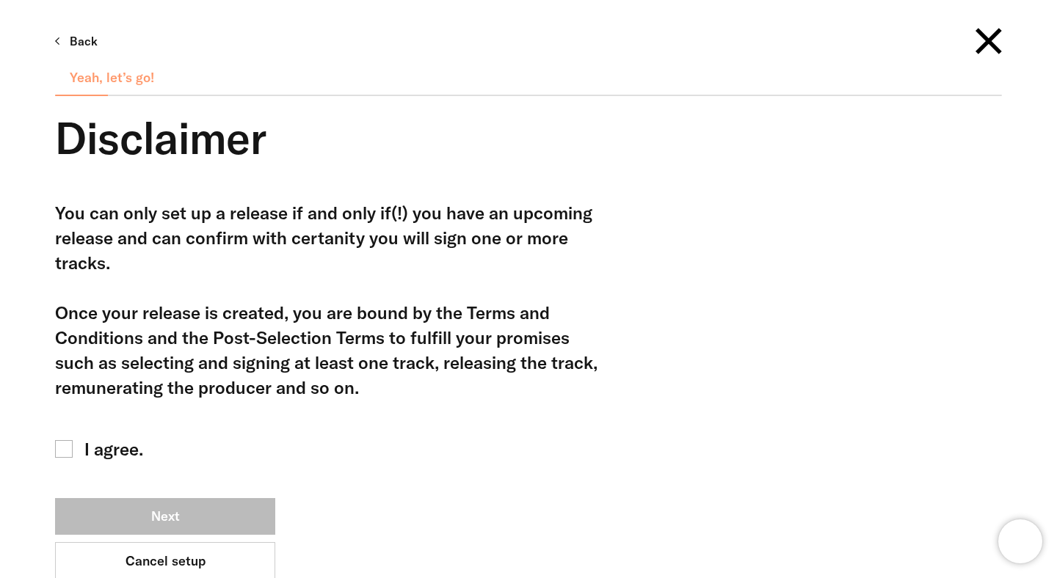
click at [114, 446] on span "I agree." at bounding box center [113, 449] width 59 height 25
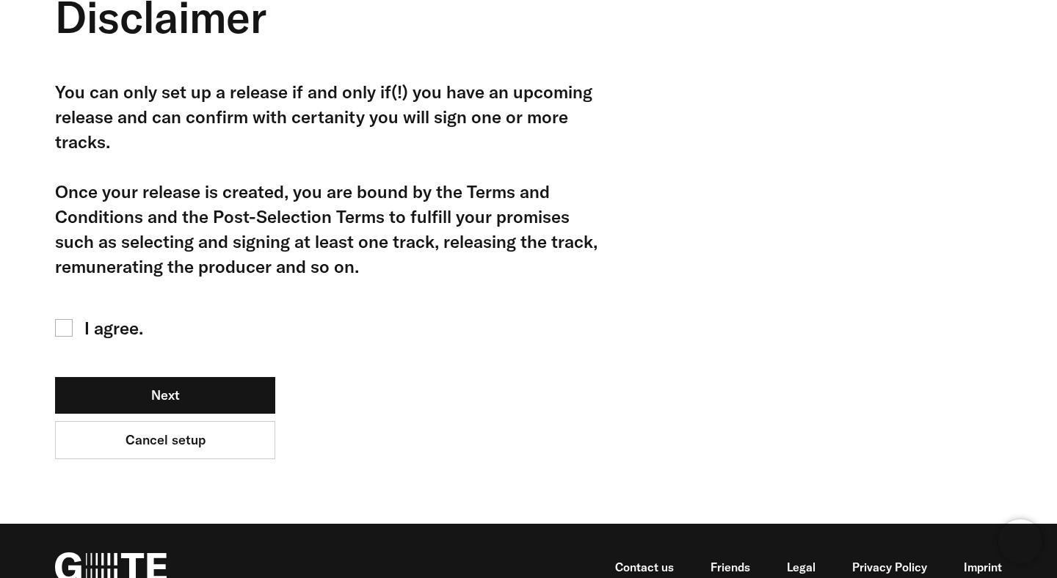
scroll to position [147, 0]
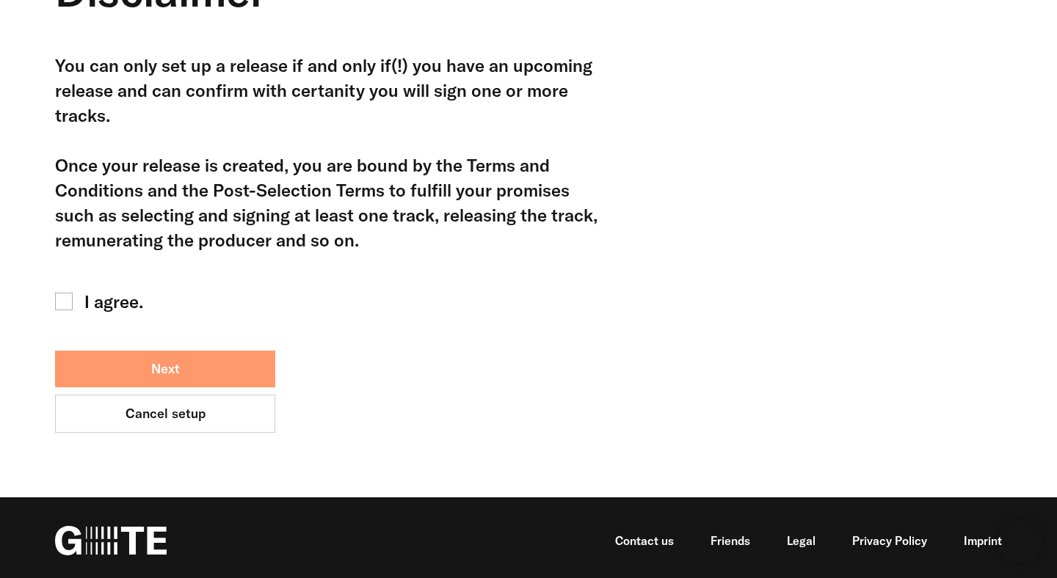
click at [209, 360] on button "Next" at bounding box center [165, 369] width 220 height 37
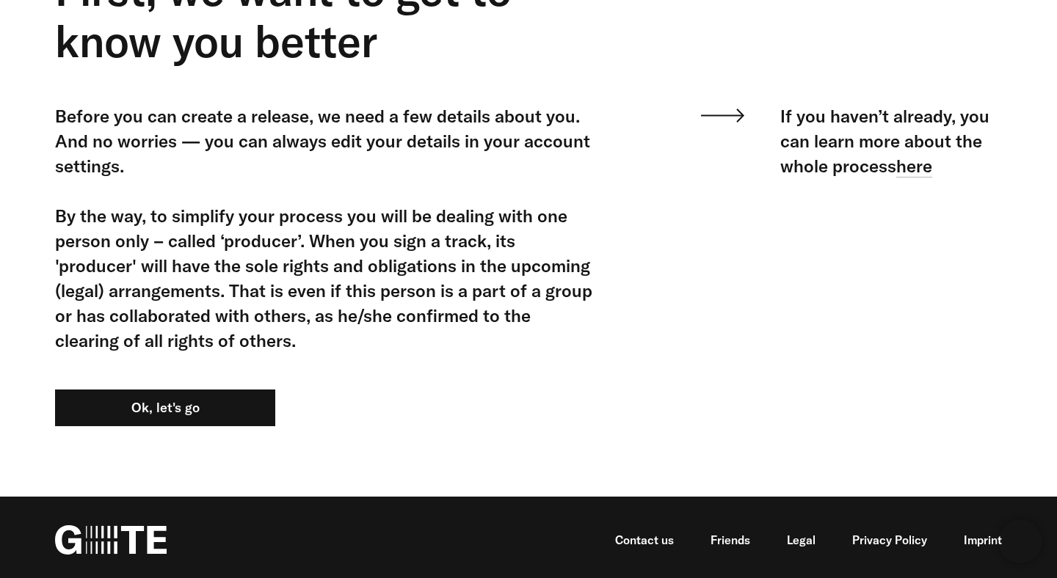
scroll to position [153, 0]
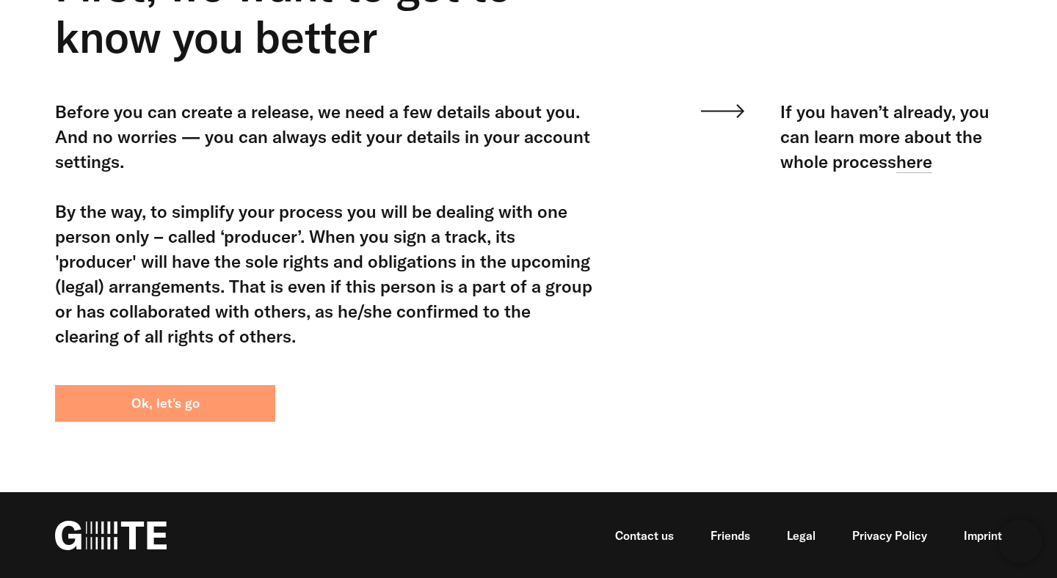
click at [194, 398] on button "Ok, let's go" at bounding box center [165, 403] width 220 height 37
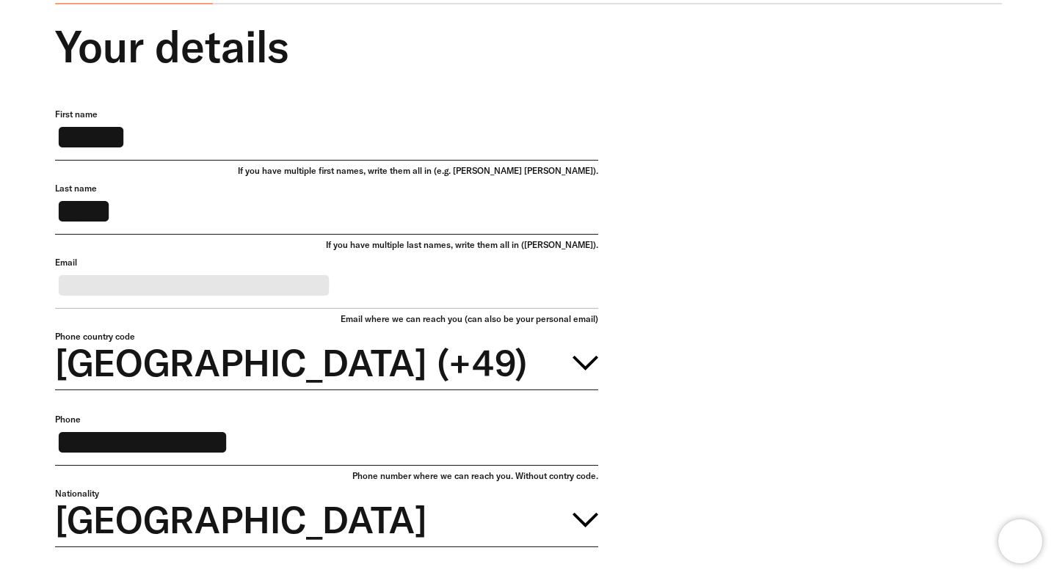
scroll to position [90, 0]
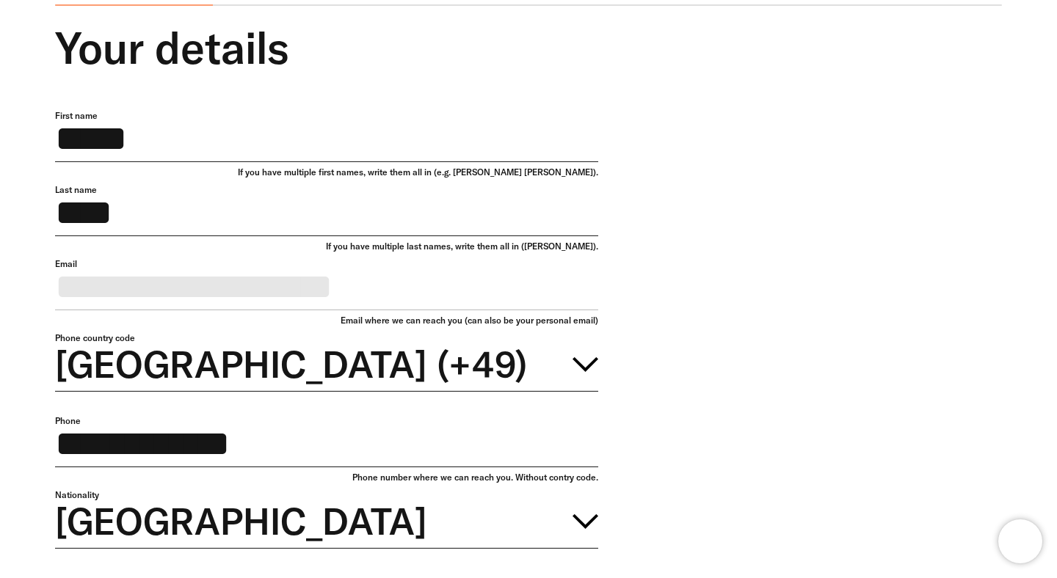
drag, startPoint x: 149, startPoint y: 220, endPoint x: 0, endPoint y: 222, distance: 148.9
click at [22, 205] on div "**********" at bounding box center [528, 320] width 1057 height 687
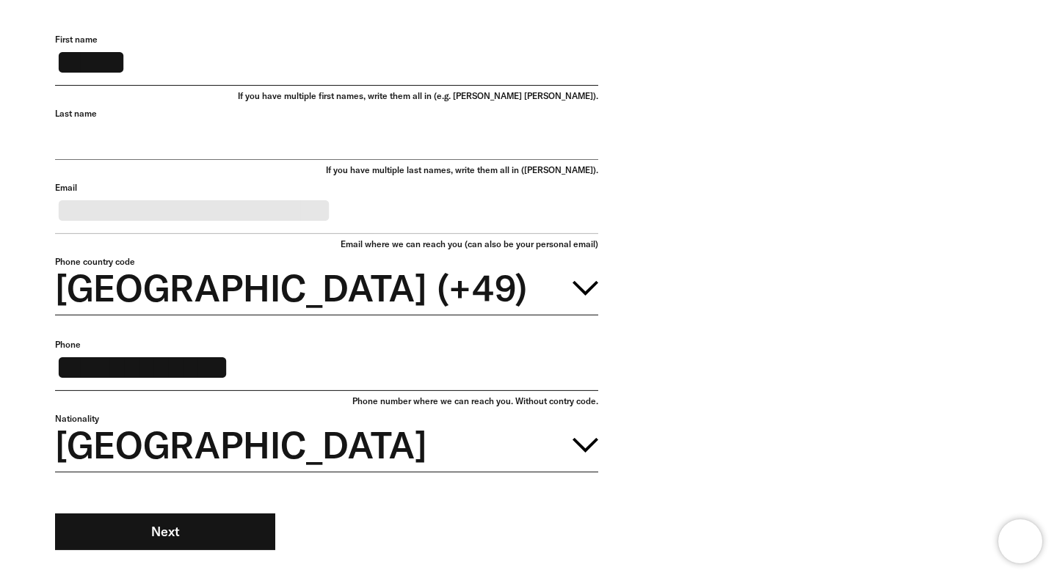
scroll to position [288, 0]
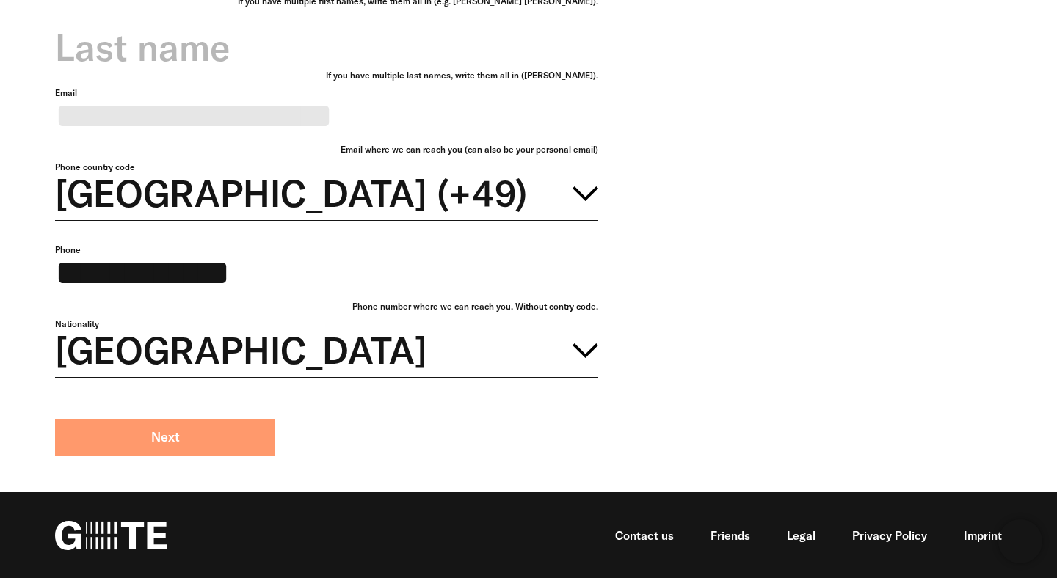
click at [124, 435] on button "Next" at bounding box center [165, 437] width 220 height 37
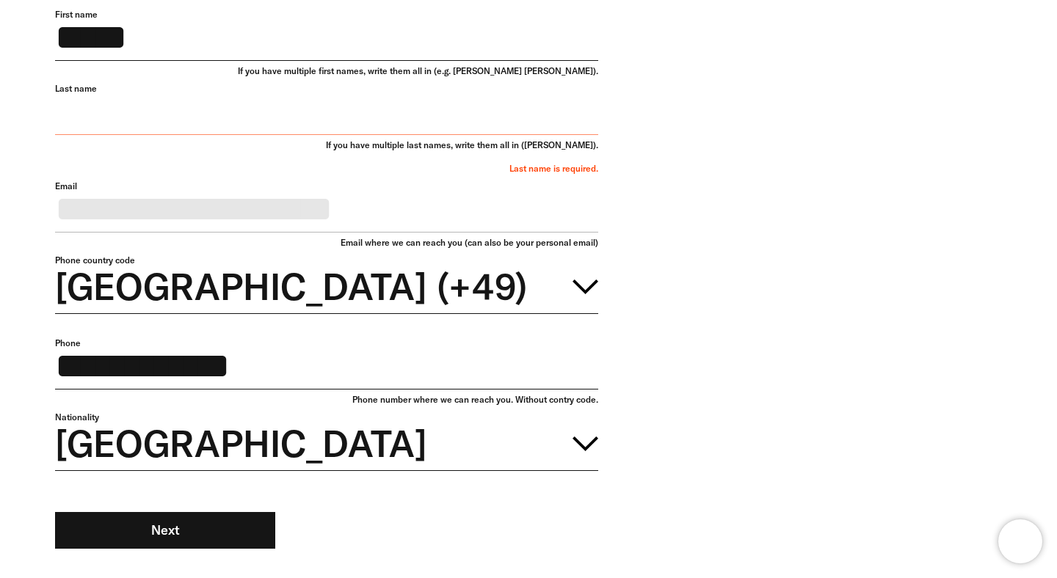
scroll to position [165, 0]
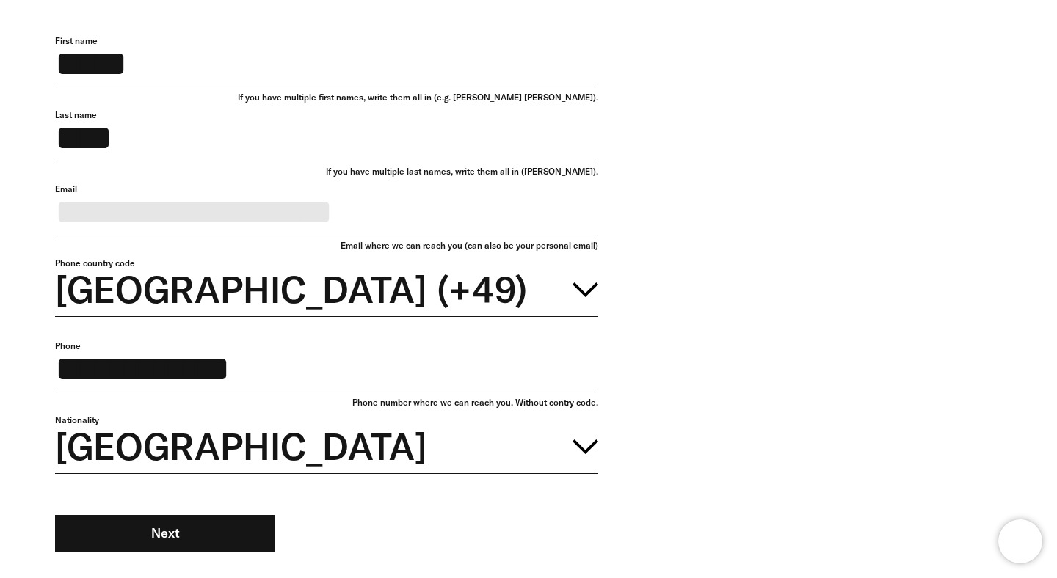
drag, startPoint x: 150, startPoint y: 150, endPoint x: 3, endPoint y: 138, distance: 147.2
click at [55, 138] on input "****" at bounding box center [326, 135] width 543 height 52
click at [105, 145] on input "****" at bounding box center [326, 135] width 543 height 52
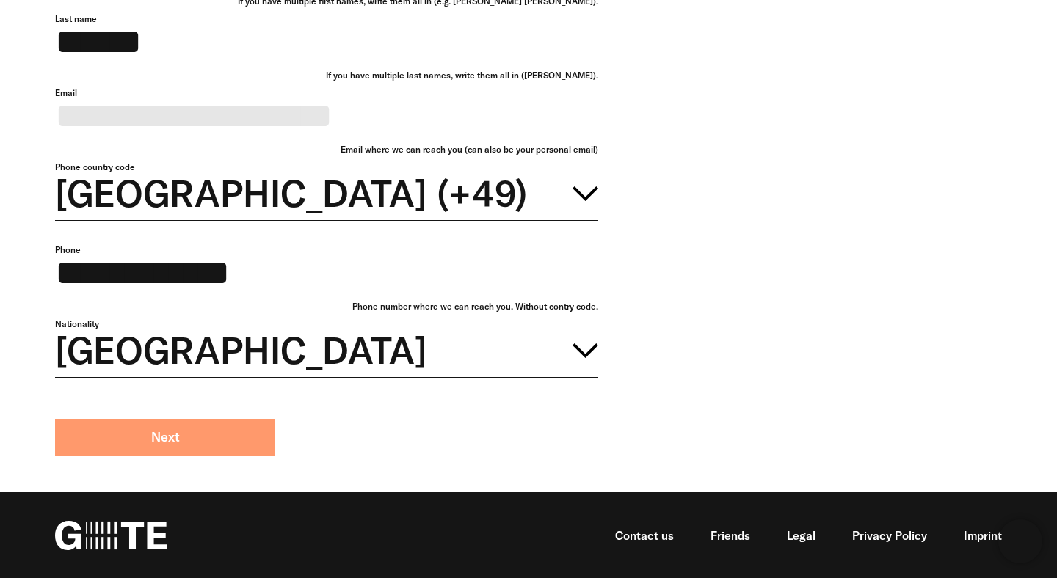
type input "******"
click at [148, 420] on button "Next" at bounding box center [165, 437] width 220 height 37
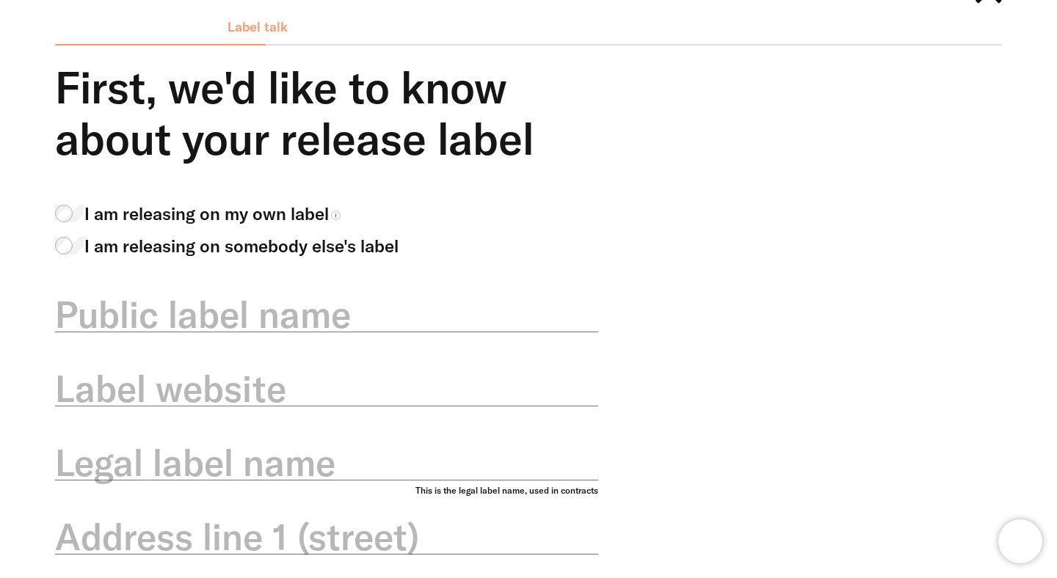
scroll to position [62, 0]
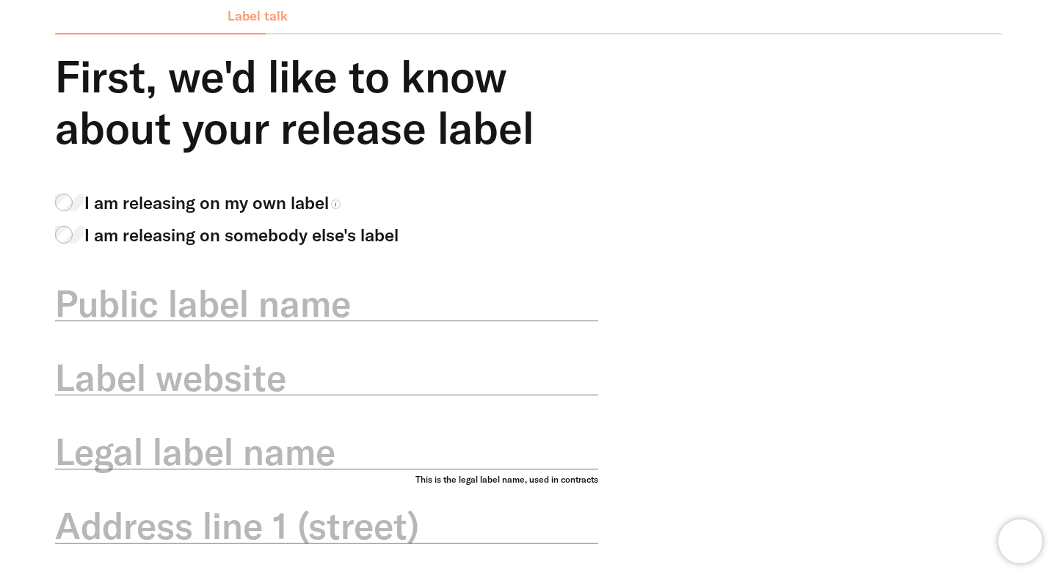
click at [321, 232] on span "I am releasing on somebody else's label" at bounding box center [241, 234] width 314 height 25
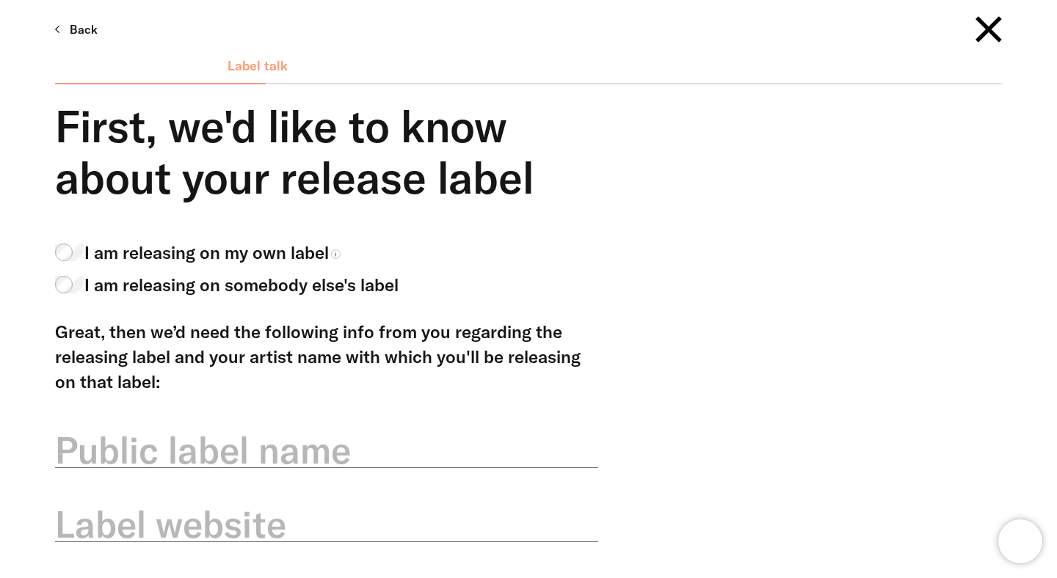
scroll to position [0, 0]
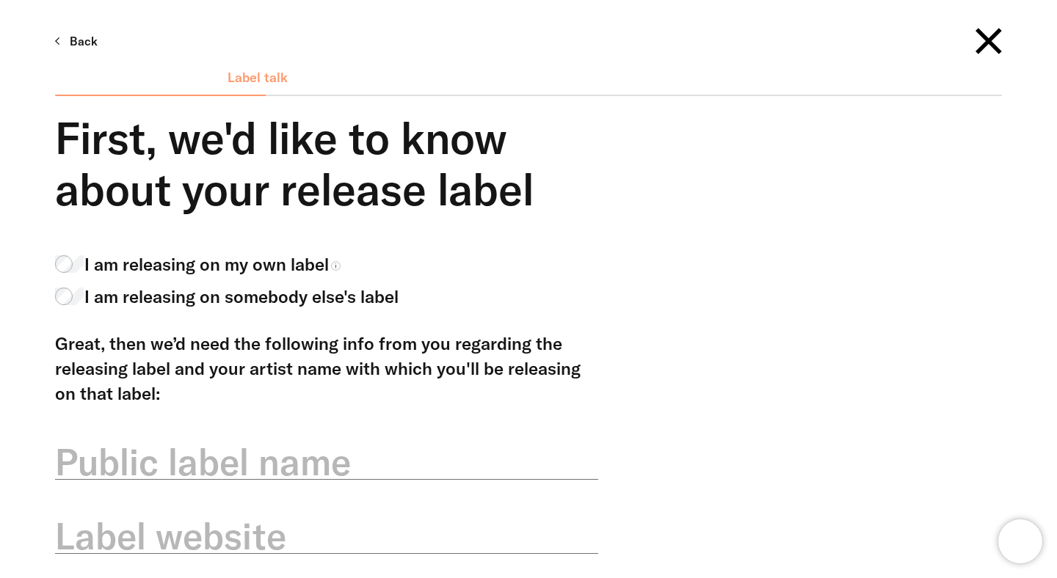
click at [245, 277] on div "I am releasing on my own label I am releasing on somebody else's label" at bounding box center [326, 280] width 543 height 57
click at [260, 263] on span "I am releasing on my own label" at bounding box center [206, 264] width 244 height 25
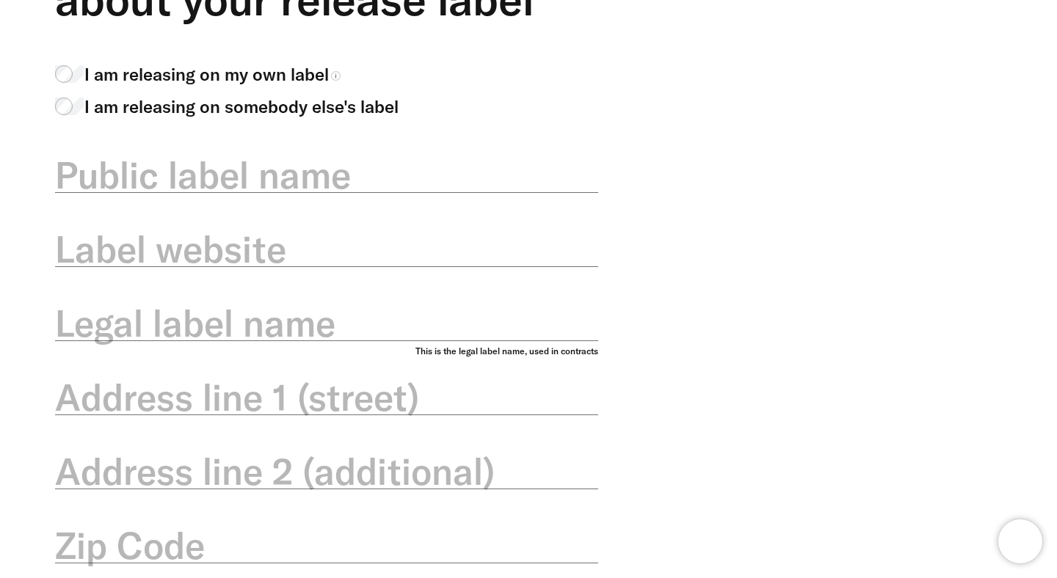
scroll to position [191, 0]
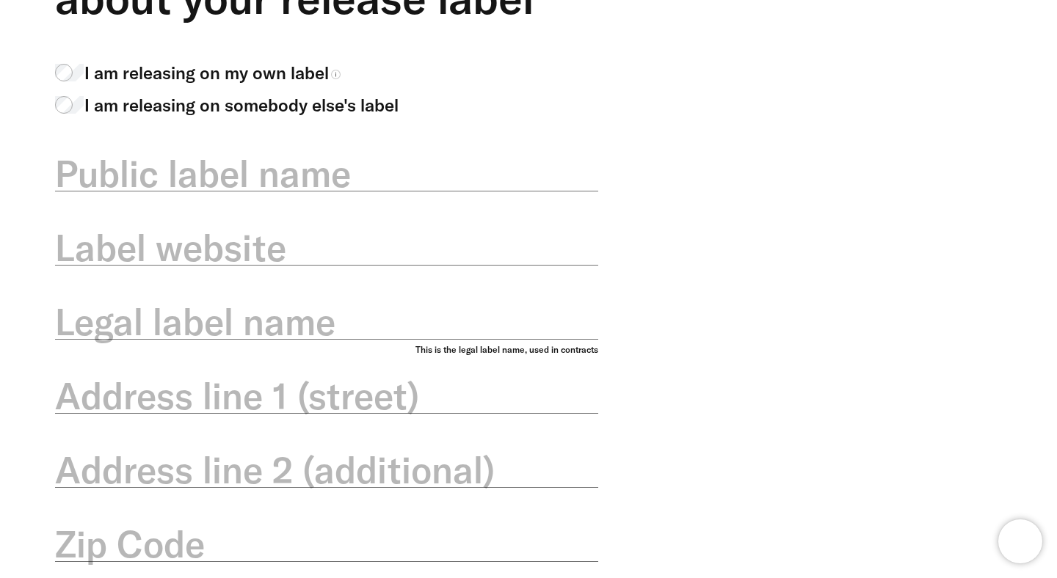
click at [337, 191] on label "Public label name" at bounding box center [326, 173] width 543 height 51
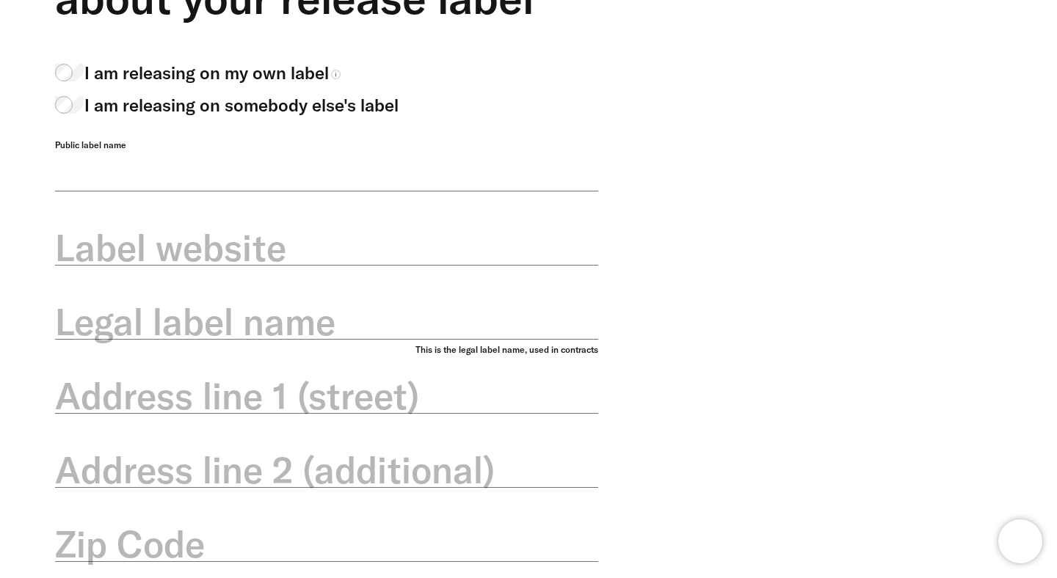
click at [337, 191] on input "Public label name" at bounding box center [326, 165] width 543 height 52
drag, startPoint x: 166, startPoint y: 175, endPoint x: 156, endPoint y: 175, distance: 10.3
click at [156, 175] on input "********" at bounding box center [326, 165] width 543 height 52
click at [318, 267] on label "Label website" at bounding box center [326, 247] width 543 height 51
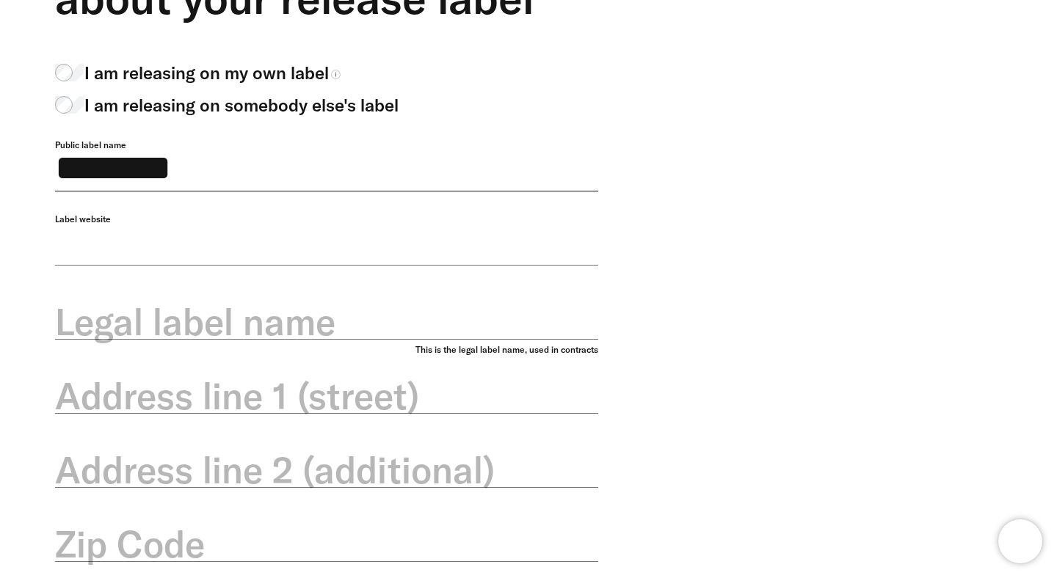
click at [318, 266] on input "Label website" at bounding box center [326, 240] width 543 height 52
drag, startPoint x: 248, startPoint y: 170, endPoint x: 153, endPoint y: 167, distance: 94.7
click at [153, 167] on input "********" at bounding box center [326, 165] width 543 height 52
type input "********"
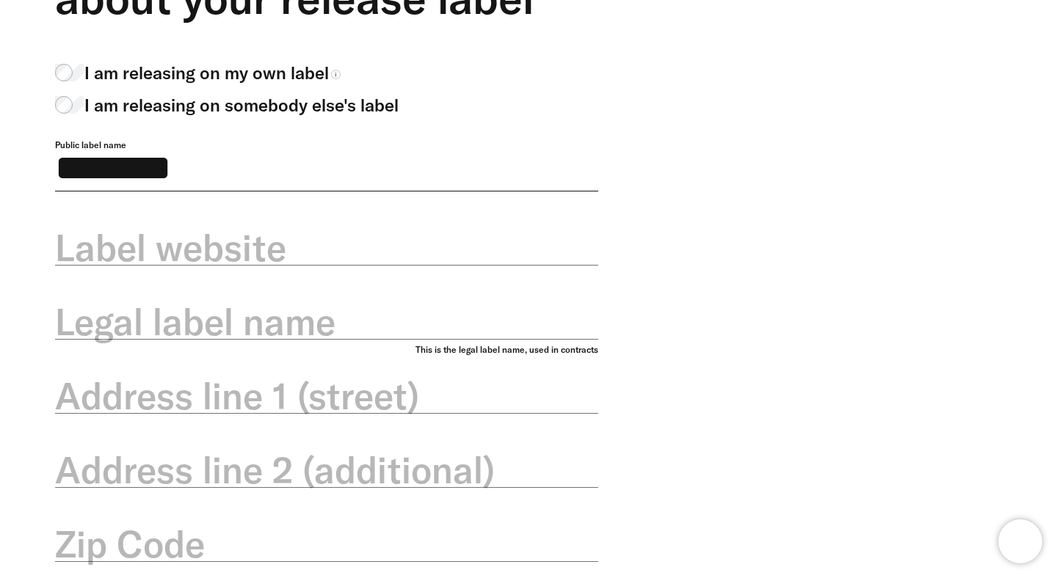
click at [217, 258] on label "Label website" at bounding box center [326, 247] width 543 height 51
click at [217, 258] on input "Label website" at bounding box center [326, 240] width 543 height 52
paste input "**********"
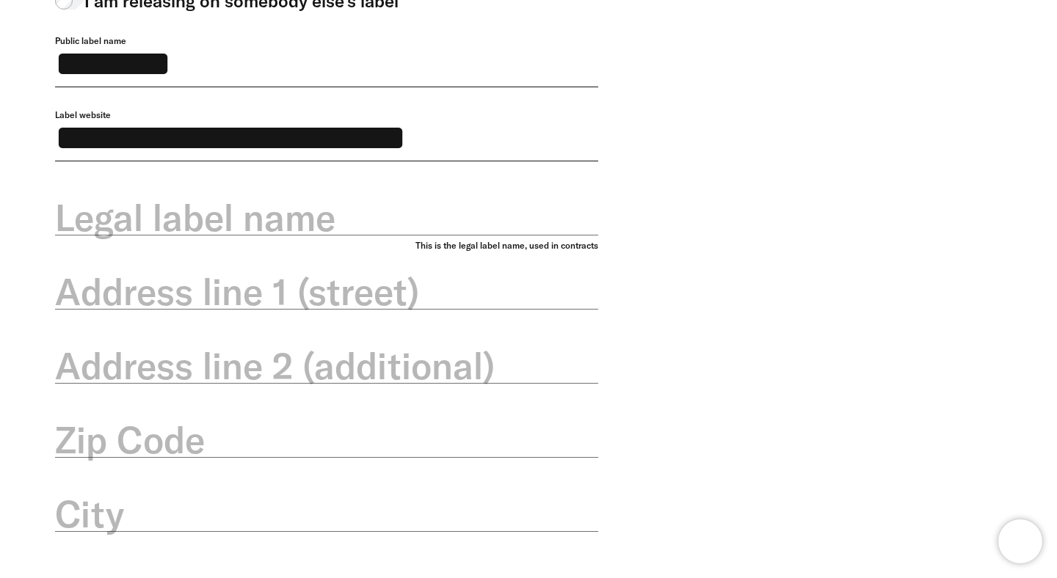
scroll to position [297, 0]
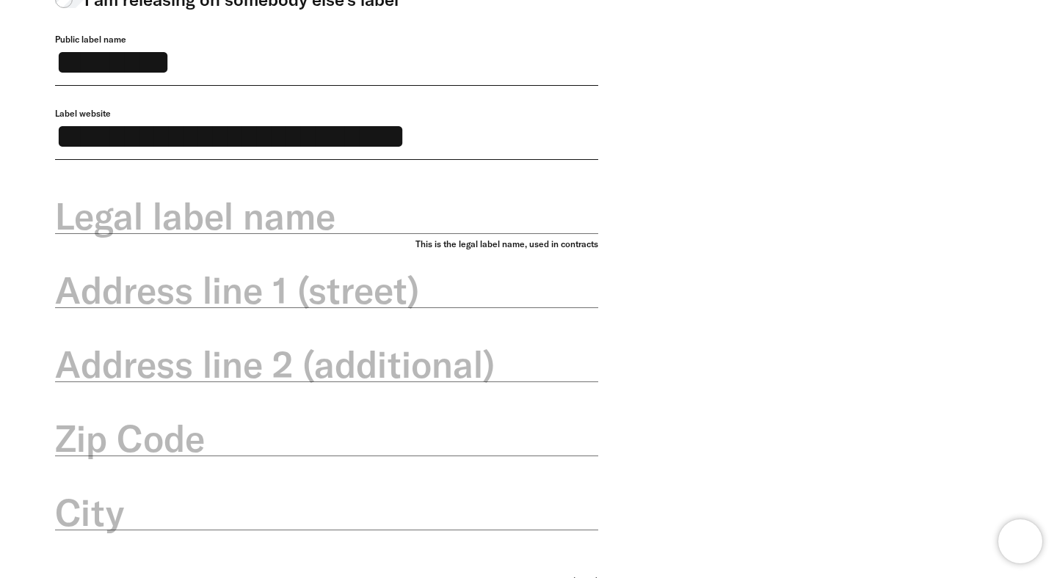
type input "**********"
click at [382, 225] on label "Legal label name" at bounding box center [326, 216] width 543 height 51
click at [382, 225] on input "Legal label name" at bounding box center [326, 208] width 543 height 52
click at [190, 80] on input "********" at bounding box center [326, 60] width 543 height 52
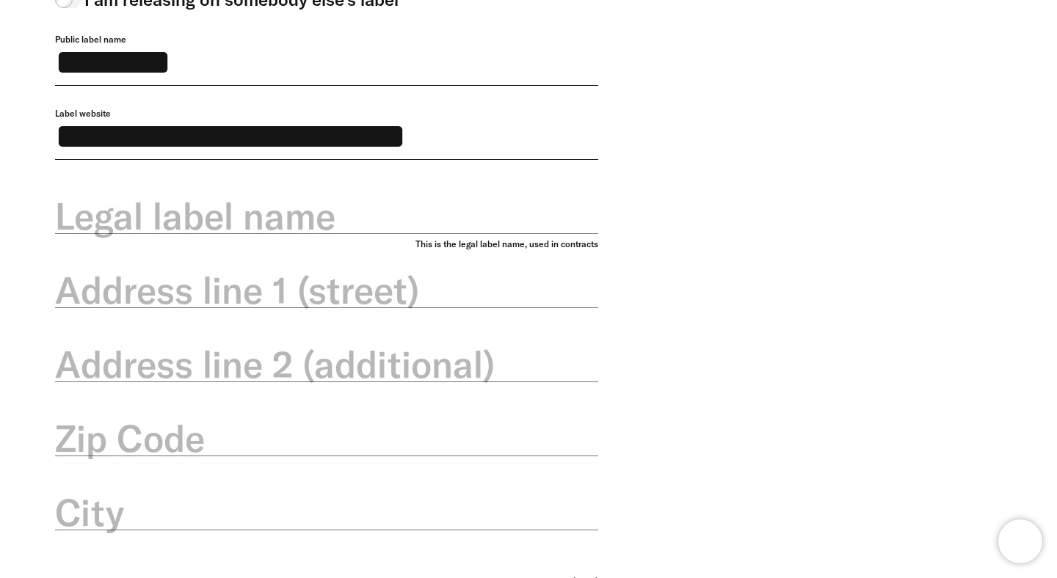
click at [291, 240] on label "Legal label name" at bounding box center [326, 216] width 543 height 51
click at [291, 234] on input "Legal label name" at bounding box center [326, 208] width 543 height 52
paste input "********"
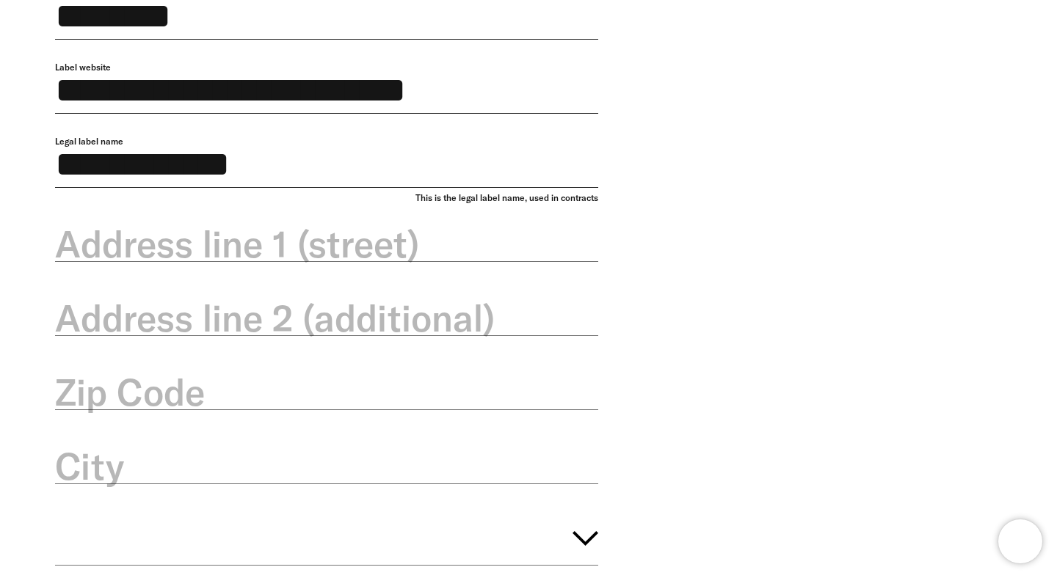
scroll to position [350, 0]
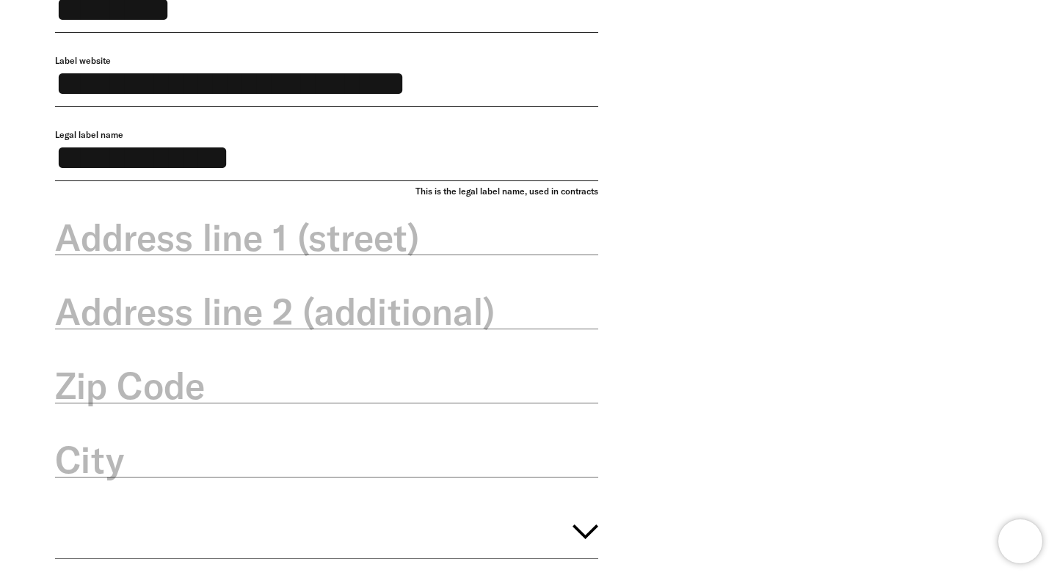
type input "**********"
click at [400, 258] on label "Address line 1 (street)" at bounding box center [326, 237] width 543 height 51
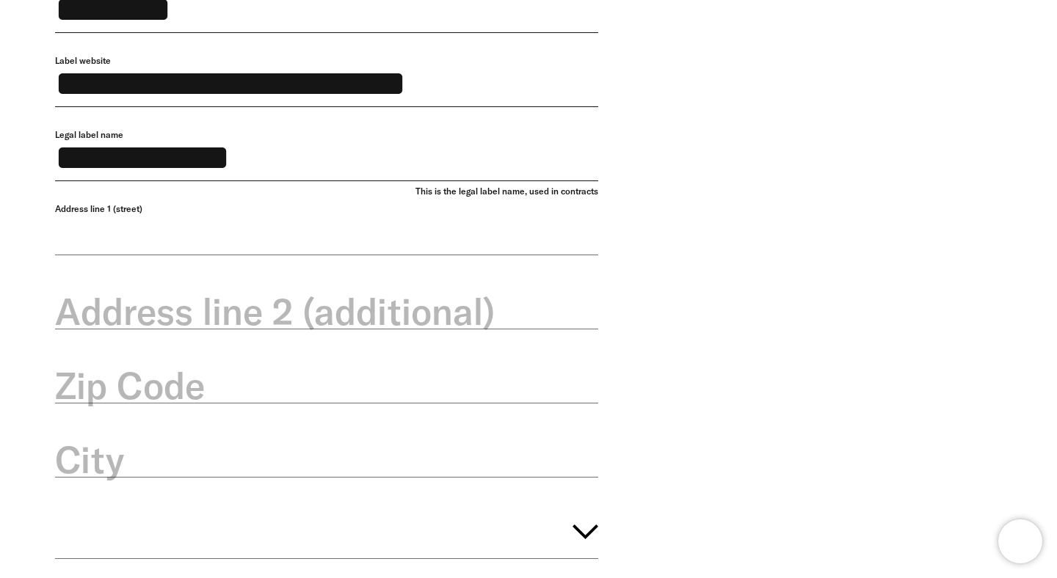
click at [400, 255] on input "Address line 1 (street)" at bounding box center [326, 229] width 543 height 52
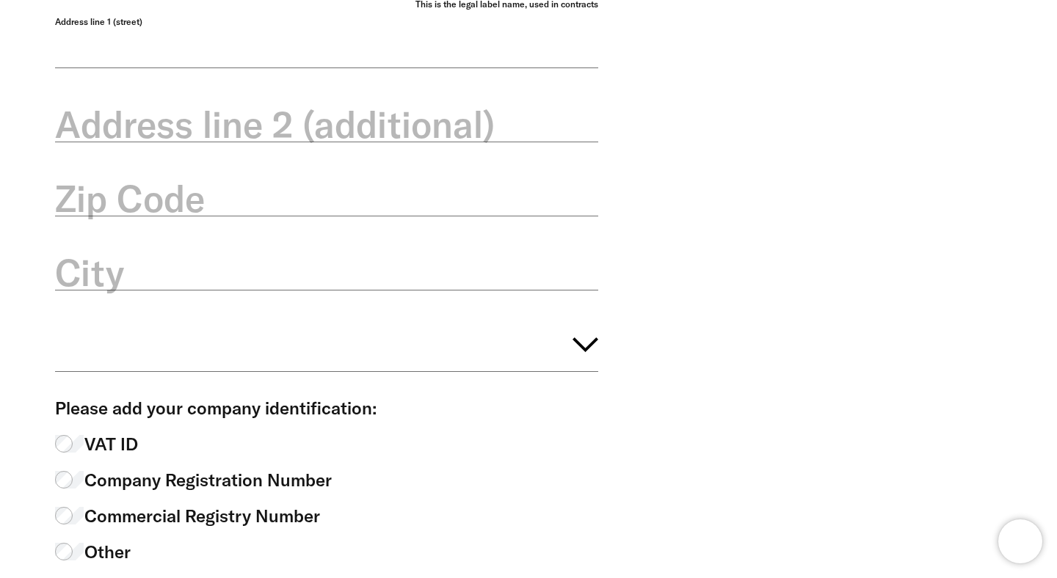
scroll to position [549, 0]
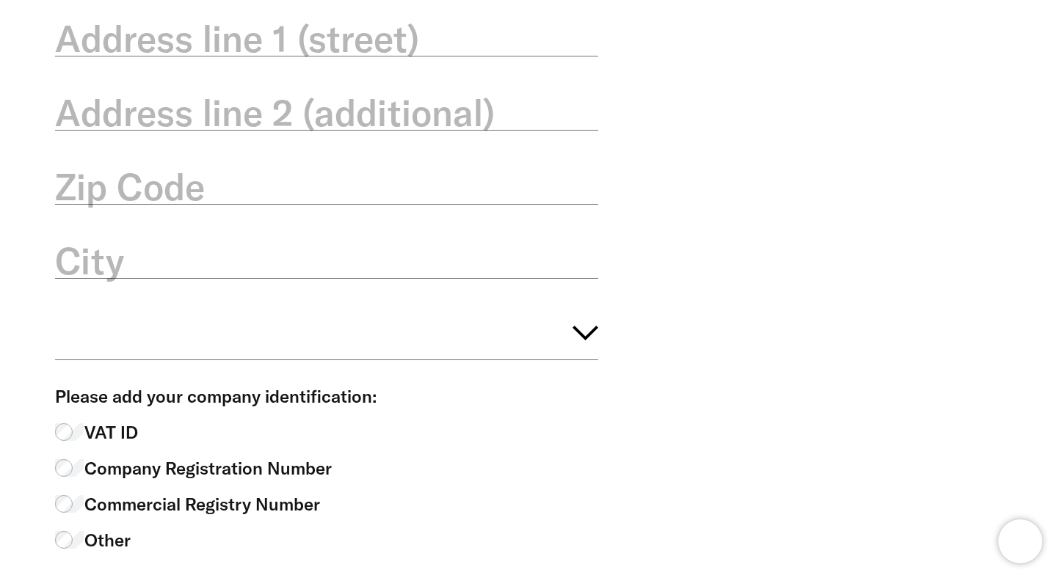
click at [262, 360] on button "button" at bounding box center [326, 330] width 543 height 59
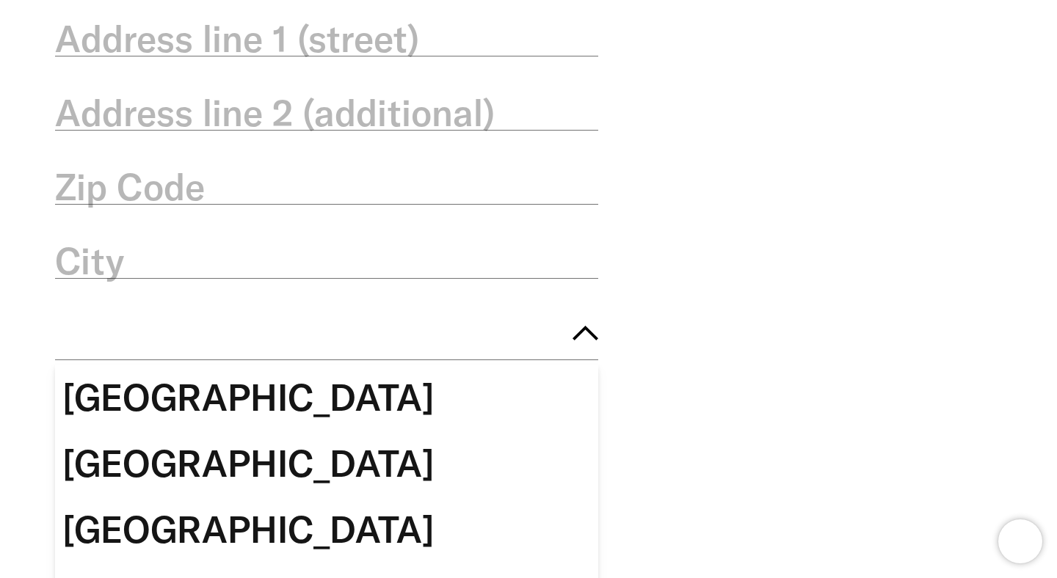
click at [850, 282] on div "**********" at bounding box center [517, 231] width 968 height 1056
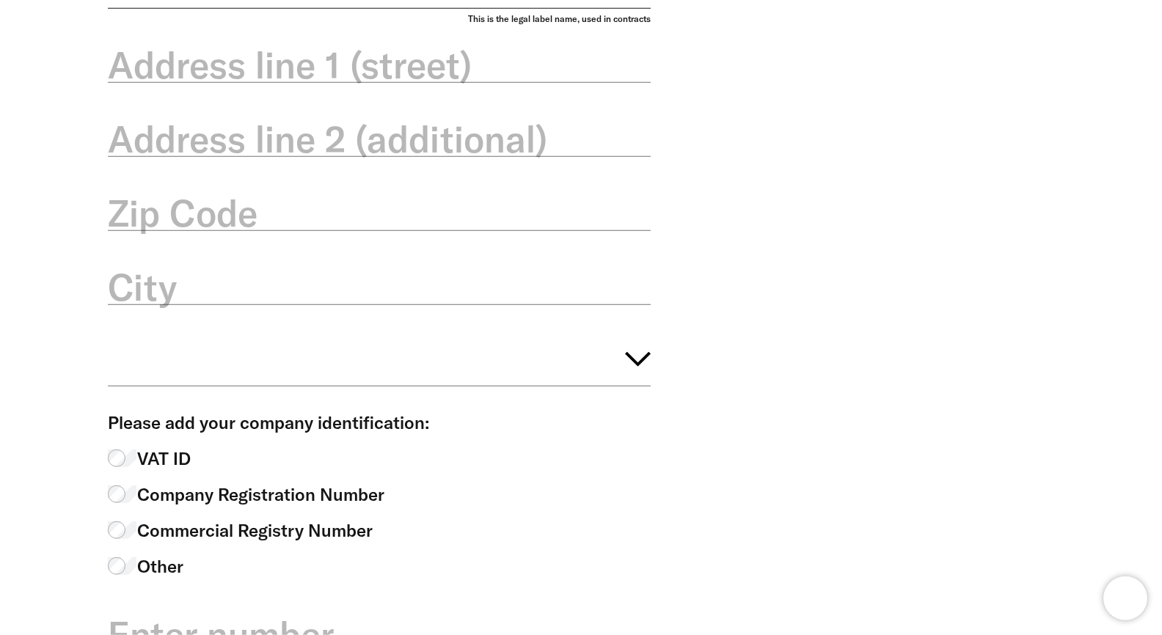
scroll to position [445, 0]
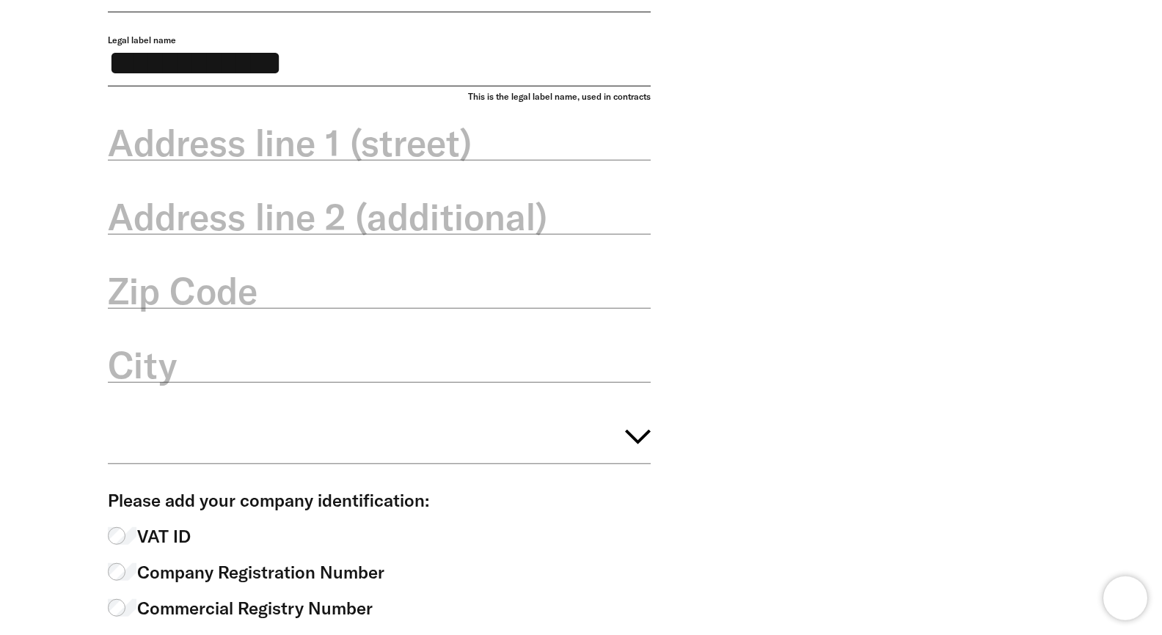
click at [573, 461] on button "button" at bounding box center [379, 434] width 543 height 59
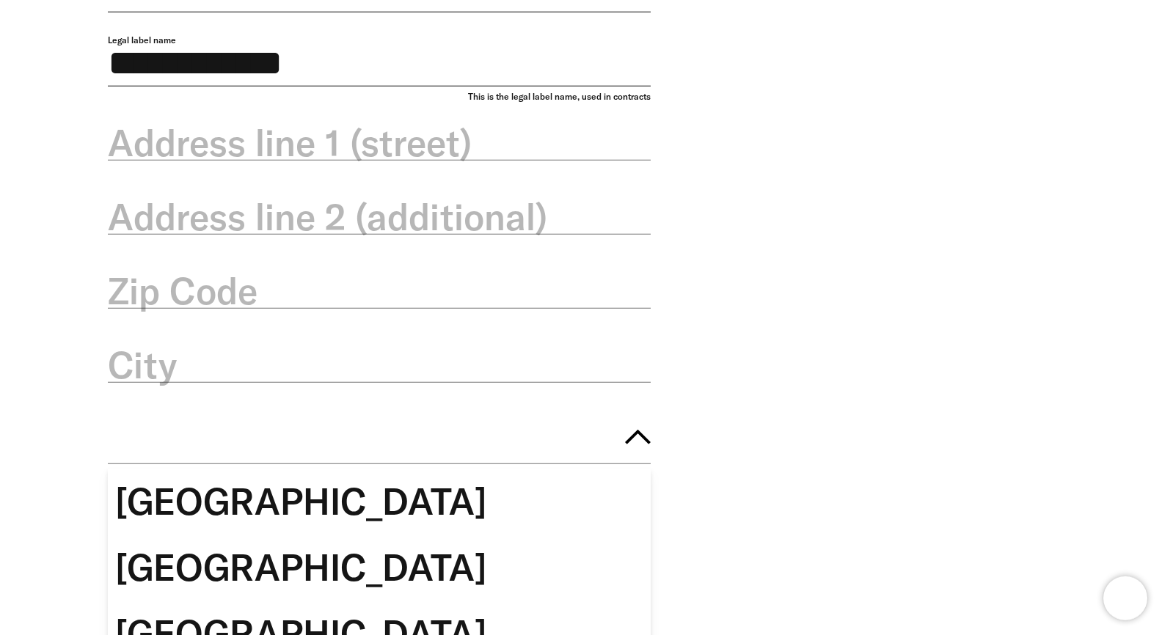
click at [778, 391] on div "**********" at bounding box center [570, 335] width 968 height 1056
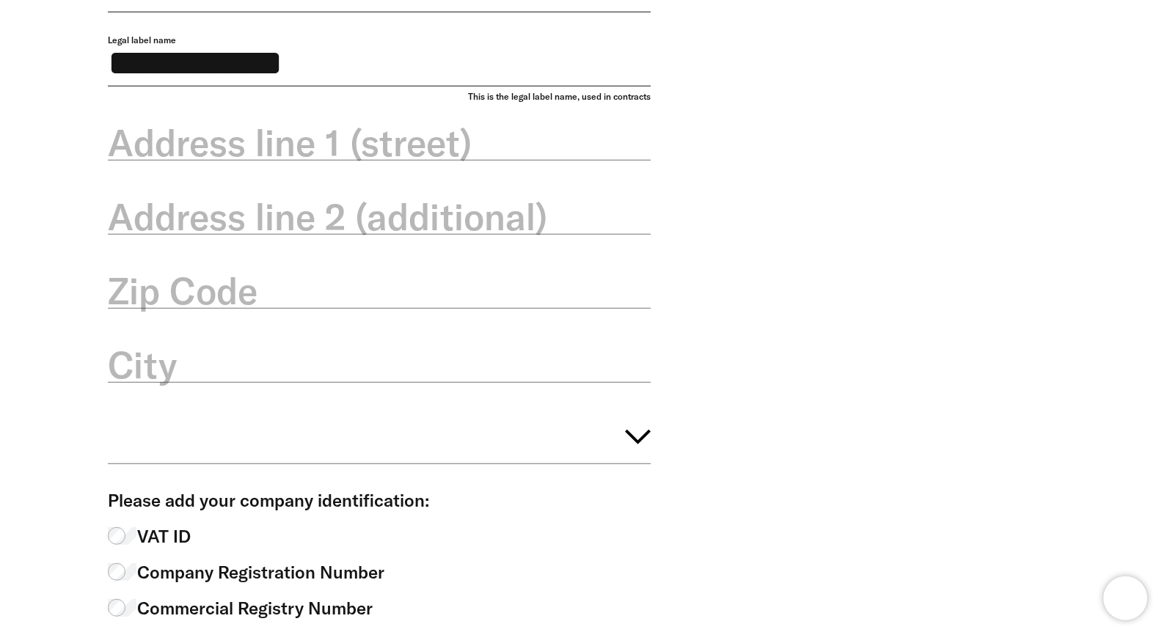
click at [554, 391] on label "City" at bounding box center [379, 365] width 543 height 51
click at [554, 383] on input "City" at bounding box center [379, 357] width 543 height 52
click at [718, 387] on div "**********" at bounding box center [570, 335] width 968 height 1056
click at [588, 464] on button "button" at bounding box center [379, 434] width 543 height 59
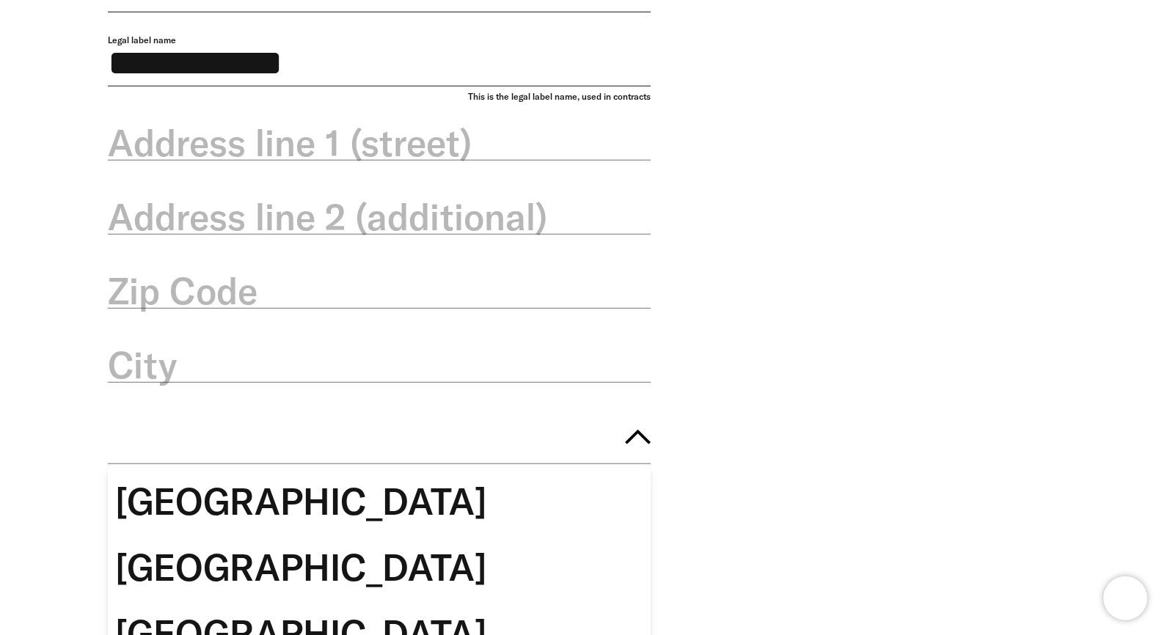
click at [716, 407] on div "**********" at bounding box center [570, 335] width 968 height 1056
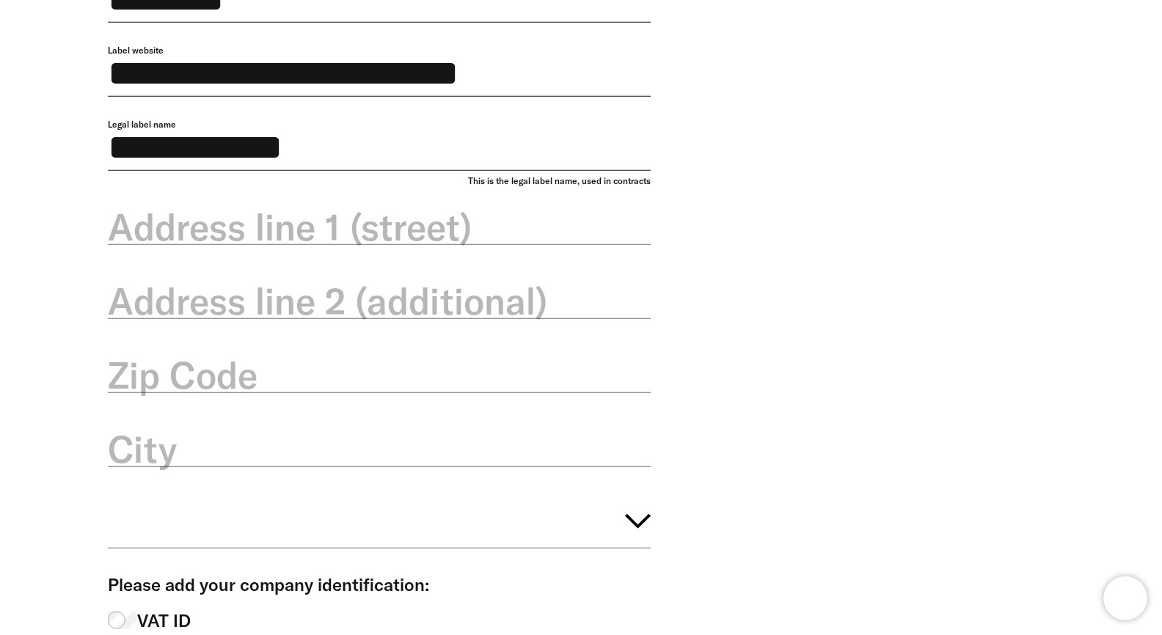
scroll to position [356, 0]
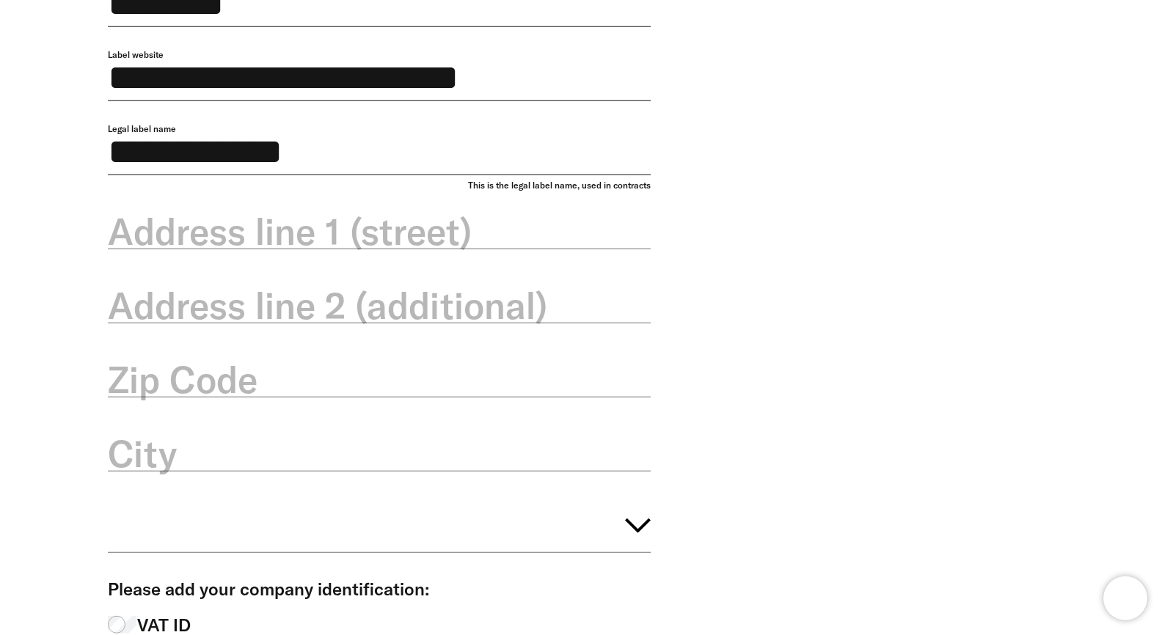
click at [909, 388] on div "**********" at bounding box center [570, 424] width 968 height 1056
click at [545, 550] on button "button" at bounding box center [379, 523] width 543 height 59
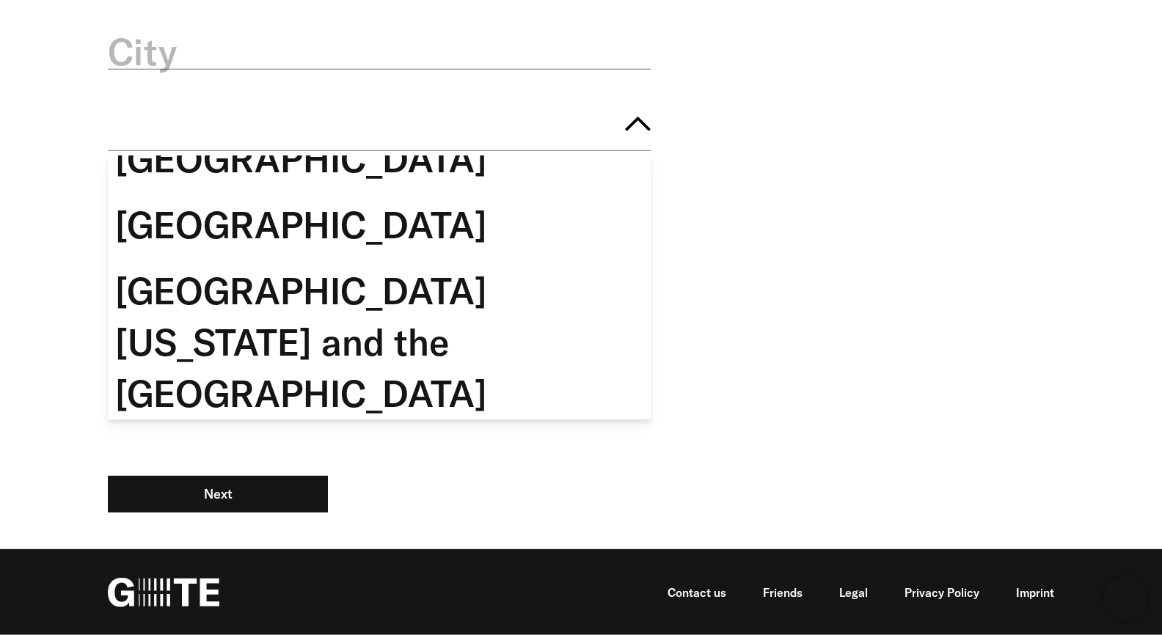
scroll to position [13691, 0]
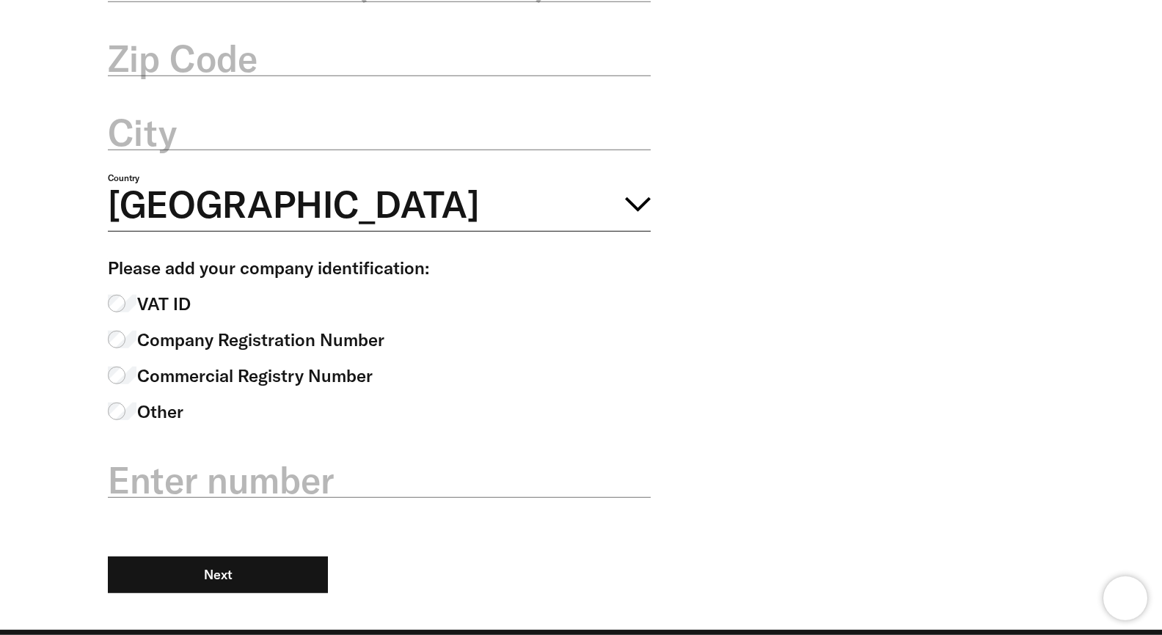
scroll to position [653, 0]
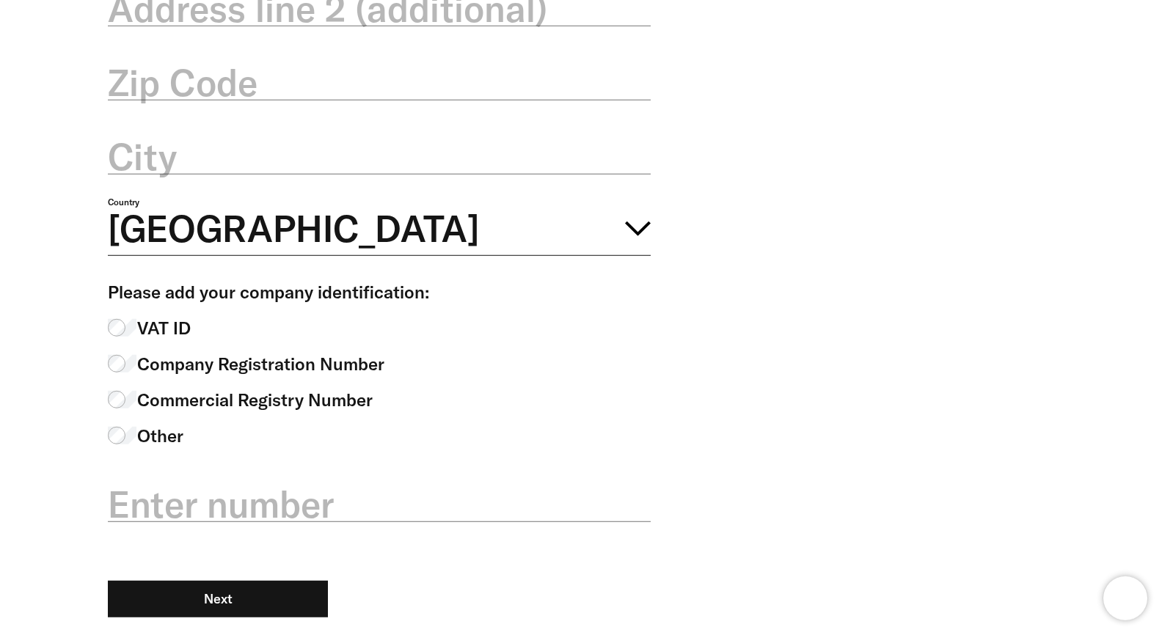
click at [421, 183] on label "City" at bounding box center [379, 156] width 543 height 51
click at [421, 175] on input "City" at bounding box center [379, 149] width 543 height 52
type input "*********"
click at [333, 109] on label "Zip Code" at bounding box center [379, 82] width 543 height 51
click at [333, 101] on input "Zip Code" at bounding box center [379, 74] width 543 height 52
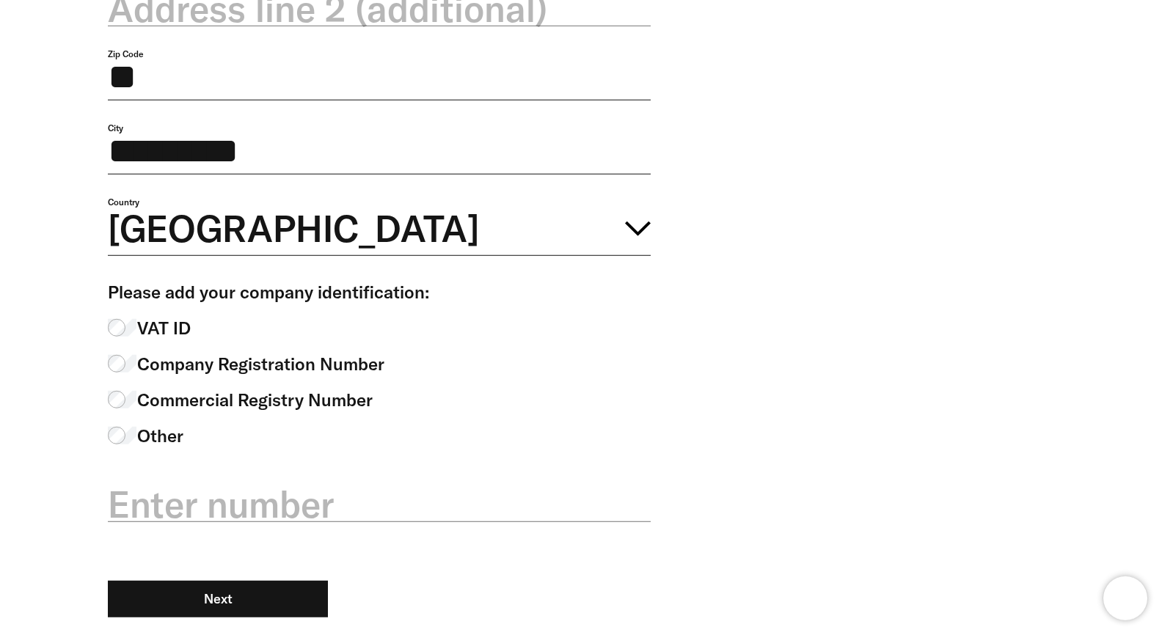
type input "*"
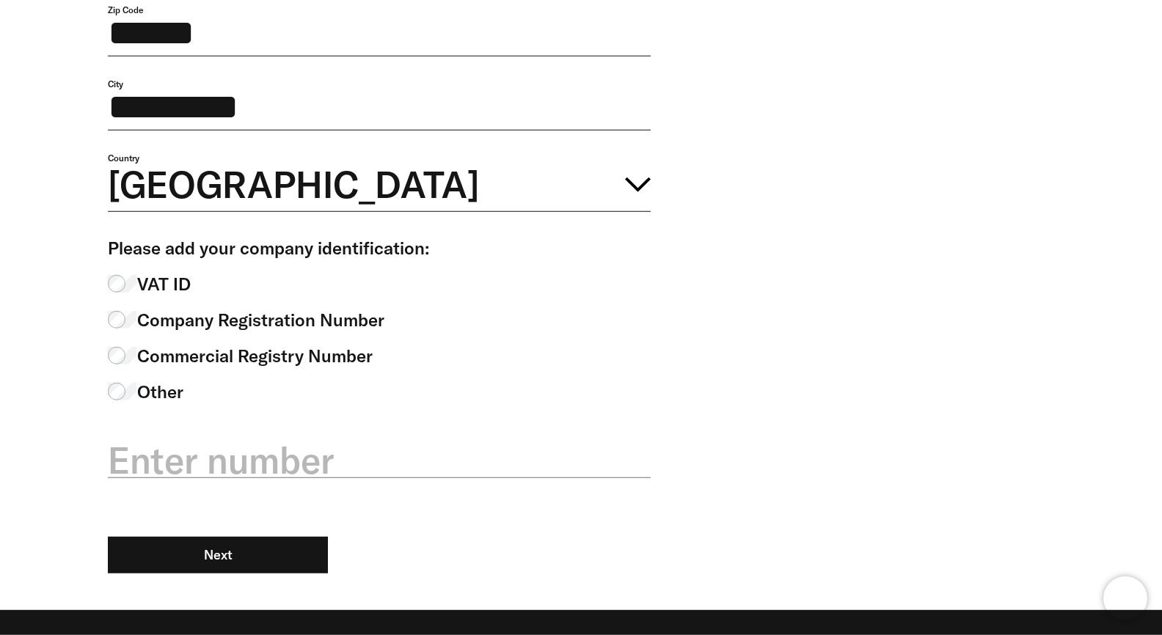
scroll to position [704, 0]
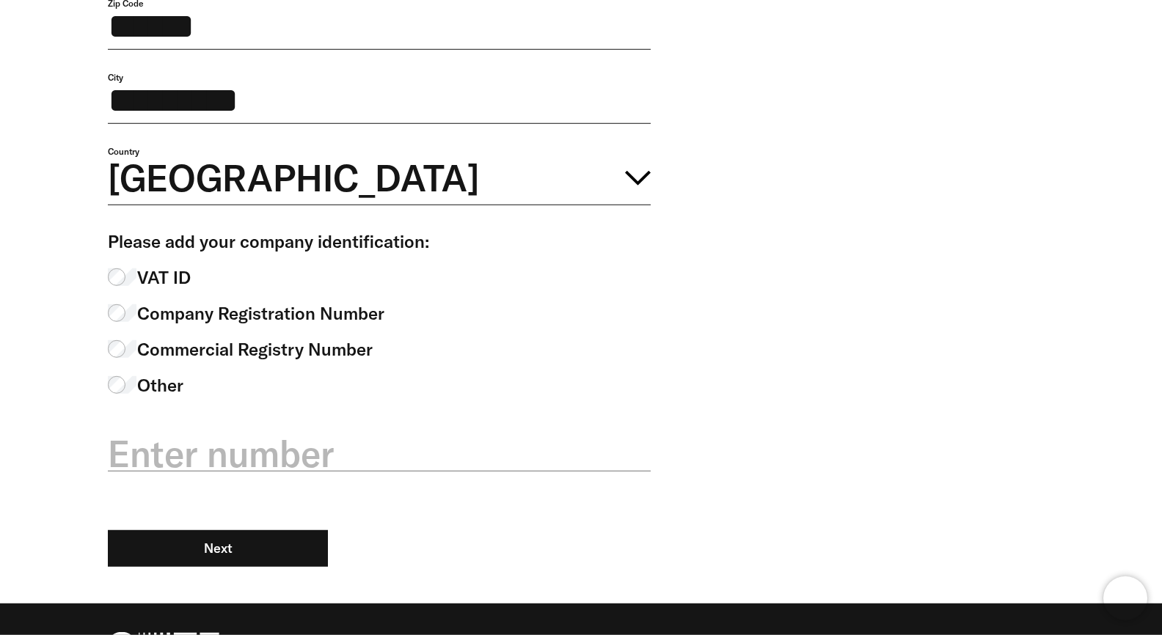
type input "******"
click at [237, 480] on label "Enter number" at bounding box center [379, 453] width 543 height 51
click at [237, 472] on input "Enter number" at bounding box center [379, 446] width 543 height 52
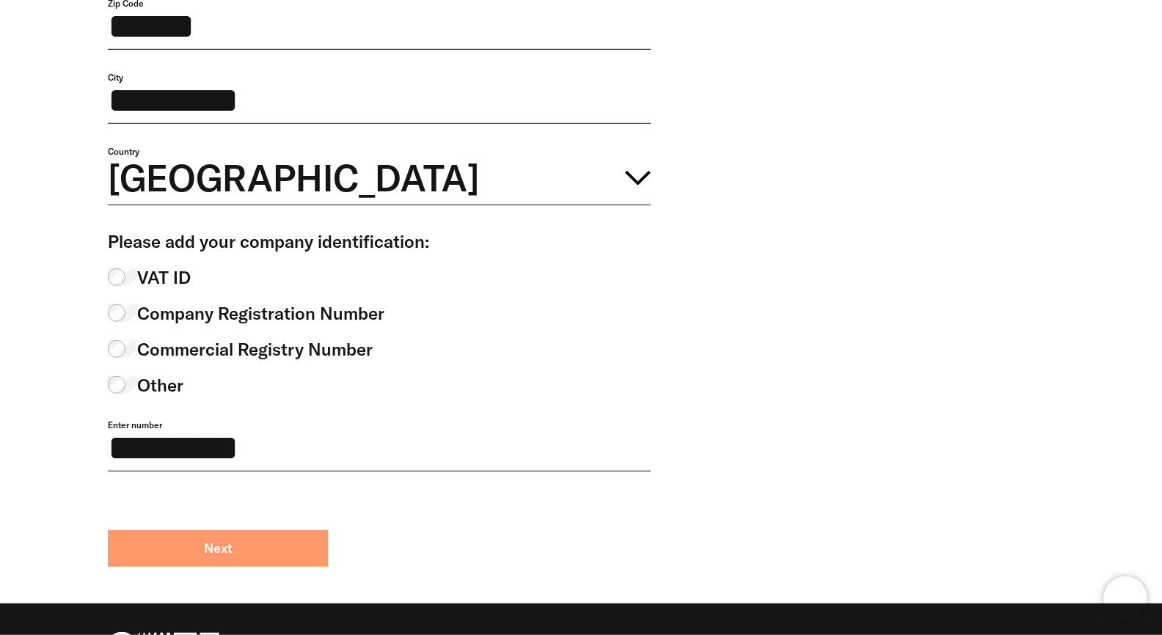
type input "*********"
click at [208, 567] on button "Next" at bounding box center [218, 548] width 220 height 37
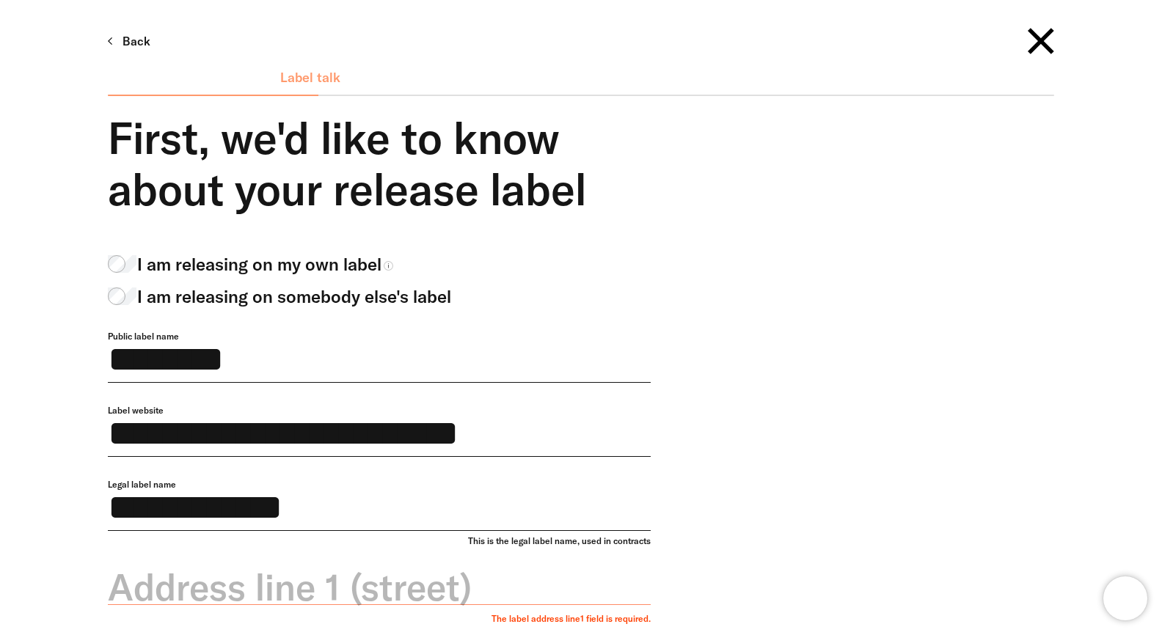
click at [464, 477] on div "**********" at bounding box center [379, 442] width 543 height 74
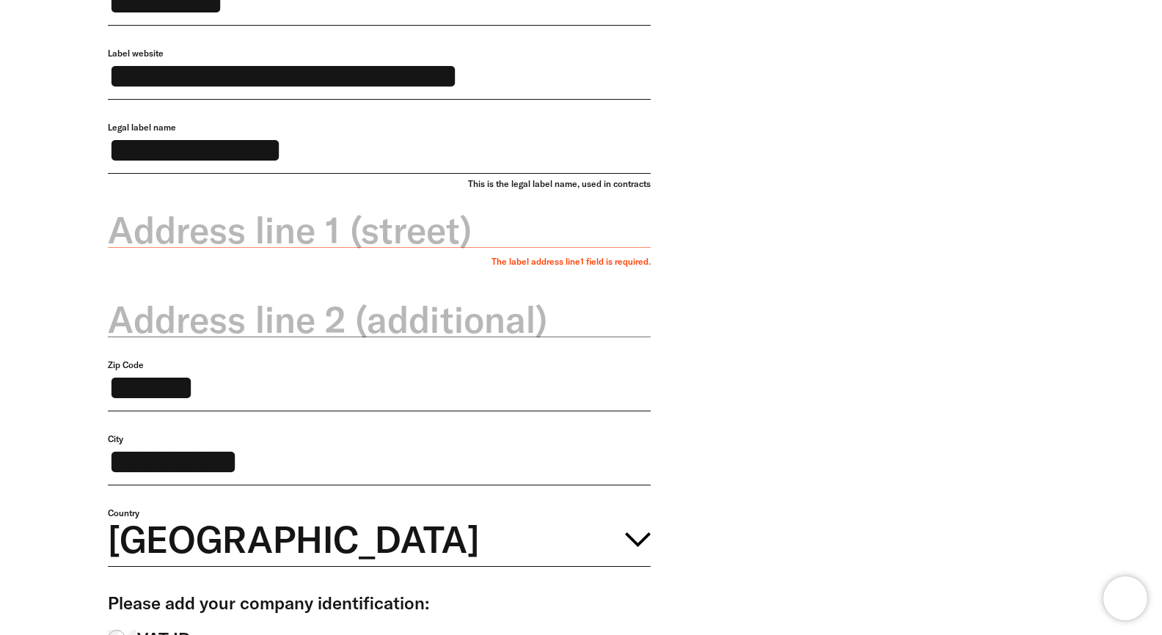
scroll to position [404, 0]
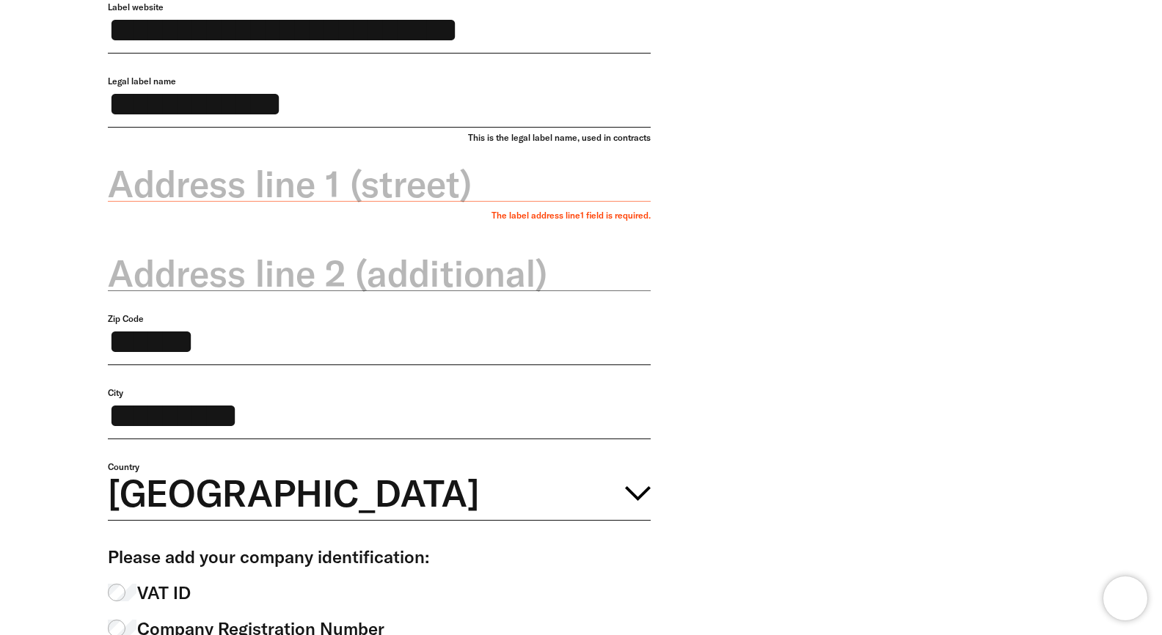
click at [439, 210] on label "Address line 1 (street)" at bounding box center [379, 183] width 543 height 51
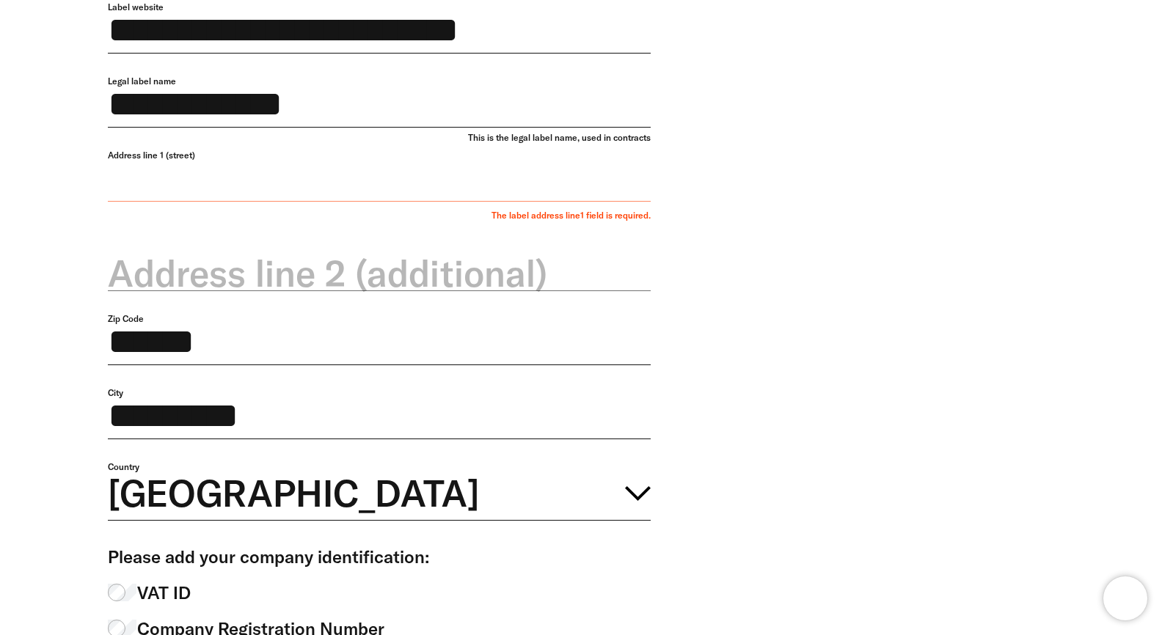
click at [439, 202] on input "Address line 1 (street)" at bounding box center [379, 176] width 543 height 52
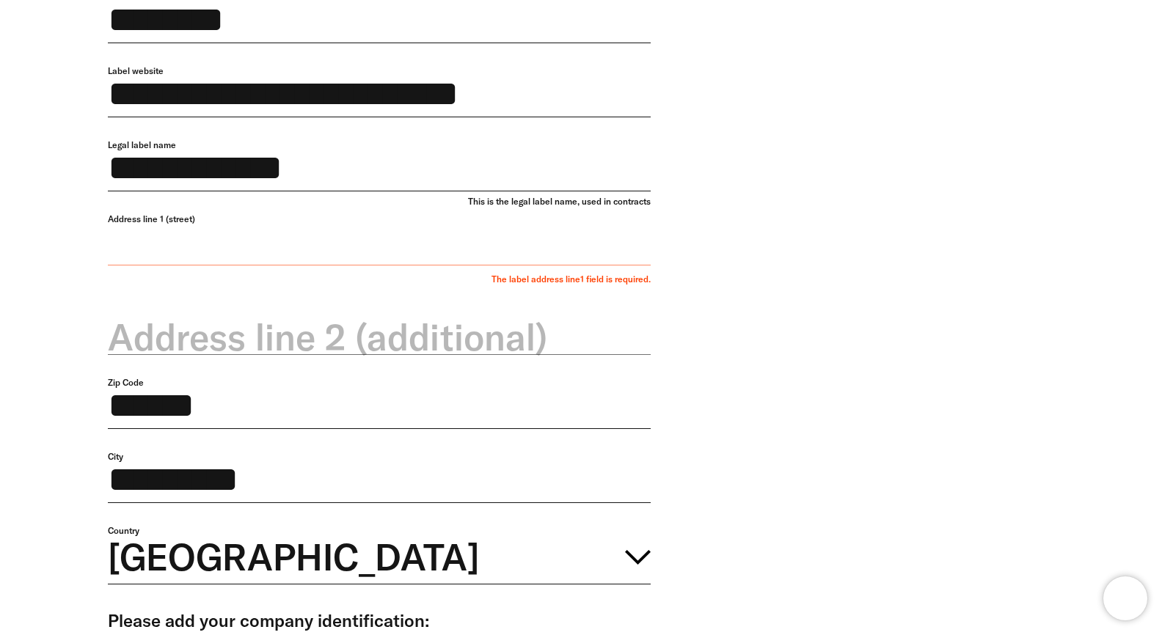
scroll to position [332, 0]
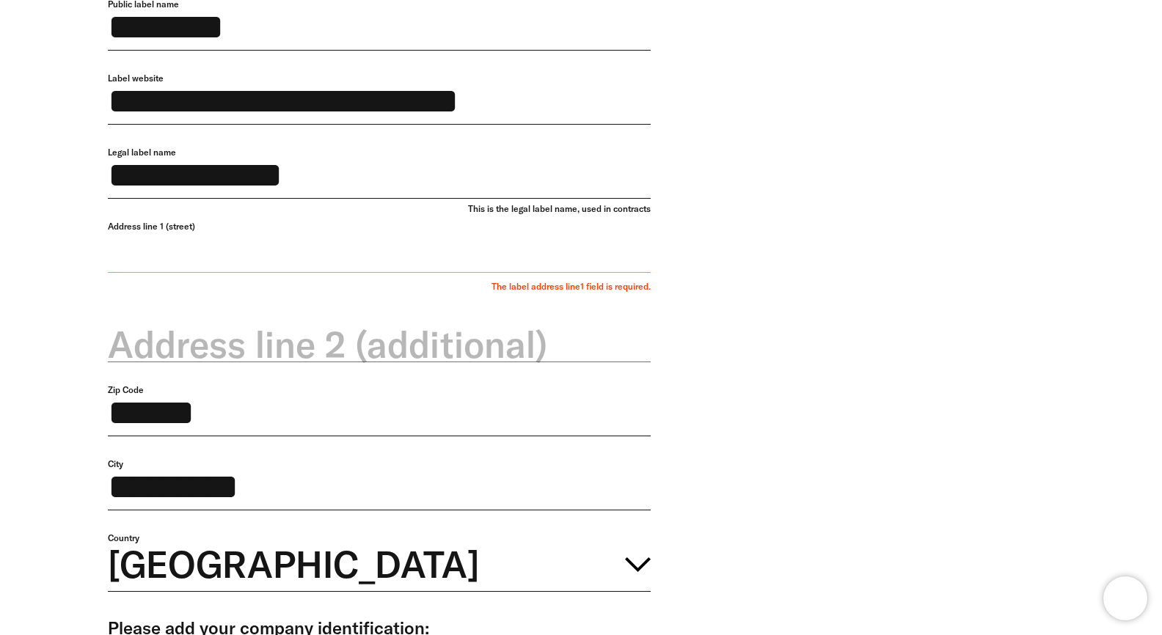
paste input "**********"
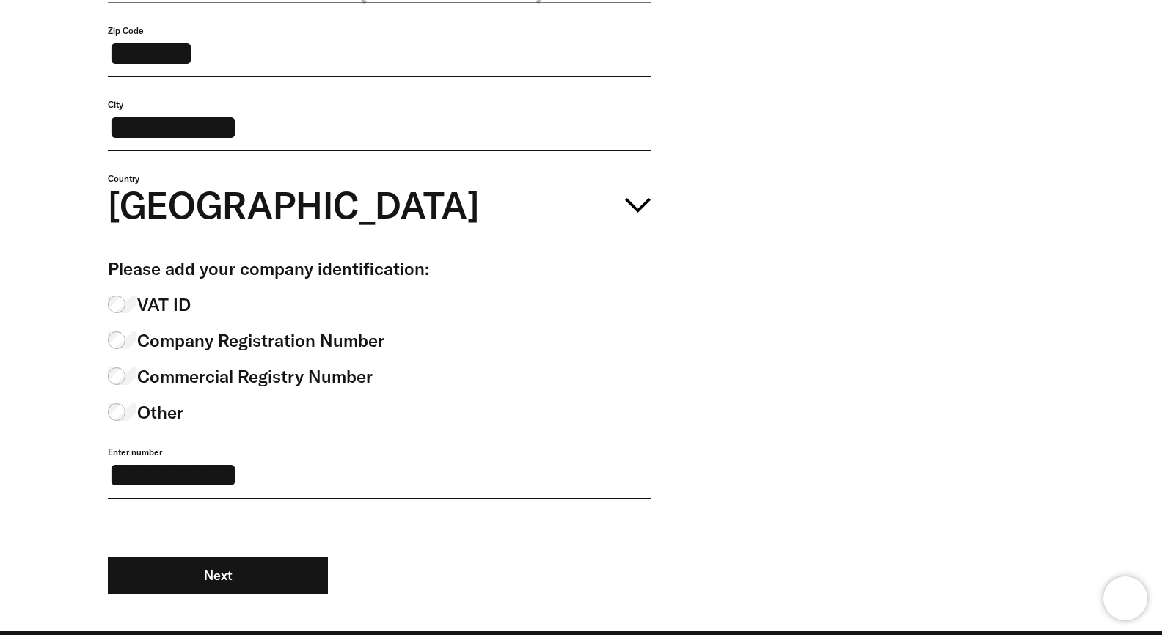
scroll to position [825, 0]
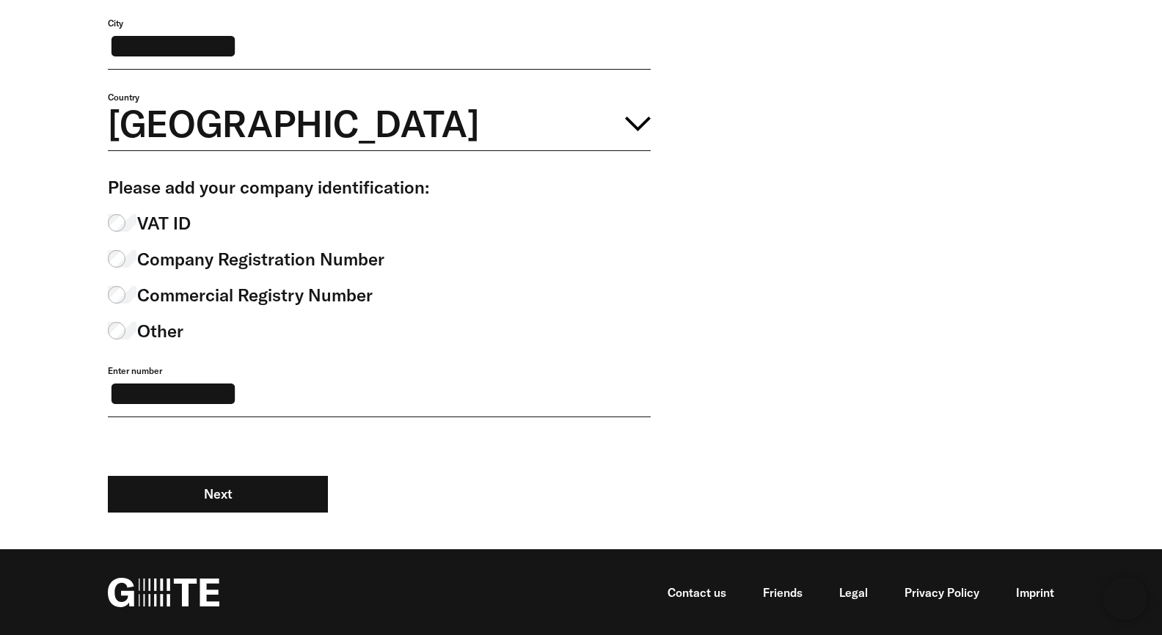
type input "**********"
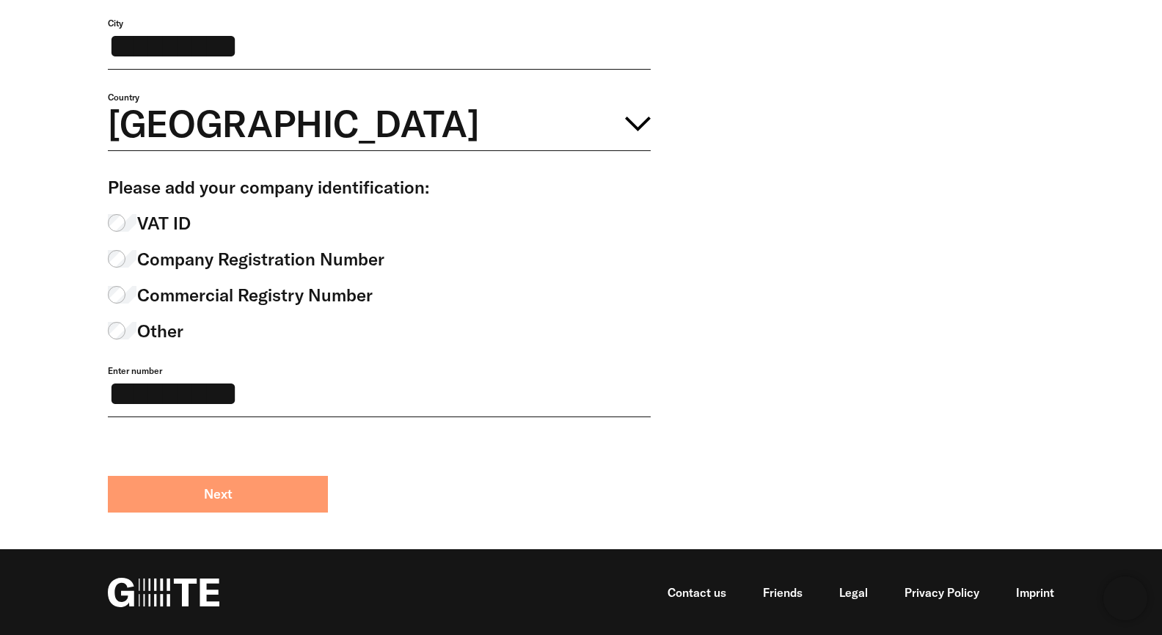
click at [275, 493] on button "Next" at bounding box center [218, 494] width 220 height 37
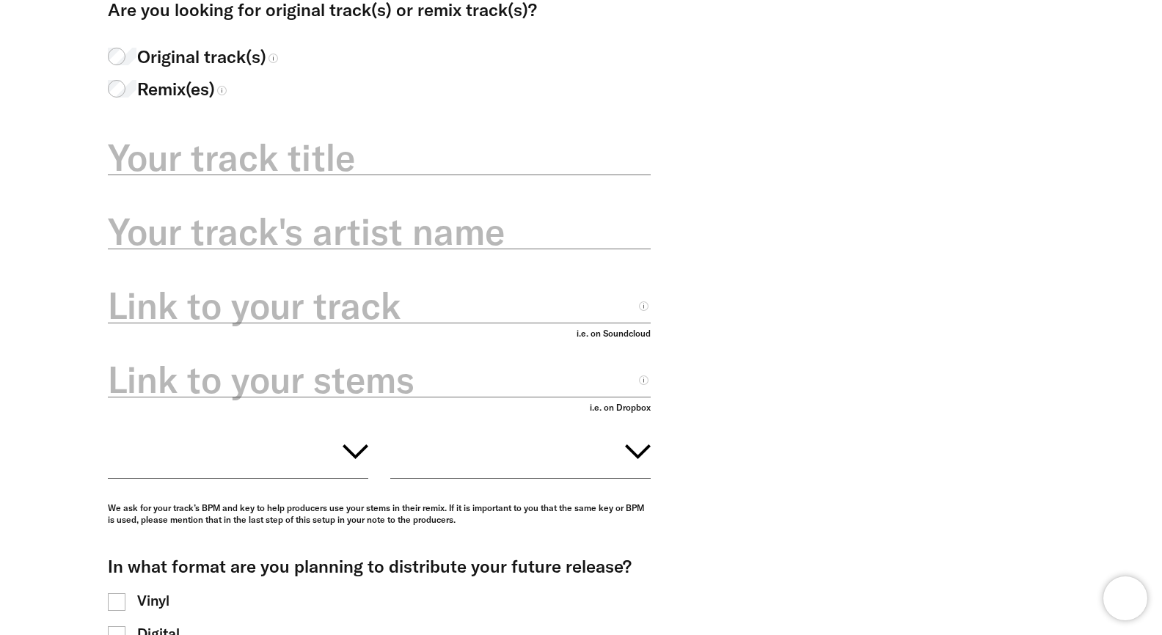
scroll to position [173, 0]
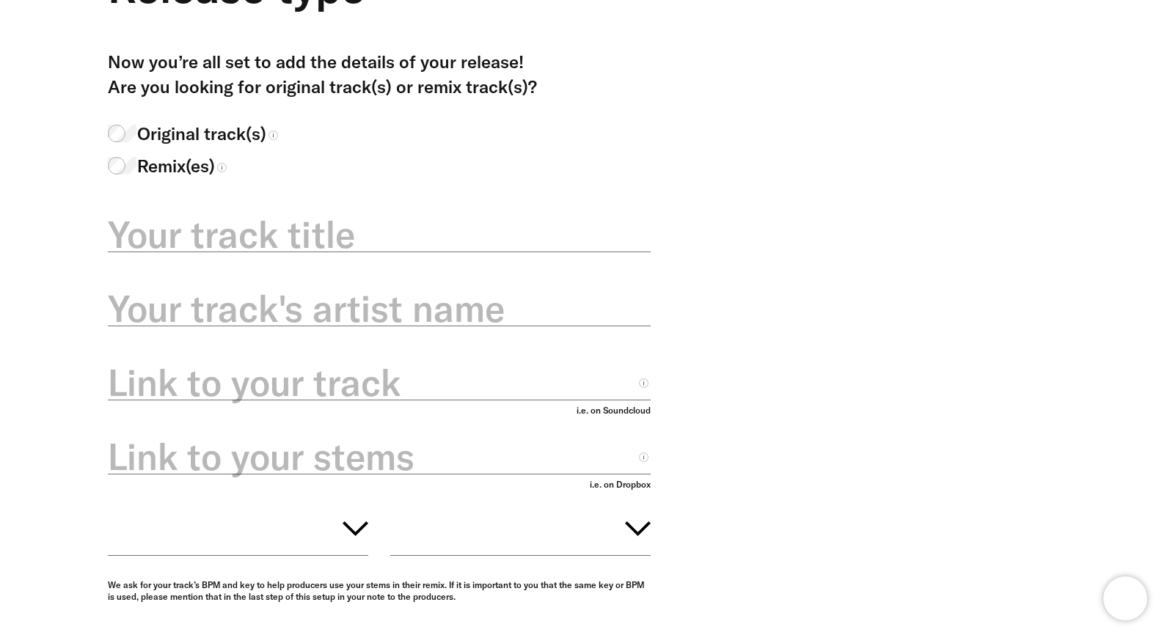
click at [868, 0] on html "Back Original or remix? Release type Now you’re all set to add the details of y…" at bounding box center [581, 412] width 1162 height 1126
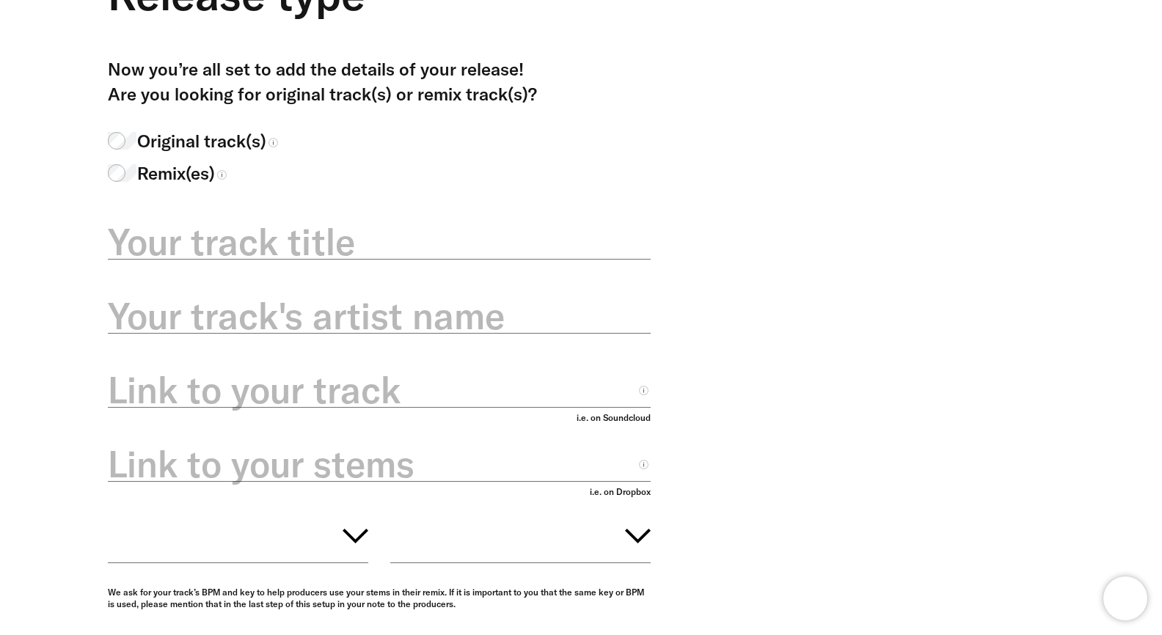
click at [394, 242] on label "Your track title" at bounding box center [379, 241] width 543 height 51
click at [394, 242] on input "Your track title" at bounding box center [379, 234] width 543 height 52
paste input "**********"
type input "**********"
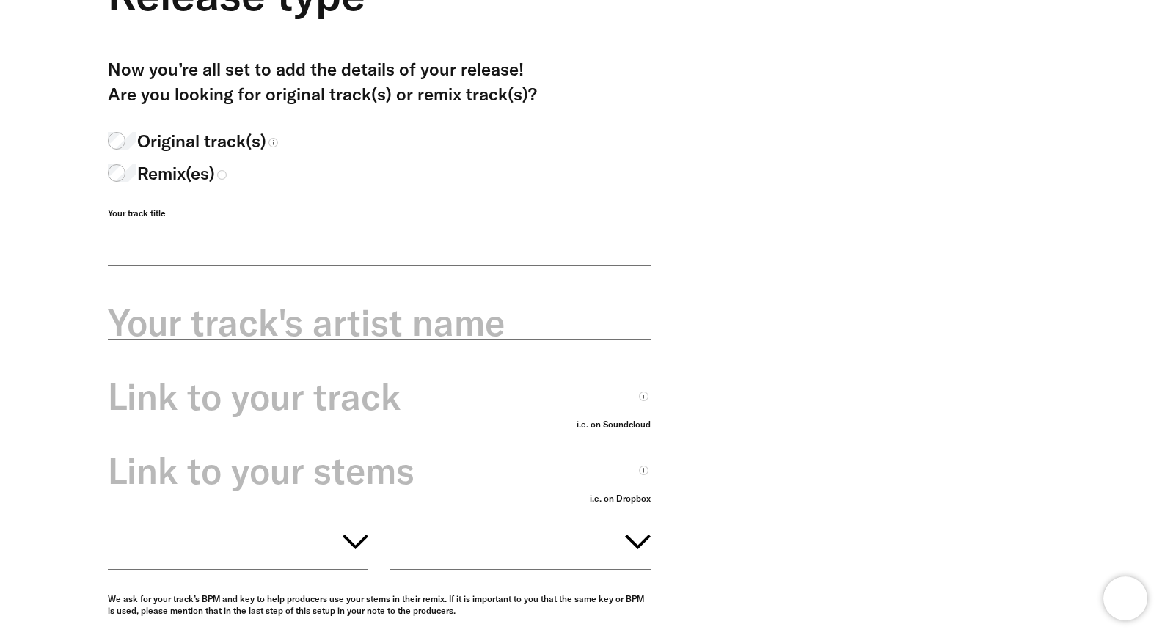
scroll to position [0, 0]
click at [461, 404] on div at bounding box center [542, 395] width 217 height 22
click at [432, 414] on label "Link to your track" at bounding box center [379, 396] width 543 height 51
click at [432, 414] on input "Link to your track" at bounding box center [379, 388] width 543 height 52
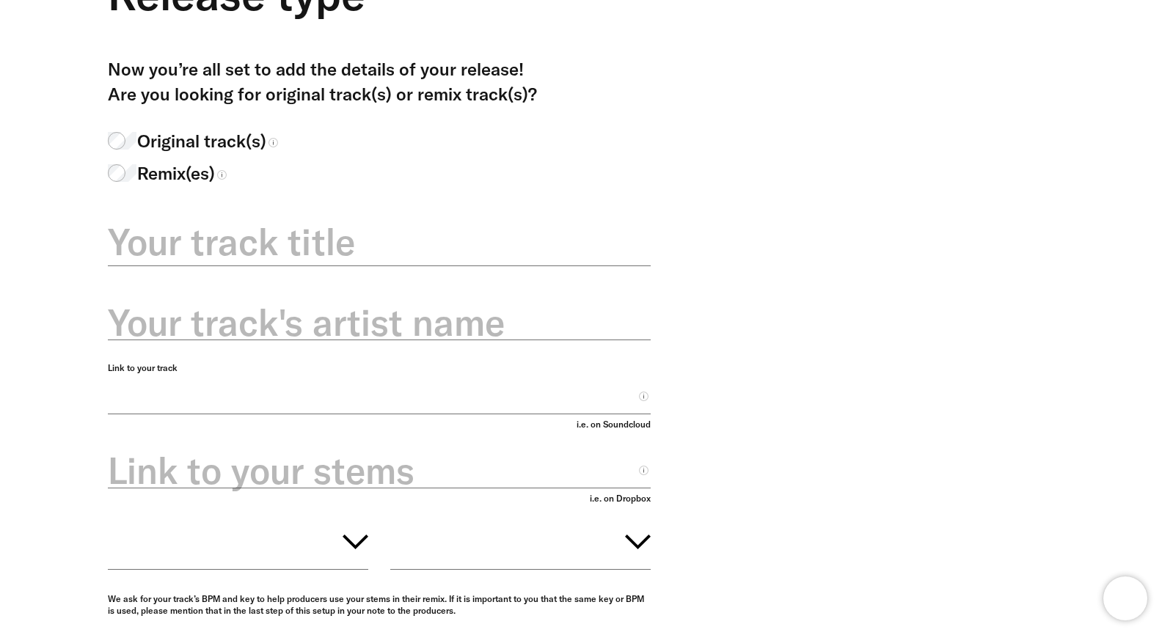
paste input "**********"
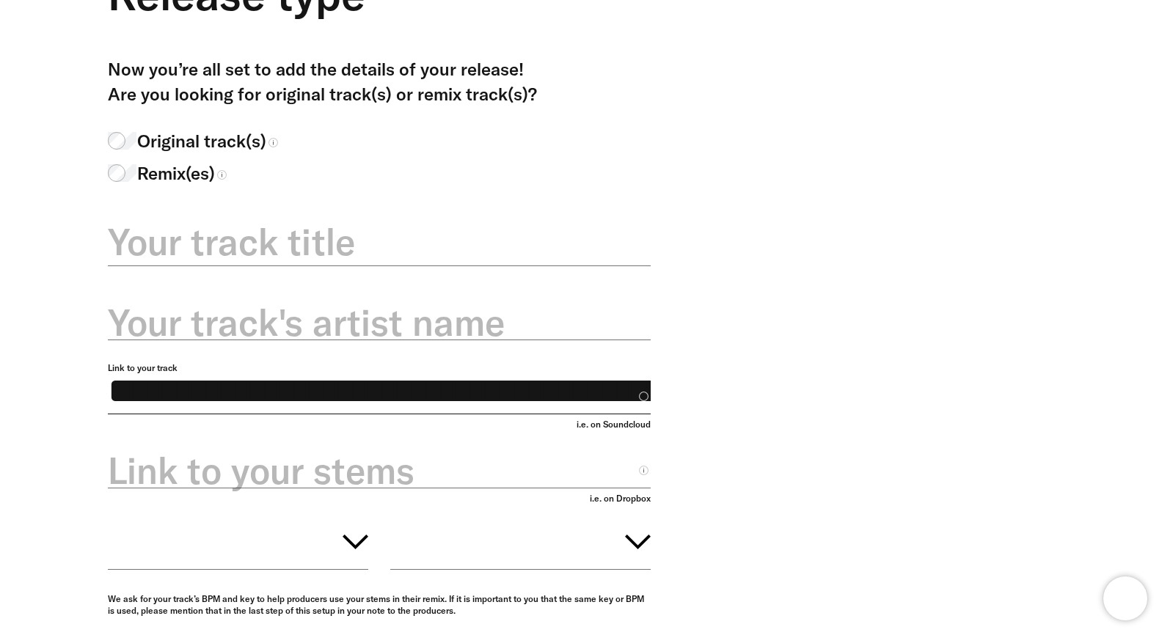
scroll to position [0, 894]
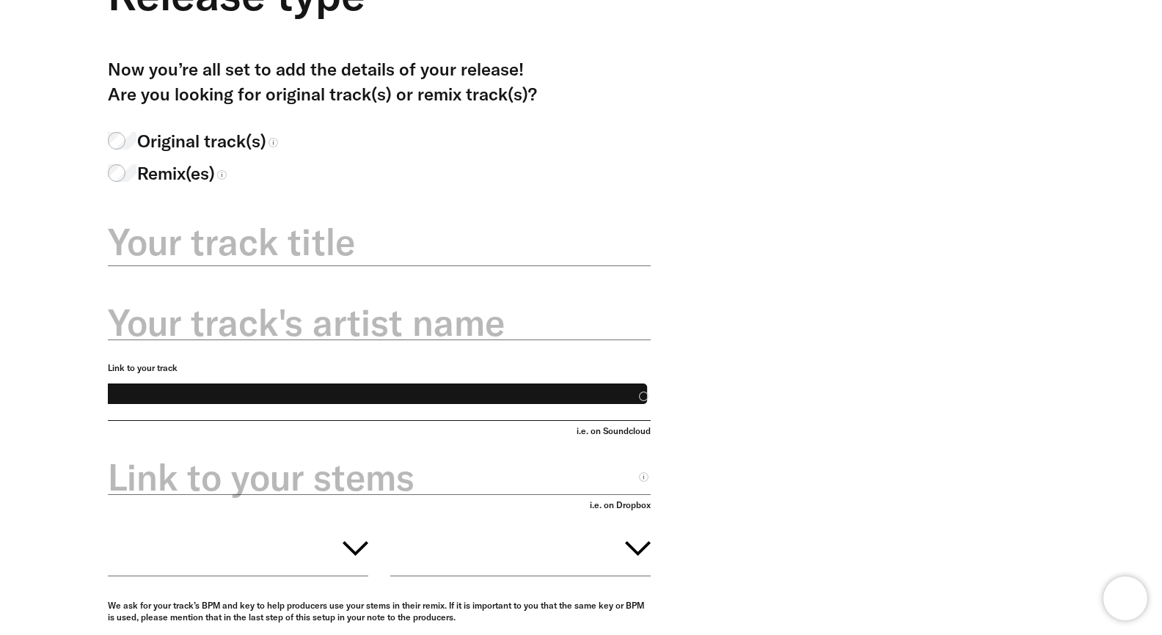
type input "**********"
click at [809, 365] on div "**********" at bounding box center [570, 482] width 968 height 853
click at [427, 270] on div "Your track title" at bounding box center [379, 248] width 543 height 81
click at [431, 237] on label "Your track title" at bounding box center [379, 241] width 543 height 51
click at [431, 237] on input "Your track title" at bounding box center [379, 237] width 543 height 59
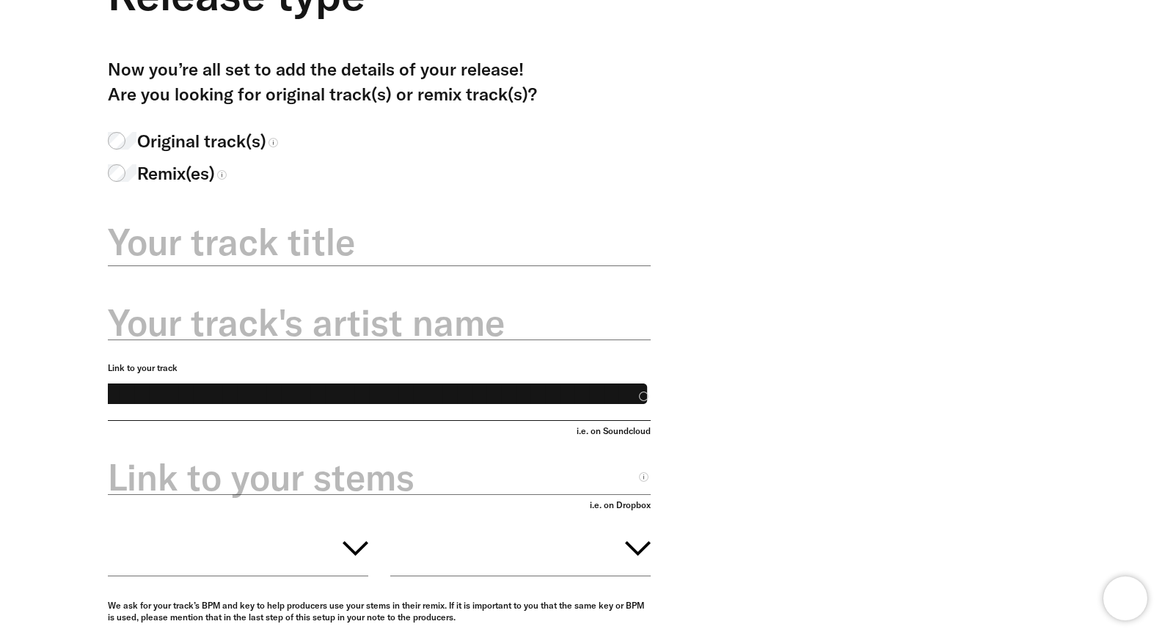
click at [384, 326] on label "Your track's artist name" at bounding box center [379, 322] width 543 height 51
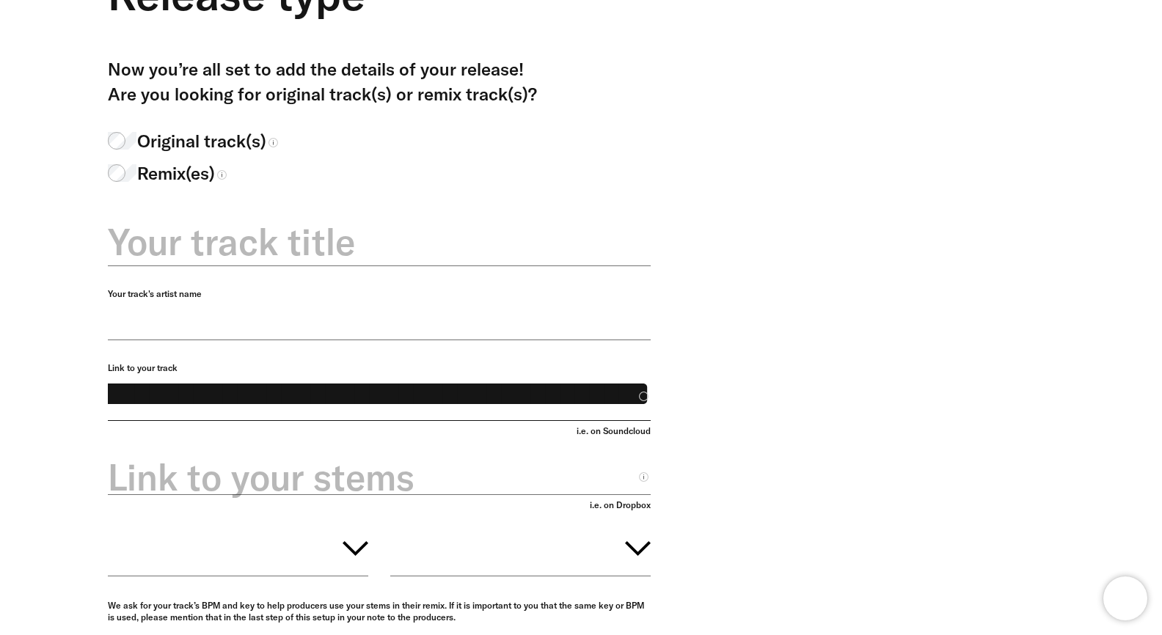
click at [384, 326] on input "Your track's artist name" at bounding box center [379, 314] width 543 height 52
paste input "**********"
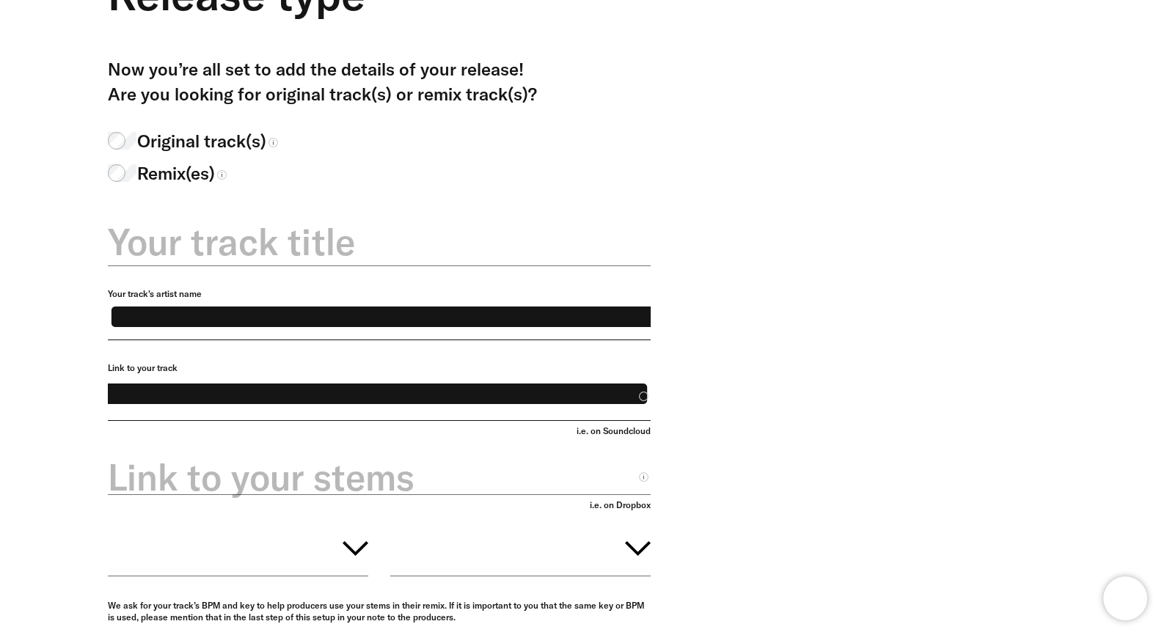
scroll to position [0, 78]
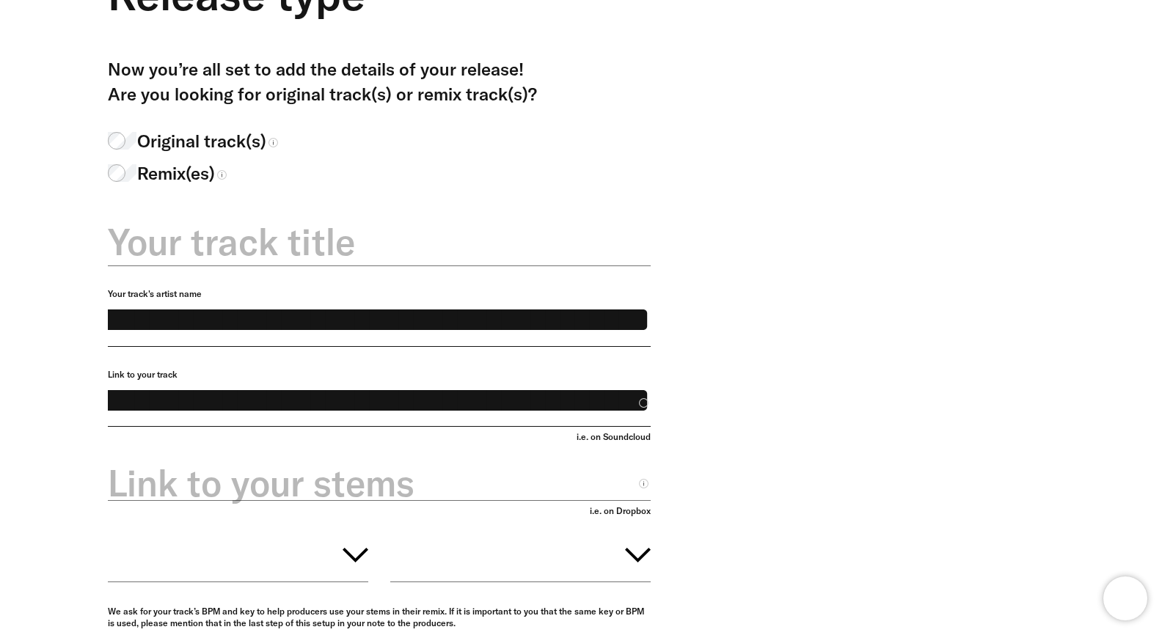
click at [405, 321] on input "**********" at bounding box center [379, 317] width 543 height 59
type input "**********"
click at [377, 232] on label "Your track title" at bounding box center [379, 241] width 543 height 51
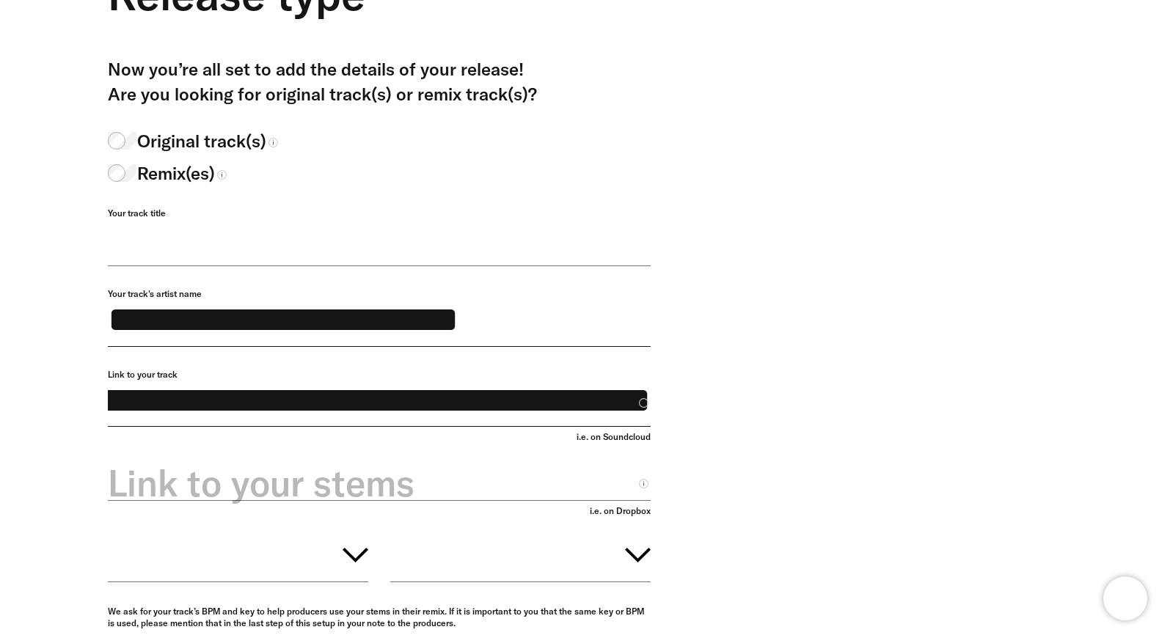
click at [377, 232] on input "Your track title" at bounding box center [379, 237] width 543 height 59
paste input "**********"
type input "**********"
click at [505, 320] on input "**********" at bounding box center [379, 317] width 543 height 59
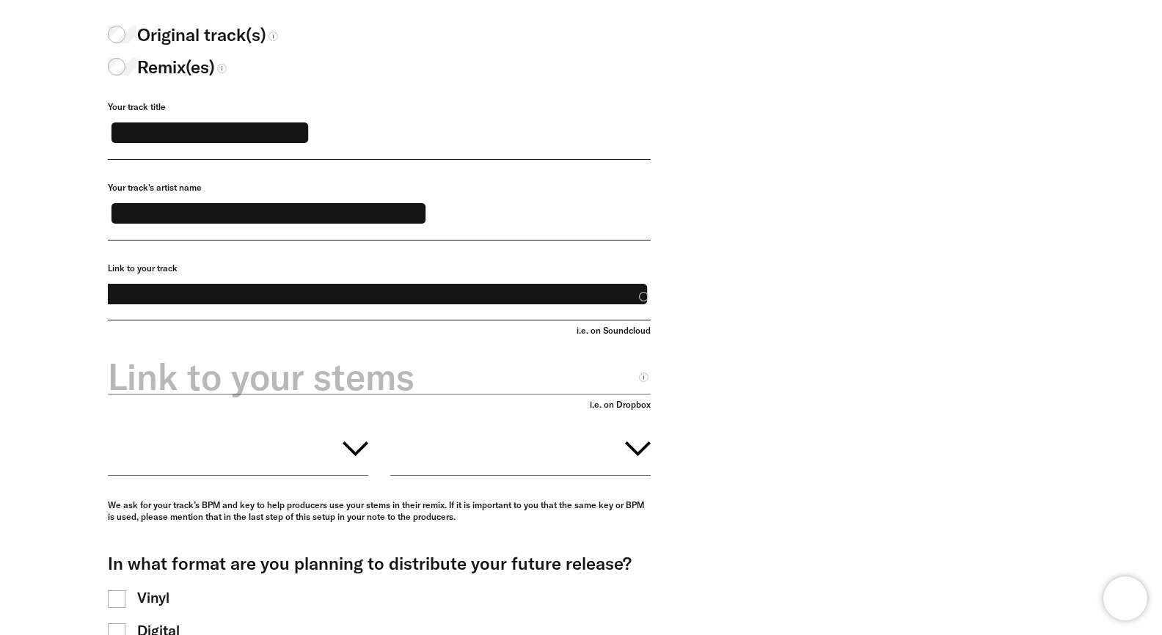
scroll to position [252, 0]
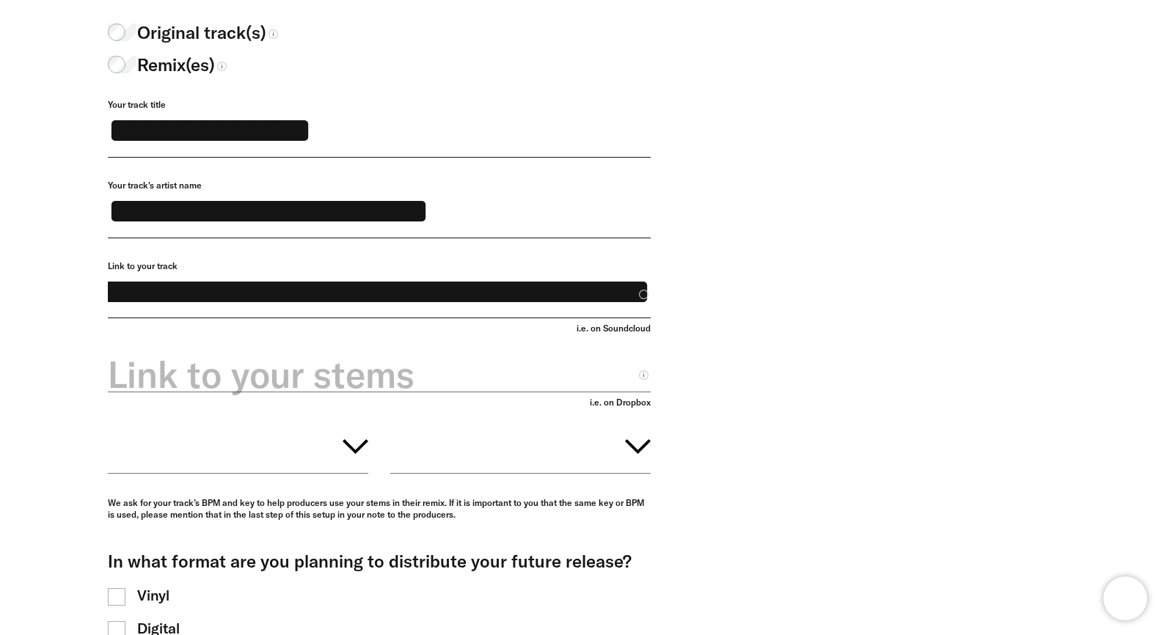
type input "**********"
click at [531, 370] on div at bounding box center [542, 373] width 217 height 22
click at [484, 377] on div at bounding box center [542, 373] width 217 height 22
click at [404, 384] on label "Link to your stems" at bounding box center [379, 374] width 543 height 51
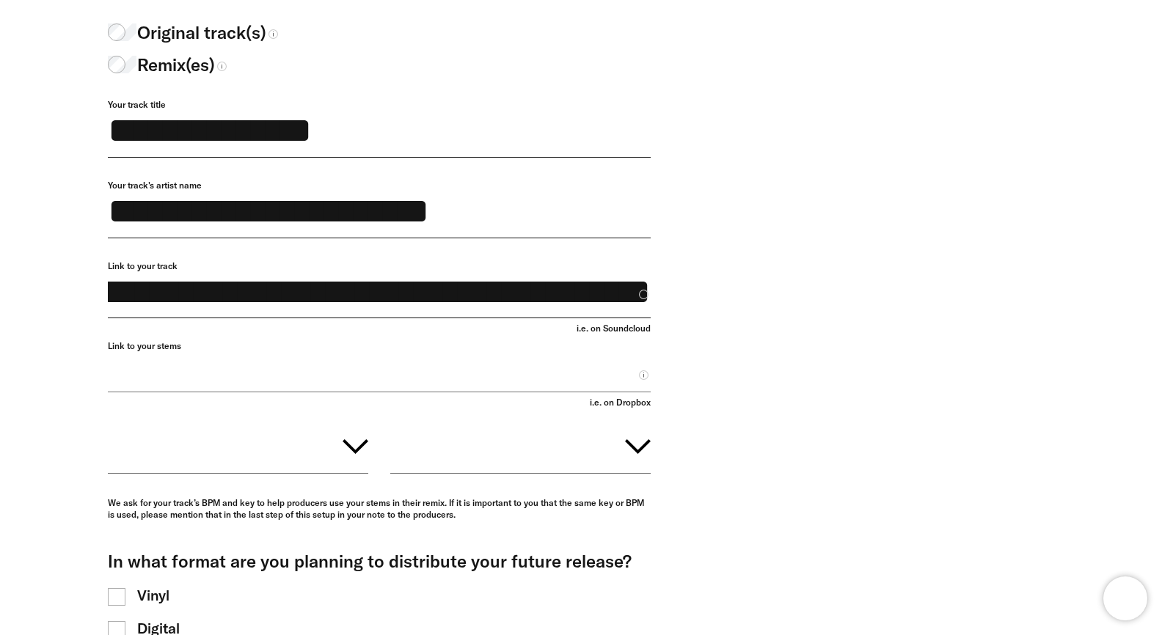
click at [404, 384] on input "Link to your stems" at bounding box center [379, 366] width 543 height 52
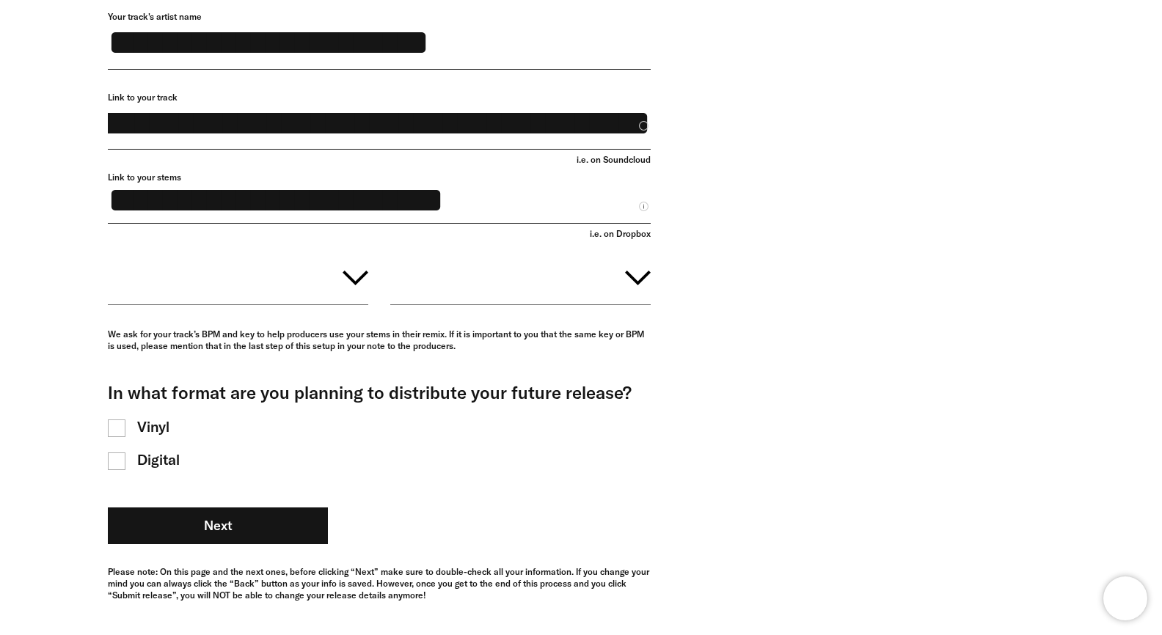
scroll to position [469, 0]
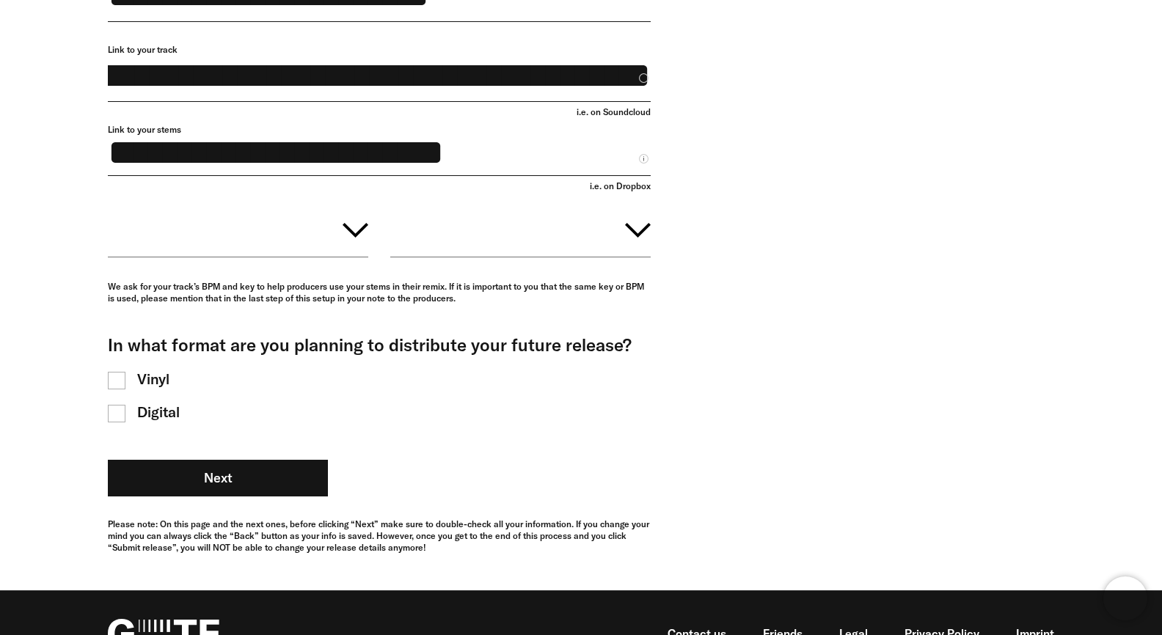
type input "**********"
click at [324, 247] on button "button" at bounding box center [238, 227] width 260 height 59
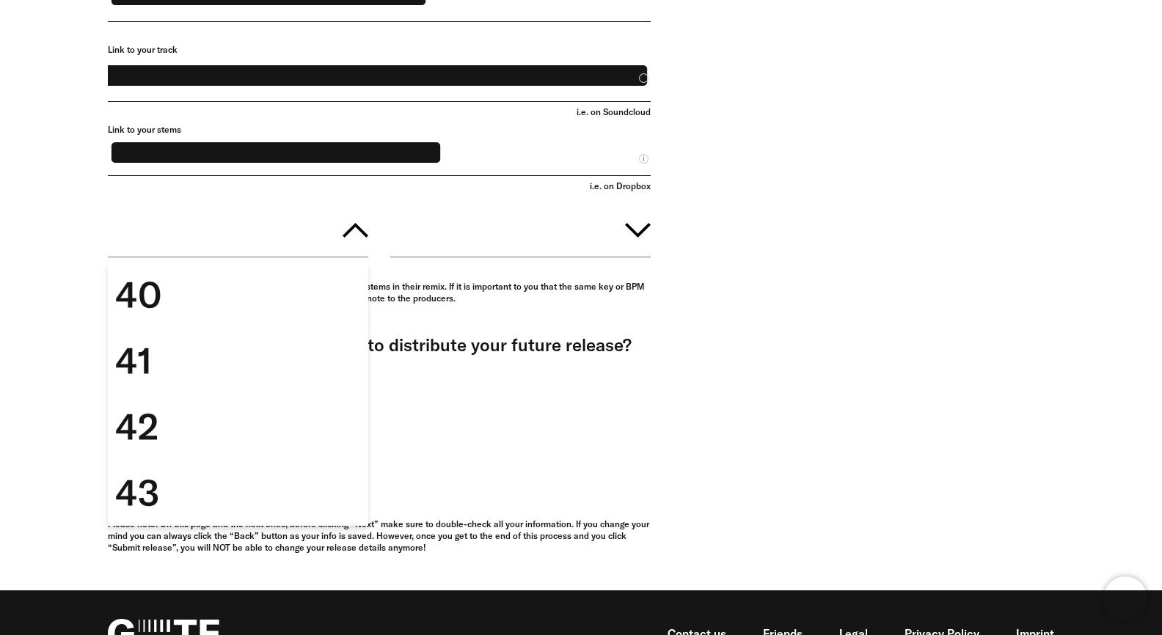
click at [713, 245] on div "**********" at bounding box center [570, 160] width 968 height 859
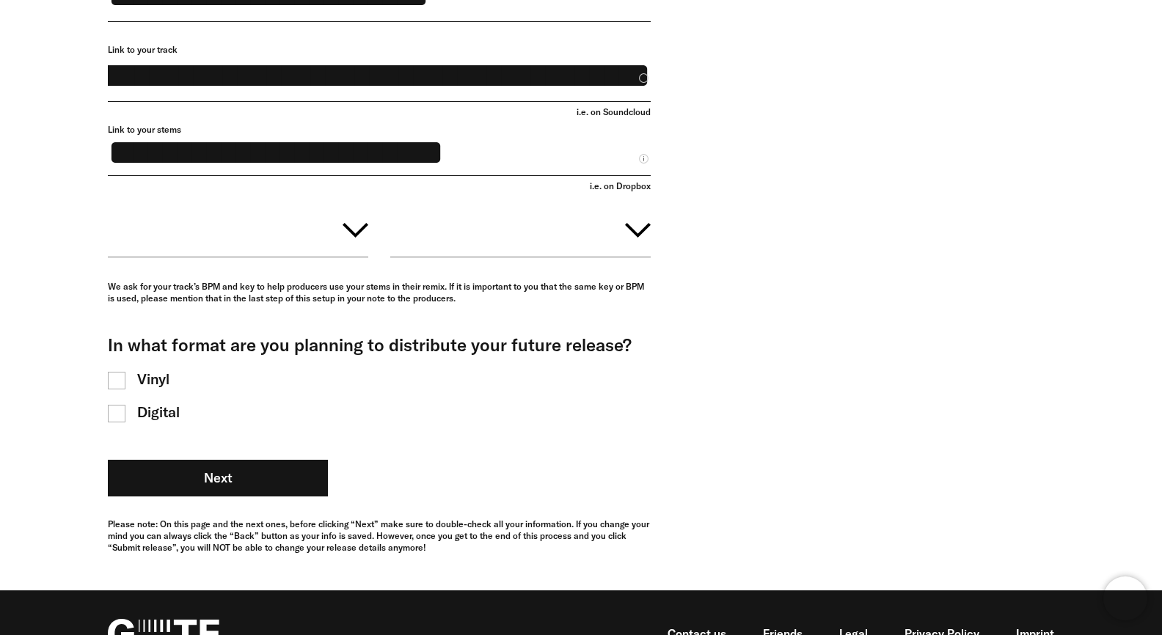
drag, startPoint x: 515, startPoint y: 171, endPoint x: 107, endPoint y: 143, distance: 408.9
click at [108, 143] on input "**********" at bounding box center [379, 150] width 543 height 52
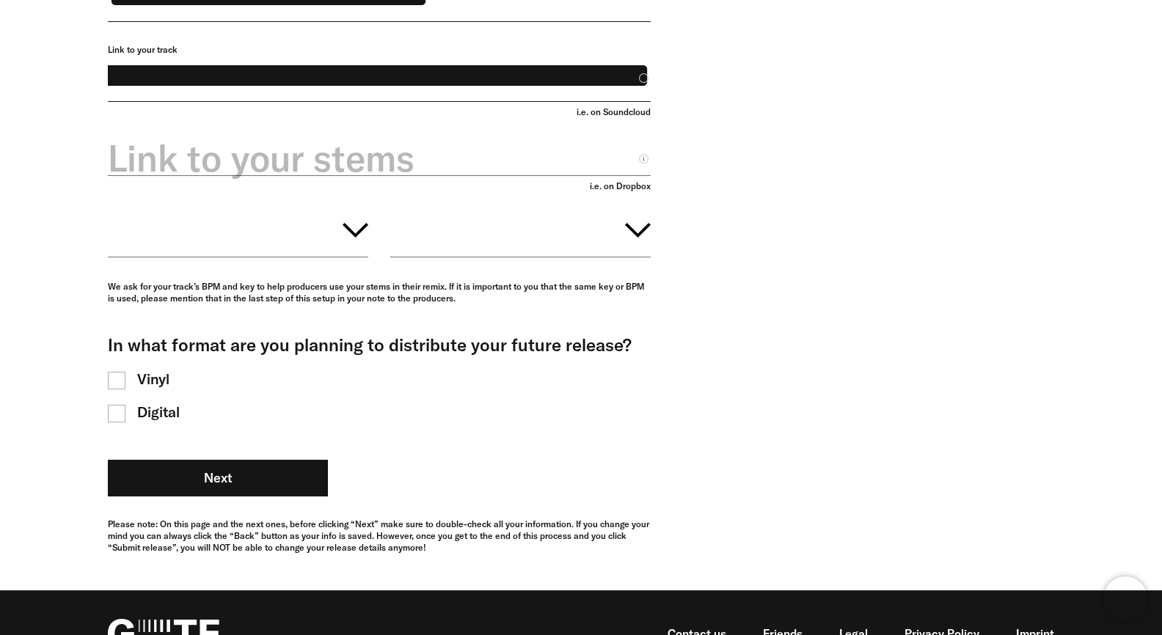
click at [767, 163] on div "**********" at bounding box center [570, 160] width 968 height 859
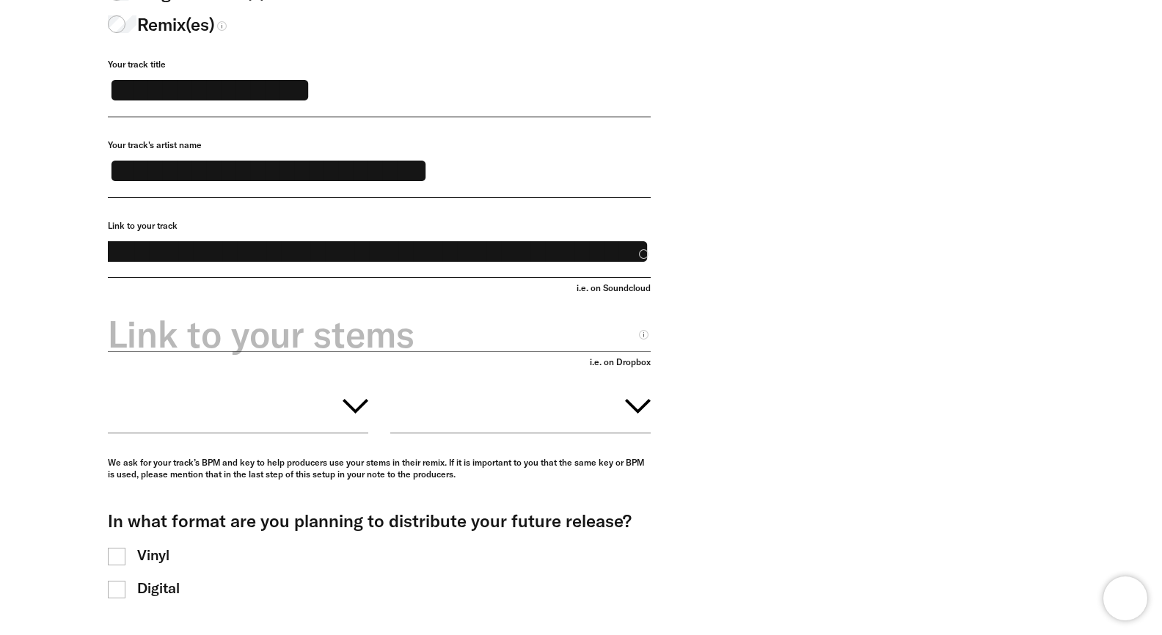
scroll to position [291, 0]
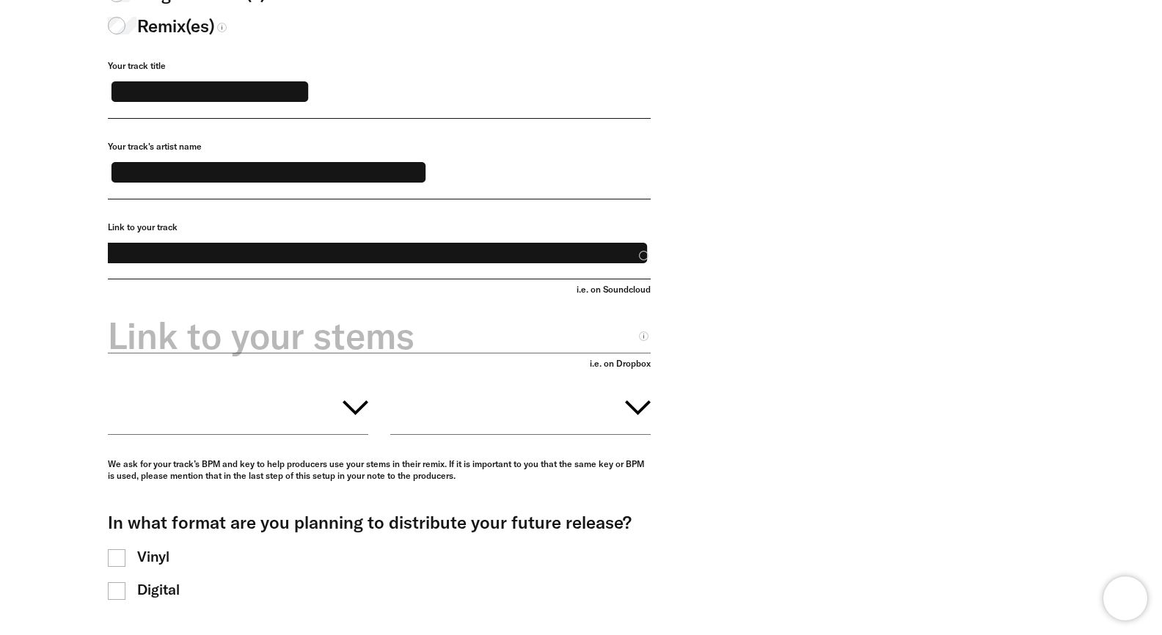
click at [252, 394] on button "button" at bounding box center [238, 405] width 260 height 59
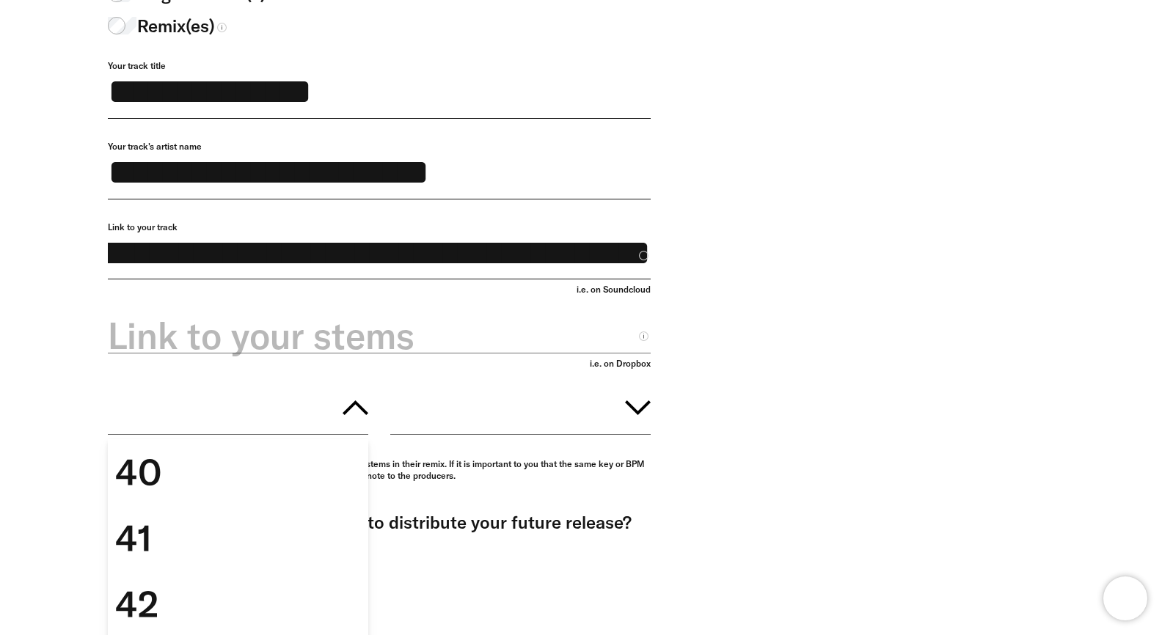
click at [557, 411] on button "button" at bounding box center [520, 405] width 260 height 59
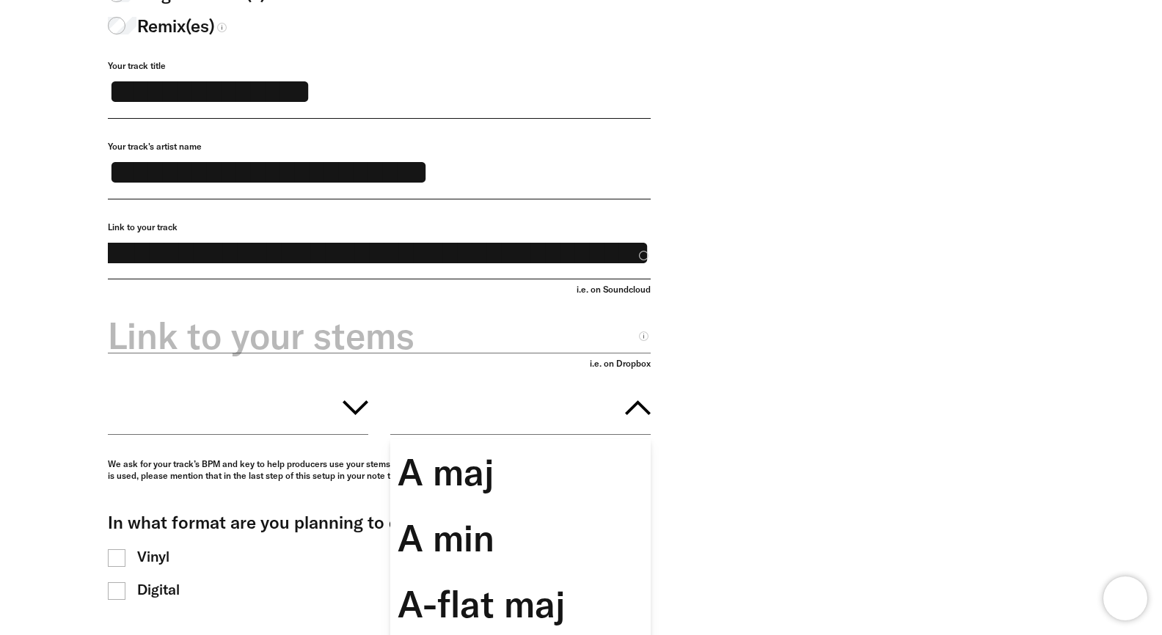
click at [557, 411] on button "button" at bounding box center [520, 405] width 260 height 59
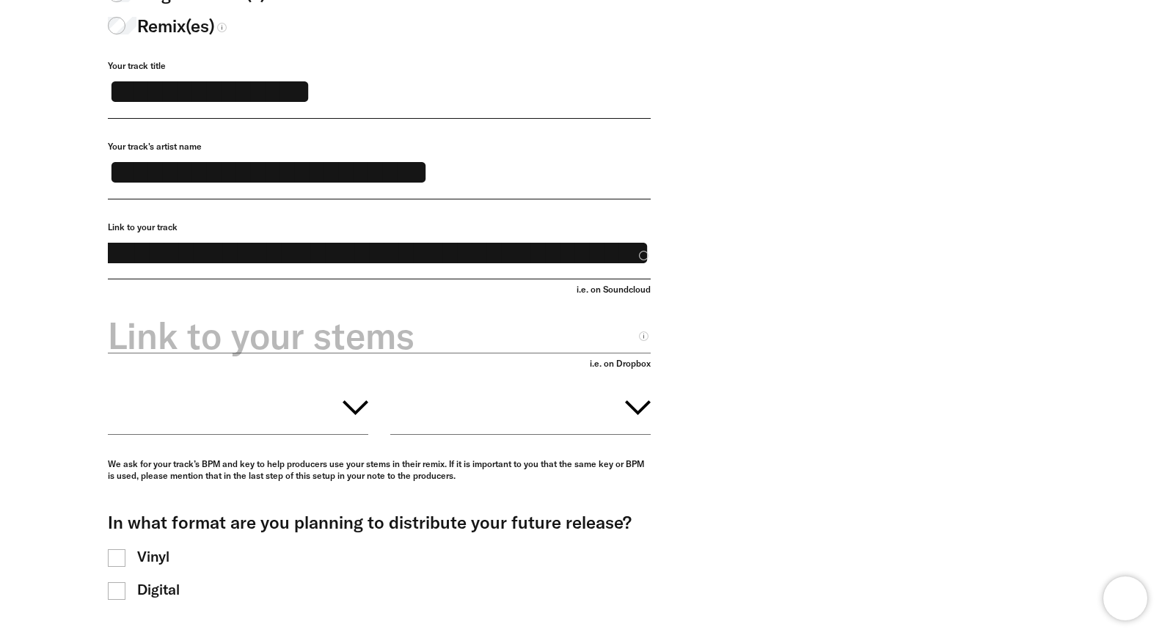
click at [469, 415] on button "button" at bounding box center [520, 405] width 260 height 59
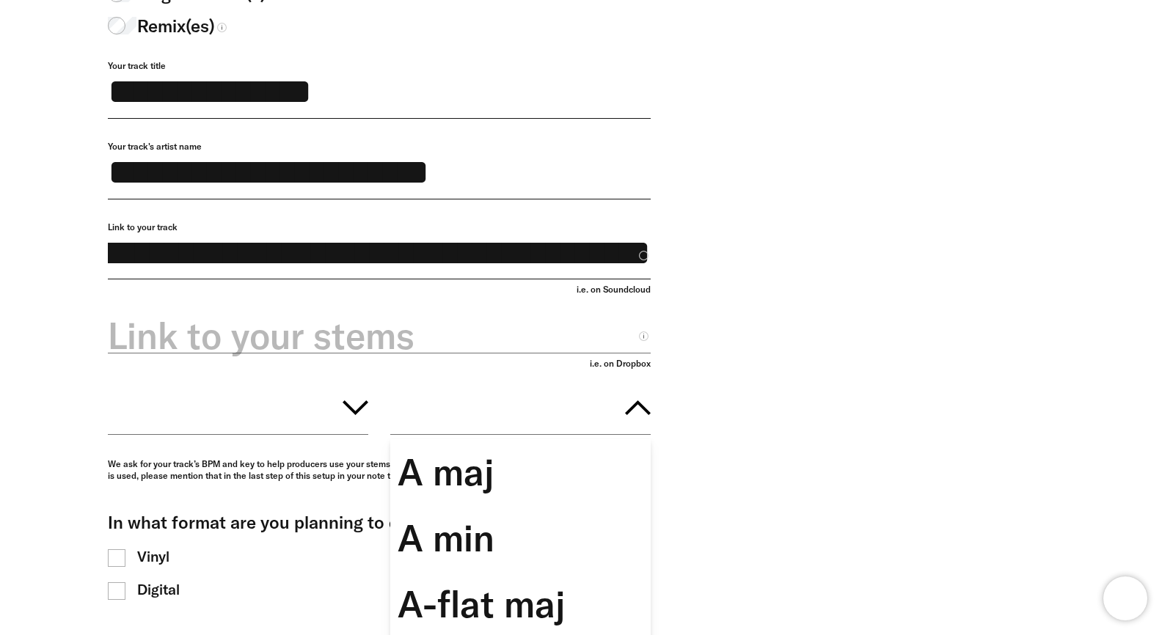
click at [469, 415] on button "button" at bounding box center [520, 405] width 260 height 59
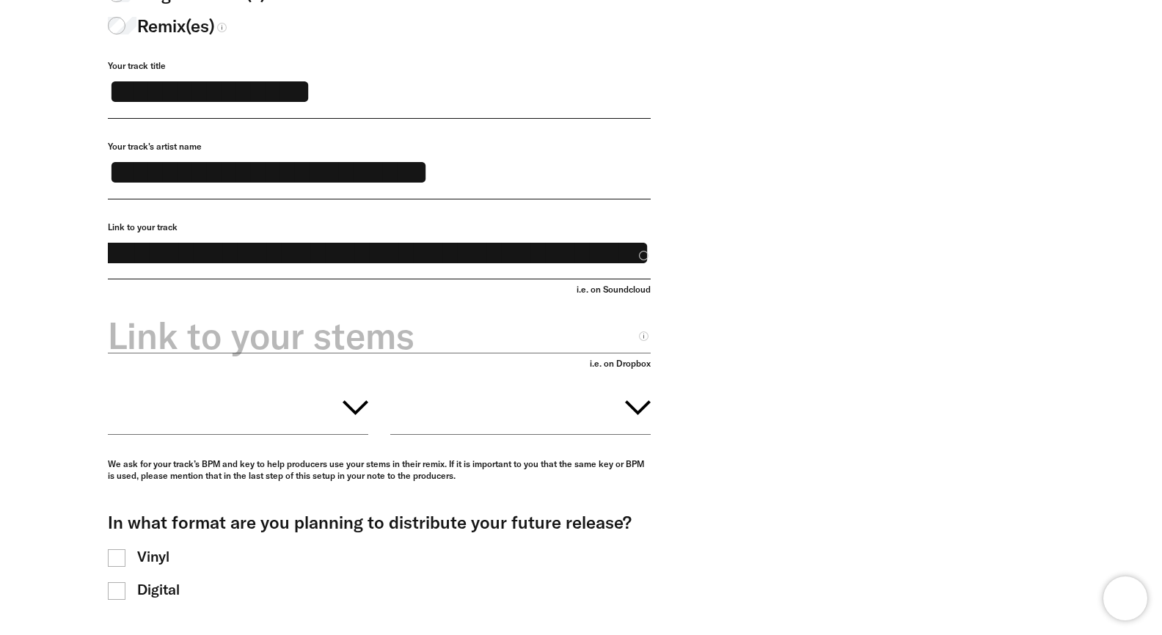
click at [503, 426] on button "button" at bounding box center [520, 405] width 260 height 59
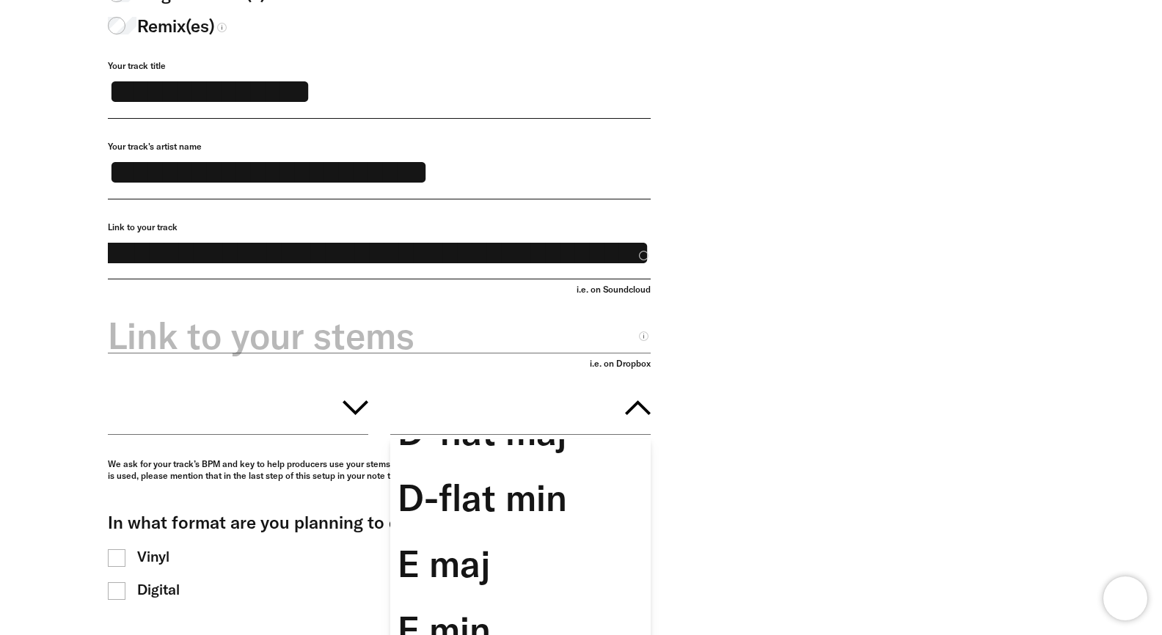
scroll to position [834, 0]
click at [537, 516] on div "D-flat min" at bounding box center [520, 497] width 260 height 66
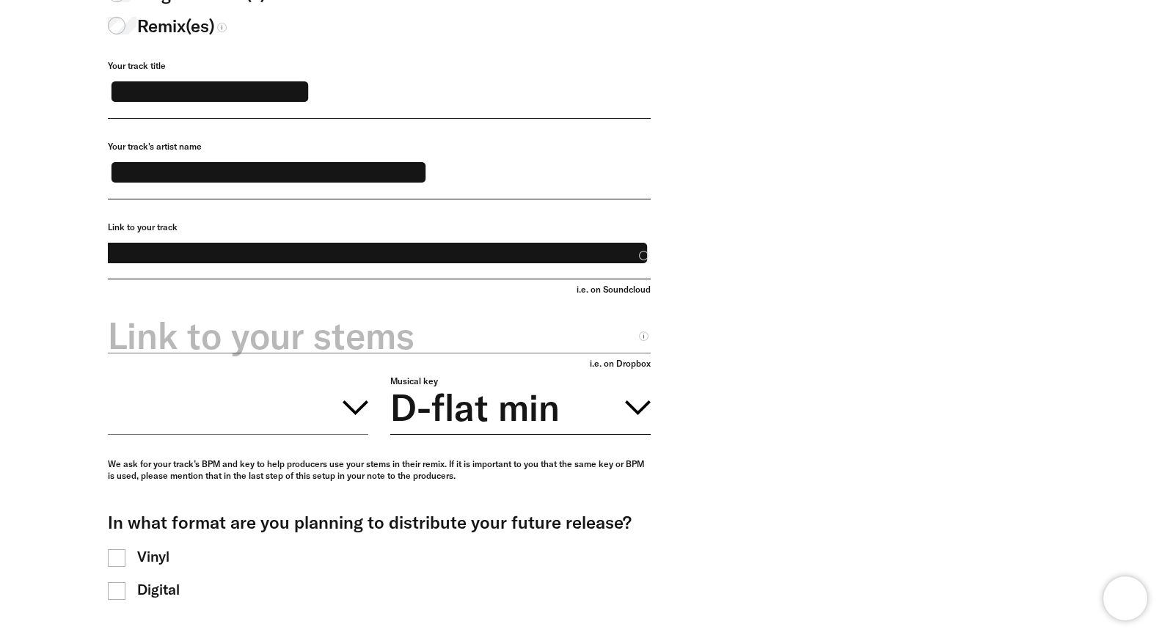
click at [314, 411] on button "button" at bounding box center [238, 405] width 260 height 59
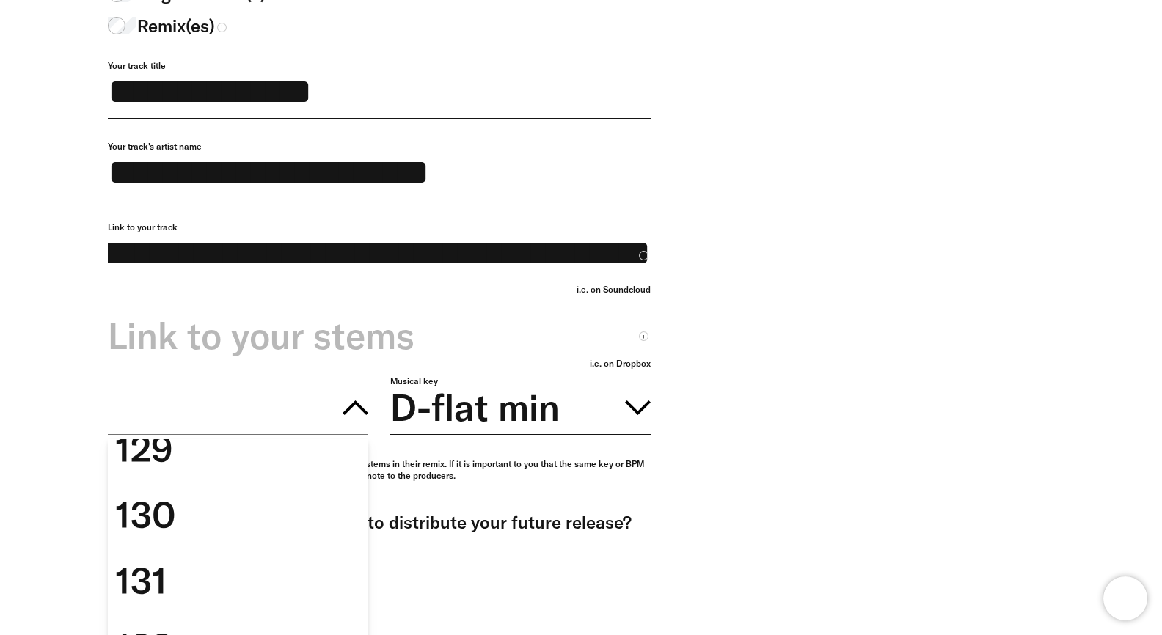
scroll to position [6065, 0]
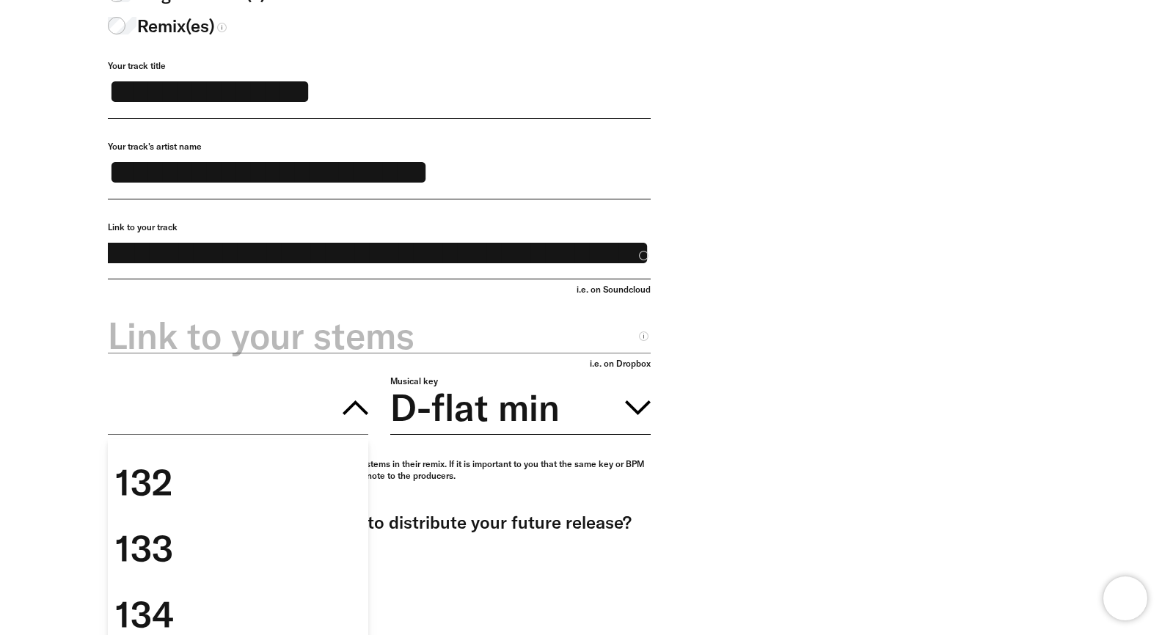
click at [294, 544] on div "133" at bounding box center [238, 549] width 260 height 66
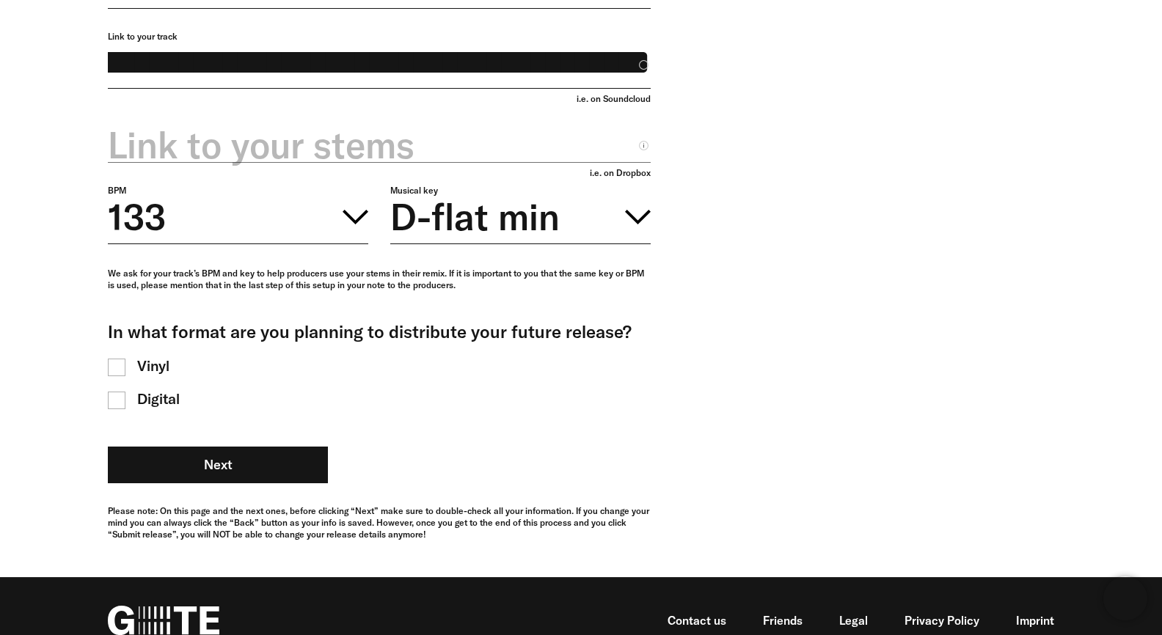
scroll to position [517, 0]
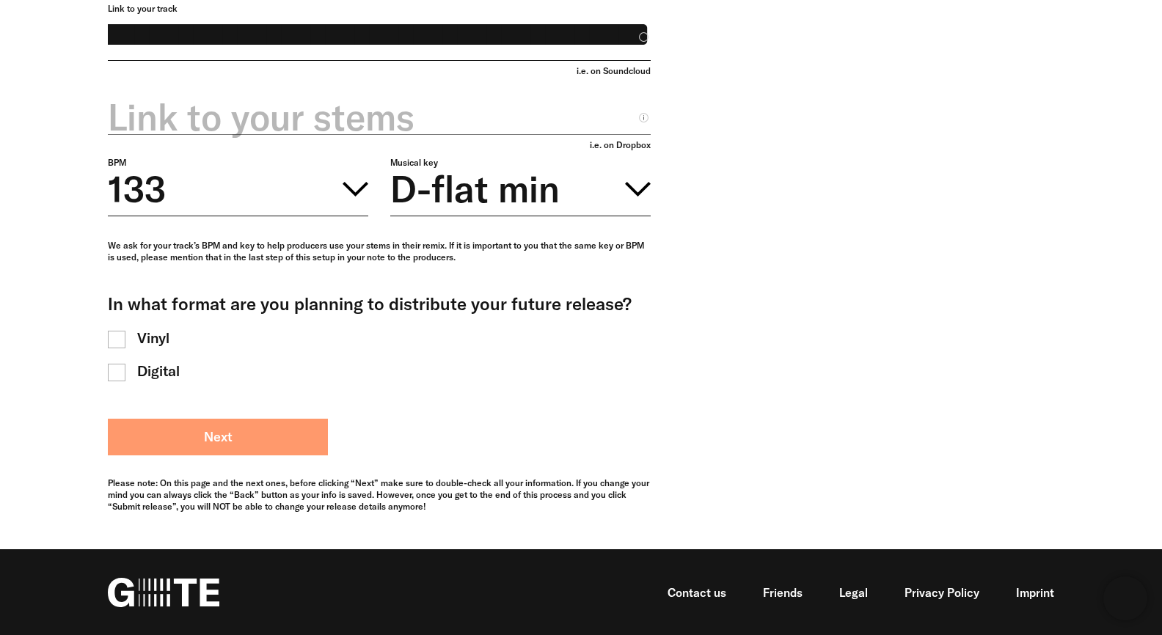
click at [186, 431] on button "Next" at bounding box center [218, 437] width 220 height 37
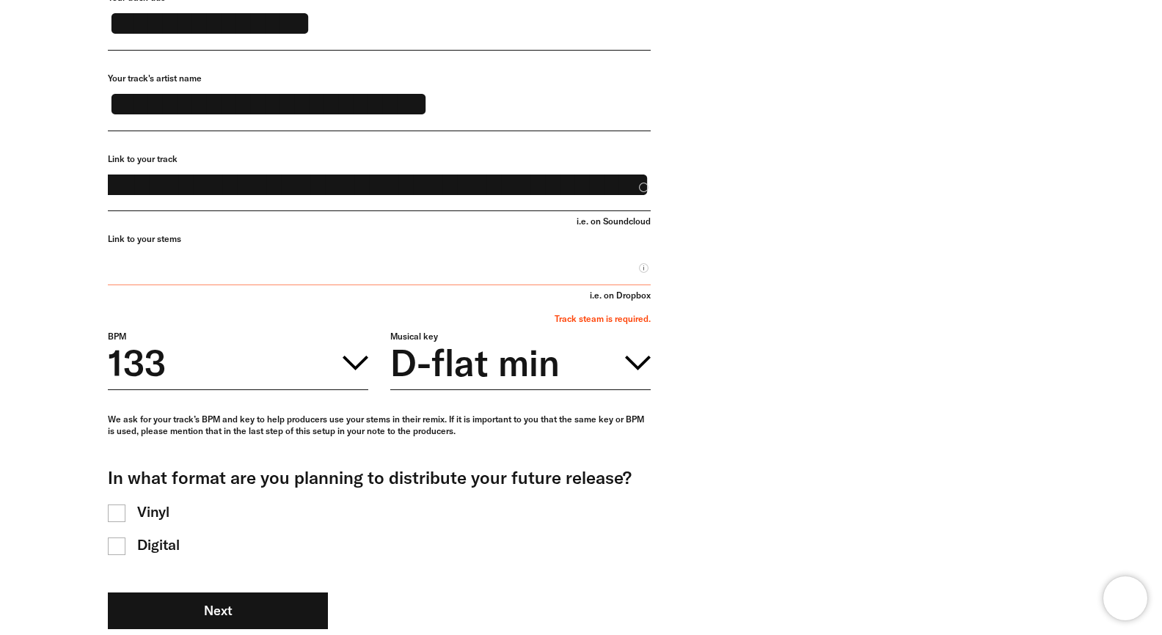
scroll to position [317, 0]
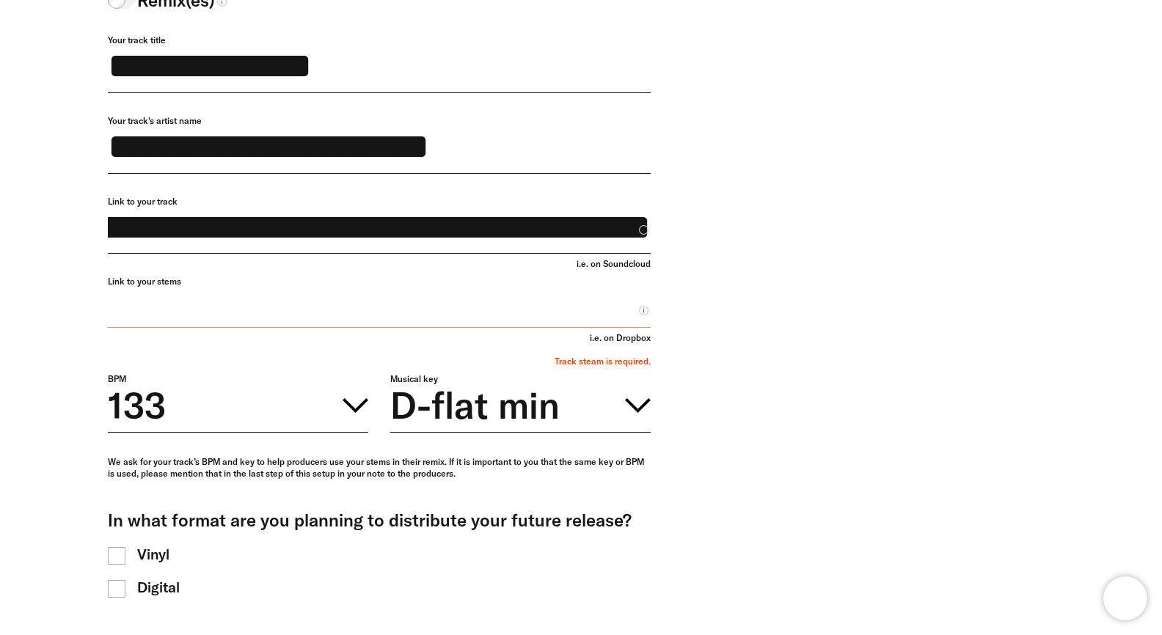
paste input "**********"
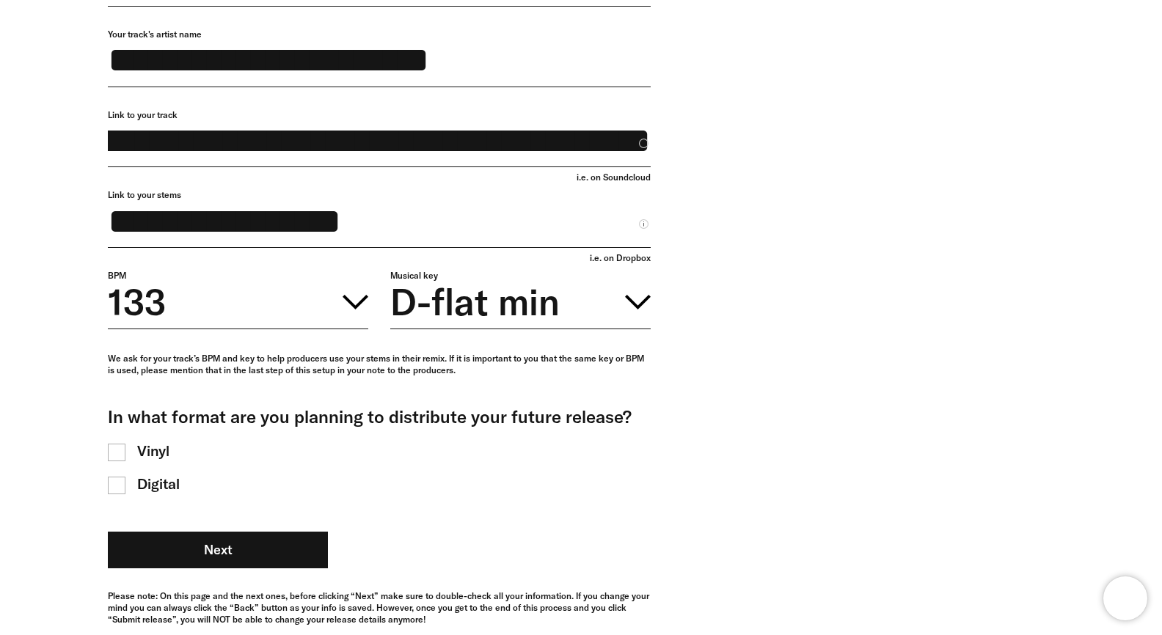
scroll to position [387, 0]
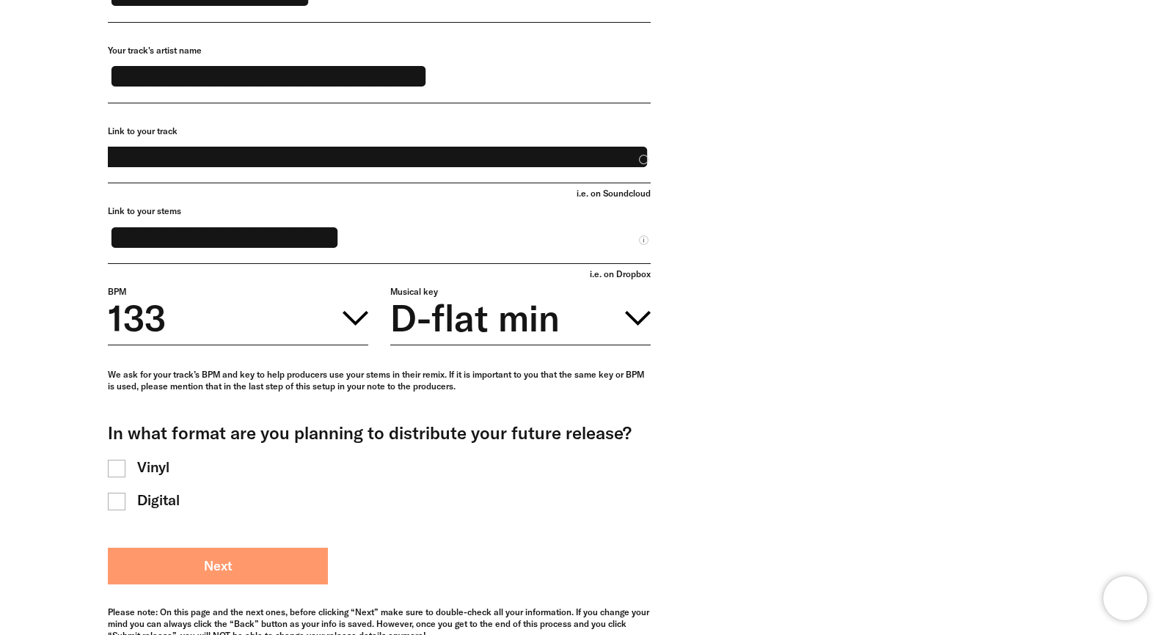
type input "**********"
click at [258, 572] on button "Next" at bounding box center [218, 566] width 220 height 37
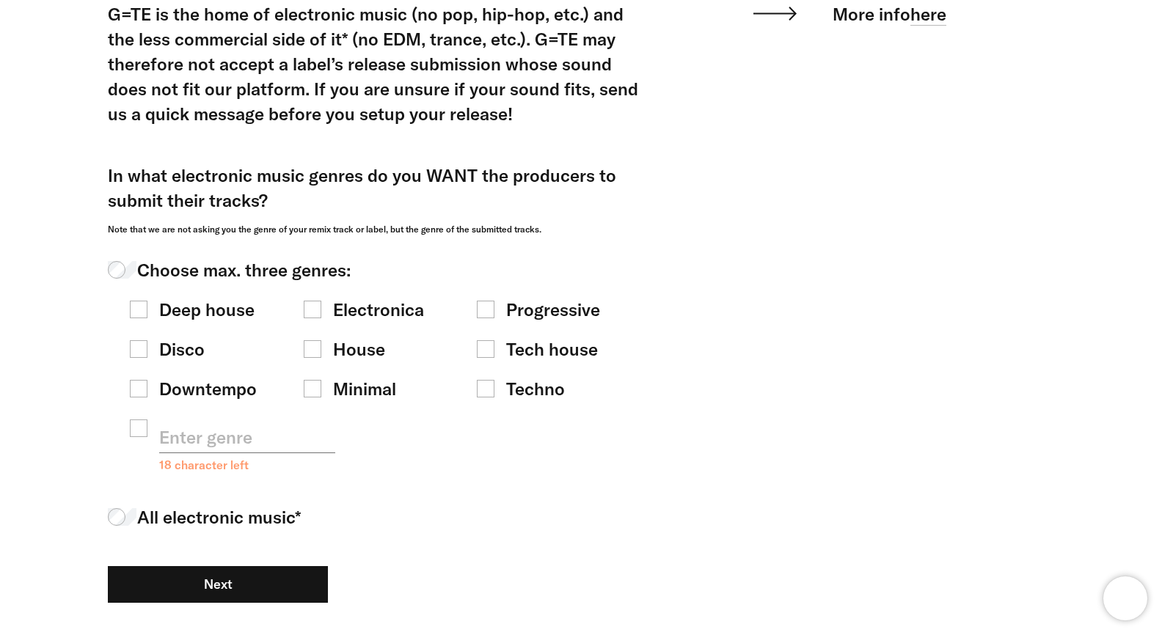
scroll to position [288, 0]
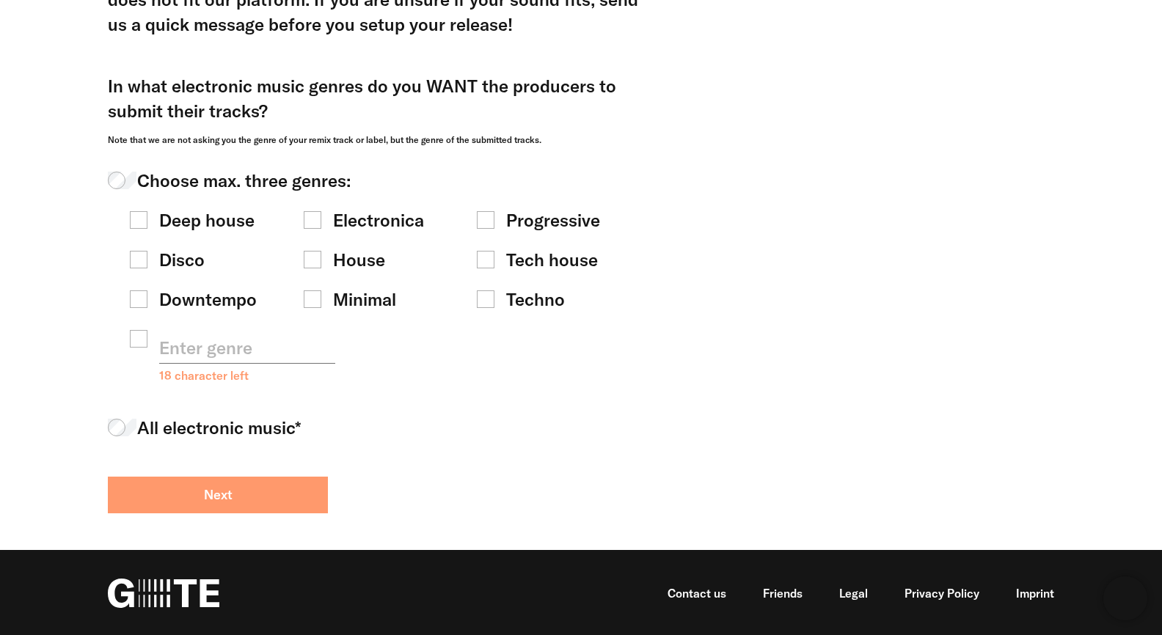
click at [307, 509] on button "Next" at bounding box center [218, 495] width 220 height 37
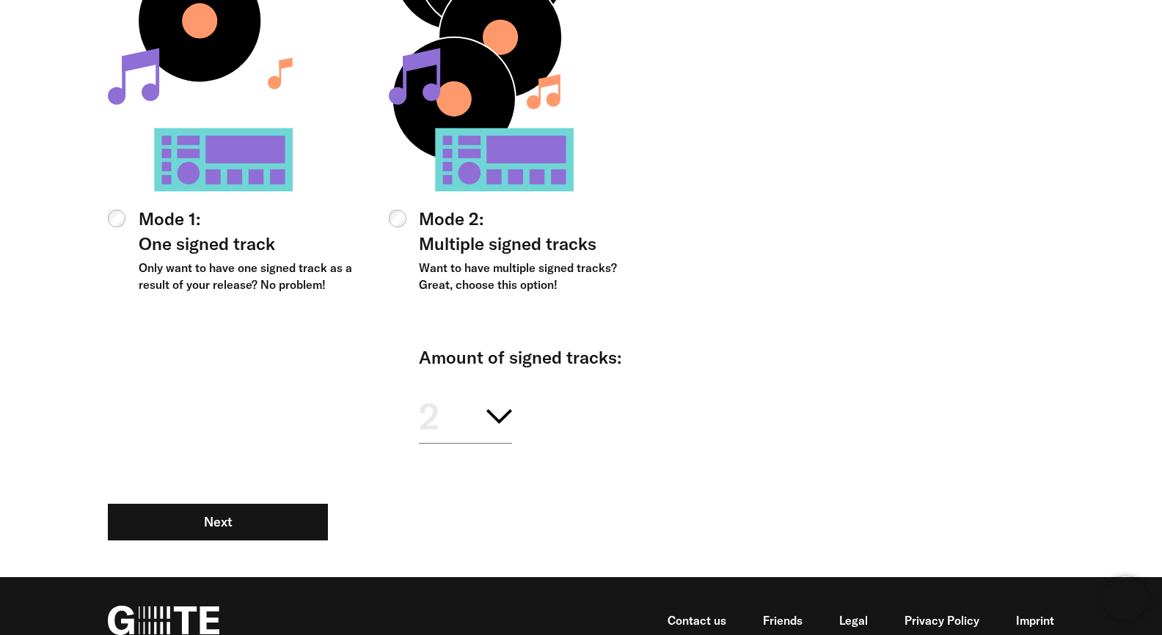
scroll to position [449, 0]
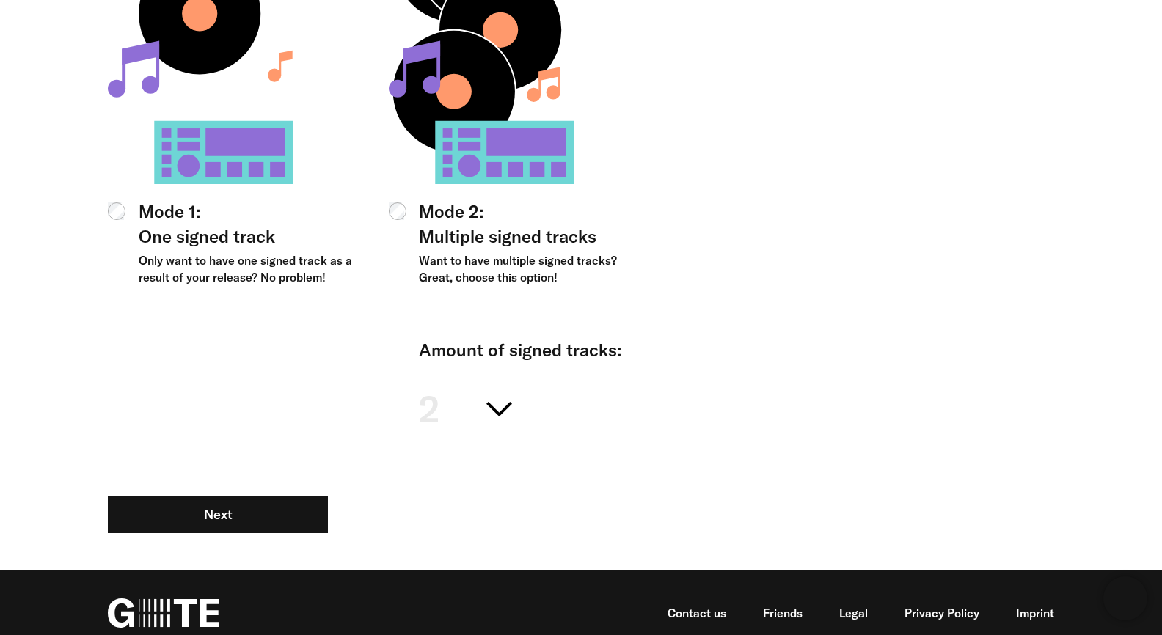
click at [419, 219] on div "Mode 2: Multiple signed tracks Want to have multiple signed tracks? Great, choo…" at bounding box center [520, 242] width 263 height 87
click at [455, 412] on button "2" at bounding box center [465, 406] width 93 height 59
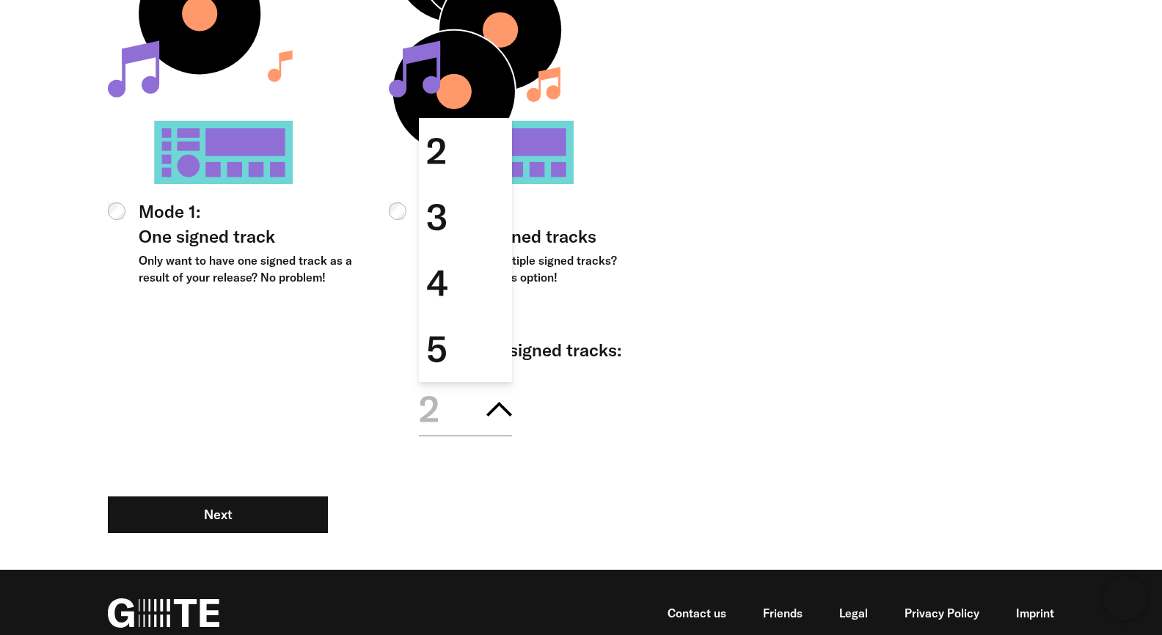
click at [134, 204] on div "Mode 1: One signed track Only want to have one signed track as a result of your…" at bounding box center [239, 242] width 263 height 87
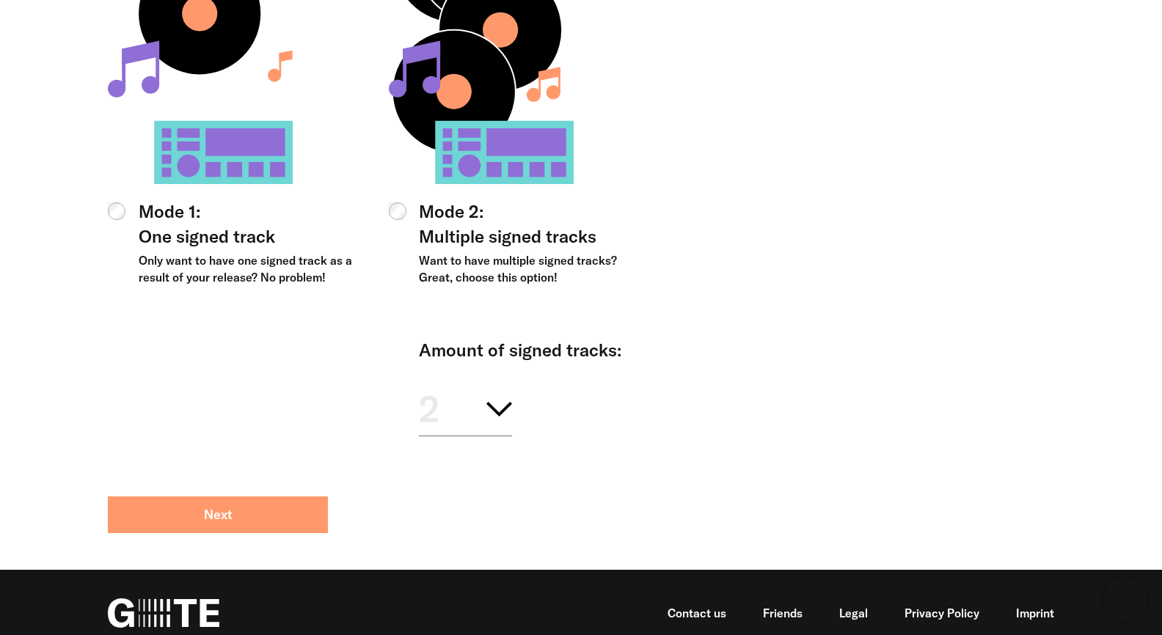
click at [233, 514] on button "Next" at bounding box center [218, 515] width 220 height 37
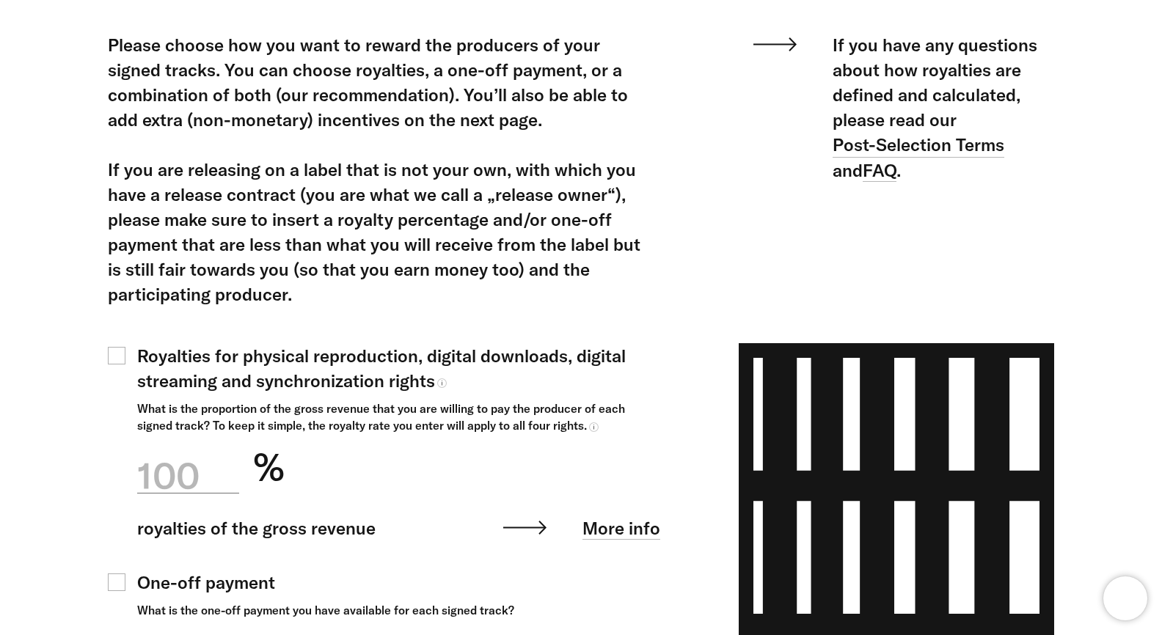
scroll to position [260, 0]
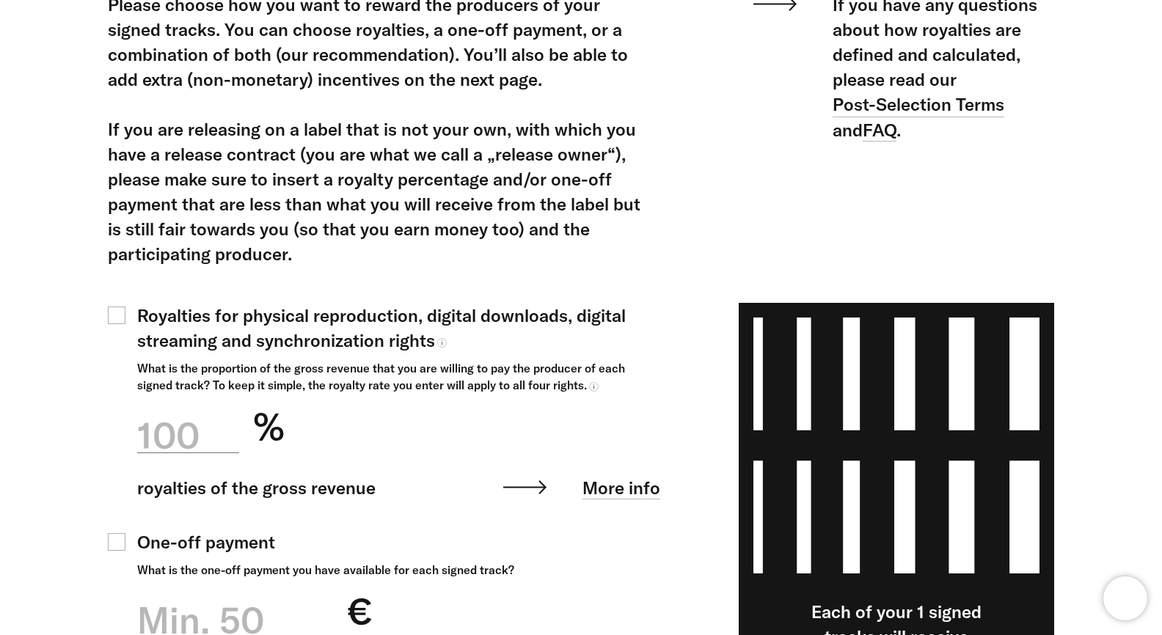
click at [203, 440] on div "100" at bounding box center [188, 435] width 102 height 51
click at [203, 440] on input "100 % royalties of the gross revenue More info The amount should contain only n…" at bounding box center [188, 427] width 102 height 52
type input "*"
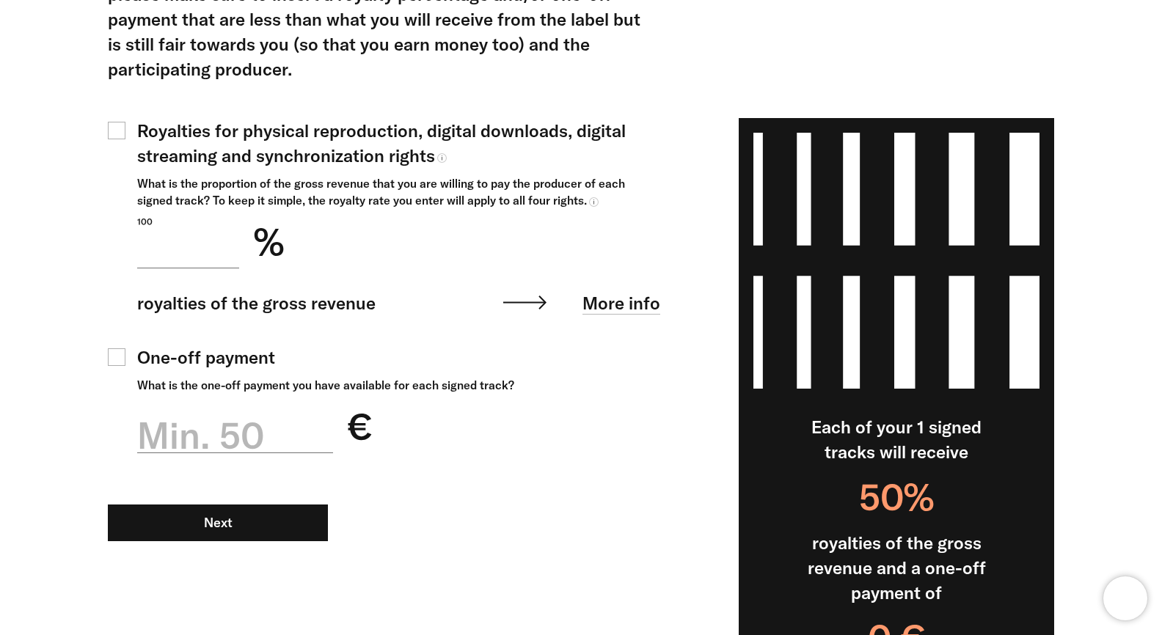
scroll to position [450, 0]
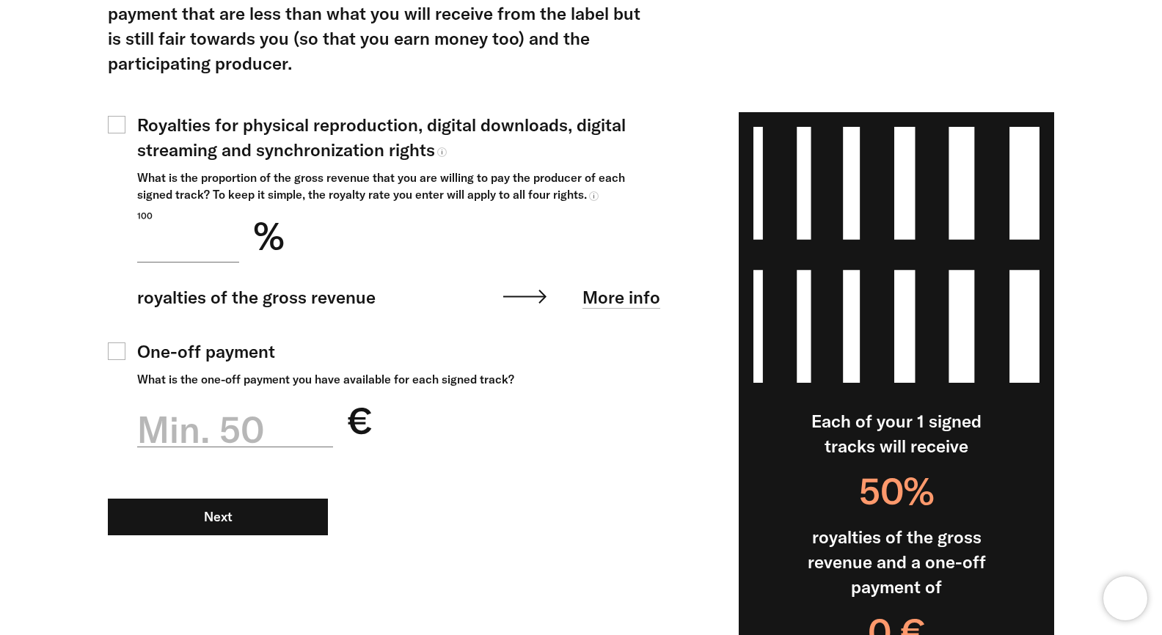
type input "**"
click at [194, 443] on div "Min. 50" at bounding box center [235, 429] width 196 height 51
click at [194, 443] on input "Min. 50 €" at bounding box center [235, 421] width 196 height 52
click at [198, 446] on div "Min. 50" at bounding box center [235, 429] width 196 height 51
click at [198, 446] on input "Min. 50 €" at bounding box center [235, 421] width 196 height 52
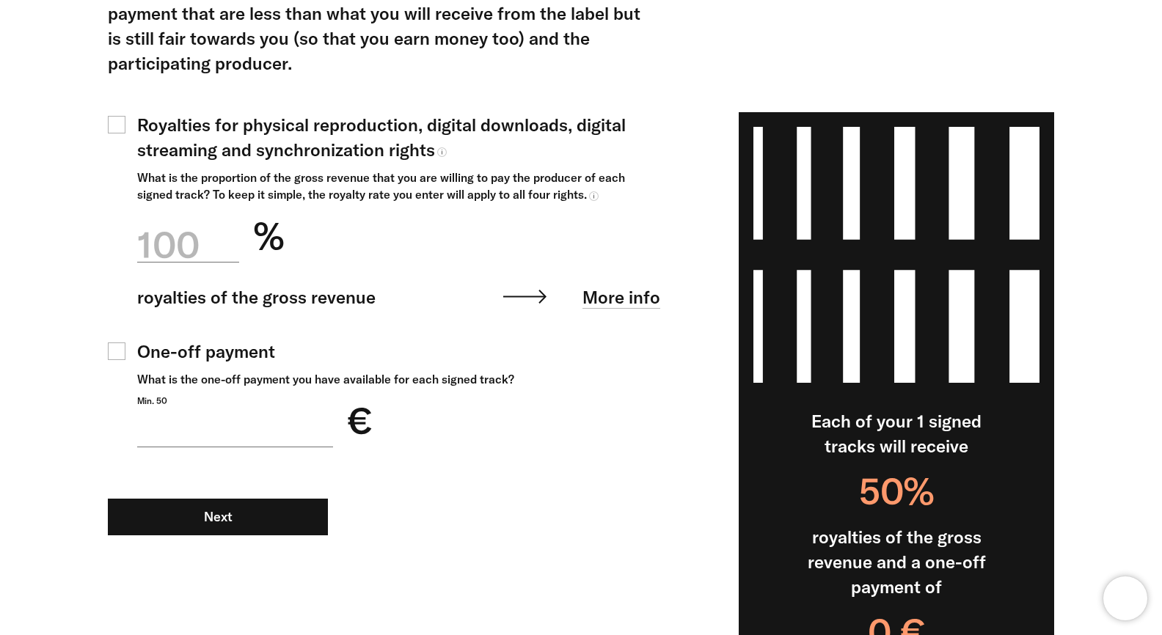
type input "*"
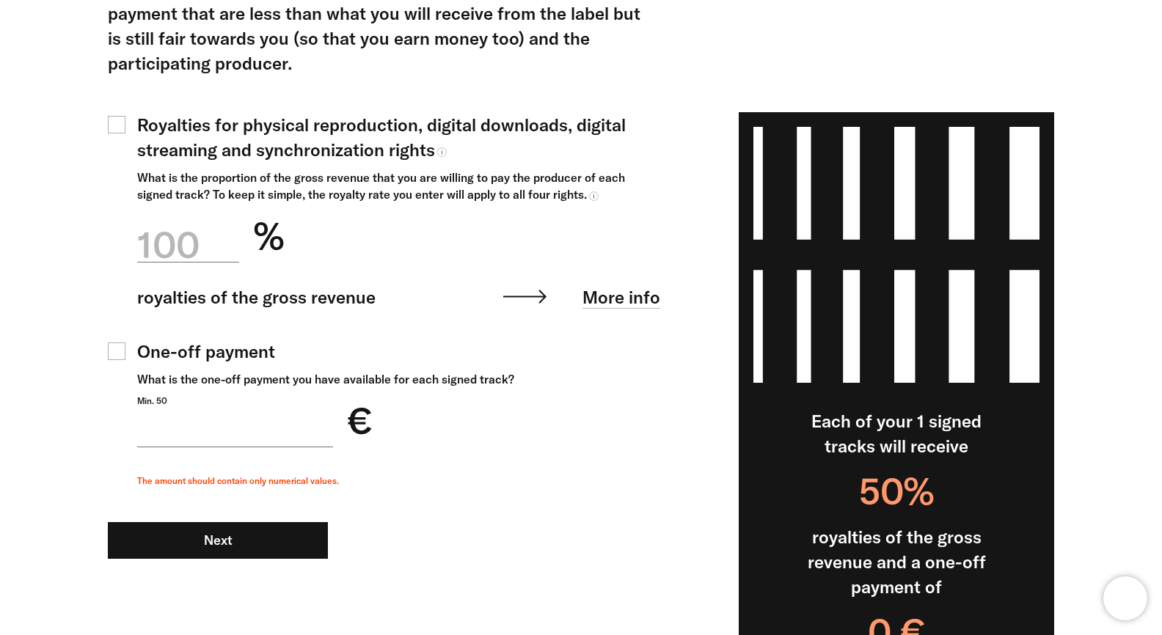
type input "*"
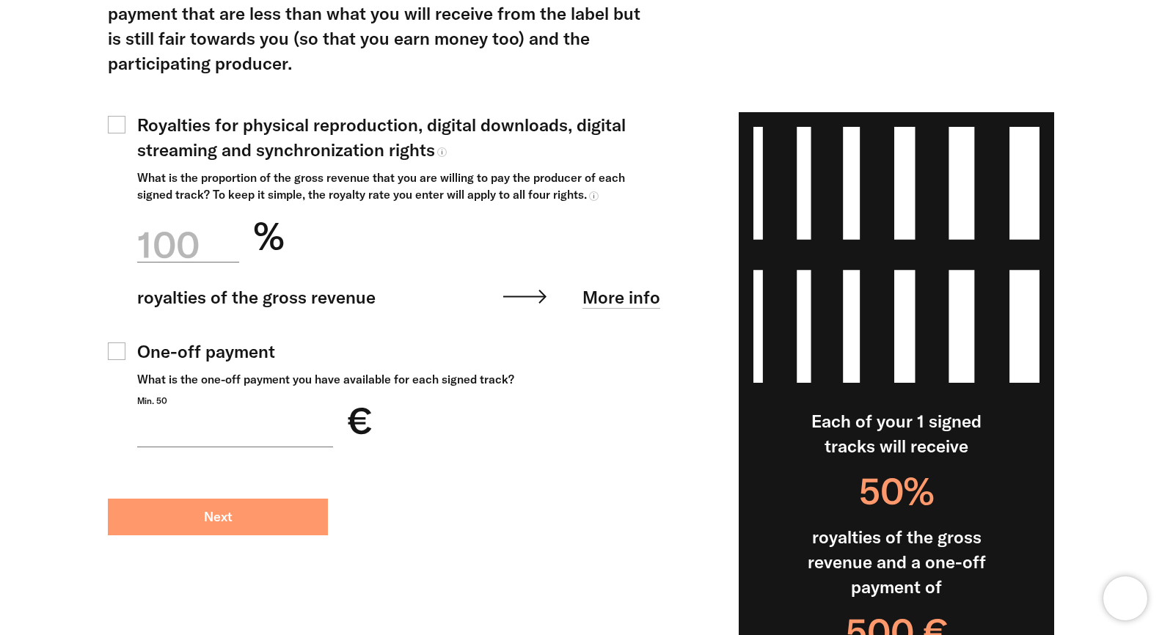
type input "***"
click at [201, 527] on button "Next" at bounding box center [218, 517] width 220 height 37
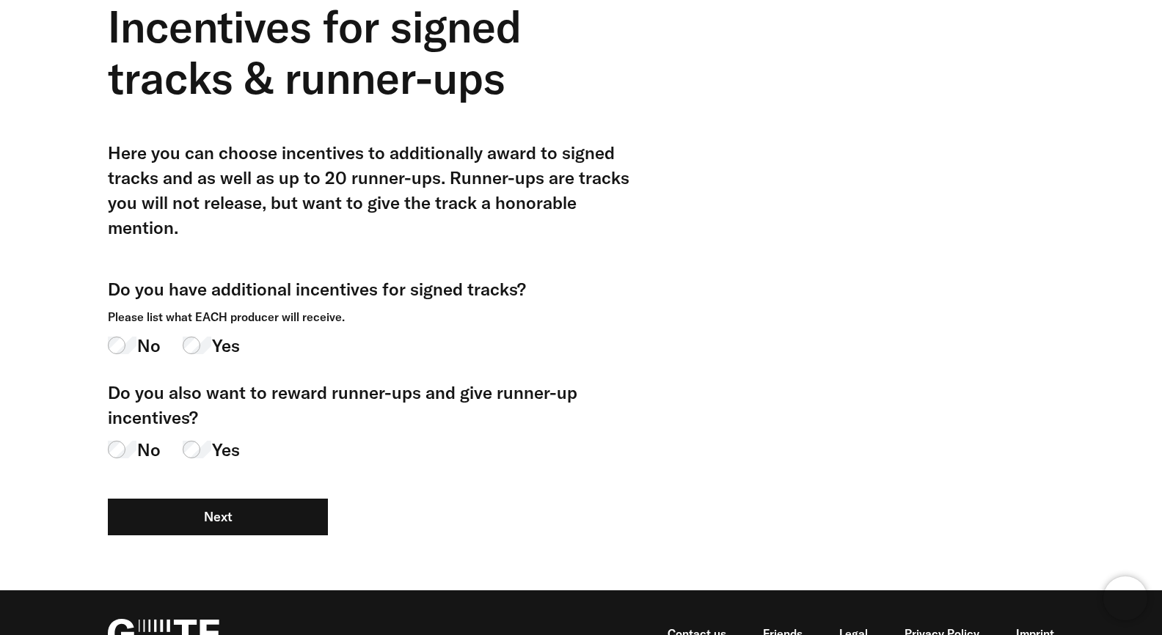
scroll to position [139, 0]
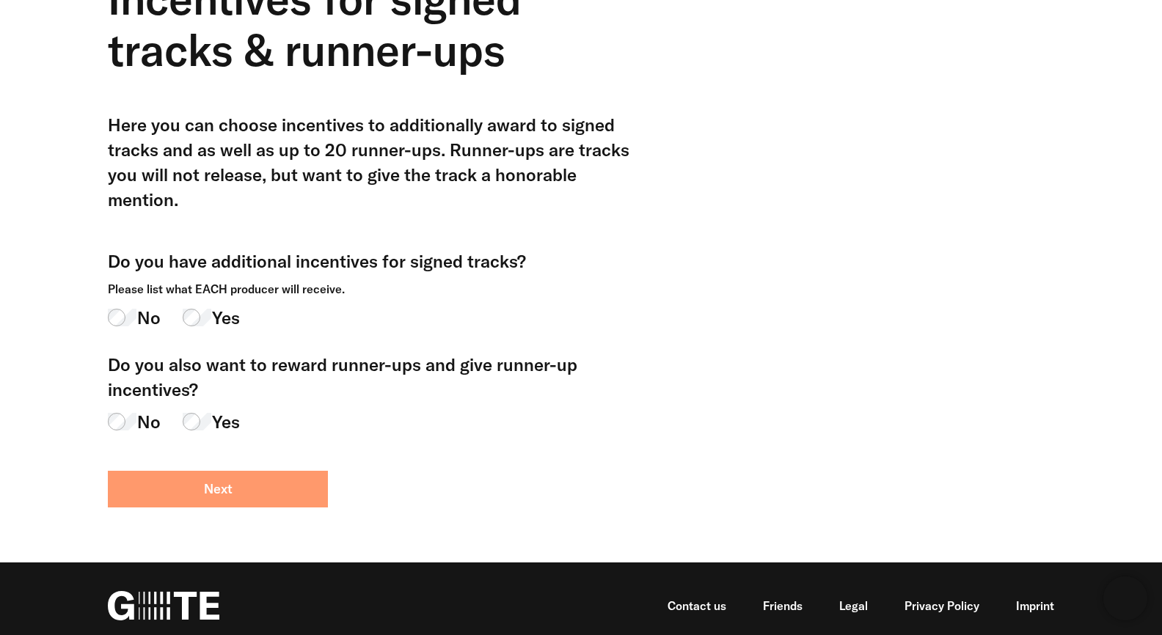
click at [283, 471] on button "Next" at bounding box center [218, 489] width 220 height 37
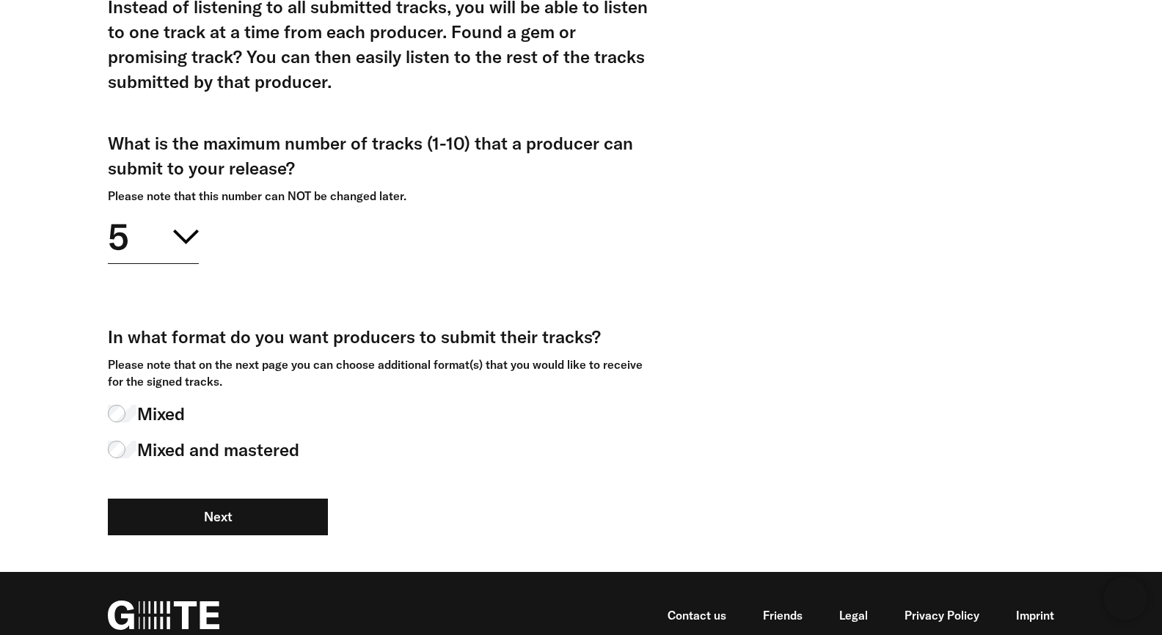
scroll to position [378, 0]
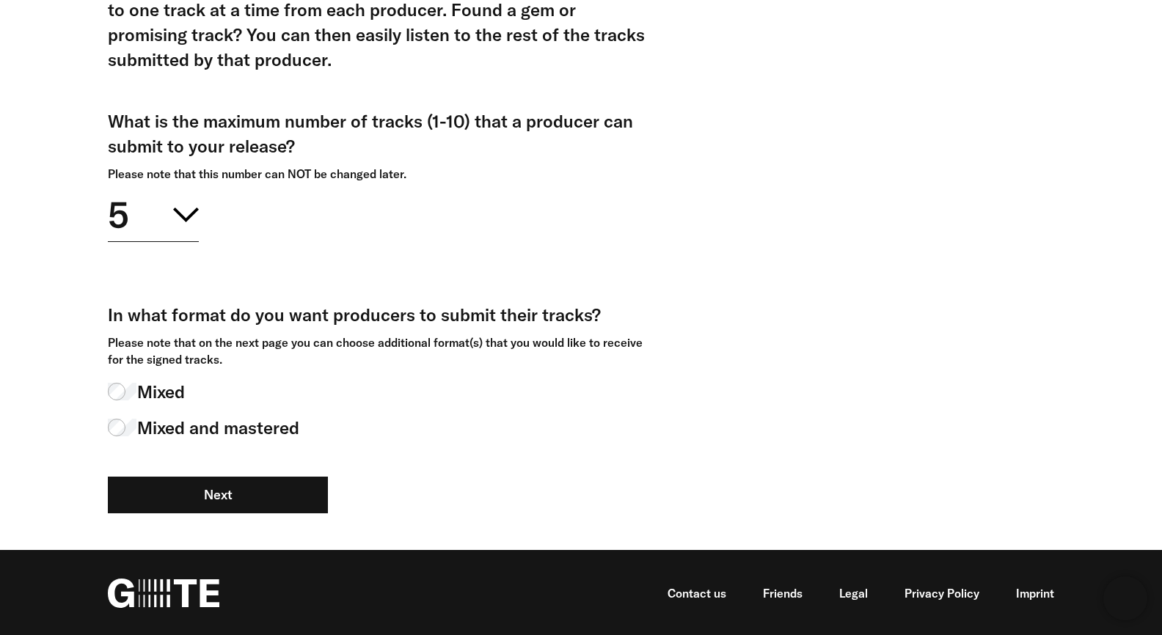
click at [169, 392] on span "Mixed" at bounding box center [161, 391] width 48 height 25
click at [153, 216] on button "5" at bounding box center [153, 212] width 91 height 59
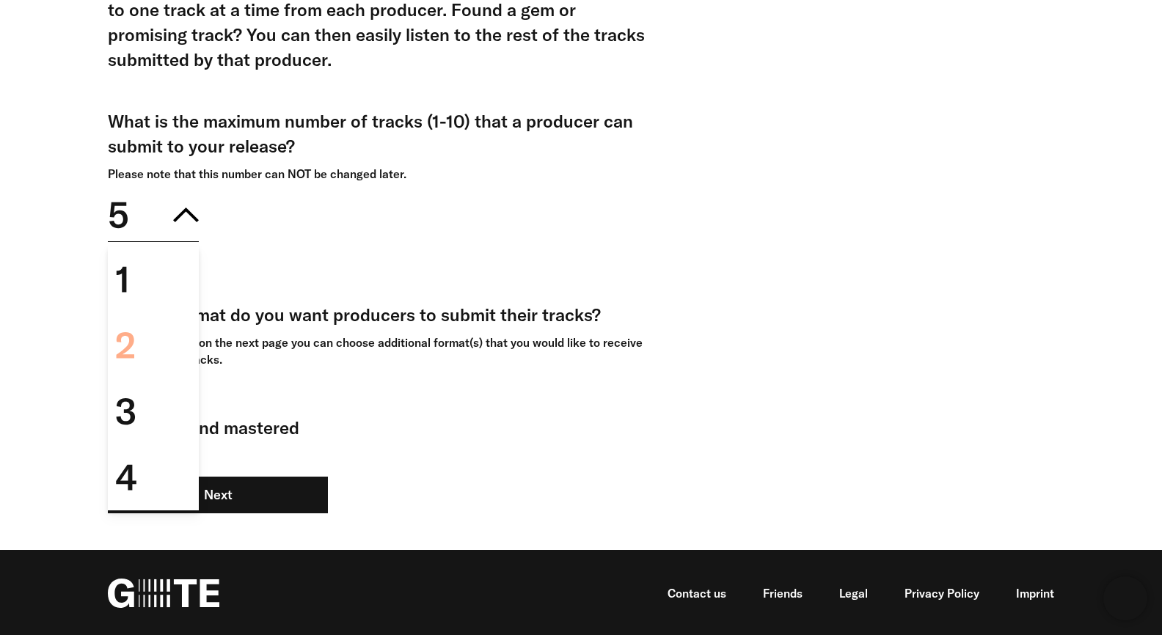
click at [153, 338] on div "2" at bounding box center [153, 346] width 91 height 66
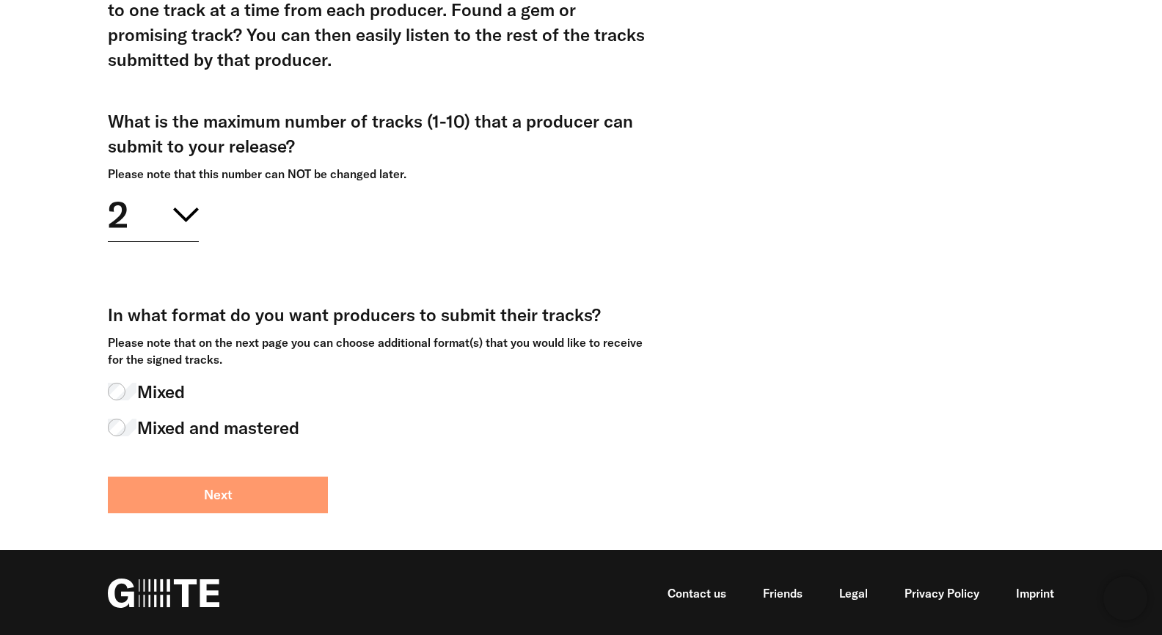
click at [264, 485] on button "Next" at bounding box center [218, 495] width 220 height 37
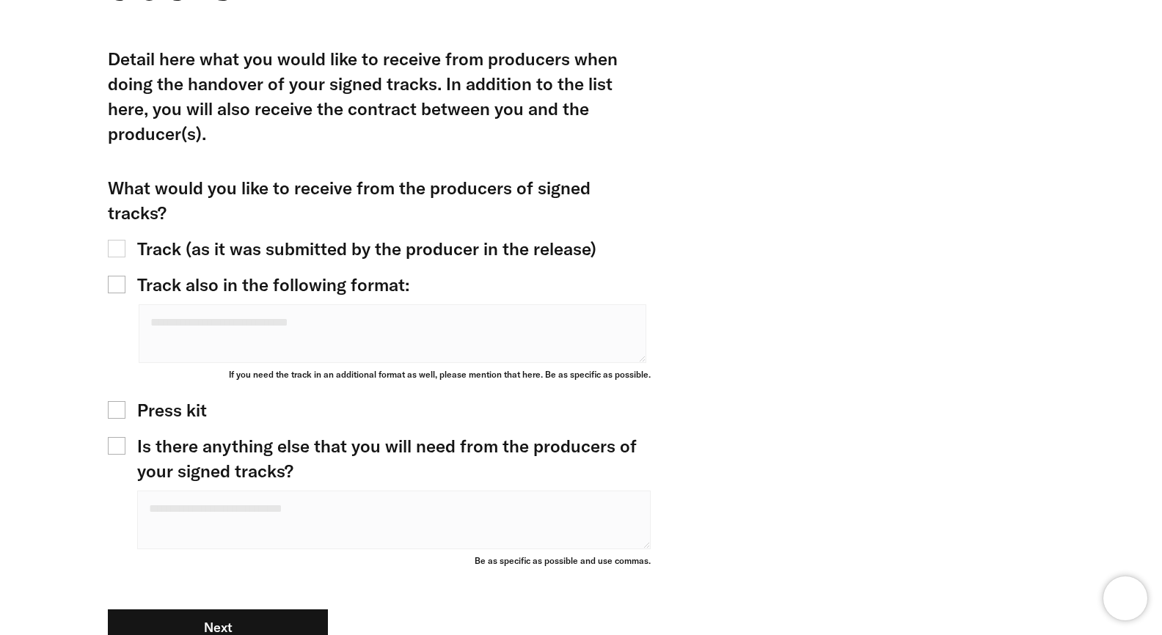
scroll to position [215, 0]
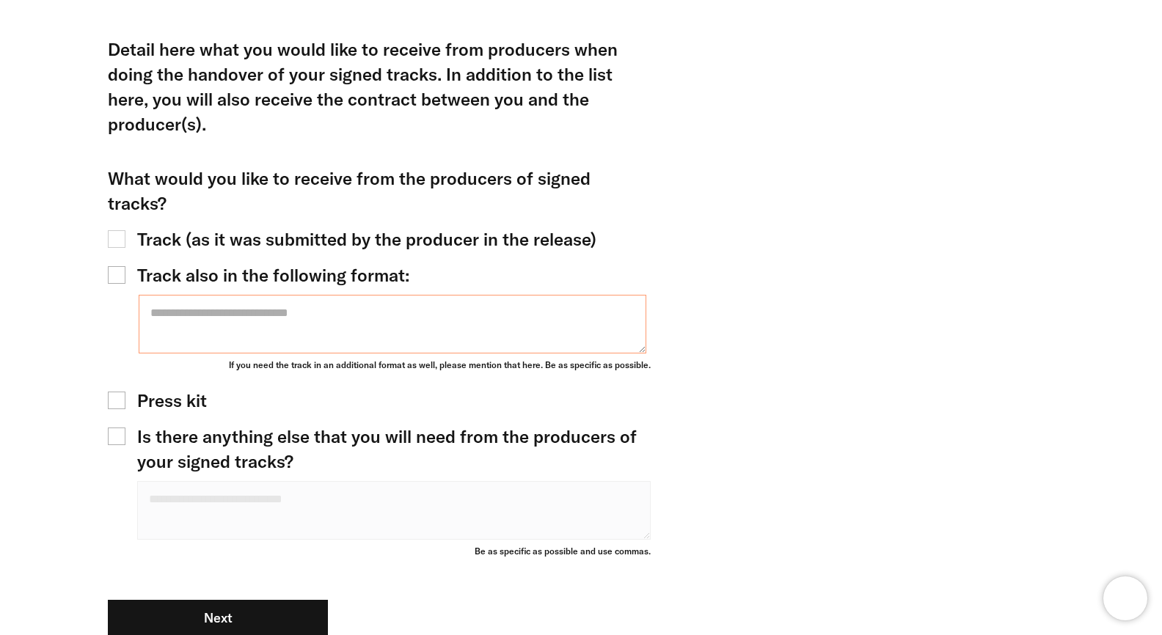
click at [232, 298] on textarea at bounding box center [393, 324] width 508 height 59
type textarea "********"
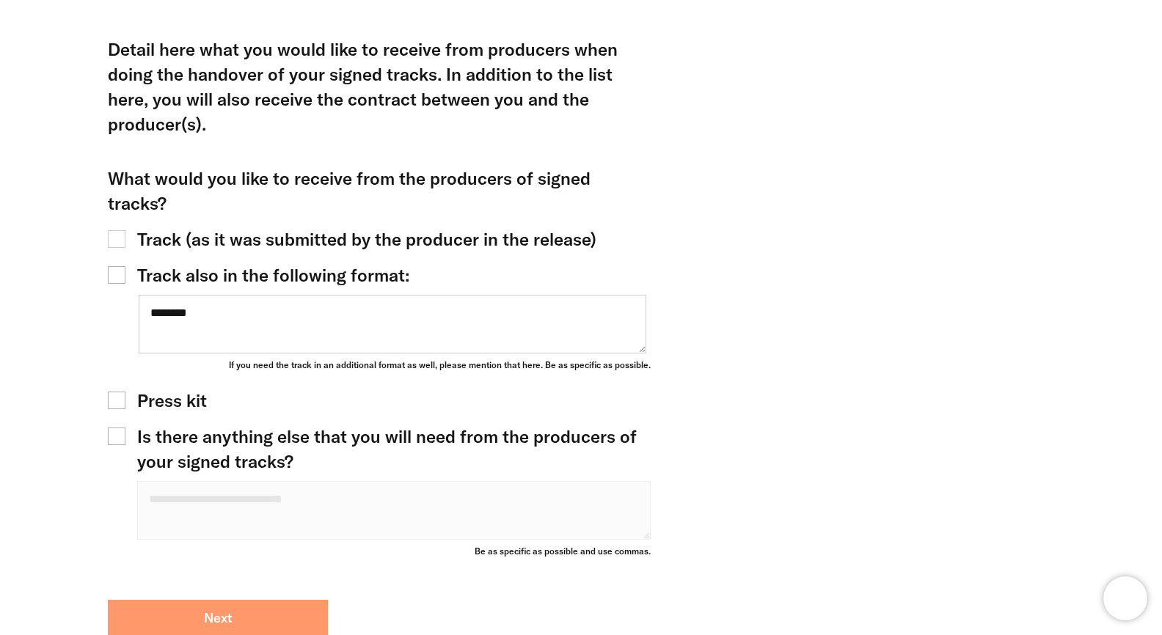
click at [220, 600] on button "Next" at bounding box center [218, 618] width 220 height 37
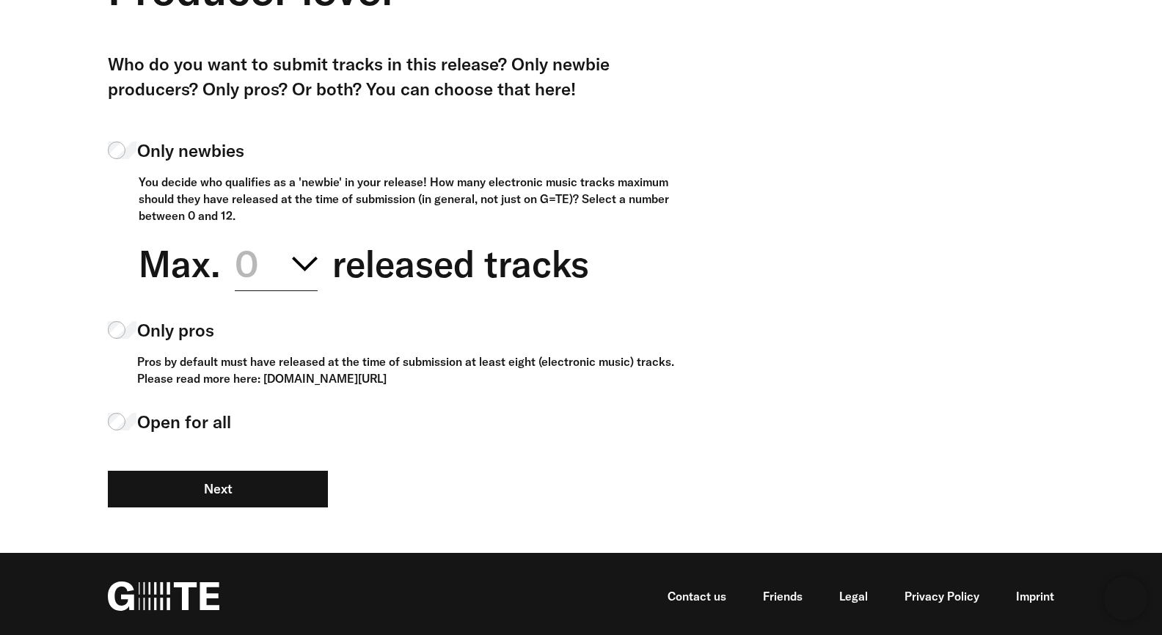
scroll to position [147, 0]
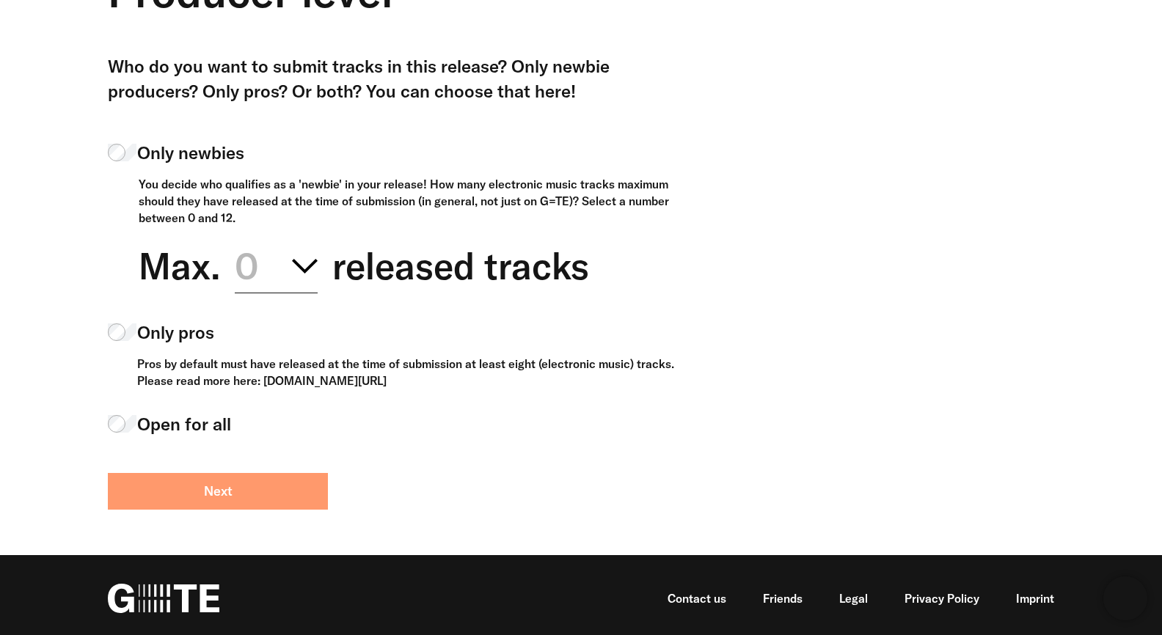
click at [263, 478] on button "Next" at bounding box center [218, 491] width 220 height 37
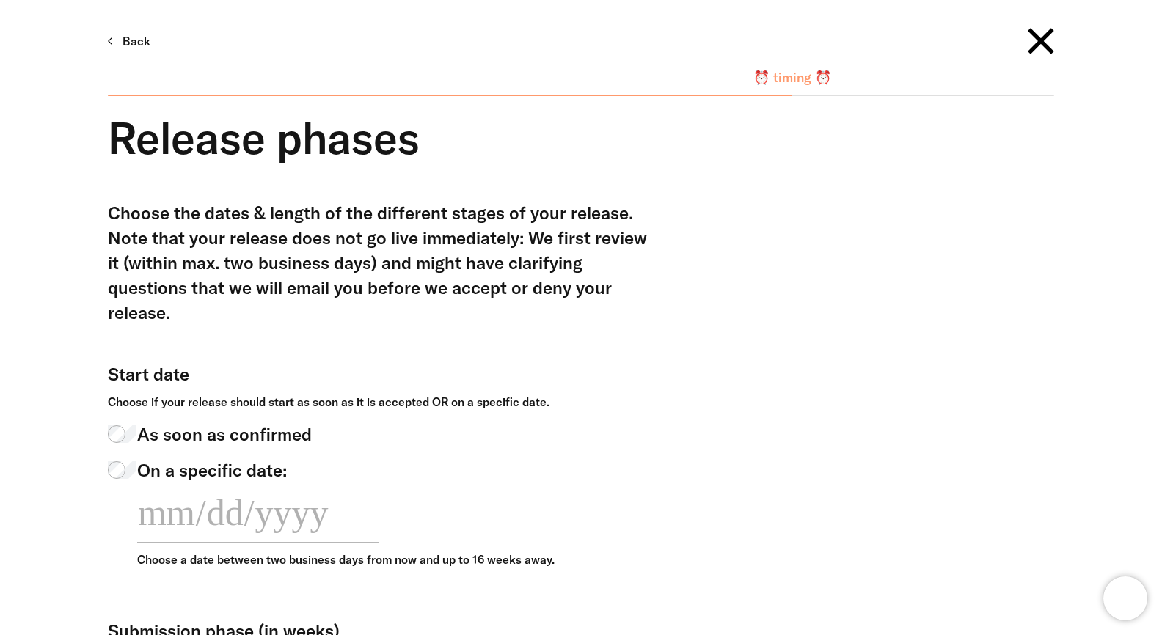
click at [139, 45] on link "Back" at bounding box center [129, 41] width 43 height 25
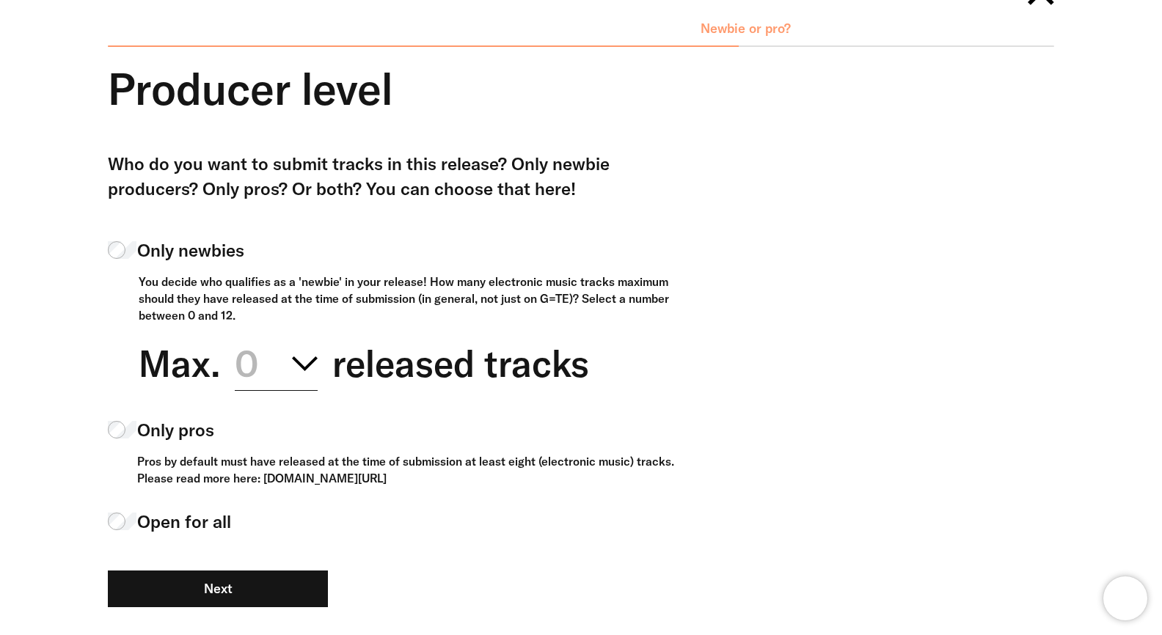
scroll to position [45, 0]
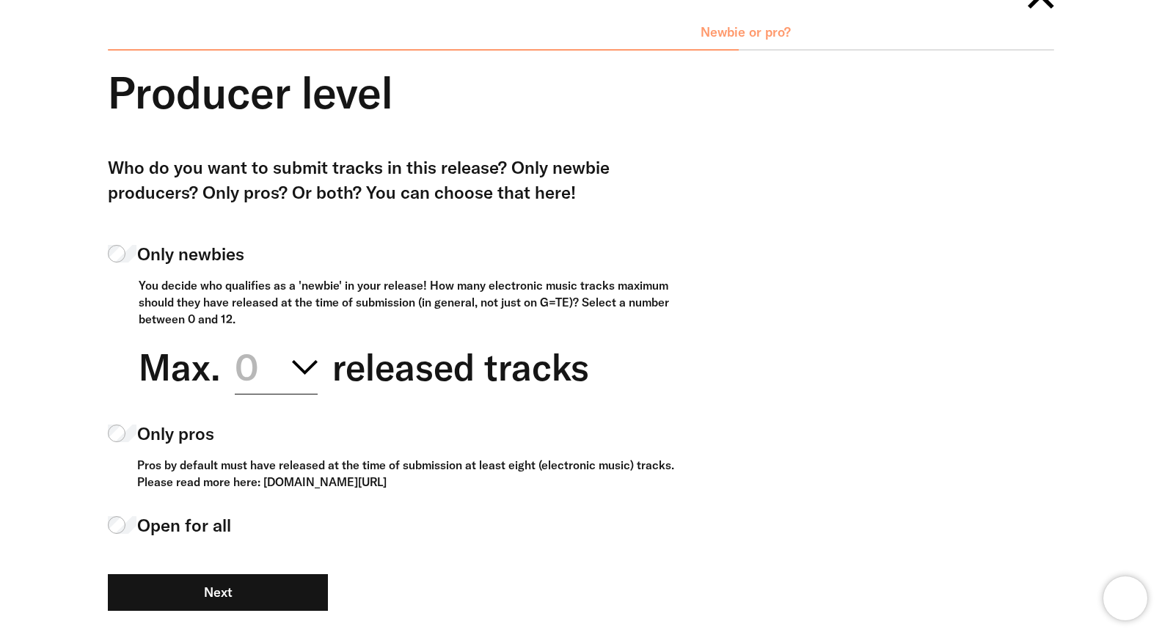
drag, startPoint x: 473, startPoint y: 486, endPoint x: 263, endPoint y: 486, distance: 210.6
click at [263, 486] on div "Pros by default must have released at the time of submission at least eight (el…" at bounding box center [408, 474] width 543 height 34
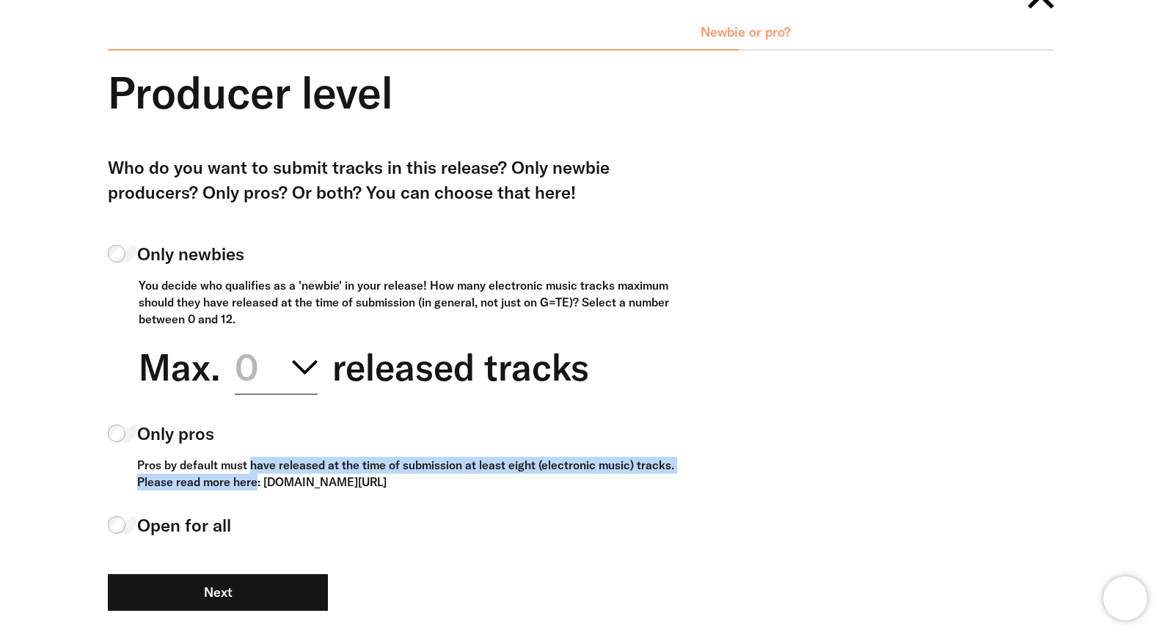
drag, startPoint x: 140, startPoint y: 466, endPoint x: 681, endPoint y: 467, distance: 540.7
click at [681, 467] on div "Who do you want to submit tracks in this release? Only newbie producers? Only p…" at bounding box center [570, 401] width 968 height 493
copy div "Pros by default must have released at the time of submission at least eight (el…"
click at [889, 275] on div "Who do you want to submit tracks in this release? Only newbie producers? Only p…" at bounding box center [570, 401] width 968 height 493
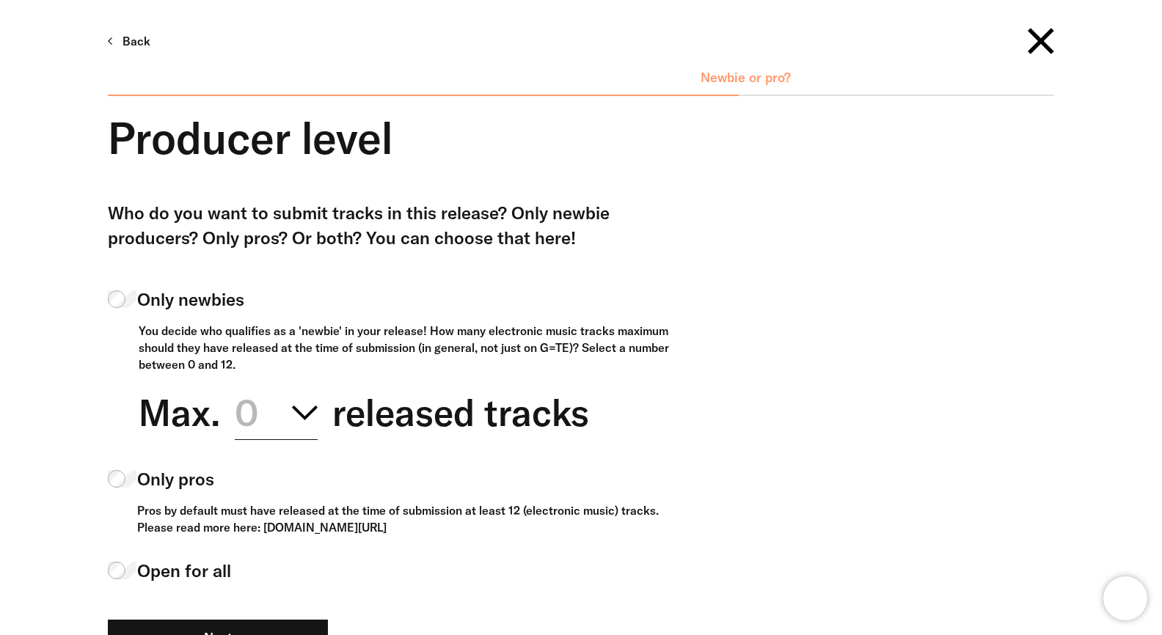
scroll to position [45, 0]
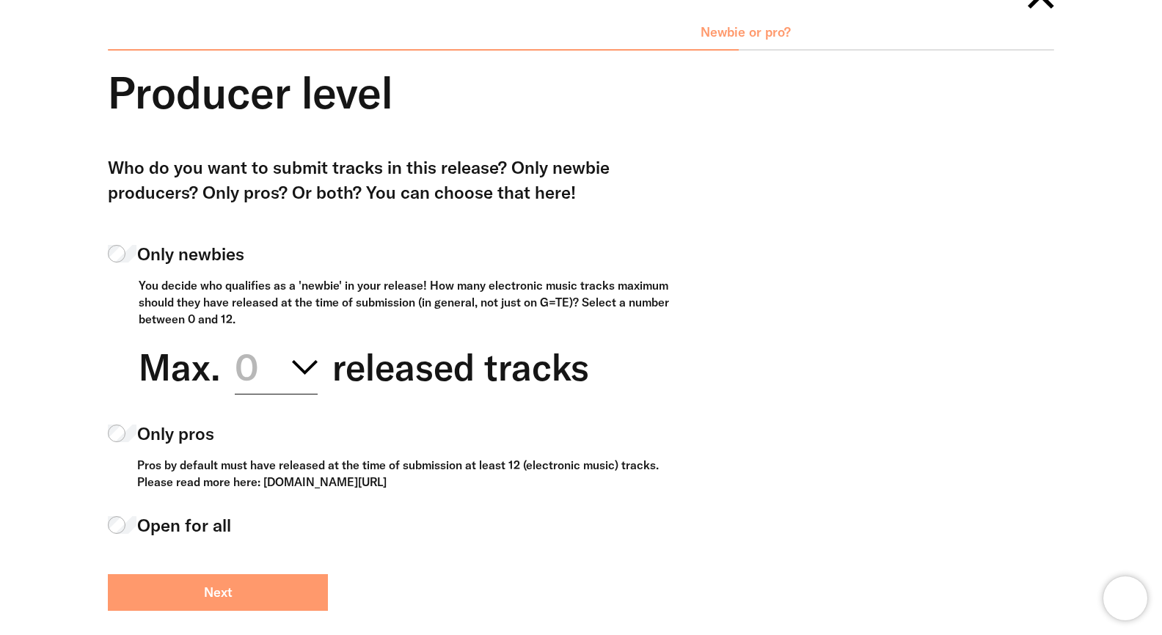
click at [299, 591] on button "Next" at bounding box center [218, 592] width 220 height 37
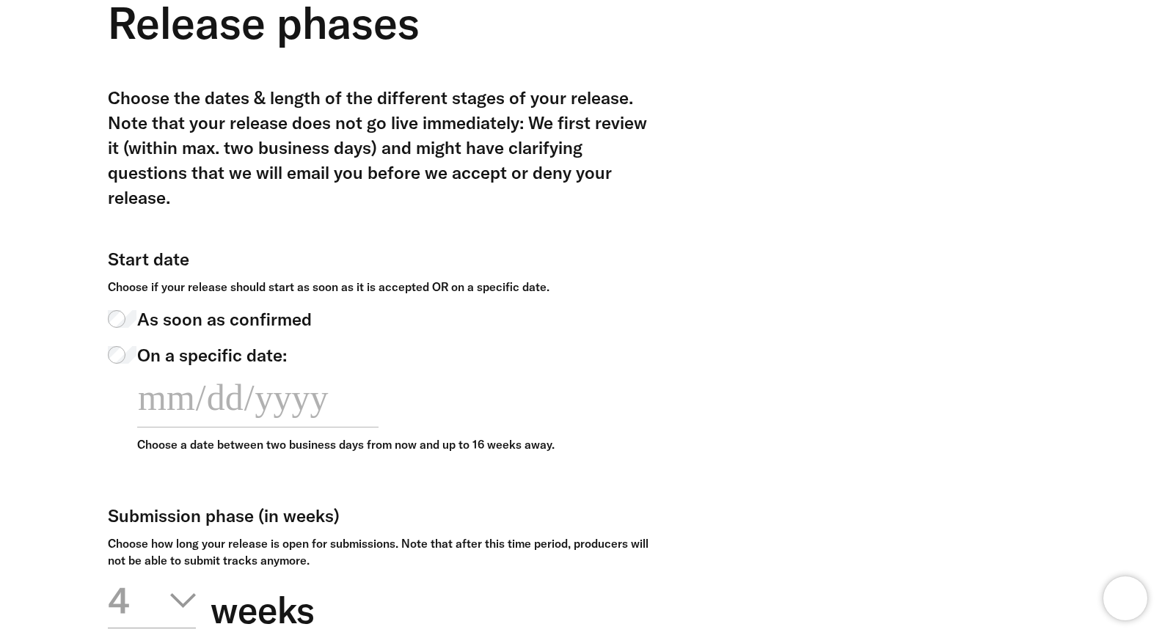
scroll to position [121, 0]
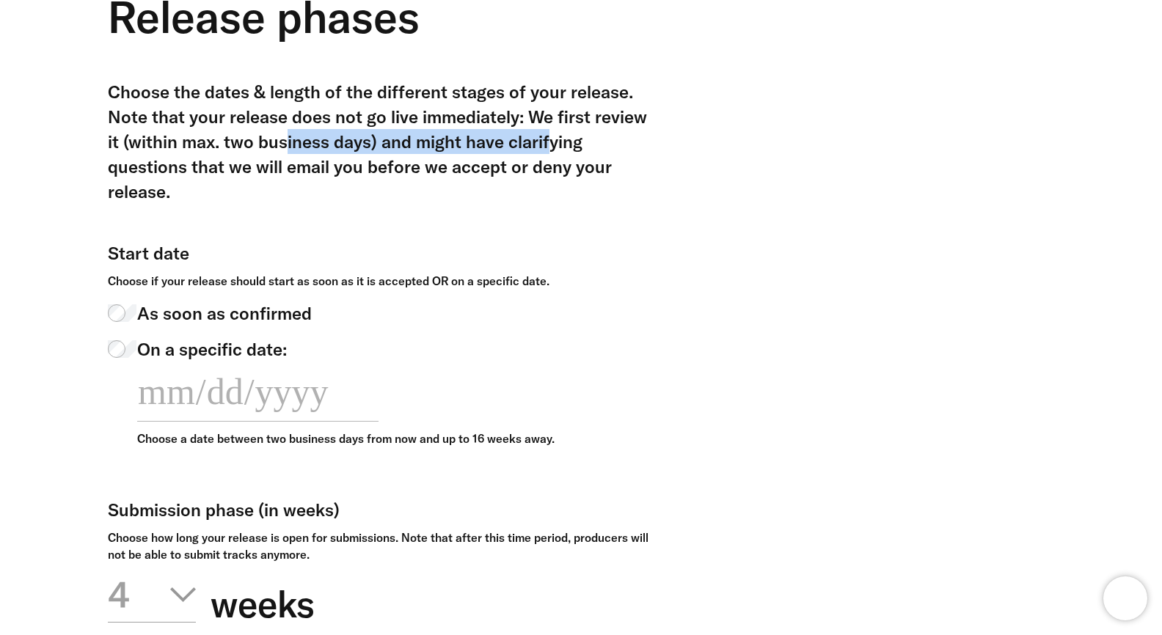
drag, startPoint x: 381, startPoint y: 150, endPoint x: 118, endPoint y: 138, distance: 262.9
click at [118, 138] on div "Choose the dates & length of the different stages of your release. Note that yo…" at bounding box center [384, 141] width 552 height 125
copy div "(within max. two business days)"
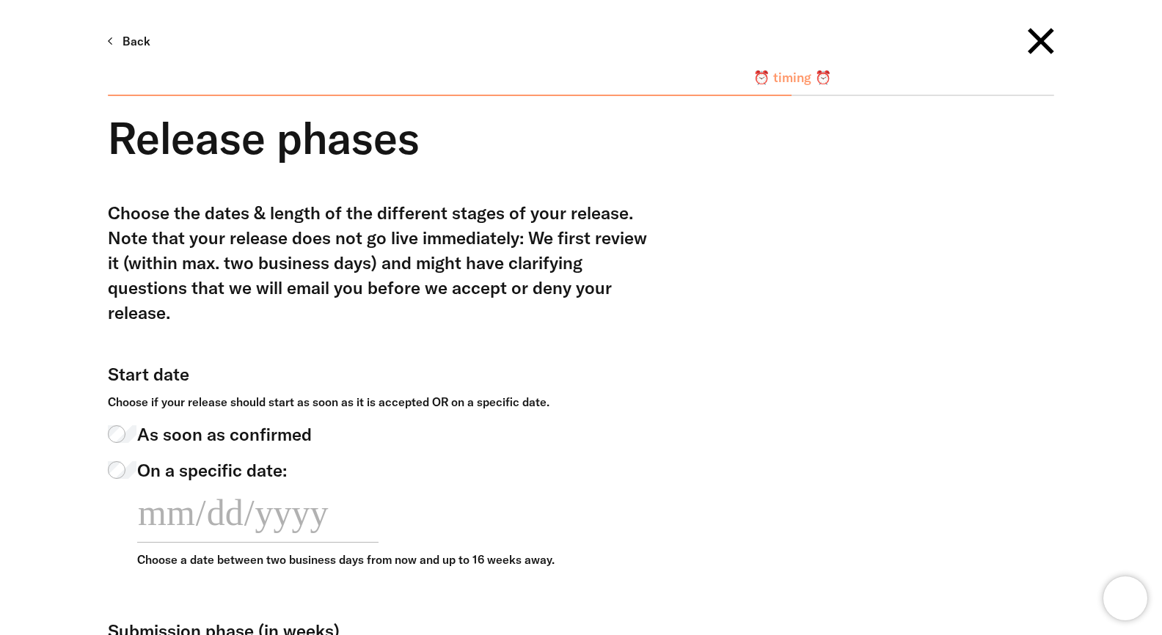
scroll to position [121, 0]
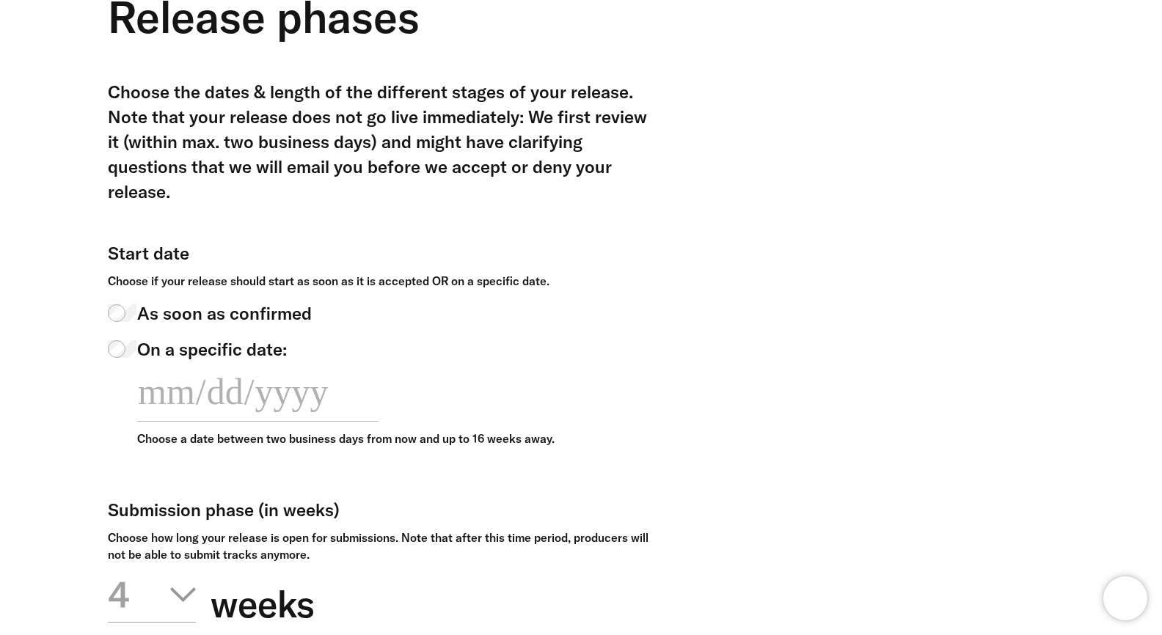
scroll to position [115, 0]
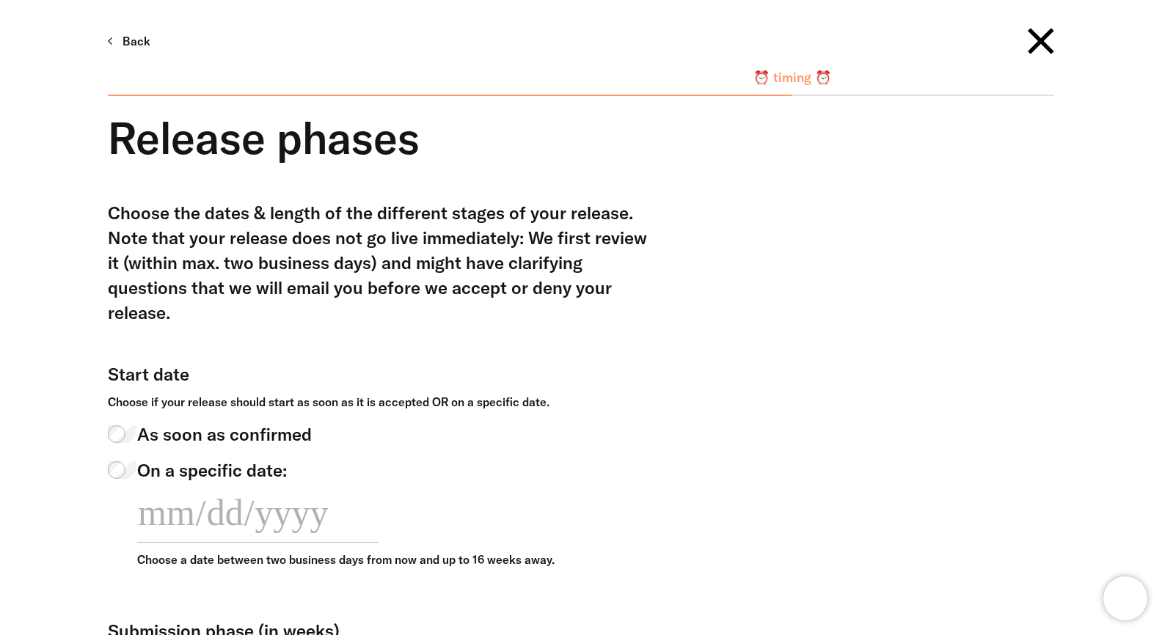
scroll to position [115, 0]
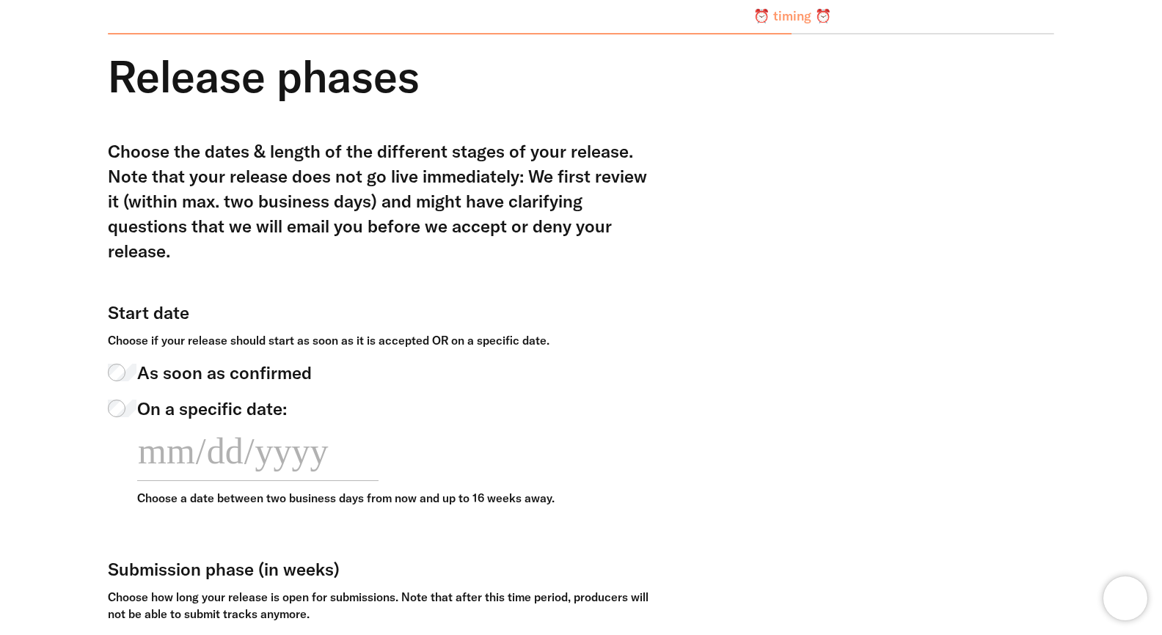
scroll to position [0, 0]
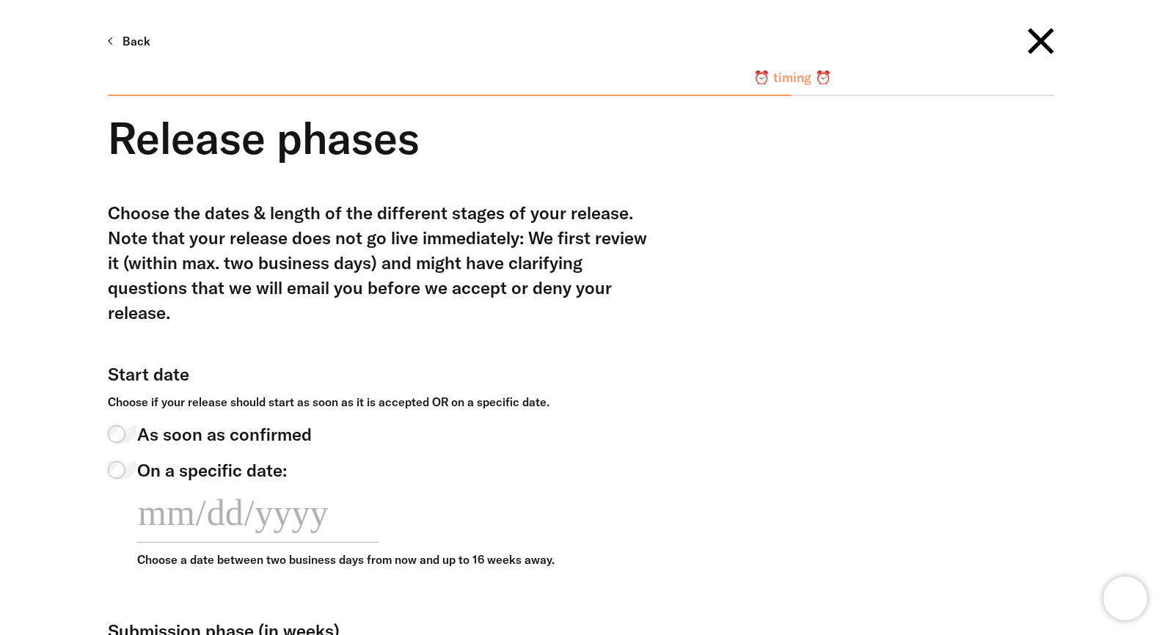
click at [130, 40] on link "Back" at bounding box center [129, 41] width 43 height 25
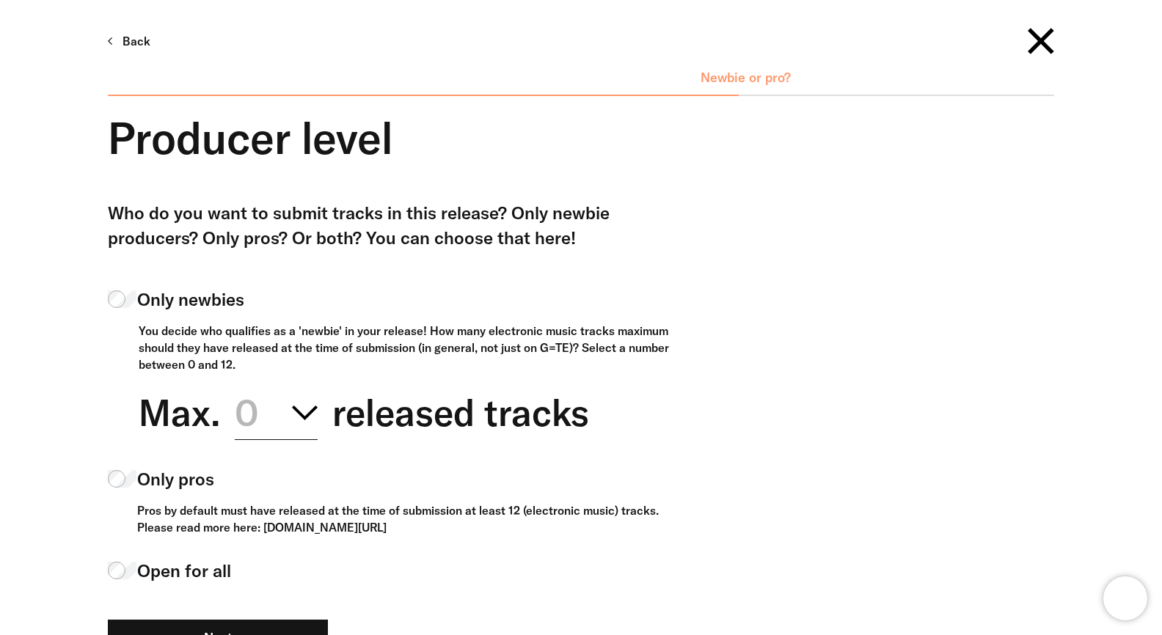
scroll to position [152, 0]
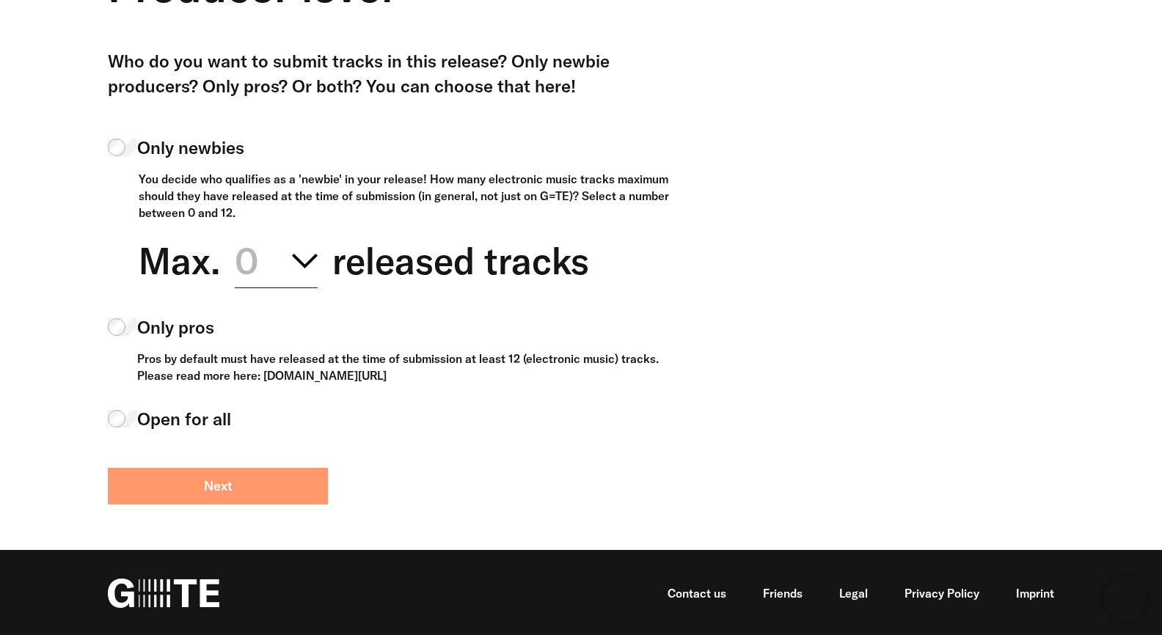
click at [254, 484] on button "Next" at bounding box center [218, 486] width 220 height 37
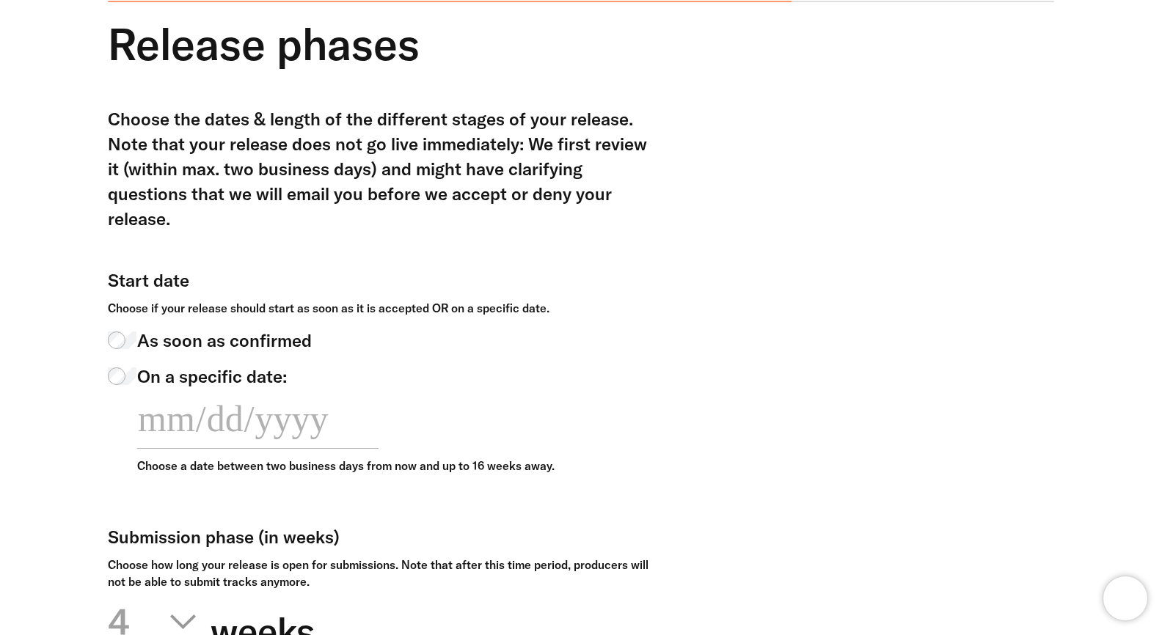
scroll to position [95, 0]
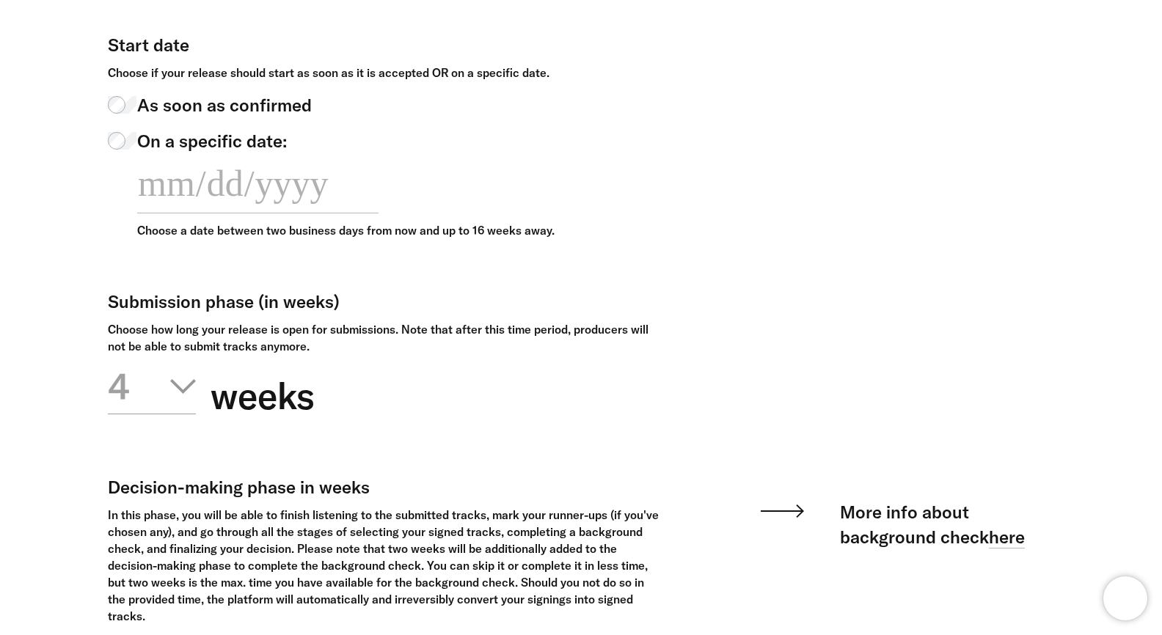
scroll to position [305, 0]
click at [168, 142] on span "On a specific date:" at bounding box center [212, 140] width 150 height 25
click at [274, 180] on input "**********" at bounding box center [257, 183] width 241 height 60
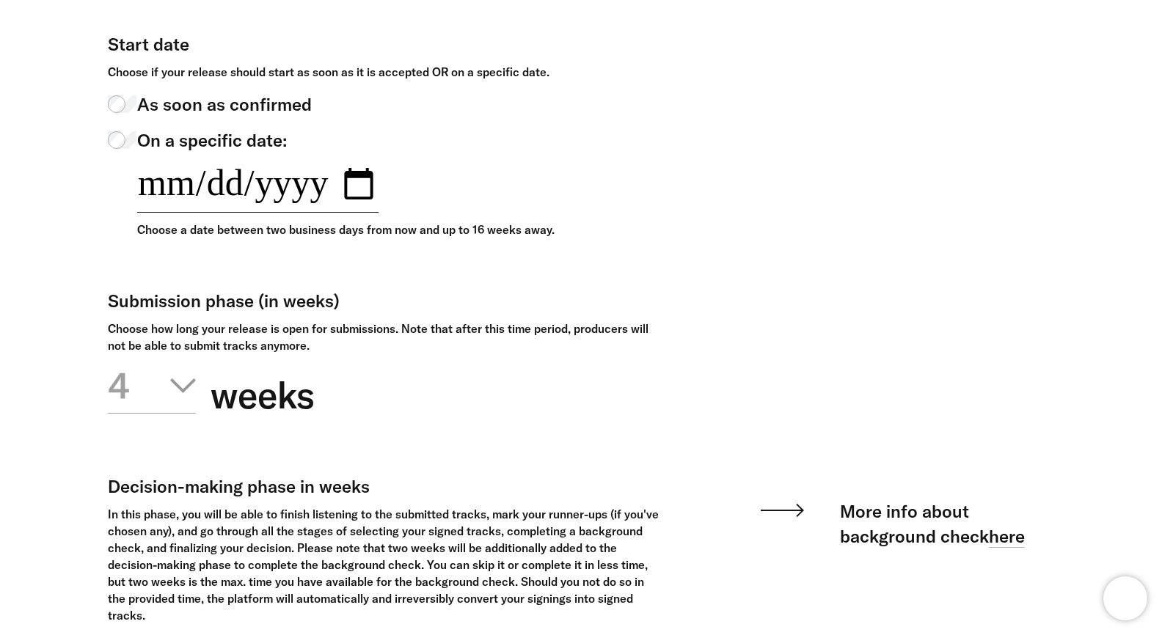
click at [378, 196] on input "**********" at bounding box center [257, 183] width 241 height 60
type input "**********"
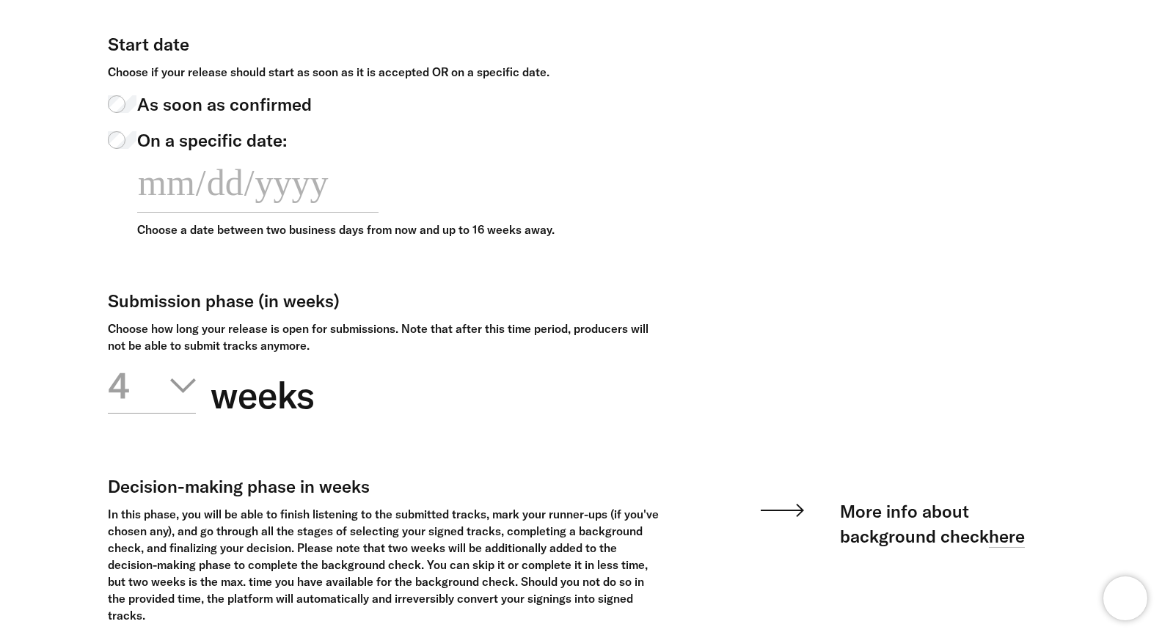
click at [673, 105] on form "**********" at bounding box center [581, 477] width 946 height 1165
click at [681, 126] on form "**********" at bounding box center [581, 477] width 946 height 1165
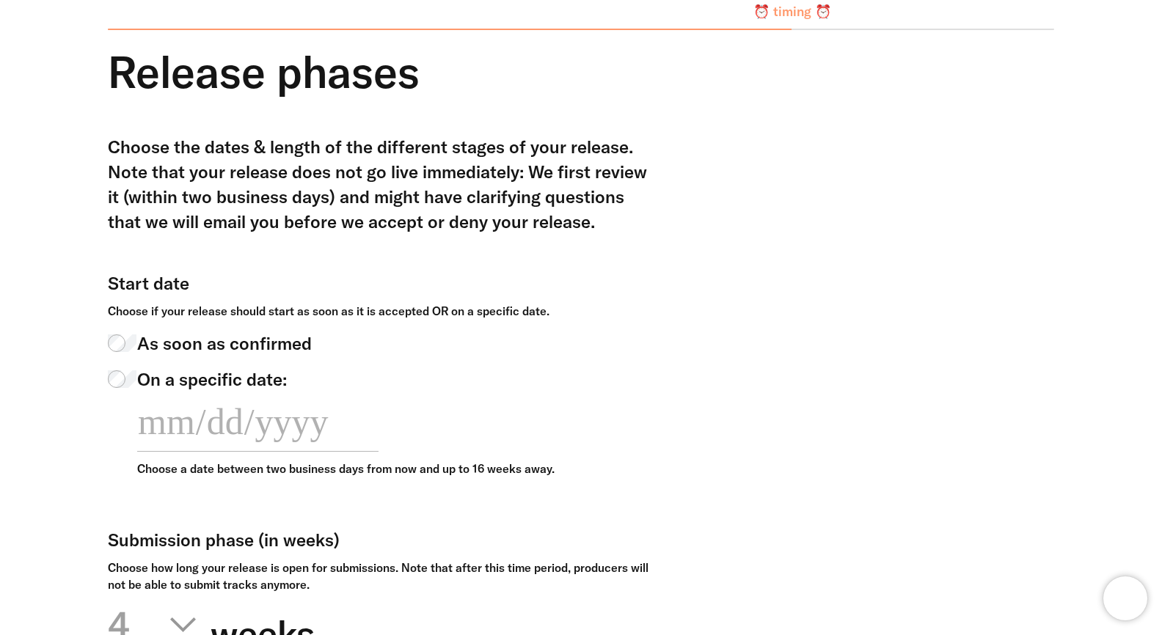
scroll to position [44, 0]
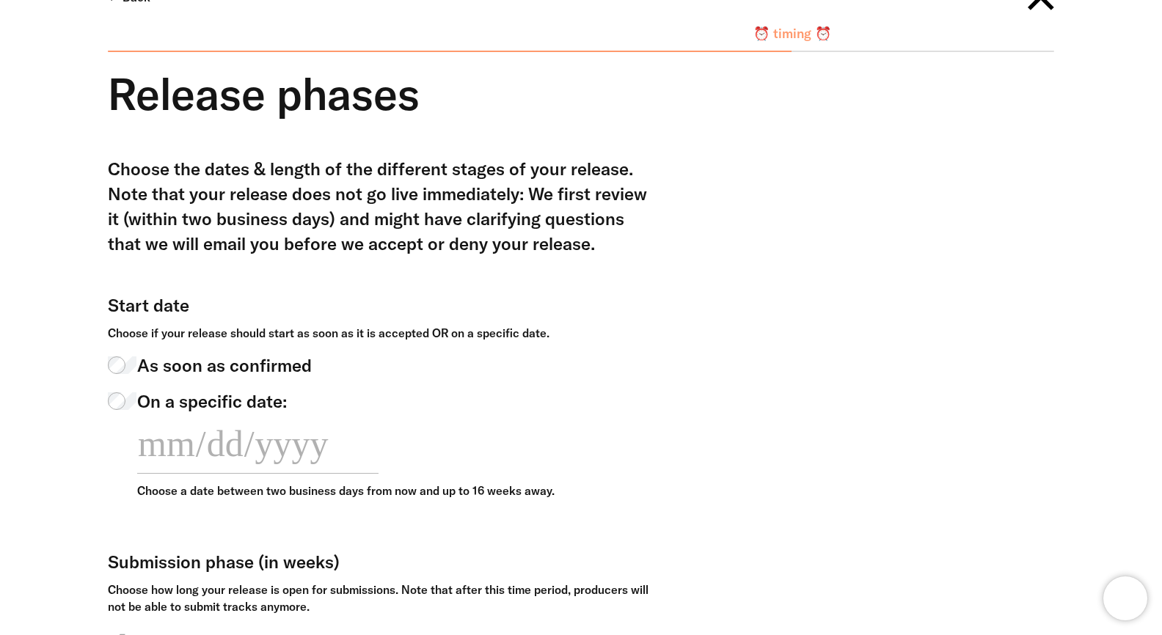
click at [224, 406] on span "On a specific date:" at bounding box center [212, 401] width 150 height 25
type input "**********"
click at [376, 453] on input "**********" at bounding box center [257, 444] width 241 height 60
type input "**********"
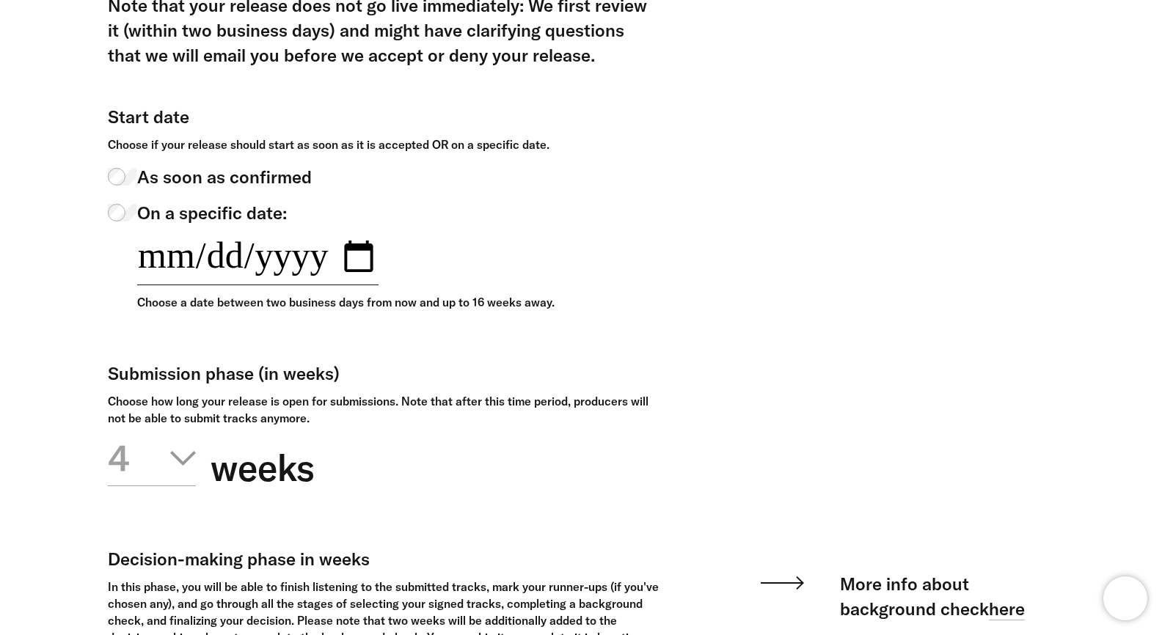
scroll to position [243, 0]
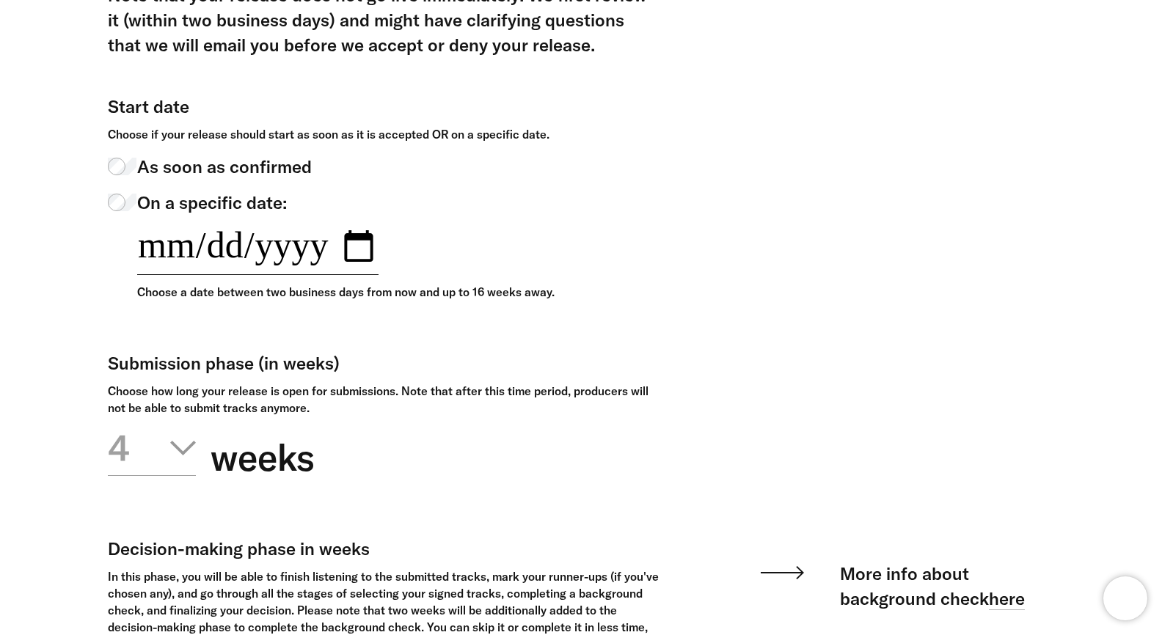
click at [366, 255] on input "**********" at bounding box center [257, 245] width 241 height 60
type input "**********"
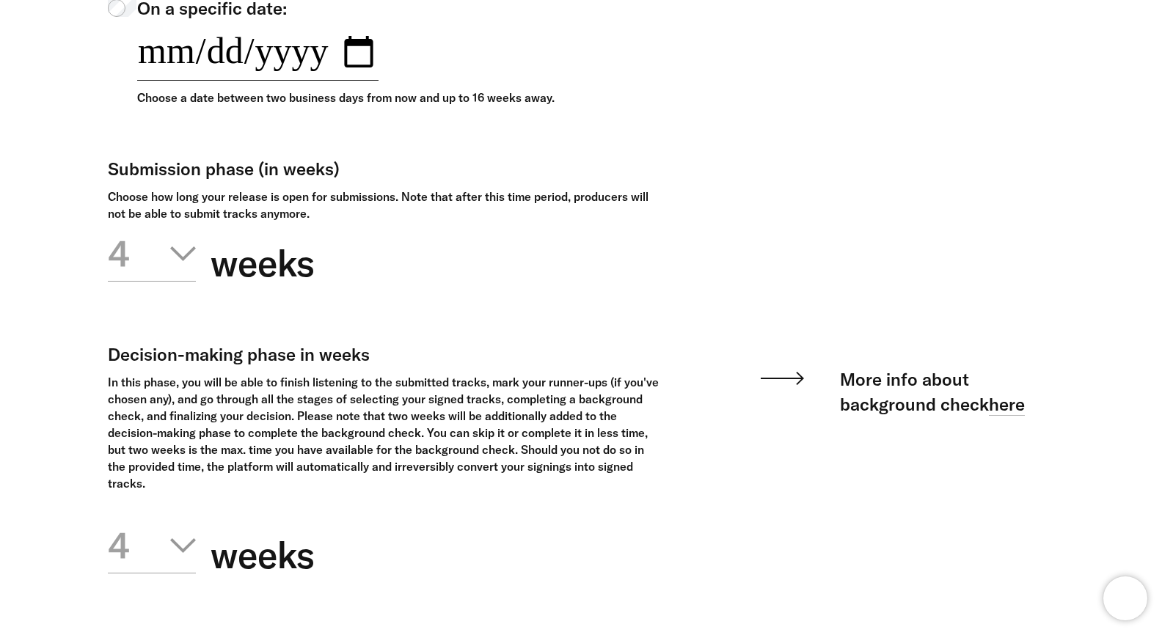
scroll to position [440, 0]
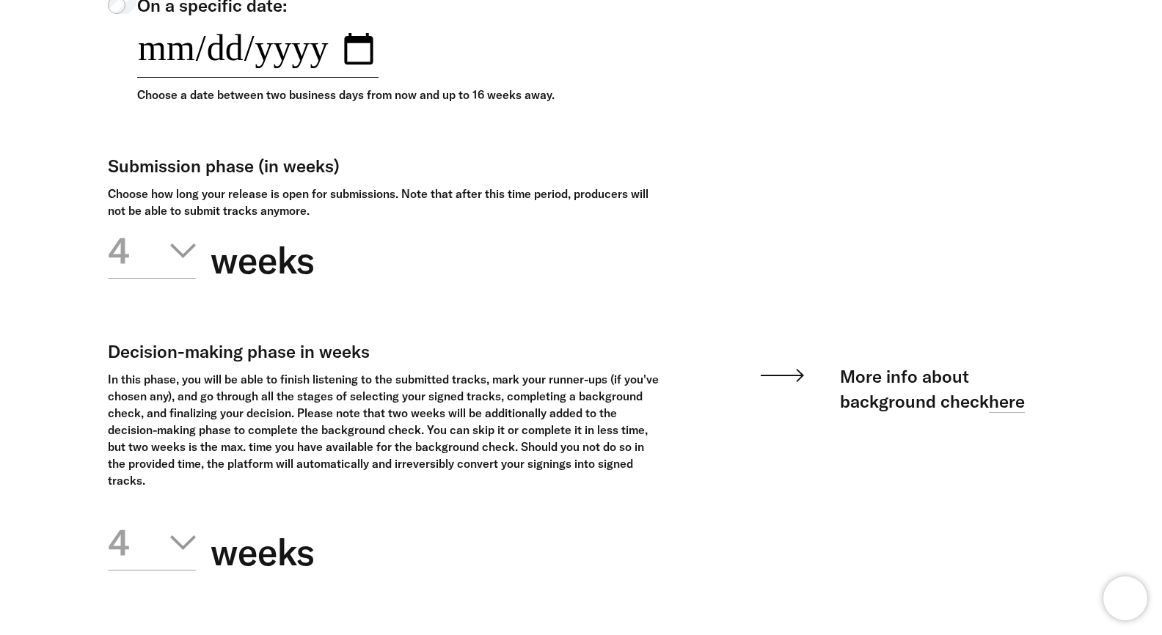
click at [353, 59] on input "**********" at bounding box center [257, 48] width 241 height 60
click at [426, 233] on div "4 2 3 4 5 6 7 8 9 10 11 12 weeks" at bounding box center [384, 260] width 552 height 83
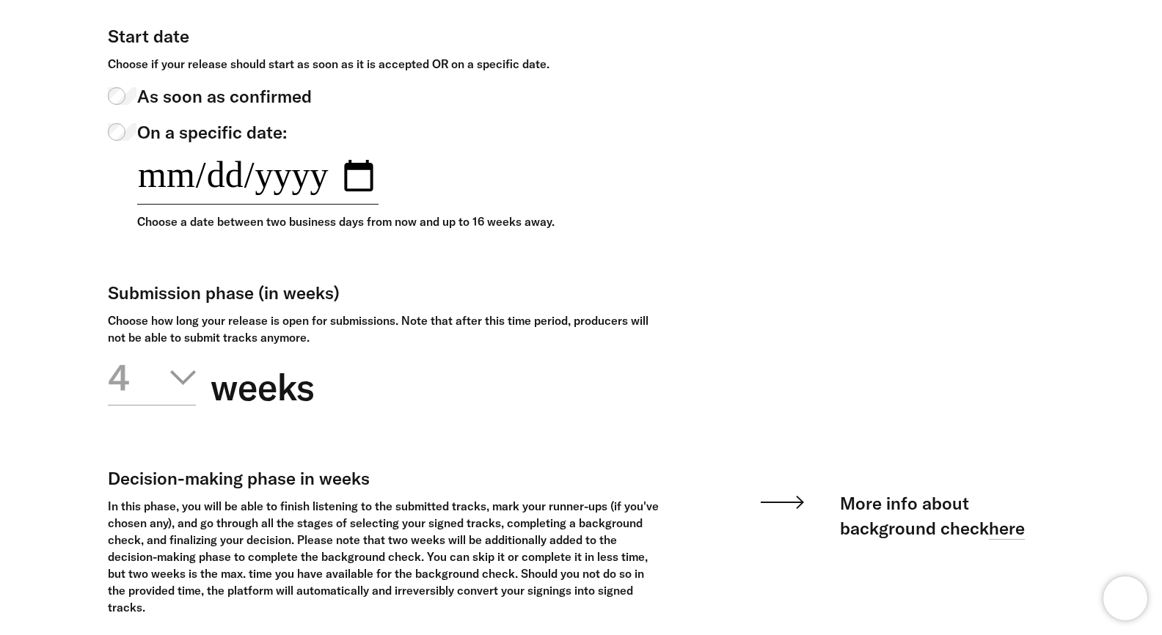
scroll to position [315, 0]
click at [180, 373] on icon "button" at bounding box center [183, 376] width 26 height 15
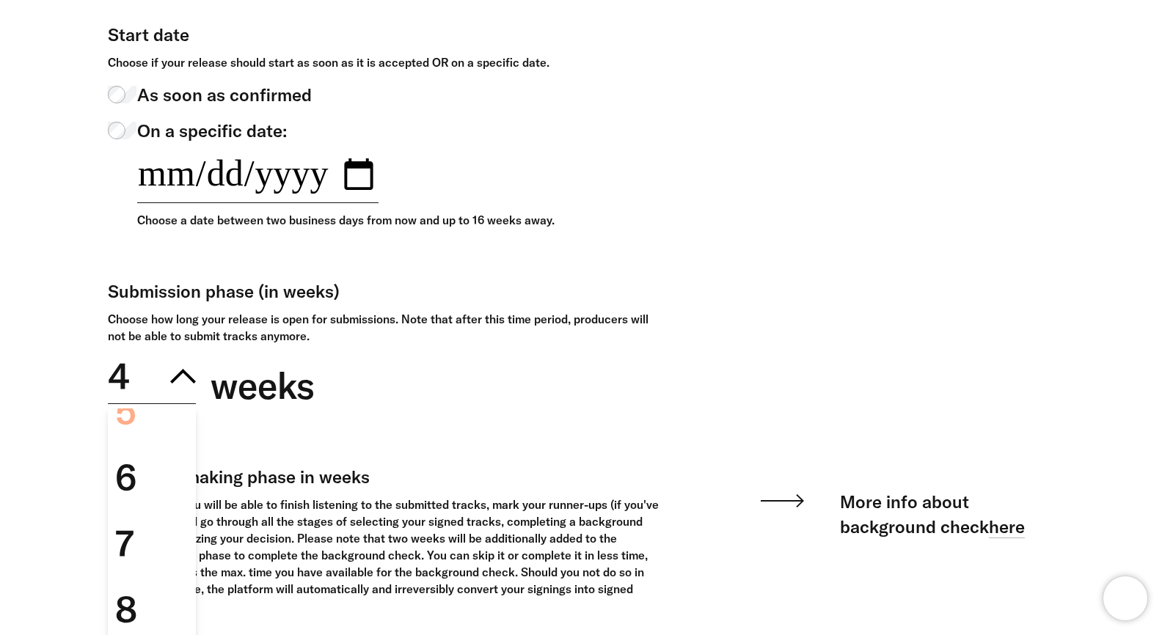
scroll to position [175, 0]
click at [146, 466] on div "5" at bounding box center [152, 464] width 88 height 66
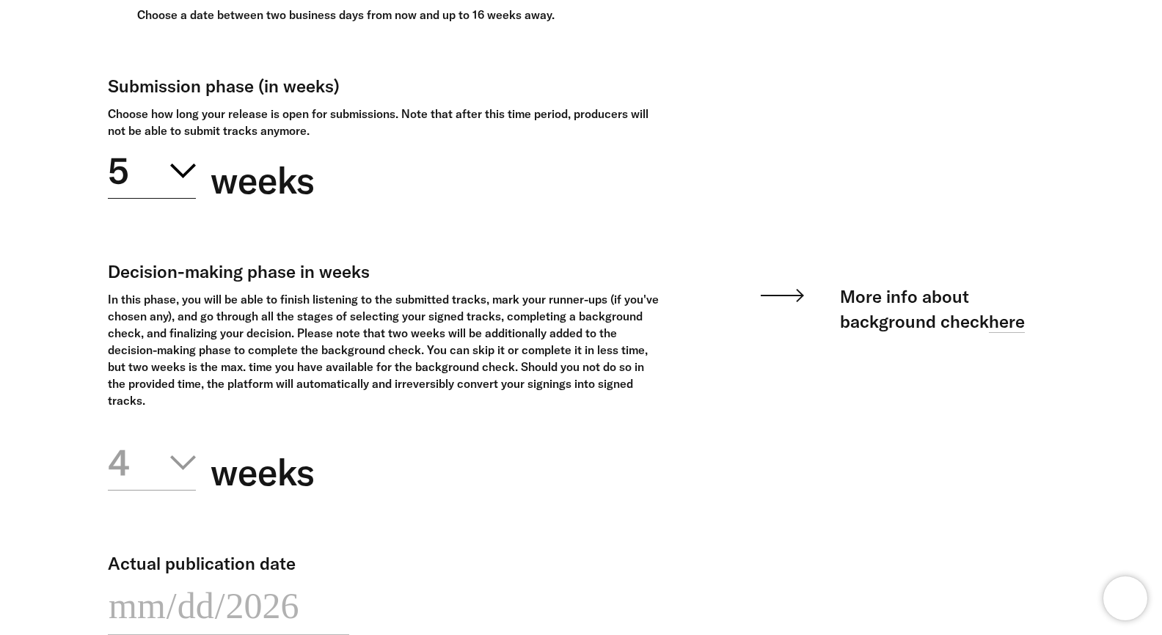
scroll to position [522, 0]
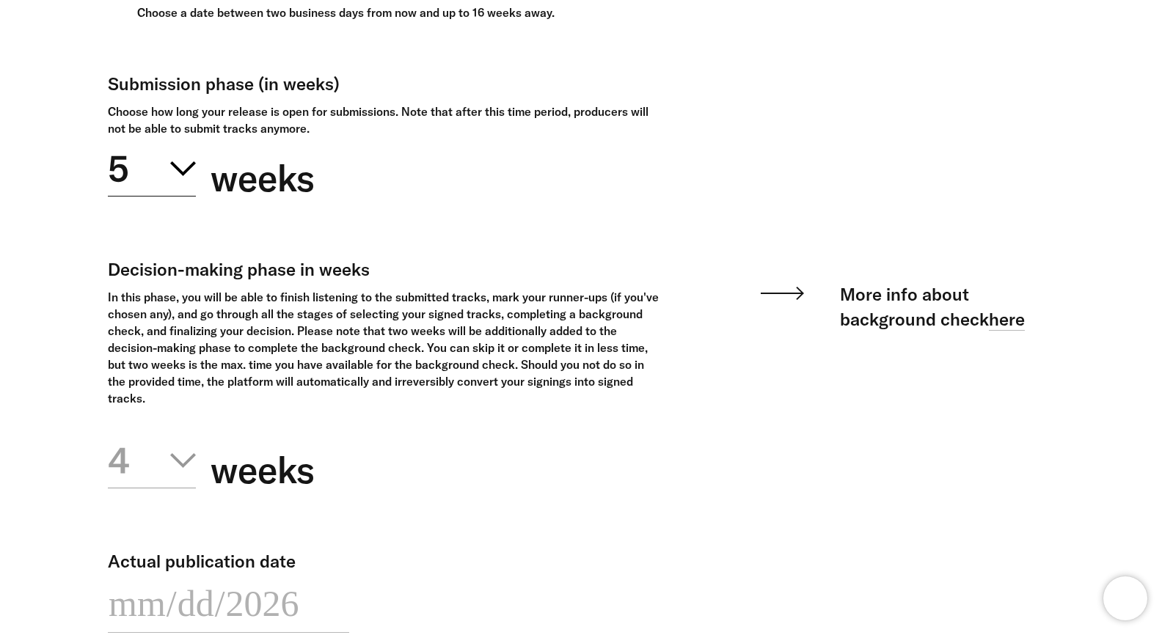
click at [174, 175] on button "5" at bounding box center [152, 166] width 88 height 59
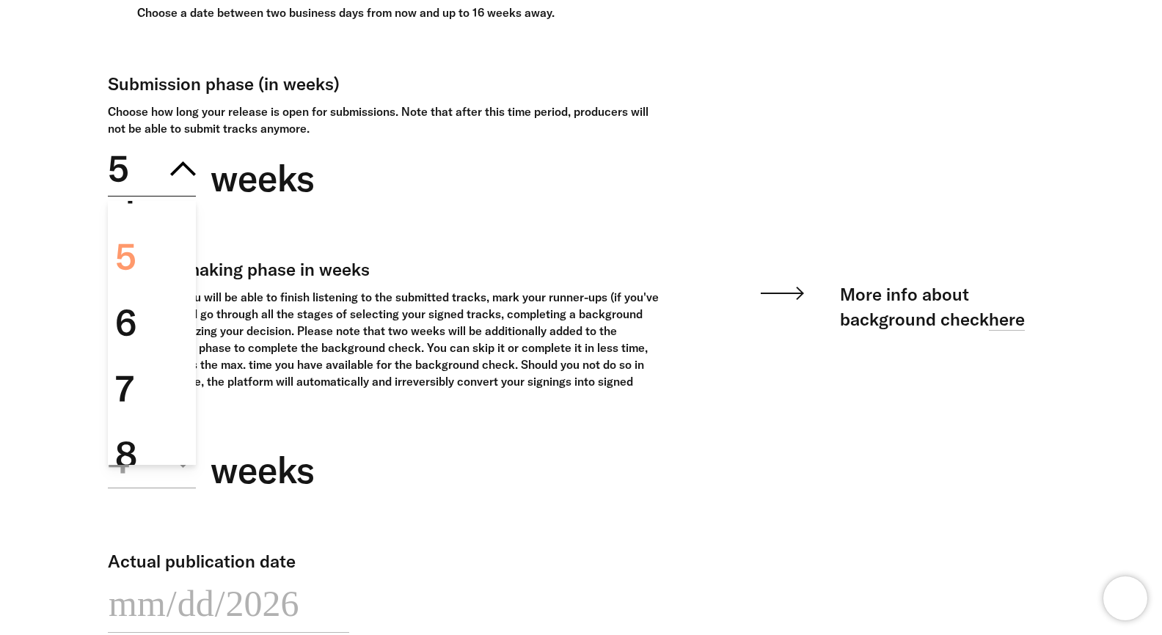
scroll to position [175, 0]
click at [276, 382] on div "In this phase, you will be able to finish listening to the submitted tracks, ma…" at bounding box center [384, 348] width 552 height 118
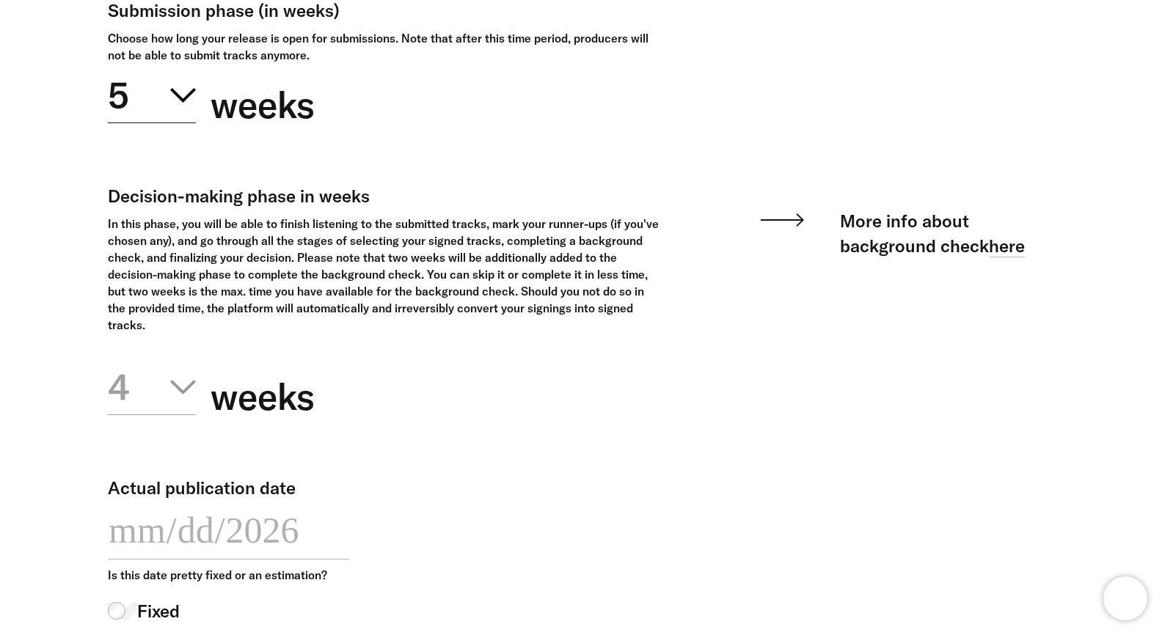
scroll to position [599, 0]
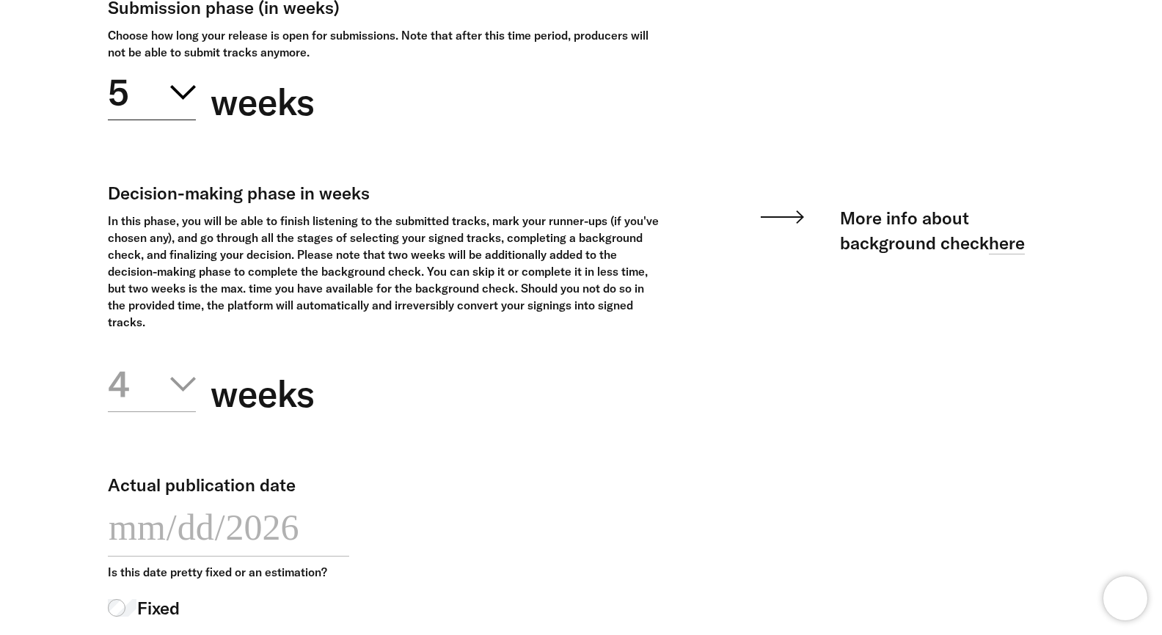
click at [171, 399] on button "4" at bounding box center [152, 382] width 88 height 59
click at [155, 449] on div "4" at bounding box center [152, 449] width 88 height 66
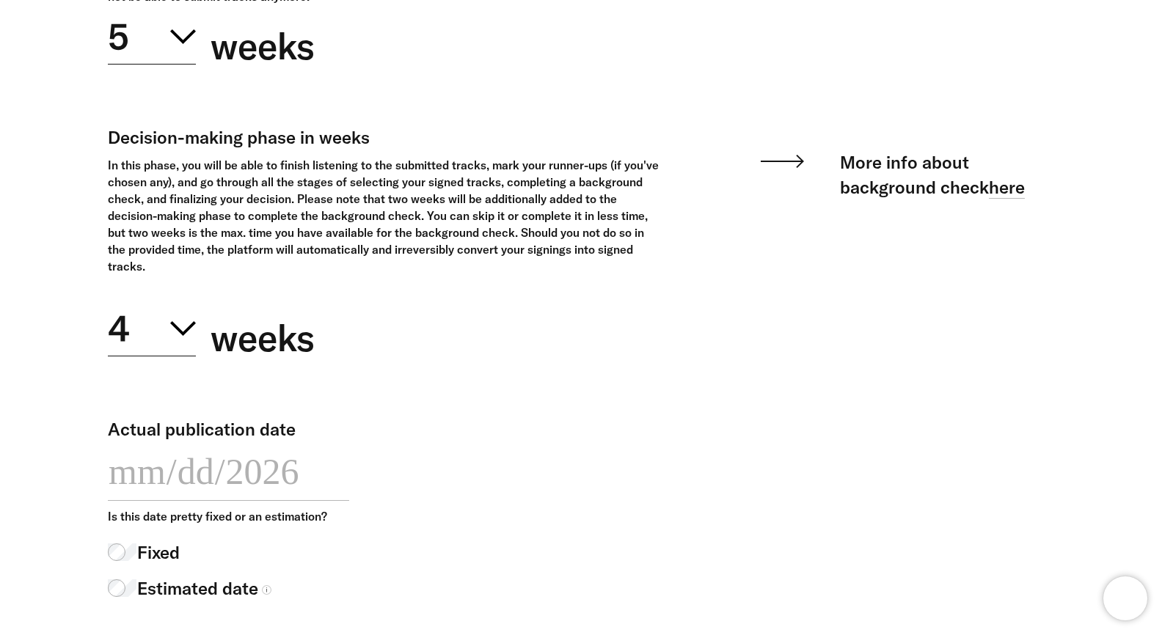
click at [158, 45] on button "5" at bounding box center [152, 34] width 88 height 59
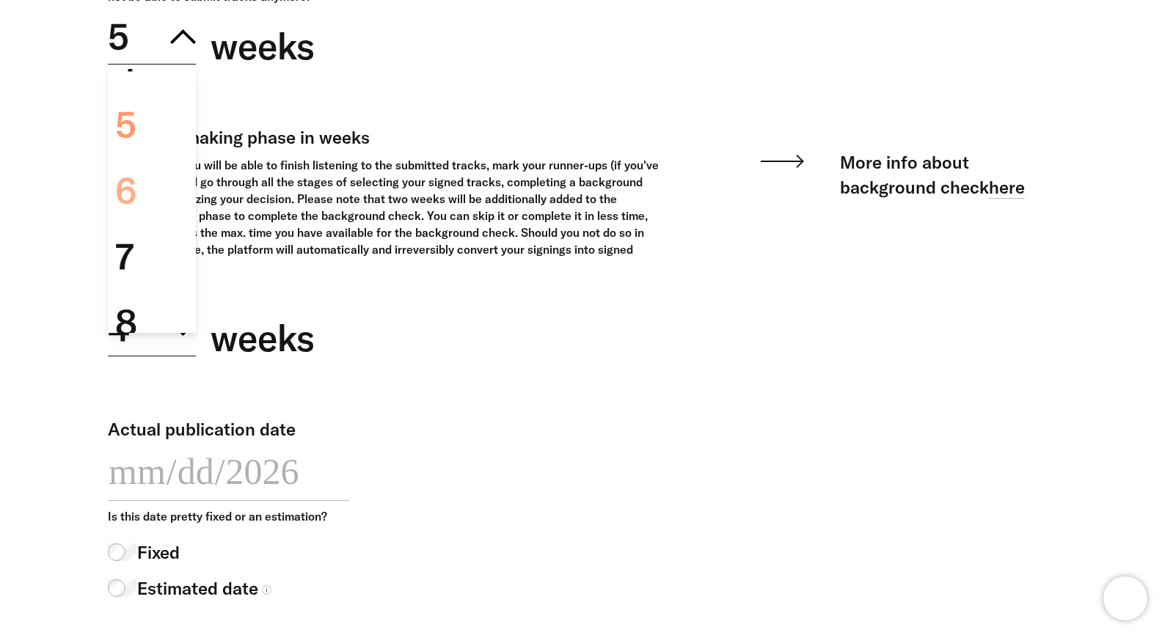
click at [145, 175] on div "6" at bounding box center [152, 191] width 88 height 66
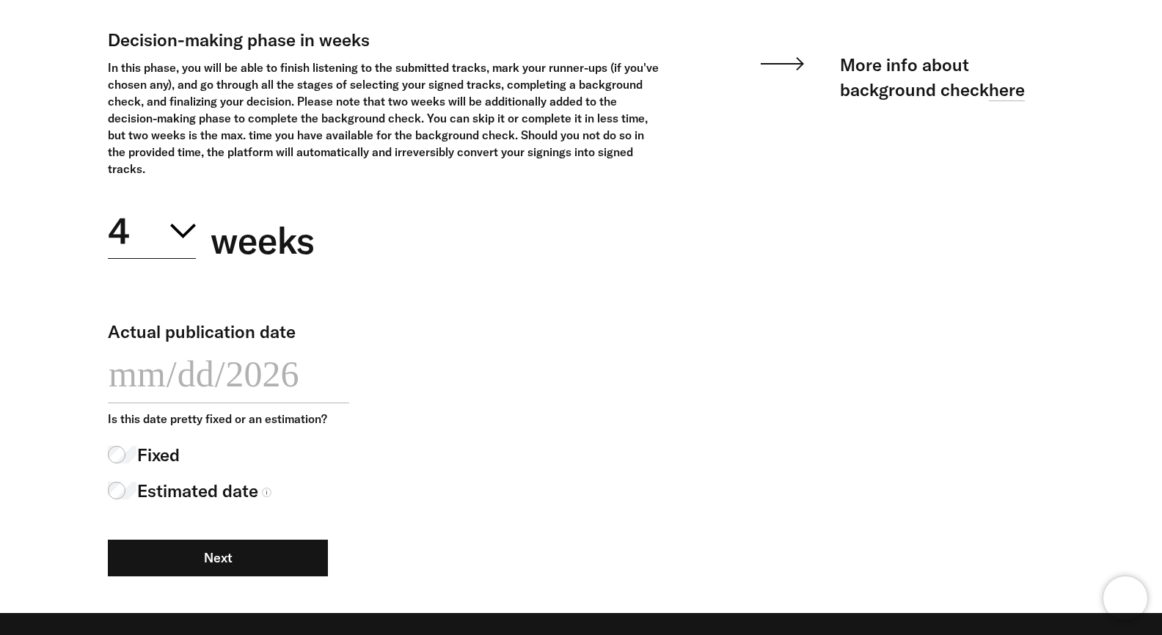
scroll to position [813, 0]
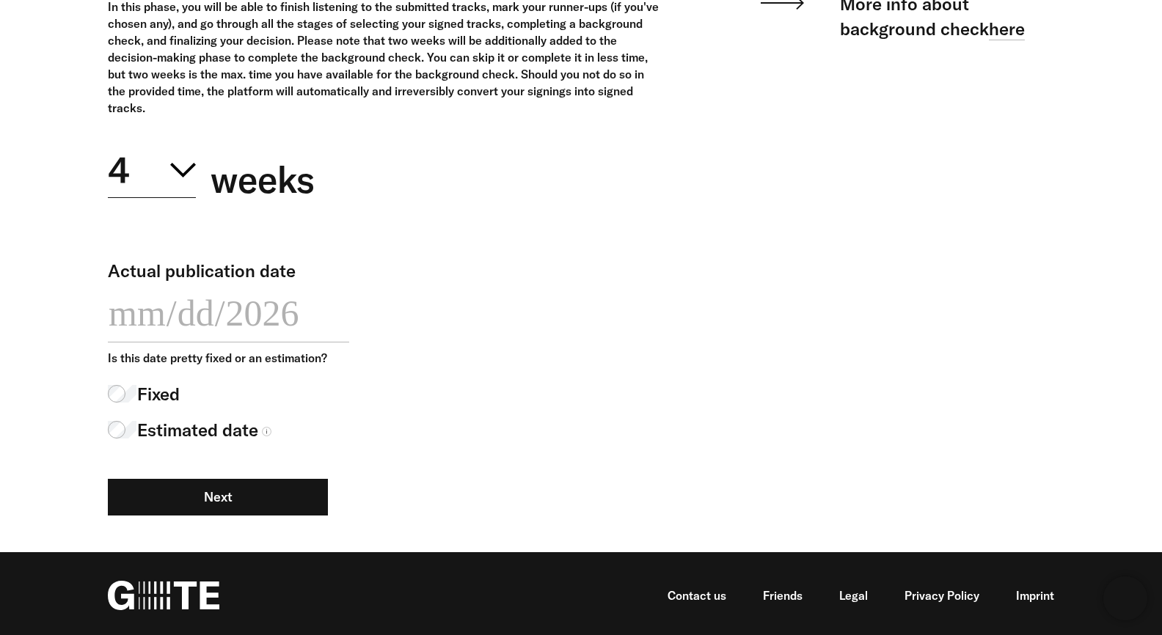
click at [164, 300] on input "**********" at bounding box center [228, 313] width 241 height 60
click at [349, 322] on input "**********" at bounding box center [228, 313] width 241 height 60
type input "**********"
click at [153, 390] on span "Fixed" at bounding box center [158, 394] width 43 height 25
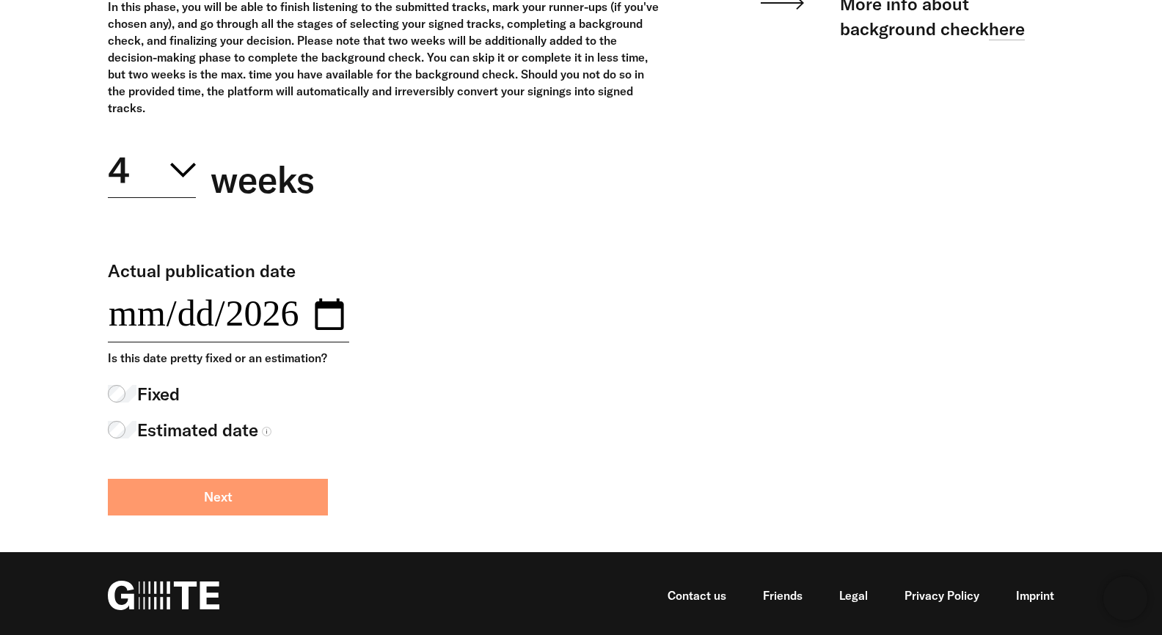
click at [224, 482] on button "Next" at bounding box center [218, 497] width 220 height 37
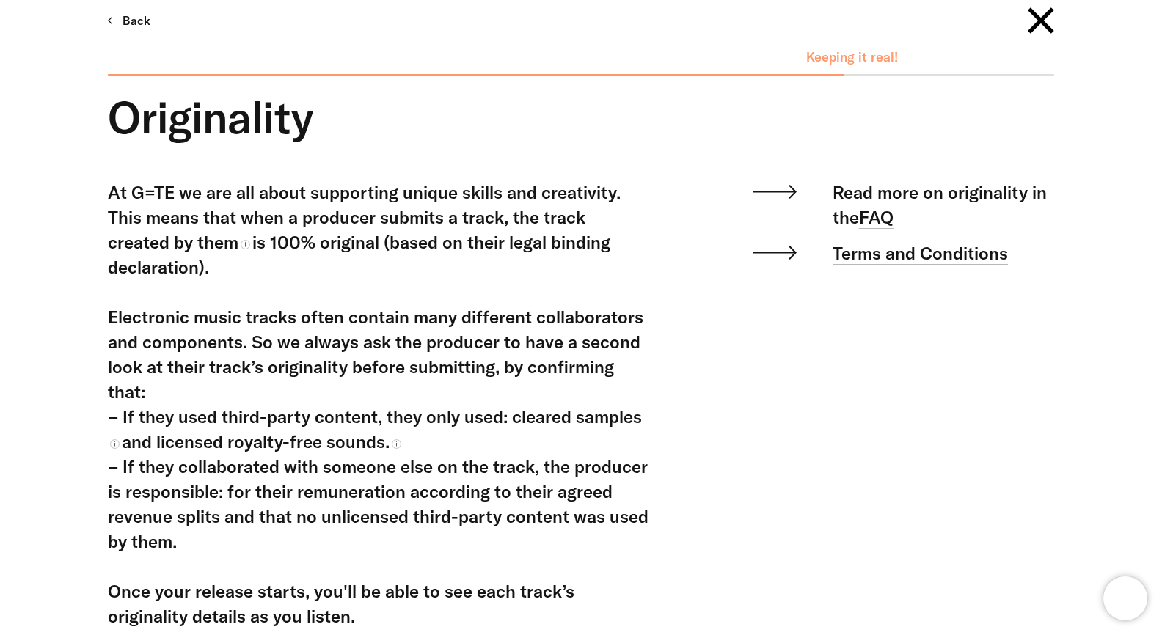
scroll to position [210, 0]
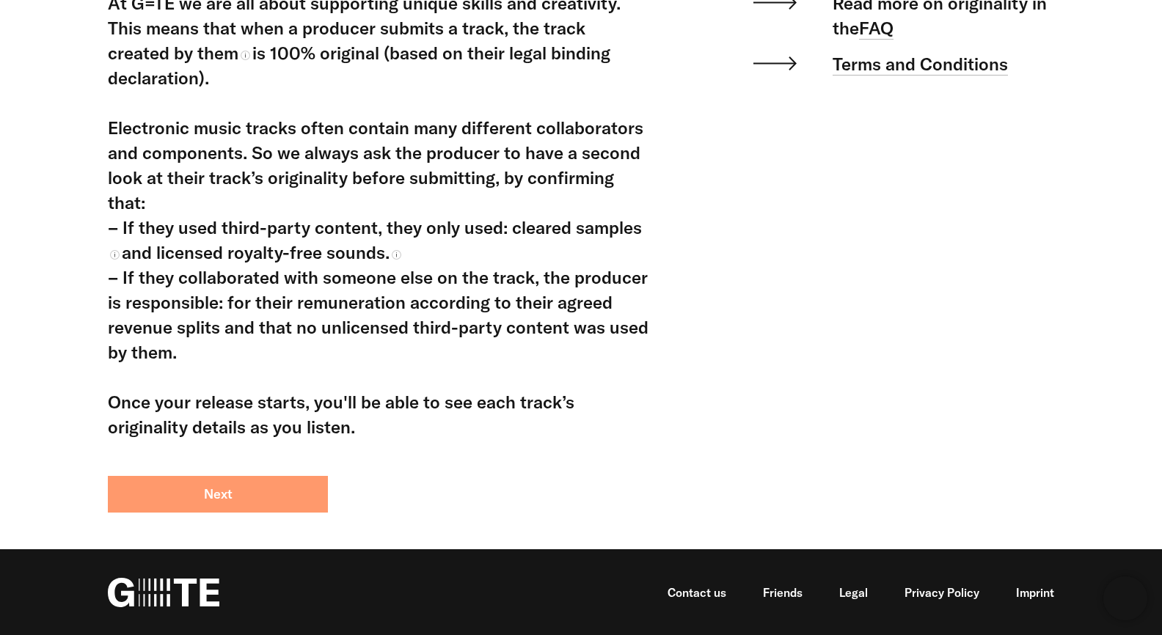
click at [256, 489] on button "Next" at bounding box center [218, 494] width 220 height 37
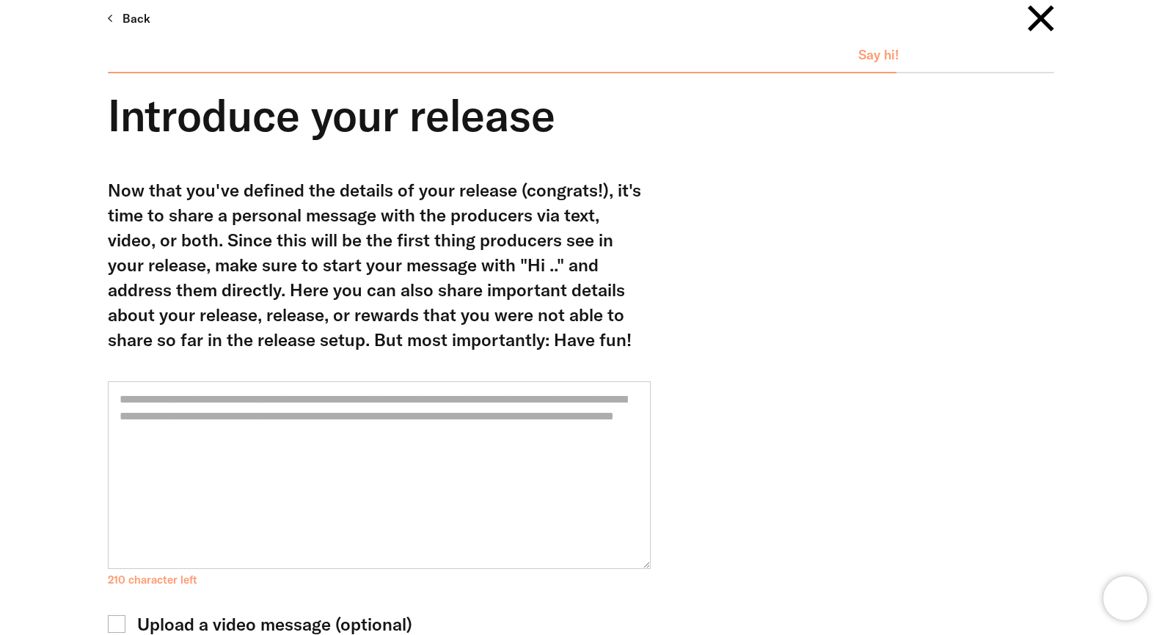
scroll to position [29, 0]
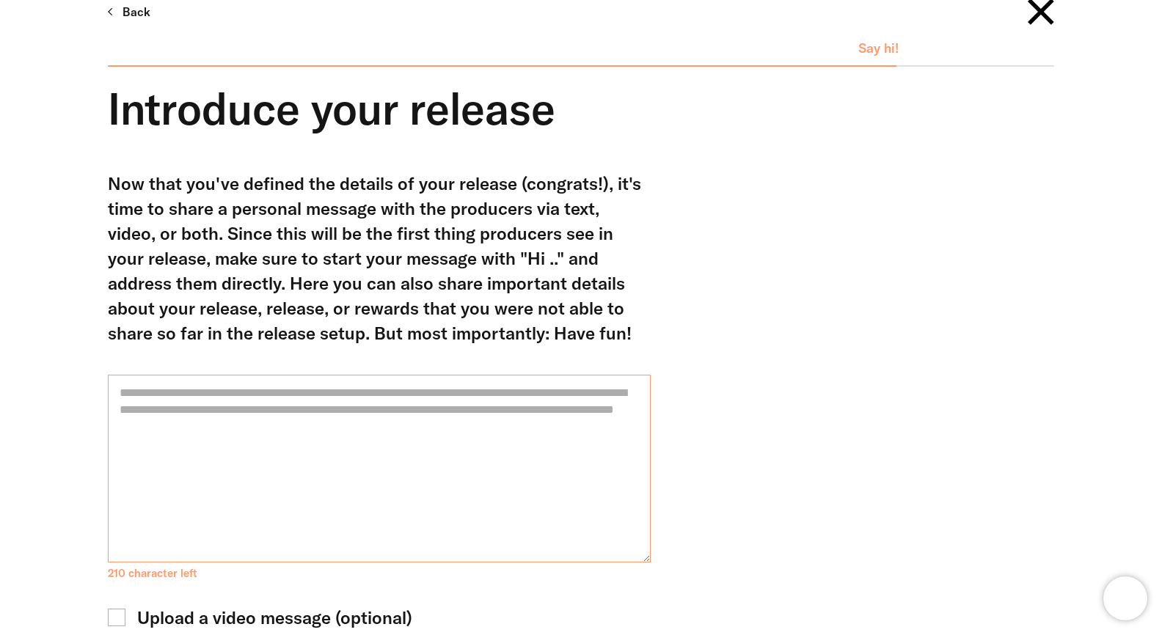
click at [418, 447] on textarea at bounding box center [379, 469] width 543 height 188
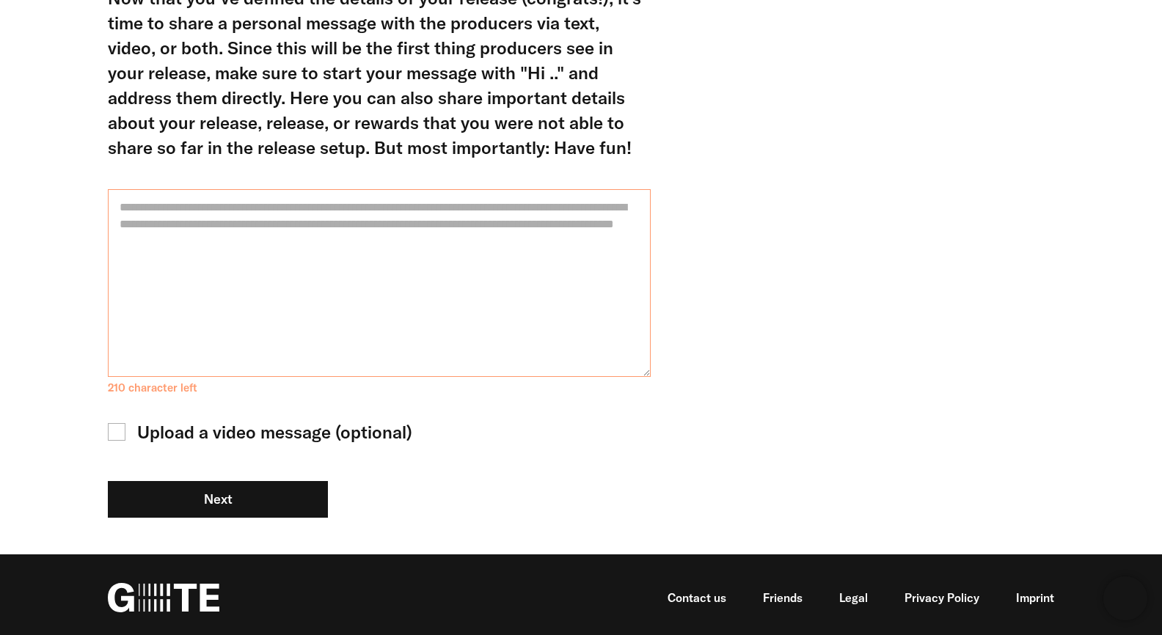
click at [456, 237] on textarea at bounding box center [379, 283] width 543 height 188
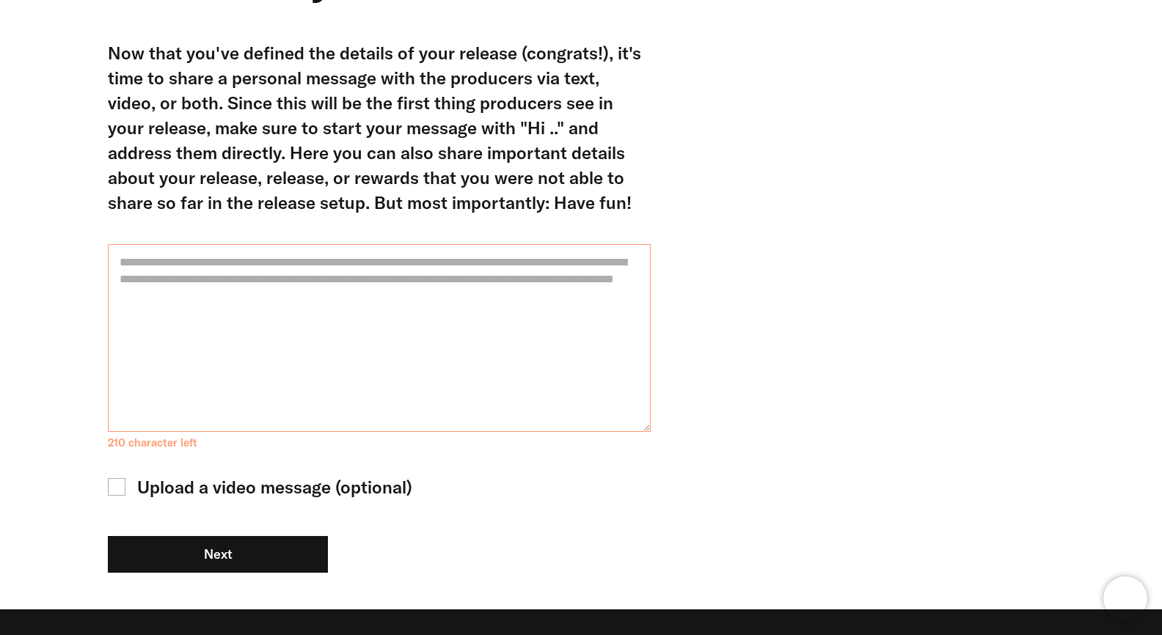
scroll to position [147, 0]
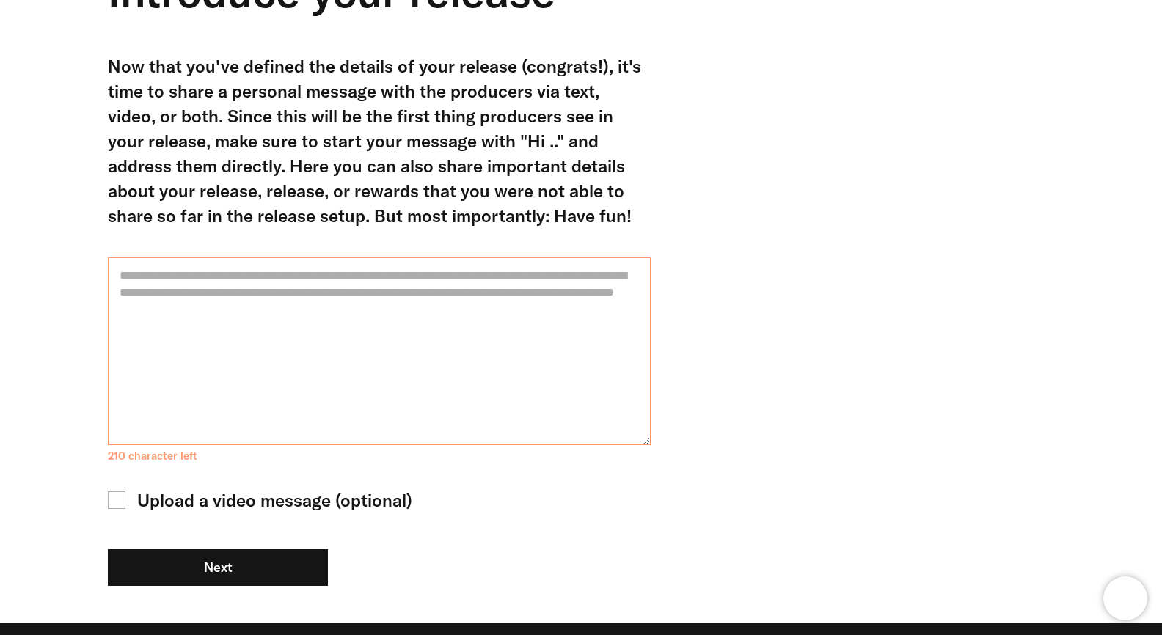
click at [442, 307] on textarea at bounding box center [379, 352] width 543 height 188
type textarea "*"
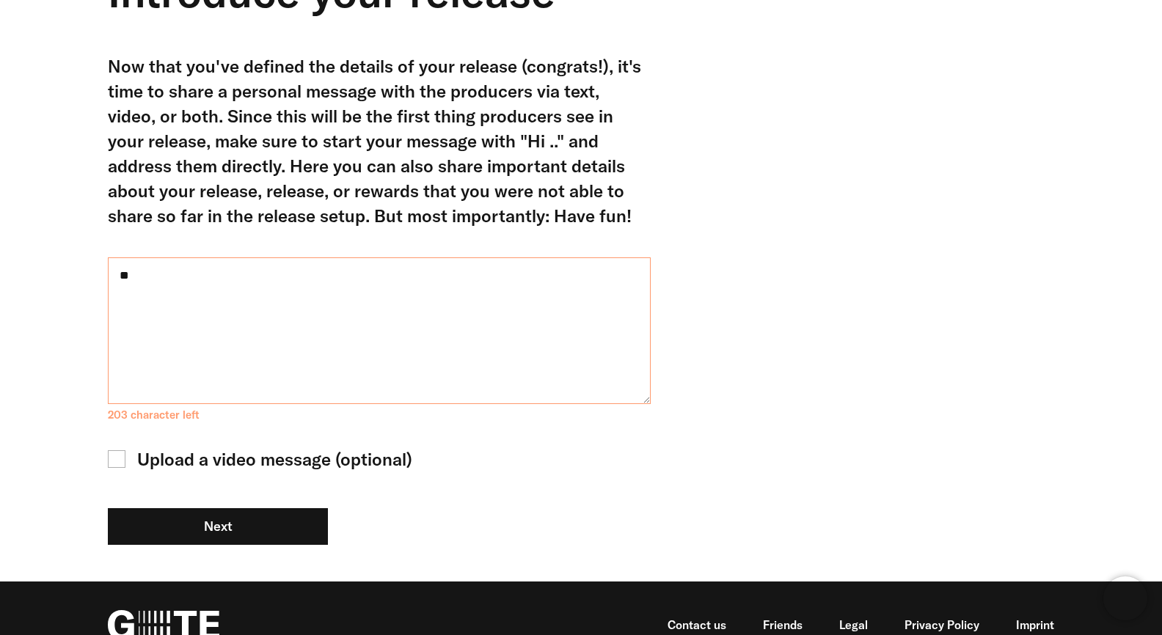
type textarea "*"
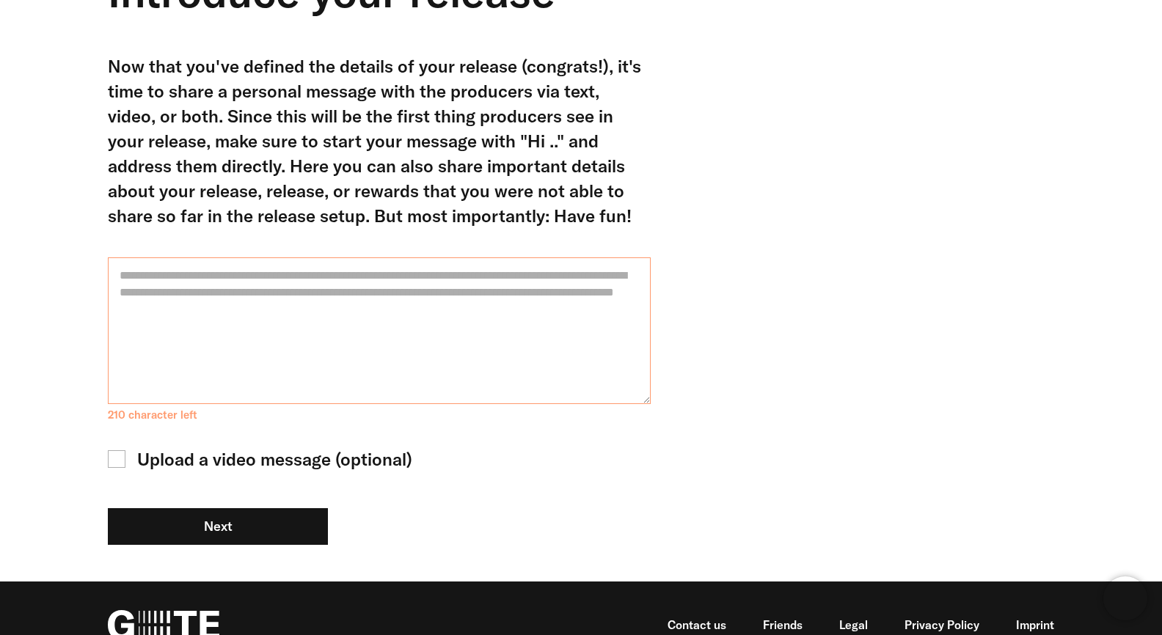
type textarea "*"
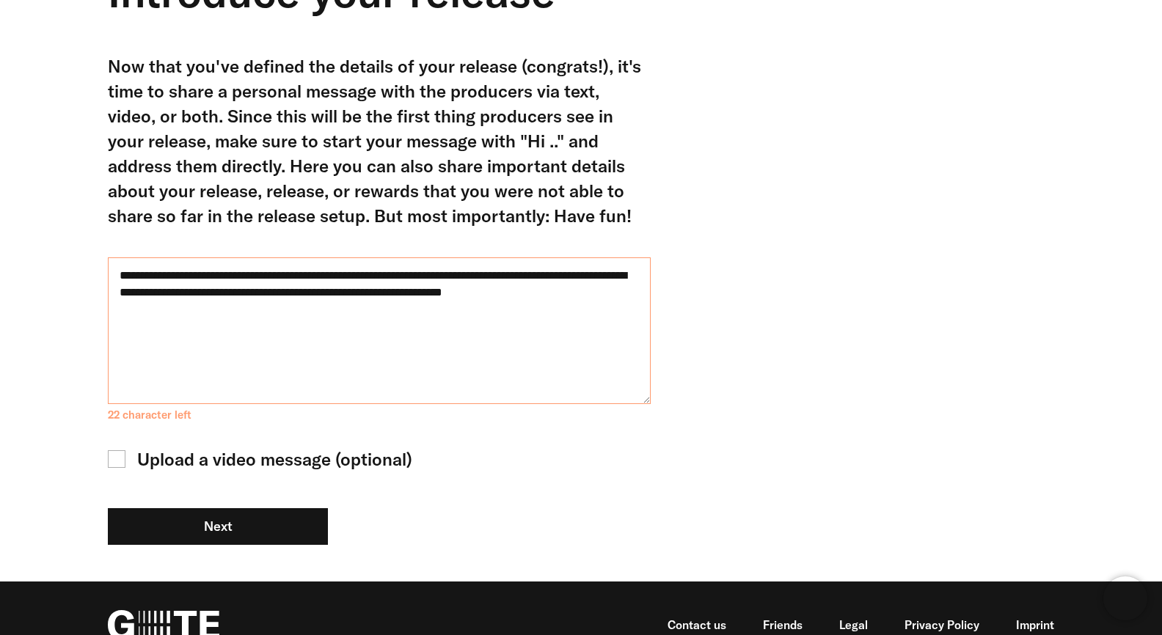
drag, startPoint x: 615, startPoint y: 293, endPoint x: 561, endPoint y: 293, distance: 53.6
click at [561, 293] on textarea "**********" at bounding box center [379, 331] width 543 height 147
drag, startPoint x: 610, startPoint y: 292, endPoint x: 574, endPoint y: 292, distance: 35.2
click at [574, 292] on textarea "**********" at bounding box center [379, 331] width 543 height 147
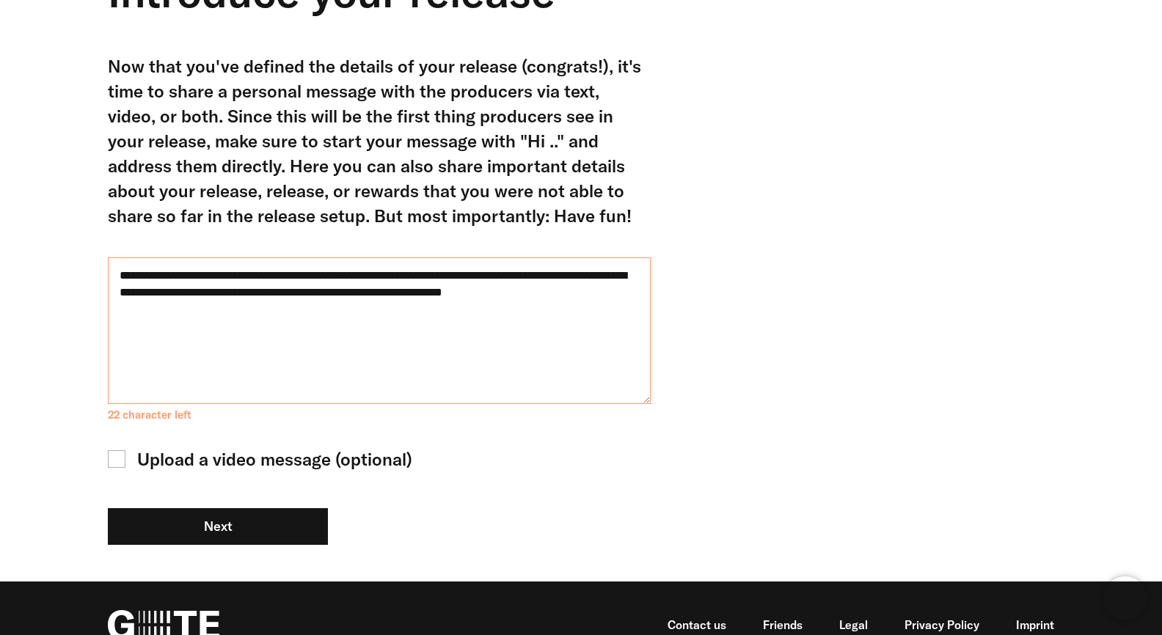
click at [606, 296] on textarea "**********" at bounding box center [379, 331] width 543 height 147
click at [398, 293] on textarea "**********" at bounding box center [379, 331] width 543 height 147
click at [554, 296] on textarea "**********" at bounding box center [379, 331] width 543 height 147
drag, startPoint x: 582, startPoint y: 293, endPoint x: 499, endPoint y: 289, distance: 83.0
click at [499, 289] on textarea "**********" at bounding box center [379, 331] width 543 height 147
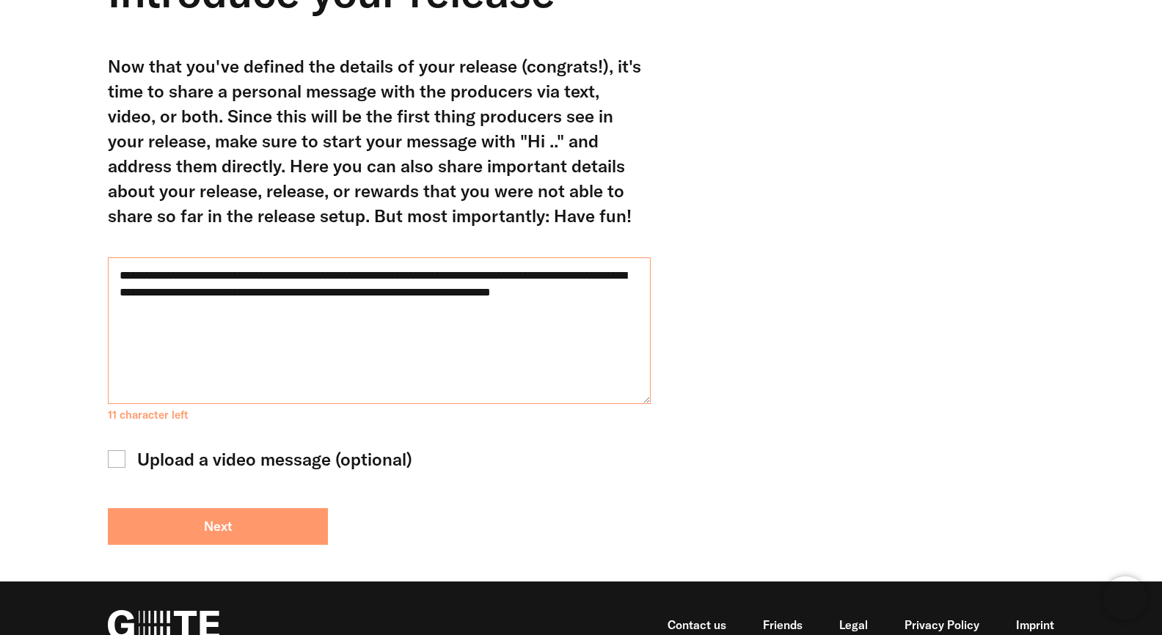
type textarea "**********"
click at [255, 528] on button "Next" at bounding box center [218, 526] width 220 height 37
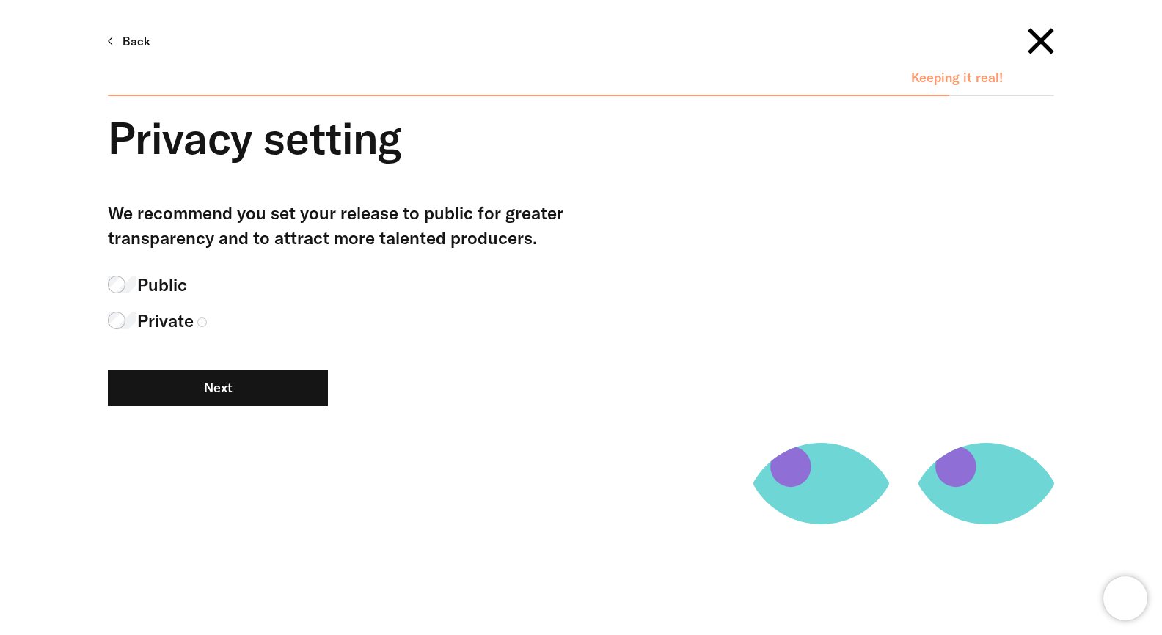
click at [167, 320] on span "Private" at bounding box center [165, 320] width 56 height 25
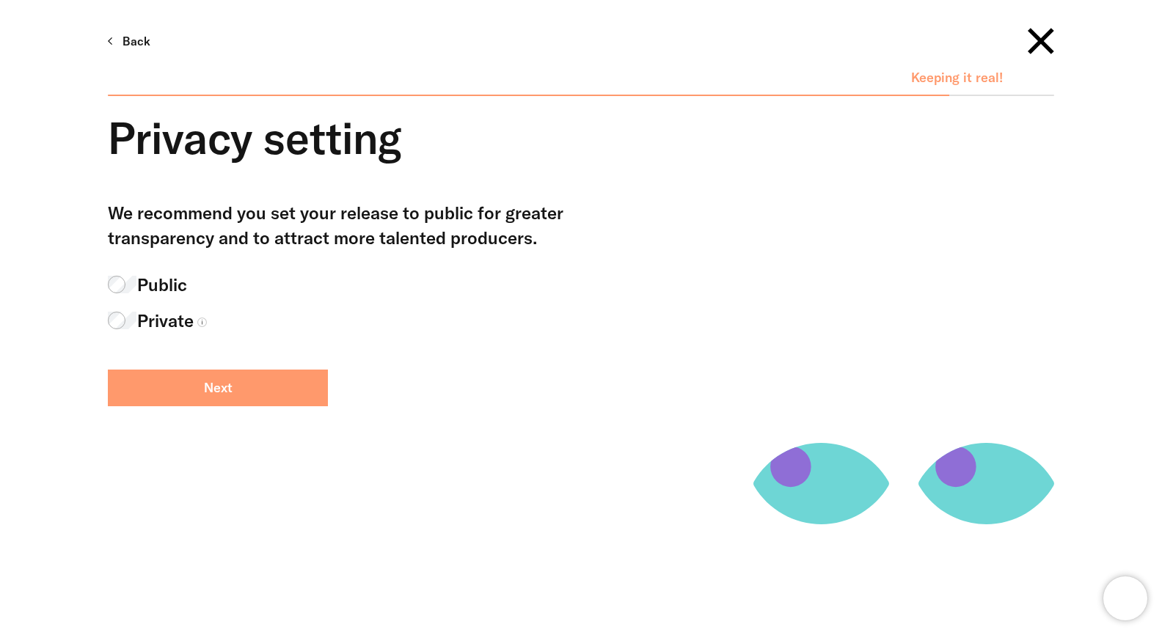
click at [261, 380] on button "Next" at bounding box center [218, 388] width 220 height 37
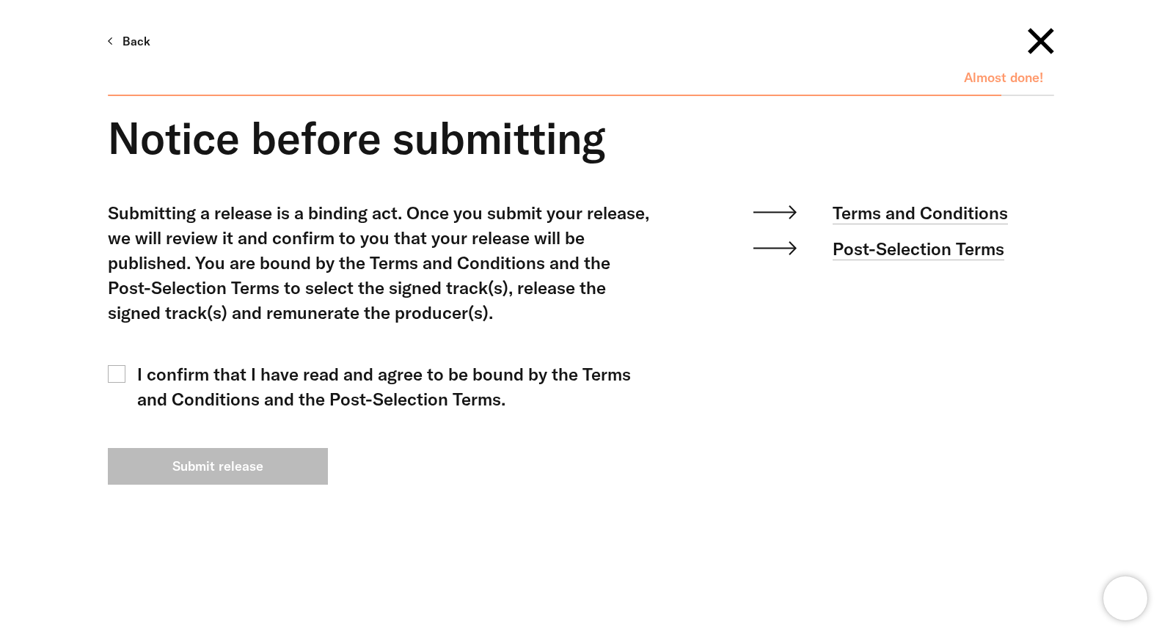
click at [292, 363] on div "I confirm that I have read and agree to be bound by the Terms and Conditions an…" at bounding box center [394, 387] width 514 height 50
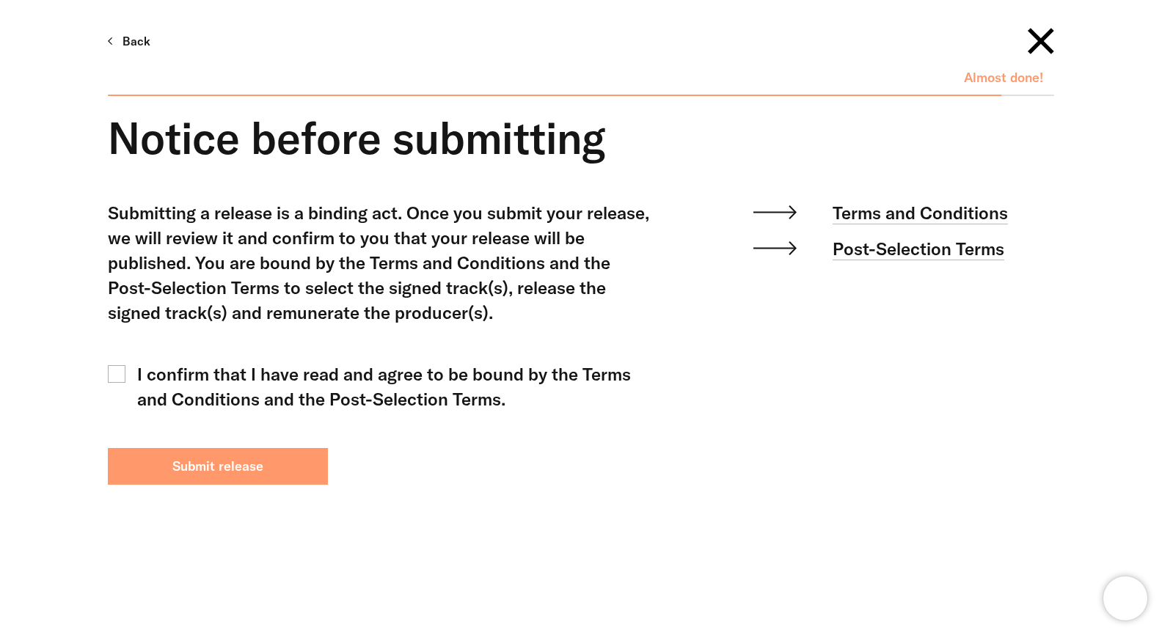
click at [293, 452] on button "Submit release" at bounding box center [218, 466] width 220 height 37
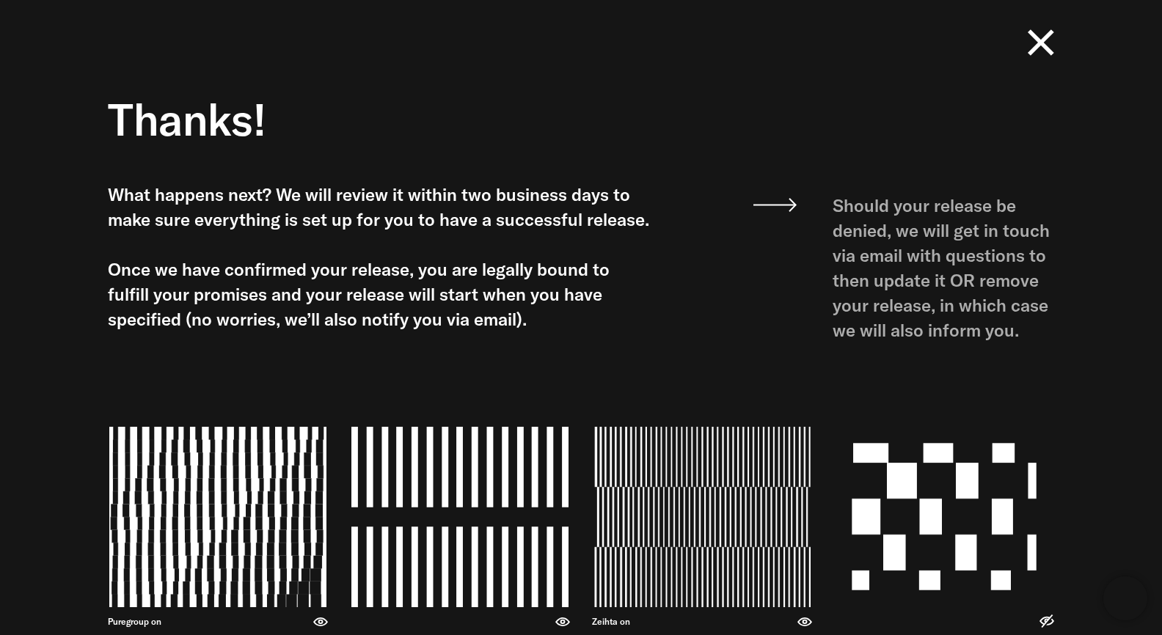
scroll to position [18, 0]
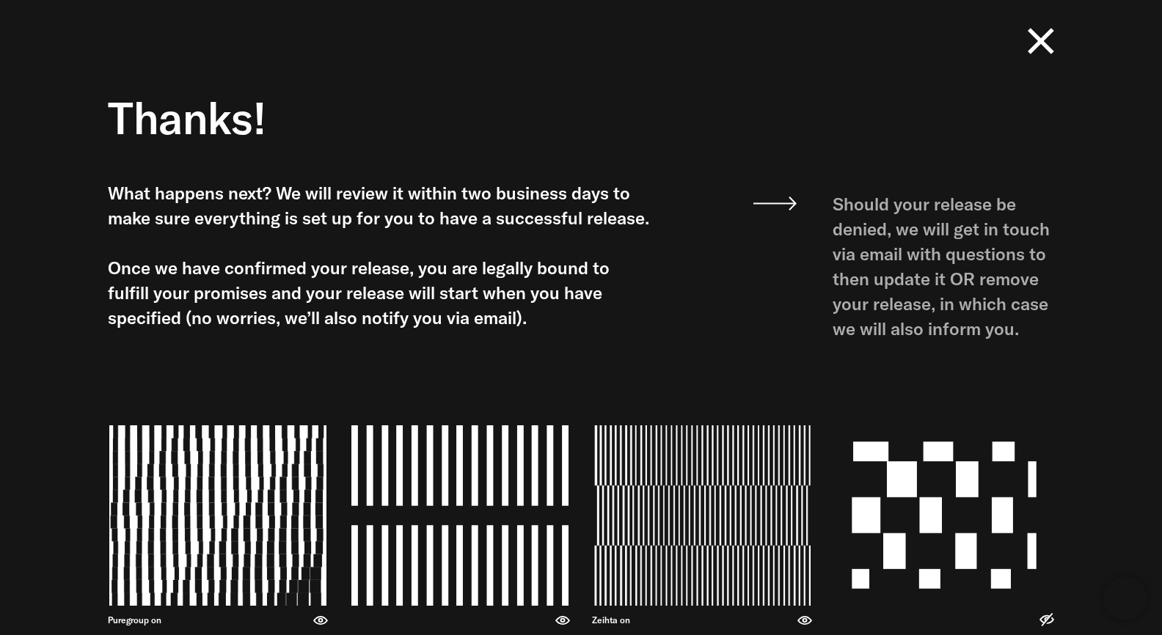
click at [594, 272] on div "What happens next? We will review it within two business days to make sure ever…" at bounding box center [379, 255] width 543 height 150
click at [1043, 41] on rect at bounding box center [1041, 41] width 26 height 26
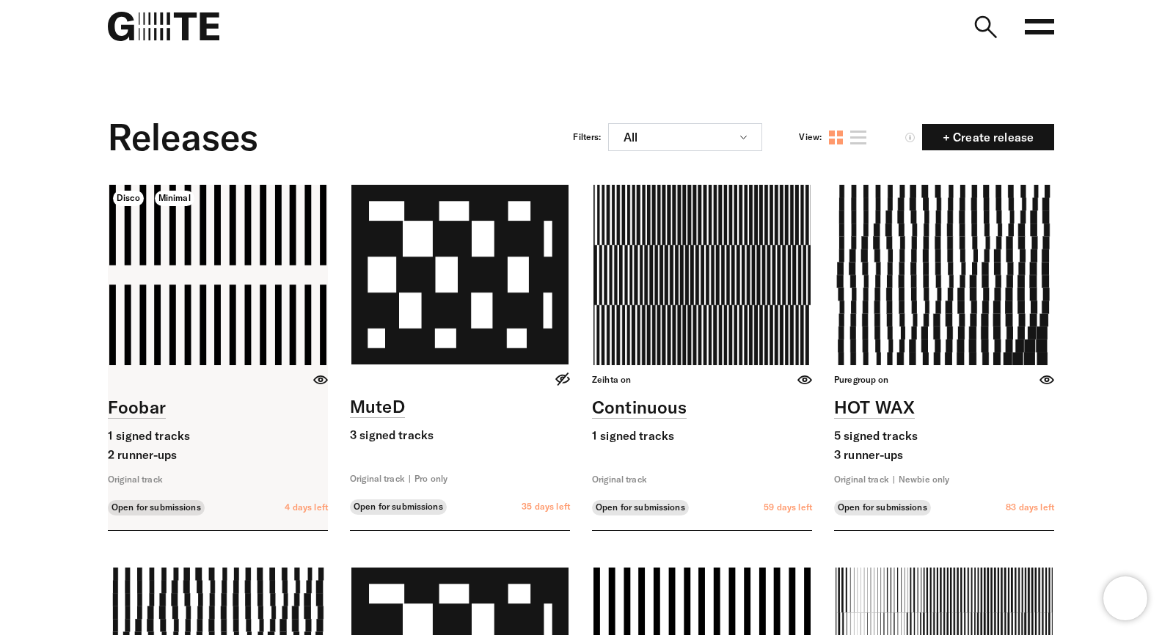
click at [209, 276] on link at bounding box center [218, 358] width 220 height 346
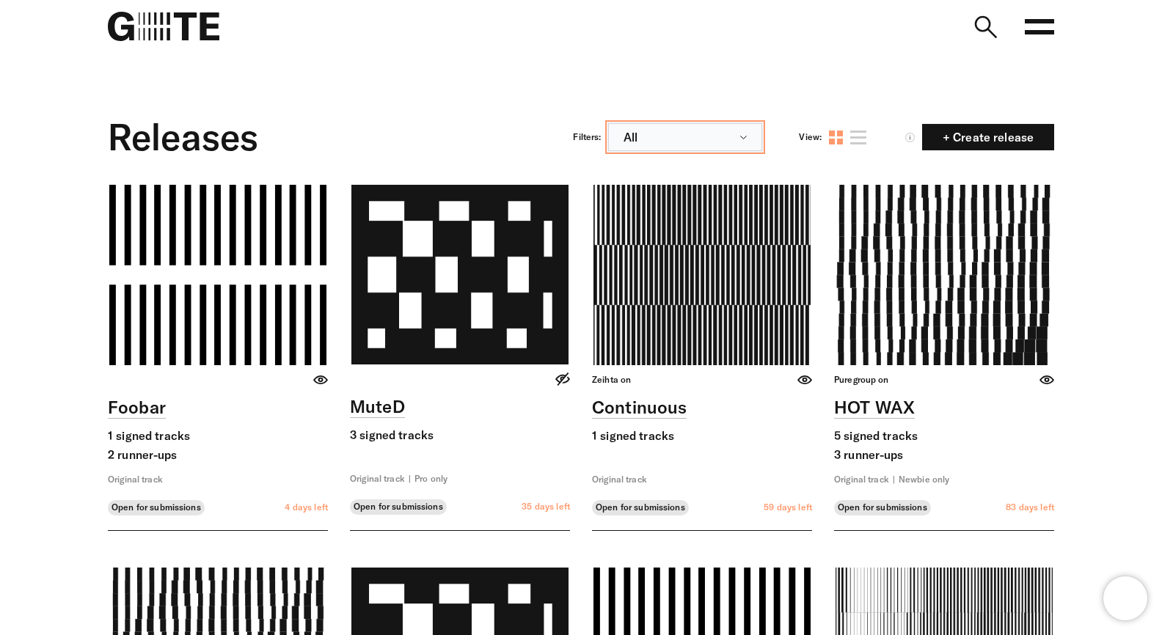
click at [707, 131] on button "All" at bounding box center [685, 137] width 154 height 28
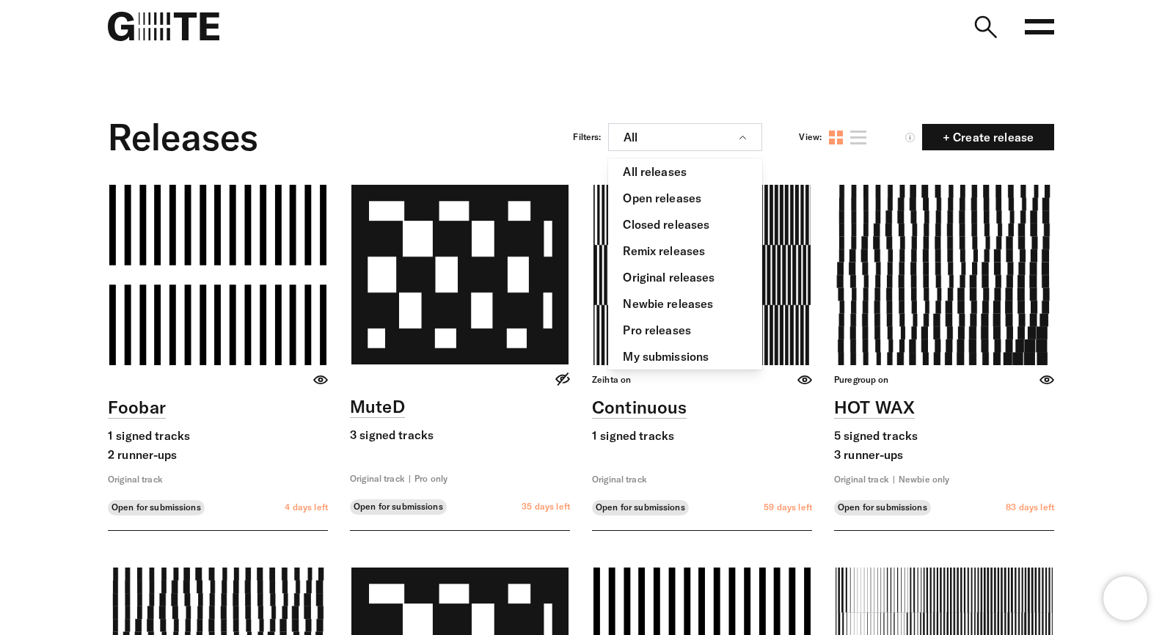
click at [762, 49] on nav "Open main menu FAQ" at bounding box center [581, 26] width 1057 height 53
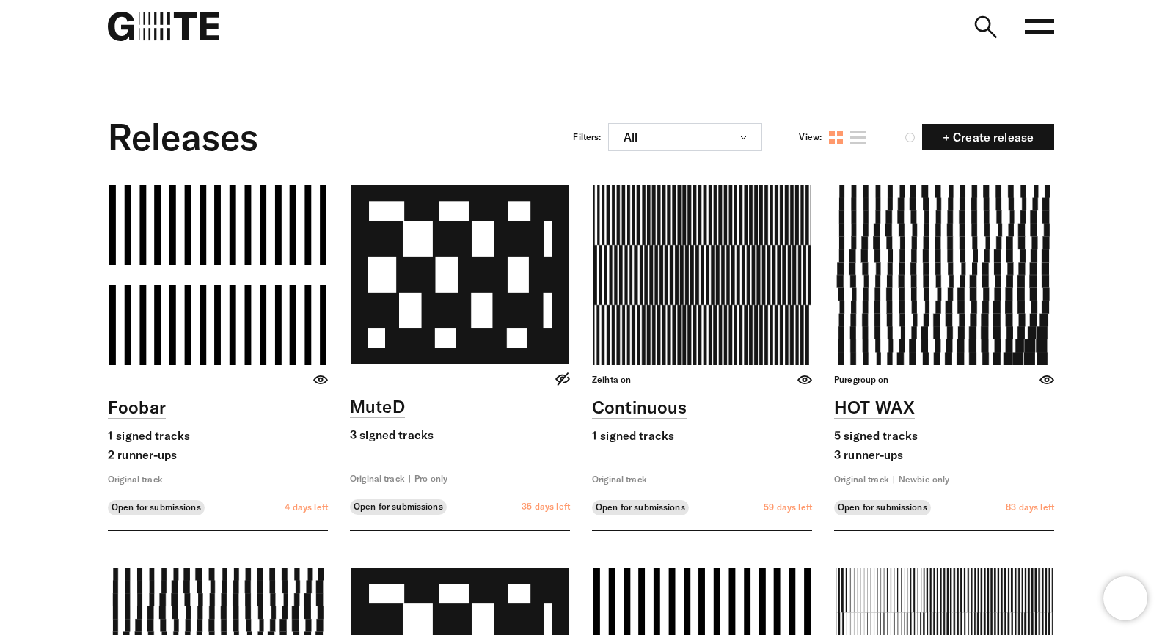
click at [1043, 32] on rect at bounding box center [1039, 32] width 29 height 4
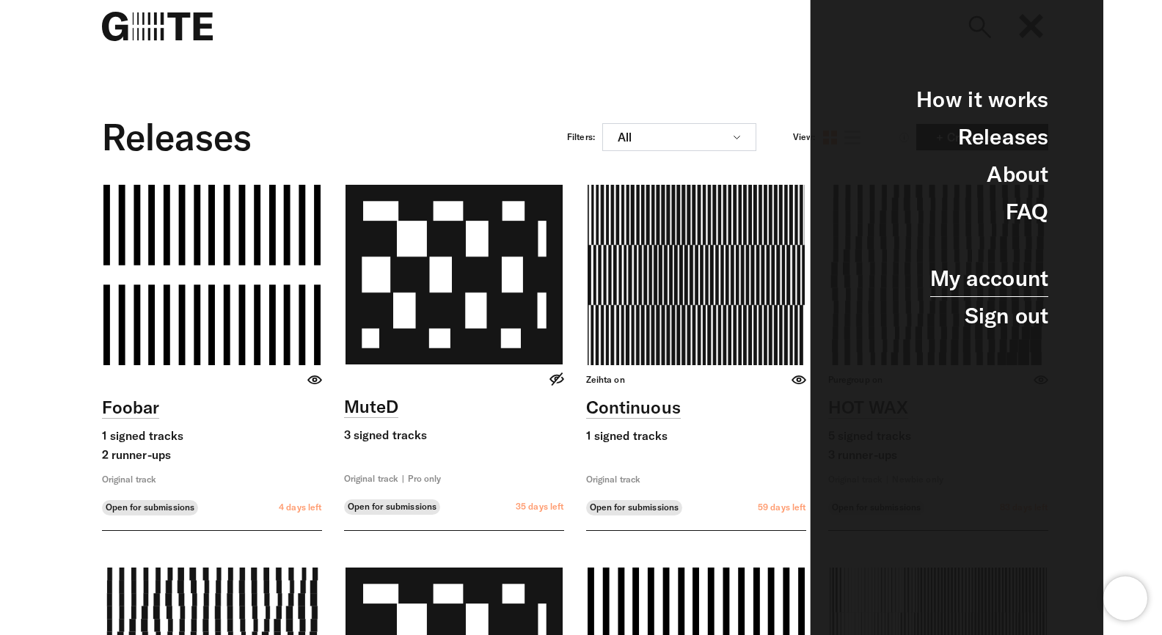
click at [1006, 272] on link "My account" at bounding box center [989, 278] width 118 height 37
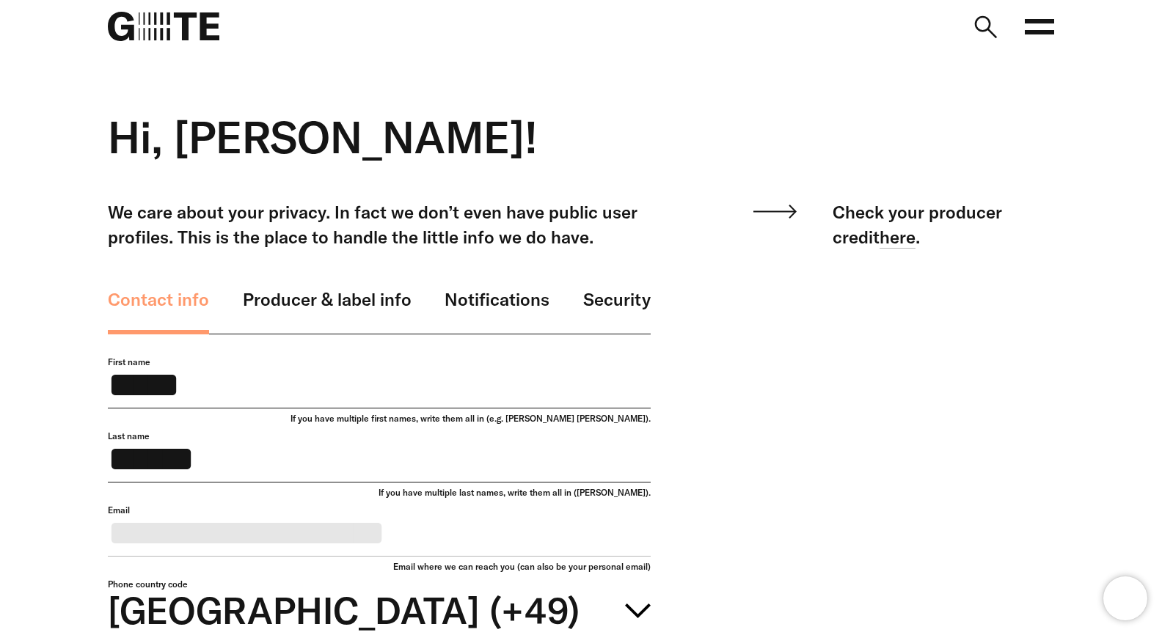
click at [671, 320] on div "We care about your privacy. In fact we don’t even have public user profiles. Th…" at bounding box center [570, 555] width 968 height 710
click at [468, 139] on h2 "Hi, [PERSON_NAME]!" at bounding box center [379, 137] width 543 height 51
click at [1039, 32] on rect at bounding box center [1039, 32] width 29 height 4
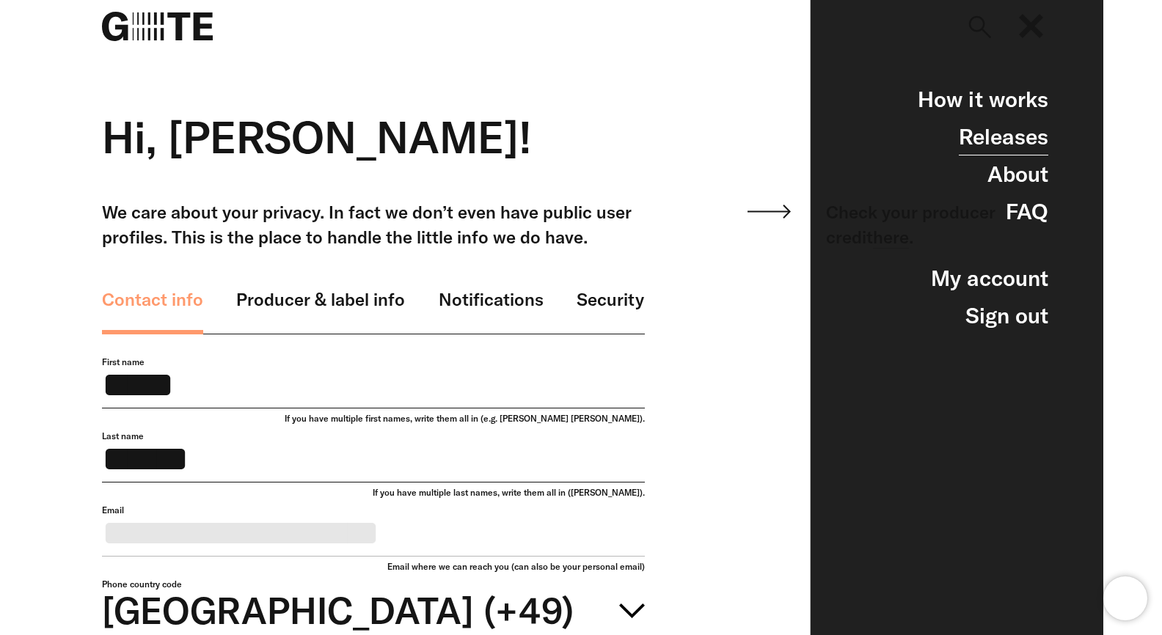
click at [1014, 146] on link "Releases" at bounding box center [1004, 136] width 90 height 37
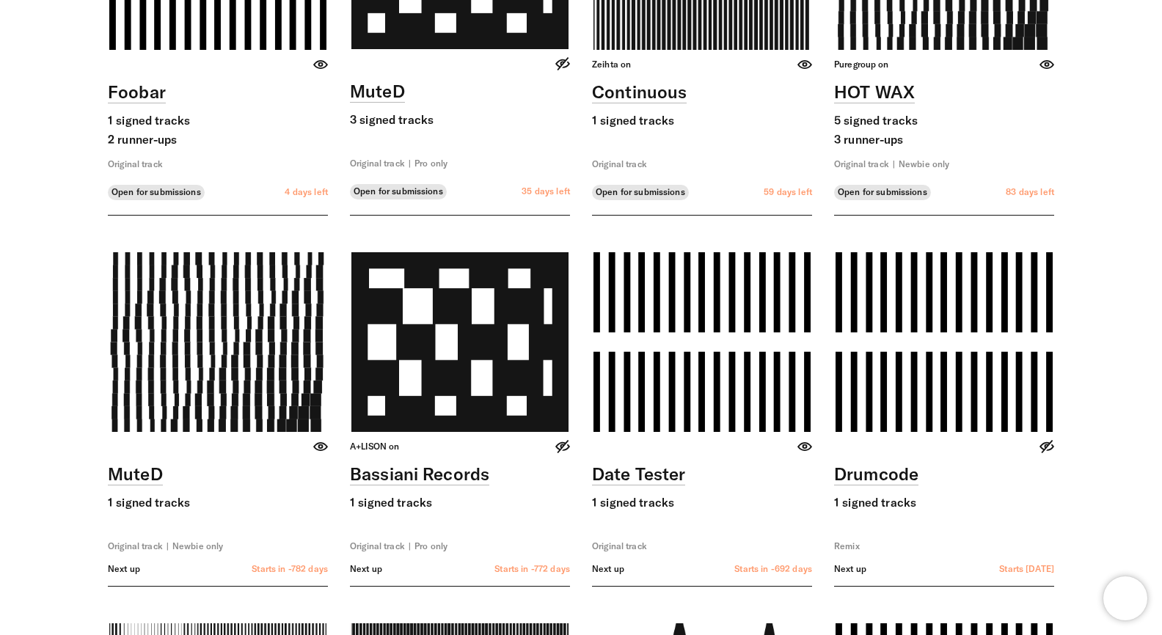
scroll to position [316, 0]
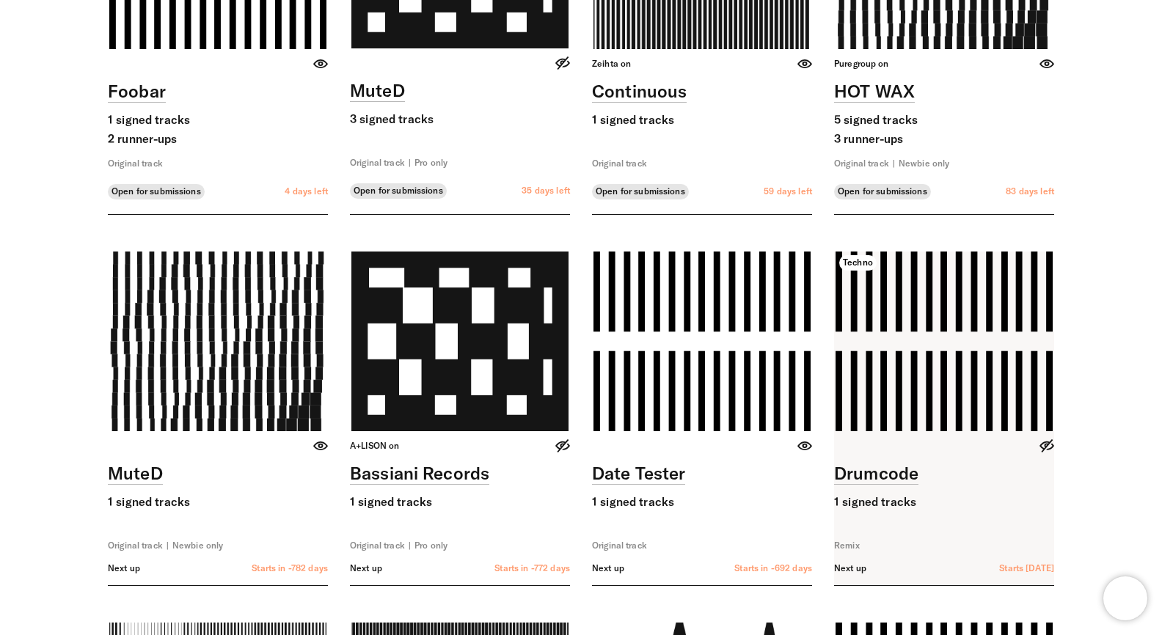
click at [963, 340] on link at bounding box center [944, 419] width 220 height 335
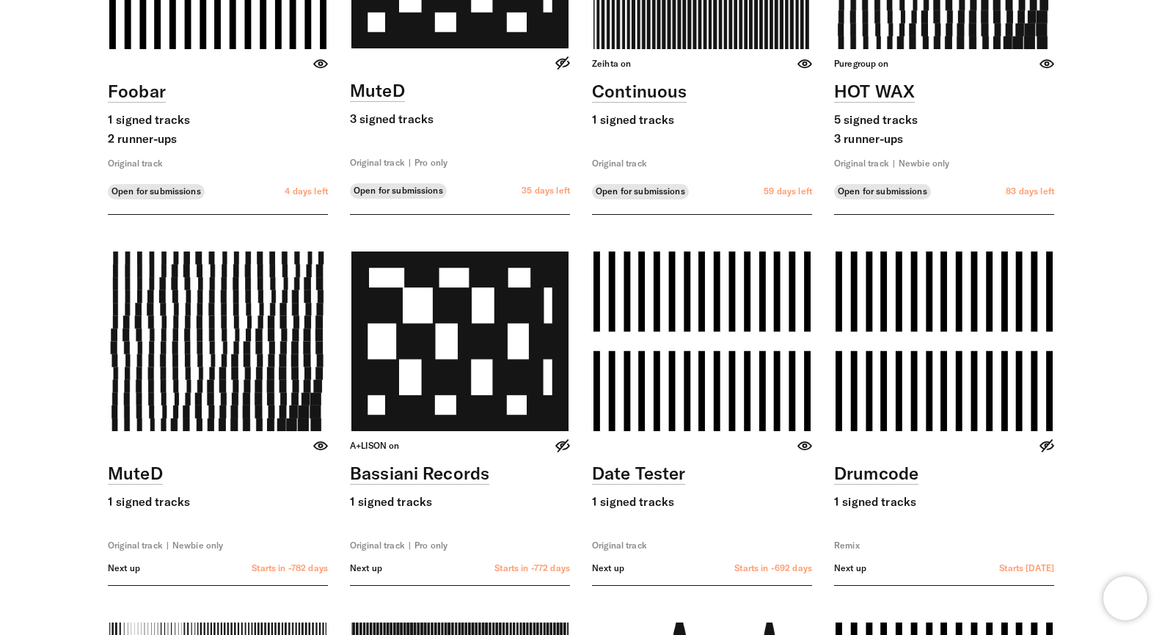
scroll to position [317, 0]
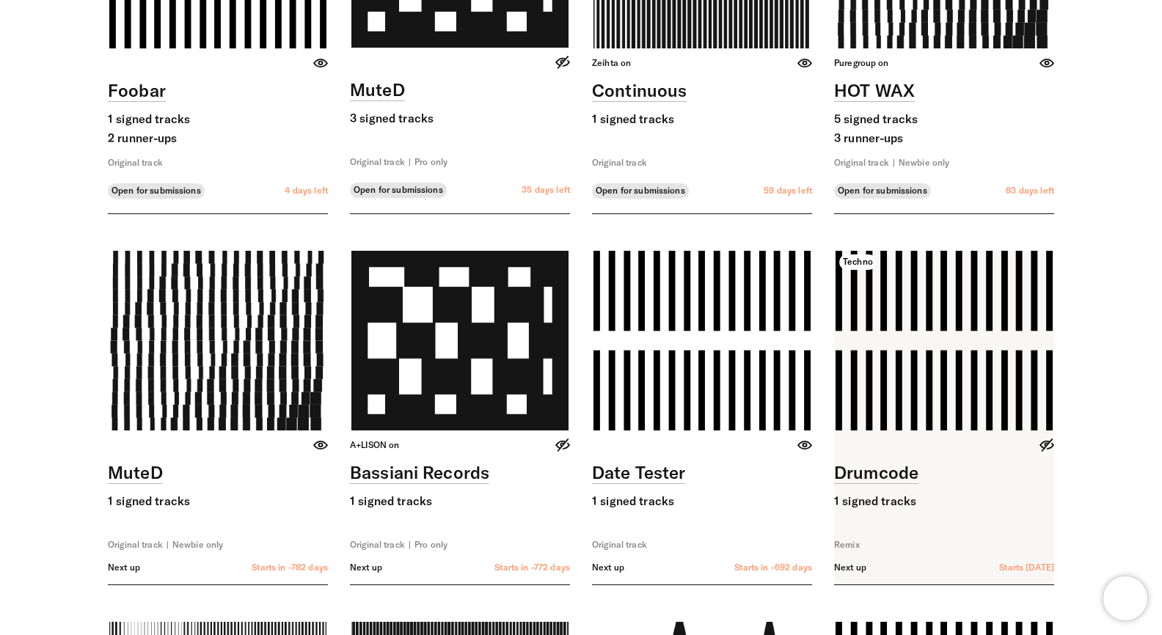
click at [933, 357] on link at bounding box center [944, 418] width 220 height 335
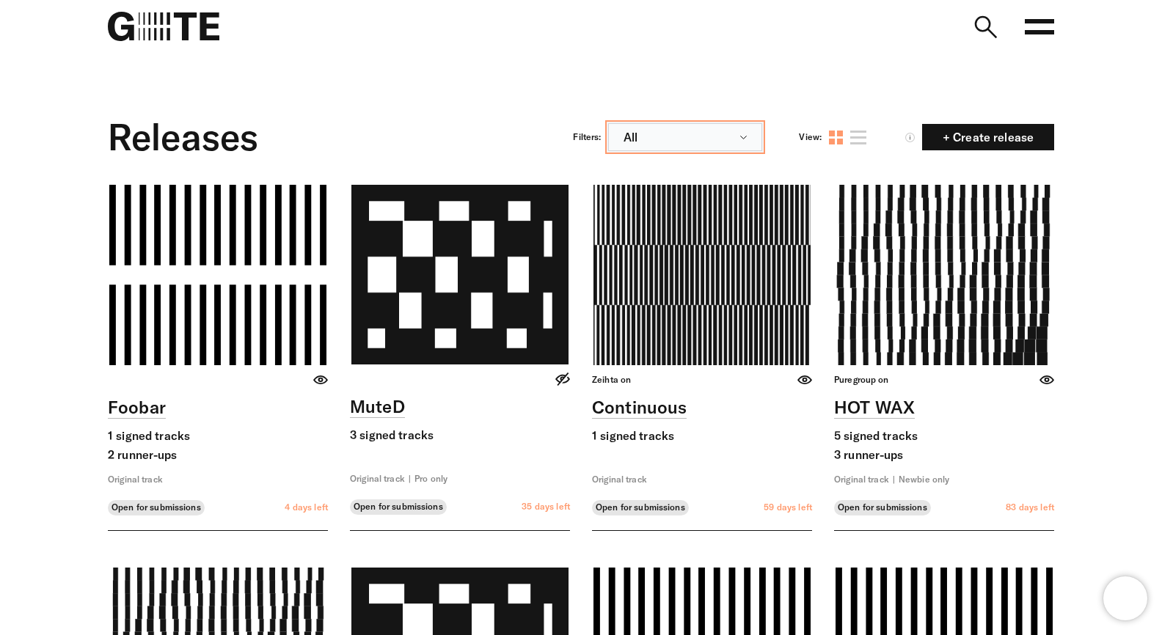
click at [723, 141] on button "All" at bounding box center [685, 137] width 154 height 28
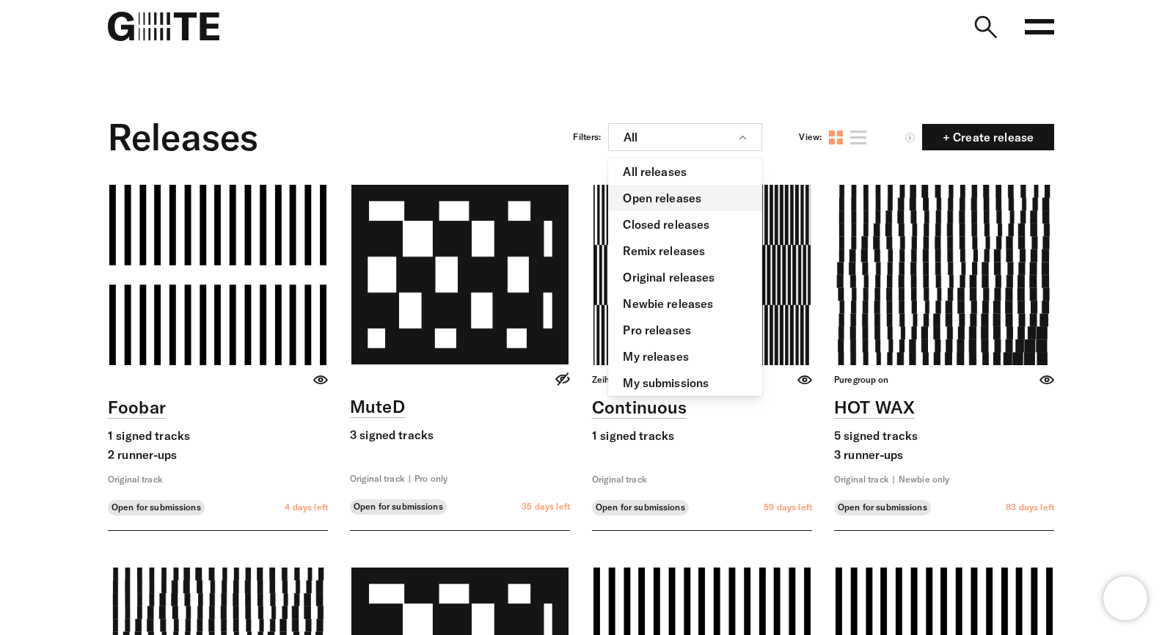
click at [709, 195] on link "Open releases" at bounding box center [685, 198] width 154 height 26
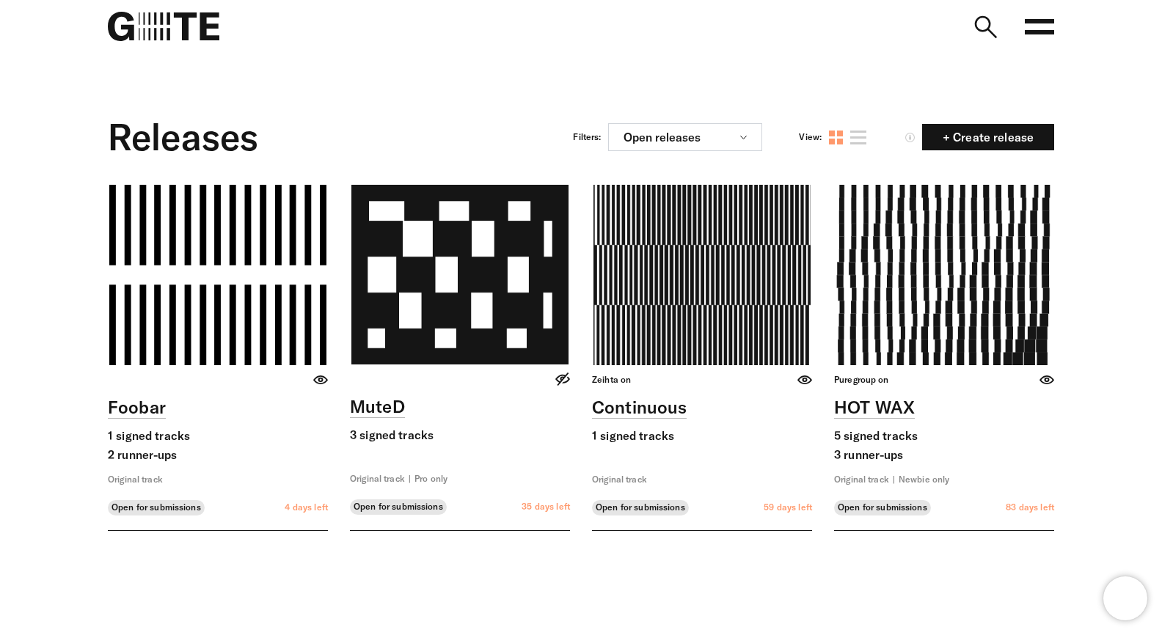
click at [1046, 29] on icon at bounding box center [1039, 26] width 29 height 29
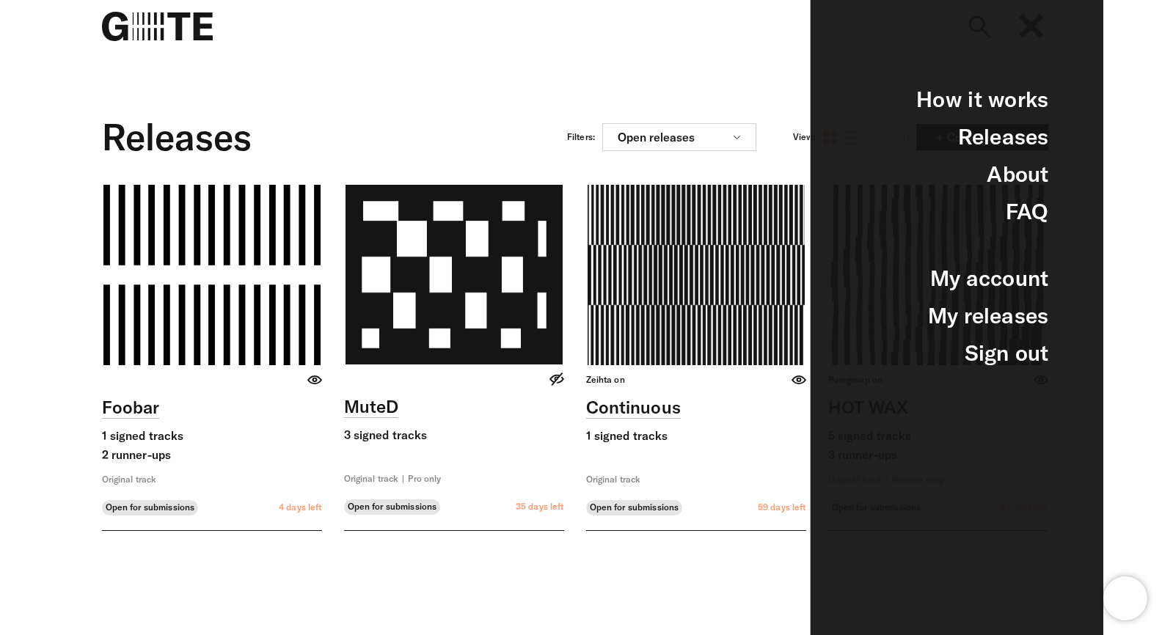
click at [749, 119] on div "Releases Filters: Open releases All releases Open releases Closed releases Remi…" at bounding box center [575, 137] width 946 height 51
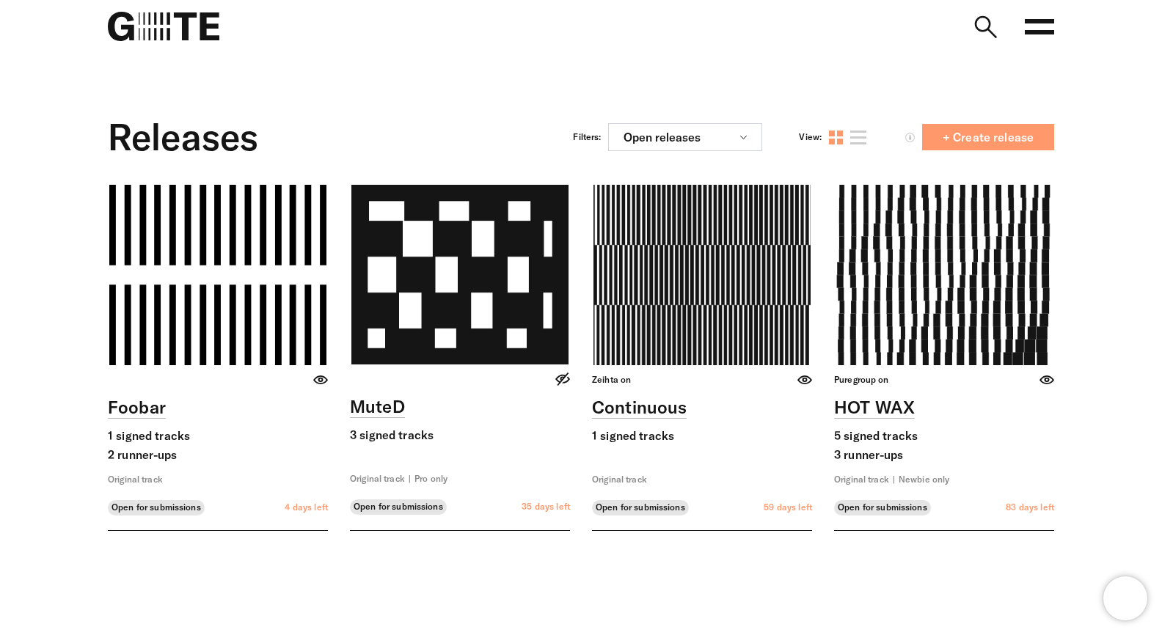
click at [978, 135] on span "+ Create release" at bounding box center [988, 137] width 114 height 12
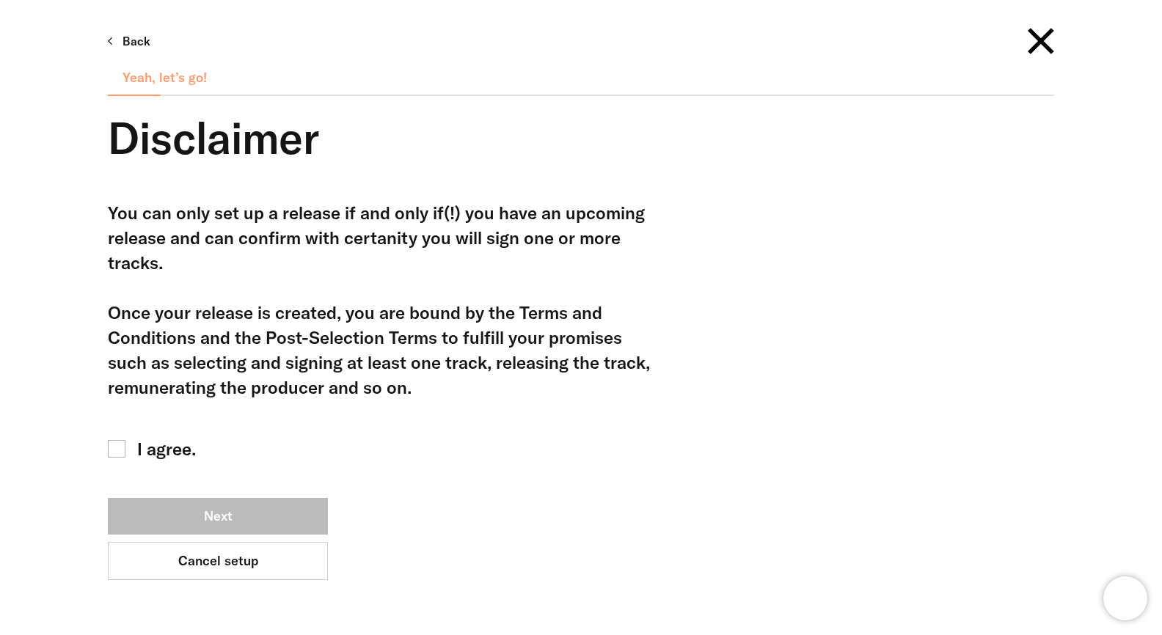
click at [1046, 35] on rect at bounding box center [1041, 41] width 26 height 26
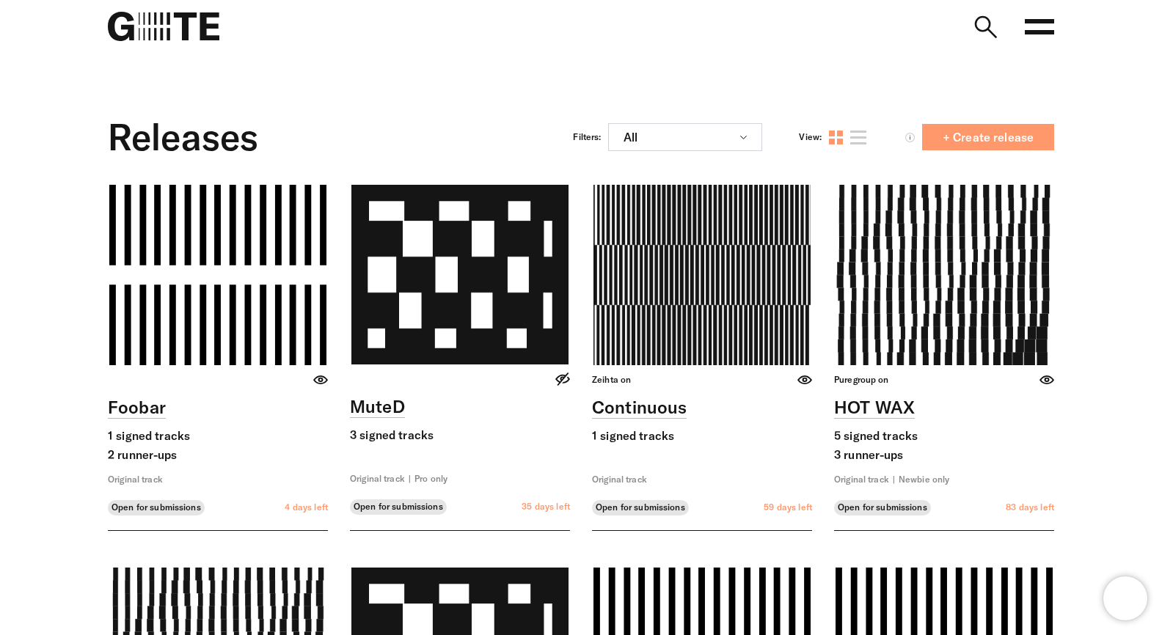
click at [1005, 134] on span "+ Create release" at bounding box center [988, 137] width 114 height 12
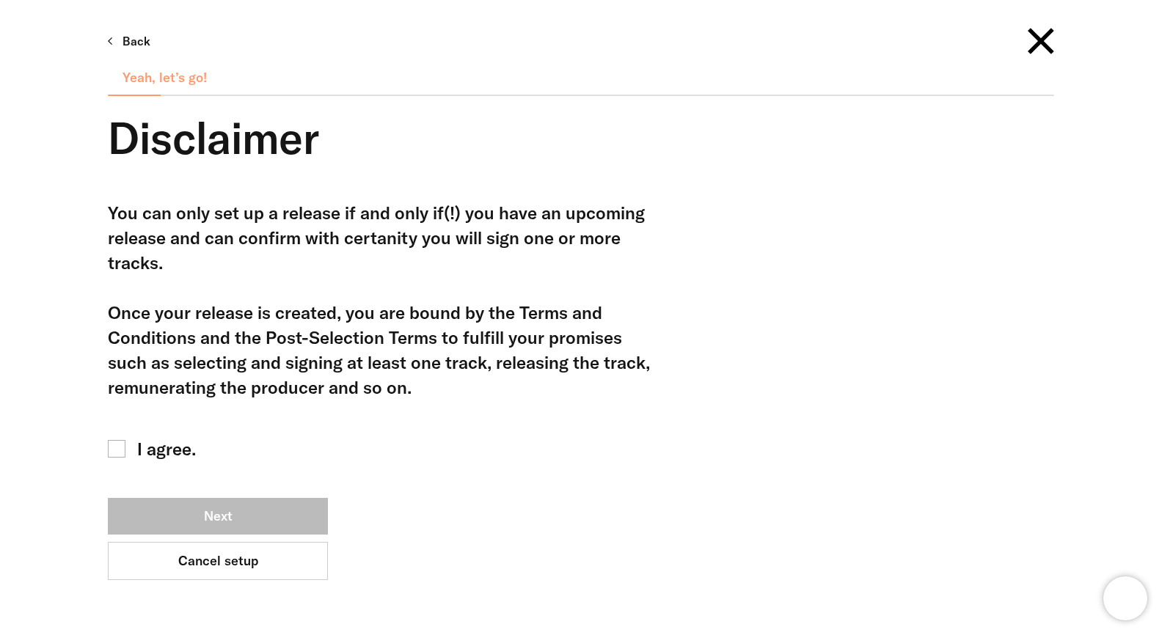
click at [158, 461] on span "I agree." at bounding box center [166, 449] width 59 height 25
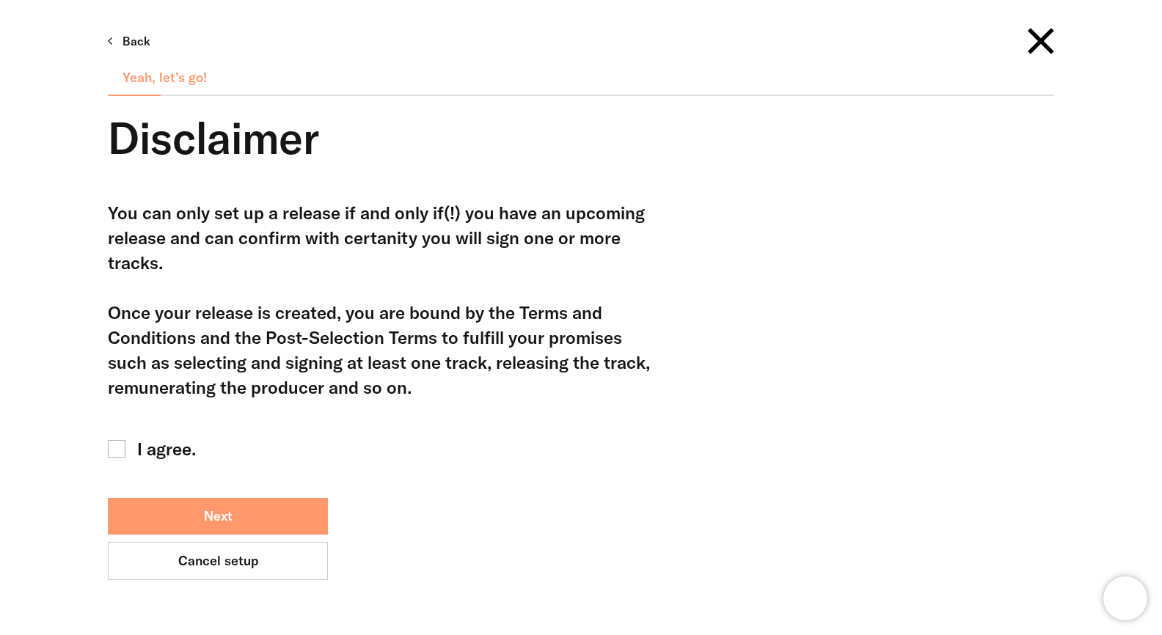
click at [246, 511] on button "Next" at bounding box center [218, 516] width 220 height 37
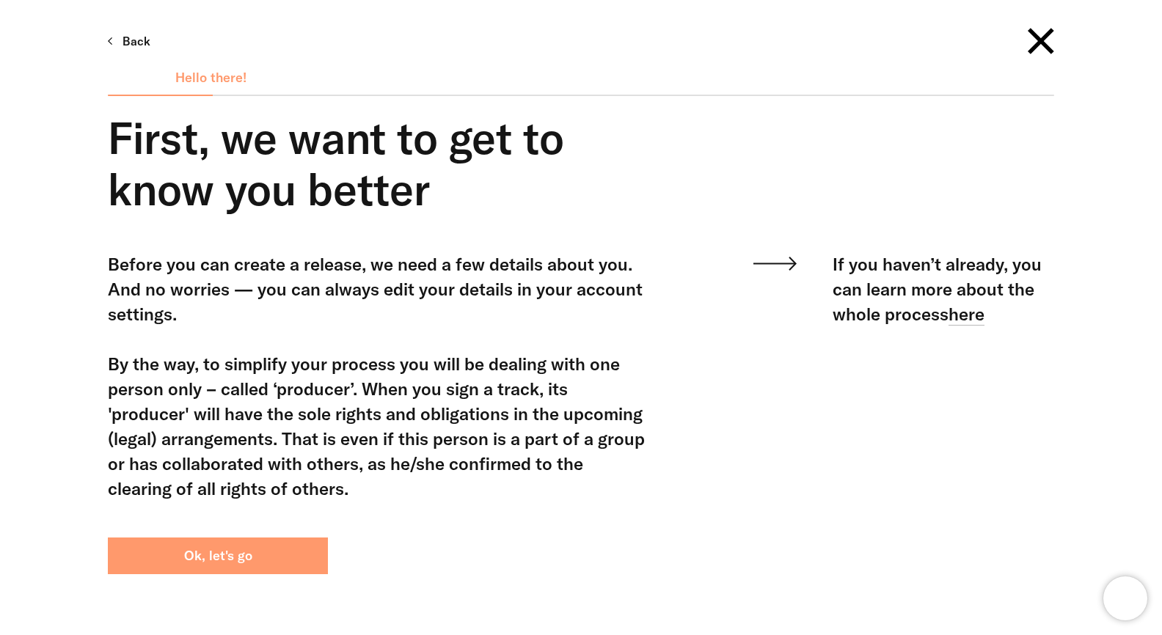
click at [271, 551] on button "Ok, let's go" at bounding box center [218, 556] width 220 height 37
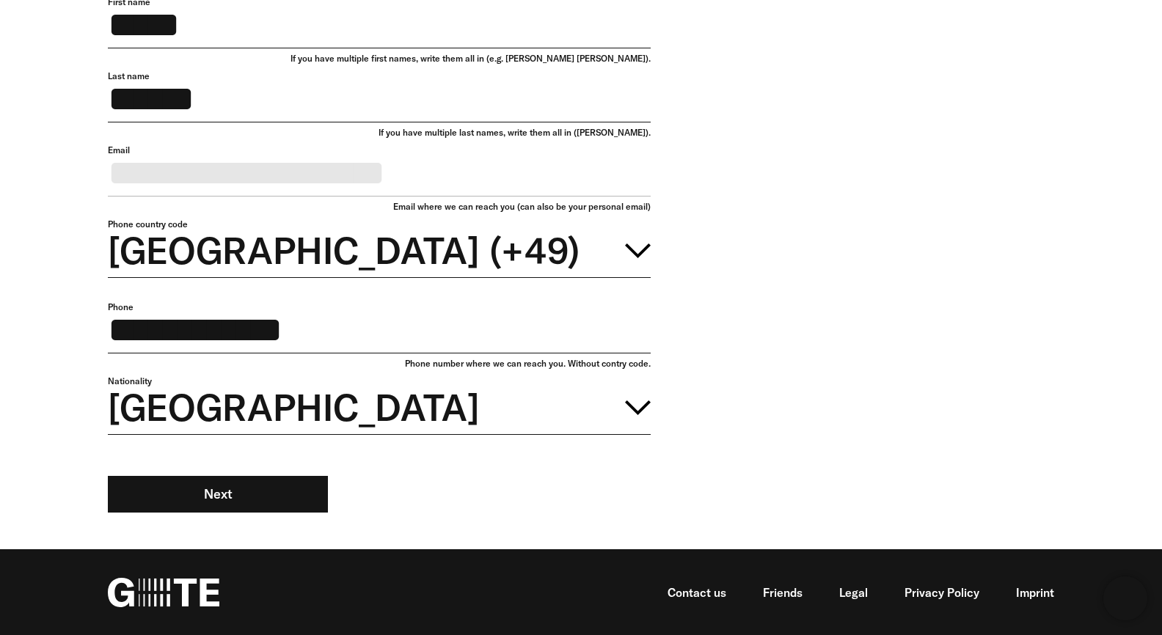
scroll to position [216, 0]
click at [470, 346] on input "**********" at bounding box center [379, 328] width 543 height 52
drag, startPoint x: 345, startPoint y: 340, endPoint x: 303, endPoint y: 340, distance: 41.8
click at [303, 340] on input "**********" at bounding box center [379, 328] width 543 height 52
drag, startPoint x: 349, startPoint y: 328, endPoint x: 247, endPoint y: 337, distance: 102.4
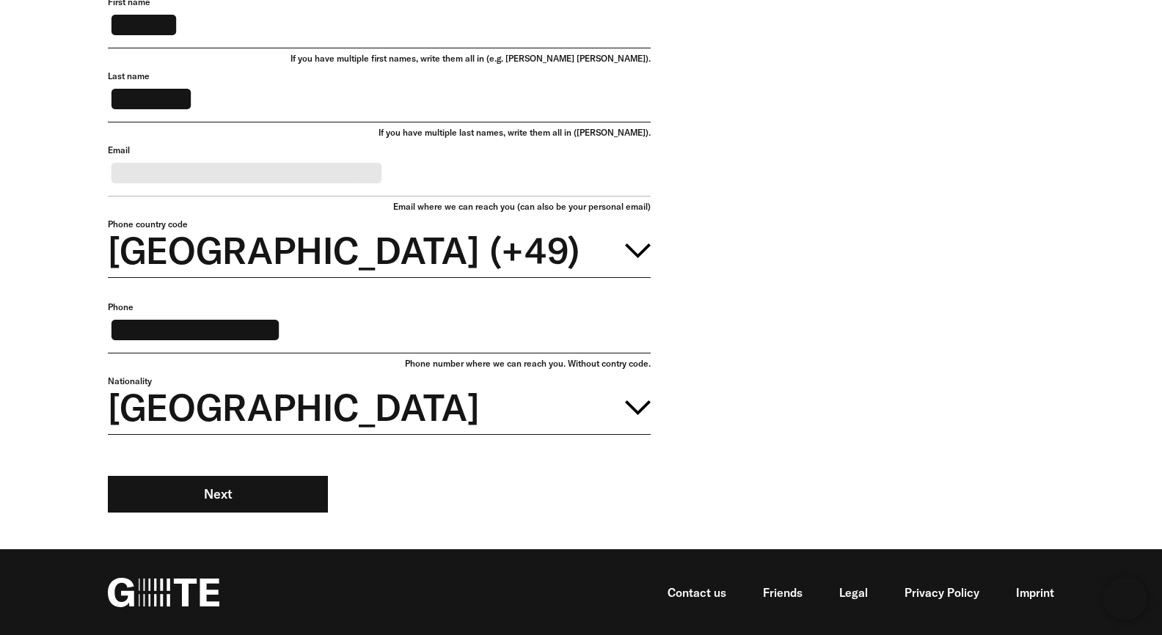
click at [247, 337] on input "**********" at bounding box center [379, 328] width 543 height 52
click at [292, 341] on input "**********" at bounding box center [379, 328] width 543 height 52
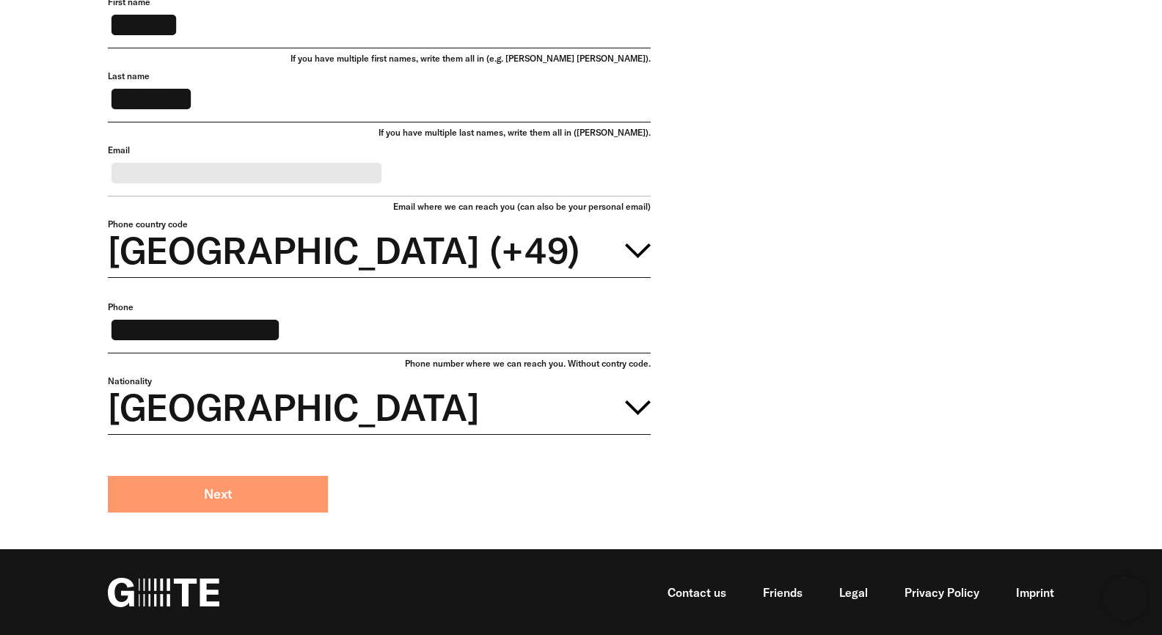
type input "**********"
click at [255, 513] on button "Next" at bounding box center [218, 494] width 220 height 37
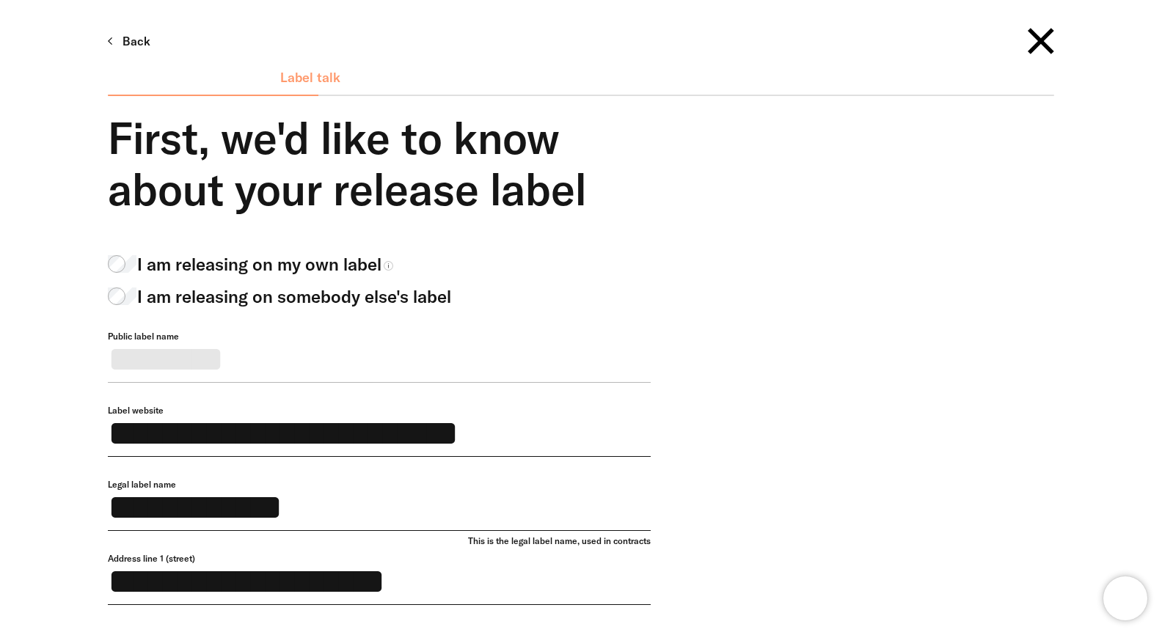
click at [1040, 42] on rect at bounding box center [1041, 41] width 26 height 26
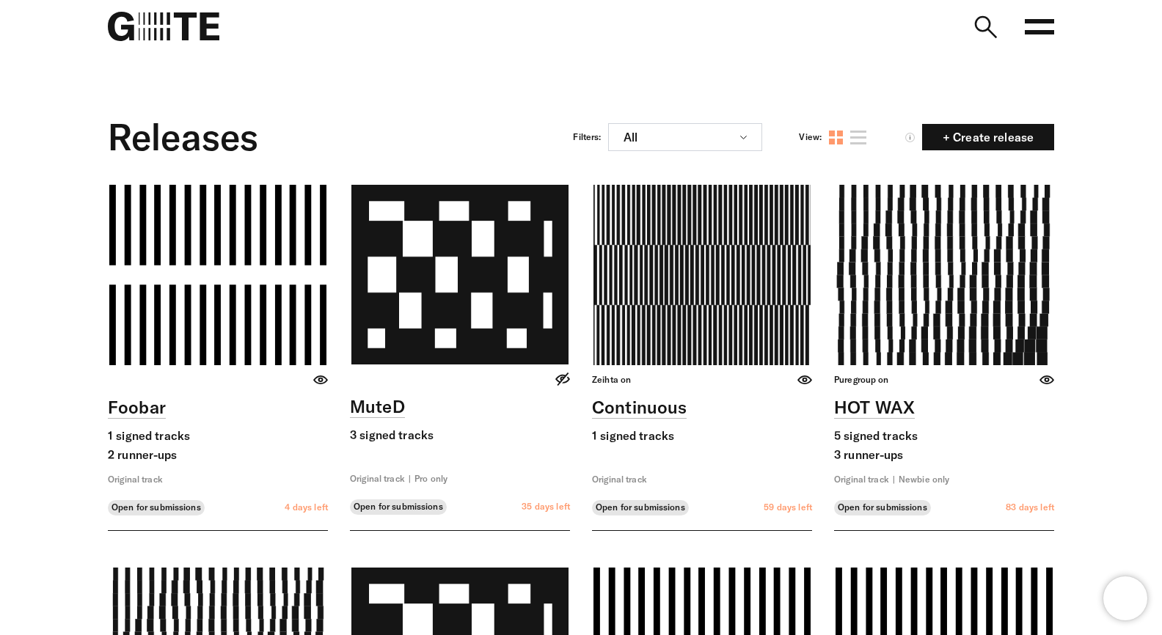
click at [1037, 21] on rect at bounding box center [1039, 21] width 29 height 4
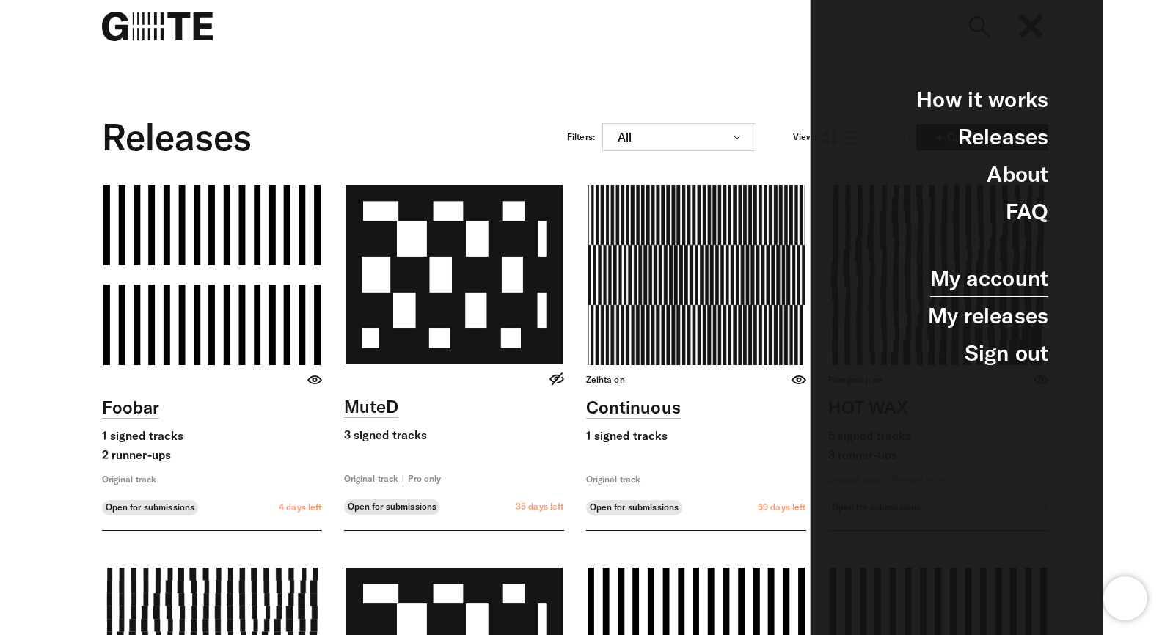
click at [988, 287] on link "My account" at bounding box center [989, 278] width 118 height 37
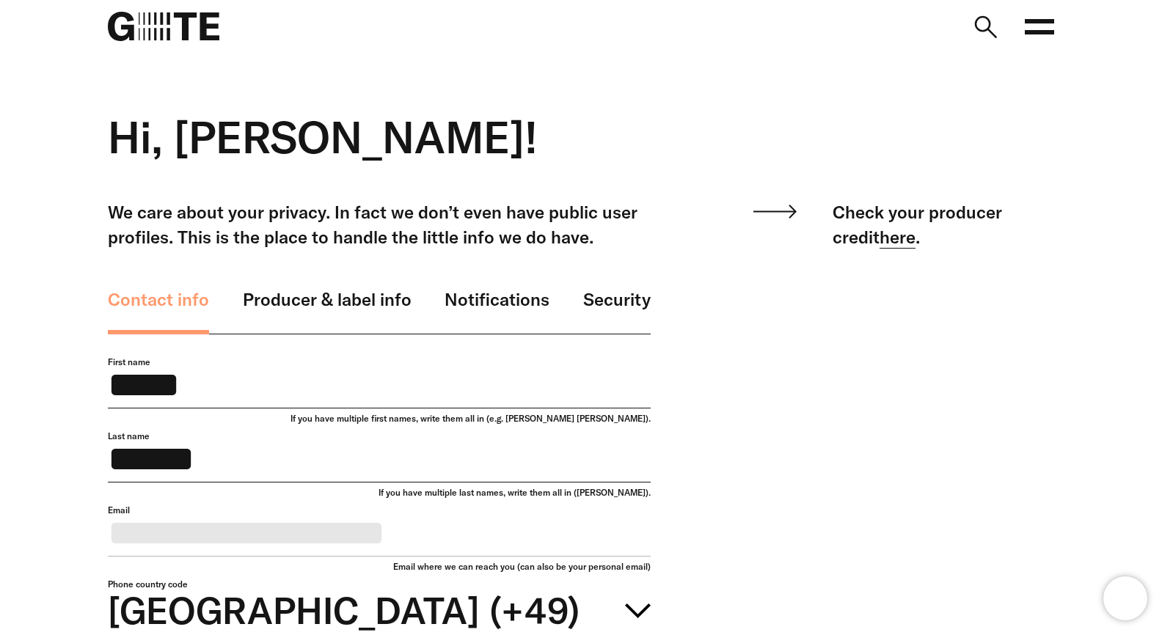
click at [880, 241] on link "here" at bounding box center [898, 237] width 36 height 23
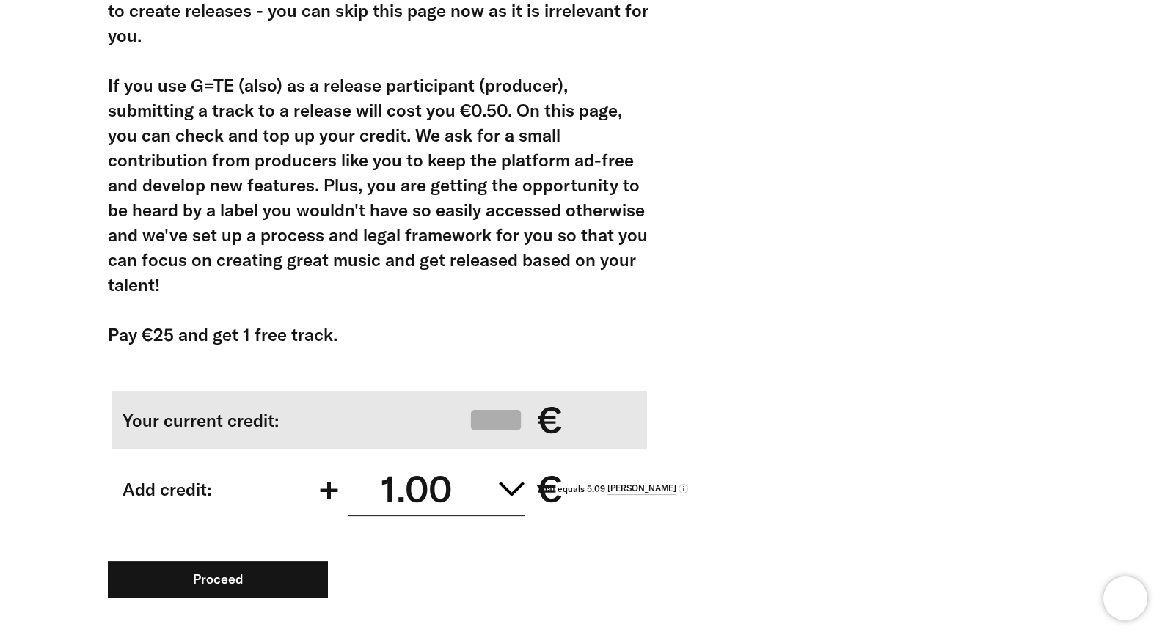
scroll to position [395, 0]
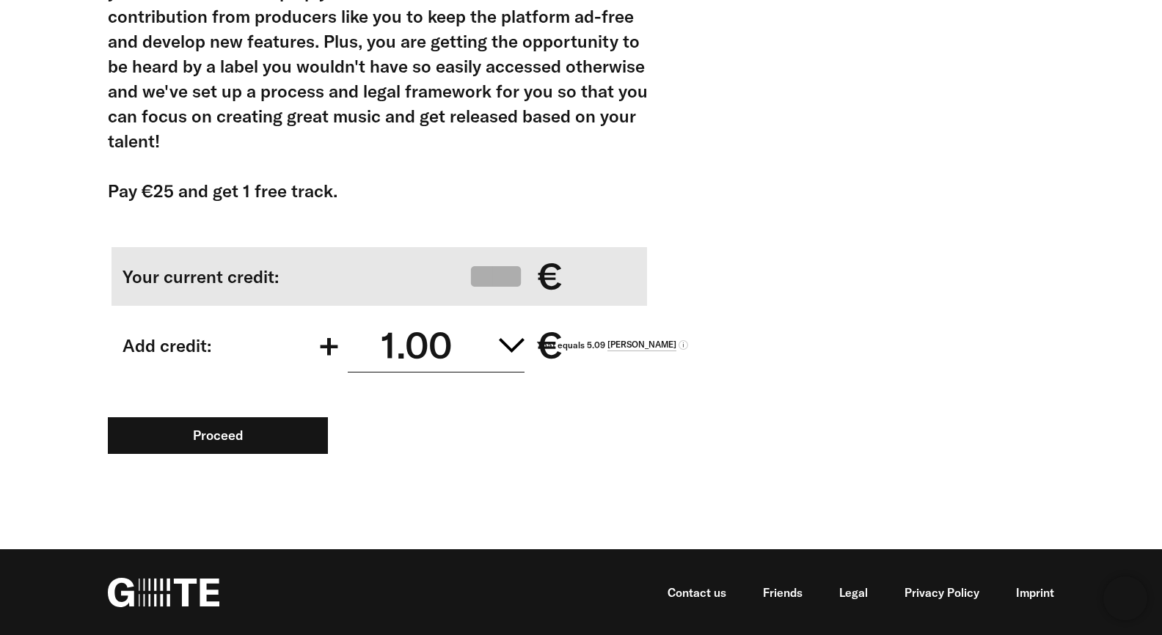
click at [472, 350] on span "1.00" at bounding box center [416, 345] width 136 height 51
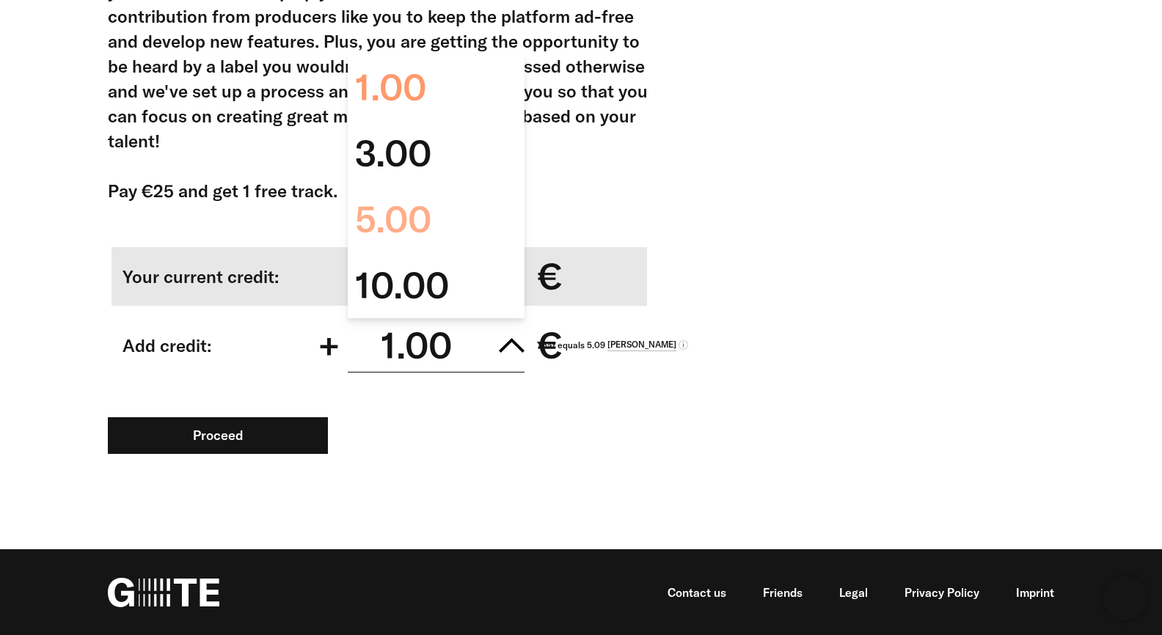
scroll to position [131, 0]
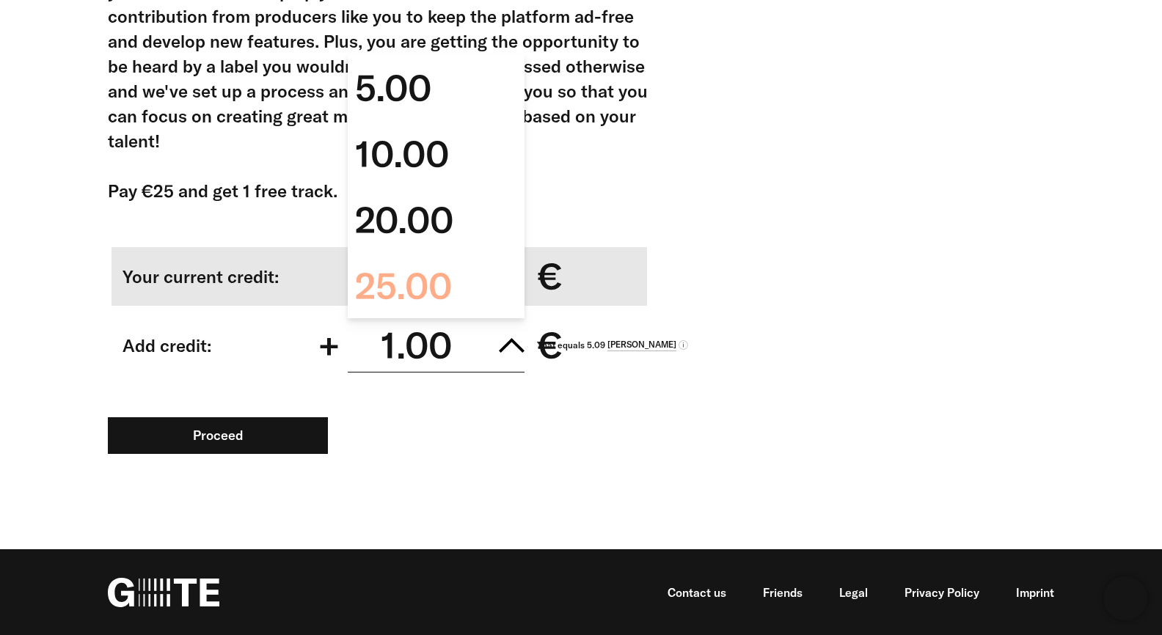
click at [459, 277] on div "25.00" at bounding box center [436, 286] width 177 height 66
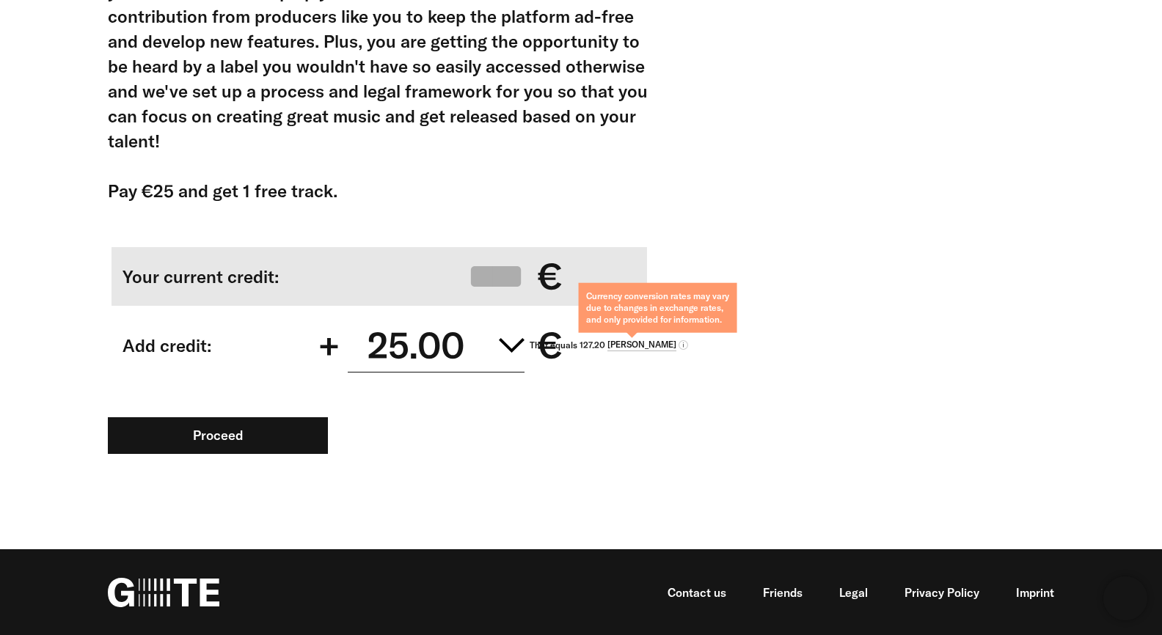
click at [681, 344] on icon at bounding box center [684, 345] width 10 height 10
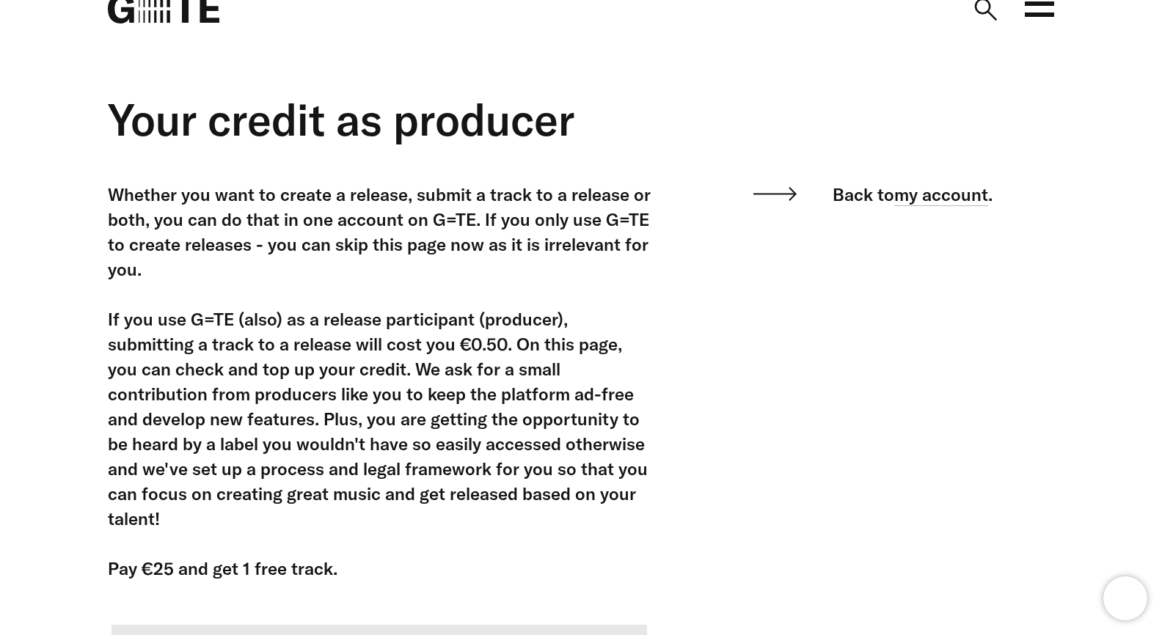
scroll to position [0, 0]
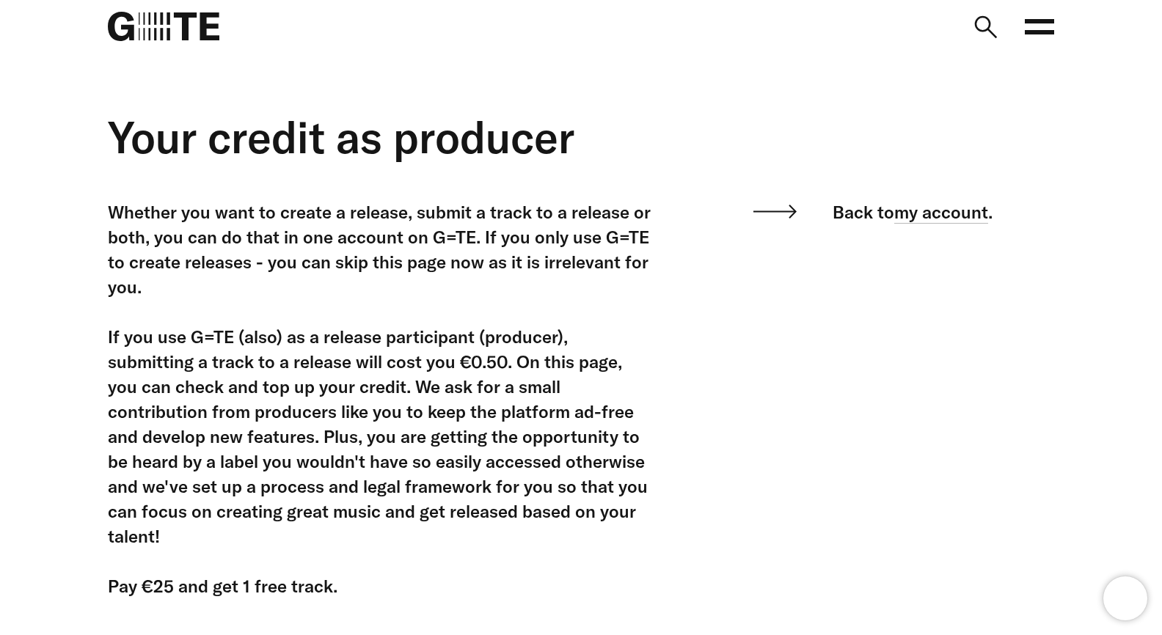
click at [169, 29] on img at bounding box center [164, 26] width 112 height 29
